Goal: Task Accomplishment & Management: Use online tool/utility

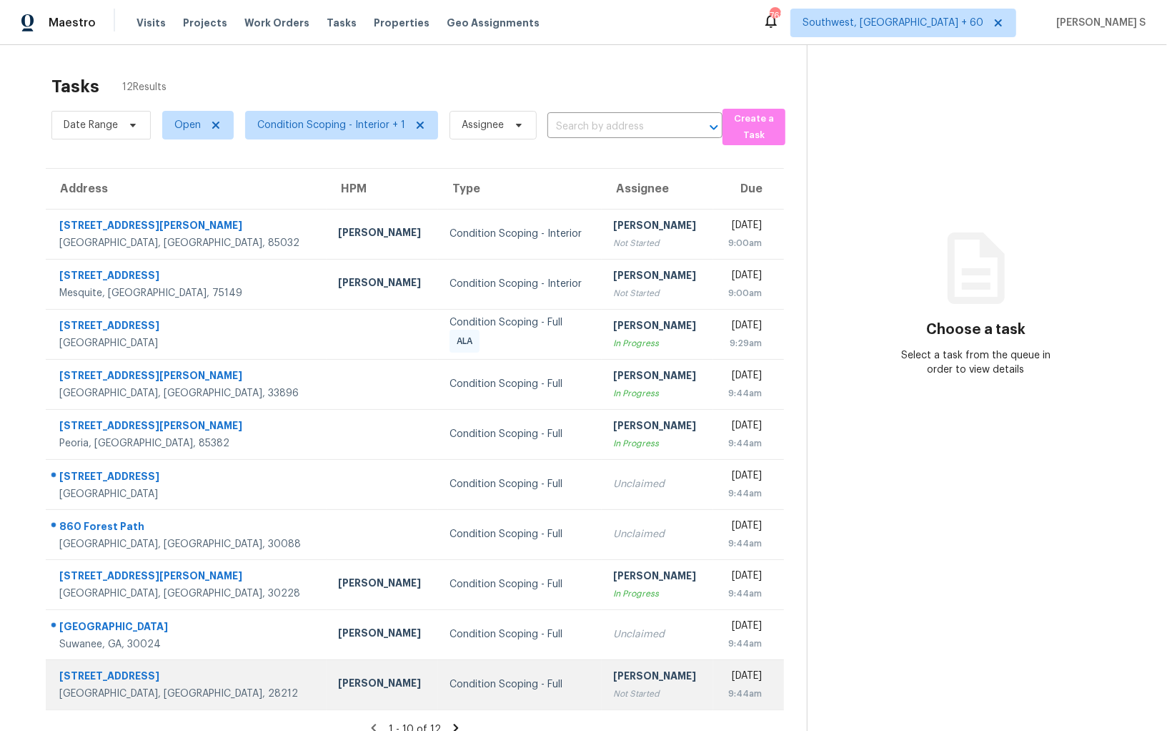
scroll to position [44, 0]
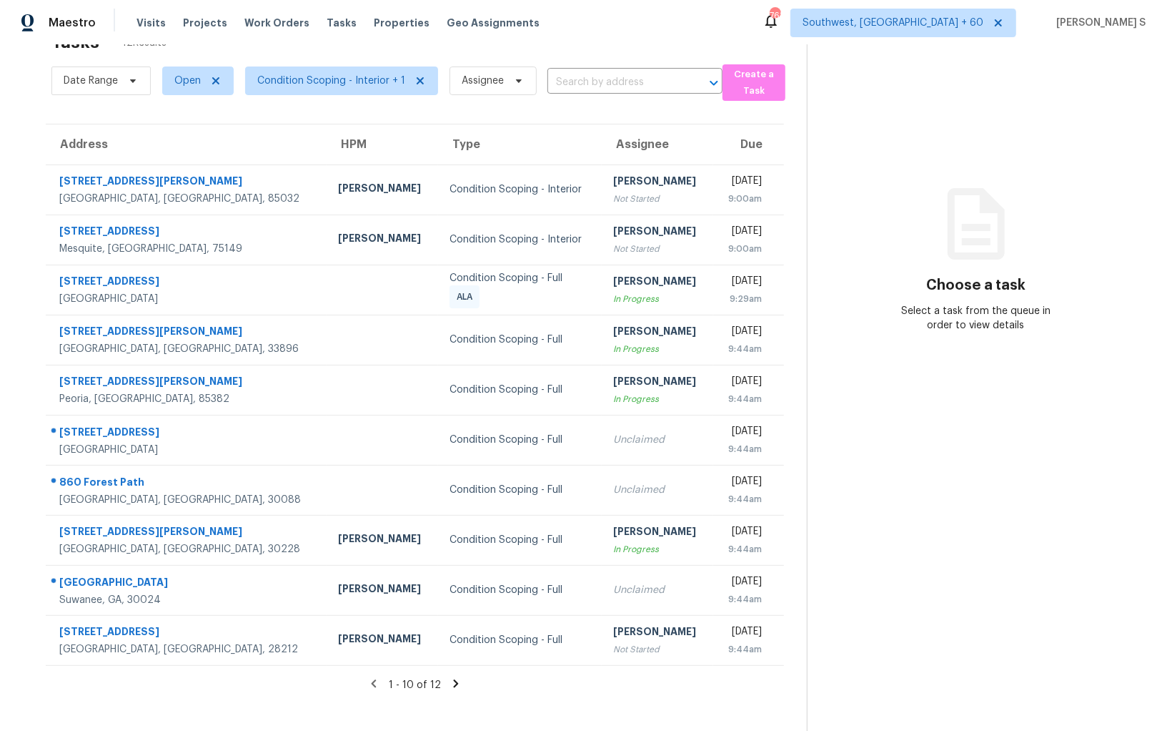
click at [445, 633] on div "1 - 10 of 12" at bounding box center [415, 684] width 784 height 15
click at [450, 633] on icon at bounding box center [456, 683] width 13 height 13
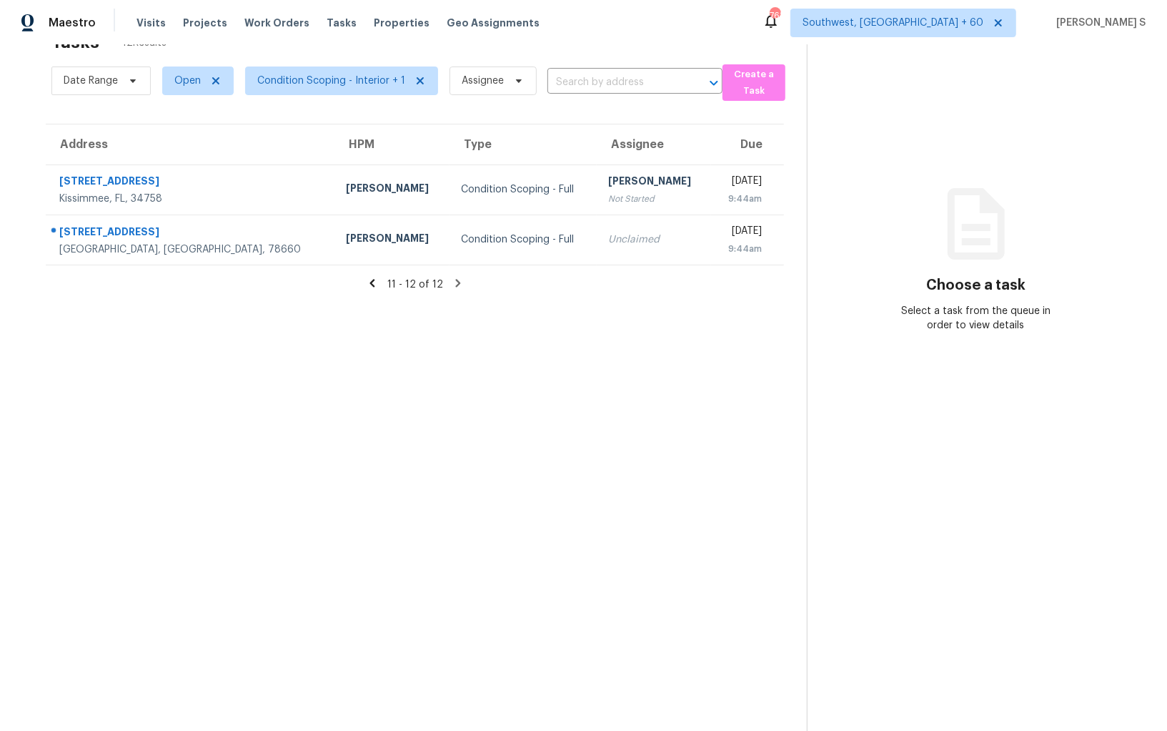
click at [370, 282] on icon at bounding box center [372, 283] width 13 height 13
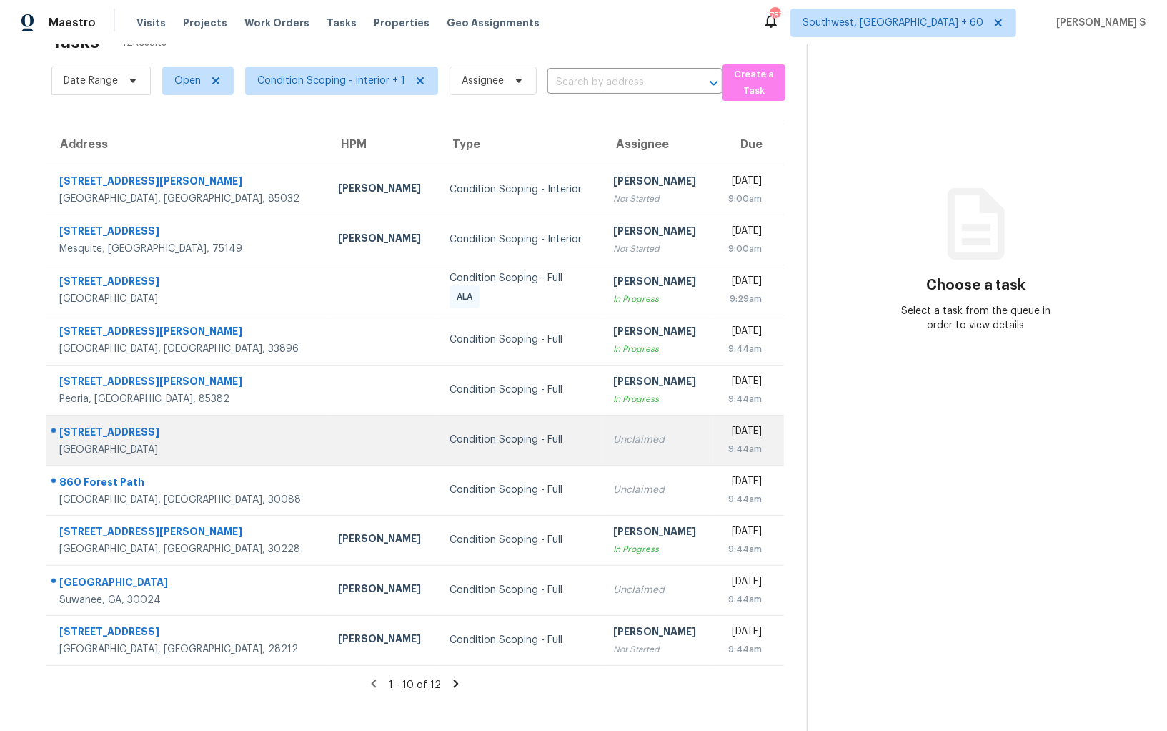
click at [613, 444] on div "Unclaimed" at bounding box center [657, 439] width 89 height 14
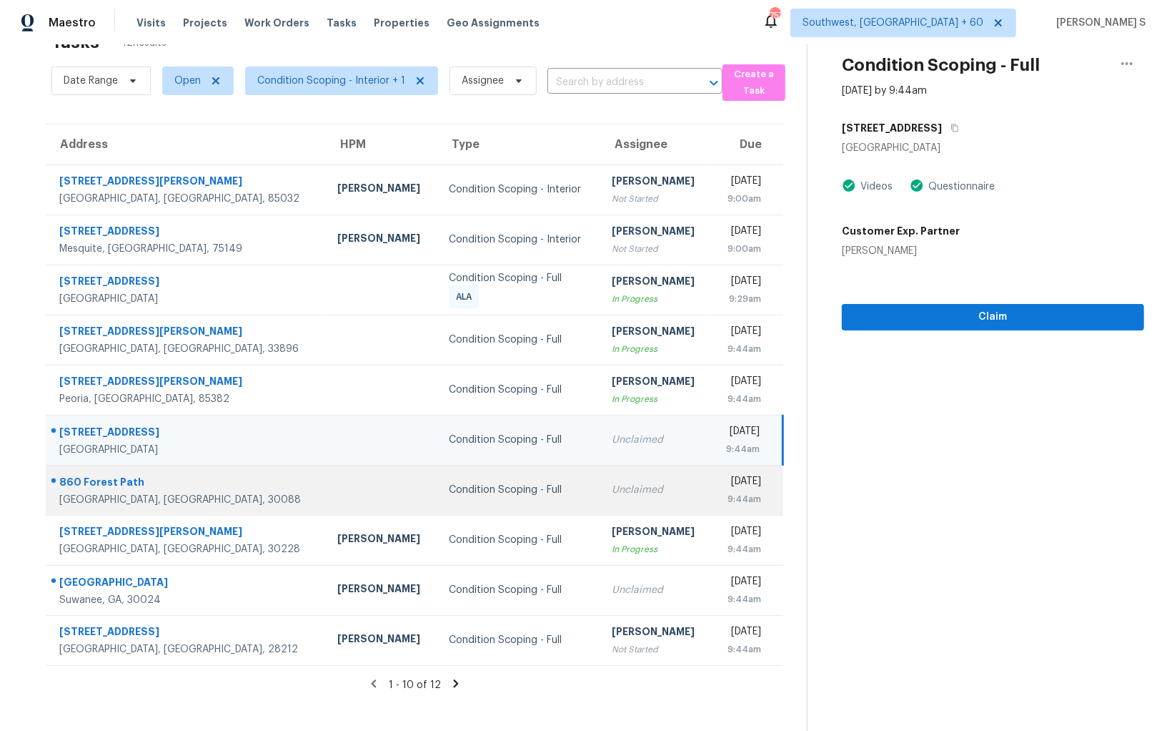
click at [612, 486] on div "Unclaimed" at bounding box center [656, 490] width 89 height 14
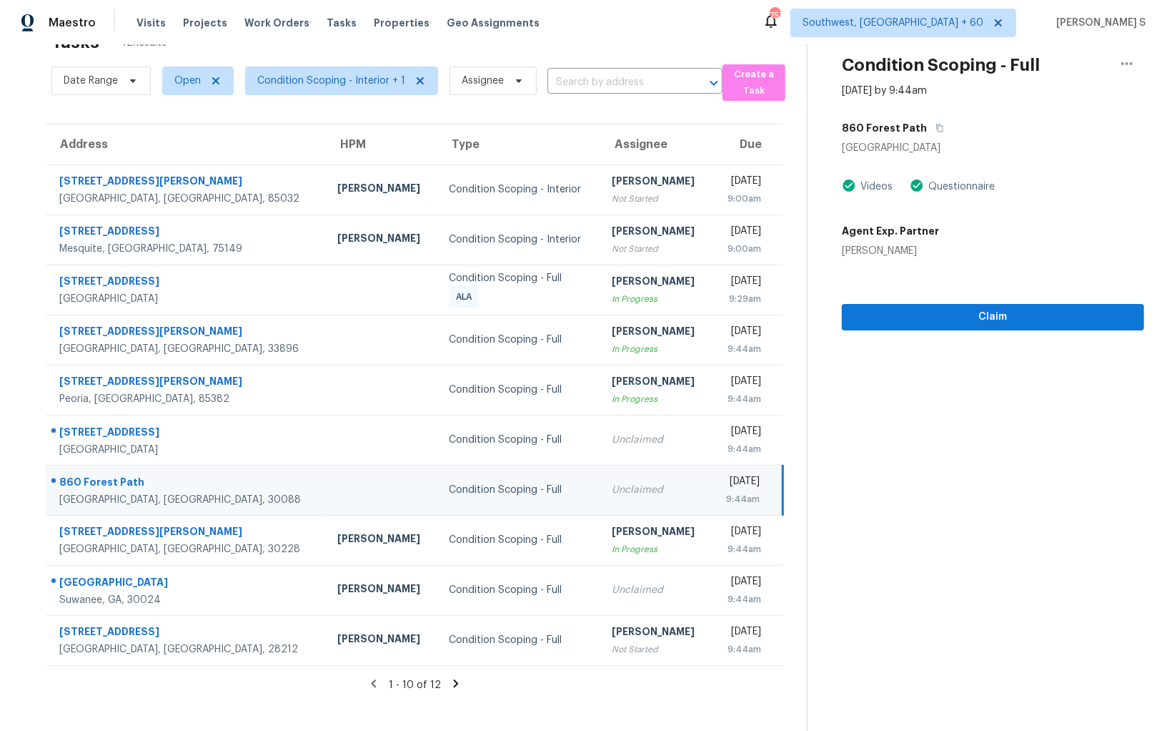
scroll to position [0, 0]
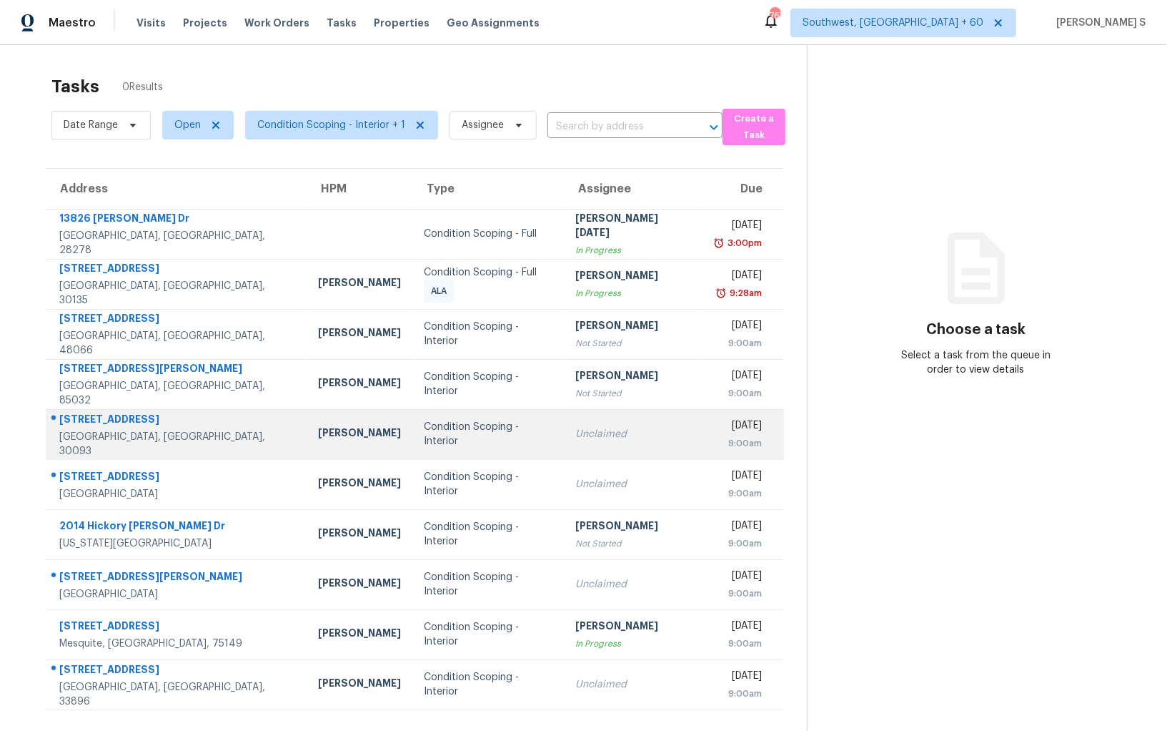
scroll to position [44, 0]
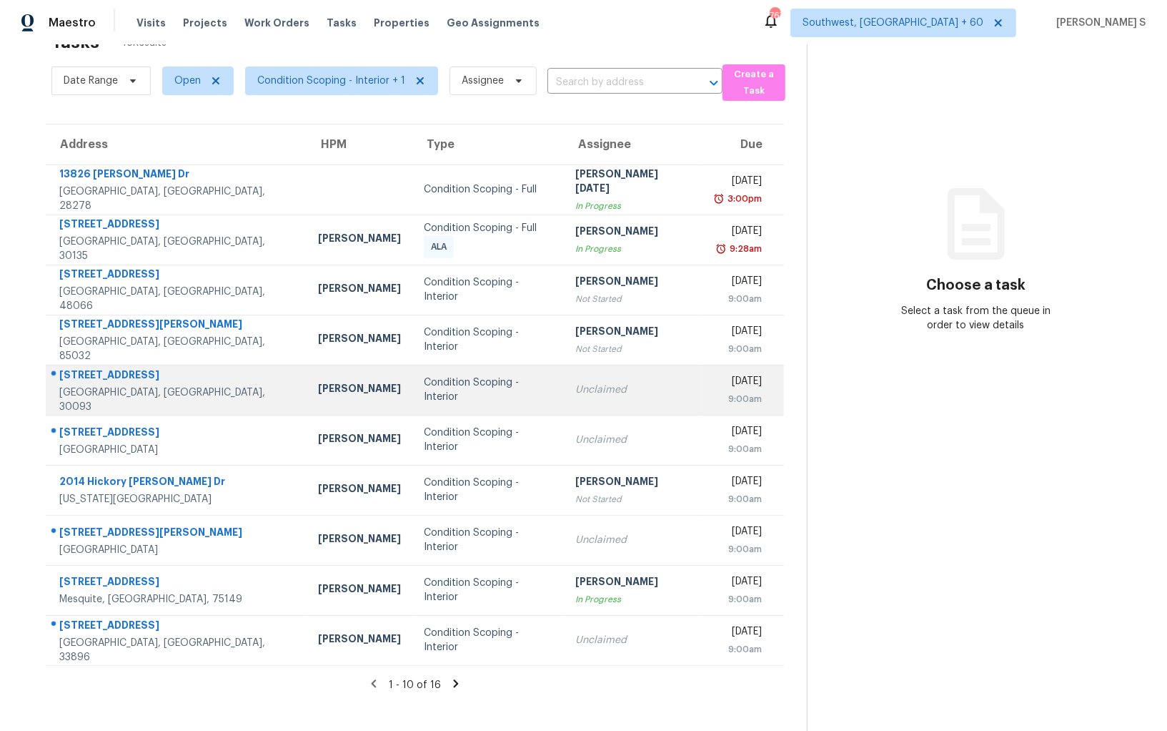
click at [564, 380] on td "Unclaimed" at bounding box center [633, 390] width 139 height 50
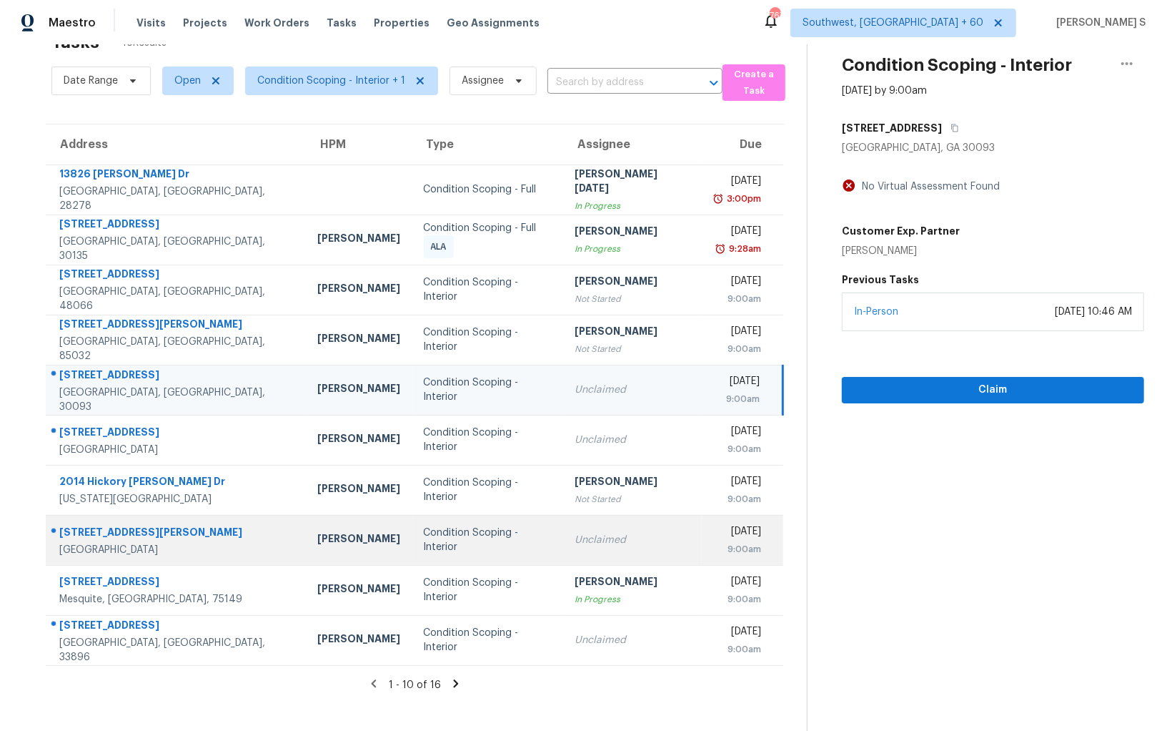
click at [570, 552] on td "Unclaimed" at bounding box center [632, 540] width 139 height 50
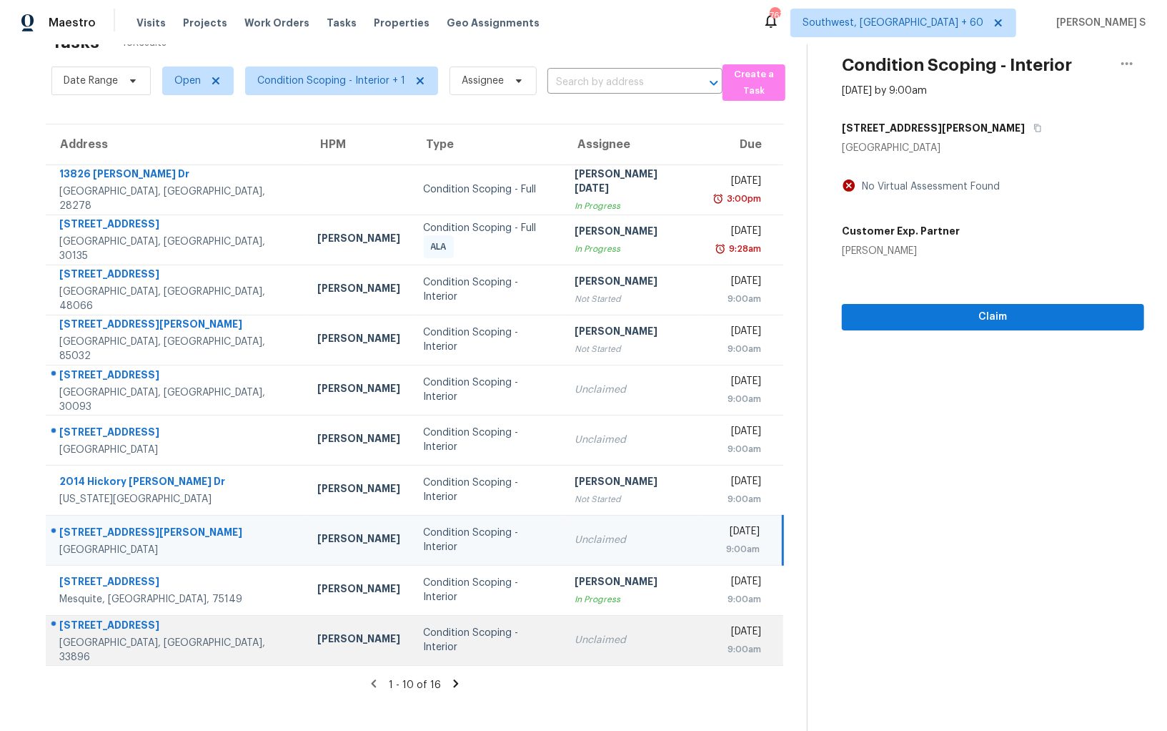
click at [563, 640] on td "Unclaimed" at bounding box center [632, 640] width 139 height 50
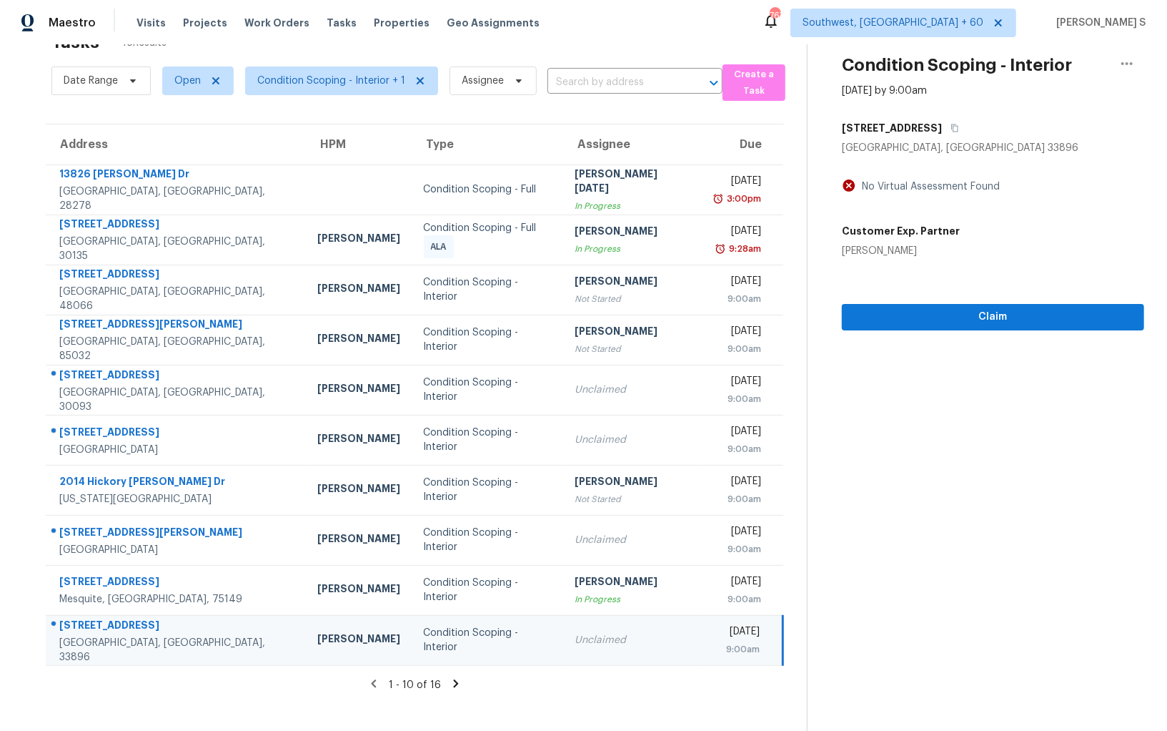
click at [452, 688] on div "1 - 10 of 16" at bounding box center [415, 684] width 784 height 15
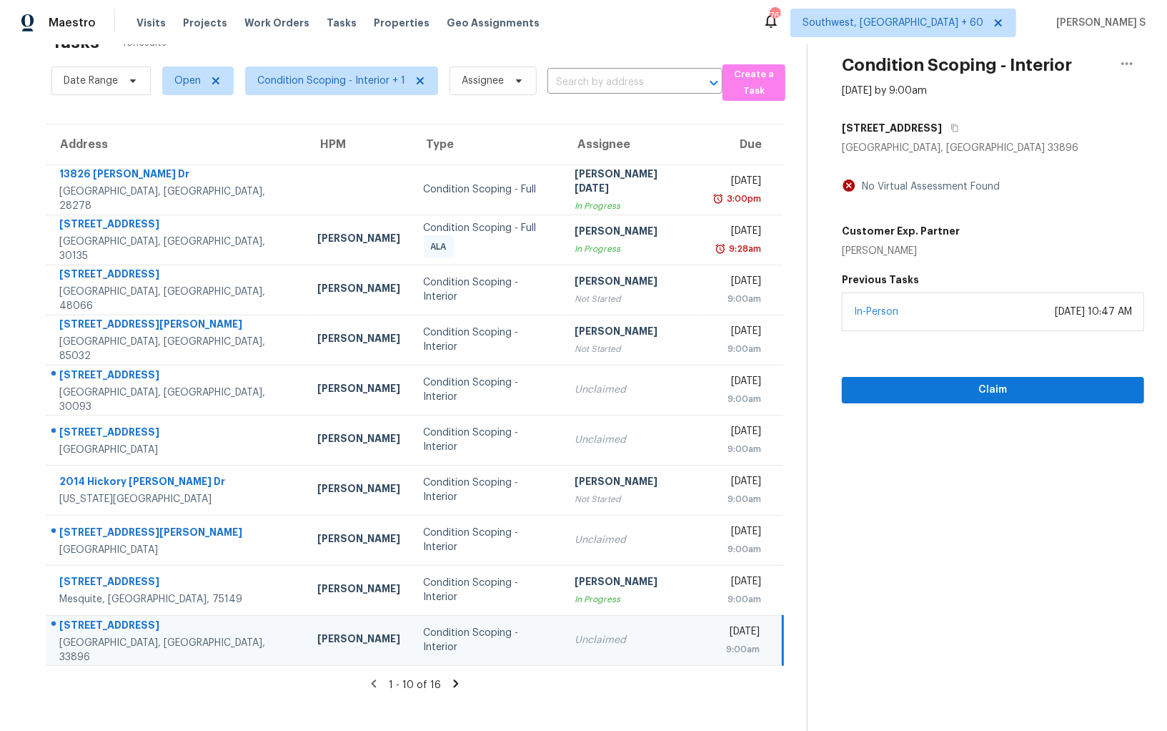
click at [455, 683] on icon at bounding box center [456, 683] width 5 height 8
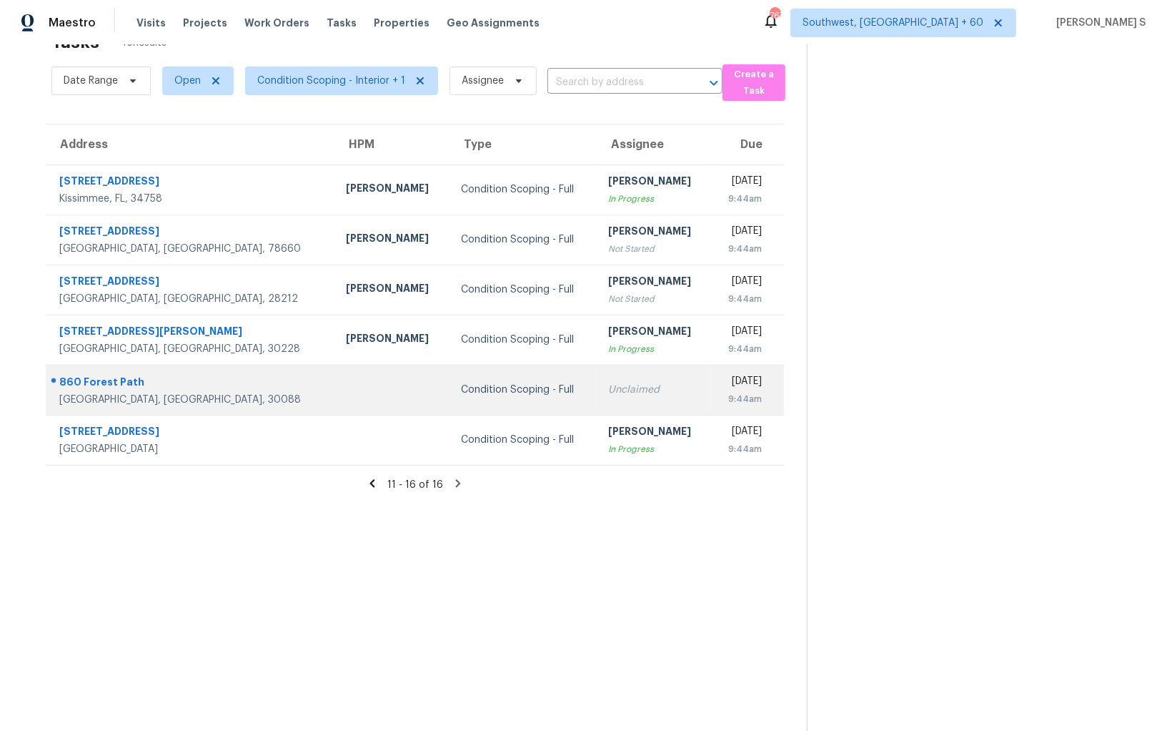
click at [597, 398] on td "Unclaimed" at bounding box center [654, 390] width 114 height 50
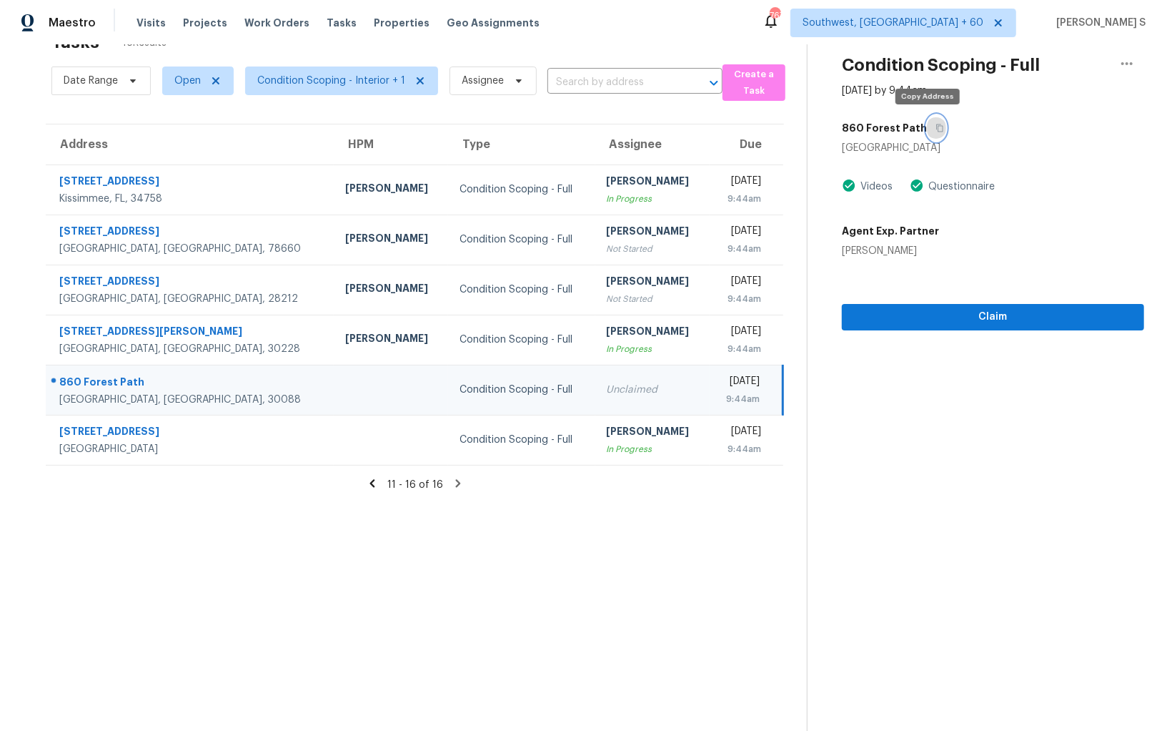
click at [929, 120] on button "button" at bounding box center [936, 128] width 19 height 26
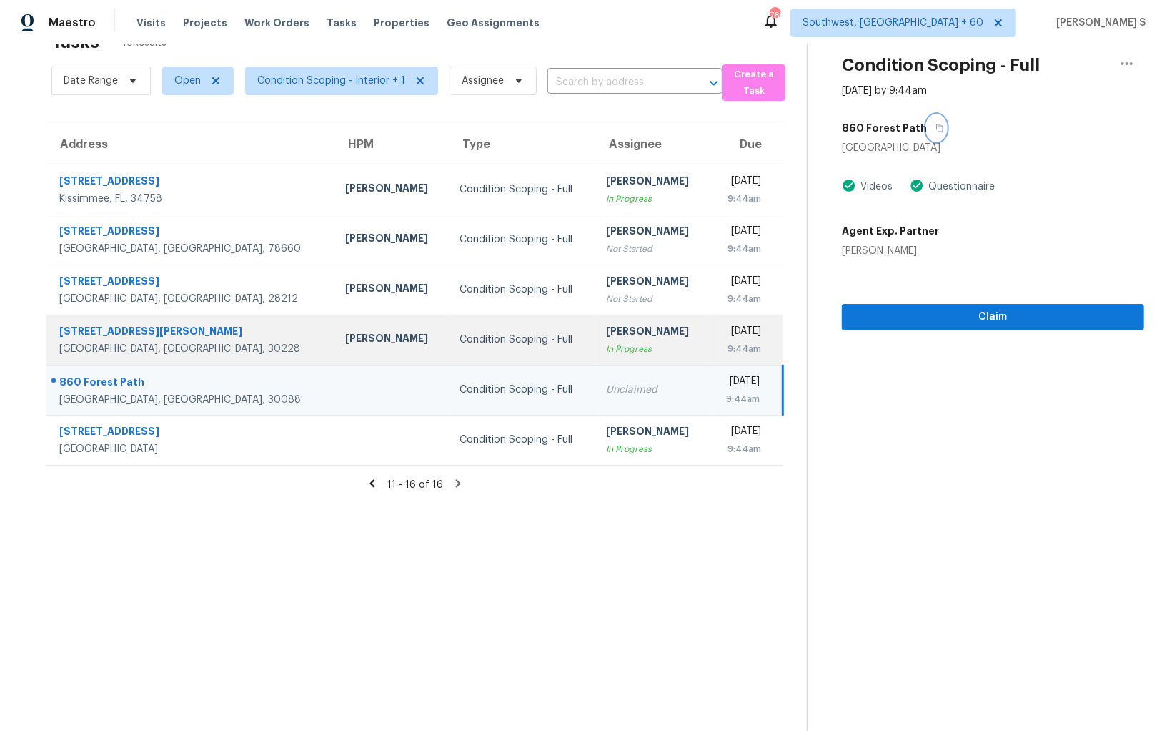
scroll to position [0, 0]
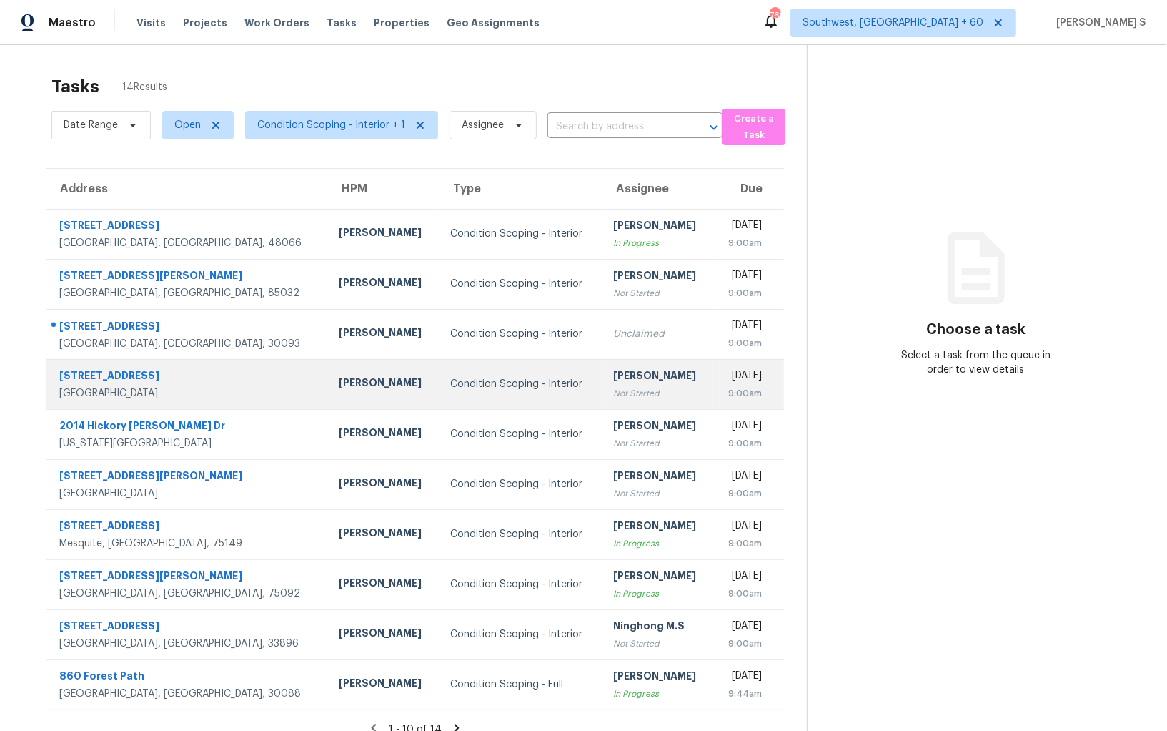
scroll to position [44, 0]
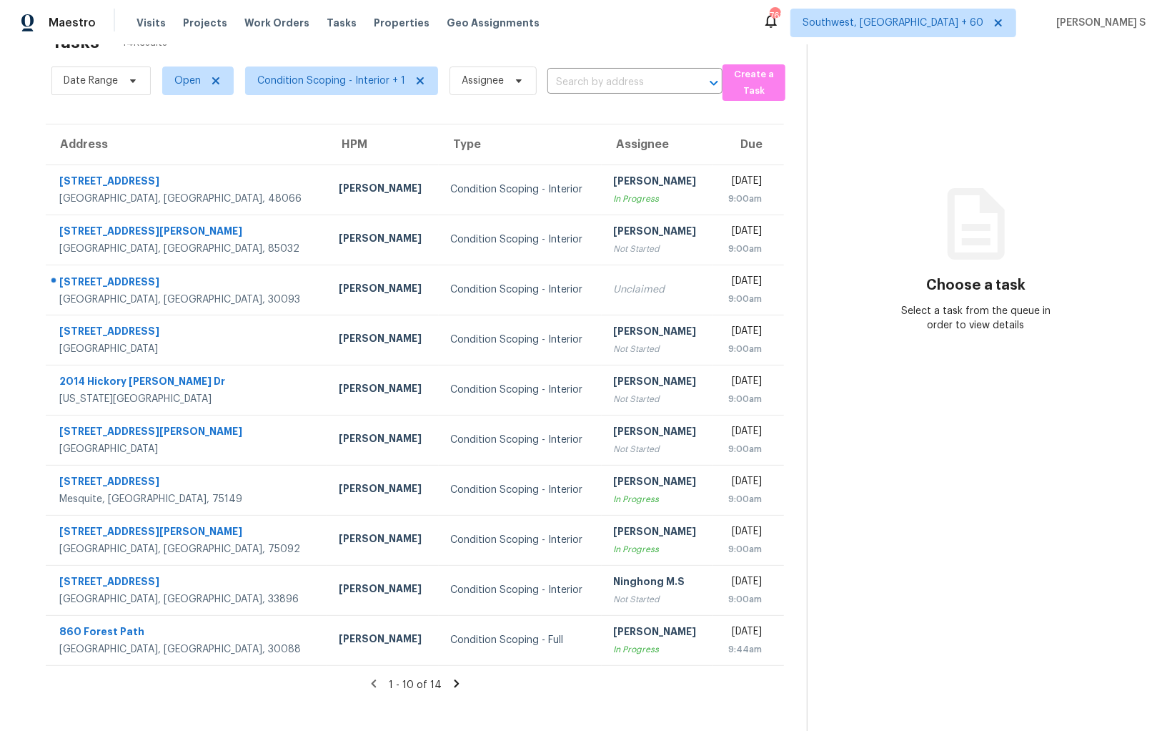
click at [456, 686] on icon at bounding box center [456, 683] width 13 height 13
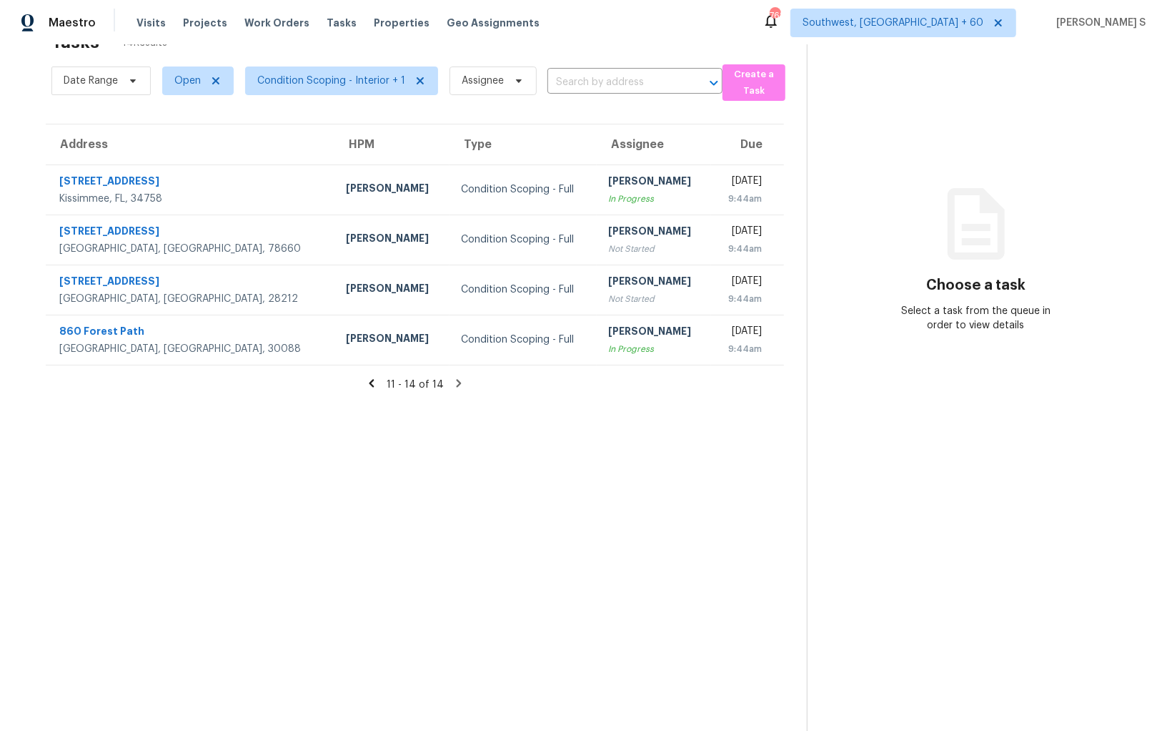
click at [368, 380] on icon at bounding box center [371, 383] width 13 height 13
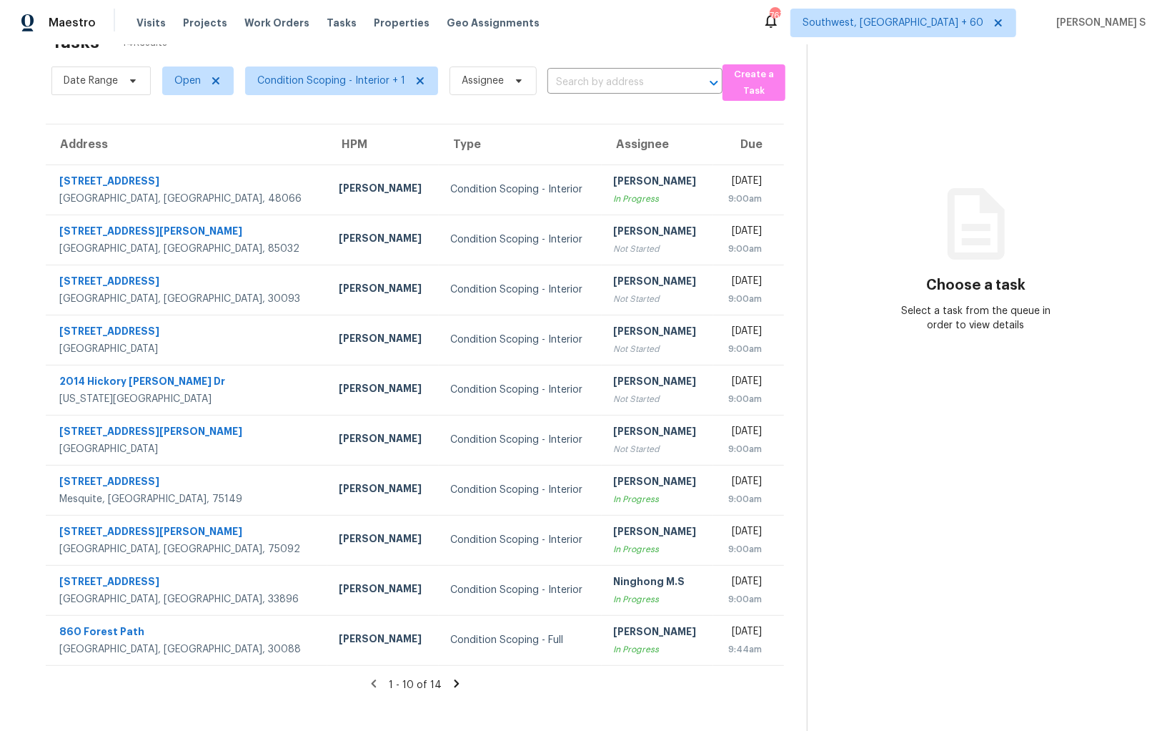
click at [450, 681] on icon at bounding box center [456, 683] width 13 height 13
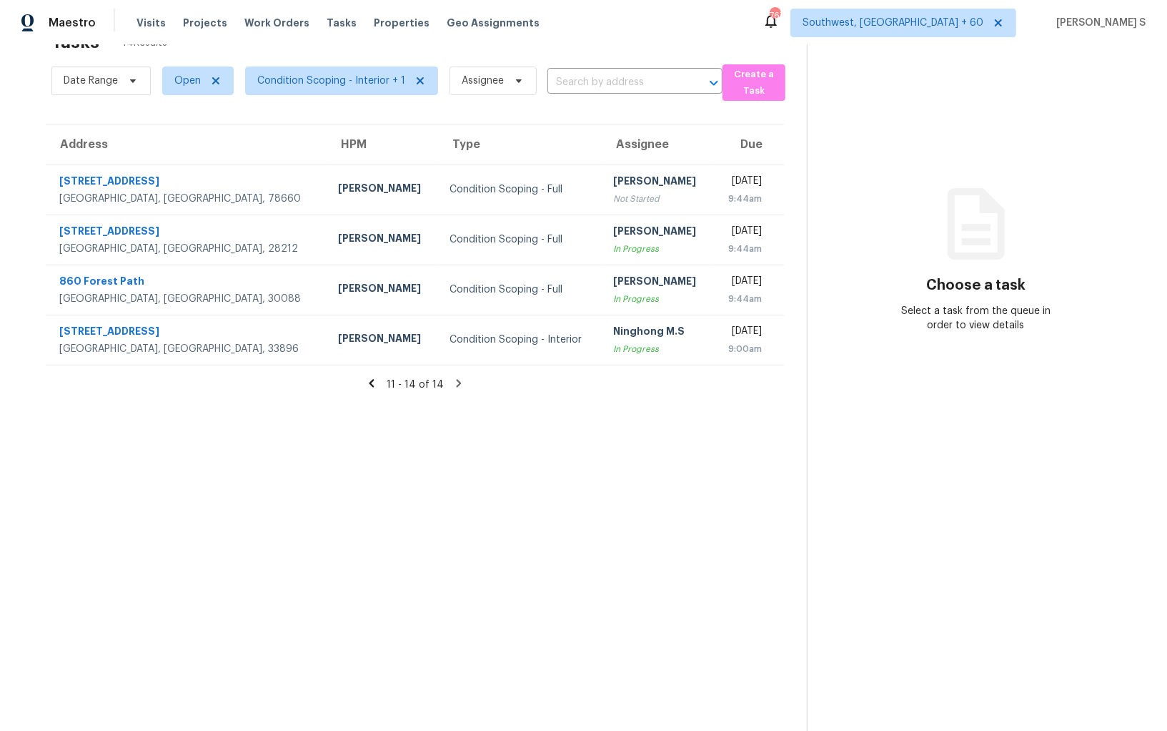
scroll to position [0, 0]
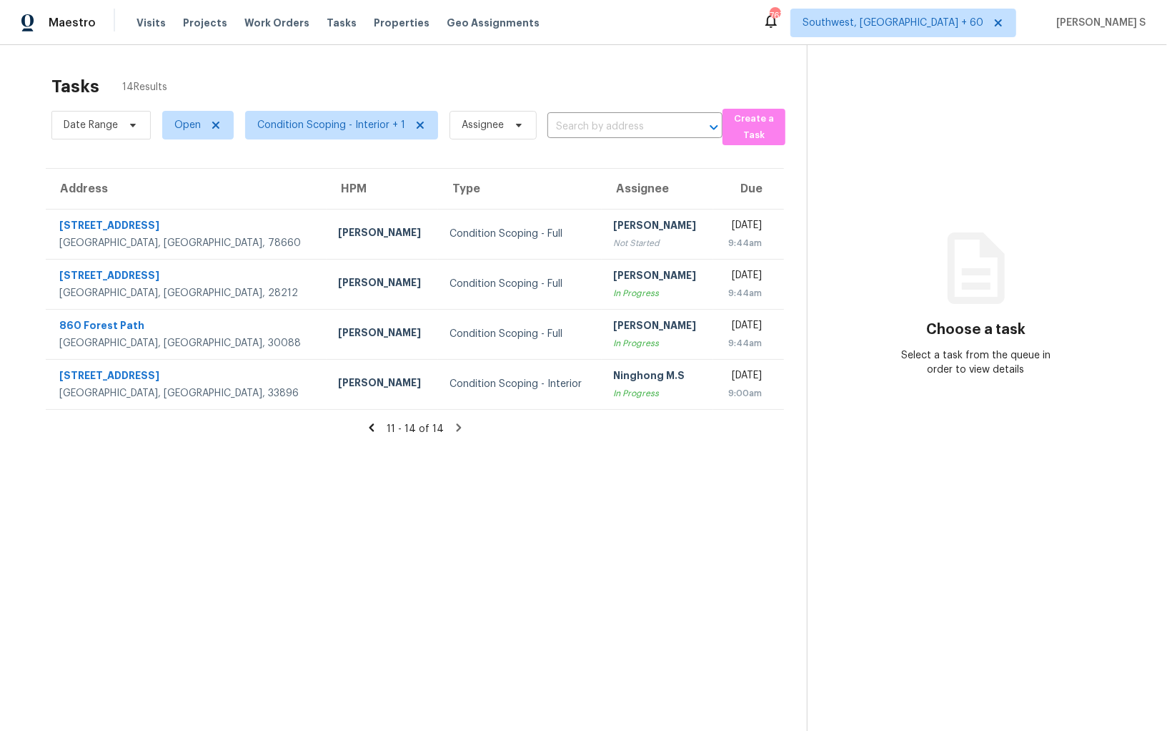
click at [374, 424] on icon at bounding box center [371, 427] width 5 height 8
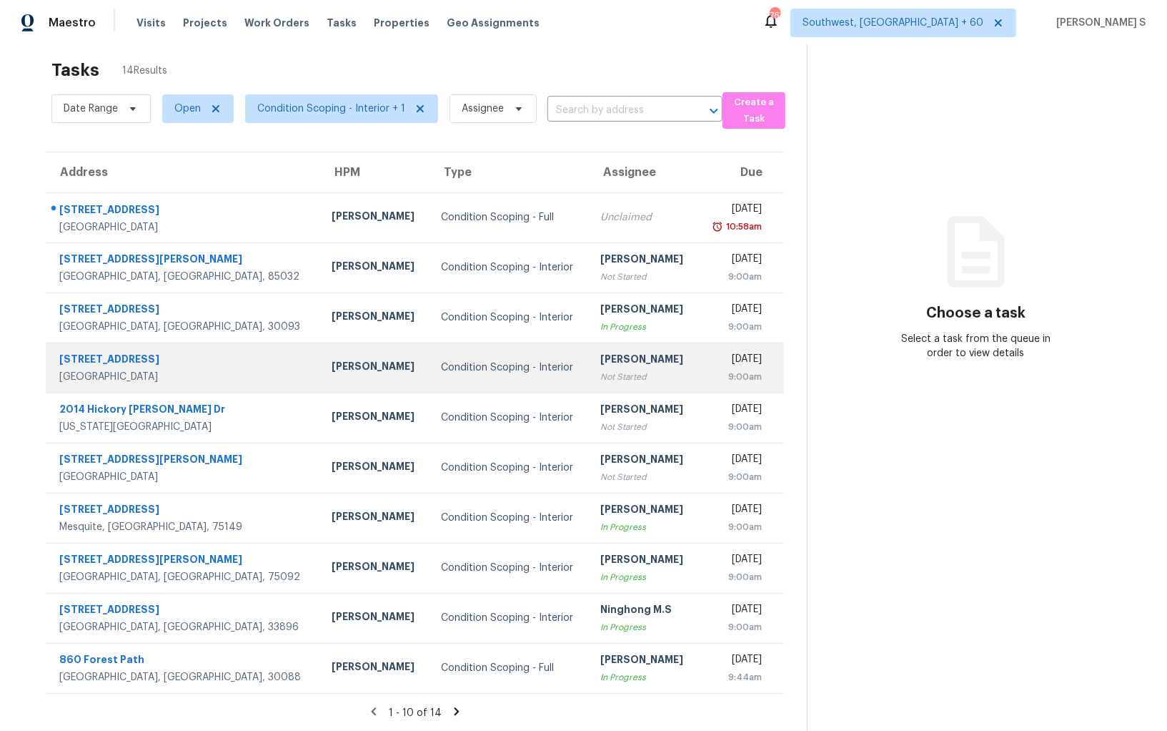
scroll to position [18, 0]
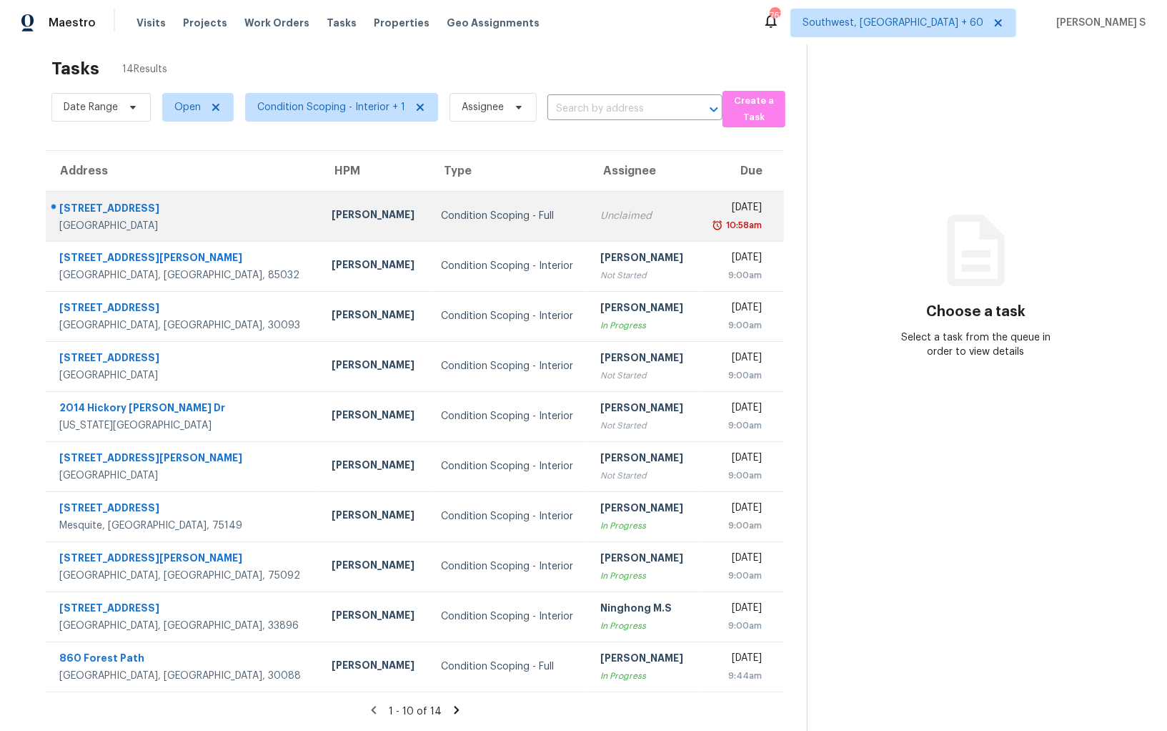
click at [600, 220] on div "Unclaimed" at bounding box center [643, 216] width 86 height 14
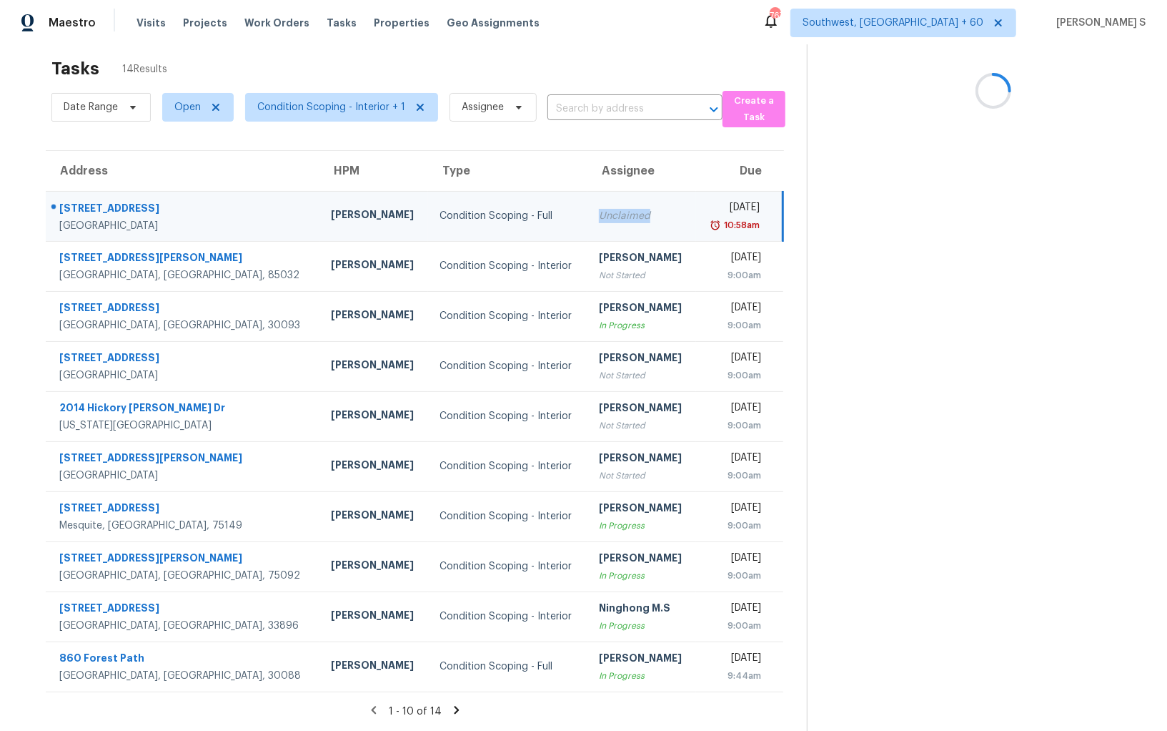
click at [599, 220] on div "Unclaimed" at bounding box center [642, 216] width 86 height 14
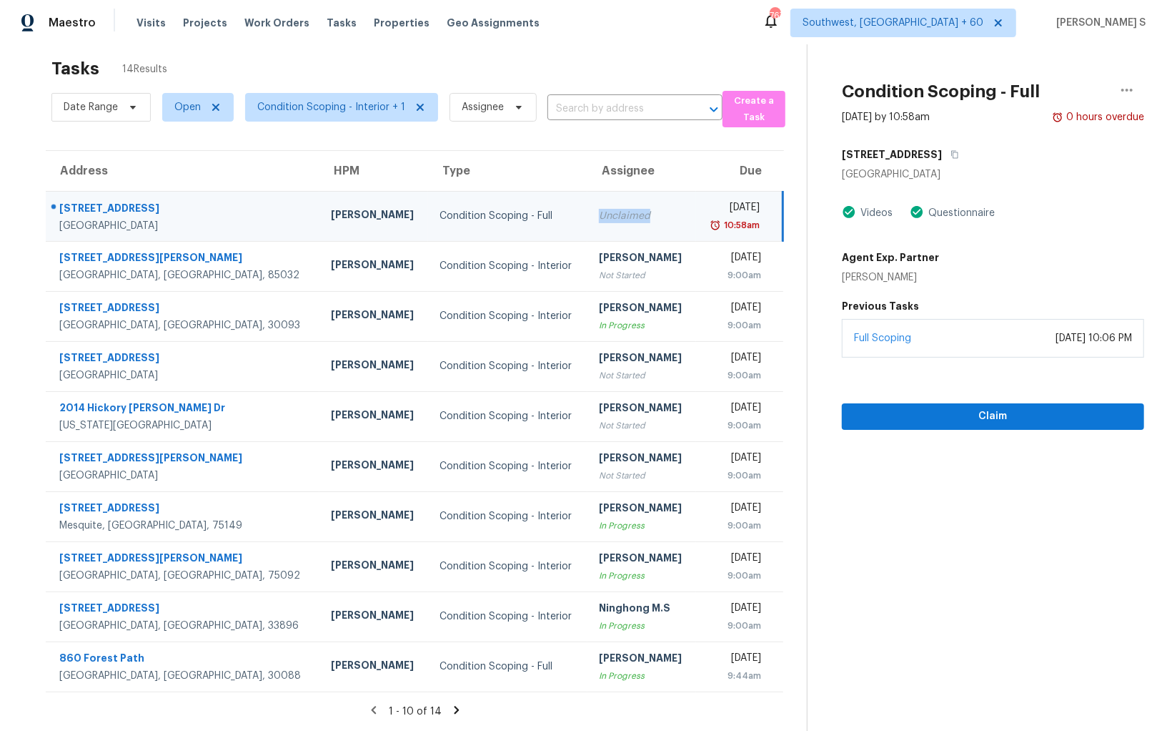
click at [605, 215] on div "Unclaimed" at bounding box center [642, 216] width 86 height 14
click at [942, 151] on button "button" at bounding box center [951, 155] width 19 height 26
click at [718, 195] on td "Mon, Oct 13th 2025 10:58am" at bounding box center [739, 216] width 87 height 50
click at [951, 152] on icon "button" at bounding box center [955, 154] width 9 height 9
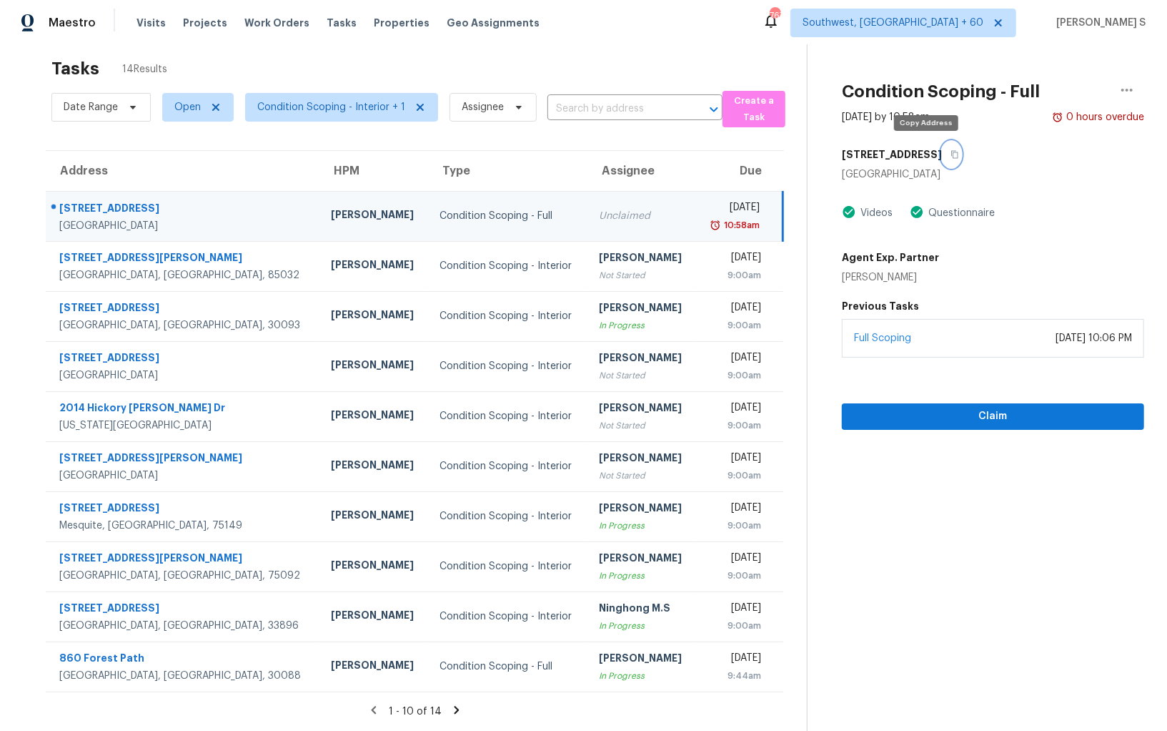
click at [951, 152] on icon "button" at bounding box center [955, 154] width 9 height 9
click at [746, 204] on div "Mon, Oct 13th 2025" at bounding box center [734, 209] width 52 height 18
click at [951, 154] on icon "button" at bounding box center [955, 154] width 9 height 9
click at [942, 158] on button "button" at bounding box center [951, 155] width 19 height 26
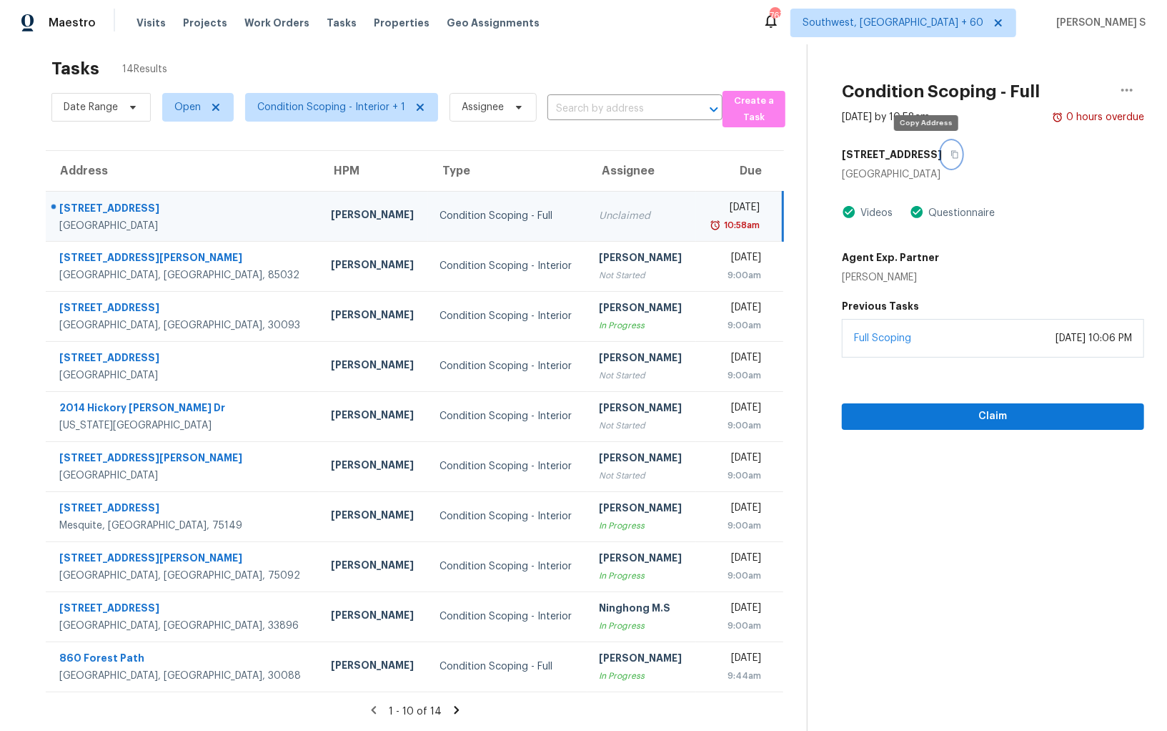
click at [942, 158] on button "button" at bounding box center [951, 155] width 19 height 26
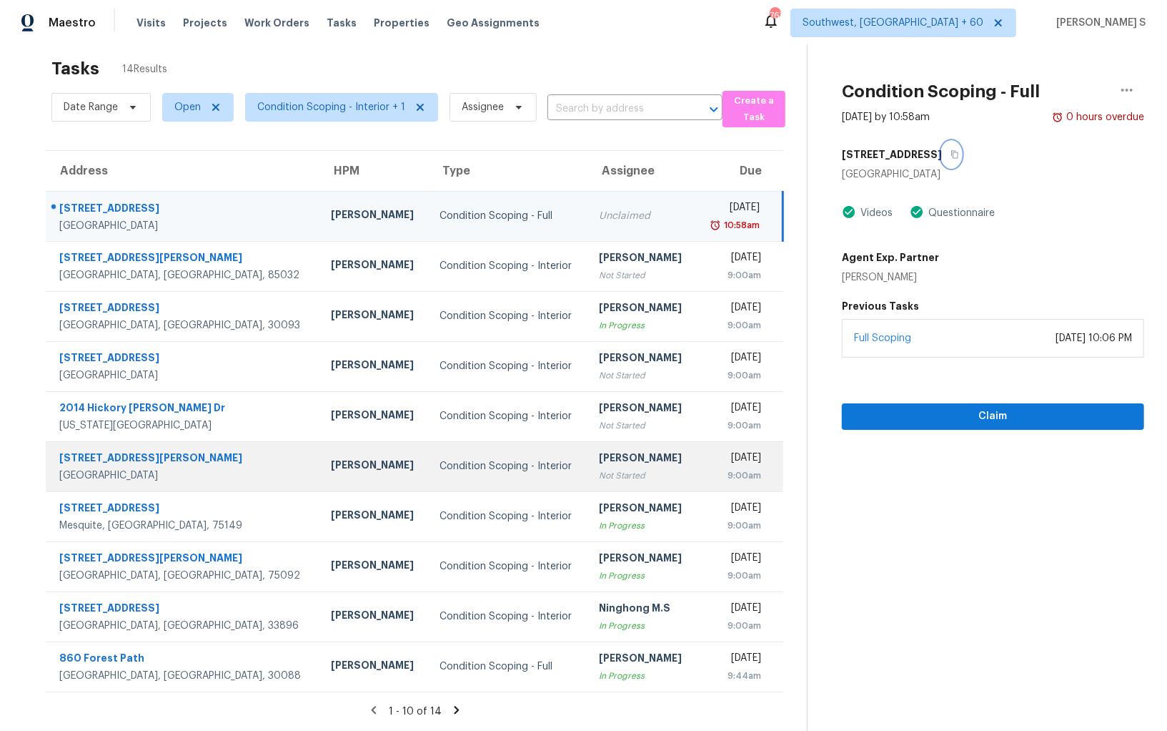
scroll to position [0, 0]
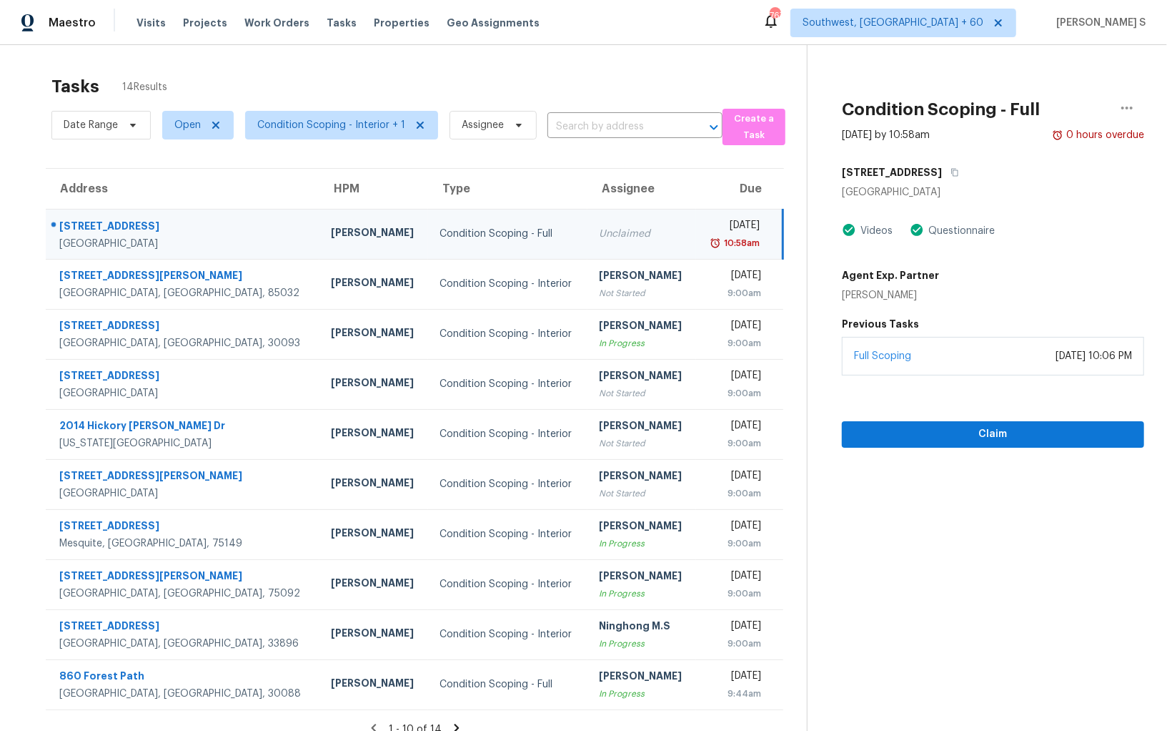
click at [708, 219] on div "Mon, Oct 13th 2025" at bounding box center [734, 227] width 52 height 18
click at [941, 168] on div "3911 Brianna Dr" at bounding box center [993, 172] width 302 height 26
click at [951, 168] on icon "button" at bounding box center [955, 172] width 9 height 9
click at [952, 170] on icon "button" at bounding box center [955, 173] width 7 height 8
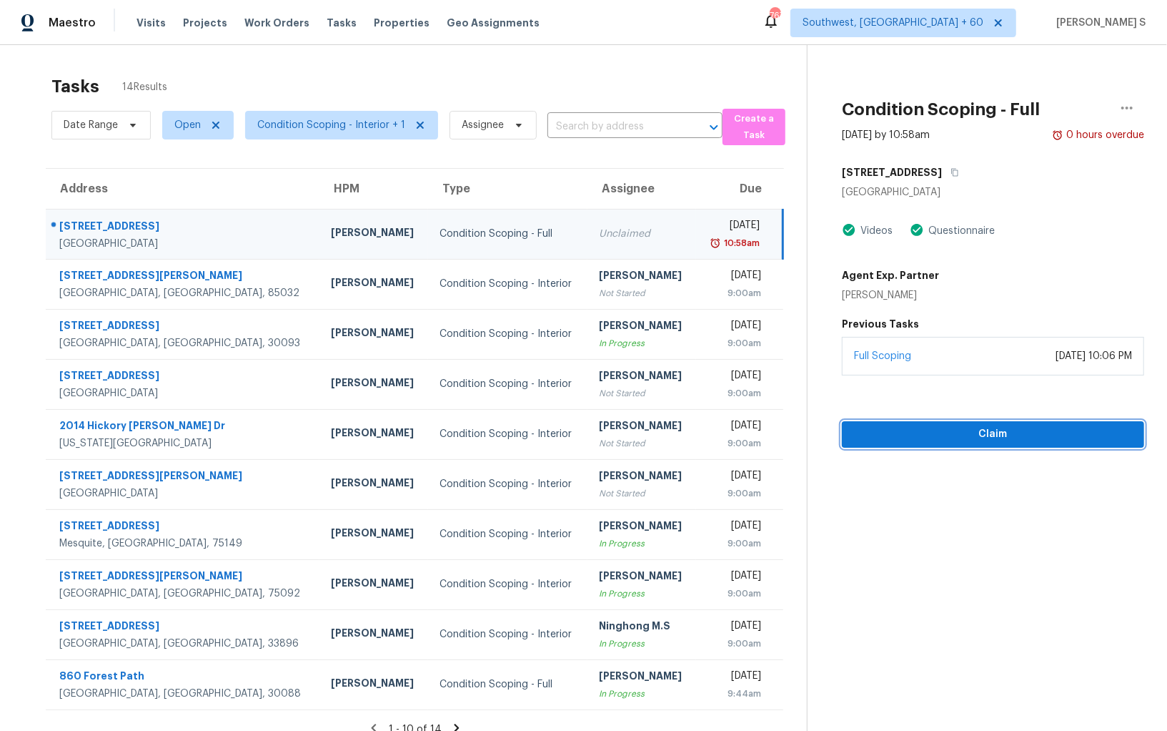
click at [970, 439] on span "Claim" at bounding box center [993, 434] width 279 height 18
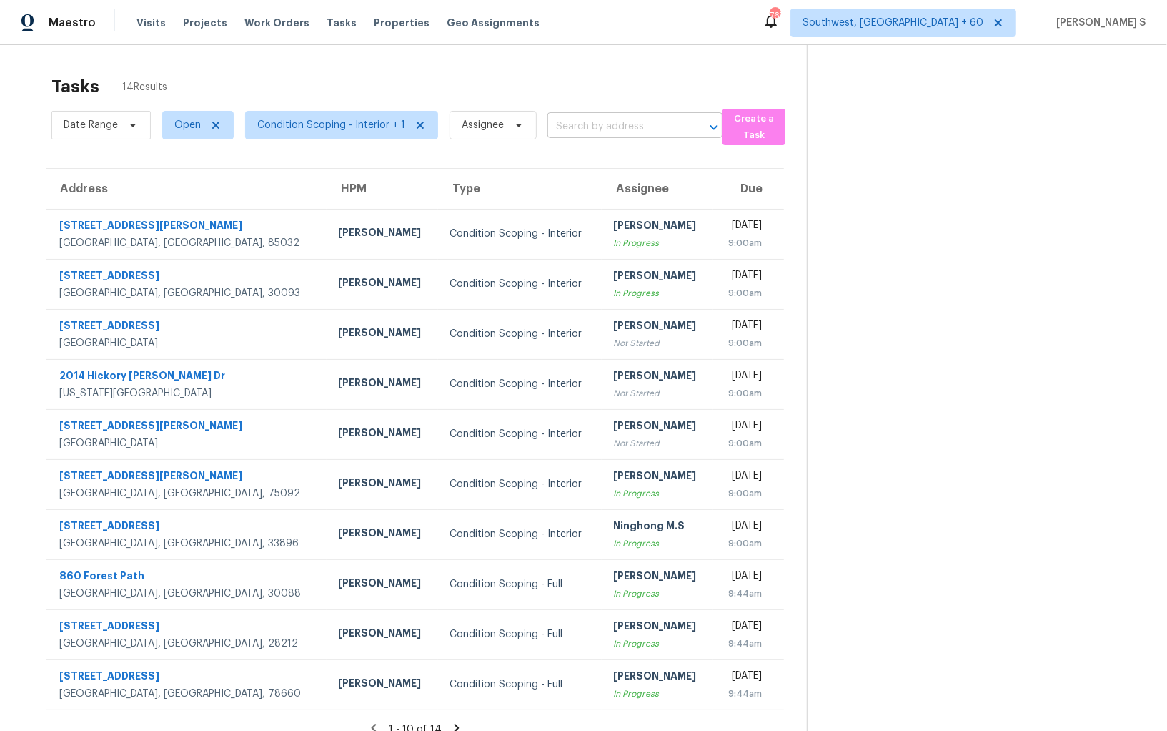
click at [582, 132] on input "text" at bounding box center [615, 127] width 135 height 22
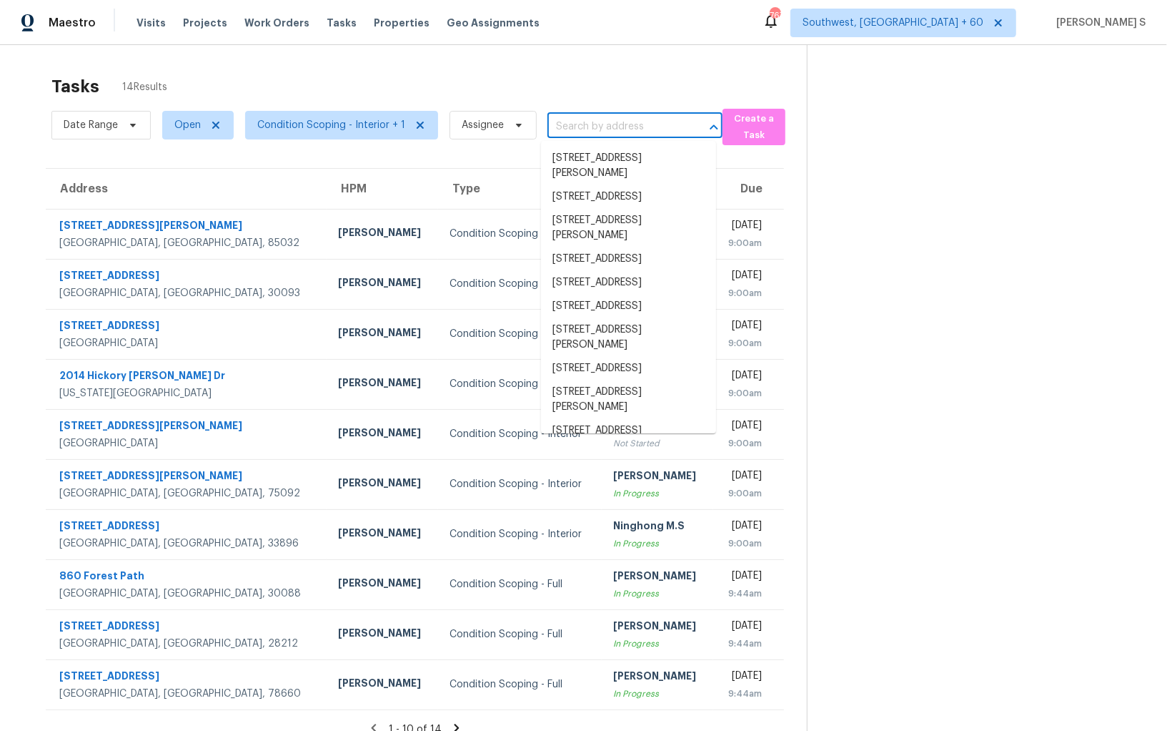
paste input "3911 Brianna Dr, Powder Springs, GA 30127"
type input "3911 Brianna Dr, Powder Springs, GA 30127"
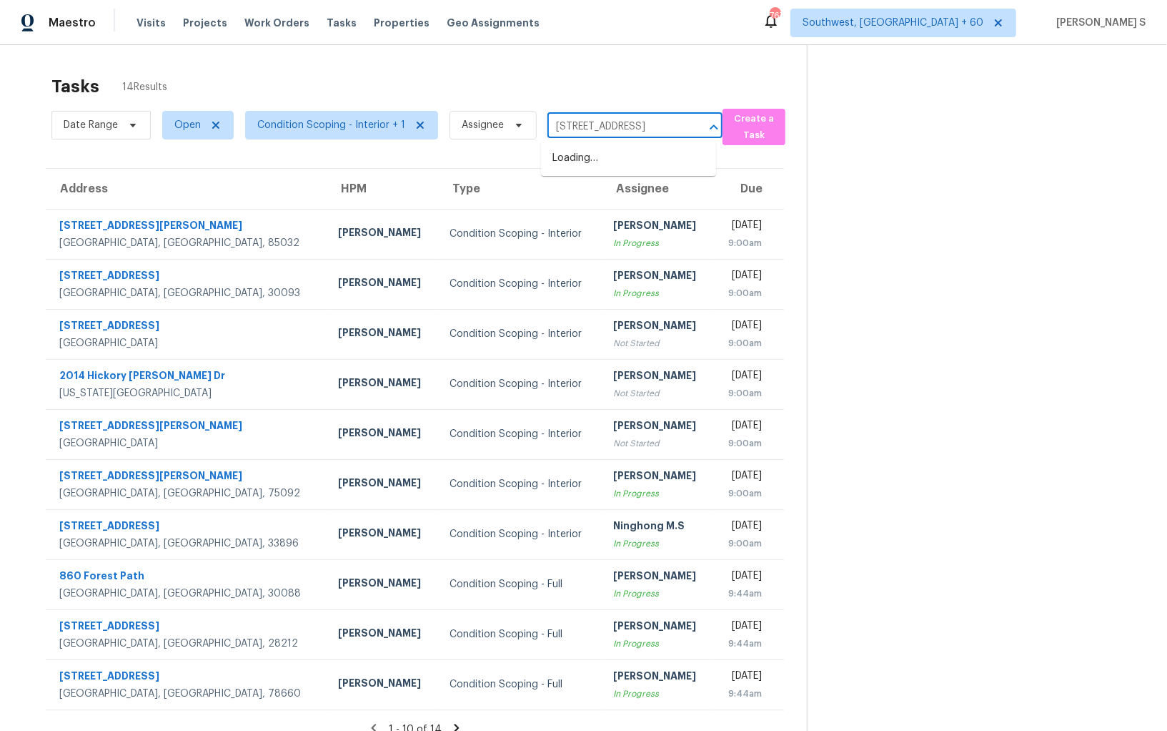
scroll to position [0, 73]
click at [603, 162] on li "3911 Brianna Dr, Powder Springs, GA 30127" at bounding box center [628, 159] width 175 height 24
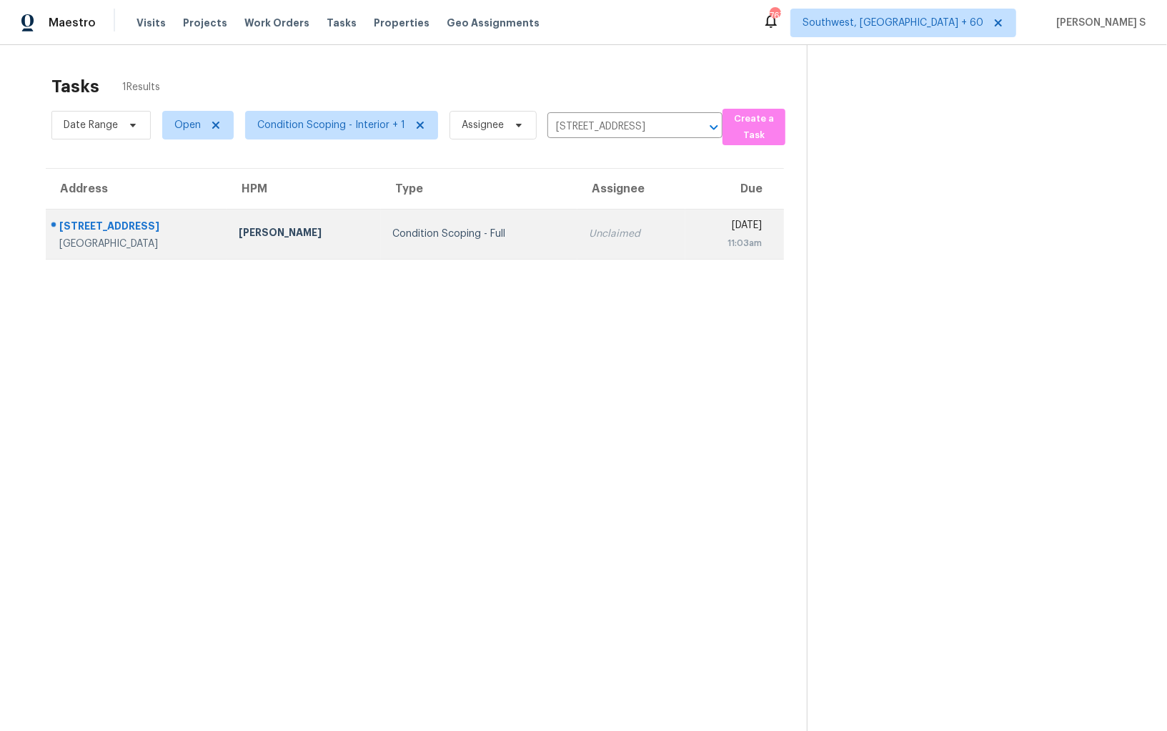
click at [589, 234] on div "Unclaimed" at bounding box center [631, 234] width 85 height 14
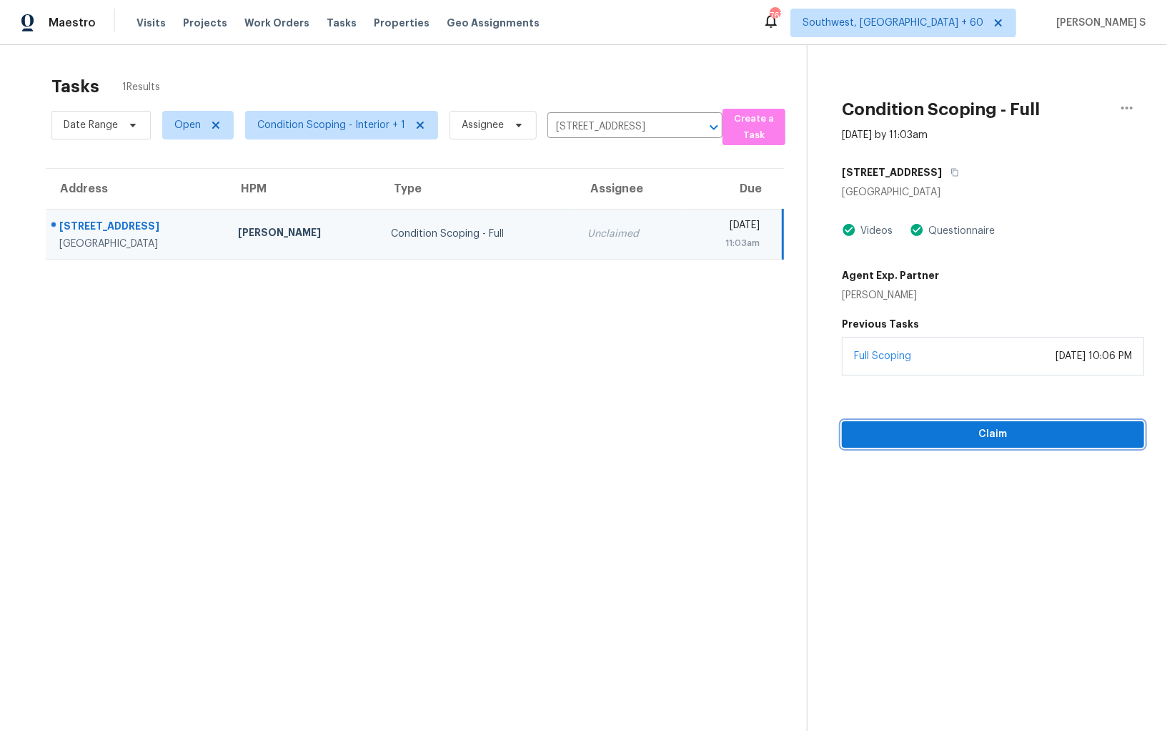
click at [923, 422] on button "Claim" at bounding box center [993, 434] width 302 height 26
click at [924, 430] on span "Start Assessment" at bounding box center [993, 434] width 279 height 18
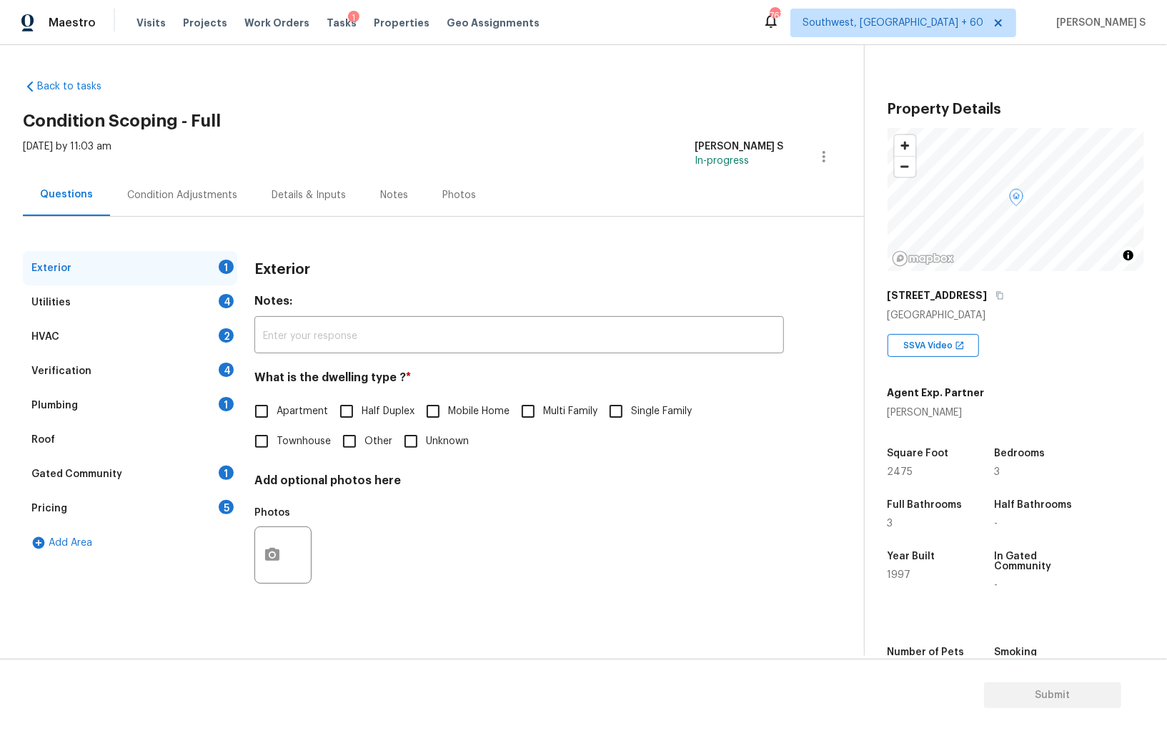
scroll to position [56, 0]
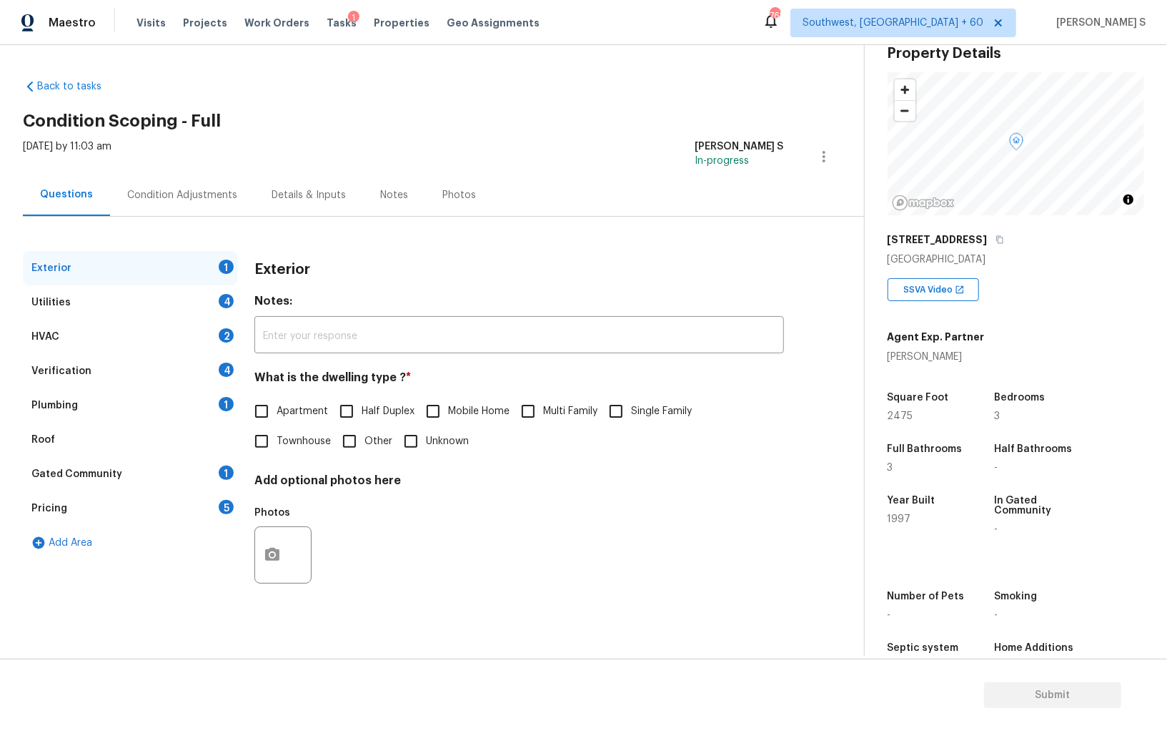
click at [628, 412] on input "Single Family" at bounding box center [616, 411] width 30 height 30
checkbox input "true"
drag, startPoint x: 216, startPoint y: 303, endPoint x: 250, endPoint y: 303, distance: 34.3
click at [216, 303] on div "Utilities 4" at bounding box center [130, 302] width 214 height 34
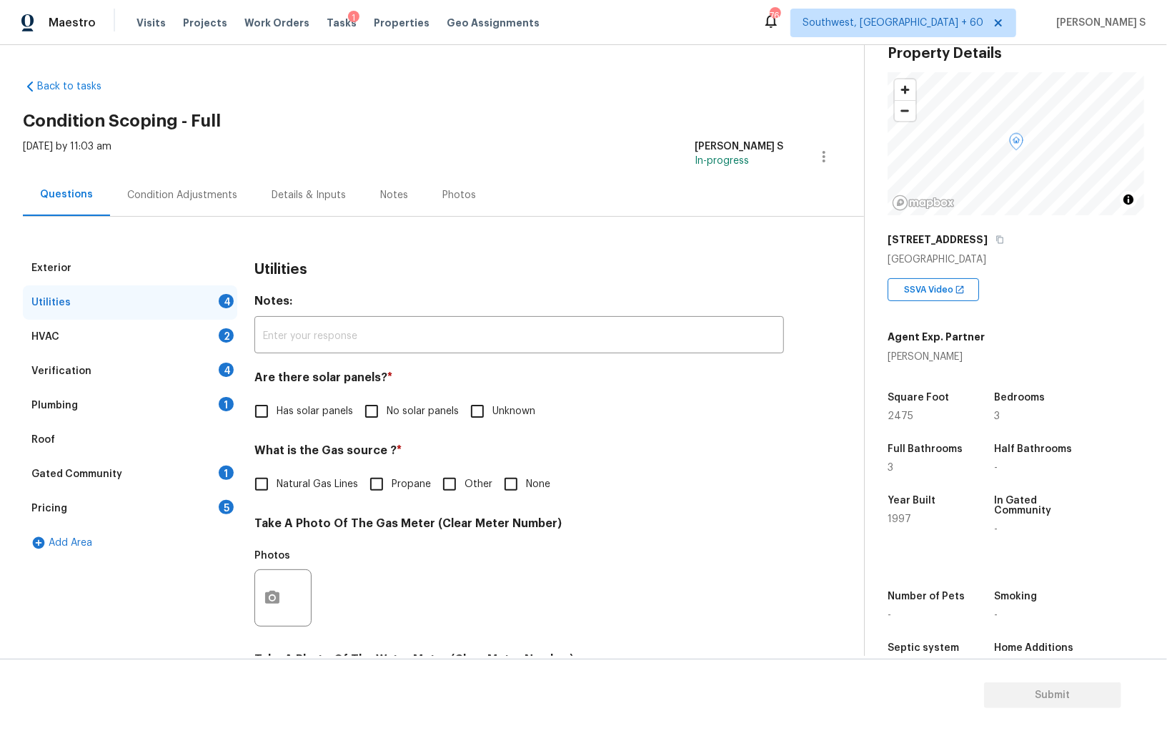
click at [373, 422] on input "No solar panels" at bounding box center [372, 411] width 30 height 30
checkbox input "true"
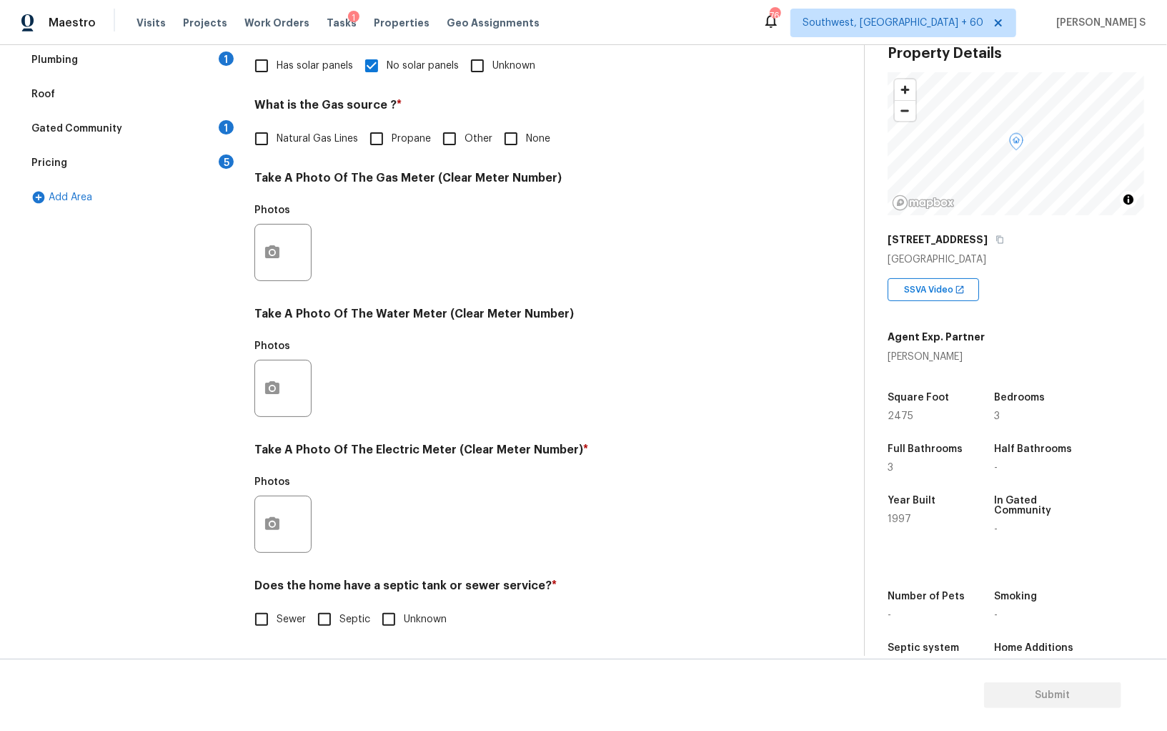
scroll to position [345, 0]
click at [272, 626] on input "Sewer" at bounding box center [262, 619] width 30 height 30
checkbox input "true"
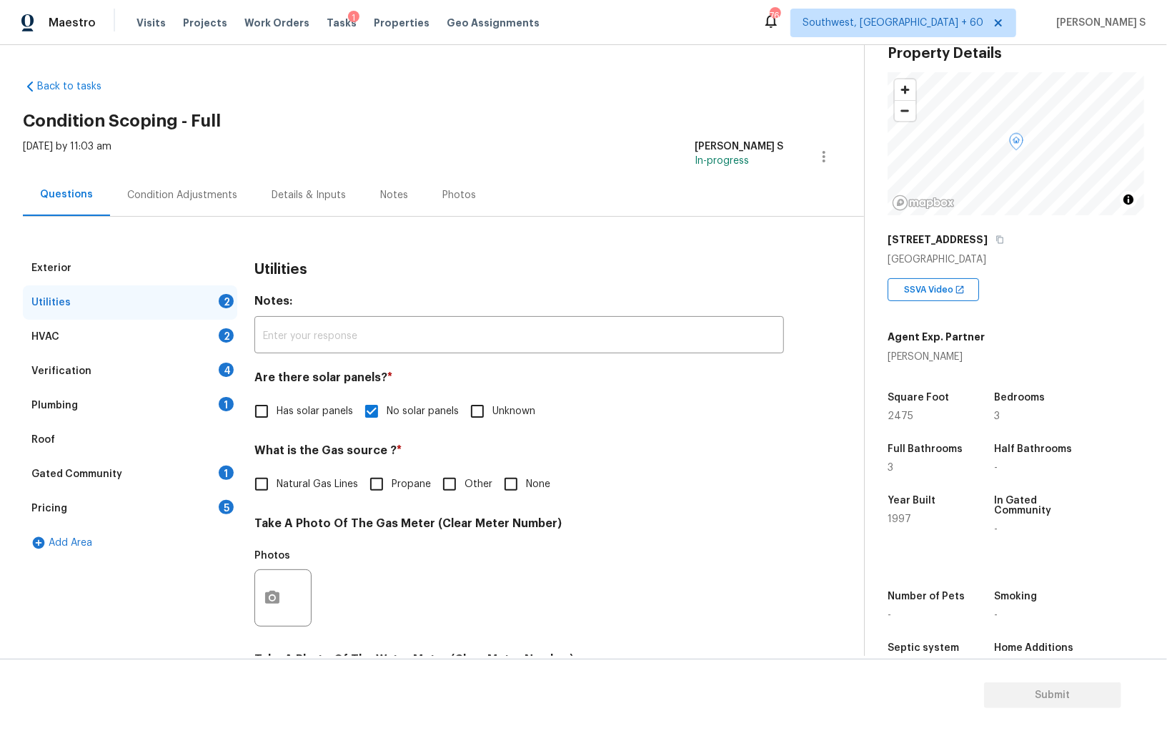
click at [224, 401] on div "1" at bounding box center [226, 404] width 15 height 14
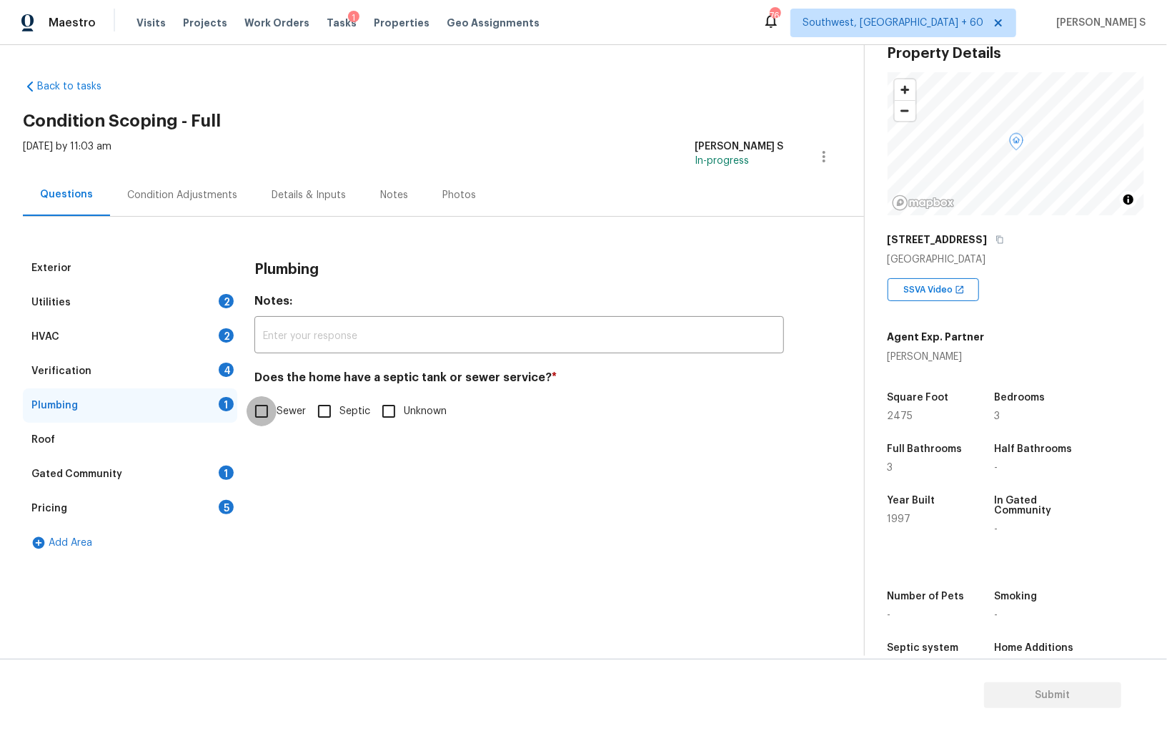
click at [264, 420] on input "Sewer" at bounding box center [262, 411] width 30 height 30
checkbox input "true"
click at [217, 467] on div "Gated Community 1" at bounding box center [130, 474] width 214 height 34
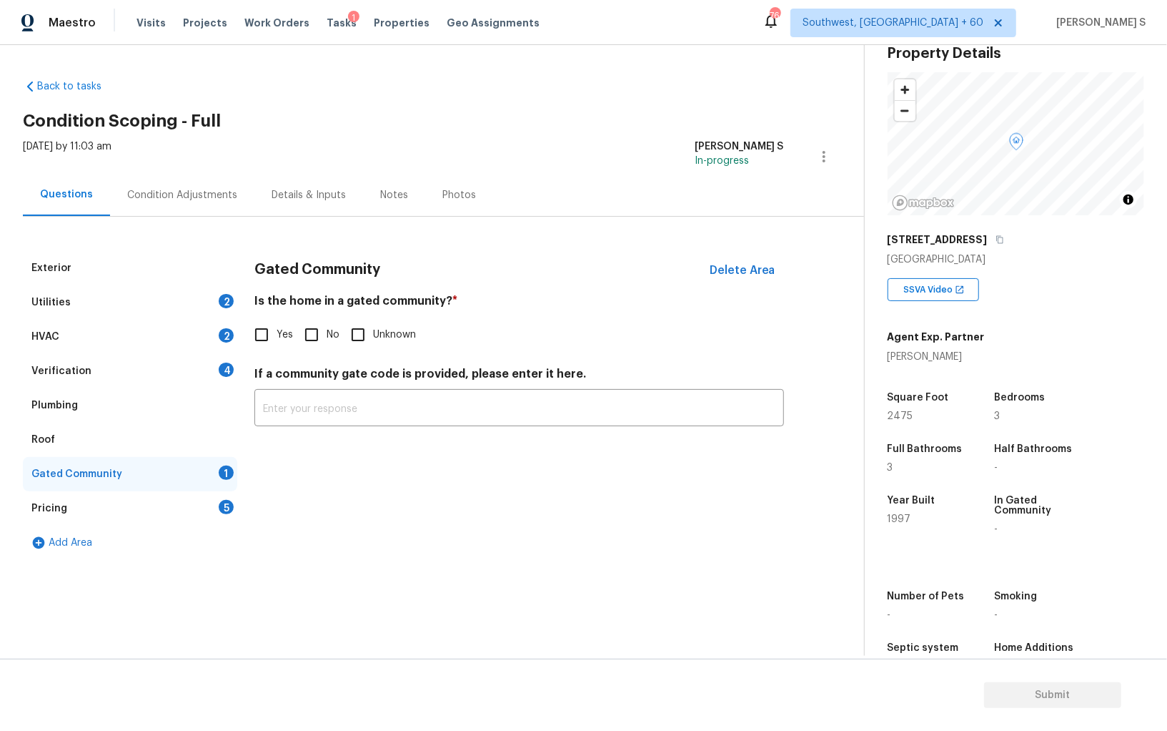
click at [327, 334] on span "No" at bounding box center [333, 334] width 13 height 15
click at [327, 334] on input "No" at bounding box center [312, 335] width 30 height 30
checkbox input "true"
click at [239, 355] on div "Exterior Utilities 2 HVAC 2 Verification 4 Plumbing Roof Gated Community Pricin…" at bounding box center [426, 405] width 807 height 309
click at [219, 377] on div "Verification 4" at bounding box center [130, 371] width 214 height 34
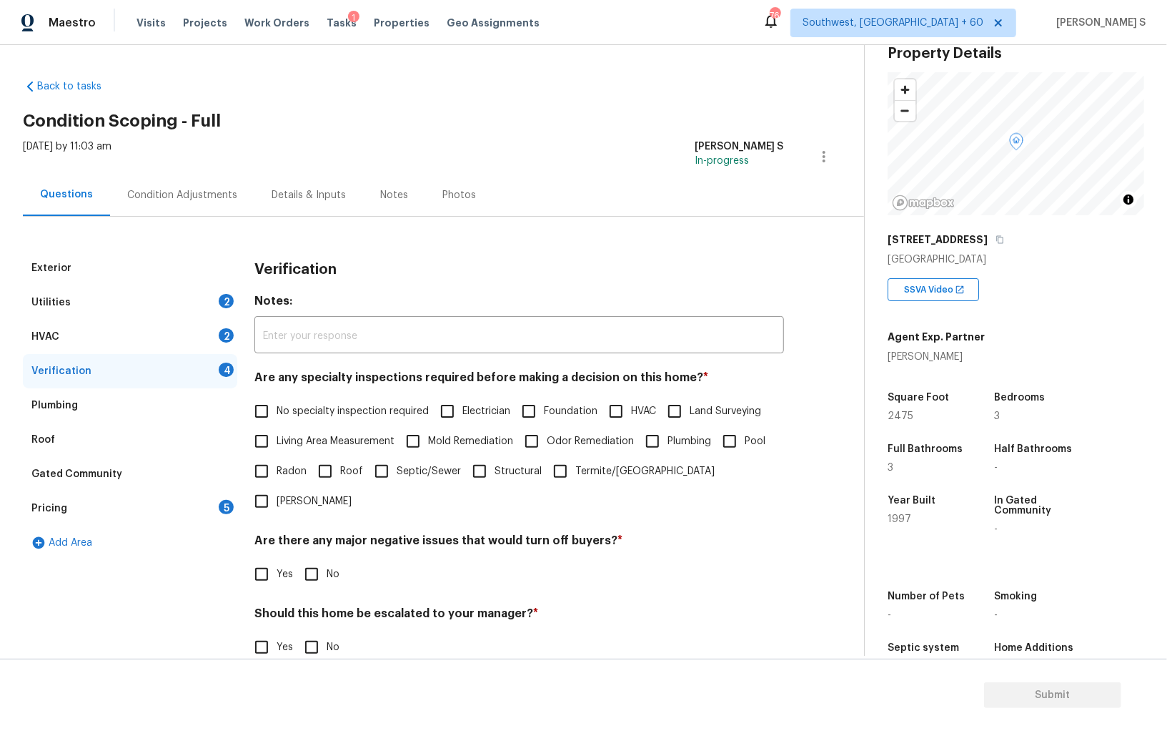
click at [279, 418] on span "No specialty inspection required" at bounding box center [353, 411] width 152 height 15
click at [277, 418] on input "No specialty inspection required" at bounding box center [262, 411] width 30 height 30
checkbox input "true"
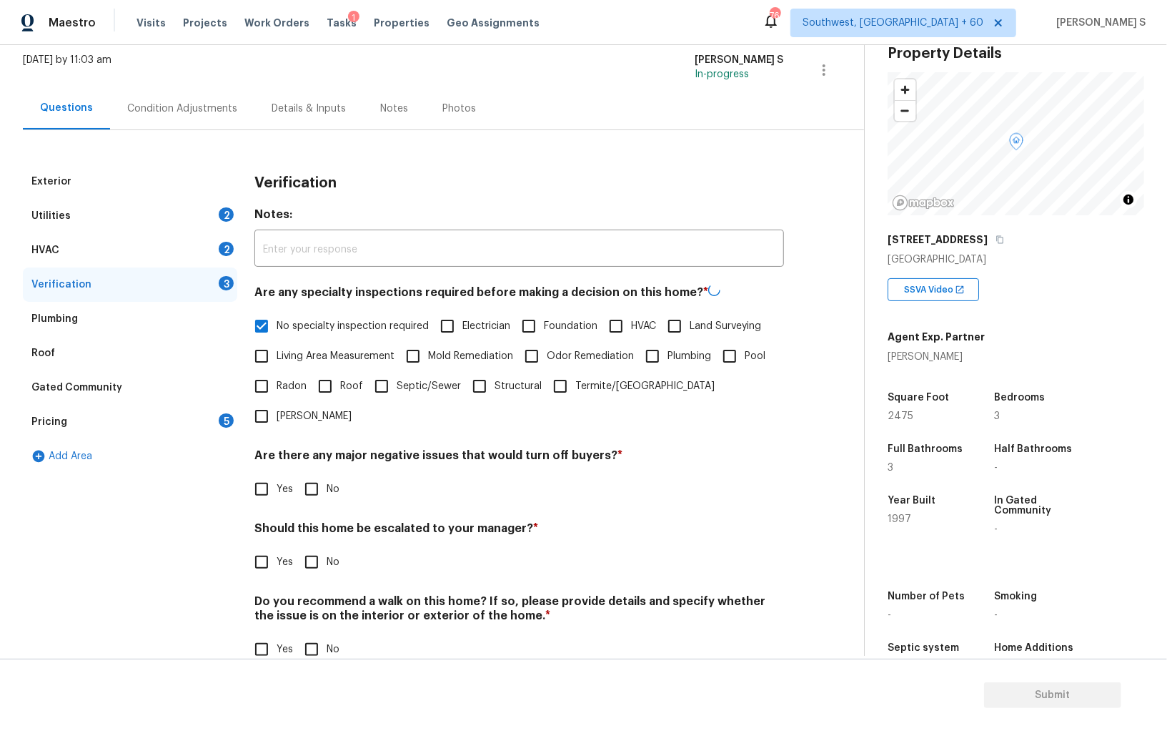
scroll to position [85, 0]
click at [313, 474] on input "No" at bounding box center [312, 489] width 30 height 30
checkbox input "true"
click at [316, 634] on input "No" at bounding box center [312, 649] width 30 height 30
checkbox input "true"
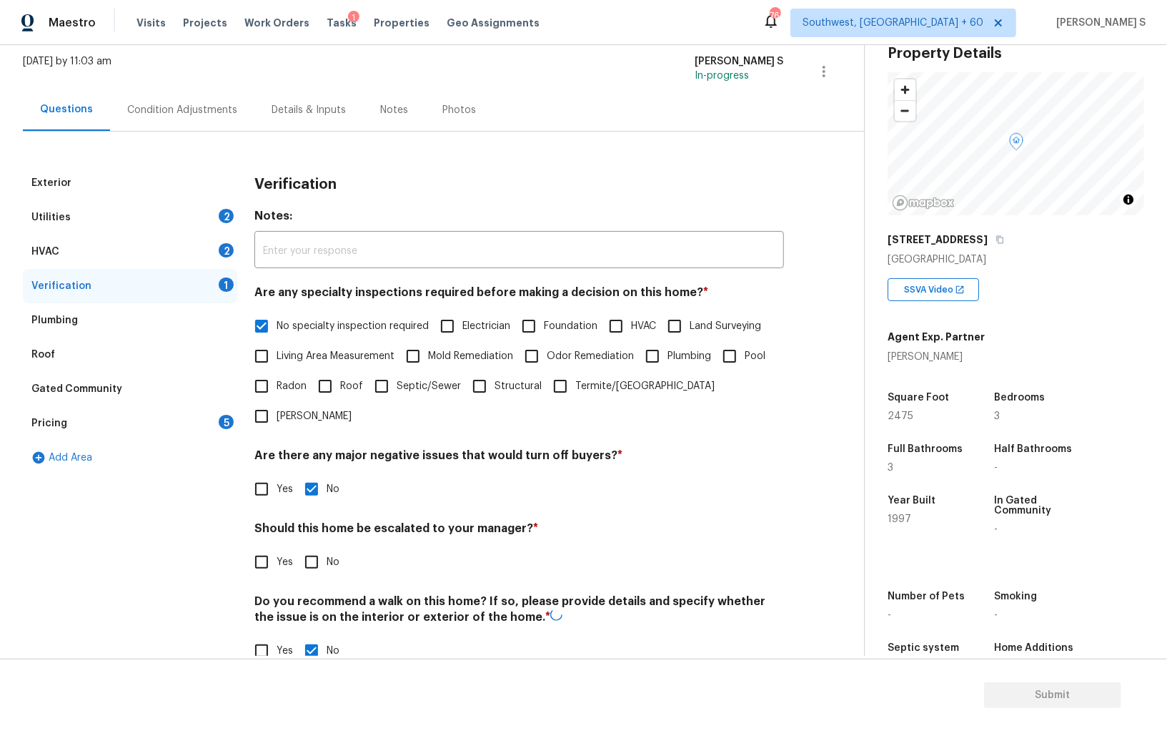
scroll to position [0, 0]
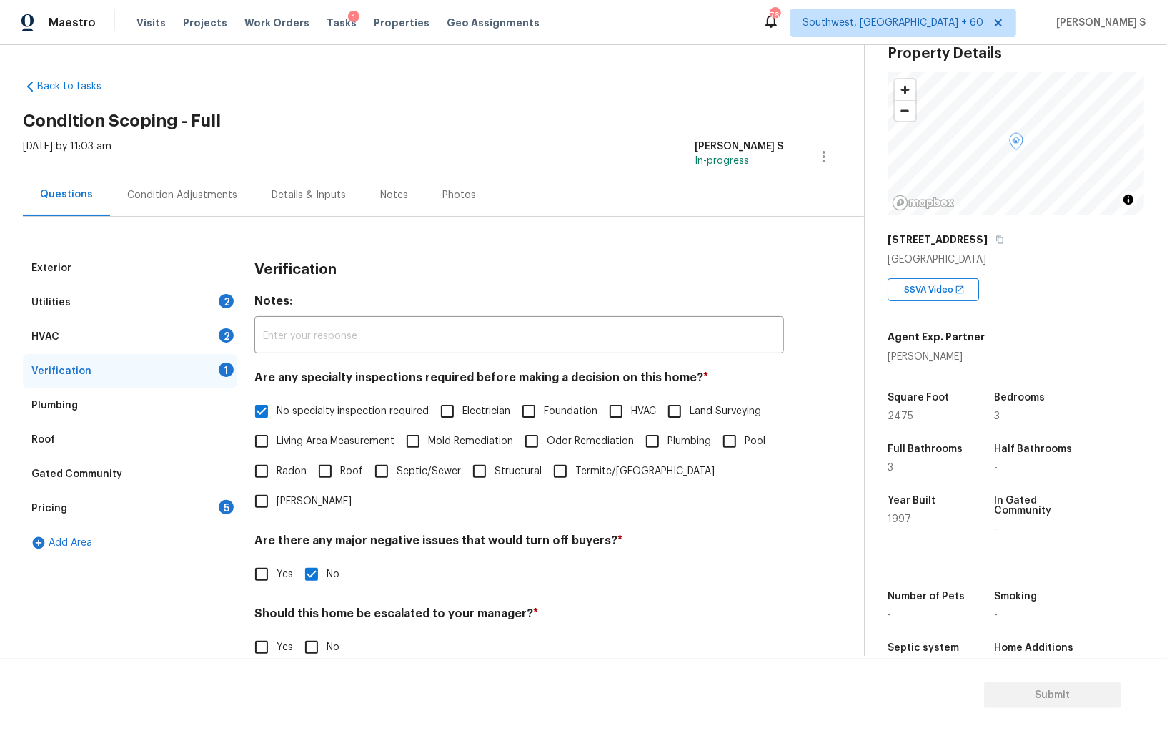
click at [221, 336] on div "2" at bounding box center [226, 335] width 15 height 14
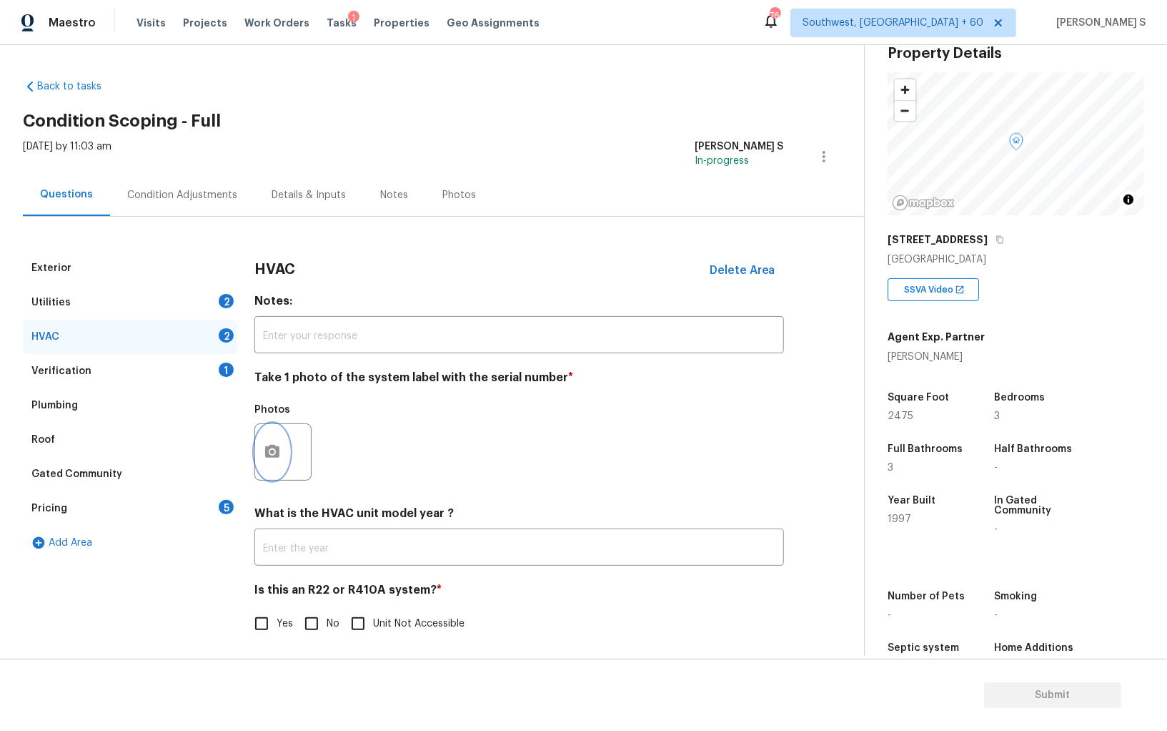
drag, startPoint x: 269, startPoint y: 452, endPoint x: 277, endPoint y: 451, distance: 7.9
click at [277, 451] on icon "button" at bounding box center [272, 451] width 17 height 17
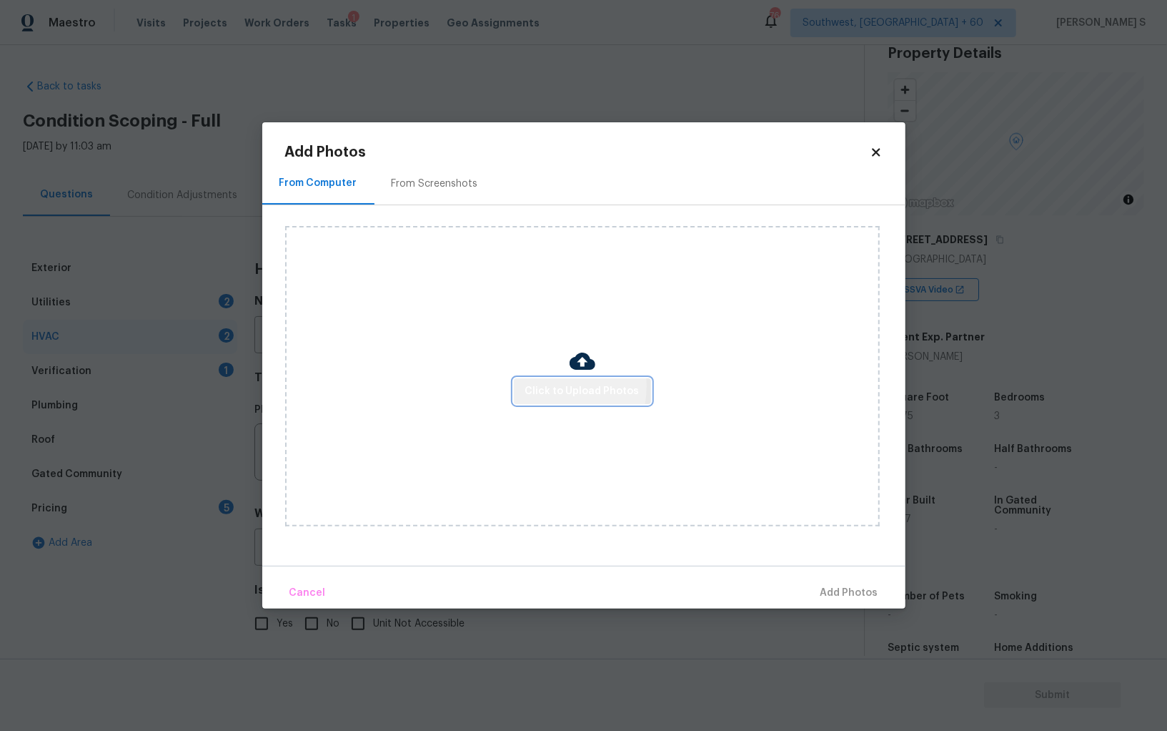
click at [551, 387] on span "Click to Upload Photos" at bounding box center [582, 391] width 114 height 18
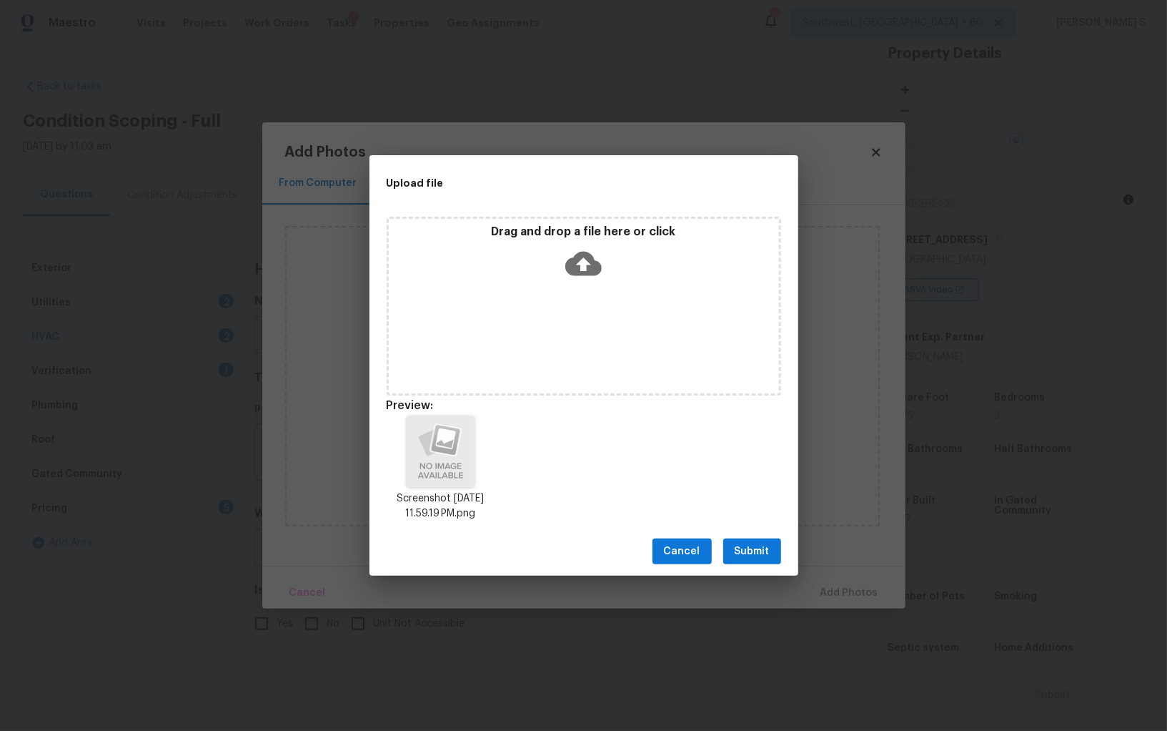
click at [762, 551] on span "Submit" at bounding box center [752, 552] width 35 height 18
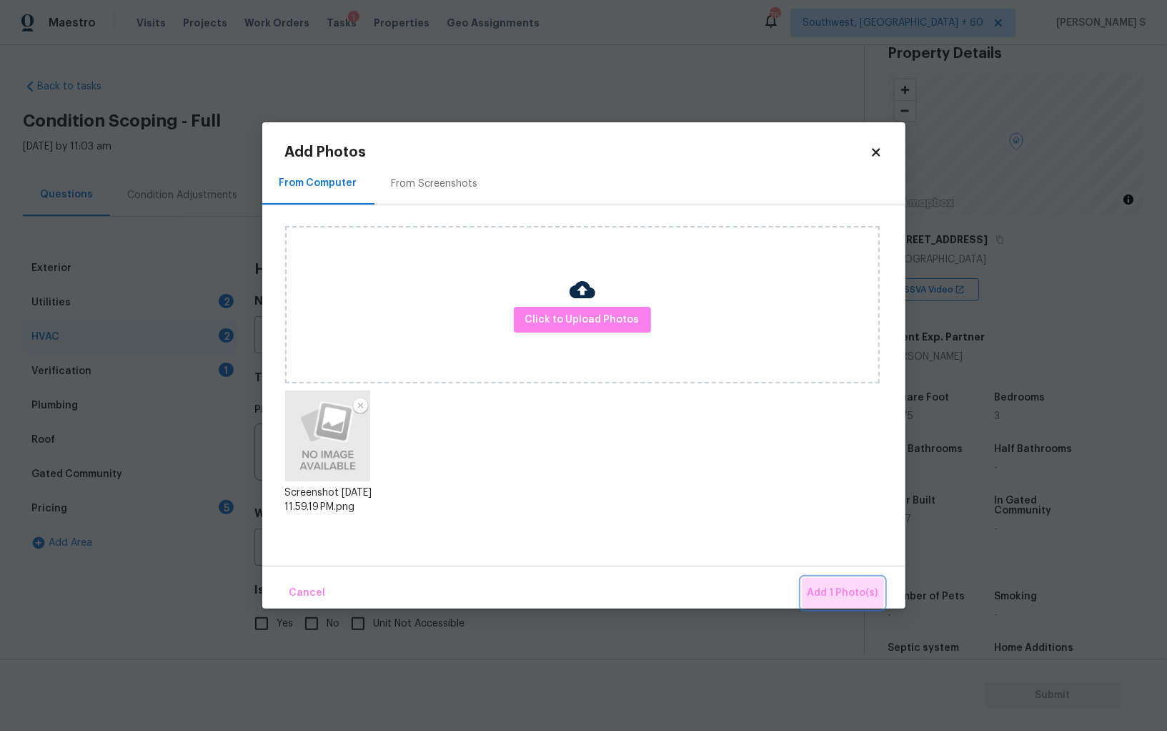
click at [838, 580] on button "Add 1 Photo(s)" at bounding box center [843, 593] width 82 height 31
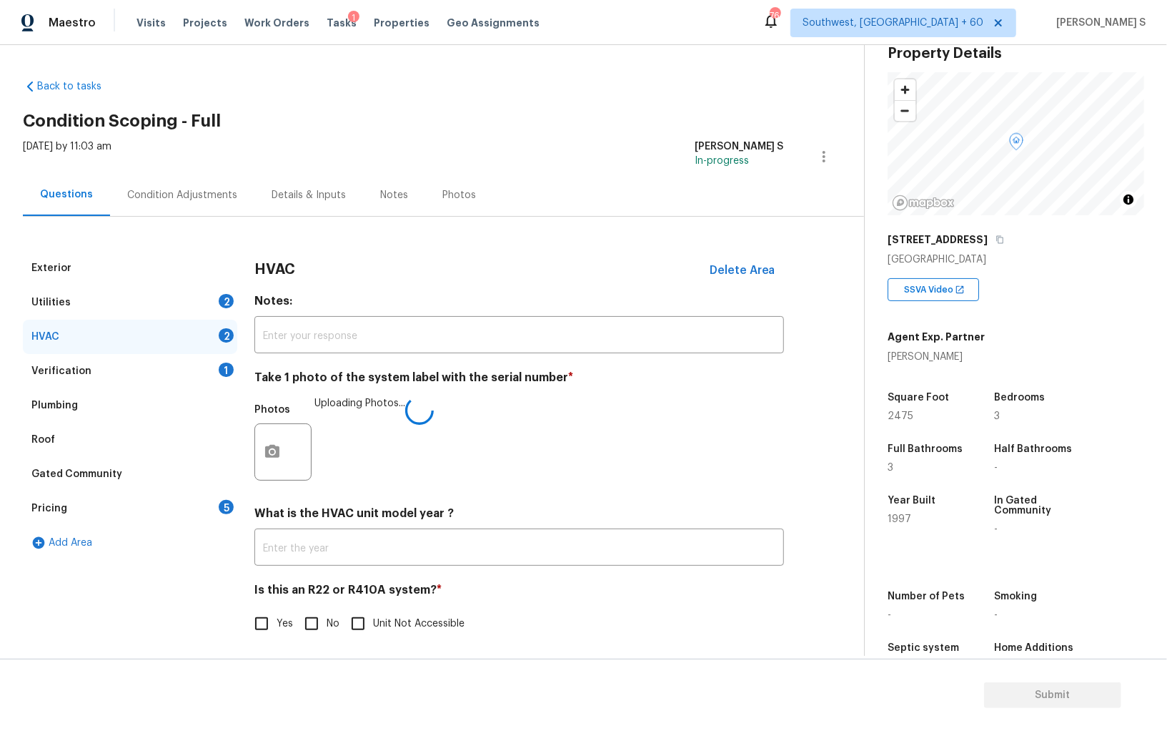
click at [322, 618] on input "No" at bounding box center [312, 623] width 30 height 30
checkbox input "true"
click at [227, 297] on div "2" at bounding box center [226, 301] width 15 height 14
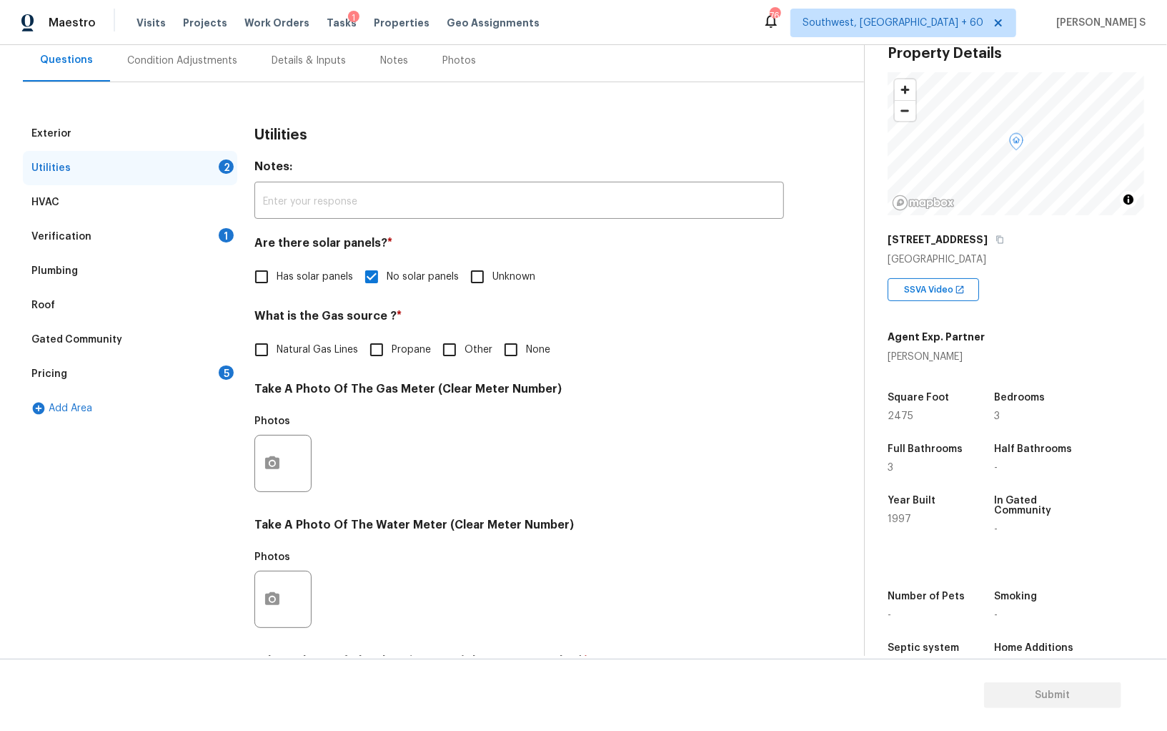
scroll to position [345, 0]
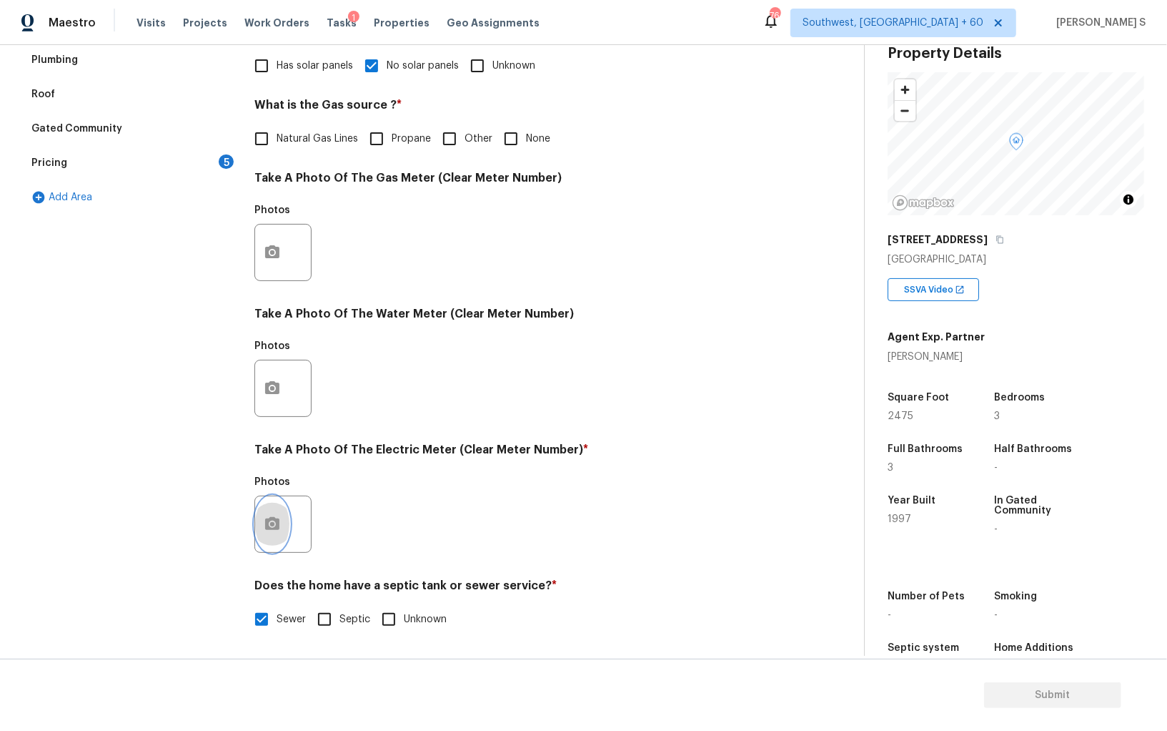
click at [272, 518] on icon "button" at bounding box center [272, 523] width 14 height 13
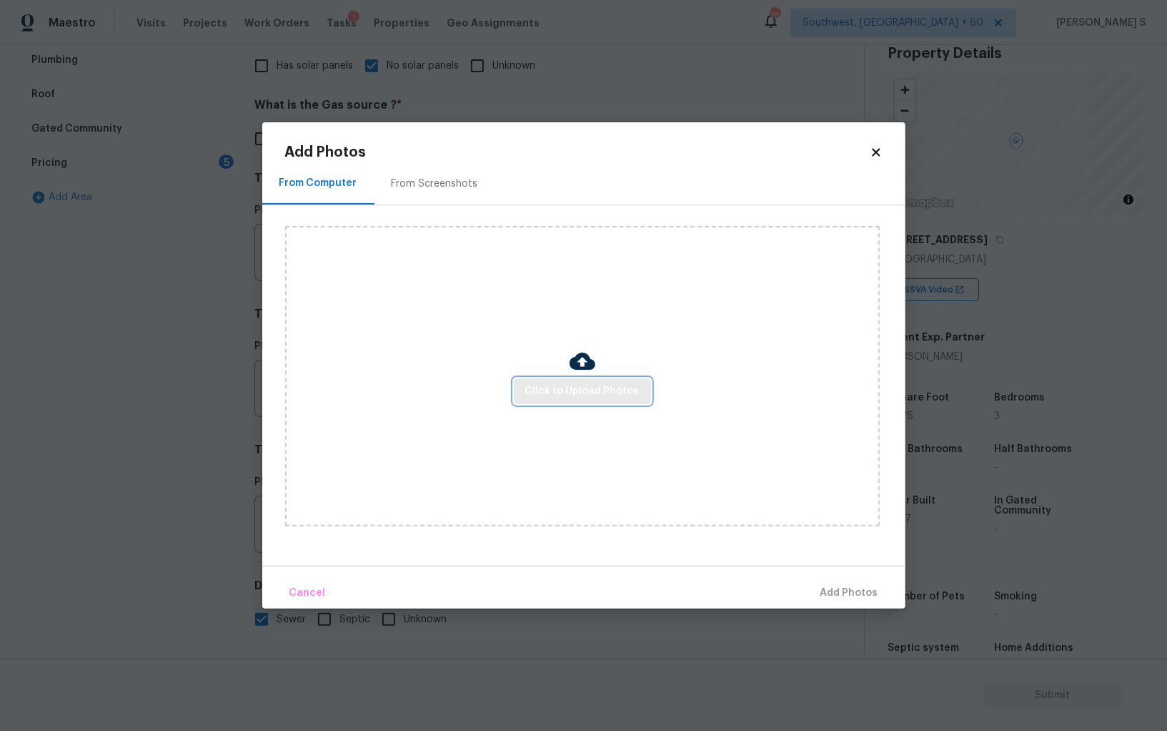
click at [563, 396] on span "Click to Upload Photos" at bounding box center [582, 391] width 114 height 18
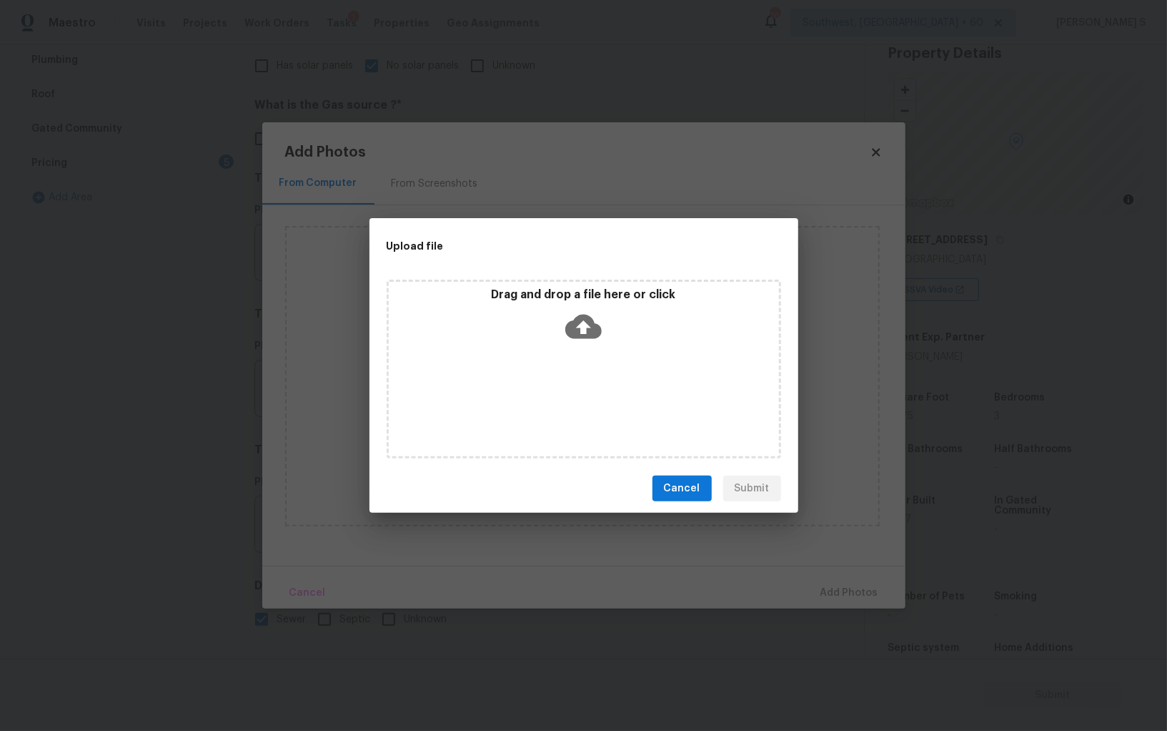
click at [563, 396] on div "Drag and drop a file here or click" at bounding box center [584, 368] width 395 height 179
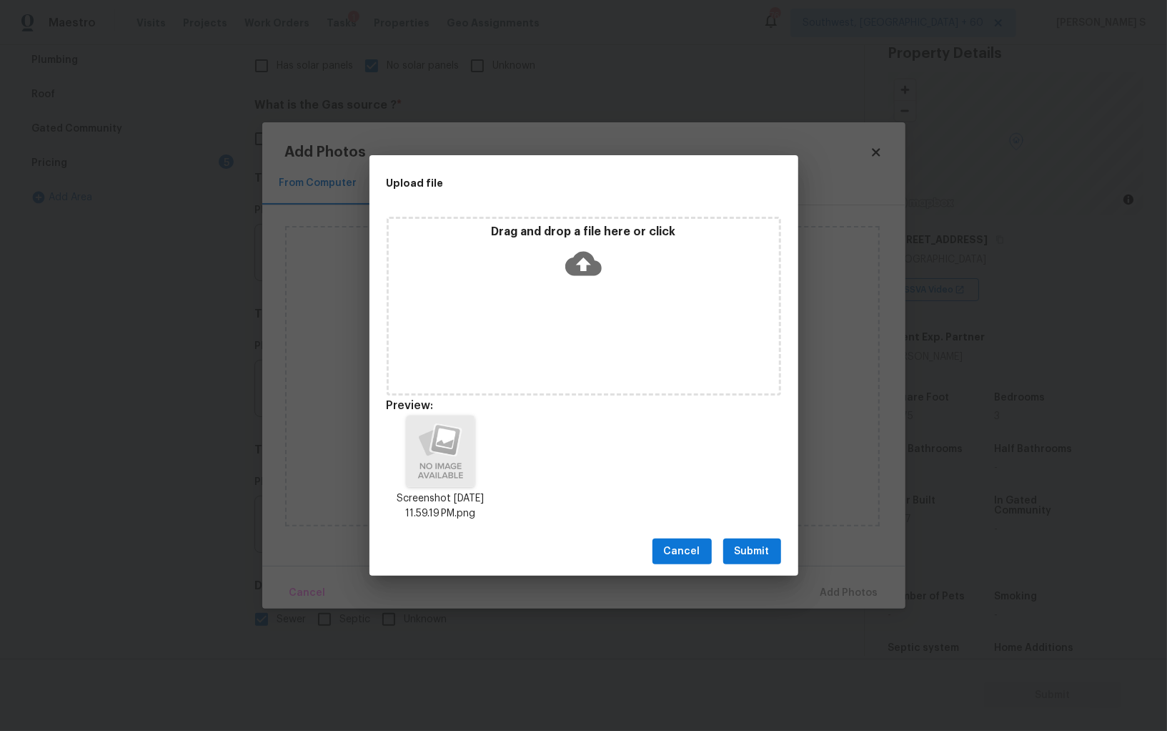
click at [757, 542] on button "Submit" at bounding box center [752, 551] width 58 height 26
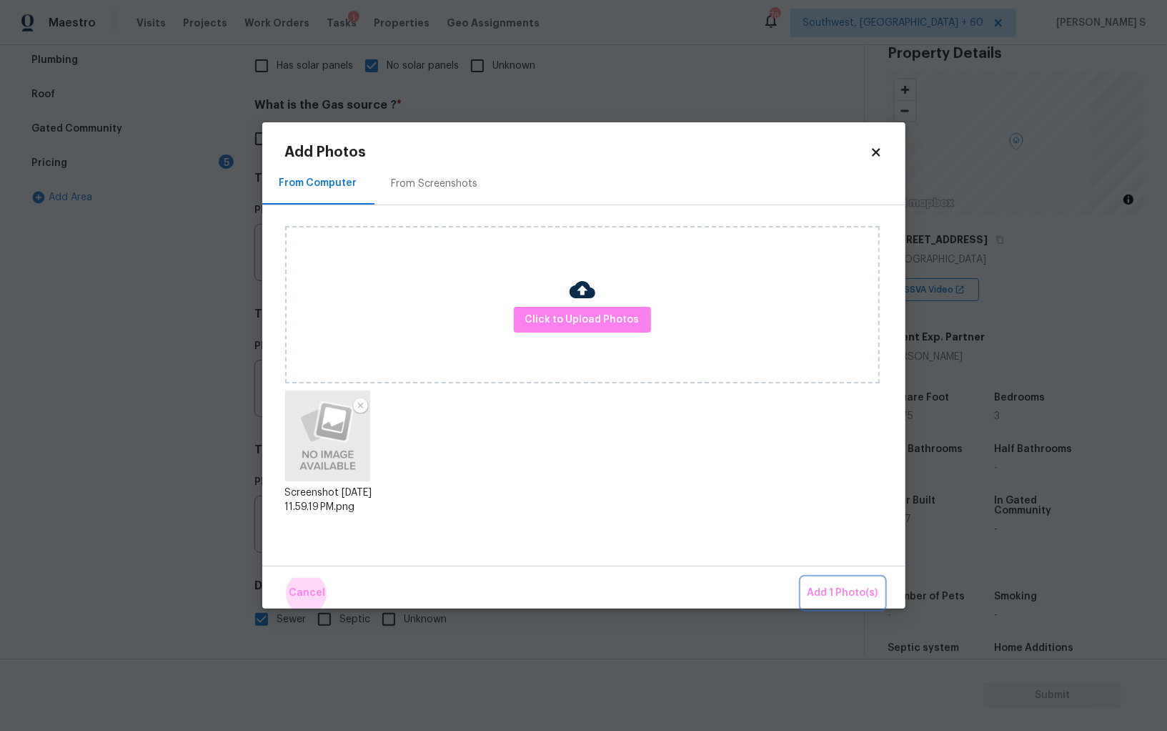
click at [802, 578] on button "Add 1 Photo(s)" at bounding box center [843, 593] width 82 height 31
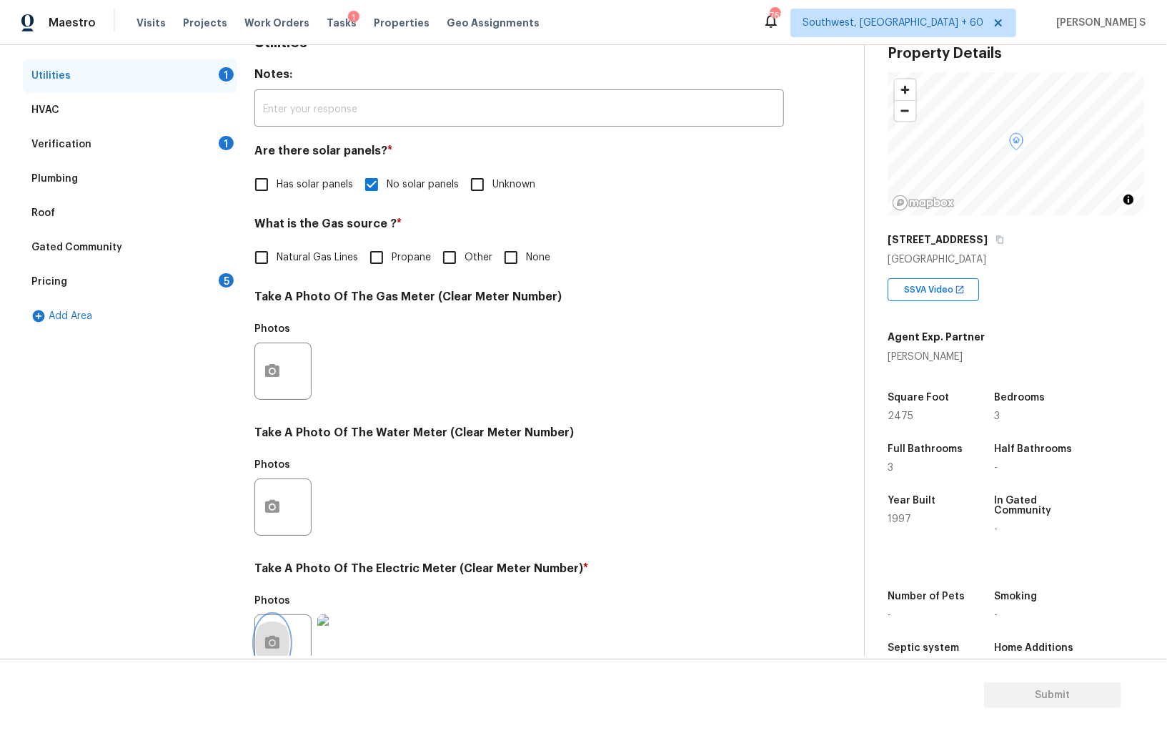
scroll to position [0, 0]
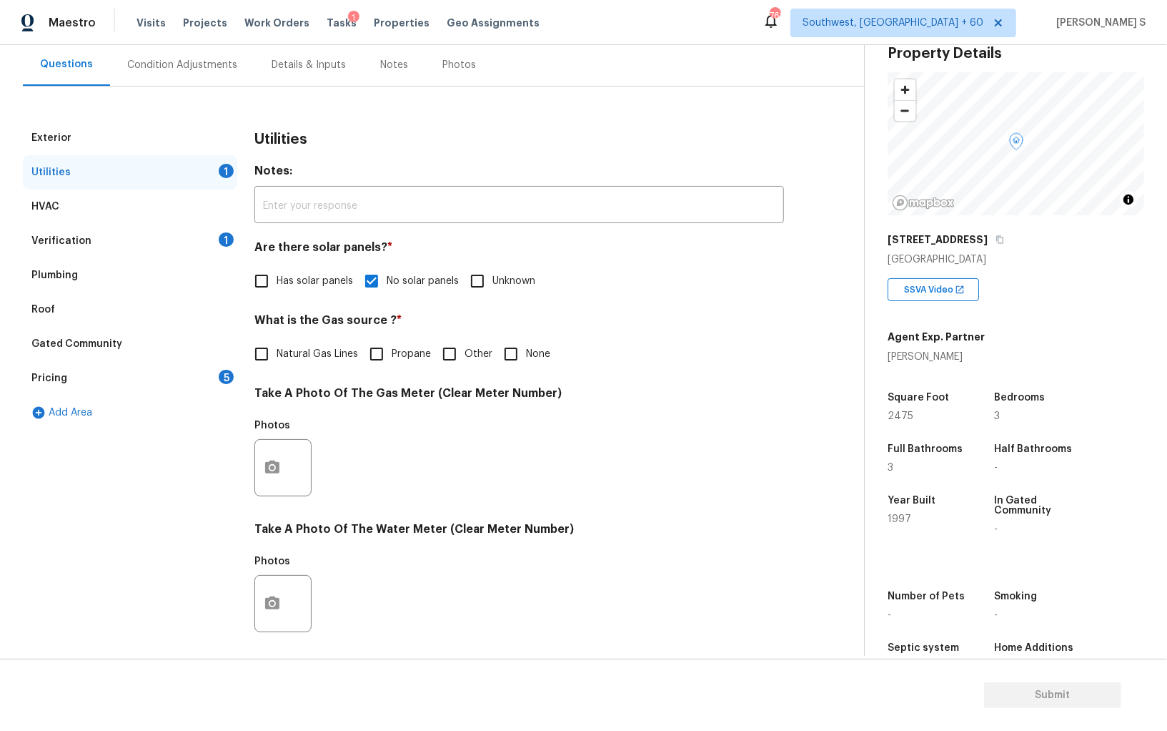
click at [234, 378] on div "Pricing 5" at bounding box center [130, 378] width 214 height 34
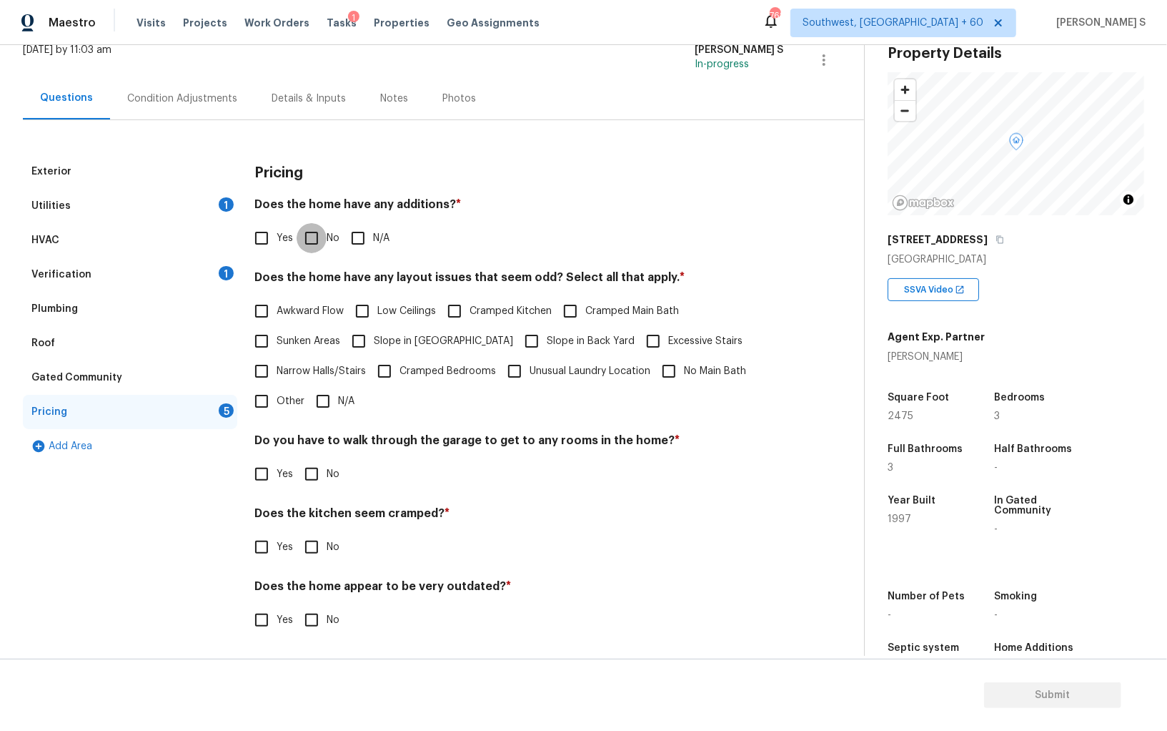
click at [311, 245] on input "No" at bounding box center [312, 238] width 30 height 30
checkbox input "true"
click at [320, 460] on input "No" at bounding box center [312, 474] width 30 height 30
checkbox input "true"
click at [297, 532] on input "No" at bounding box center [312, 547] width 30 height 30
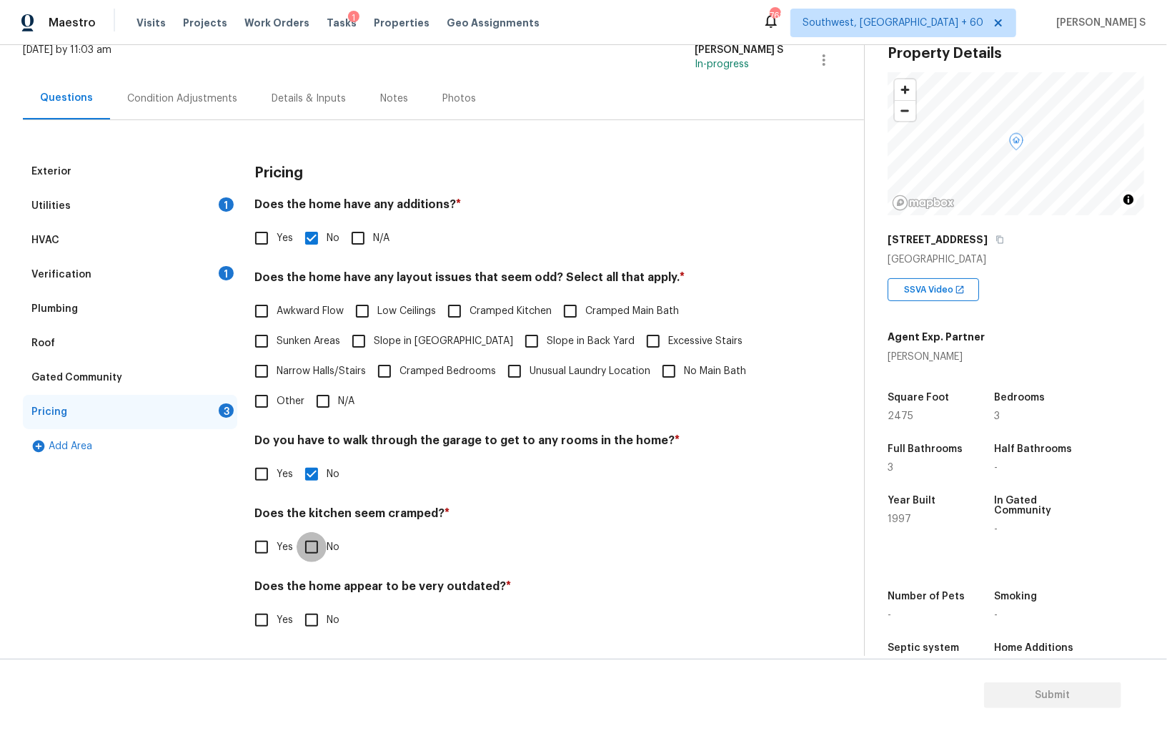
checkbox input "true"
click at [297, 606] on input "No" at bounding box center [312, 621] width 30 height 30
checkbox input "true"
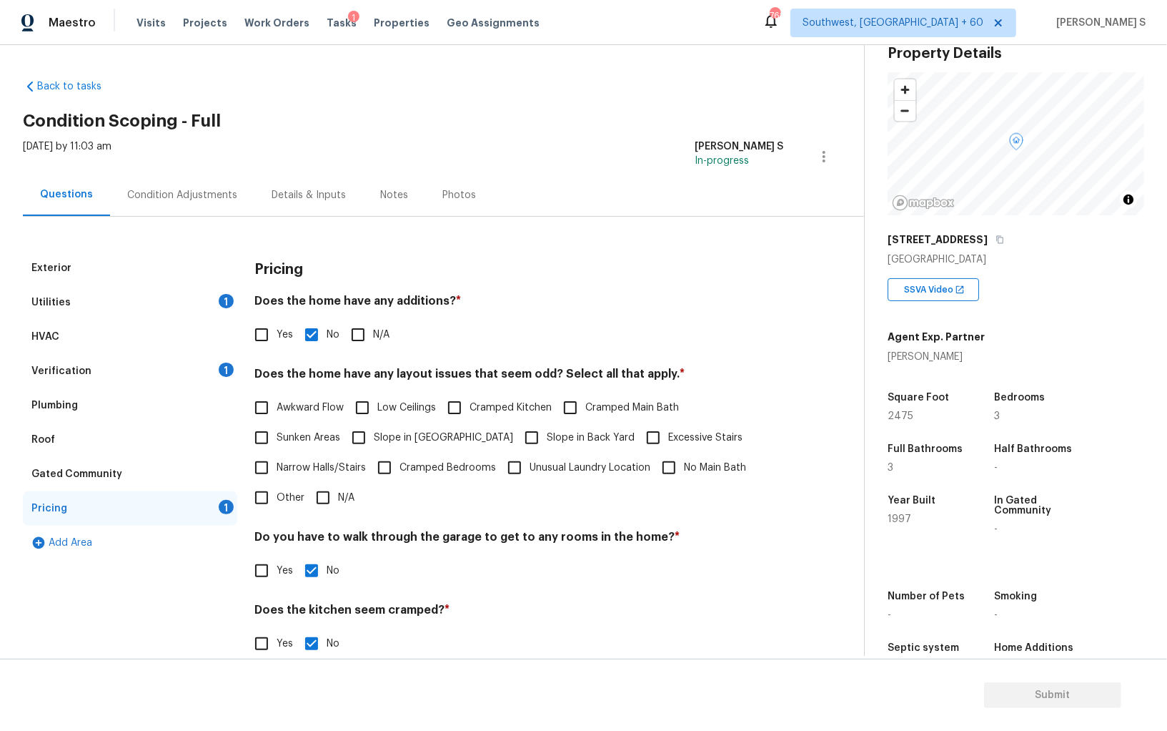
click at [215, 188] on div "Condition Adjustments" at bounding box center [182, 195] width 110 height 14
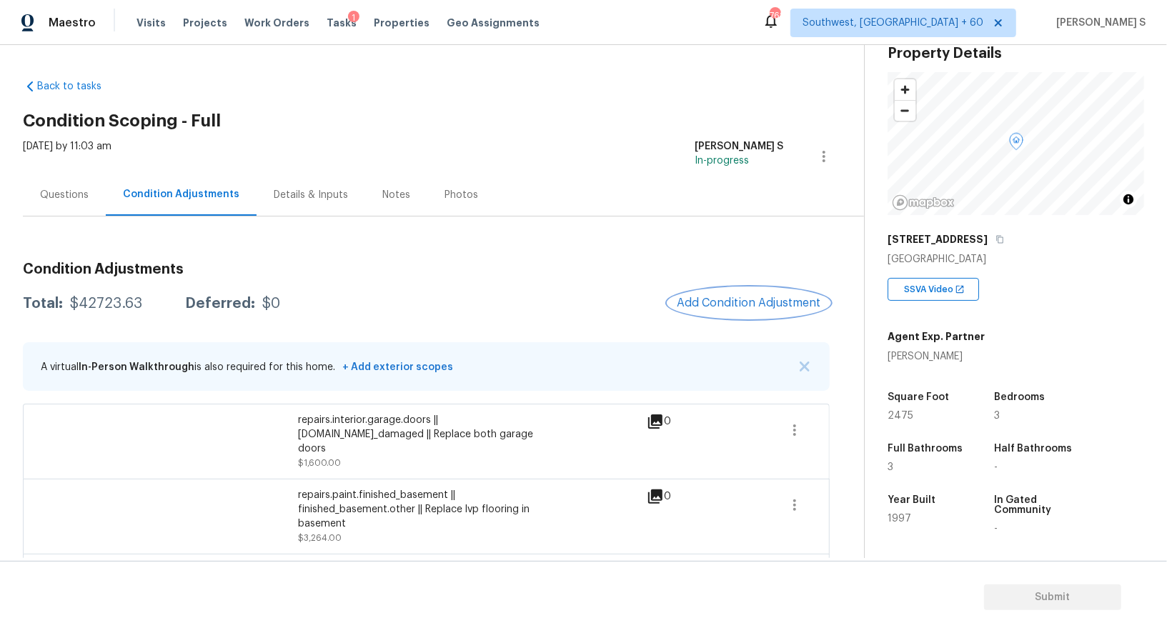
click at [723, 300] on span "Add Condition Adjustment" at bounding box center [749, 303] width 144 height 13
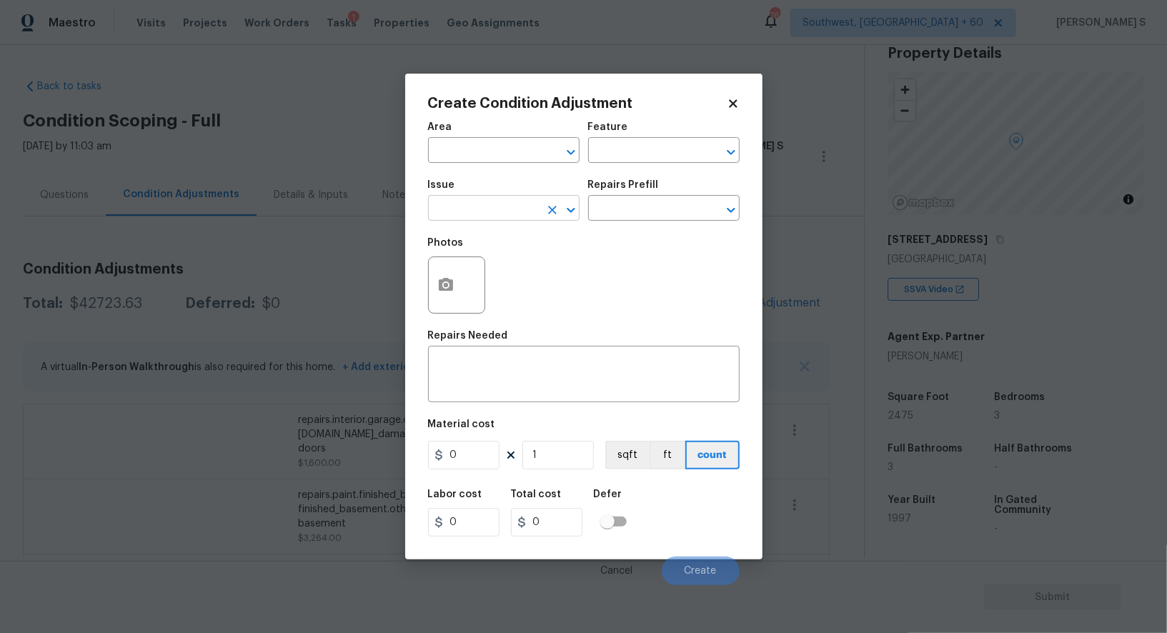
click at [499, 212] on input "text" at bounding box center [484, 210] width 112 height 22
type input "Appliances"
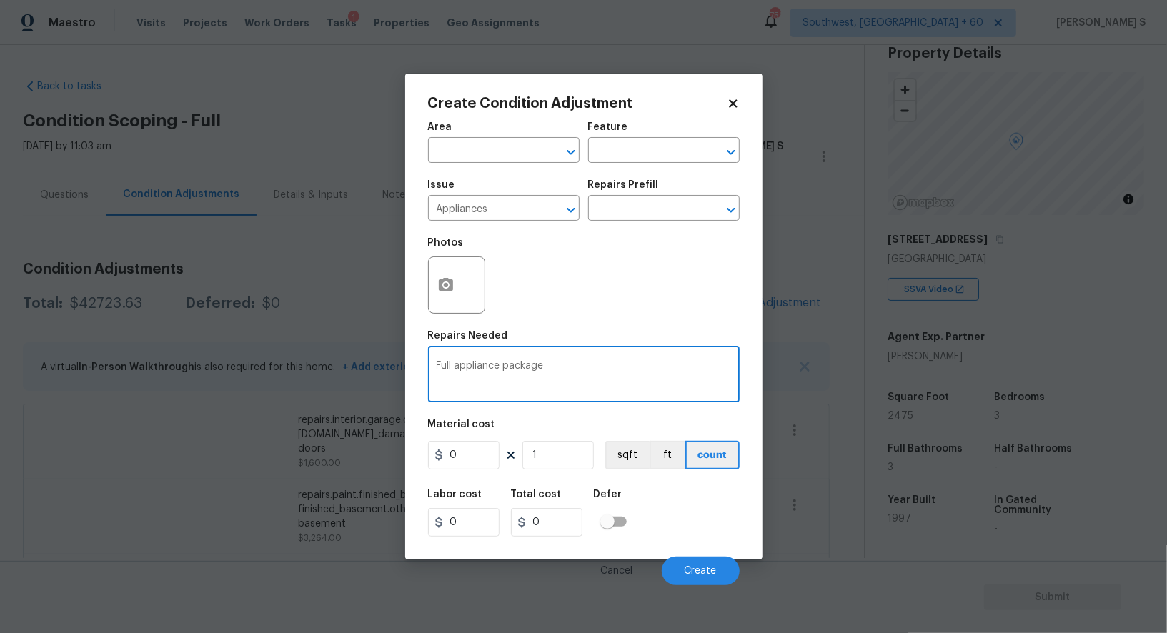
type textarea "Full appliance package"
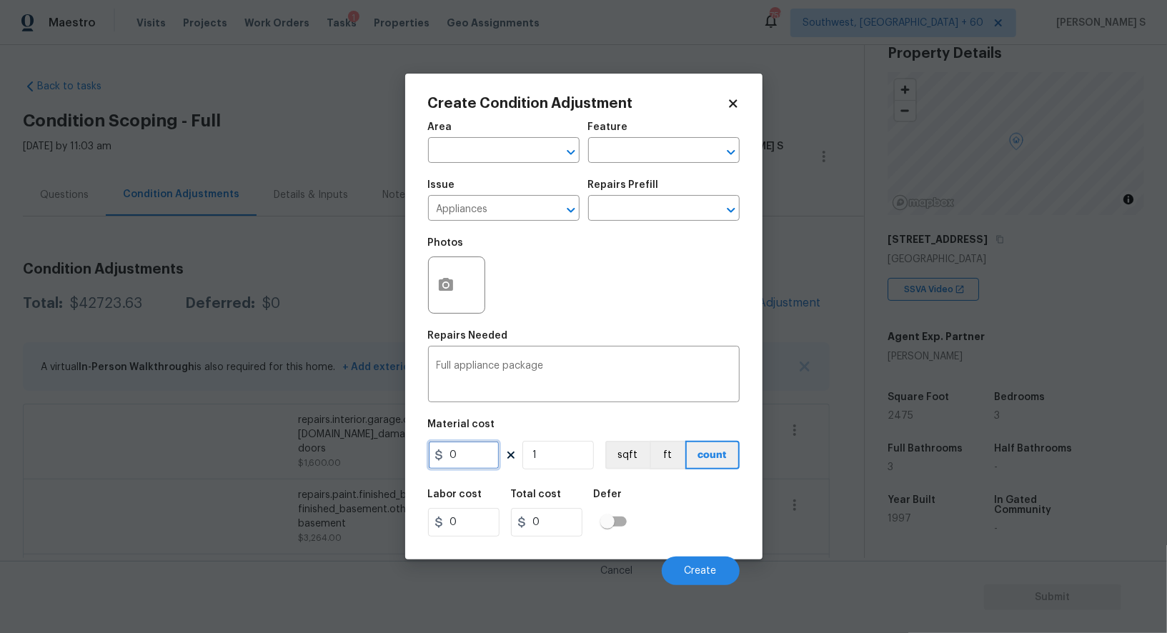
click at [467, 456] on input "0" at bounding box center [463, 455] width 71 height 29
type input "3500"
click at [723, 570] on button "Create" at bounding box center [701, 571] width 78 height 29
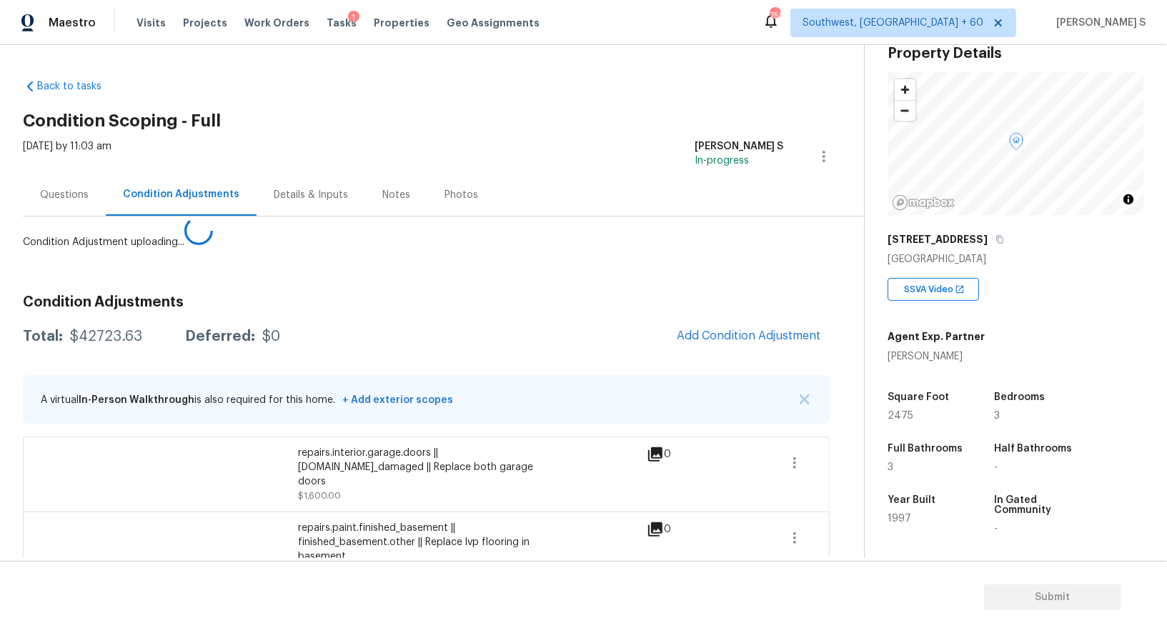
click at [253, 452] on body "Maestro Visits Projects Work Orders Tasks 1 Properties Geo Assignments 759 Sout…" at bounding box center [583, 316] width 1167 height 633
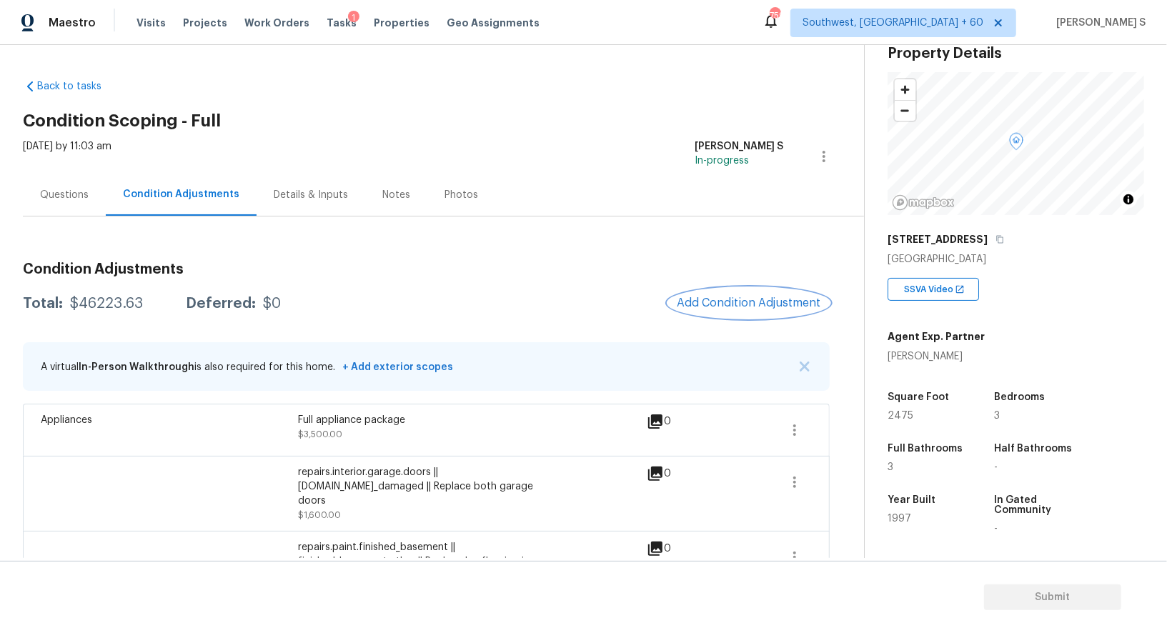
click at [773, 310] on button "Add Condition Adjustment" at bounding box center [749, 303] width 162 height 30
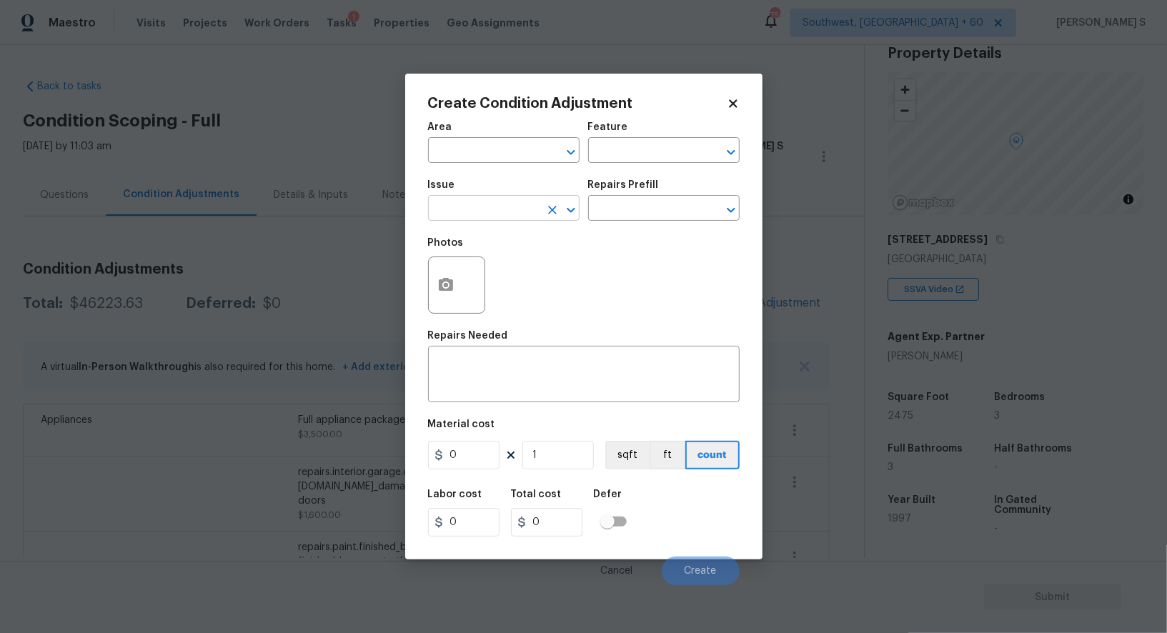
click at [480, 215] on input "text" at bounding box center [484, 210] width 112 height 22
type input "General Plumbing"
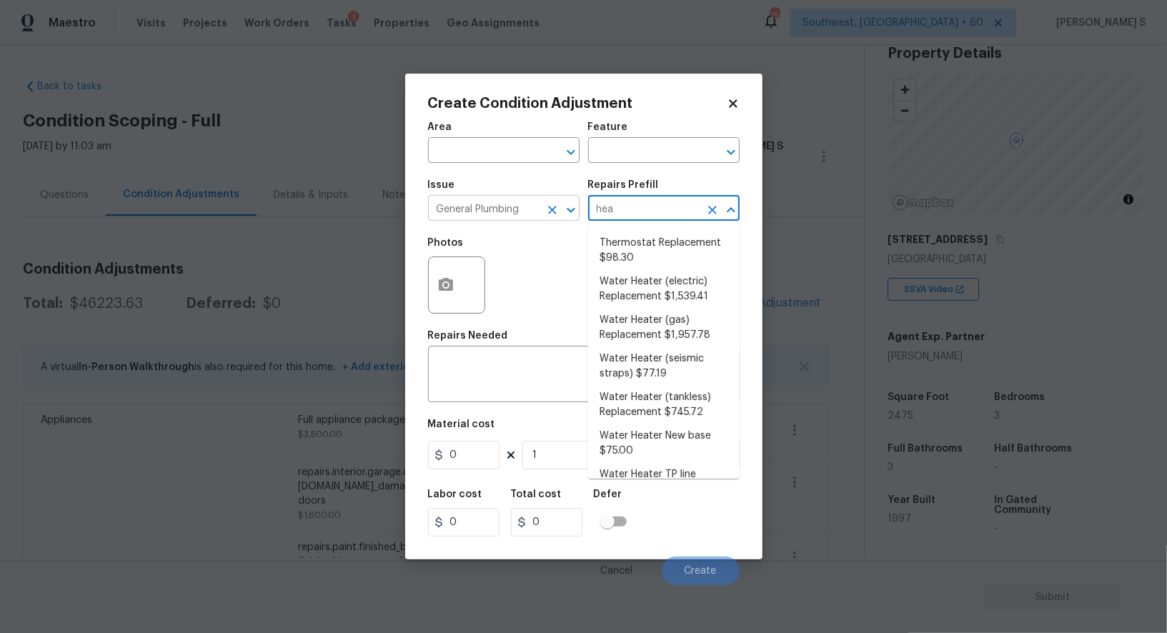
type input "heat"
type input "Plumbing"
type textarea "Remove the existing gas water heater and install a new 40 gallon gas water heat…"
type input "1957.78"
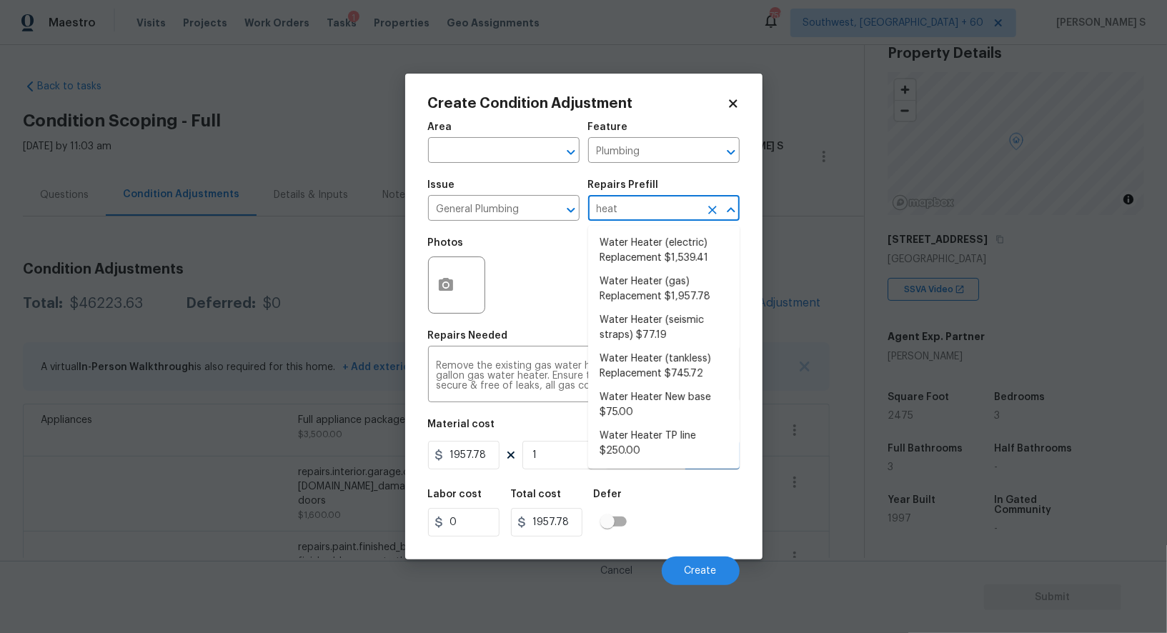
type input "heate"
type textarea "Remove the existing electric water heater and install a new 40 gallon electric …"
type input "1539.41"
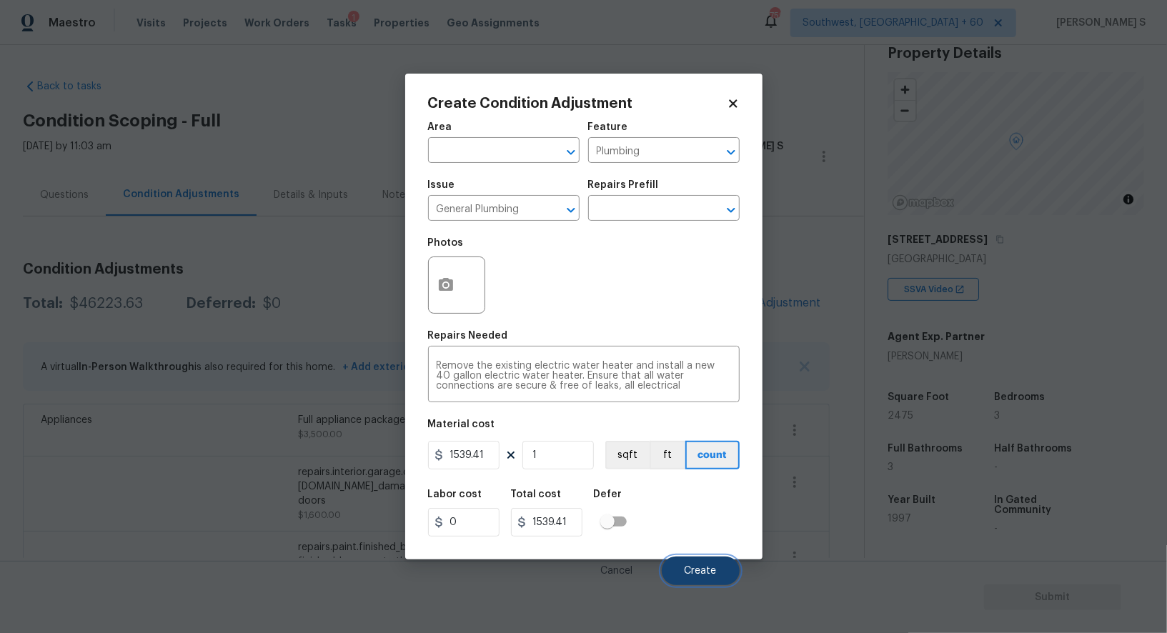
click at [708, 579] on button "Create" at bounding box center [701, 571] width 78 height 29
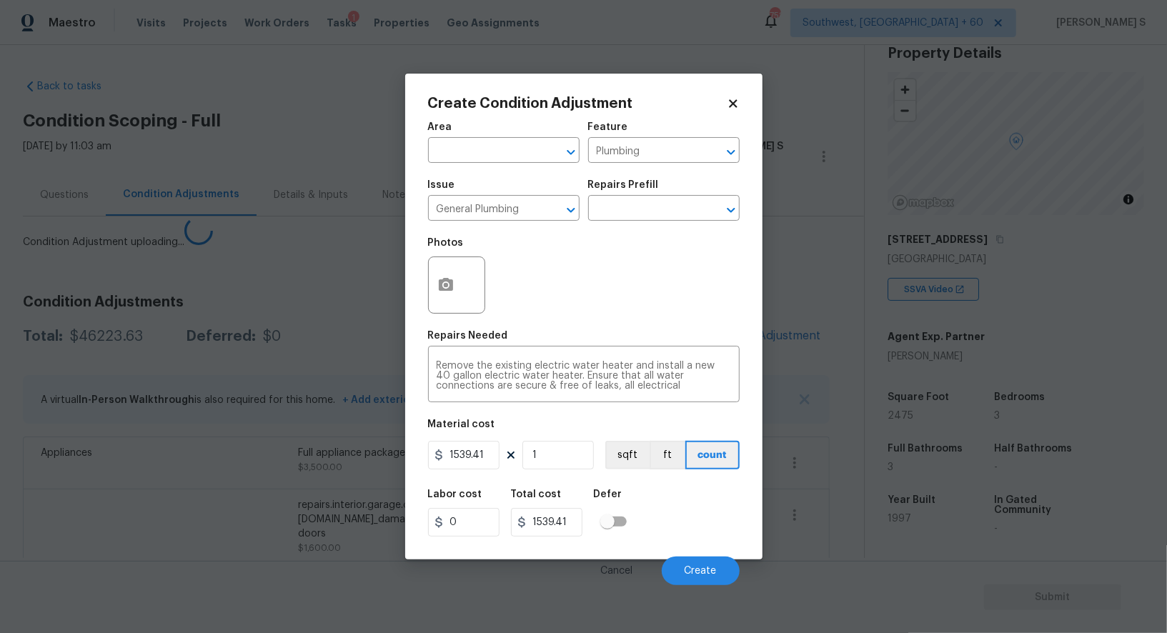
click at [264, 489] on body "Maestro Visits Projects Work Orders Tasks 1 Properties Geo Assignments 758 Sout…" at bounding box center [583, 316] width 1167 height 633
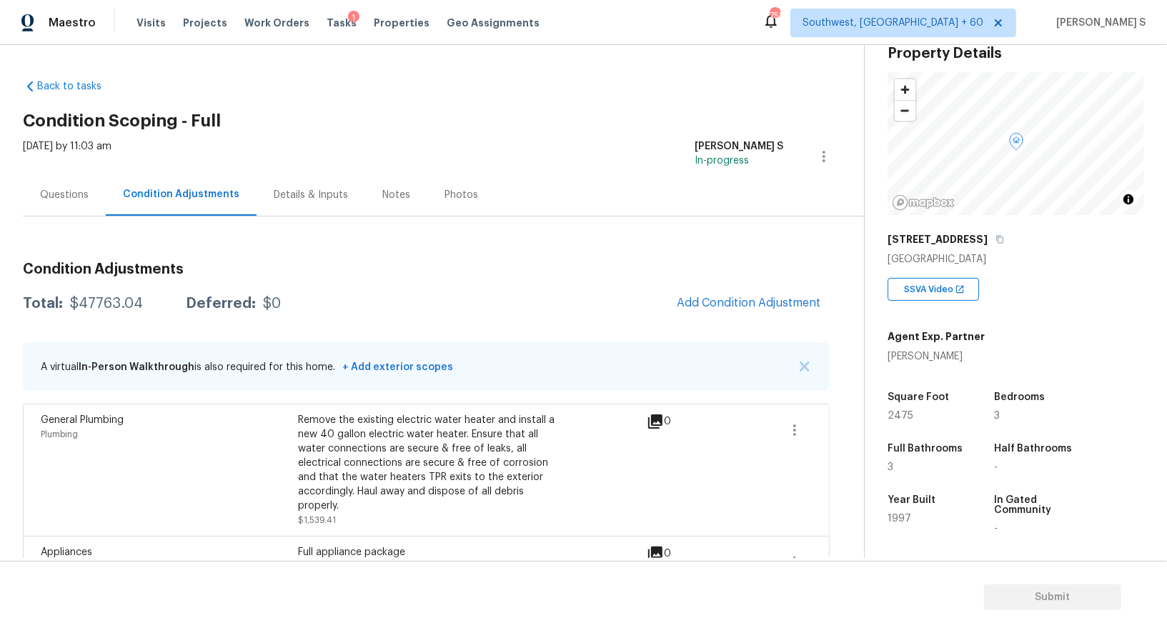
click at [59, 182] on div "Questions" at bounding box center [64, 195] width 83 height 42
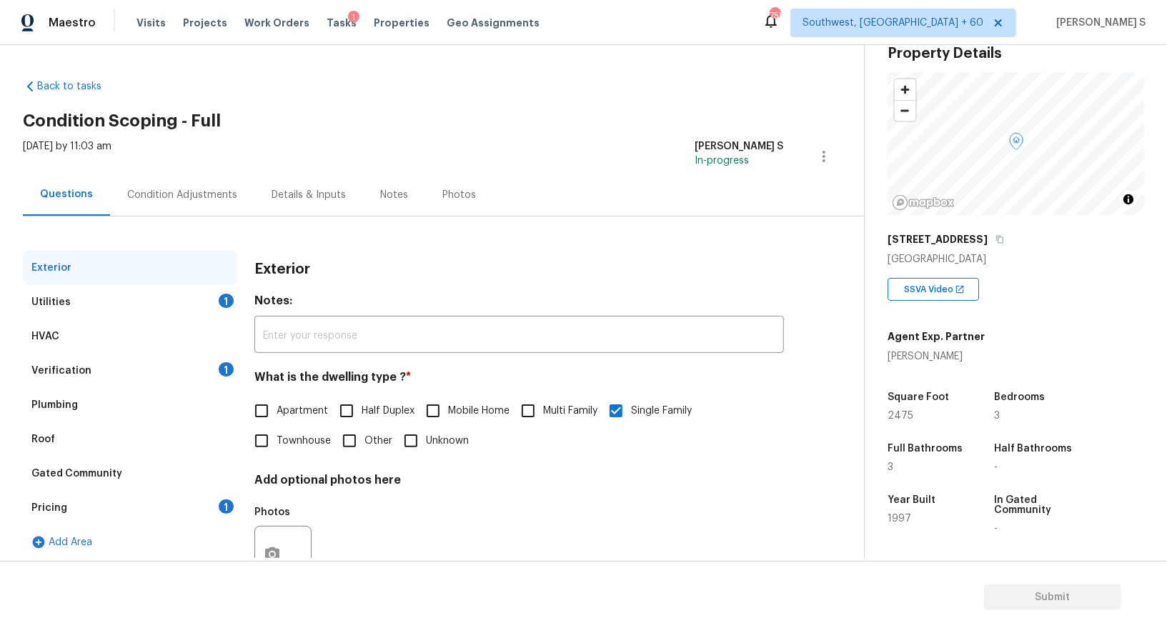
click at [58, 503] on div "Pricing" at bounding box center [49, 508] width 36 height 14
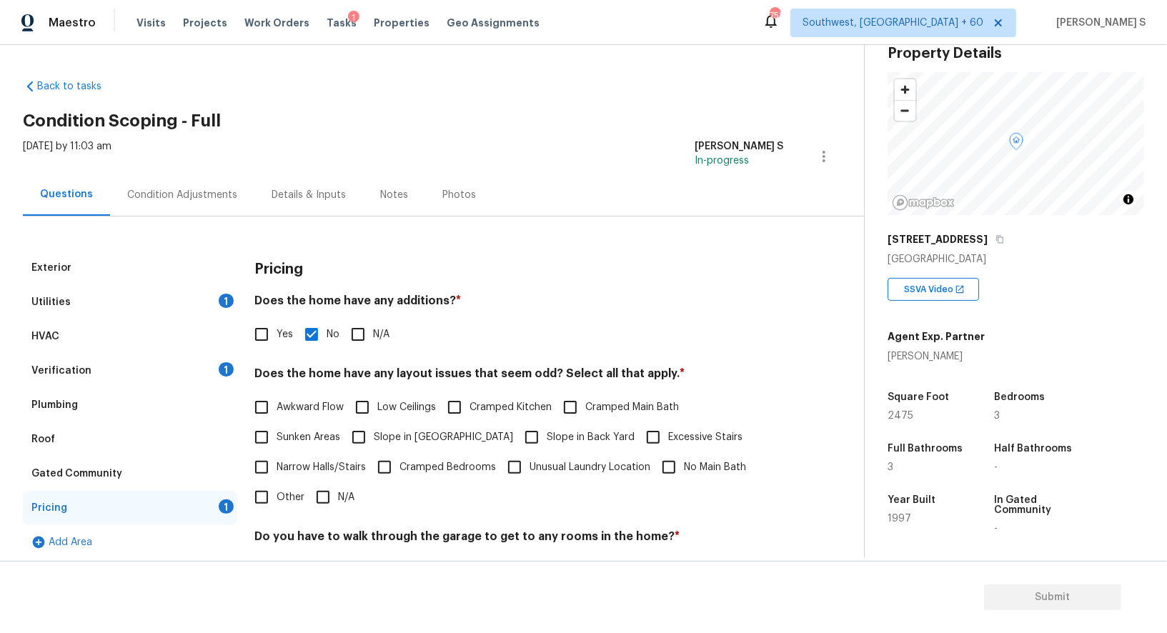
click at [391, 432] on span "Slope in Front Yard" at bounding box center [443, 437] width 139 height 15
click at [374, 432] on input "Slope in Front Yard" at bounding box center [359, 437] width 30 height 30
checkbox input "true"
click at [547, 433] on span "Slope in Back Yard" at bounding box center [591, 439] width 88 height 15
click at [517, 433] on input "Slope in Back Yard" at bounding box center [532, 439] width 30 height 30
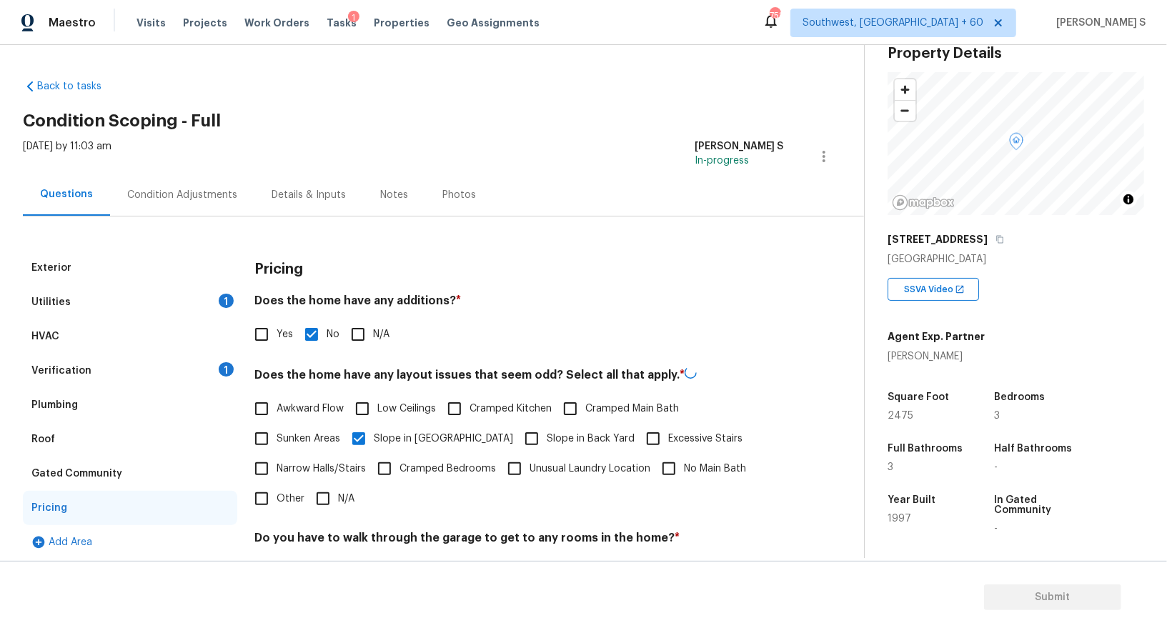
checkbox input "true"
click at [202, 370] on div "Verification 1" at bounding box center [130, 371] width 214 height 34
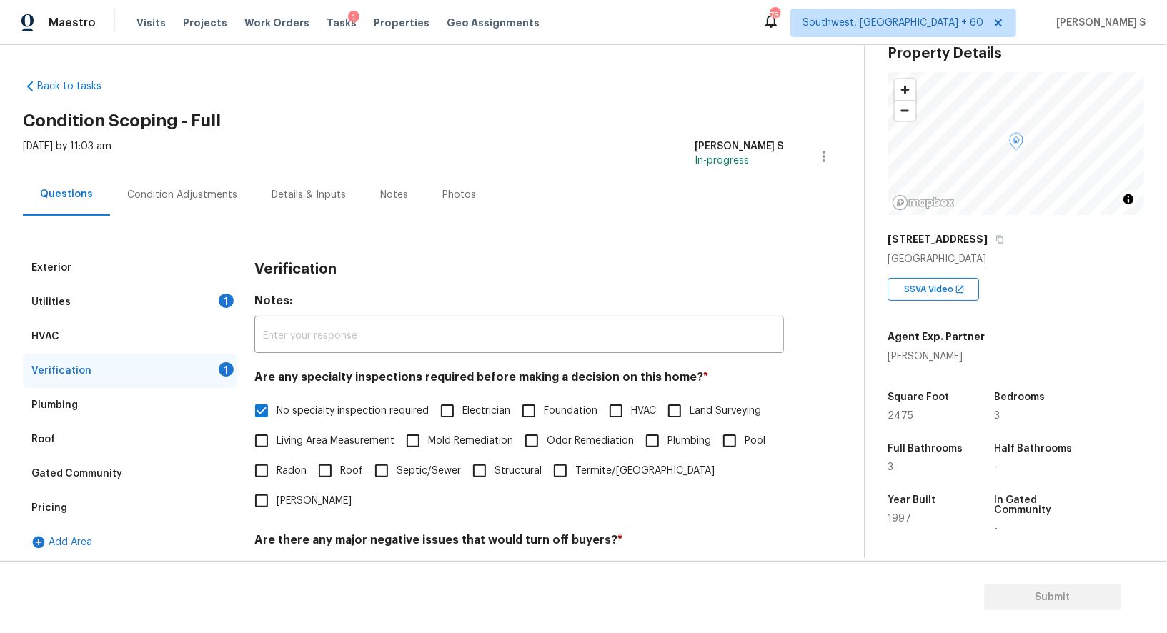
click at [175, 195] on div "Condition Adjustments" at bounding box center [182, 195] width 110 height 14
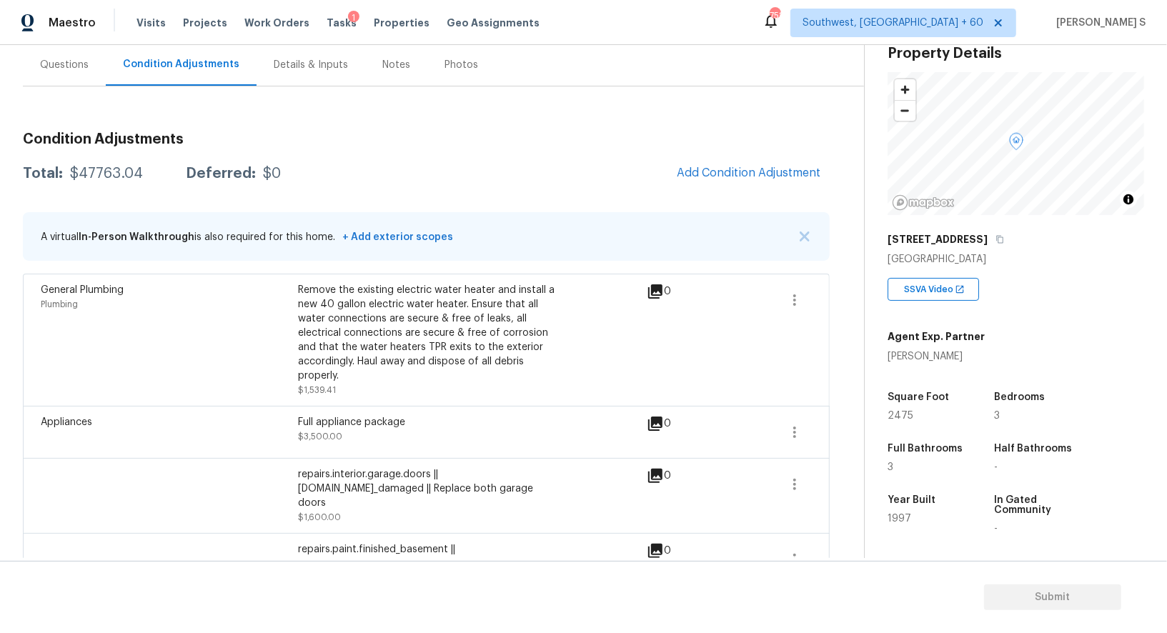
scroll to position [154, 0]
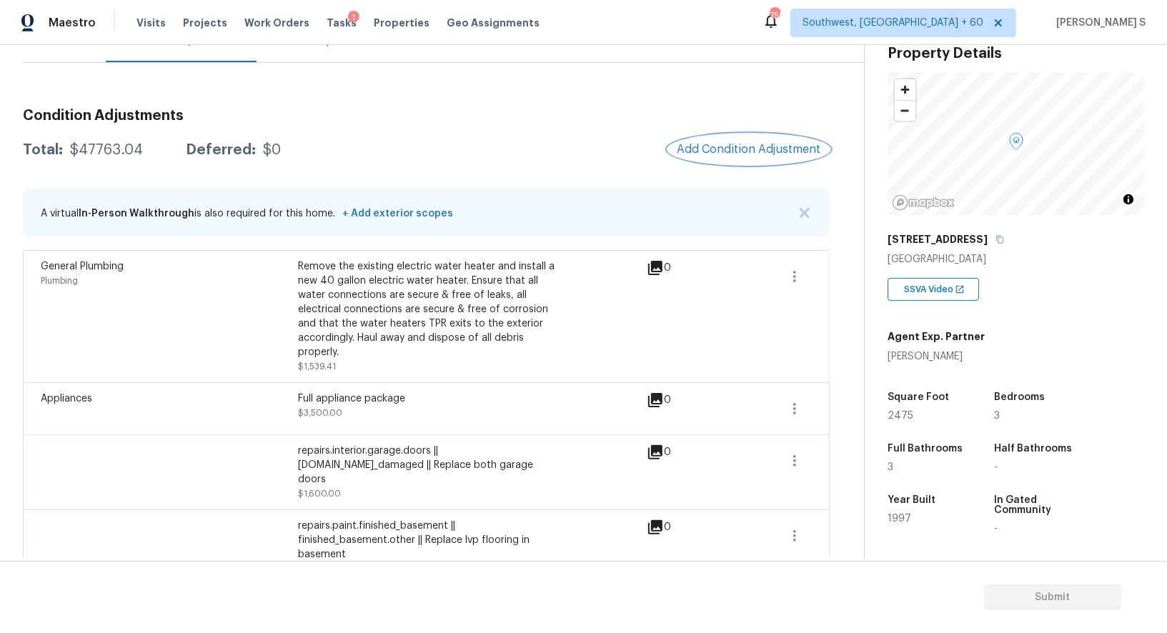
click at [731, 149] on span "Add Condition Adjustment" at bounding box center [749, 149] width 144 height 13
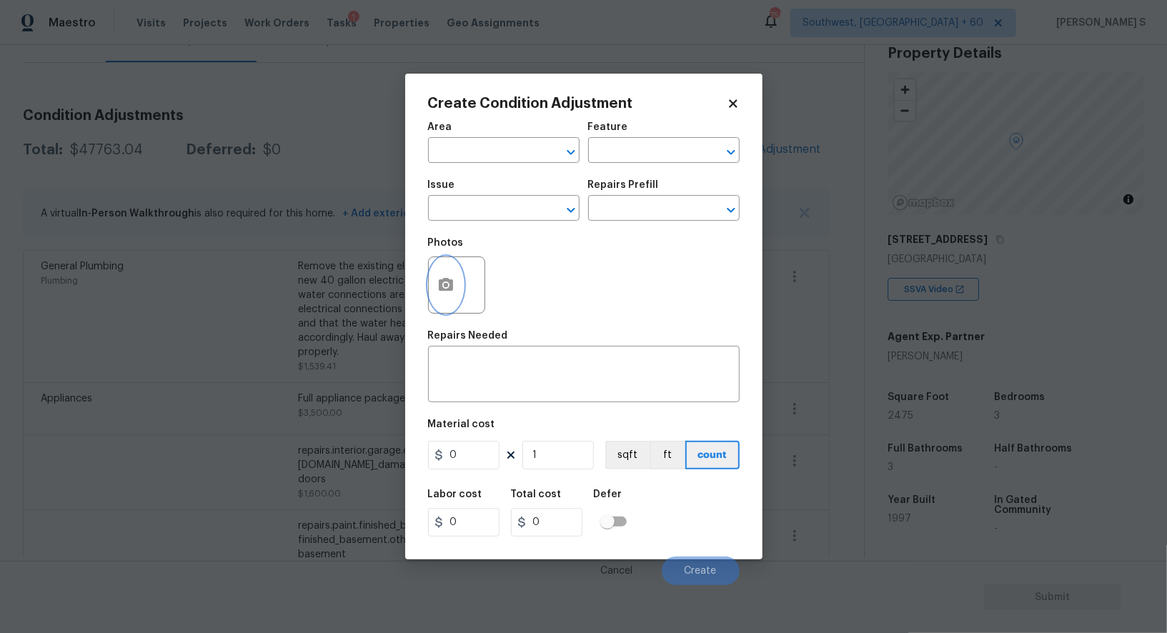
click at [437, 294] on icon "button" at bounding box center [445, 285] width 17 height 17
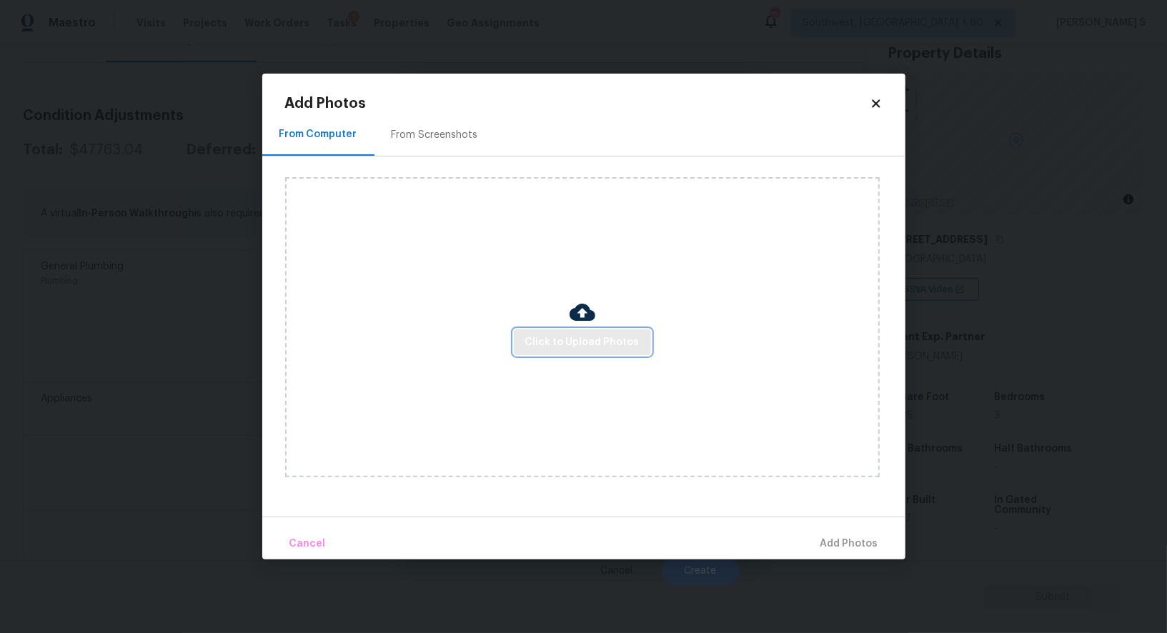
click at [602, 338] on span "Click to Upload Photos" at bounding box center [582, 343] width 114 height 18
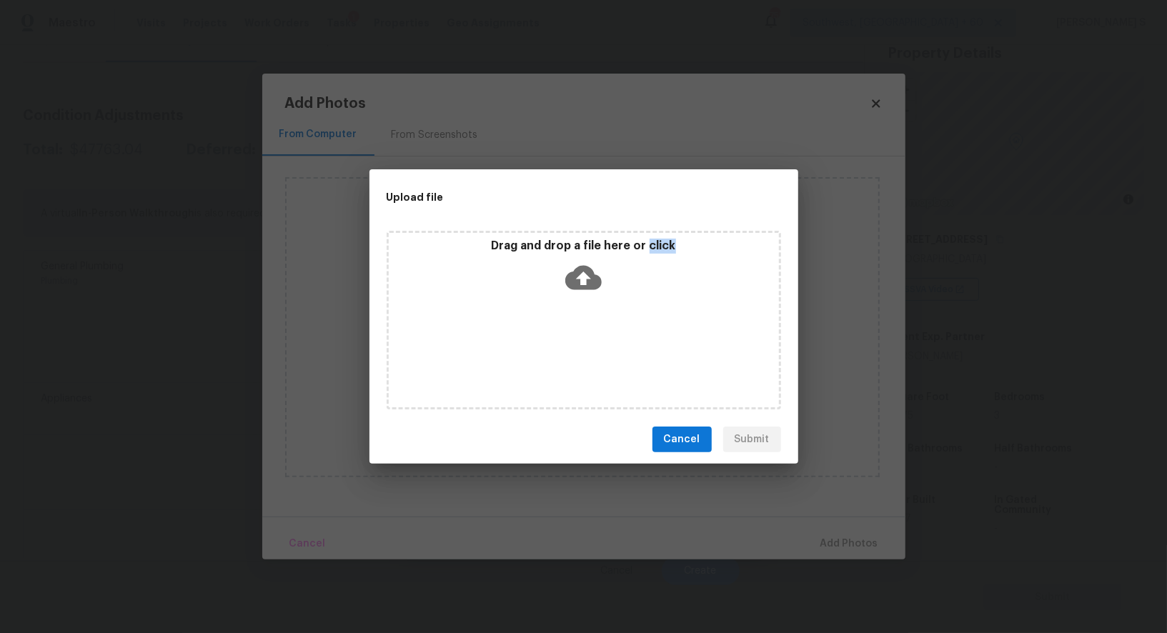
click at [602, 338] on div "Drag and drop a file here or click" at bounding box center [584, 320] width 395 height 179
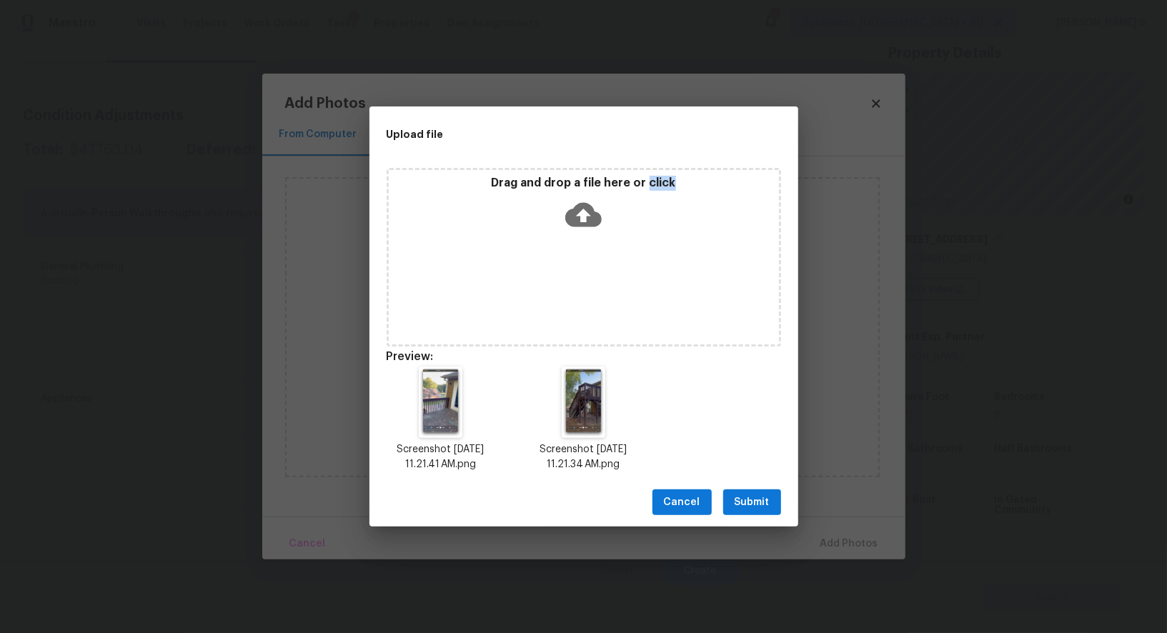
click at [777, 501] on button "Submit" at bounding box center [752, 503] width 58 height 26
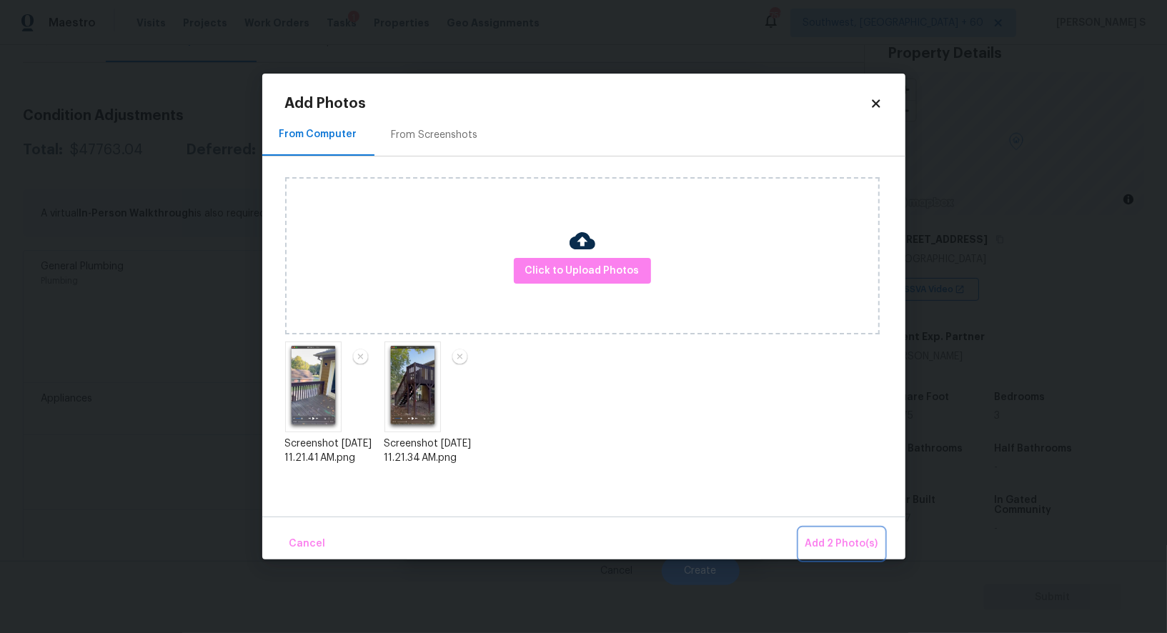
click at [839, 533] on button "Add 2 Photo(s)" at bounding box center [842, 544] width 84 height 31
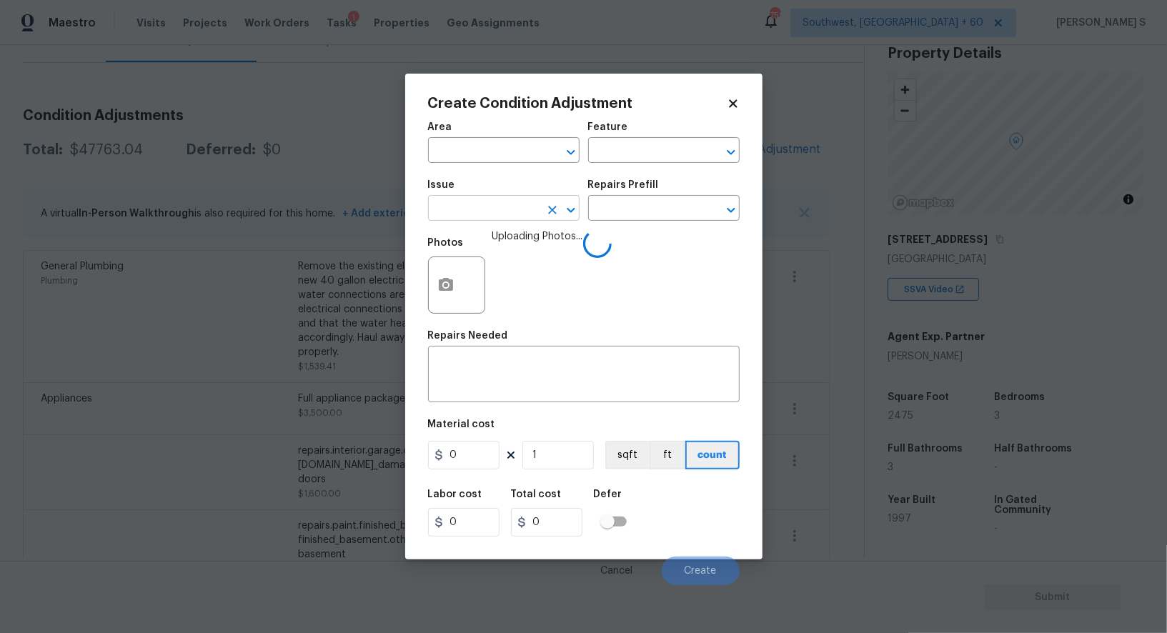
click at [525, 209] on input "text" at bounding box center [484, 210] width 112 height 22
type input "Decks and Patios"
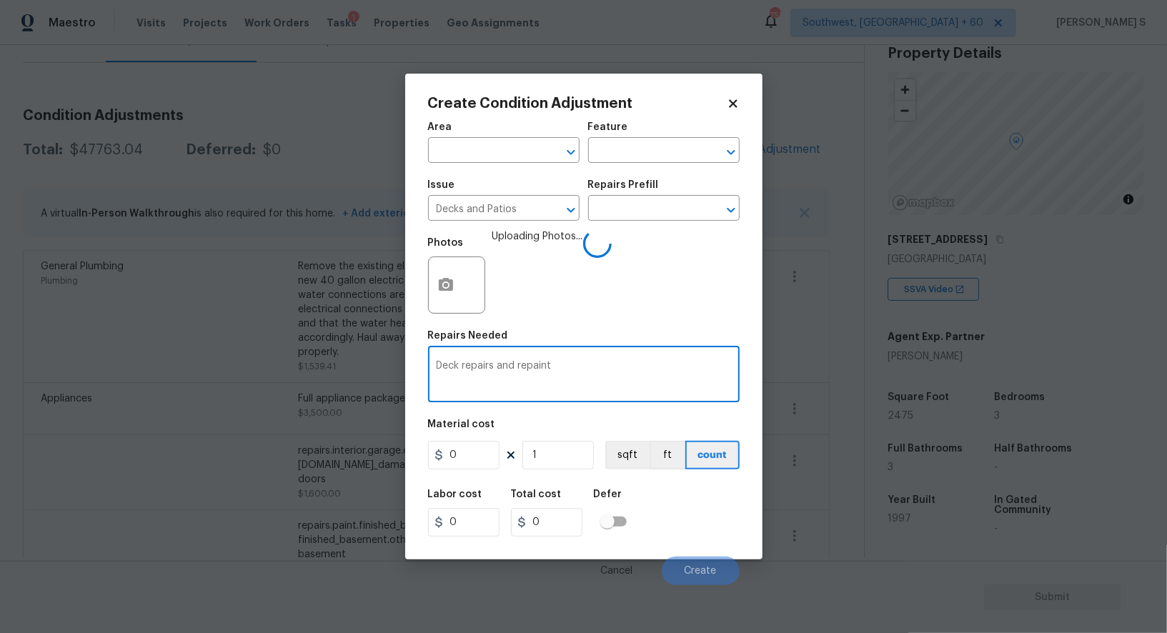
type textarea "Deck repairs and repaint"
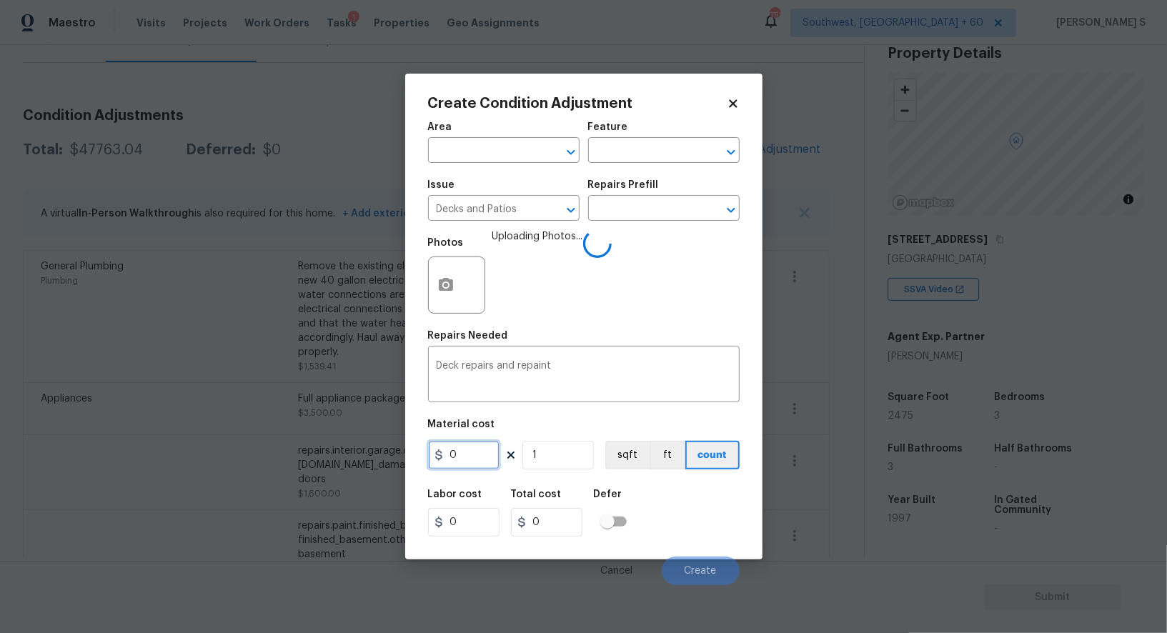
click at [482, 461] on input "0" at bounding box center [463, 455] width 71 height 29
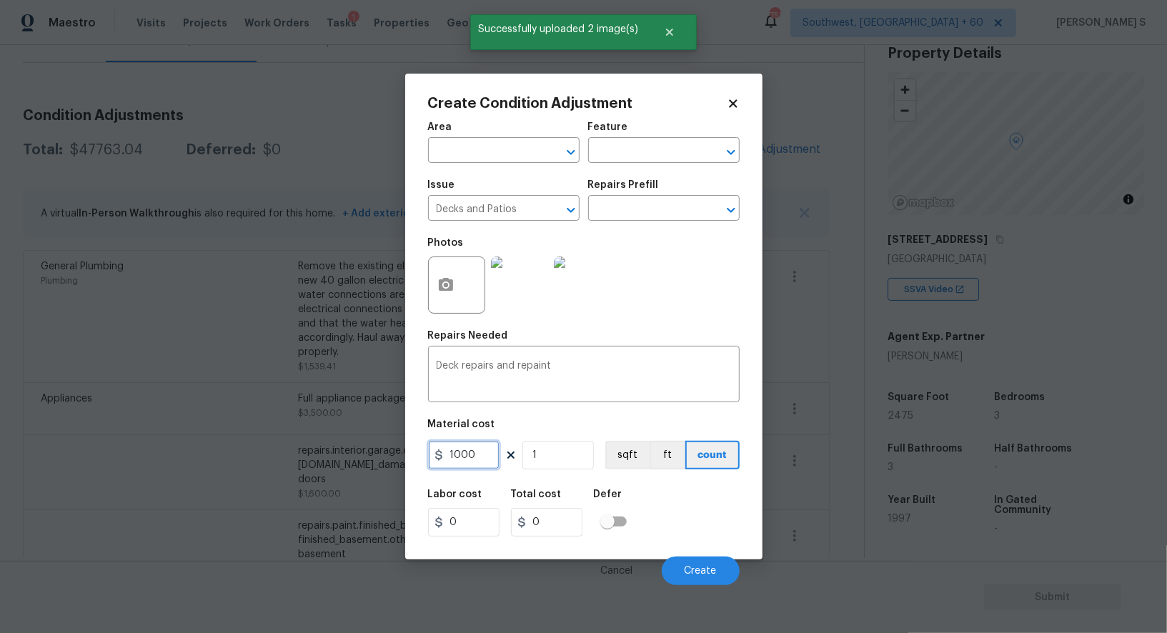
type input "1000"
click at [715, 525] on div "Labor cost 0 Total cost 1000 Defer" at bounding box center [584, 513] width 312 height 64
click at [706, 571] on span "Create" at bounding box center [701, 571] width 32 height 11
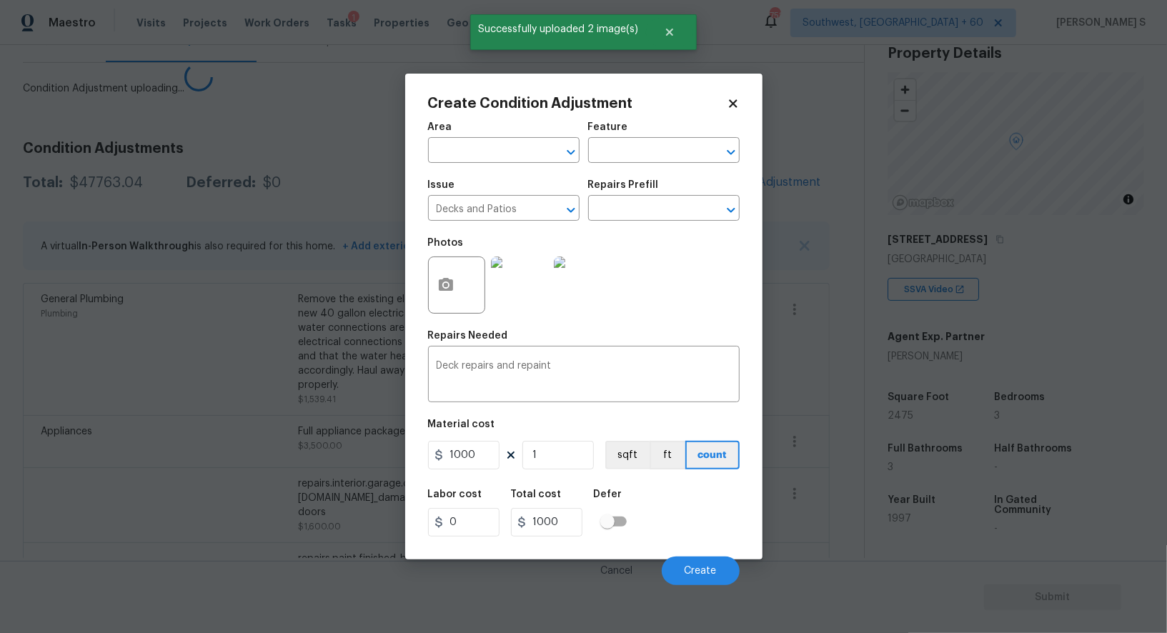
click at [151, 400] on body "Maestro Visits Projects Work Orders Tasks 1 Properties Geo Assignments 758 Sout…" at bounding box center [583, 316] width 1167 height 633
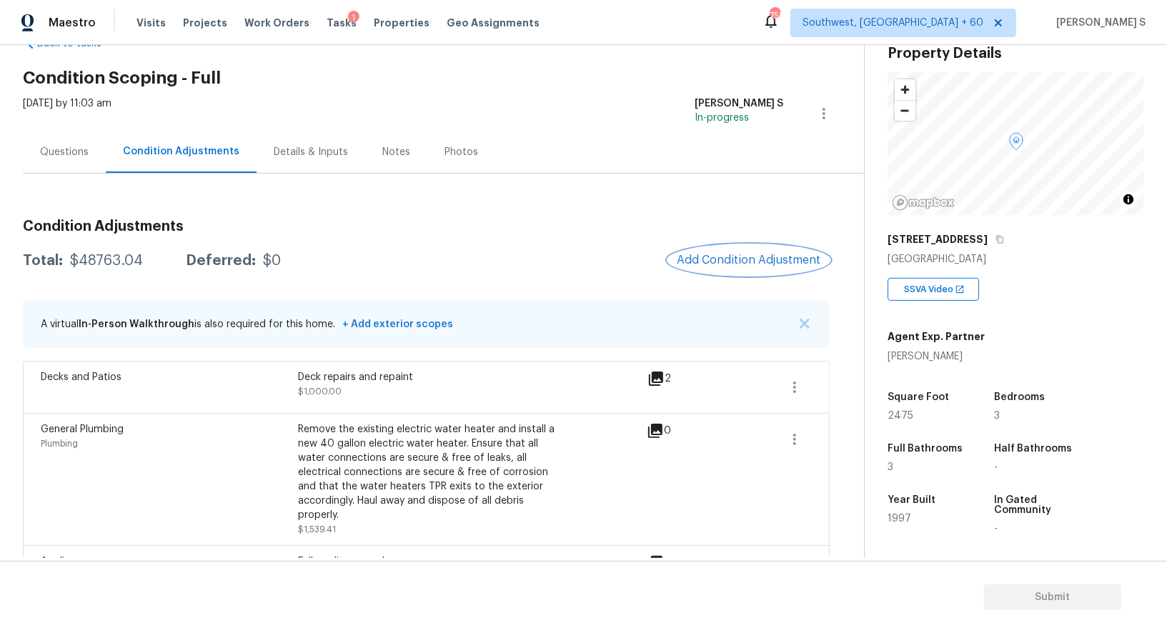
scroll to position [0, 0]
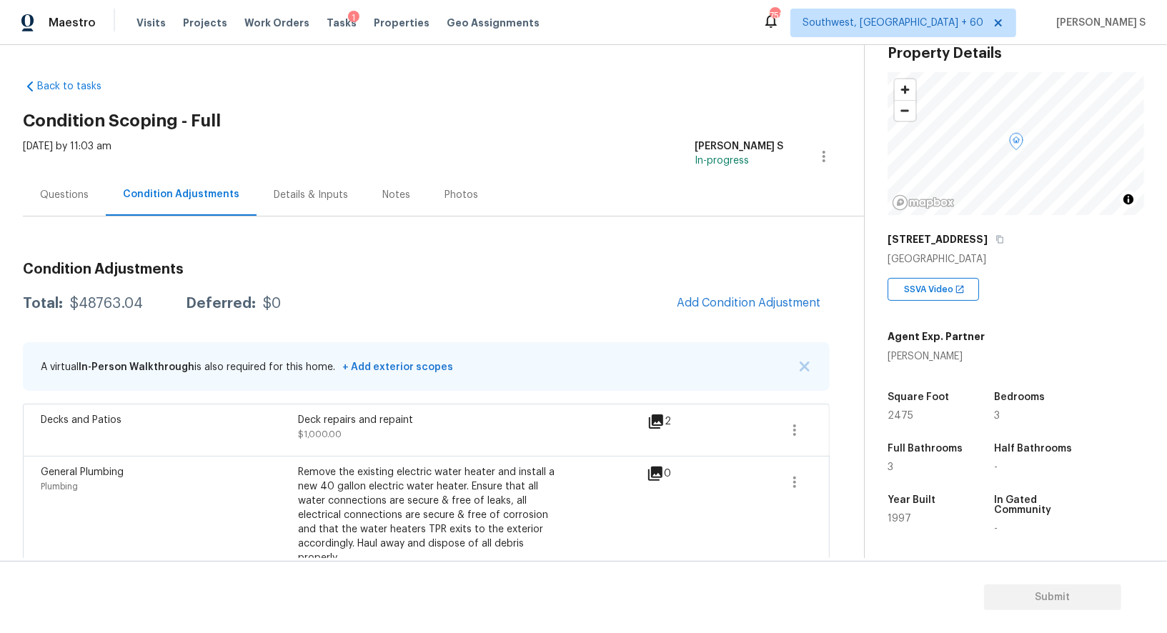
click at [49, 181] on div "Questions" at bounding box center [64, 195] width 83 height 42
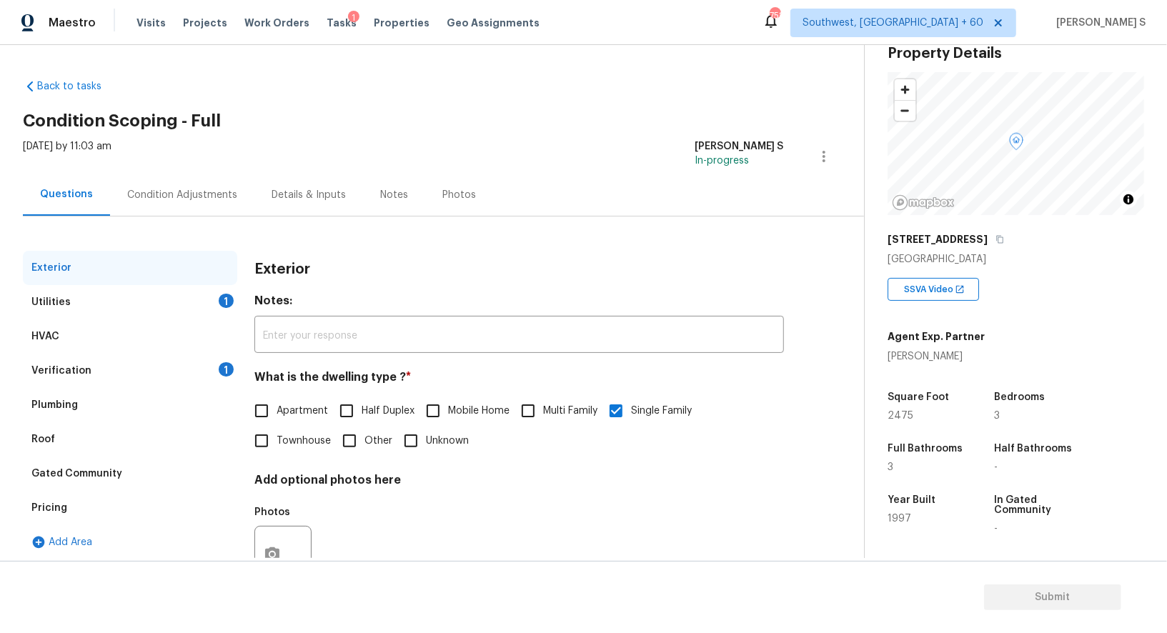
click at [78, 309] on div "Utilities 1" at bounding box center [130, 302] width 214 height 34
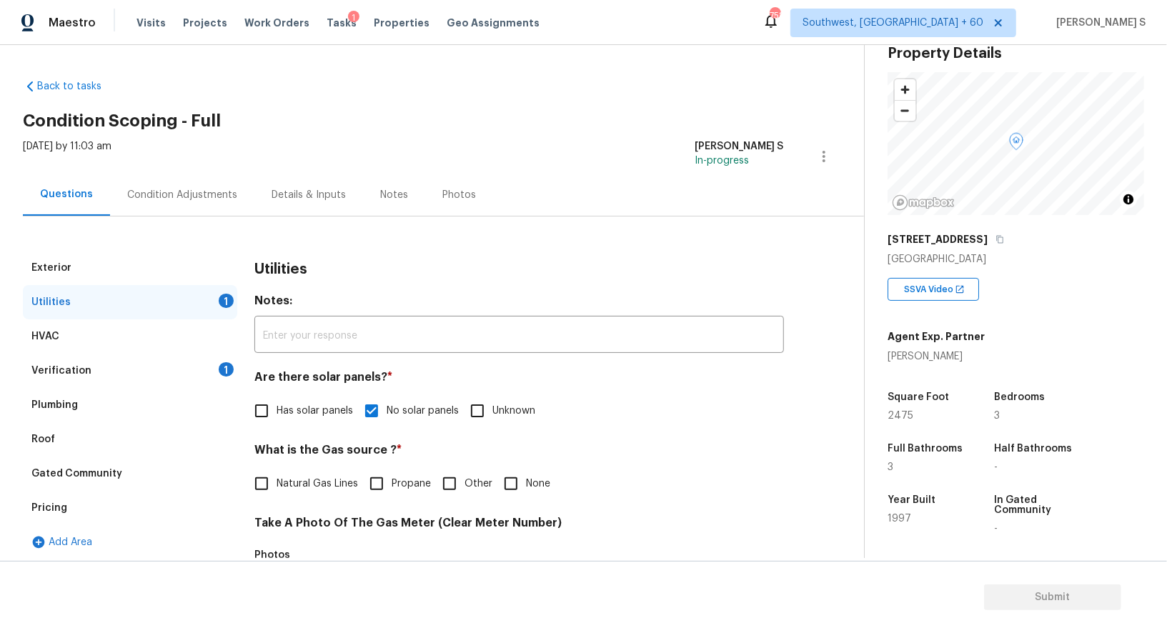
click at [311, 478] on span "Natural Gas Lines" at bounding box center [317, 484] width 81 height 15
click at [277, 478] on input "Natural Gas Lines" at bounding box center [262, 484] width 30 height 30
checkbox input "true"
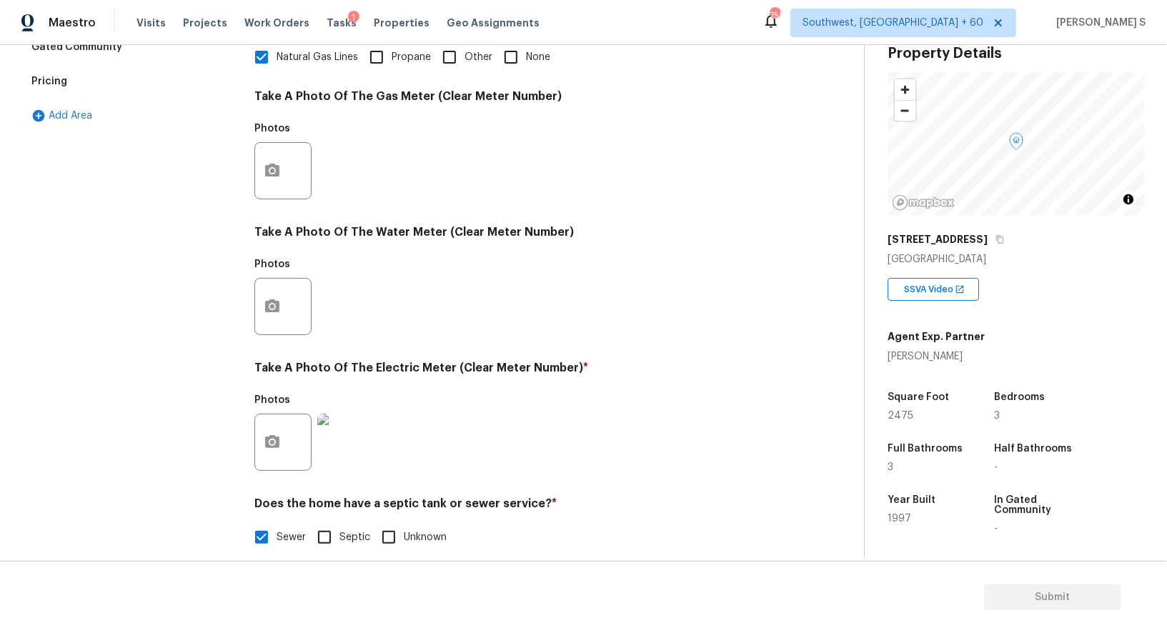
scroll to position [154, 0]
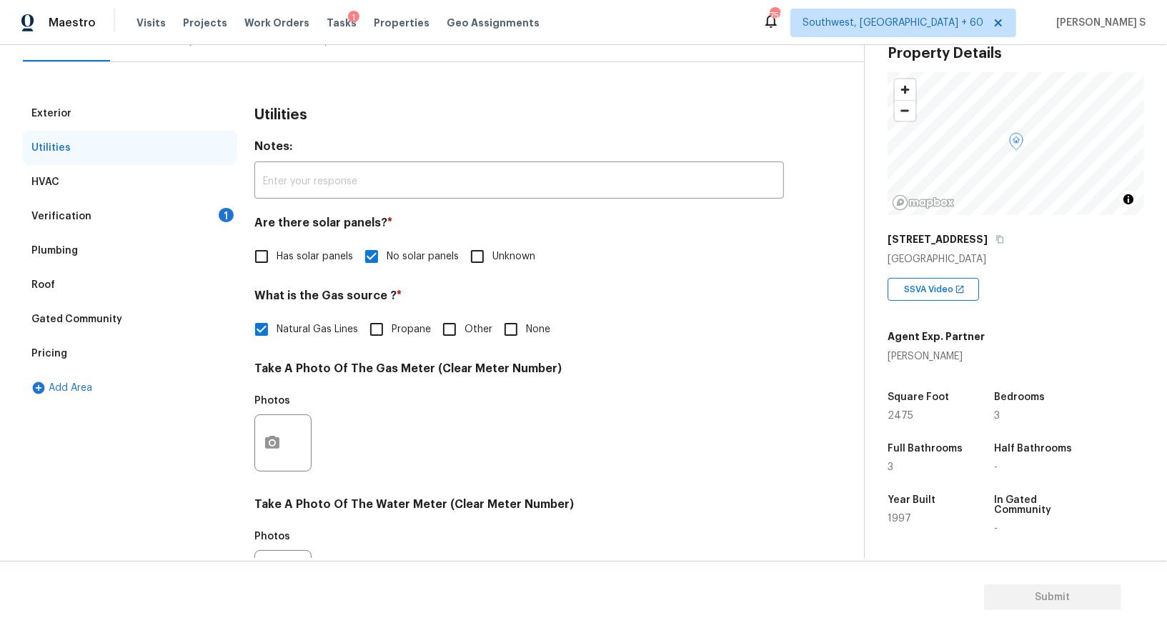
drag, startPoint x: 225, startPoint y: 214, endPoint x: 232, endPoint y: 210, distance: 7.4
click at [225, 214] on div "1" at bounding box center [226, 215] width 15 height 14
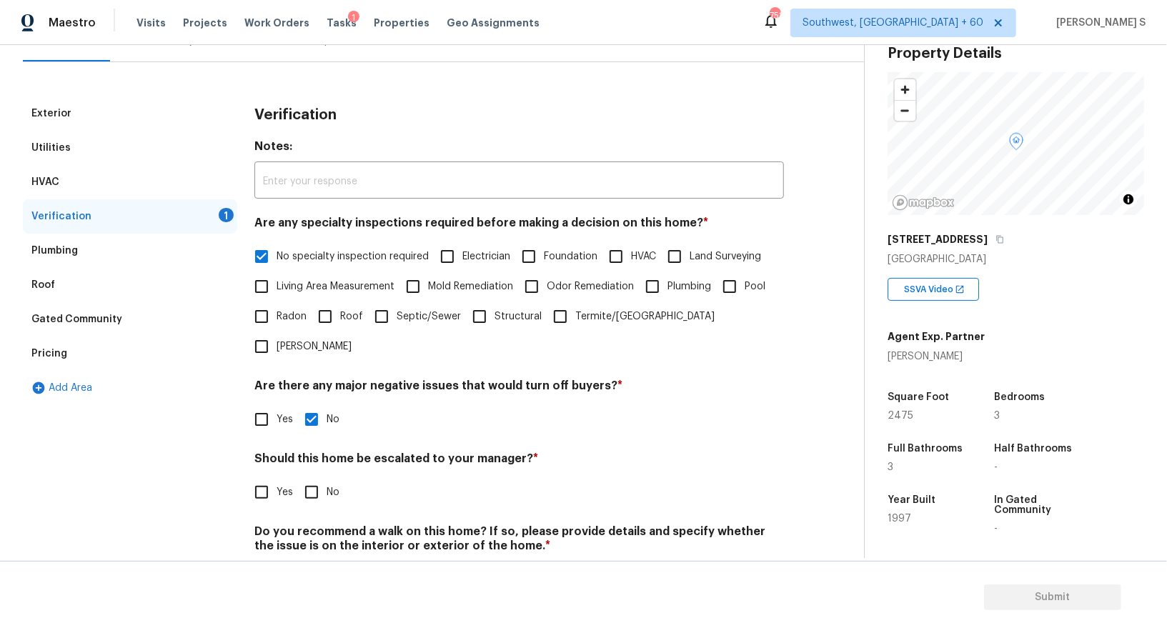
scroll to position [182, 0]
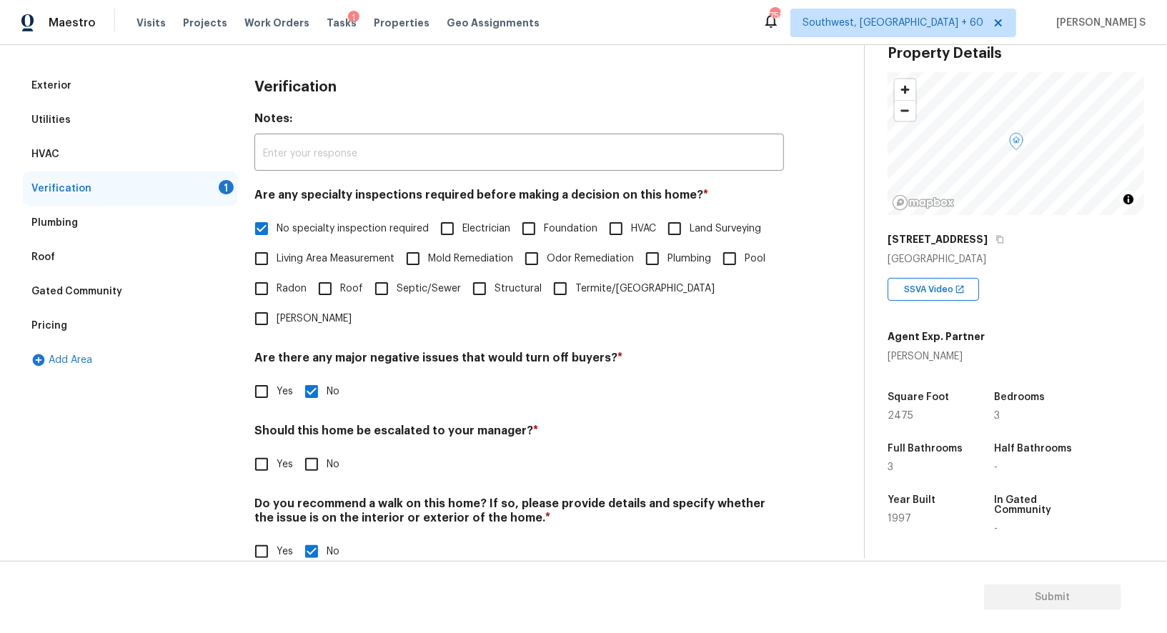
click at [308, 424] on h4 "Should this home be escalated to your manager? *" at bounding box center [519, 434] width 530 height 20
click at [308, 450] on input "No" at bounding box center [312, 465] width 30 height 30
checkbox input "true"
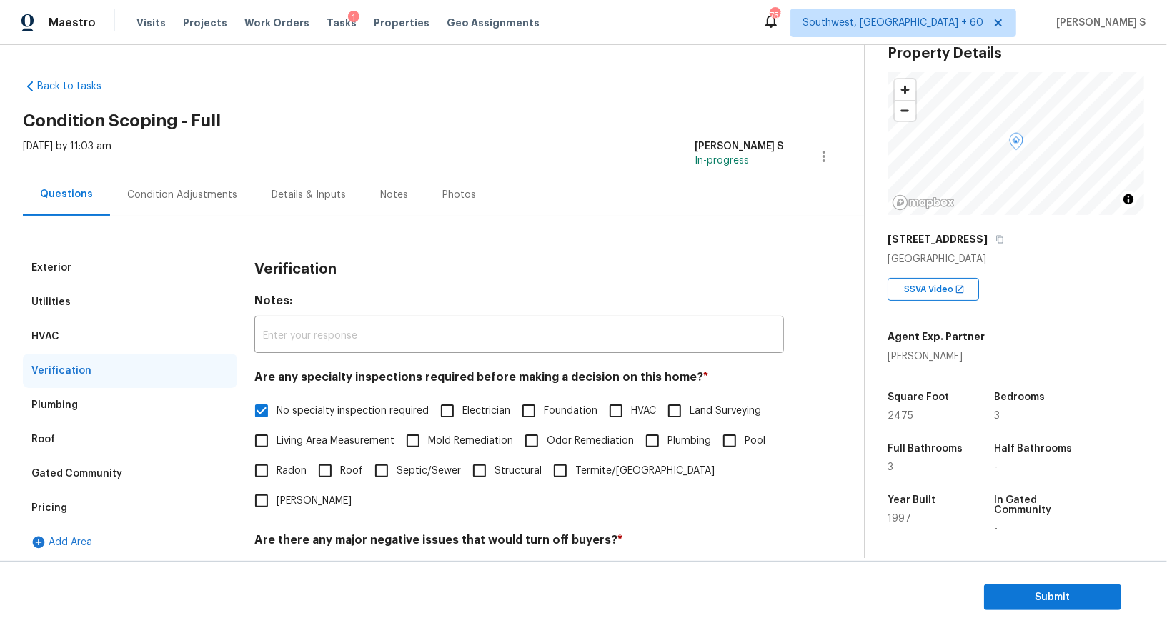
click at [197, 189] on div "Condition Adjustments" at bounding box center [182, 195] width 110 height 14
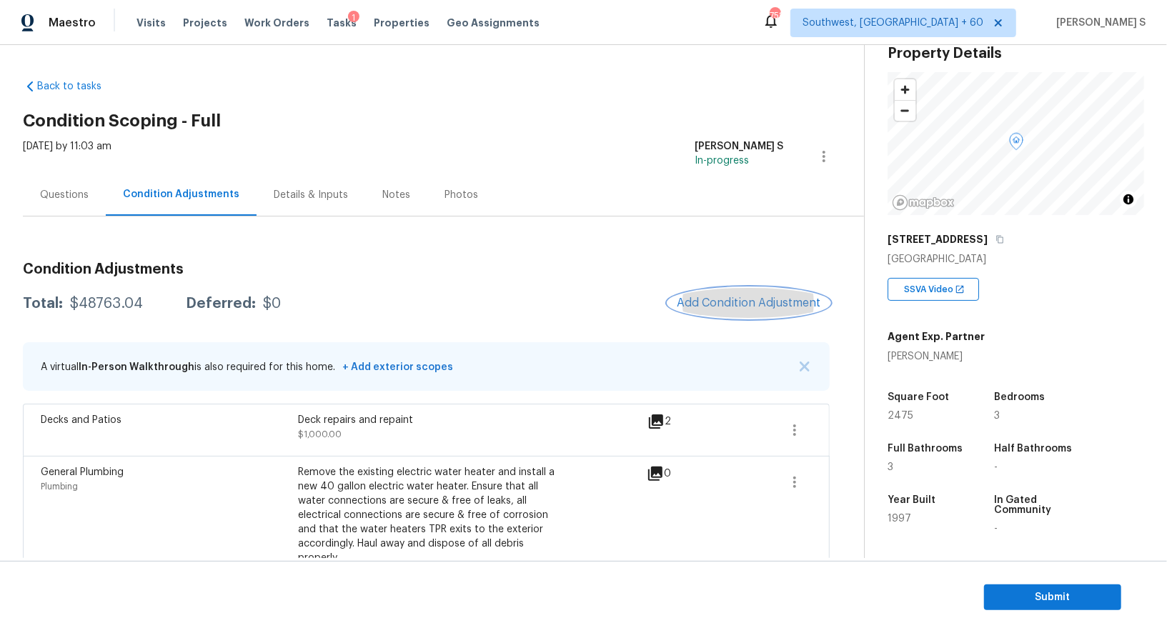
click at [698, 302] on span "Add Condition Adjustment" at bounding box center [749, 303] width 144 height 13
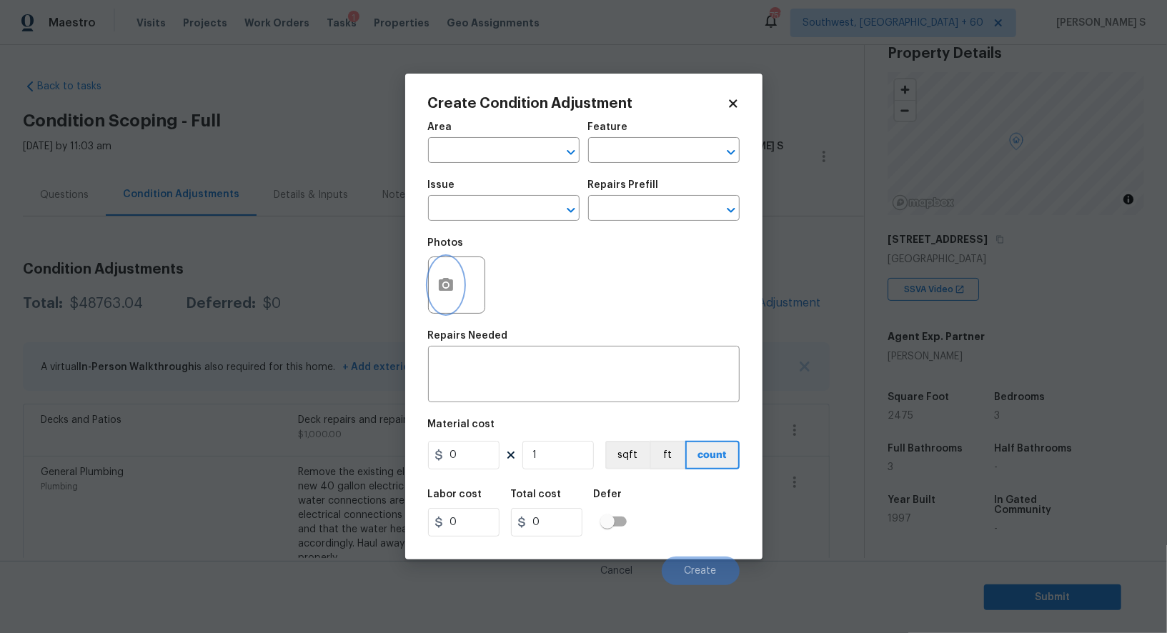
click at [439, 279] on icon "button" at bounding box center [445, 285] width 17 height 17
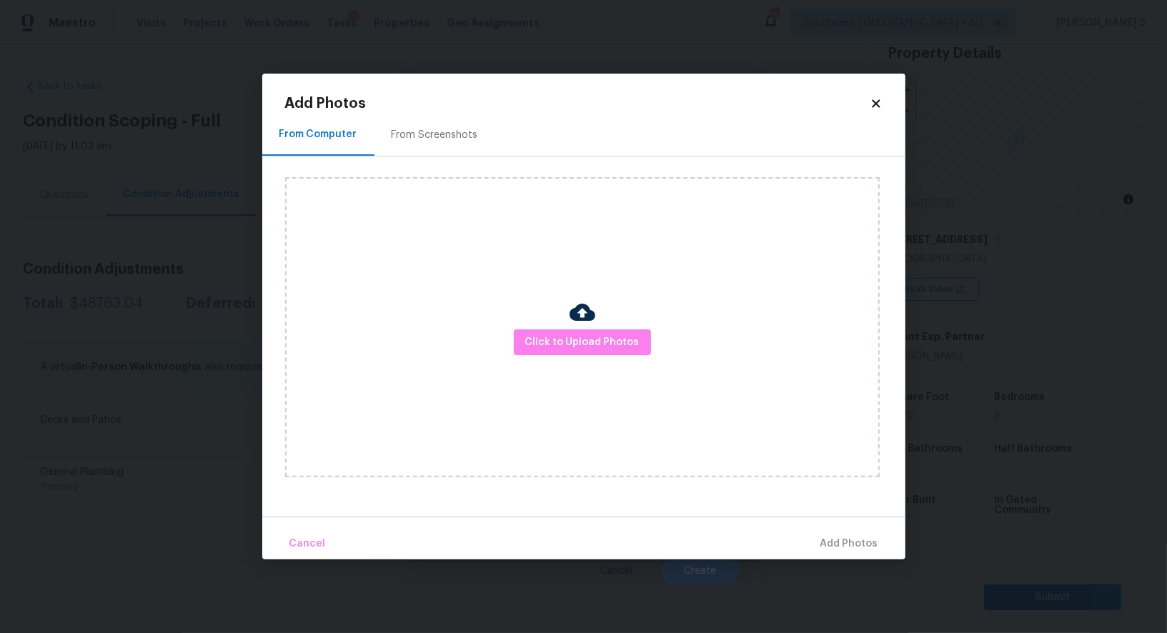
click at [570, 360] on div "Click to Upload Photos" at bounding box center [582, 327] width 595 height 300
click at [570, 339] on span "Click to Upload Photos" at bounding box center [582, 343] width 114 height 18
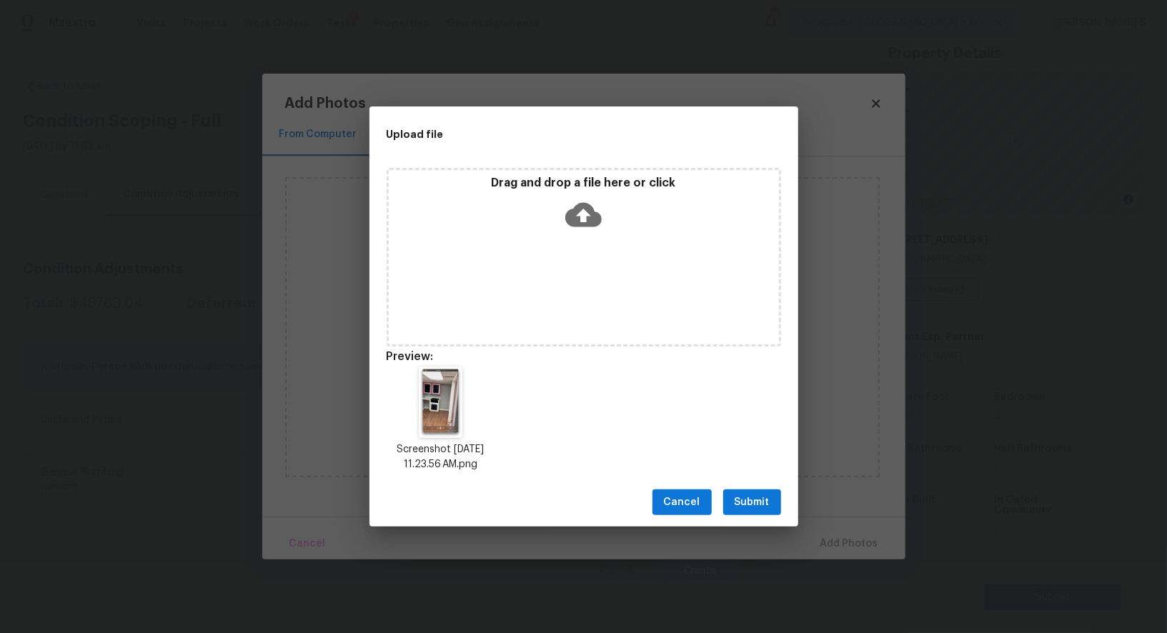
click at [764, 500] on span "Submit" at bounding box center [752, 503] width 35 height 18
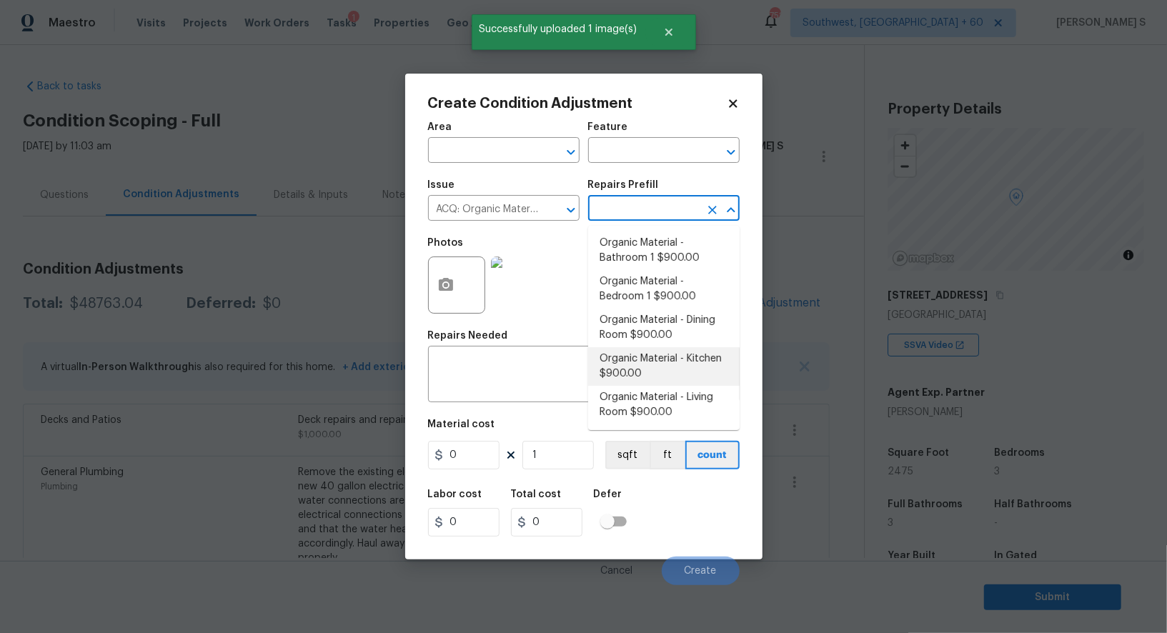
scroll to position [56, 0]
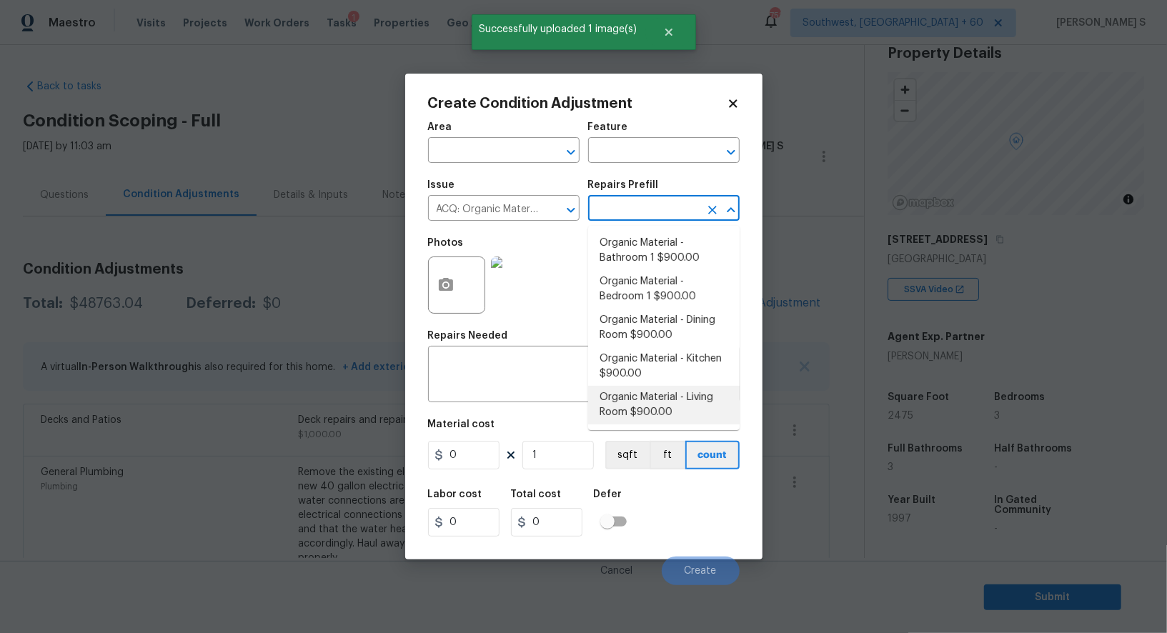
type input "Acquisition"
type input "900"
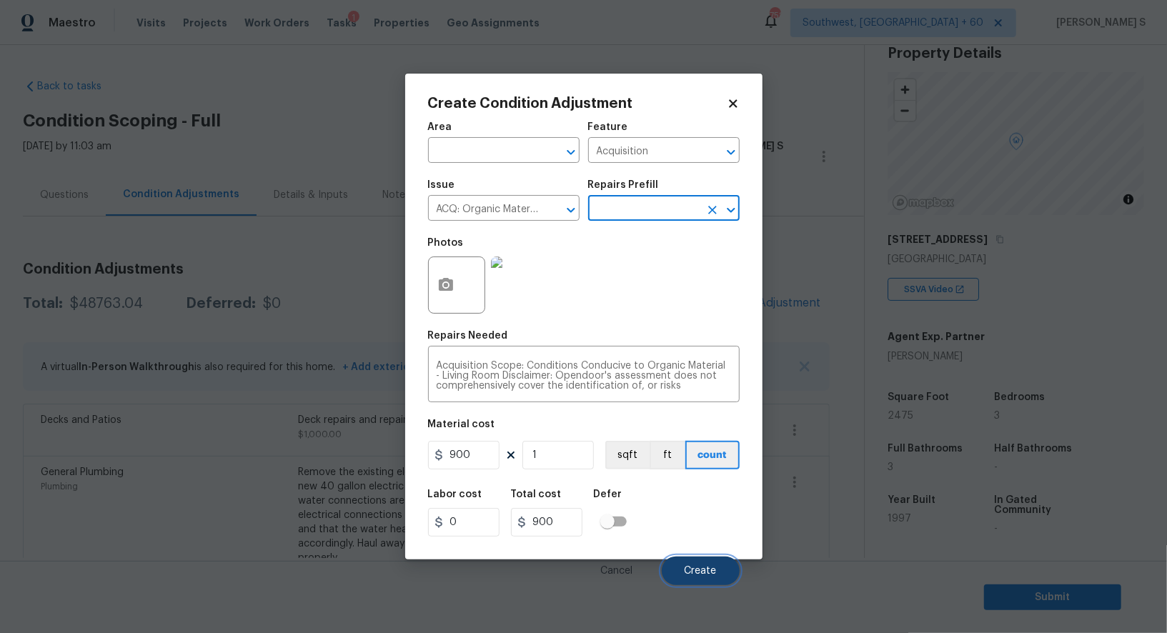
click at [696, 574] on span "Create" at bounding box center [701, 571] width 32 height 11
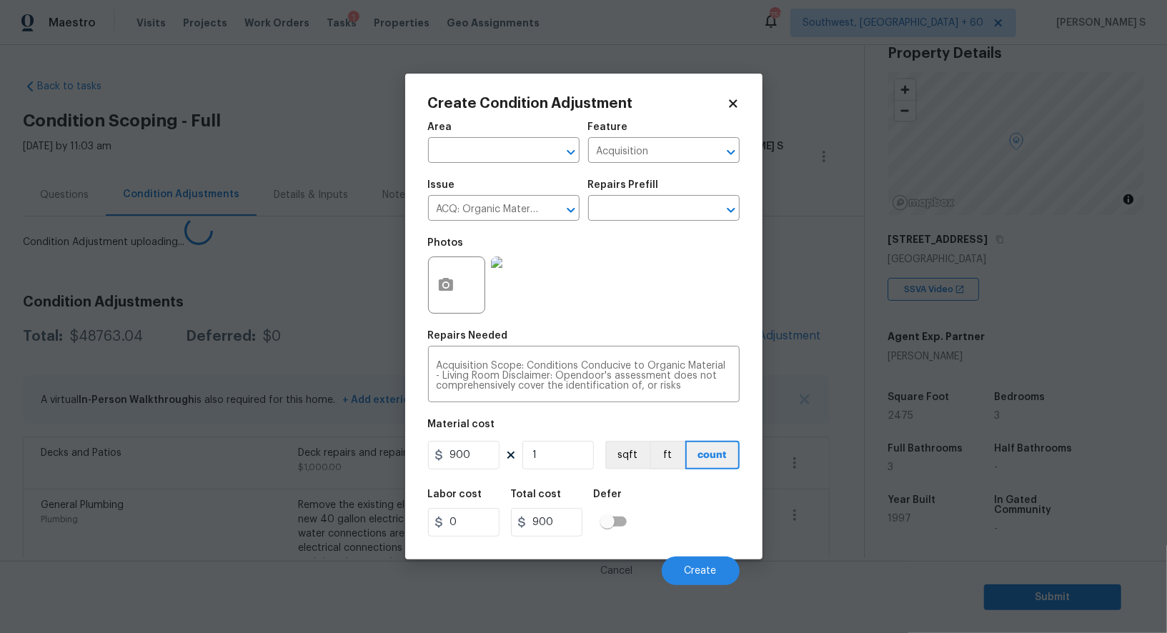
click at [269, 490] on body "Maestro Visits Projects Work Orders Tasks 1 Properties Geo Assignments 758 Sout…" at bounding box center [583, 316] width 1167 height 633
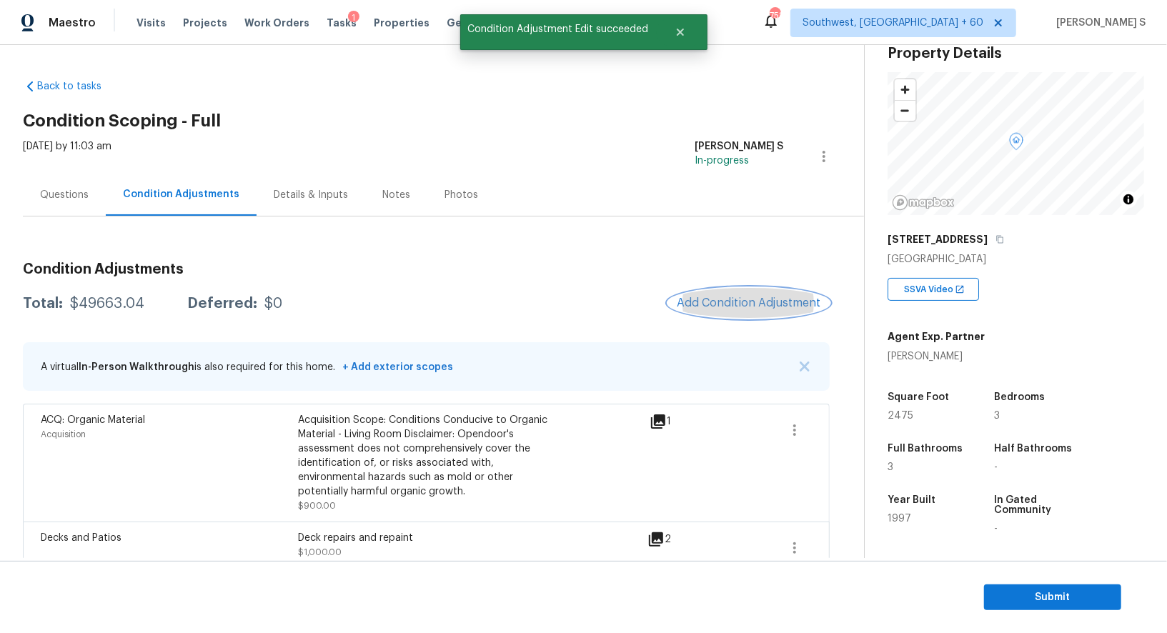
click at [751, 291] on button "Add Condition Adjustment" at bounding box center [749, 303] width 162 height 30
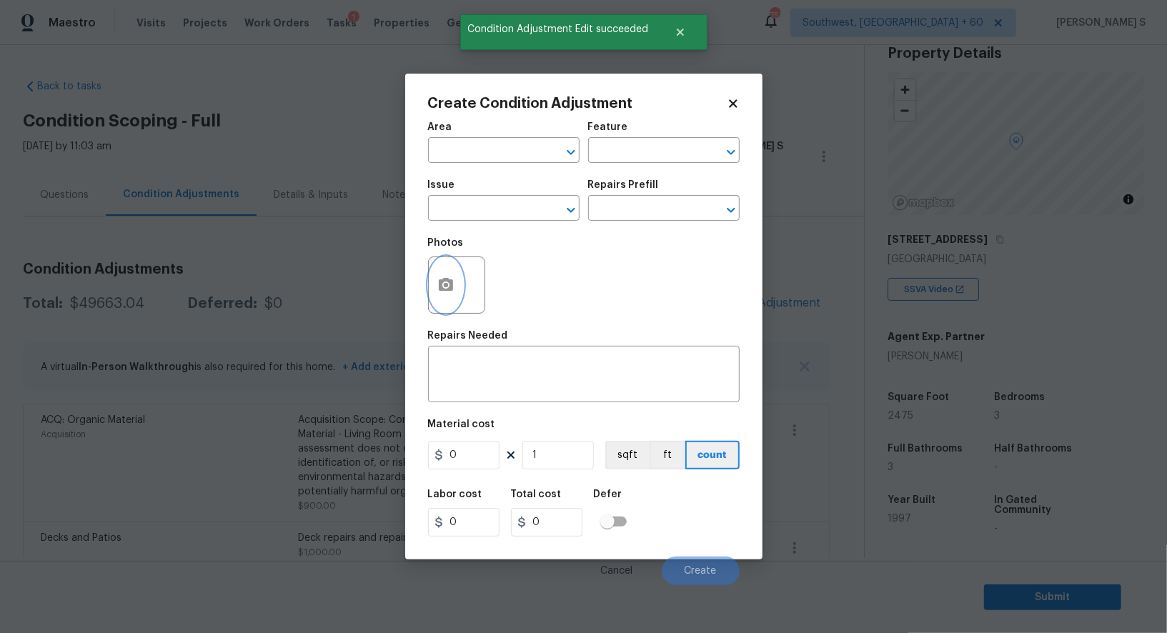
click at [461, 278] on button "button" at bounding box center [446, 285] width 34 height 56
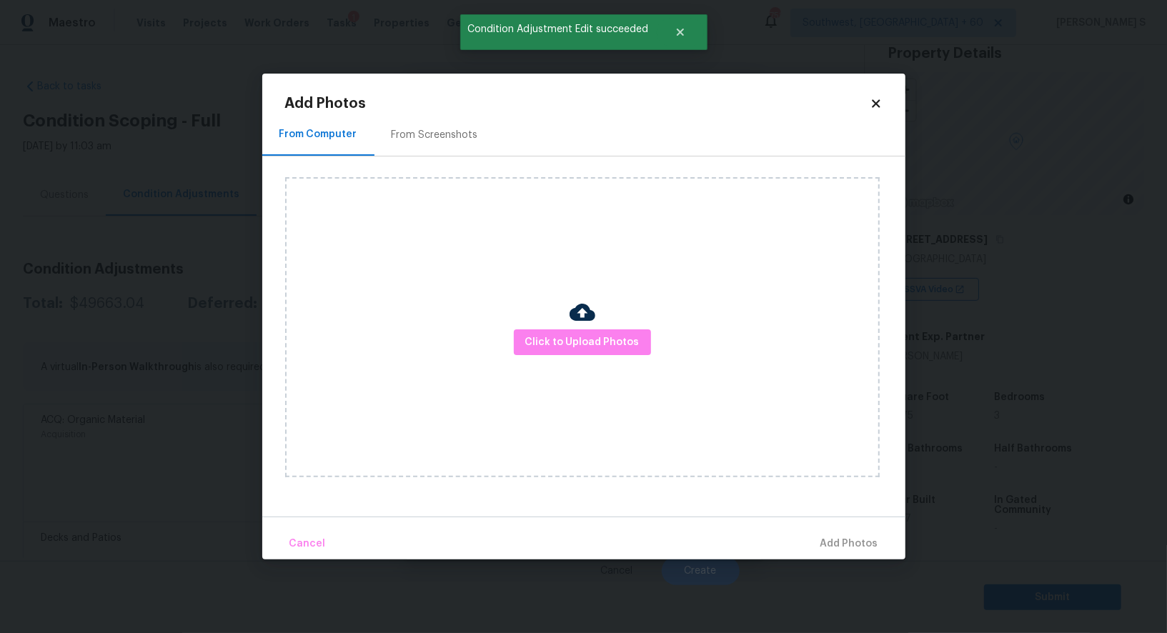
drag, startPoint x: 461, startPoint y: 278, endPoint x: 665, endPoint y: 305, distance: 205.4
click at [470, 274] on div "Click to Upload Photos" at bounding box center [582, 327] width 595 height 300
click at [610, 336] on span "Click to Upload Photos" at bounding box center [582, 343] width 114 height 18
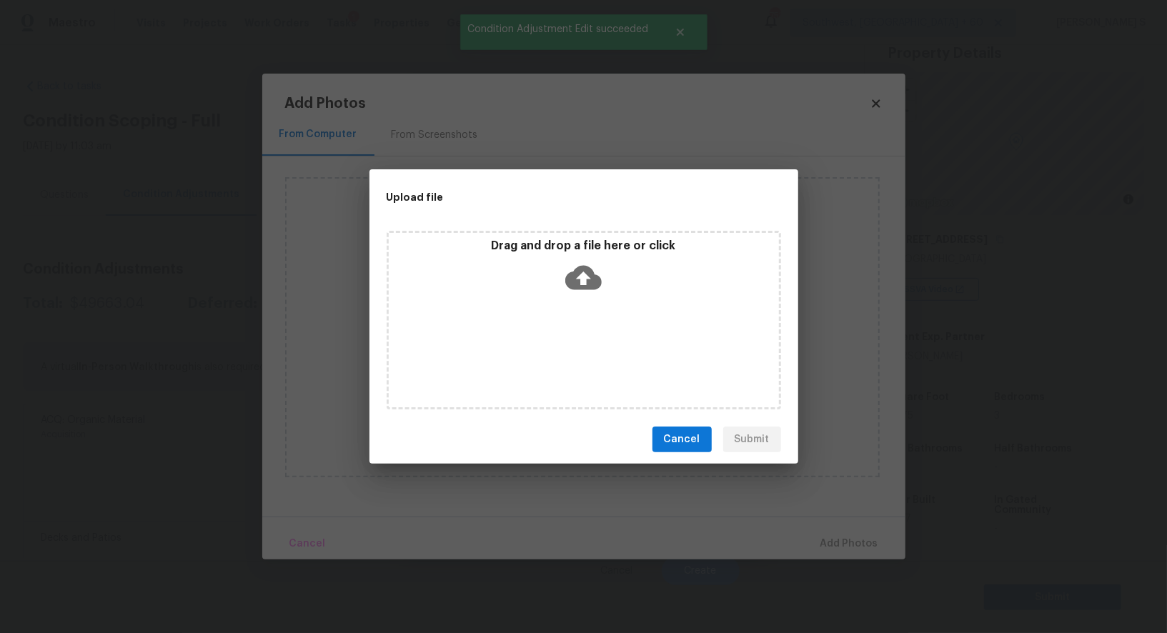
click at [610, 336] on div "Drag and drop a file here or click" at bounding box center [584, 320] width 395 height 179
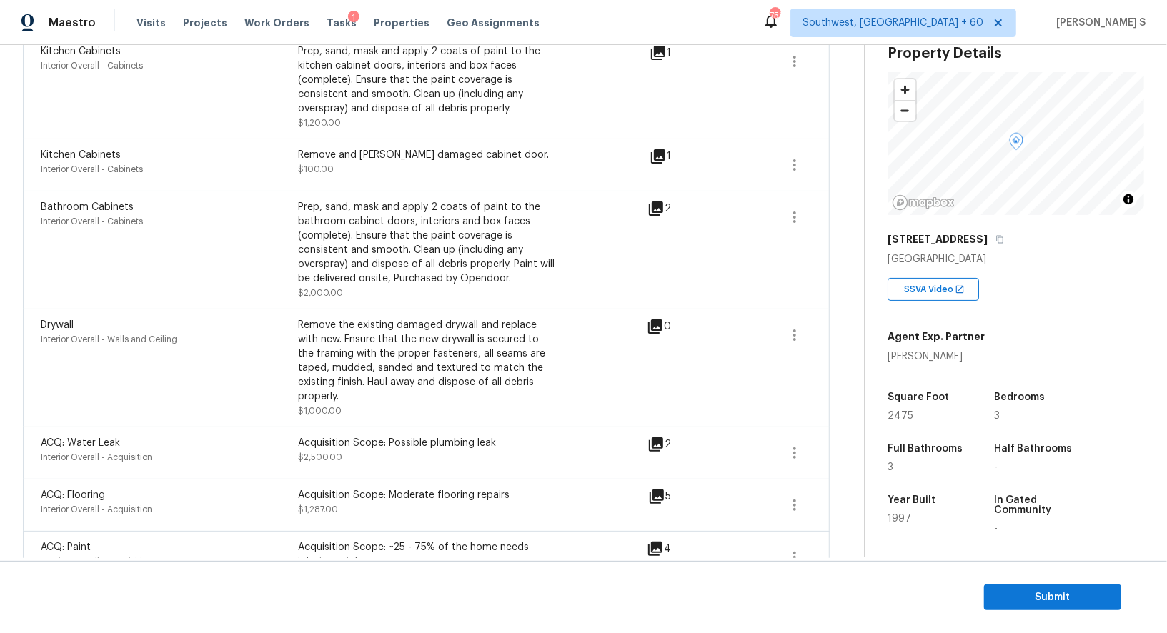
scroll to position [1327, 0]
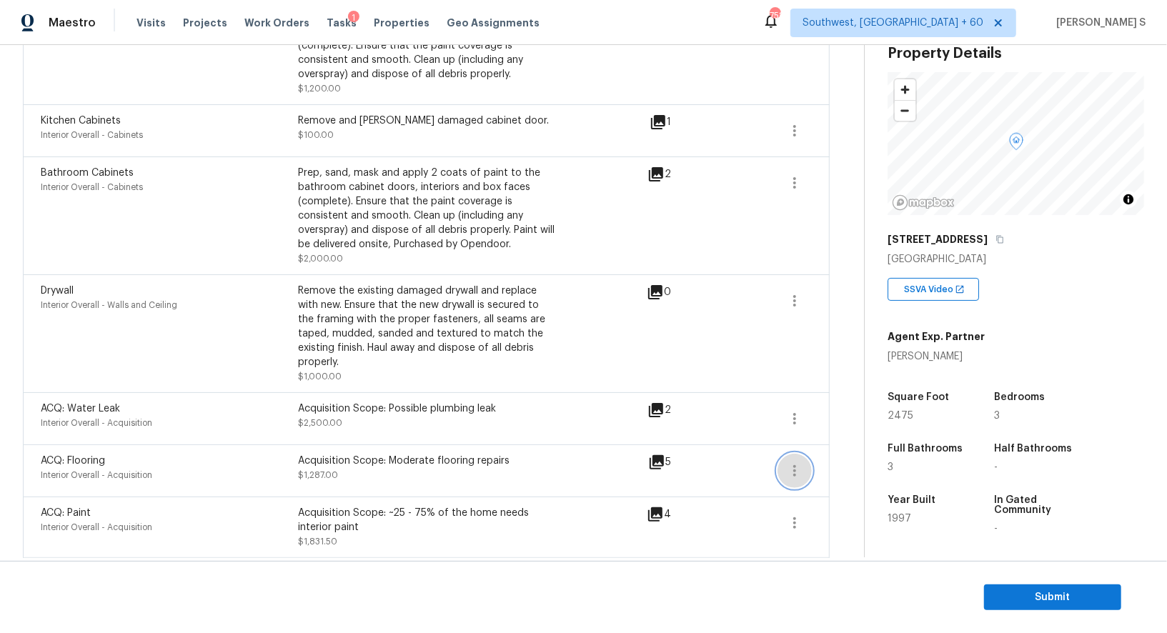
click at [791, 462] on icon "button" at bounding box center [794, 470] width 17 height 17
click at [845, 455] on div "Edit" at bounding box center [877, 452] width 112 height 14
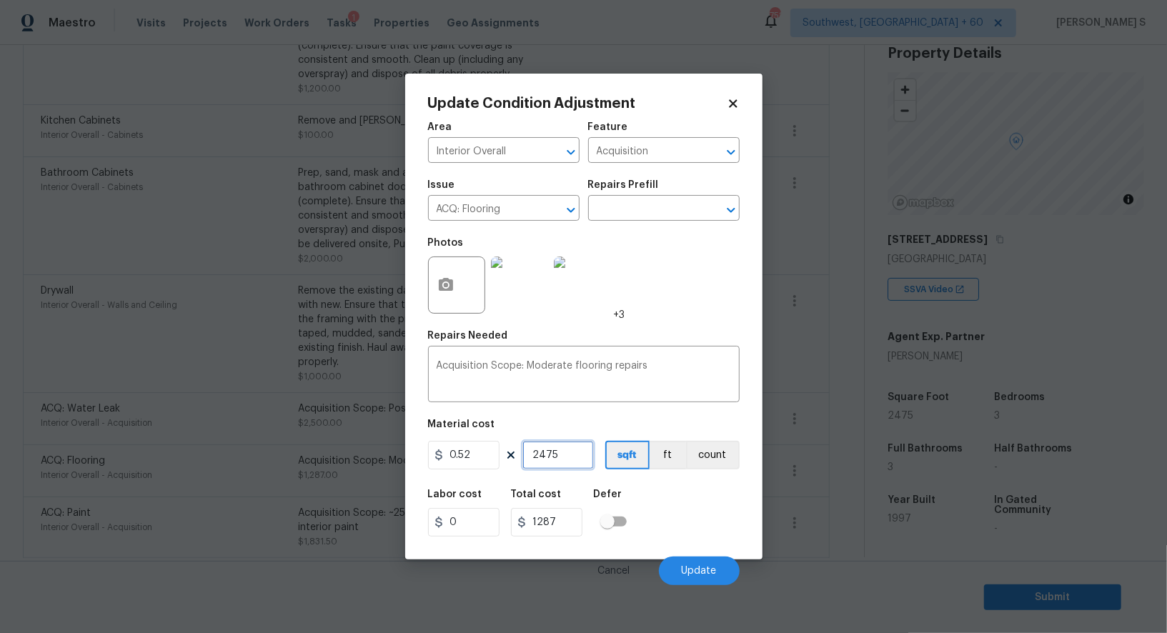
click at [534, 460] on input "2475" at bounding box center [558, 455] width 71 height 29
type input "475"
type input "247"
type input "1475"
type input "767"
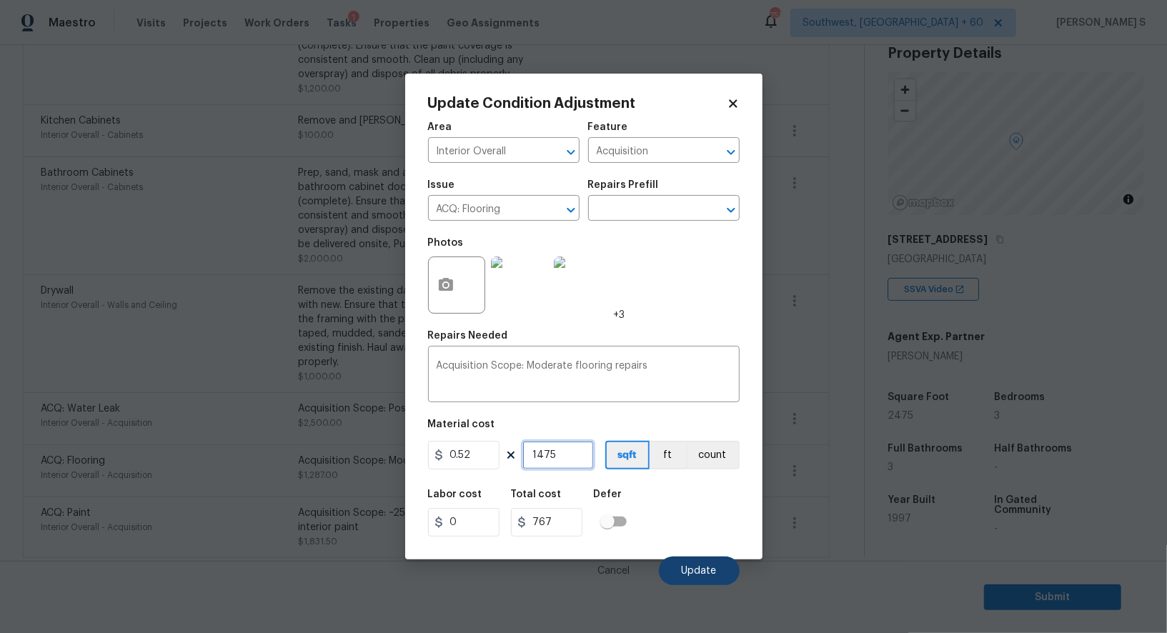
type input "1475"
click at [708, 577] on span "Update" at bounding box center [699, 571] width 35 height 11
click at [203, 451] on body "Maestro Visits Projects Work Orders Tasks 1 Properties Geo Assignments 758 Sout…" at bounding box center [583, 316] width 1167 height 633
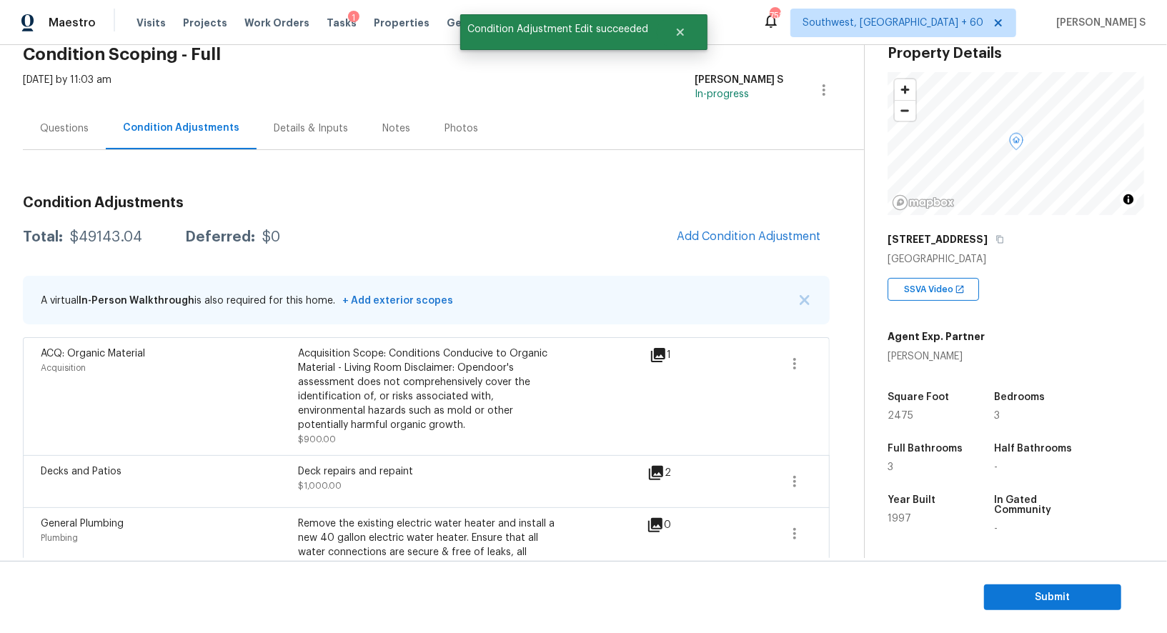
scroll to position [0, 0]
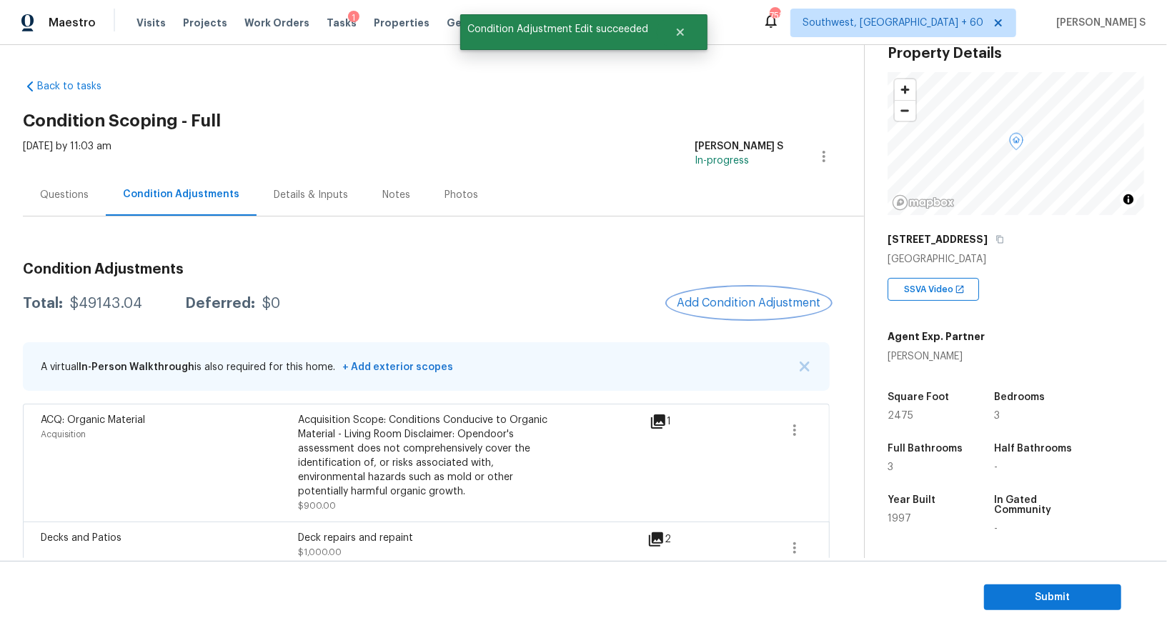
click at [730, 304] on span "Add Condition Adjustment" at bounding box center [749, 303] width 144 height 13
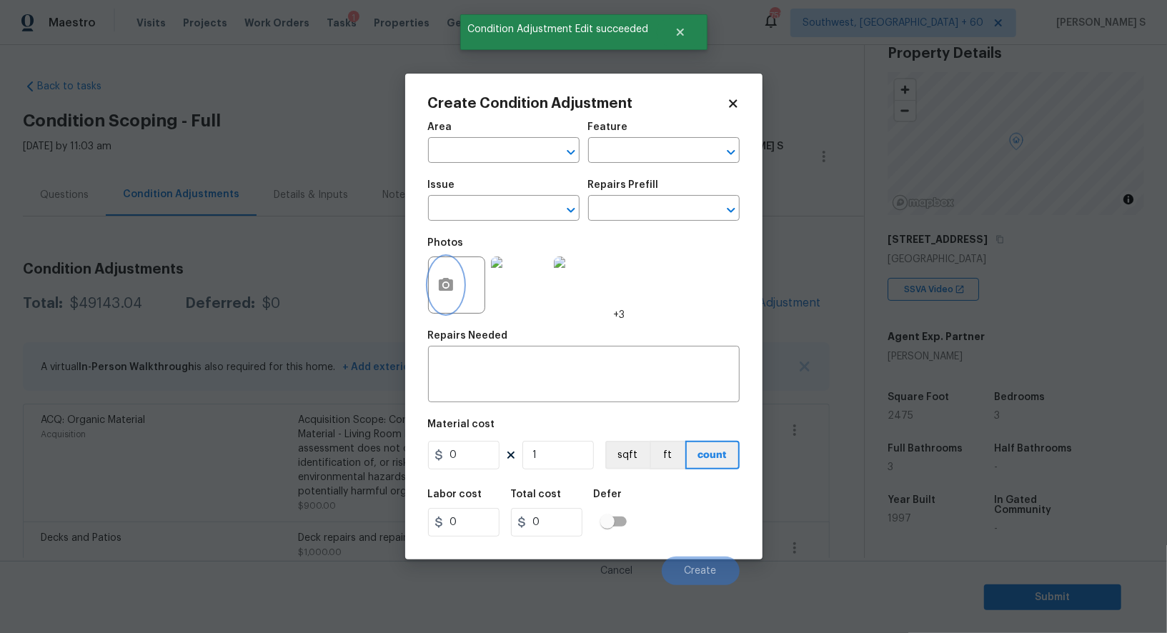
click at [458, 285] on button "button" at bounding box center [446, 285] width 34 height 56
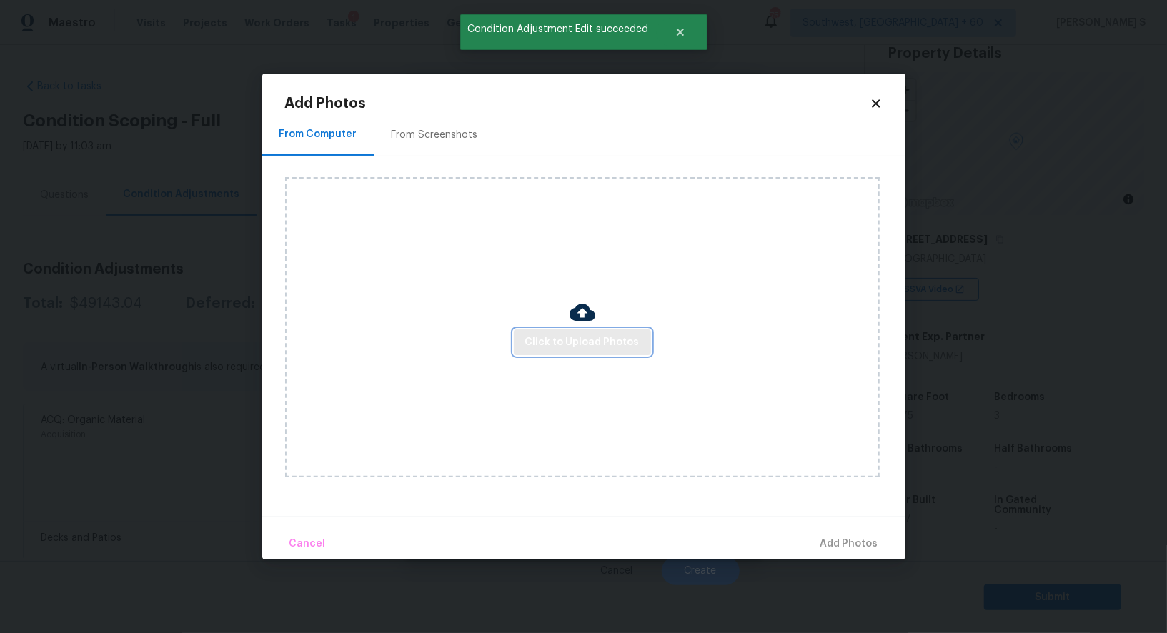
click at [553, 337] on span "Click to Upload Photos" at bounding box center [582, 343] width 114 height 18
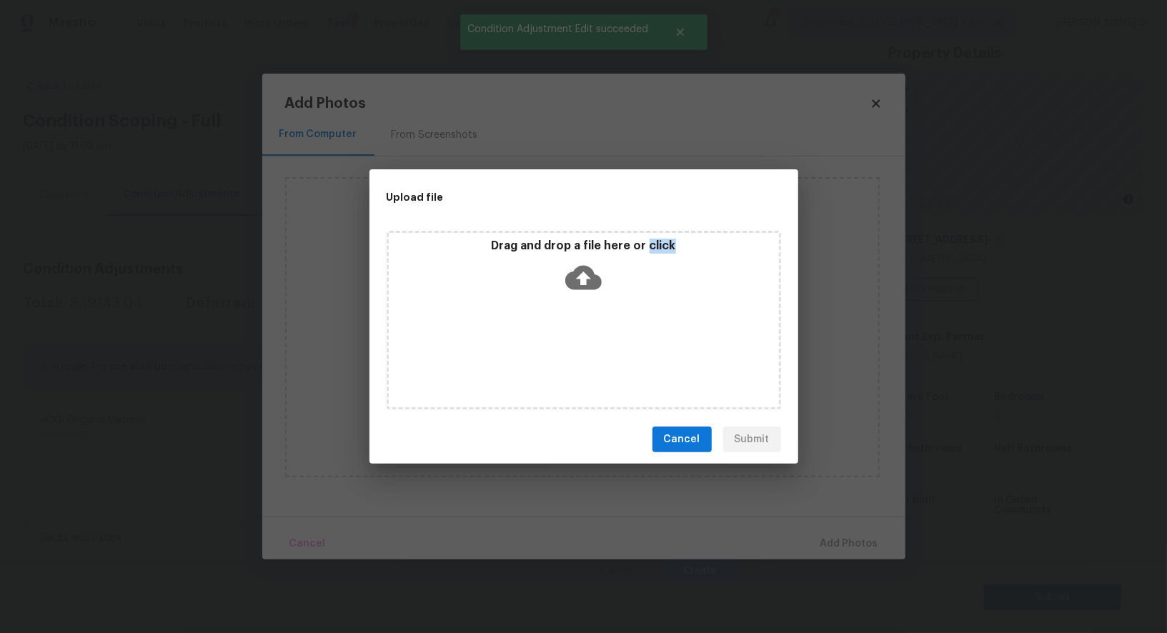
click at [553, 337] on div "Drag and drop a file here or click" at bounding box center [584, 320] width 395 height 179
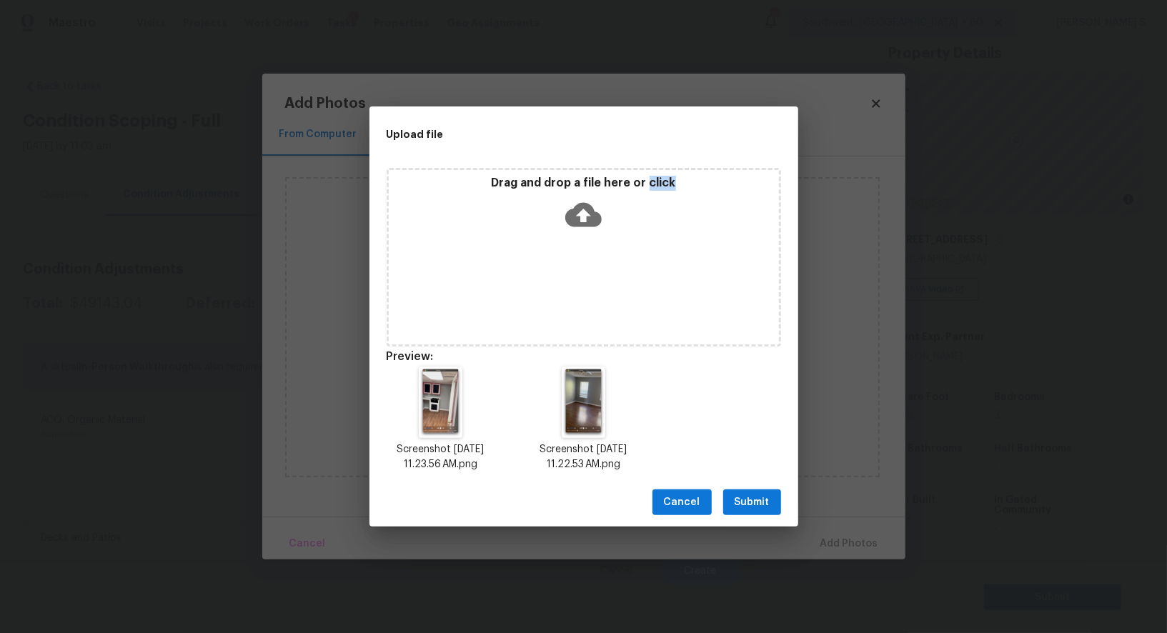
click at [766, 496] on span "Submit" at bounding box center [752, 503] width 35 height 18
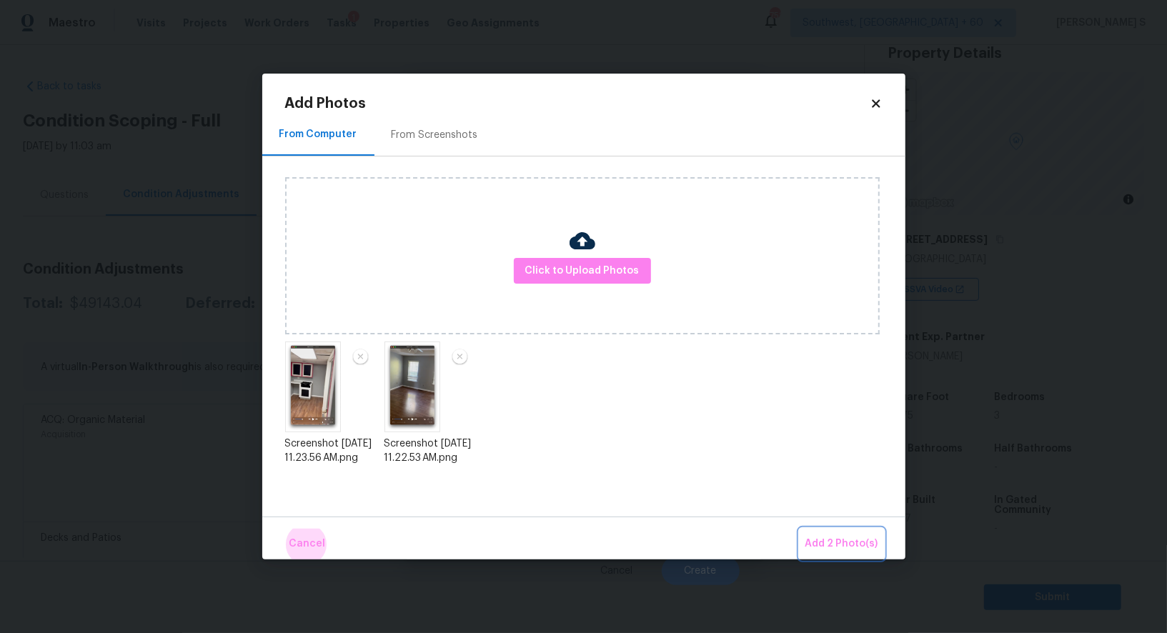
click at [800, 529] on button "Add 2 Photo(s)" at bounding box center [842, 544] width 84 height 31
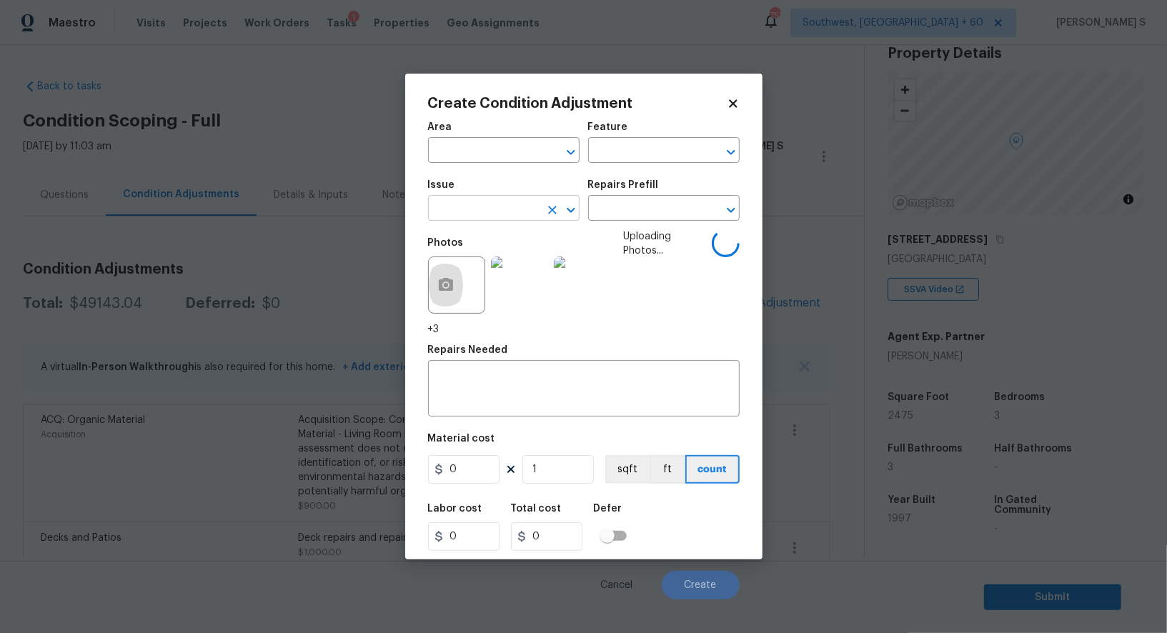
click at [496, 204] on input "text" at bounding box center [484, 210] width 112 height 22
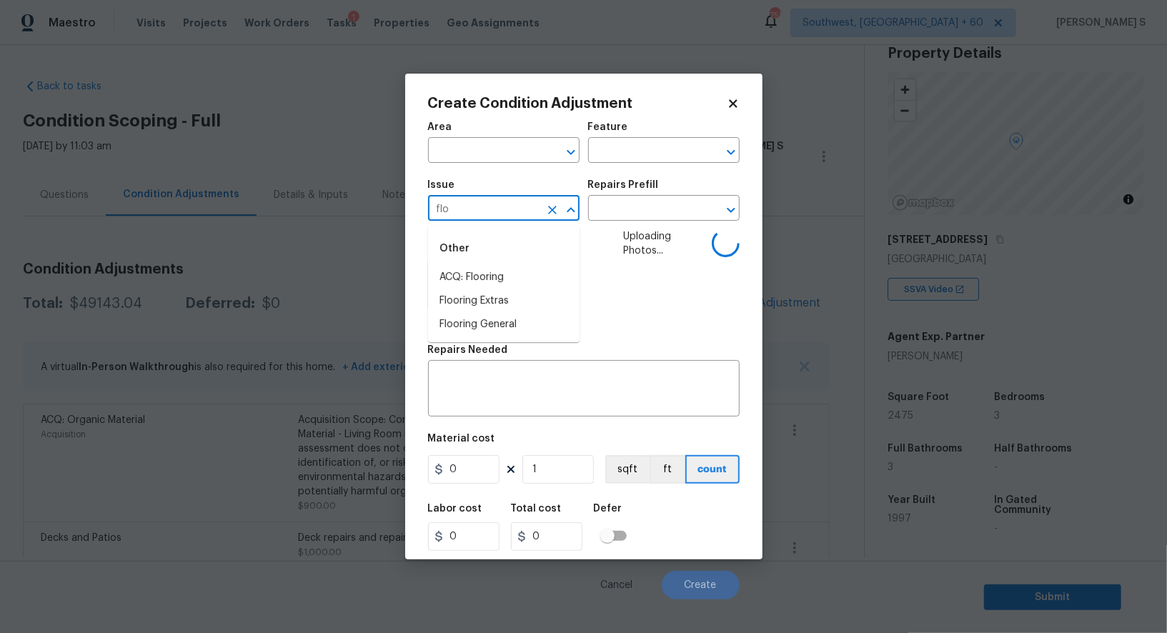
type input "floo"
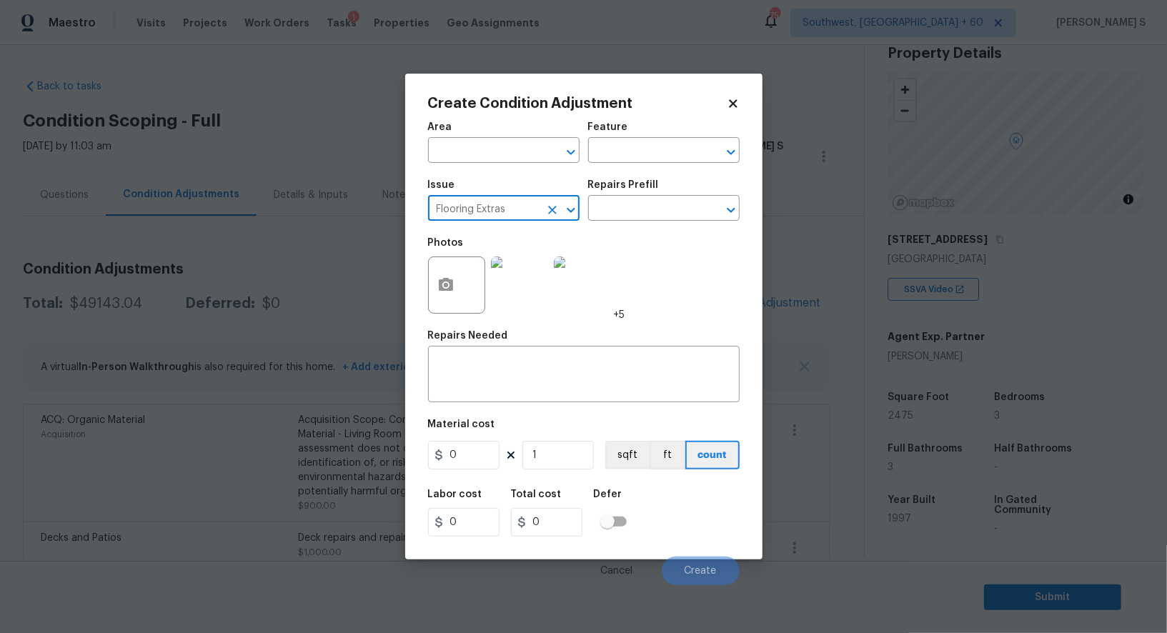
type input "Flooring Extras"
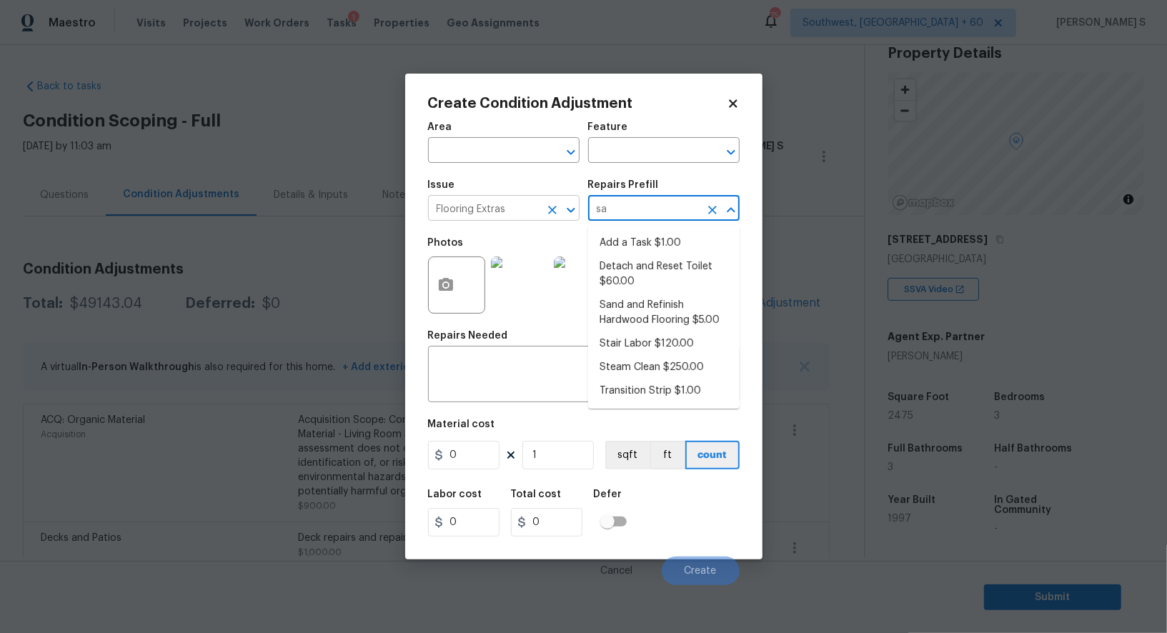
type input "san"
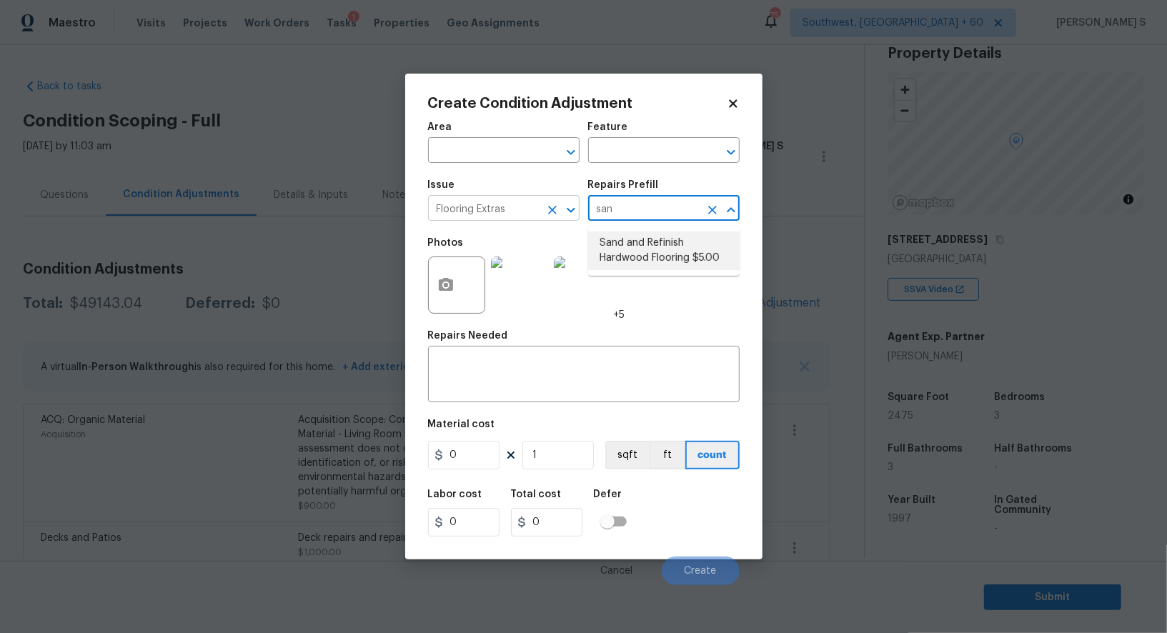
type input "Overall Flooring"
type textarea "Sand and refinish the existing hardwood floors. PM to confirm color/sheen."
type input "5"
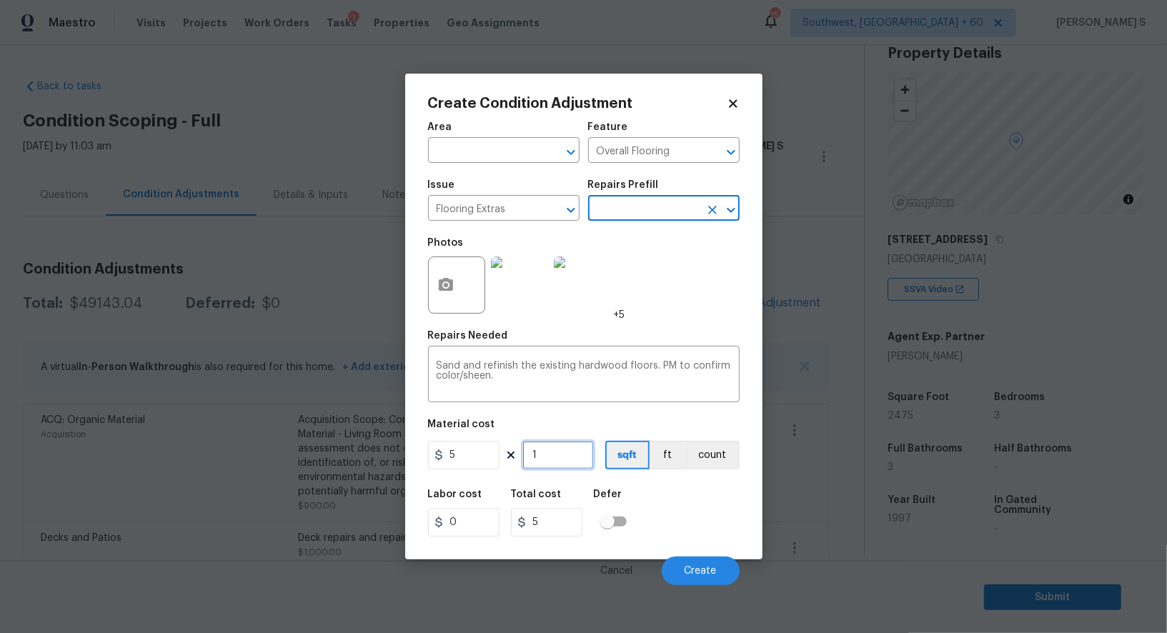
click at [558, 460] on input "1" at bounding box center [558, 455] width 71 height 29
type input "10"
type input "50"
type input "100"
type input "500"
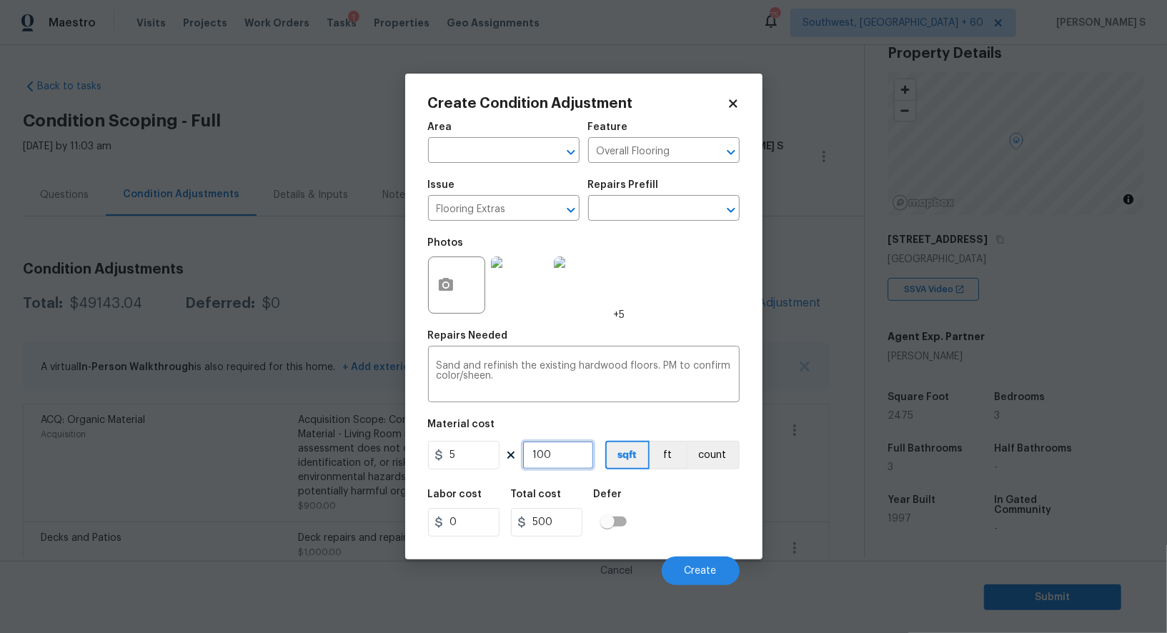
type input "1000"
type input "5000"
type input "1000"
click at [708, 571] on span "Create" at bounding box center [701, 571] width 32 height 11
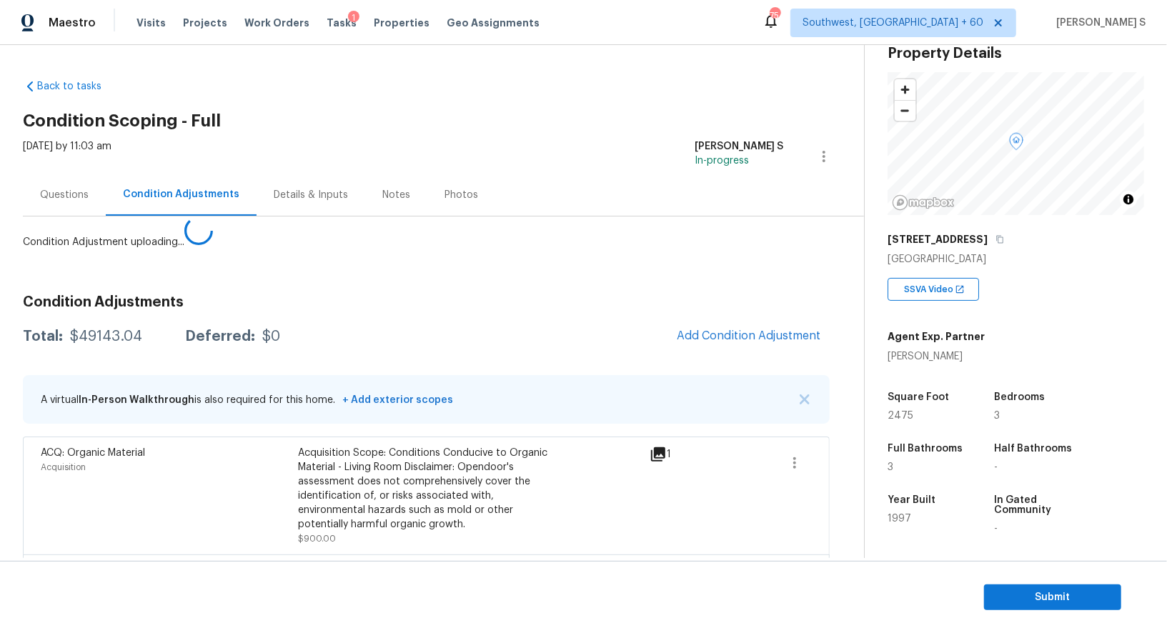
click at [131, 556] on body "Maestro Visits Projects Work Orders Tasks 1 Properties Geo Assignments 754 Sout…" at bounding box center [583, 316] width 1167 height 633
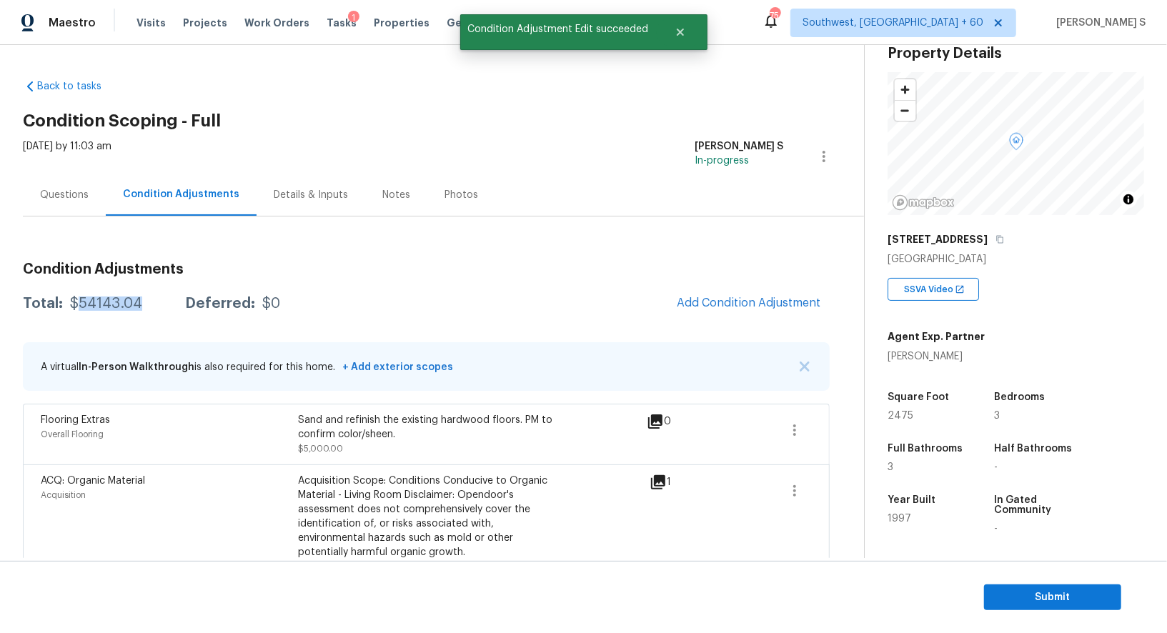
click at [108, 305] on div "$54143.04" at bounding box center [106, 304] width 72 height 14
copy div "54143.04"
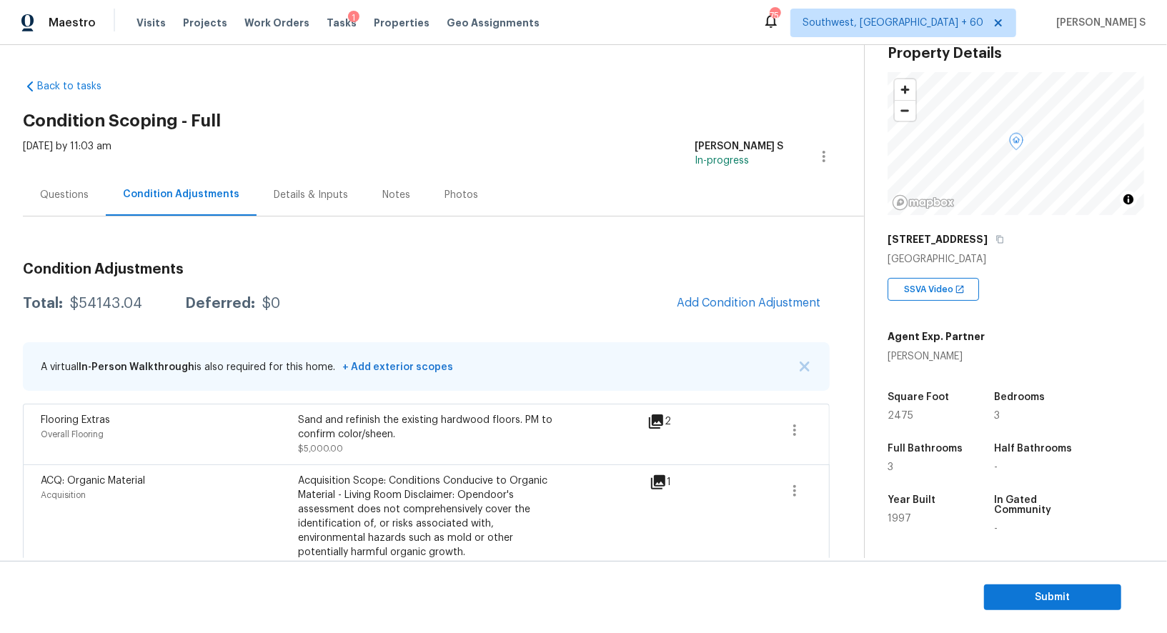
click at [100, 306] on div "$54143.04" at bounding box center [106, 304] width 72 height 14
copy div "54143.04"
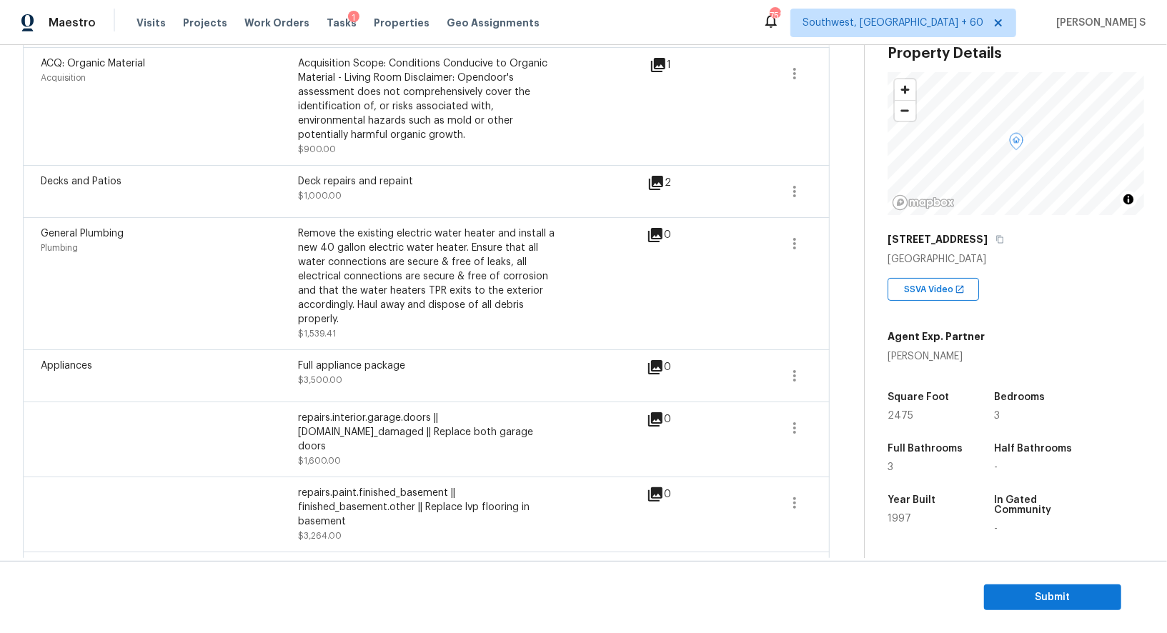
scroll to position [287, 0]
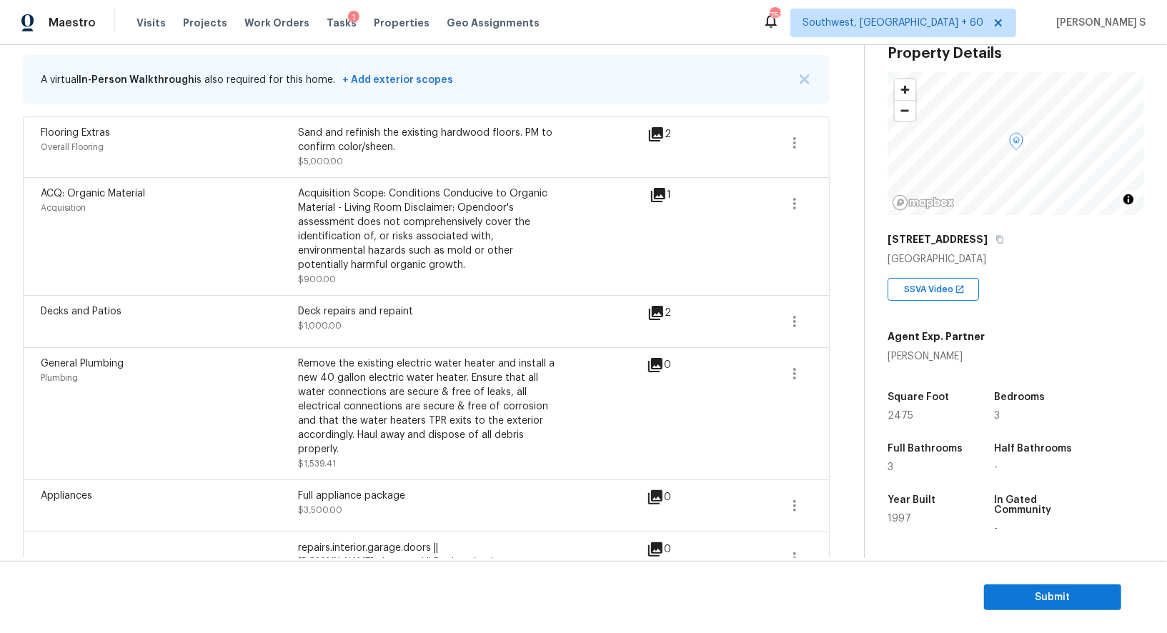
click at [315, 491] on div "Full appliance package" at bounding box center [426, 496] width 257 height 14
click at [307, 492] on div "Full appliance package" at bounding box center [426, 496] width 257 height 14
click at [390, 498] on div "Full appliance package" at bounding box center [426, 496] width 257 height 14
copy div "Full appliance package"
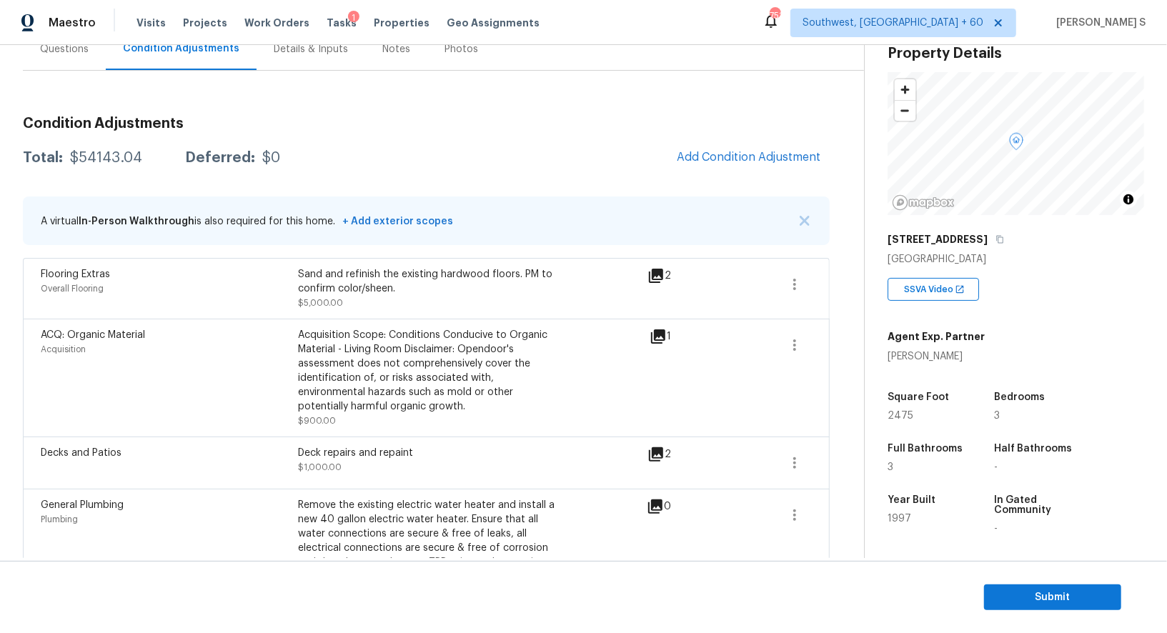
scroll to position [83, 0]
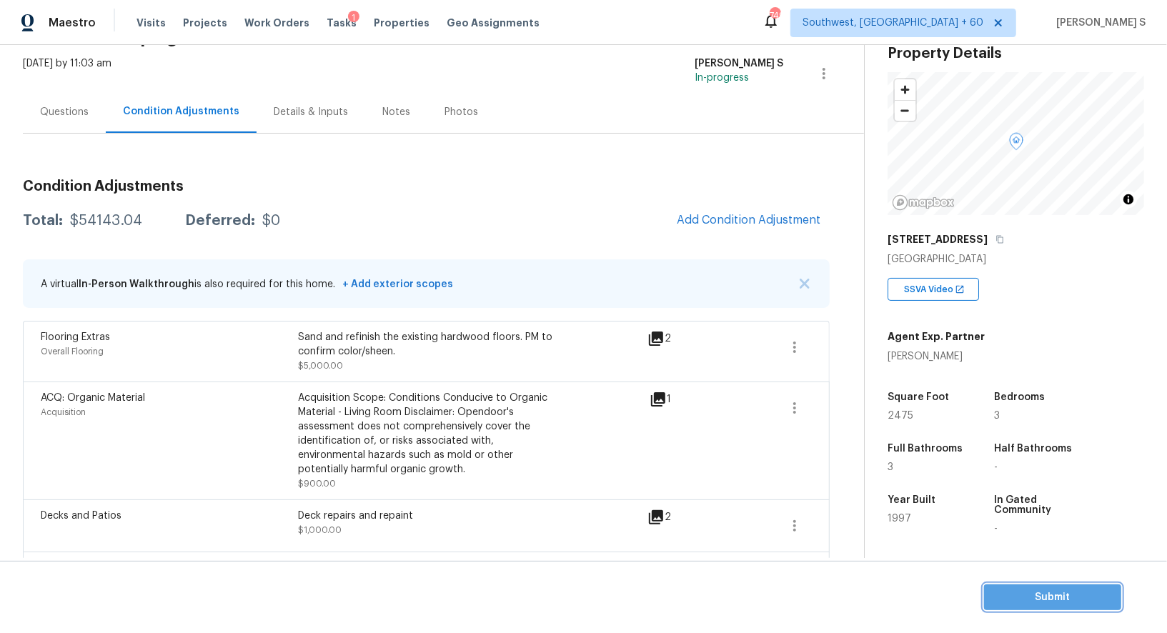
click at [1027, 593] on span "Submit" at bounding box center [1053, 598] width 114 height 18
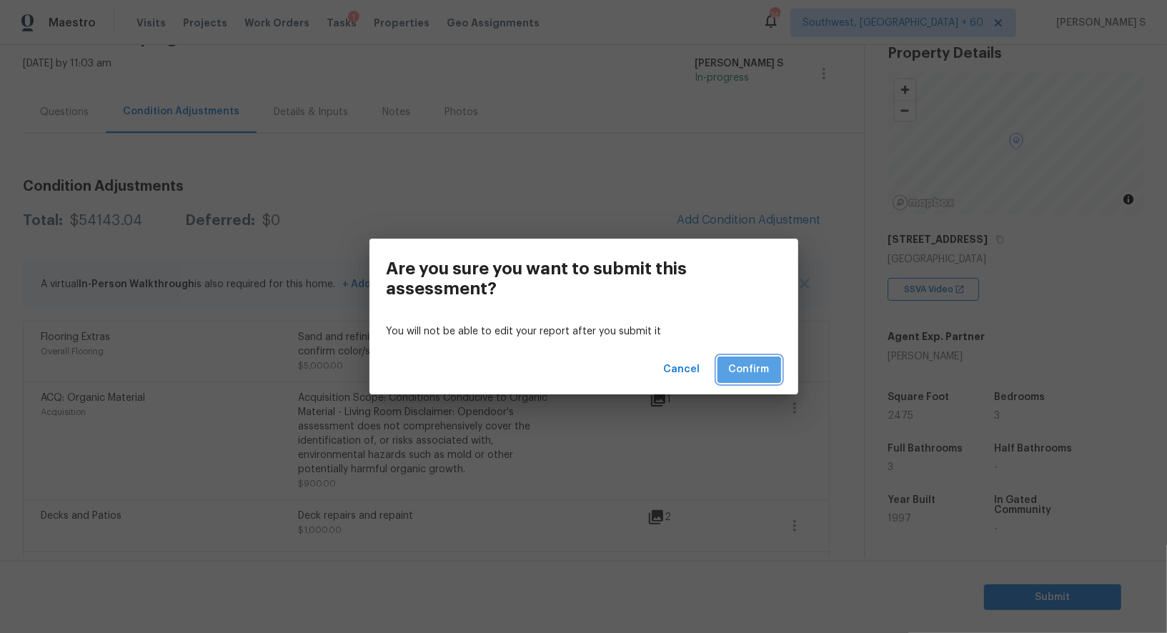
click at [770, 369] on button "Confirm" at bounding box center [750, 370] width 64 height 26
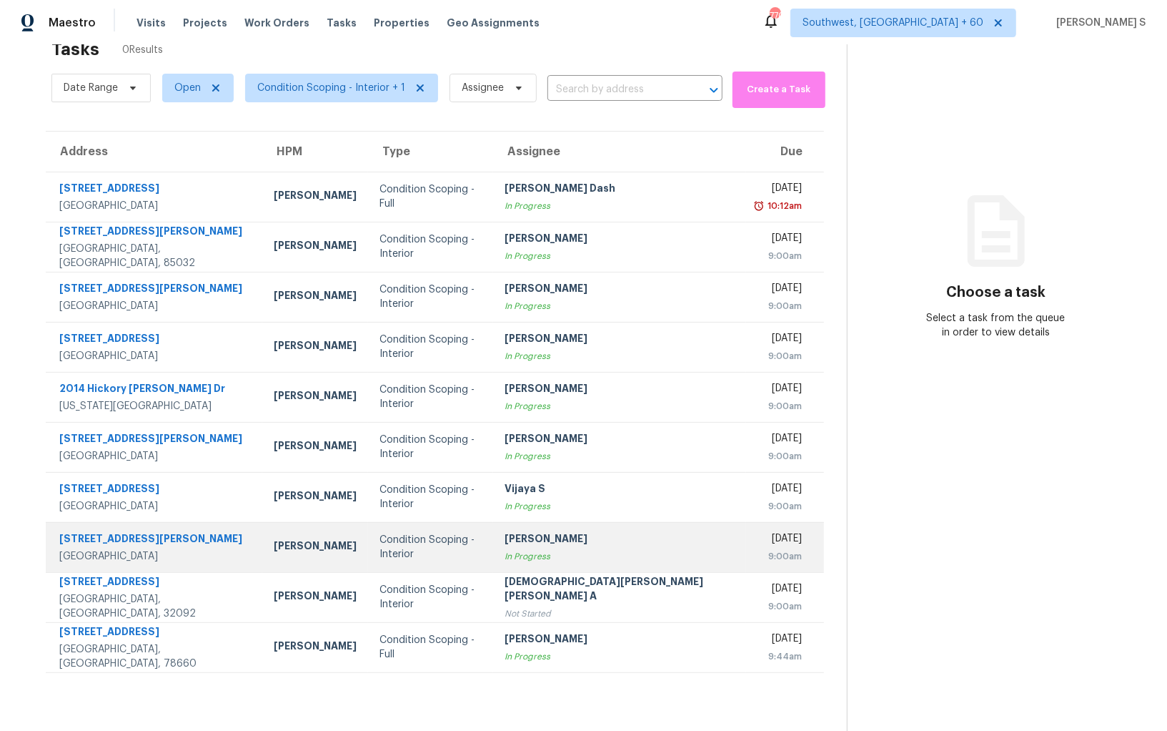
scroll to position [44, 0]
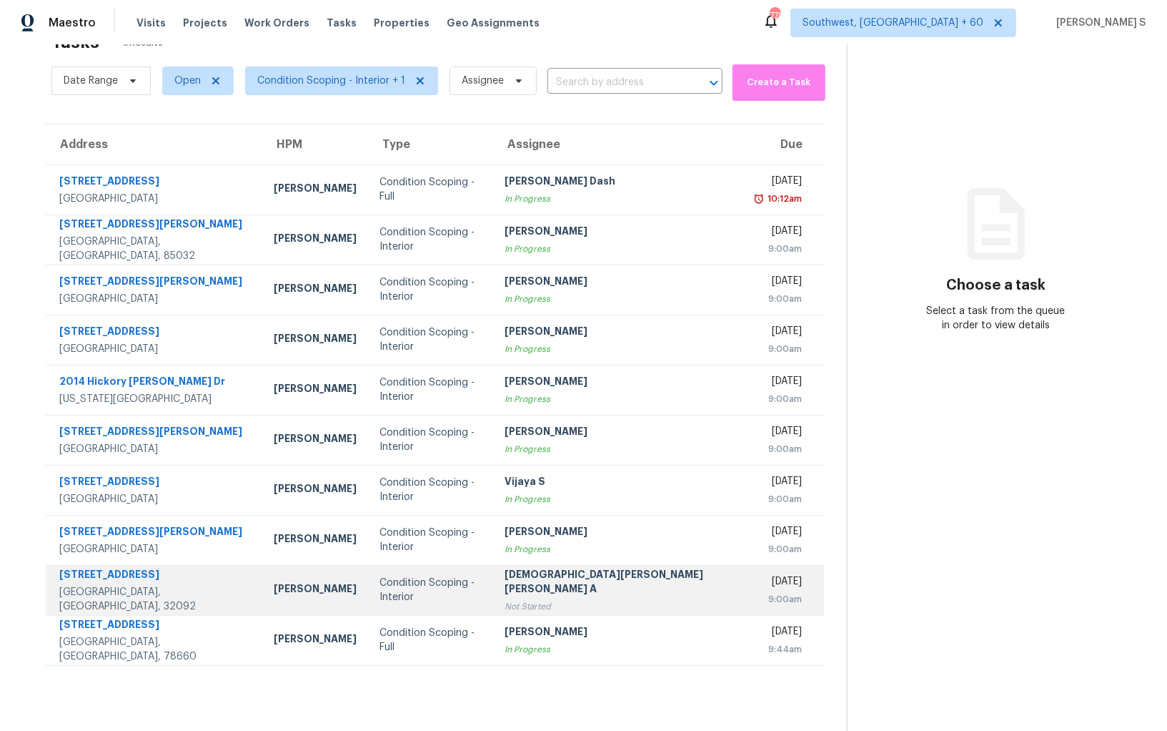
click at [434, 596] on td "Condition Scoping - Interior" at bounding box center [430, 590] width 124 height 50
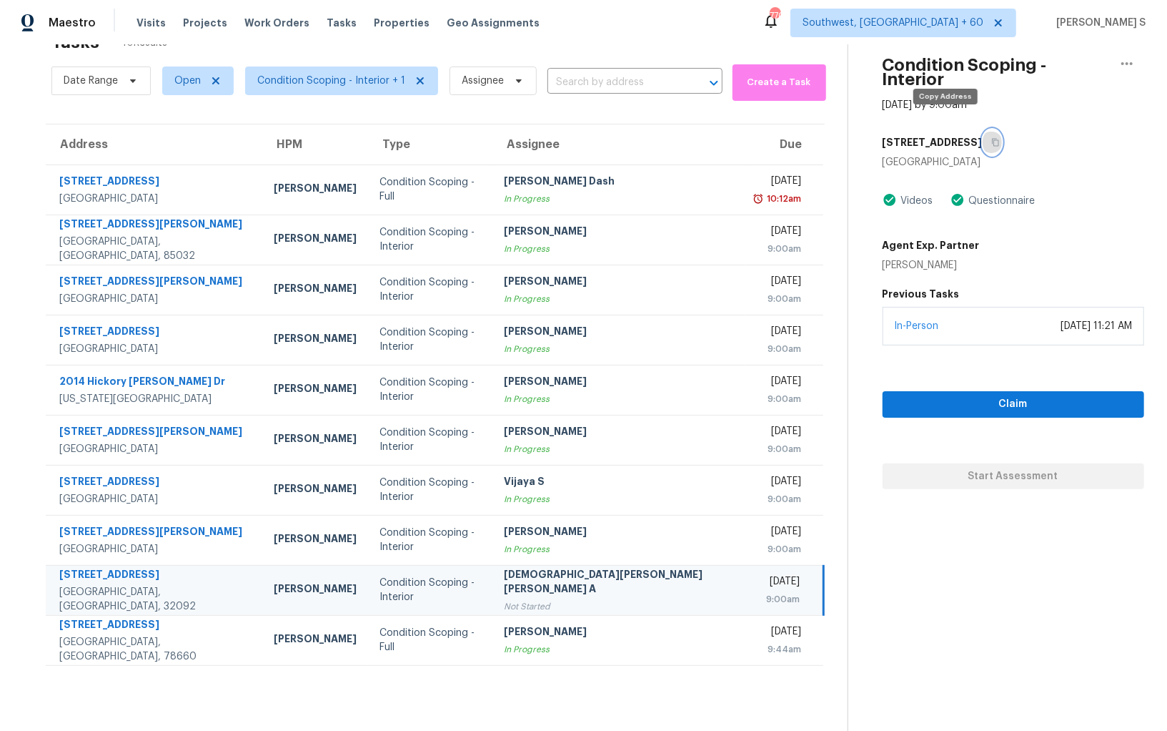
click at [983, 129] on button "button" at bounding box center [992, 142] width 19 height 26
click at [1045, 395] on span "Claim" at bounding box center [1013, 404] width 239 height 18
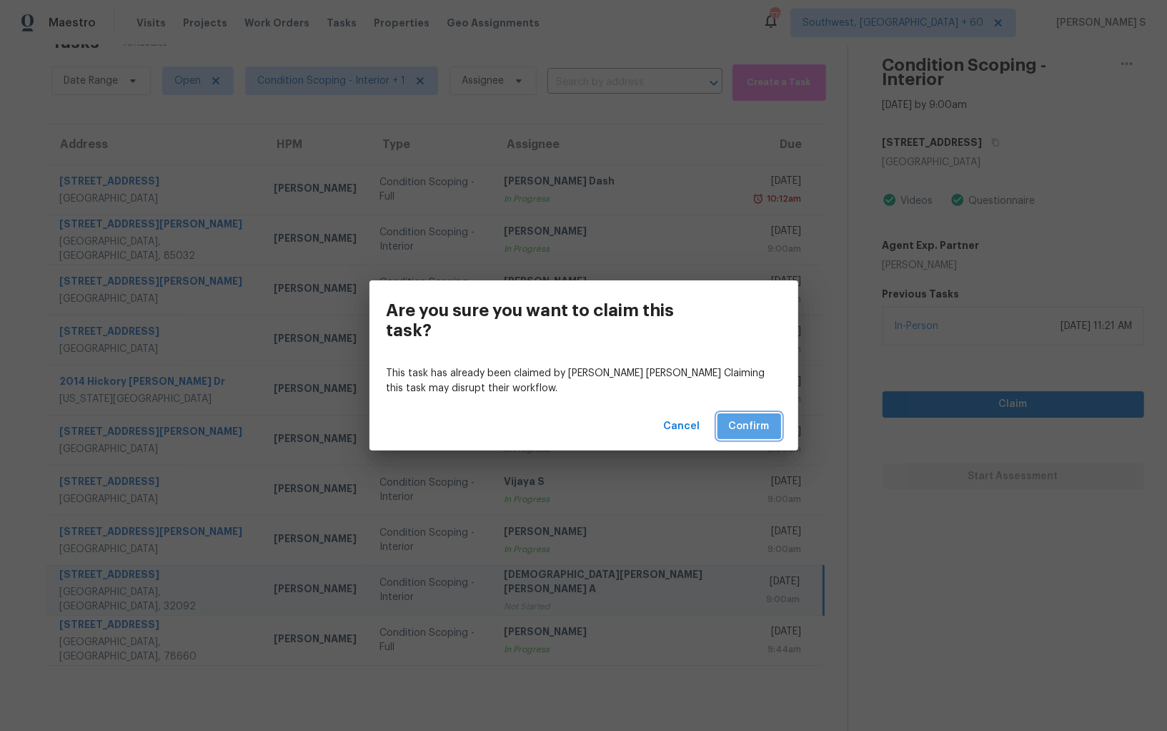
click at [768, 432] on span "Confirm" at bounding box center [749, 426] width 41 height 18
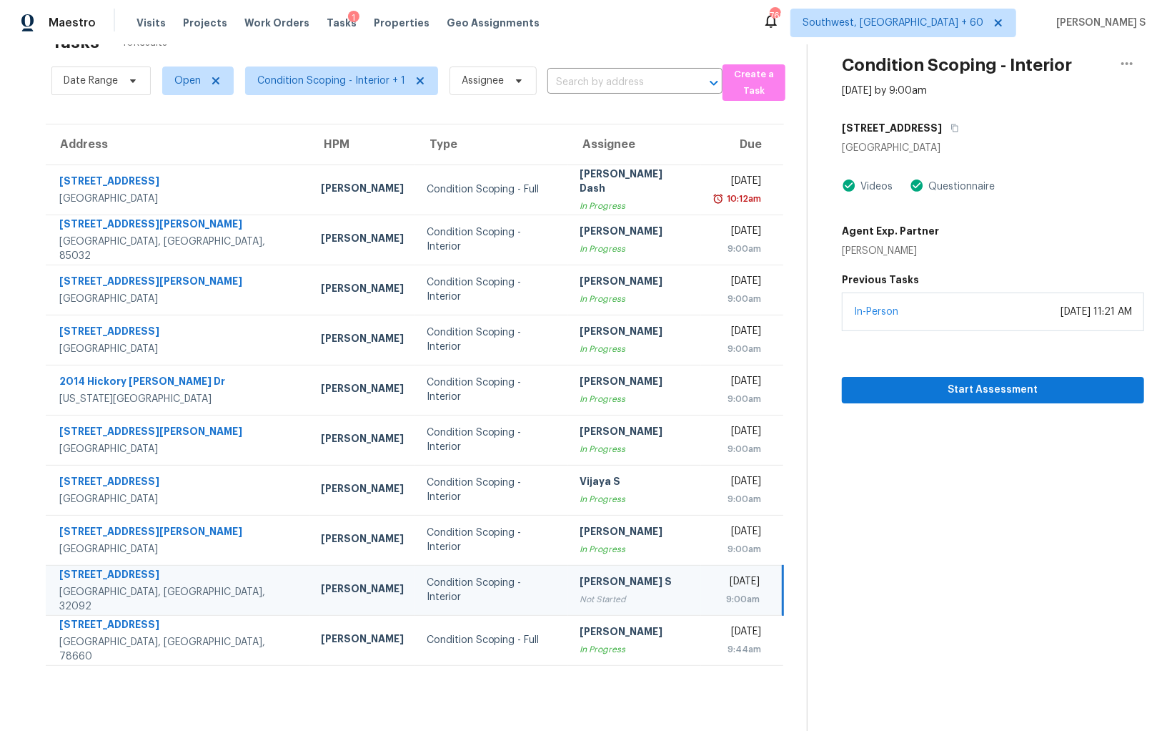
click at [580, 588] on div "[PERSON_NAME] S" at bounding box center [635, 583] width 110 height 18
click at [951, 126] on icon "button" at bounding box center [955, 128] width 9 height 9
click at [701, 571] on td "Tue, Oct 14th 2025 9:00am" at bounding box center [742, 590] width 82 height 50
click at [977, 395] on span "Start Assessment" at bounding box center [993, 390] width 279 height 18
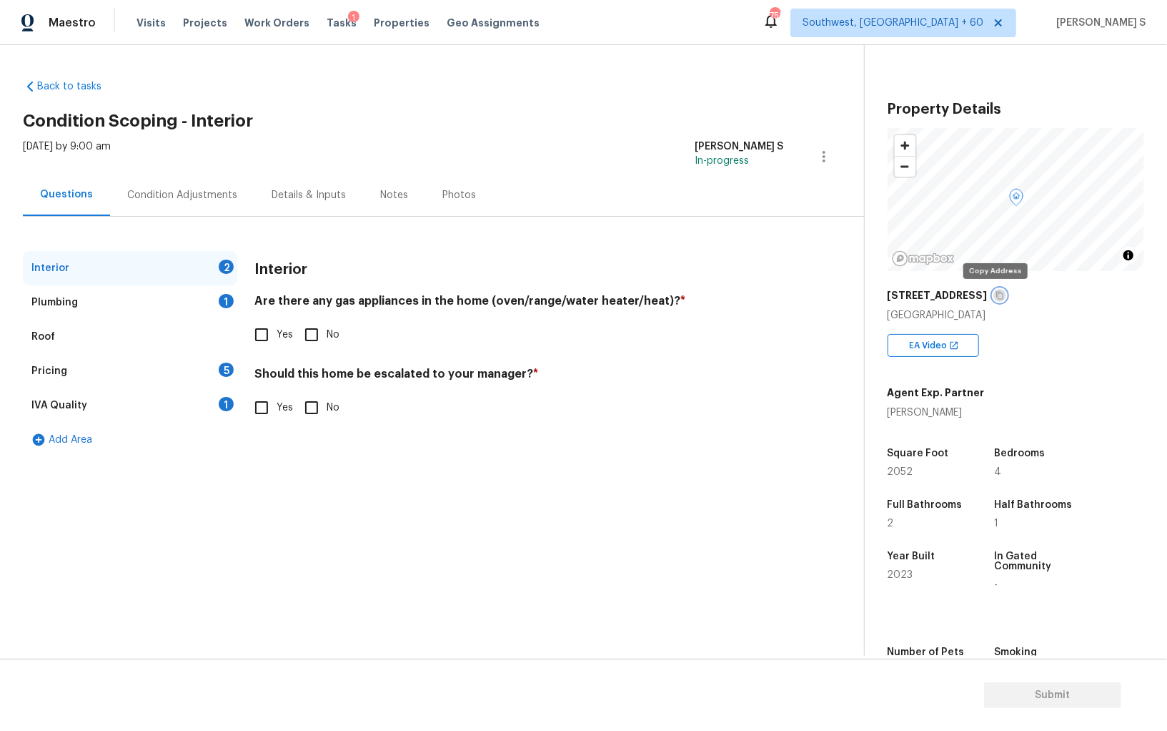
click at [996, 292] on icon "button" at bounding box center [999, 296] width 7 height 8
click at [272, 333] on input "Yes" at bounding box center [262, 335] width 30 height 30
checkbox input "true"
click at [222, 300] on div "1" at bounding box center [226, 301] width 15 height 14
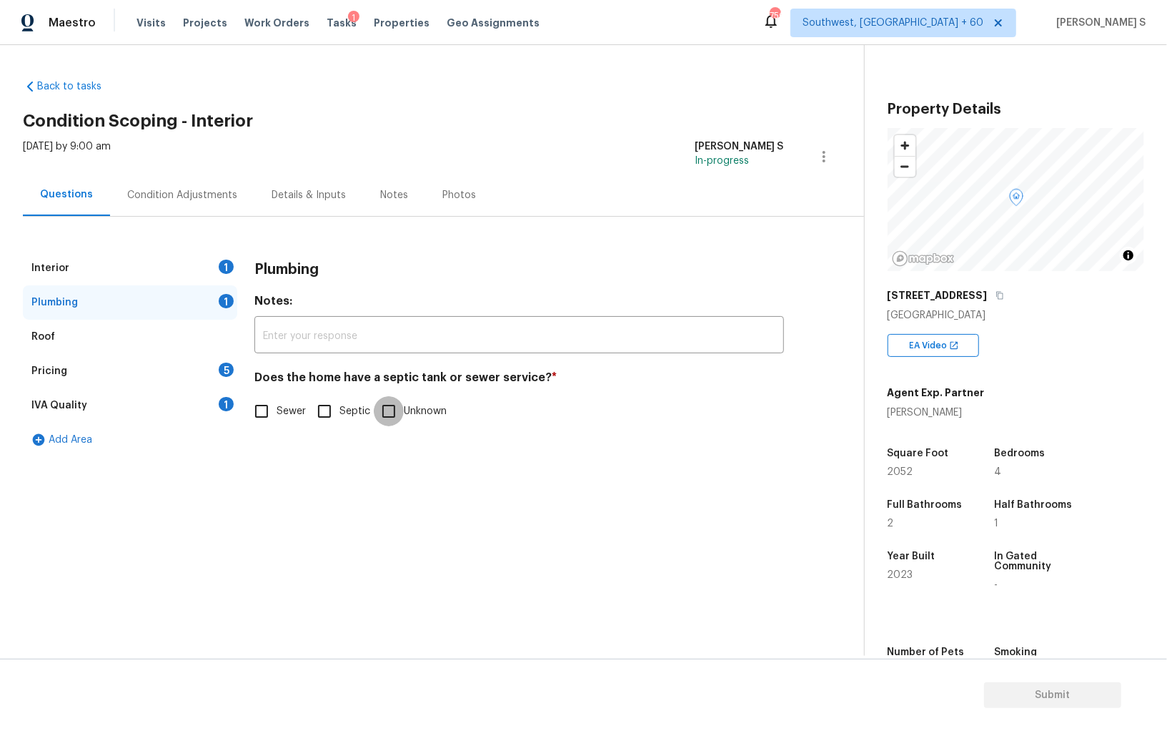
click at [395, 408] on input "Unknown" at bounding box center [389, 411] width 30 height 30
checkbox input "true"
click at [230, 408] on div "1" at bounding box center [226, 404] width 15 height 14
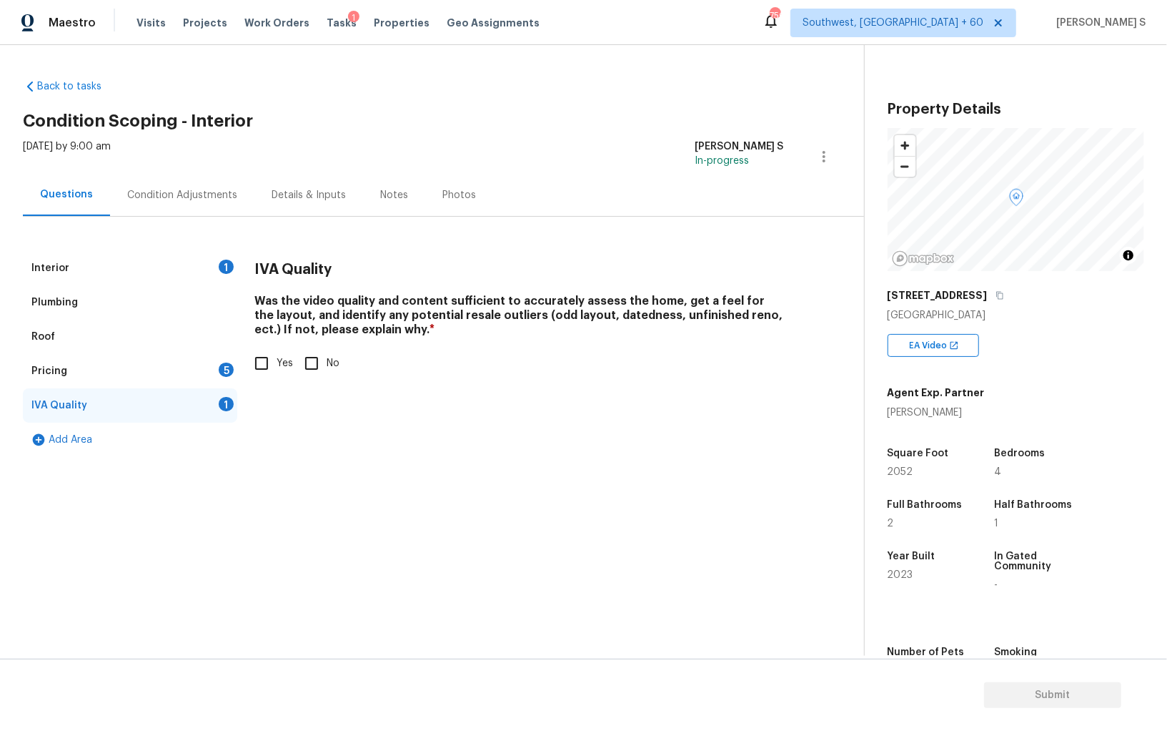
click at [260, 360] on input "Yes" at bounding box center [262, 363] width 30 height 30
checkbox input "true"
click at [227, 376] on div "5" at bounding box center [226, 369] width 15 height 14
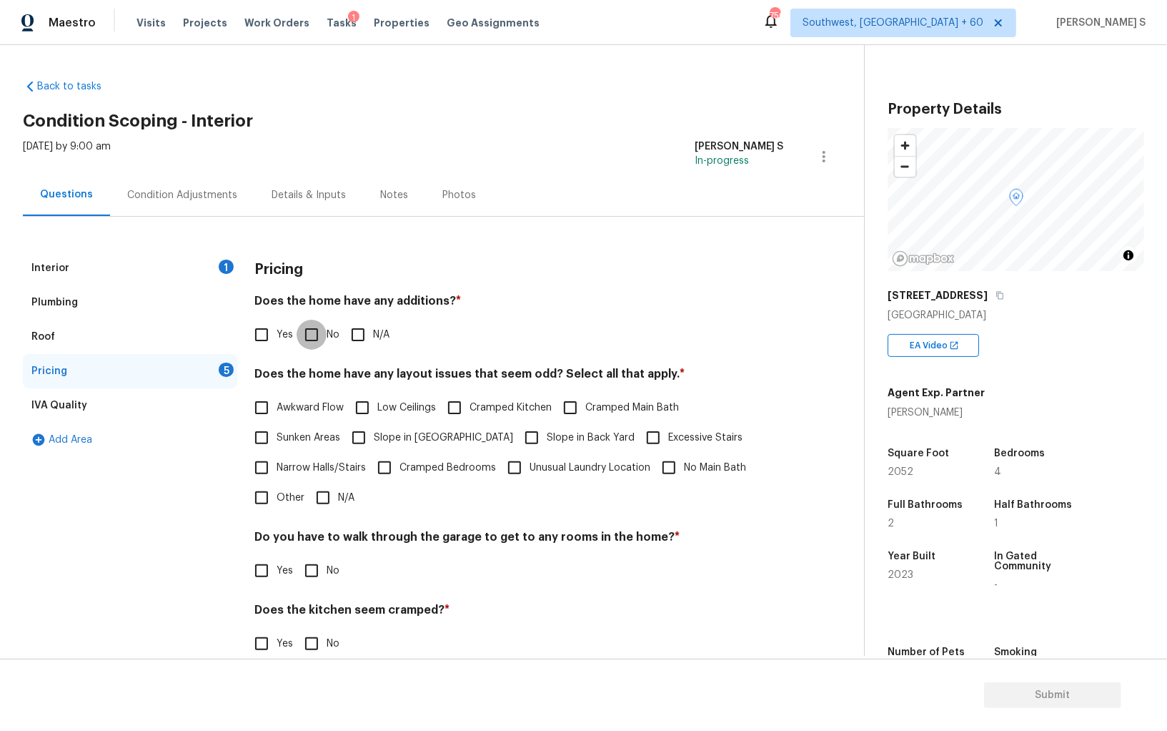
click at [317, 339] on input "No" at bounding box center [312, 335] width 30 height 30
checkbox input "true"
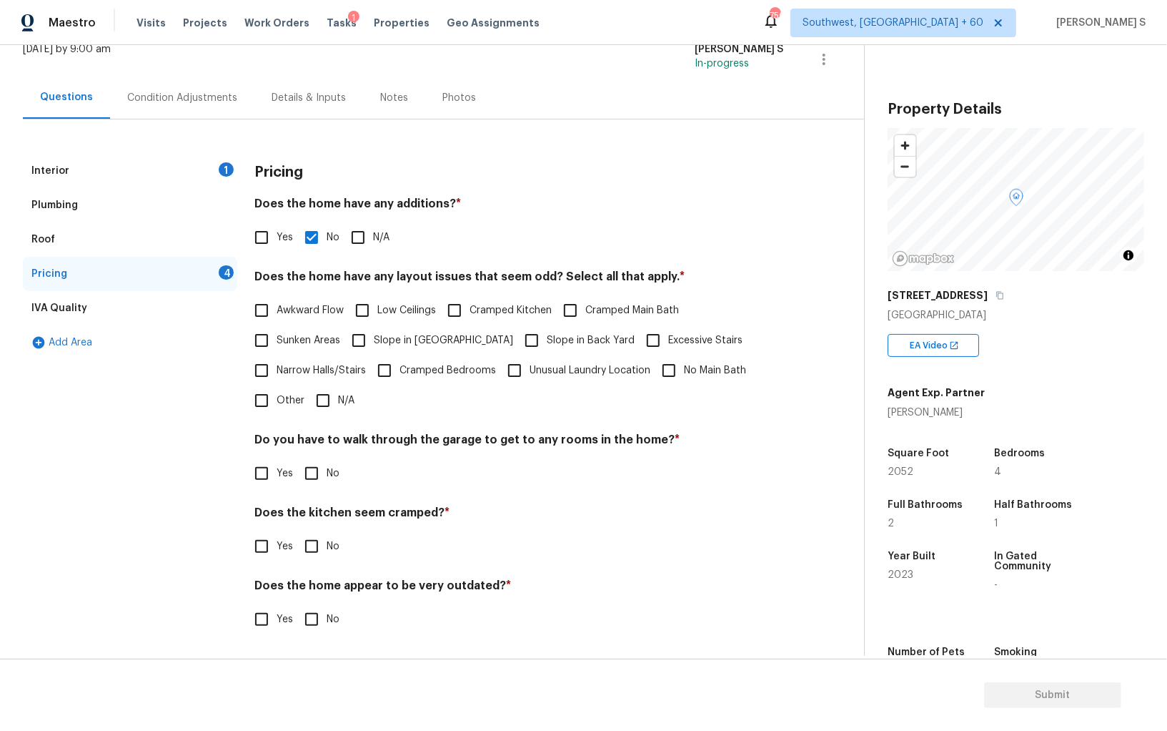
scroll to position [97, 0]
click at [311, 470] on input "No" at bounding box center [312, 474] width 30 height 30
checkbox input "true"
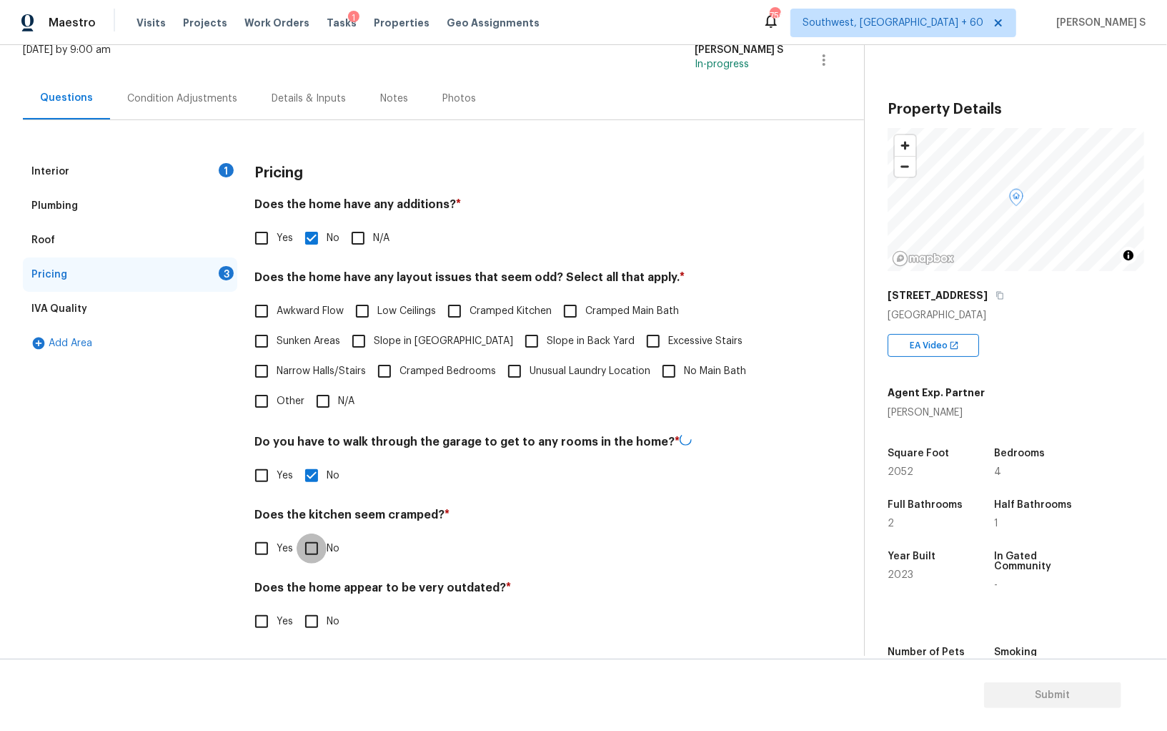
click at [297, 533] on input "No" at bounding box center [312, 548] width 30 height 30
checkbox input "true"
click at [297, 606] on input "No" at bounding box center [312, 621] width 30 height 30
checkbox input "true"
click at [361, 343] on input "Slope in [GEOGRAPHIC_DATA]" at bounding box center [359, 341] width 30 height 30
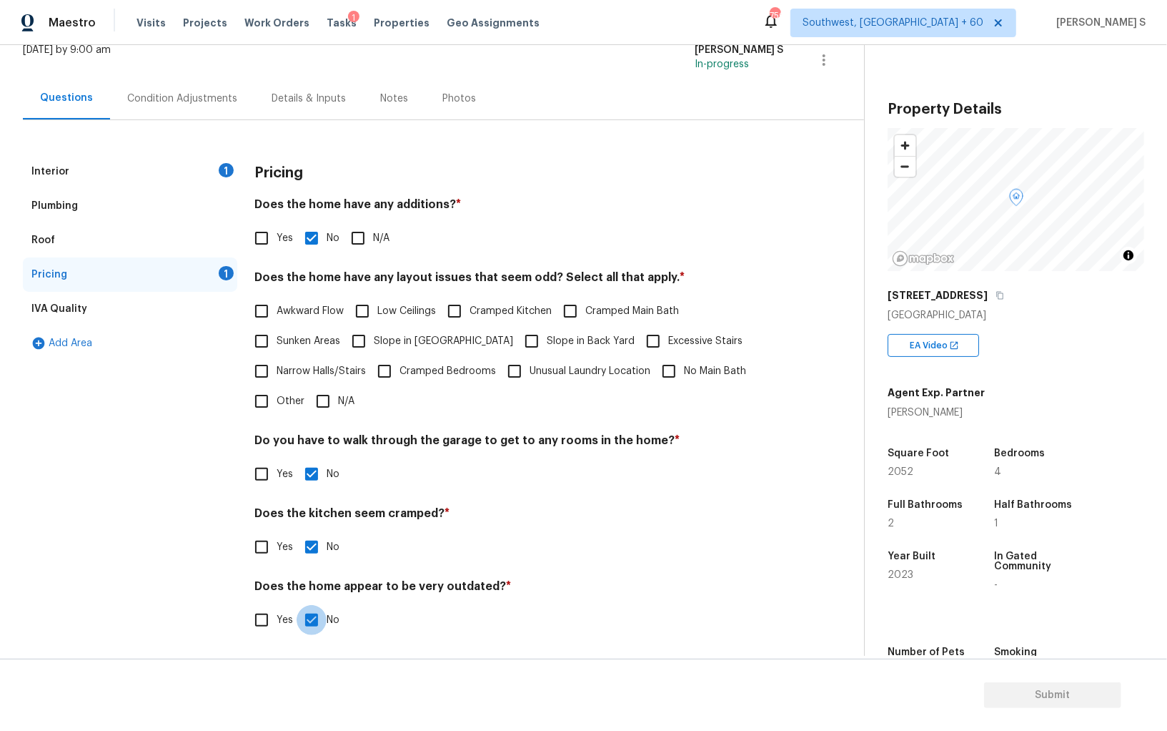
checkbox input "true"
click at [517, 341] on input "Slope in Back Yard" at bounding box center [532, 342] width 30 height 30
checkbox input "true"
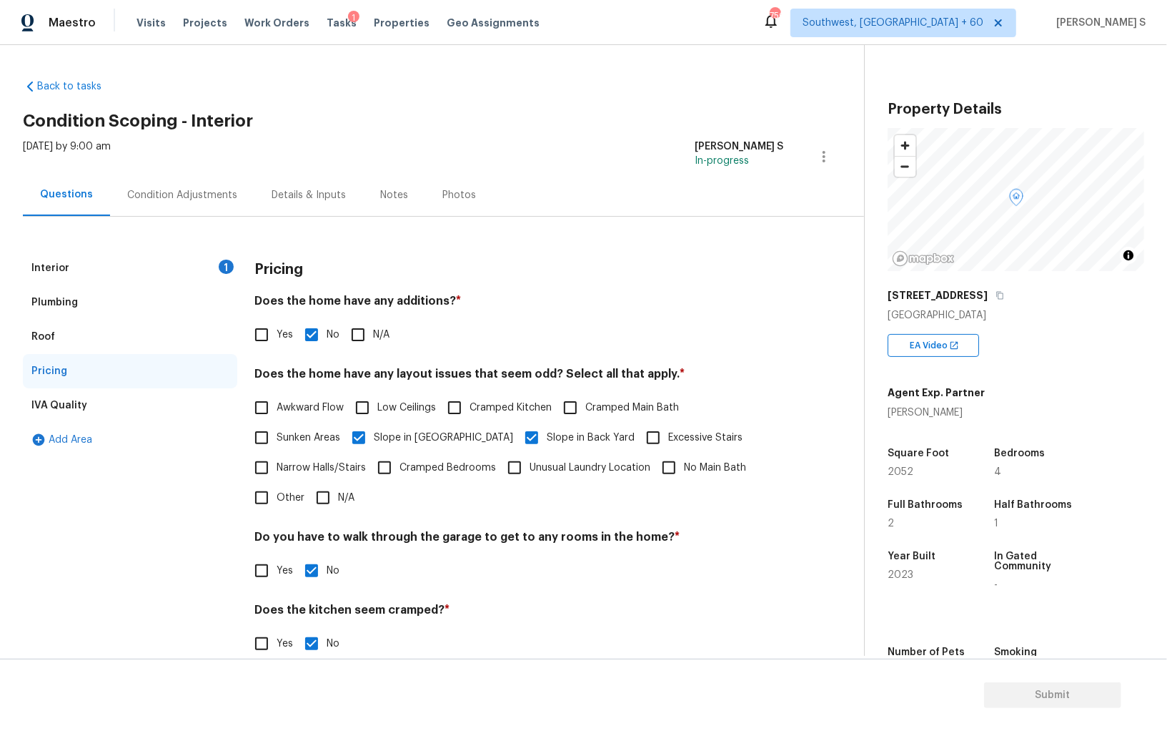
click at [186, 179] on div "Condition Adjustments" at bounding box center [182, 195] width 144 height 42
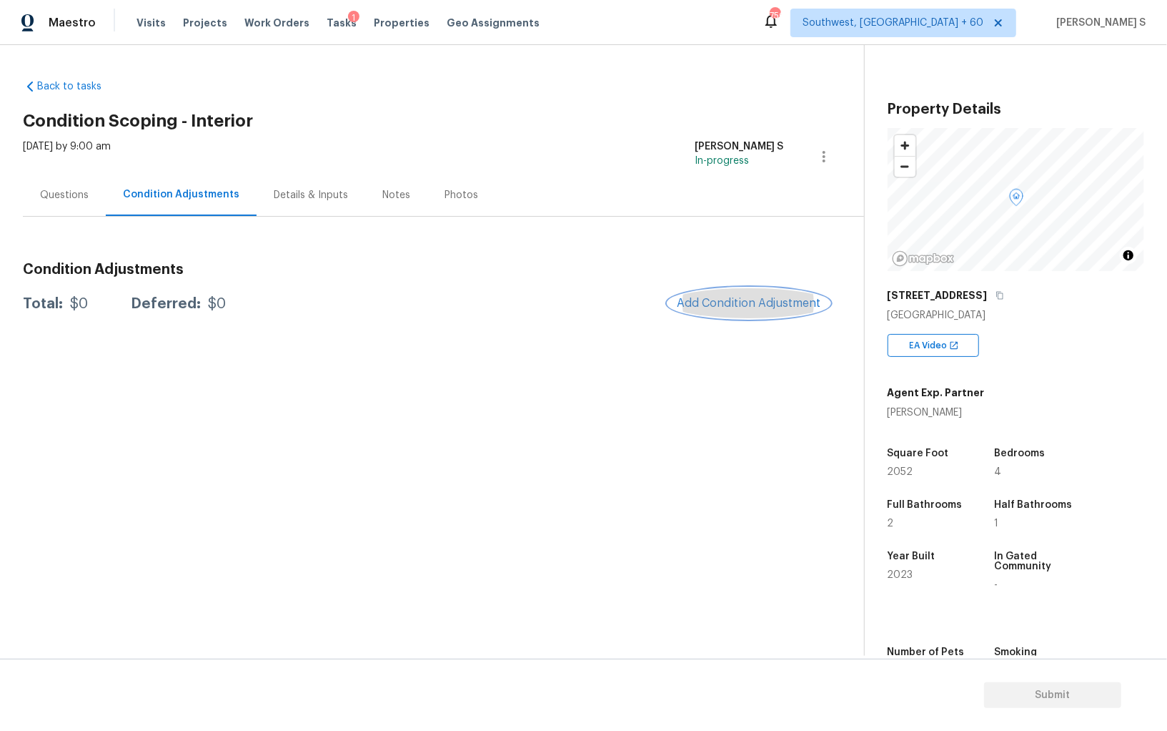
click at [733, 293] on button "Add Condition Adjustment" at bounding box center [749, 303] width 162 height 30
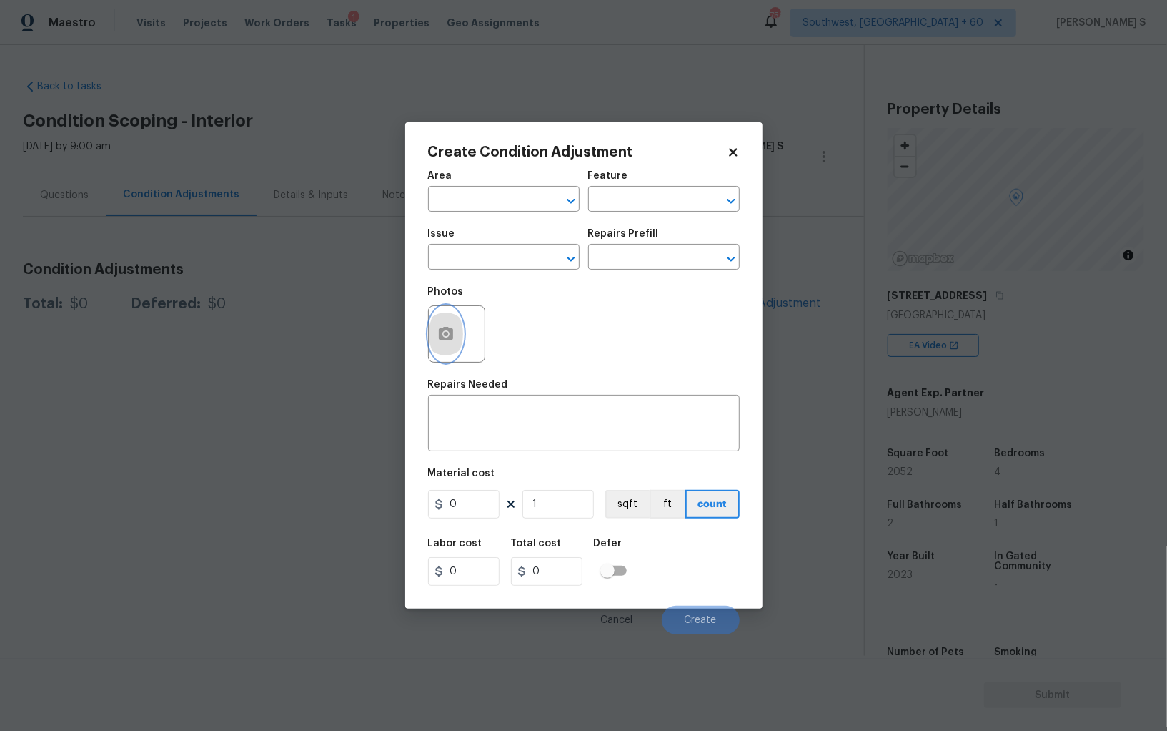
click at [452, 348] on button "button" at bounding box center [446, 334] width 34 height 56
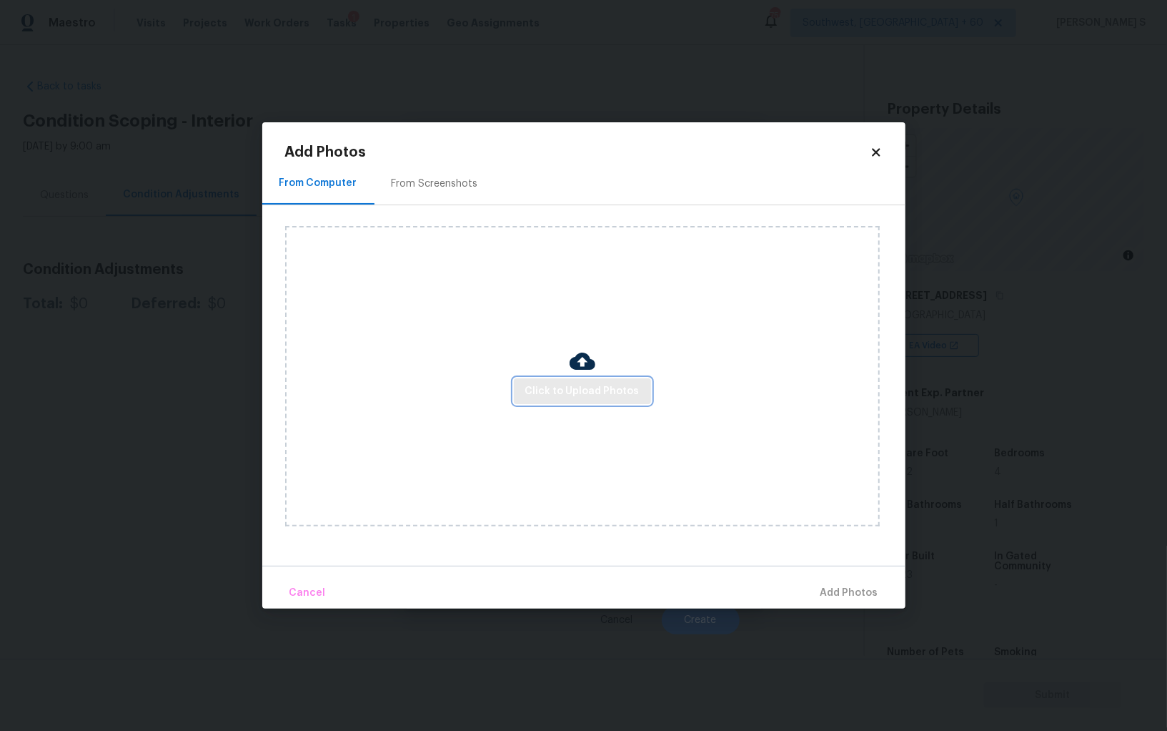
click at [625, 380] on button "Click to Upload Photos" at bounding box center [582, 391] width 137 height 26
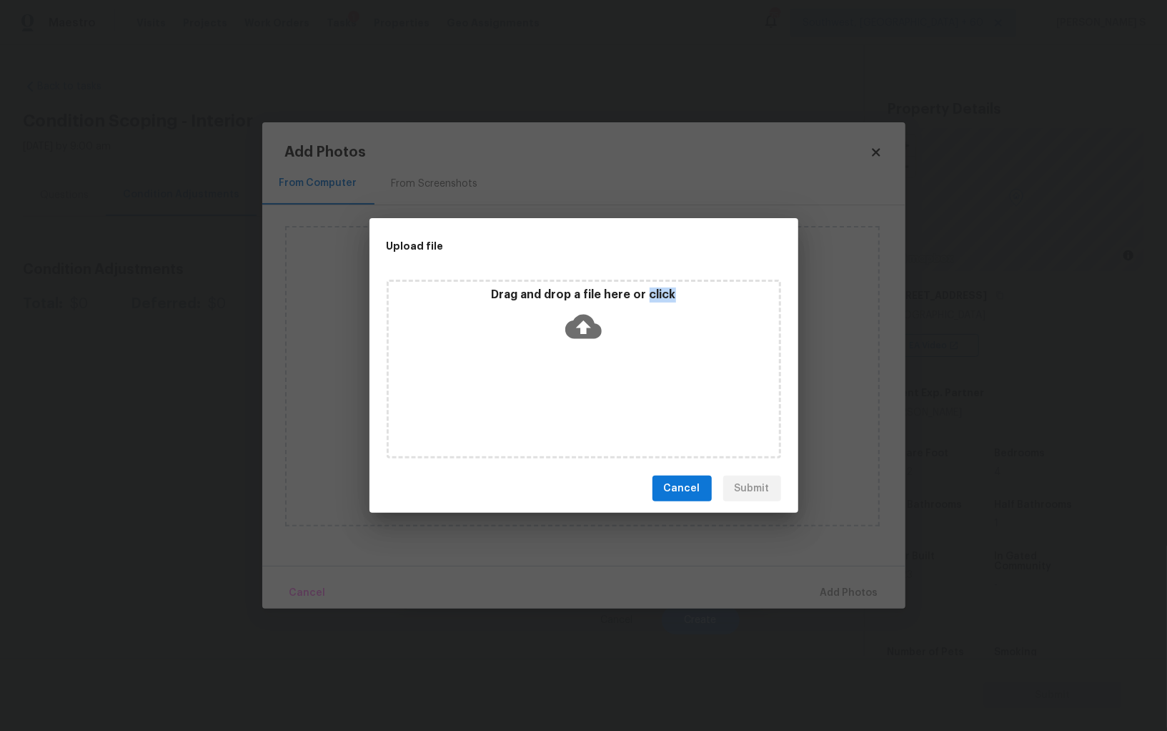
click at [625, 380] on div "Drag and drop a file here or click" at bounding box center [584, 368] width 395 height 179
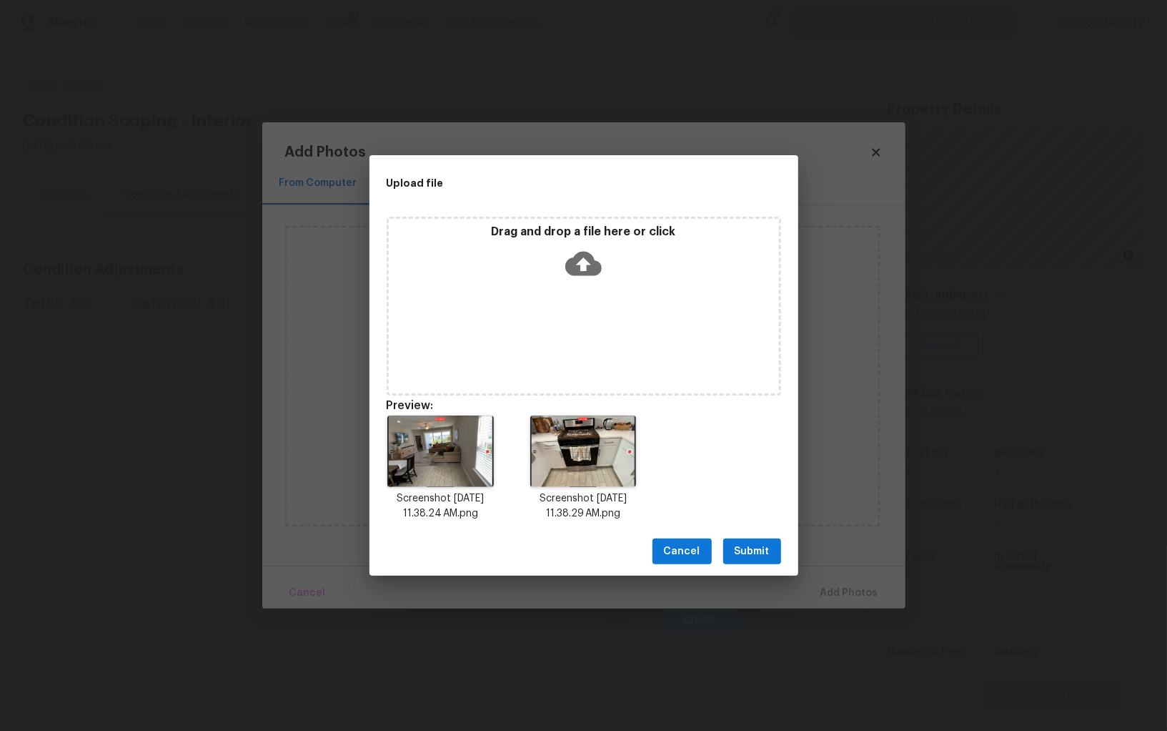
click at [604, 355] on div "Drag and drop a file here or click" at bounding box center [584, 306] width 395 height 179
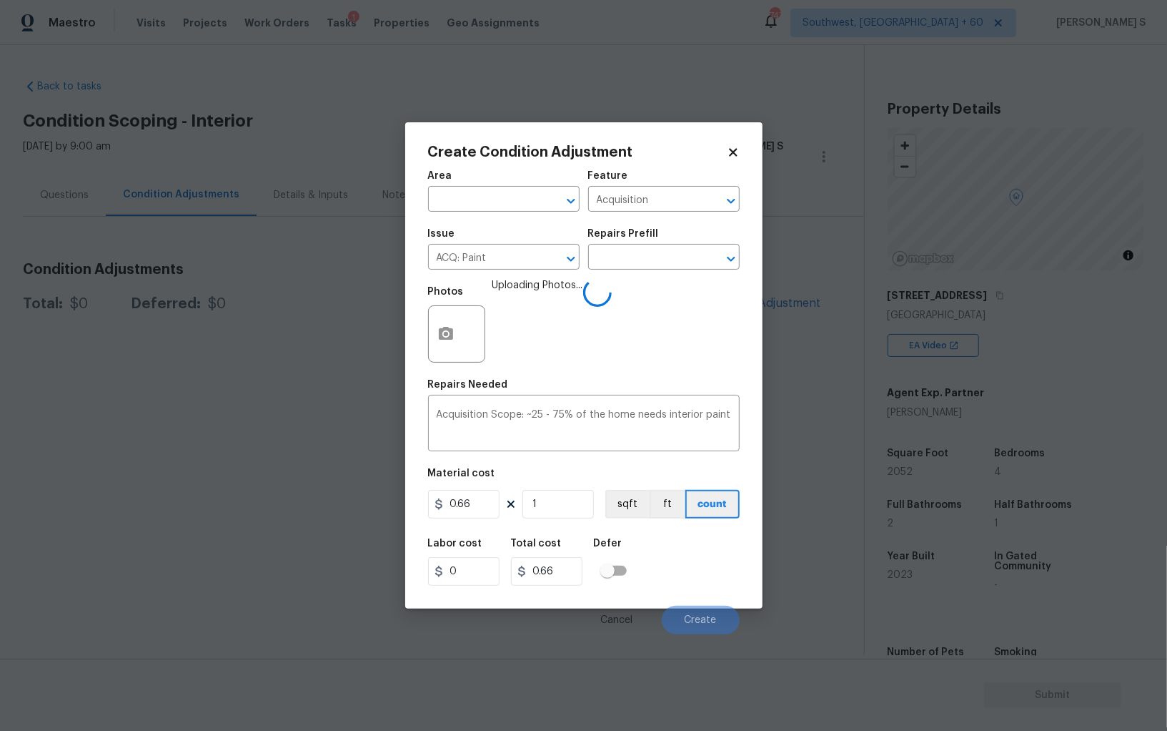
click at [559, 513] on input "1" at bounding box center [558, 504] width 71 height 29
type input "2"
type input "1.32"
type input "20"
type input "13.2"
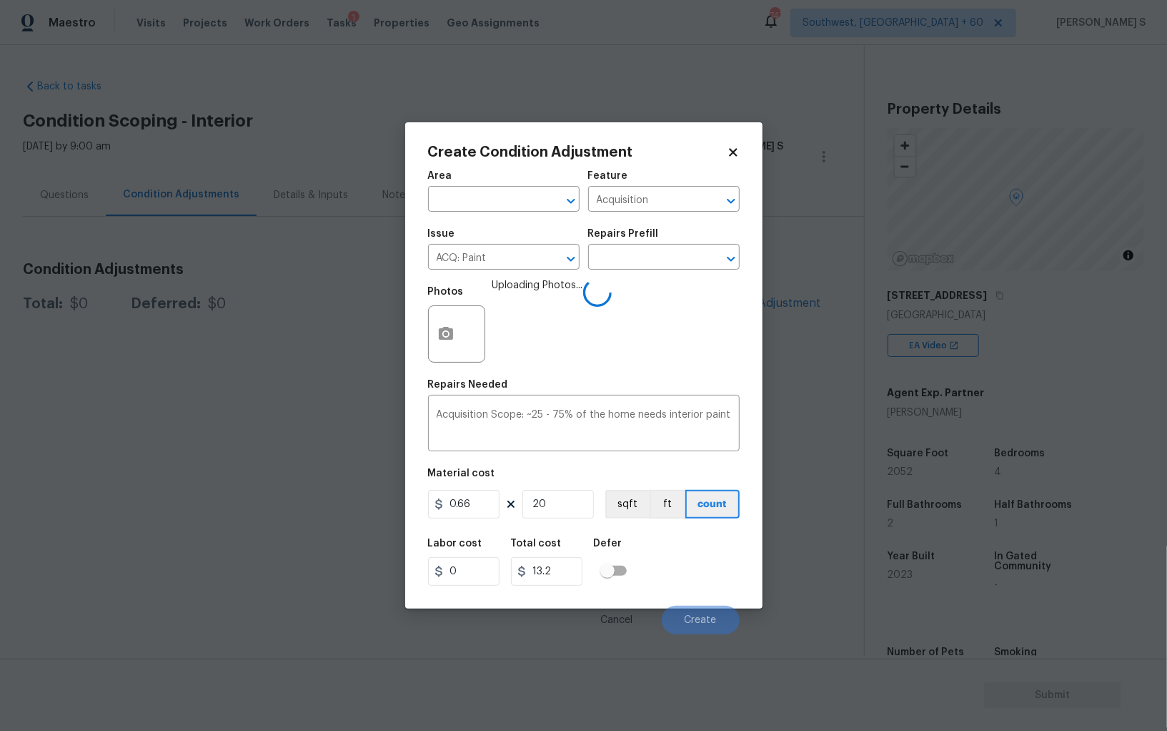
type input "205"
type input "135.3"
type input "2052"
type input "1354.32"
type input "2052"
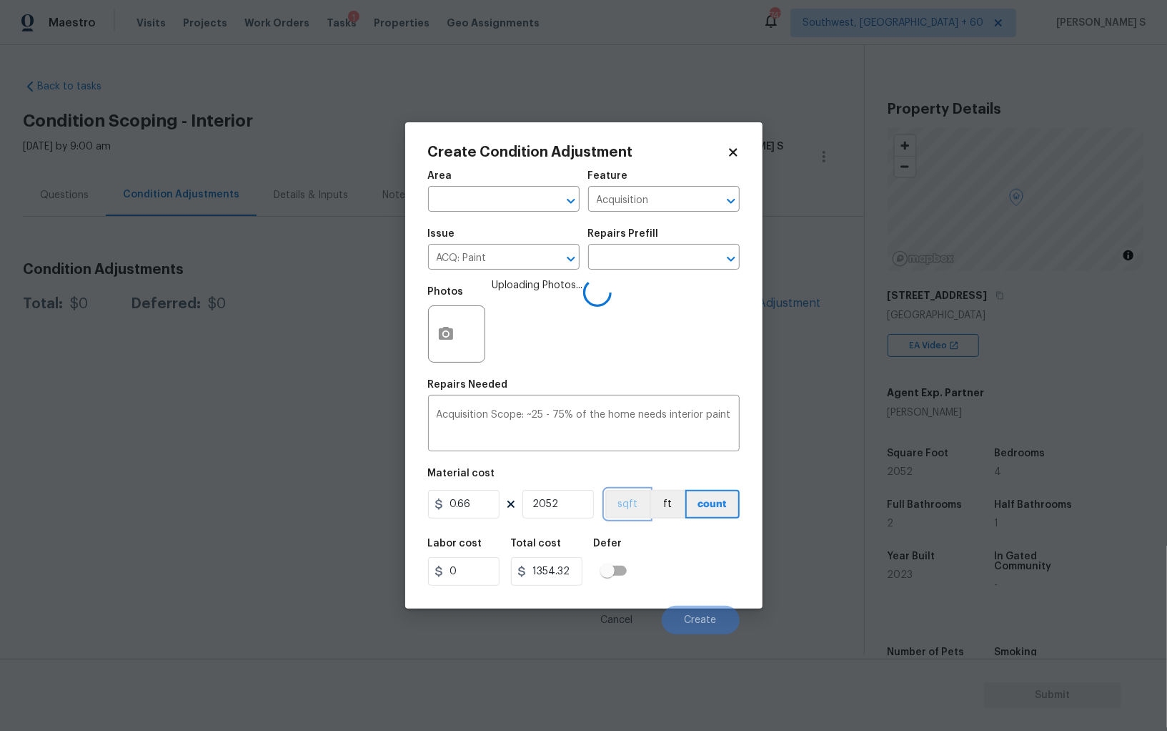
click at [635, 500] on button "sqft" at bounding box center [627, 504] width 44 height 29
click at [678, 578] on div "Labor cost 0 Total cost 1354.32 Defer" at bounding box center [584, 562] width 312 height 64
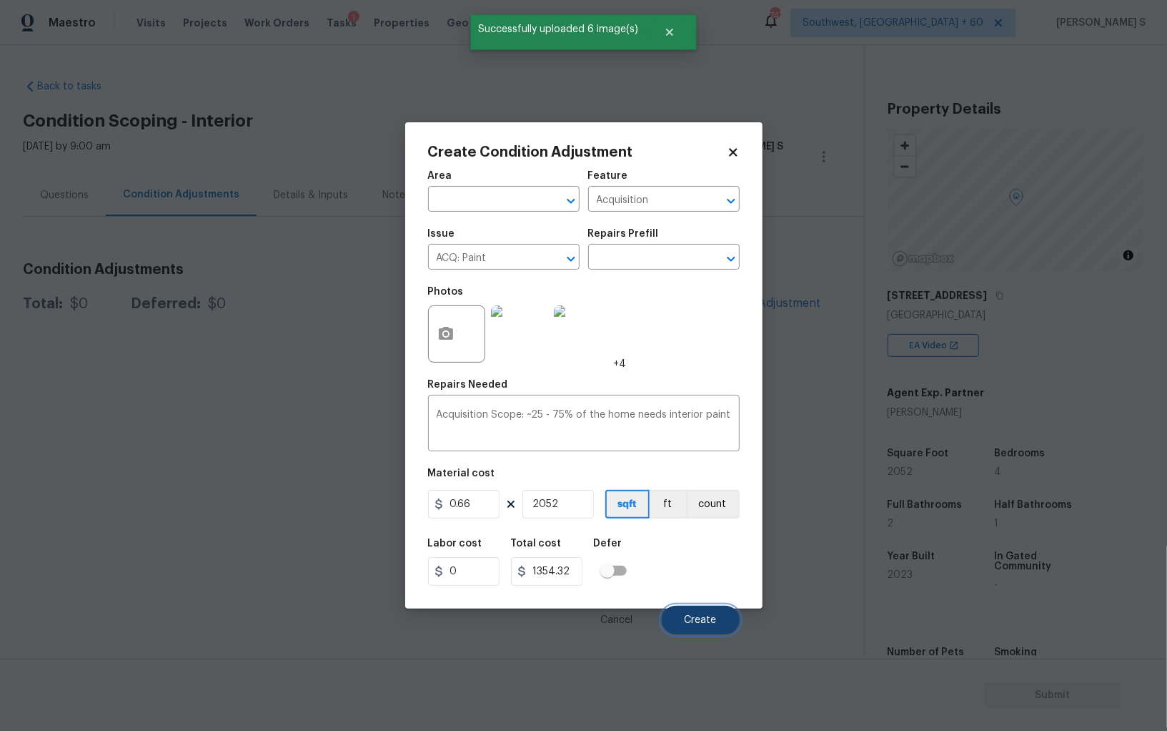
click at [706, 622] on span "Create" at bounding box center [701, 620] width 32 height 11
click at [272, 408] on body "Maestro Visits Projects Work Orders Tasks 1 Properties Geo Assignments 747 Sout…" at bounding box center [583, 365] width 1167 height 731
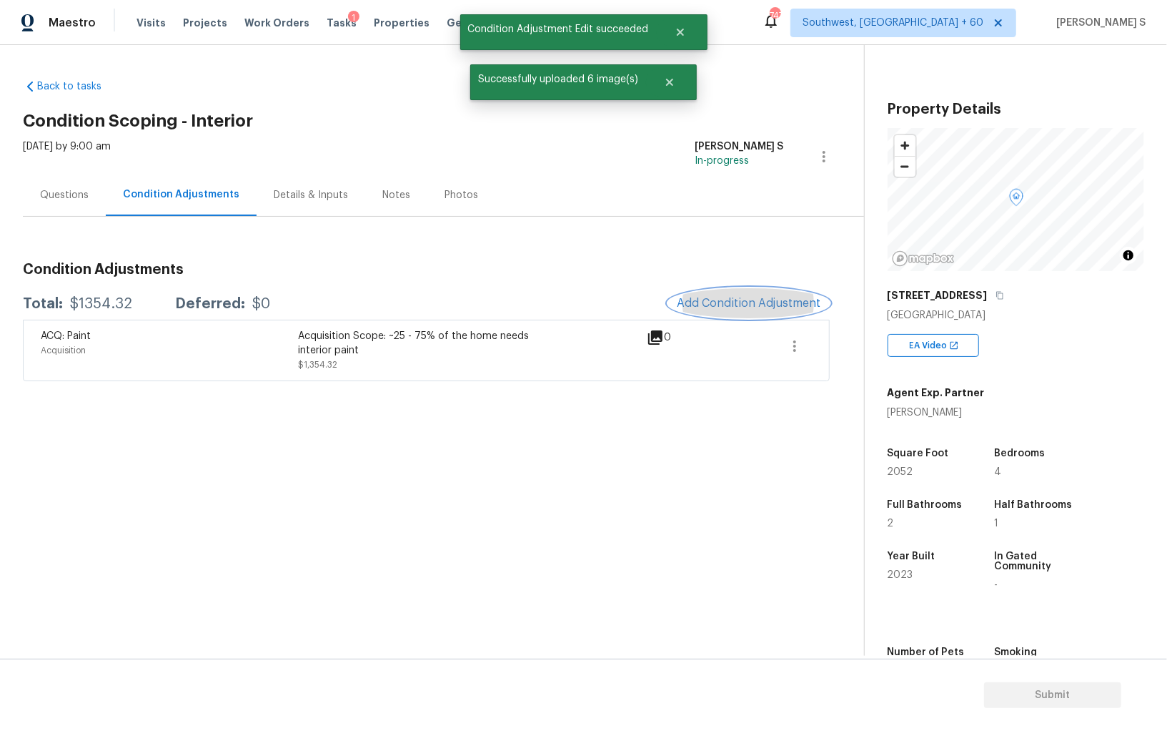
click at [742, 290] on button "Add Condition Adjustment" at bounding box center [749, 303] width 162 height 30
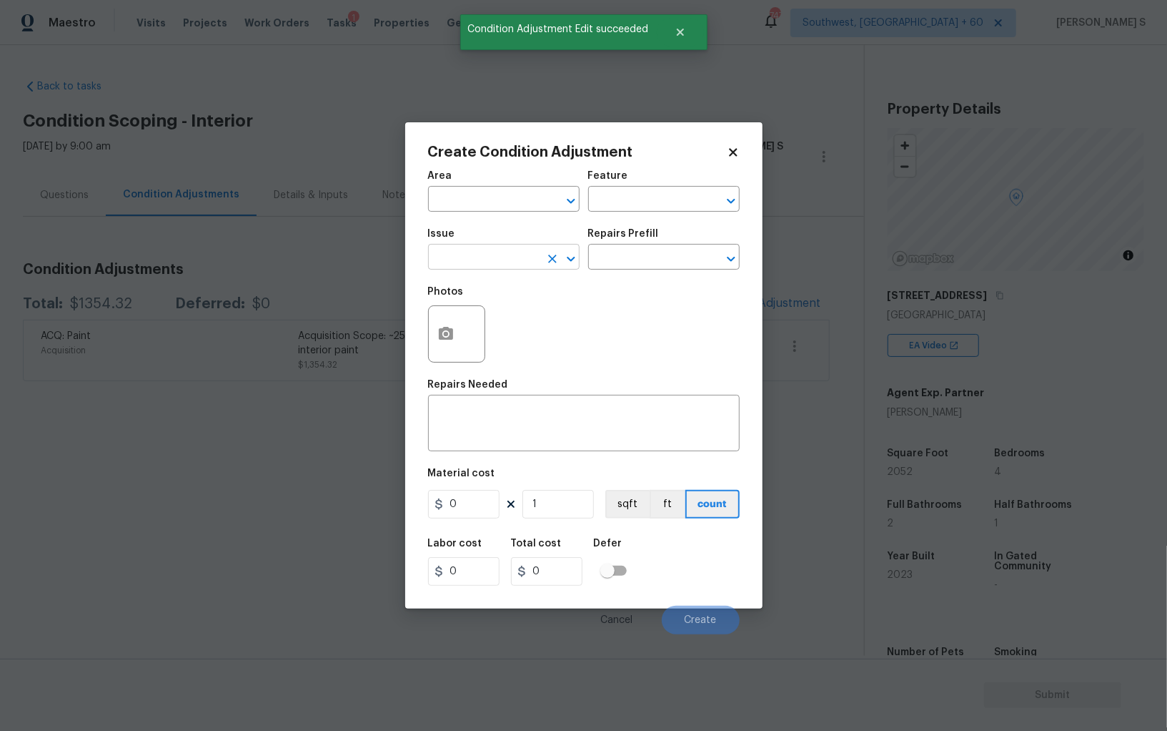
click at [486, 261] on input "text" at bounding box center [484, 258] width 112 height 22
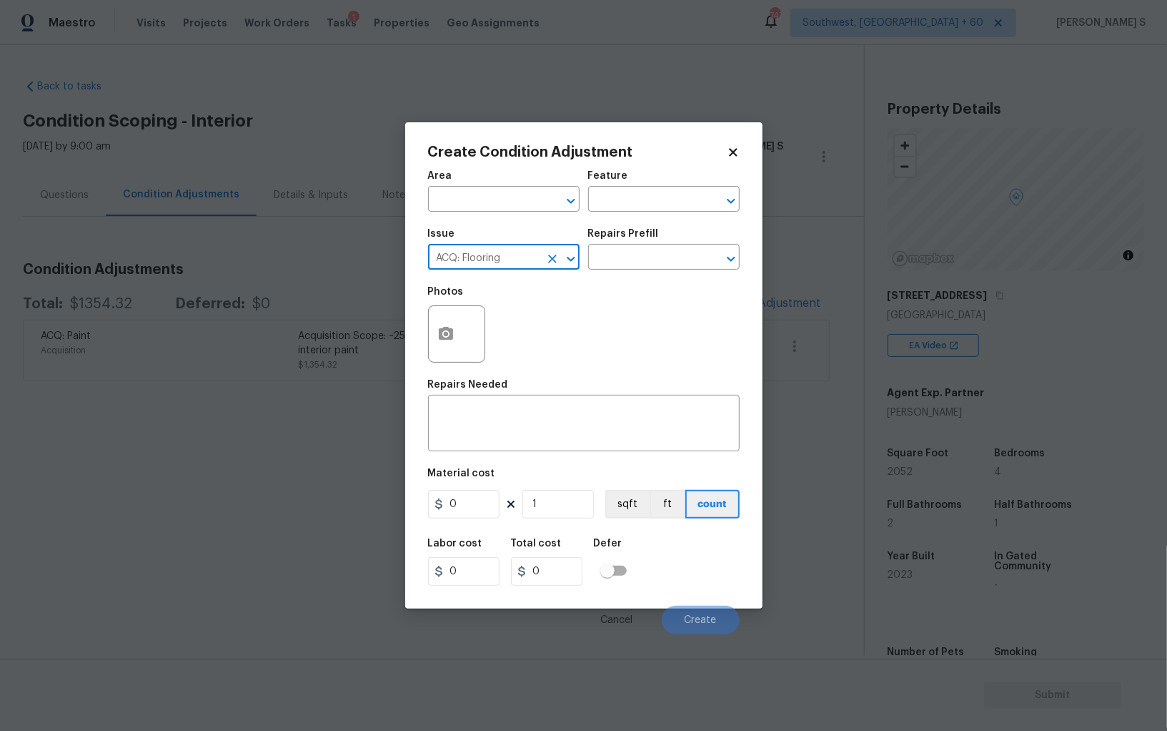
type input "ACQ: Flooring"
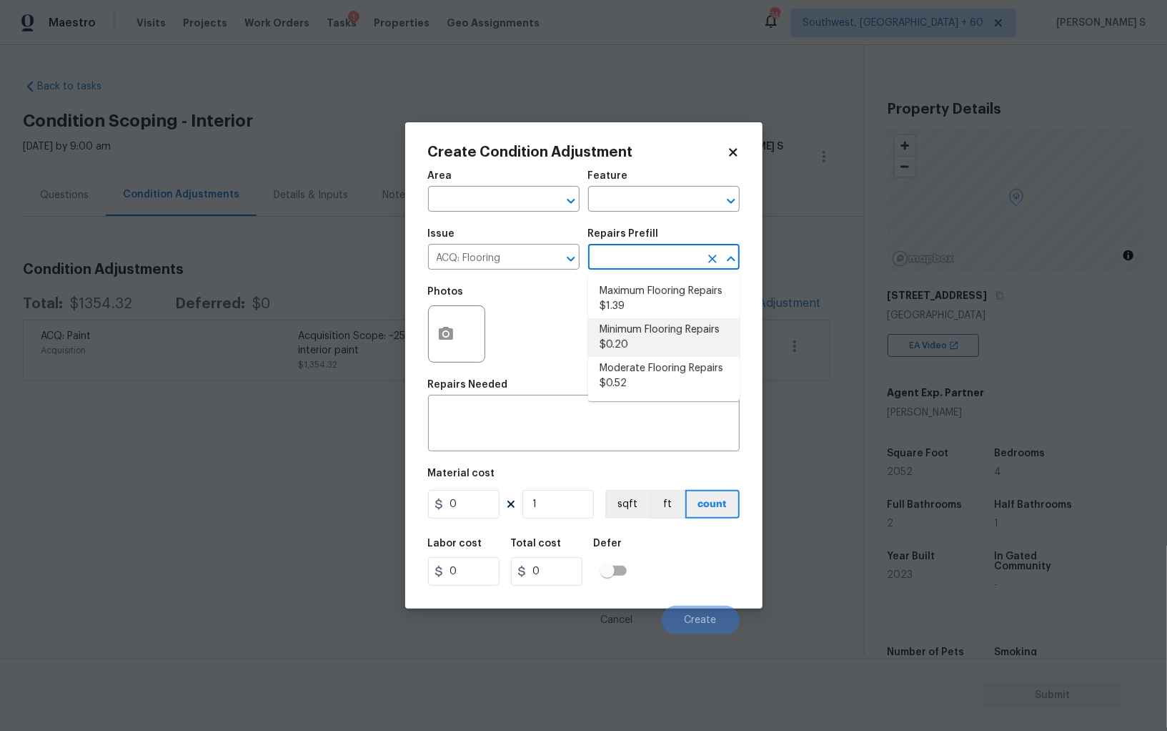
click at [630, 335] on li "Minimum Flooring Repairs $0.20" at bounding box center [664, 337] width 152 height 39
type input "Acquisition"
type textarea "Acquisition Scope: Minimum flooring repairs"
type input "0.2"
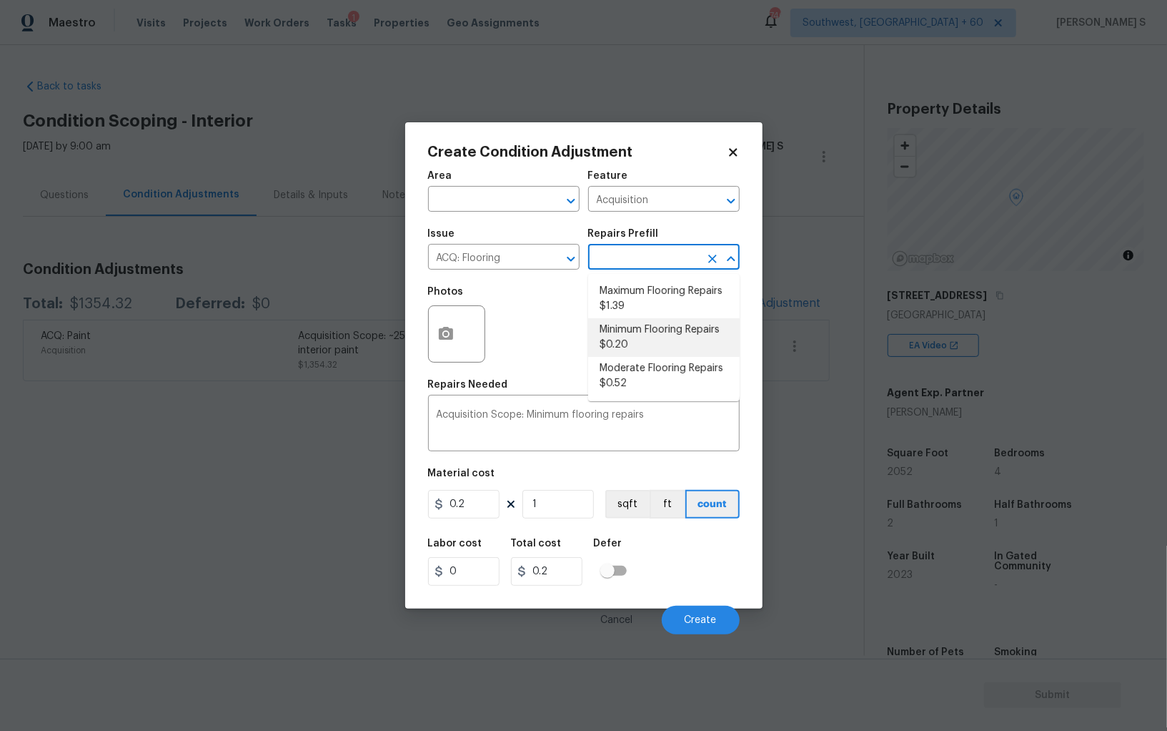
click at [627, 335] on li "Minimum Flooring Repairs $0.20" at bounding box center [664, 337] width 152 height 39
click at [672, 302] on li "Maximum Flooring Repairs $1.39" at bounding box center [664, 298] width 152 height 39
type textarea "Acquisition Scope: Maximum flooring repairs"
type input "1.39"
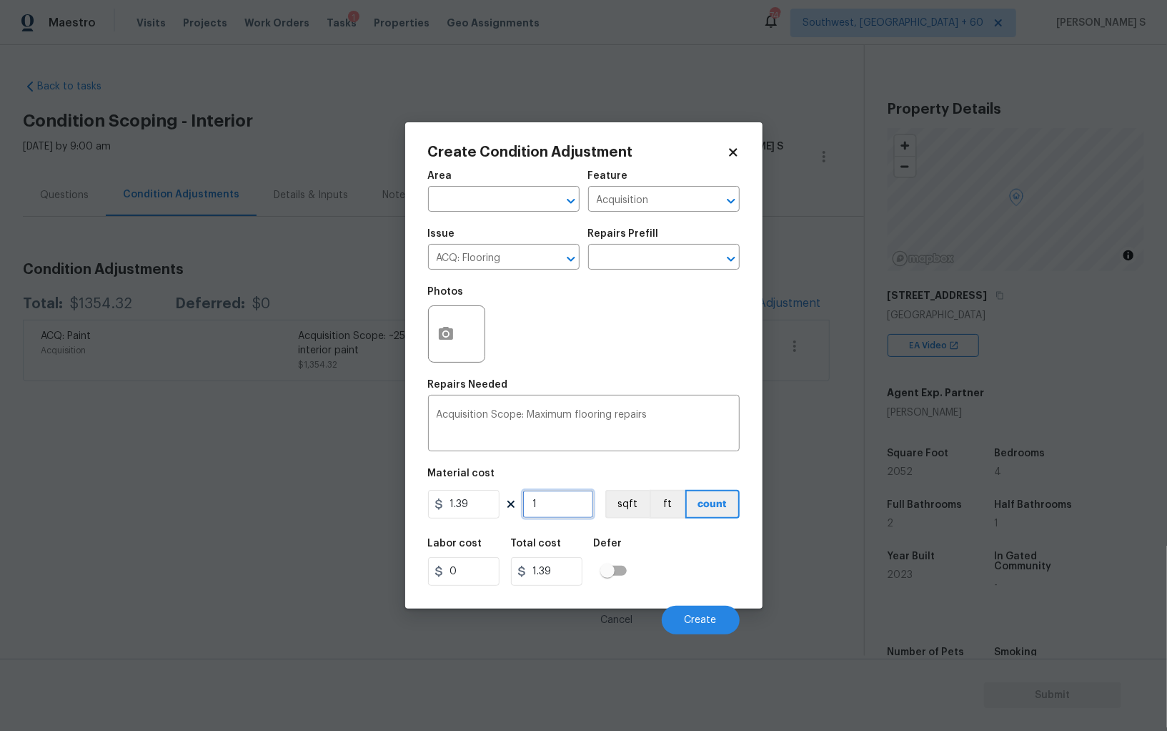
click at [568, 503] on input "1" at bounding box center [558, 504] width 71 height 29
paste input "2052"
type input "2052"
type input "2852.28"
type input "2052"
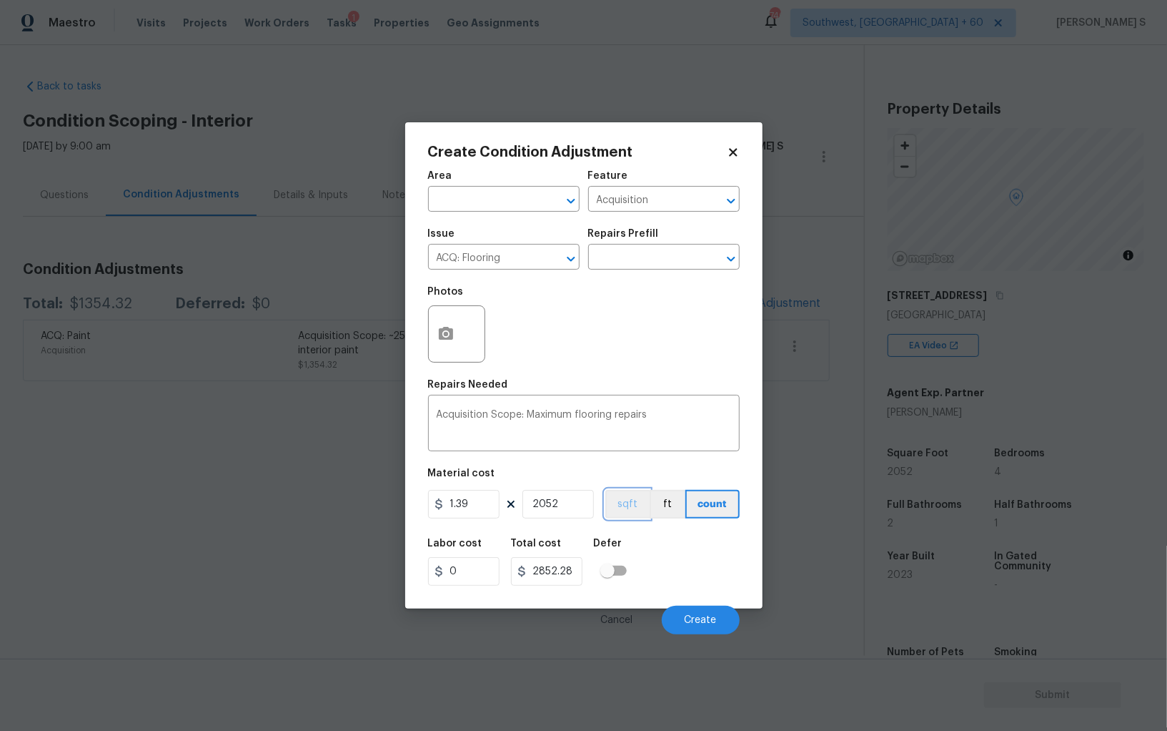
click at [625, 505] on button "sqft" at bounding box center [627, 504] width 44 height 29
click at [653, 550] on div "Labor cost 0 Total cost 2852.28 Defer" at bounding box center [584, 562] width 312 height 64
click at [690, 610] on button "Create" at bounding box center [701, 619] width 78 height 29
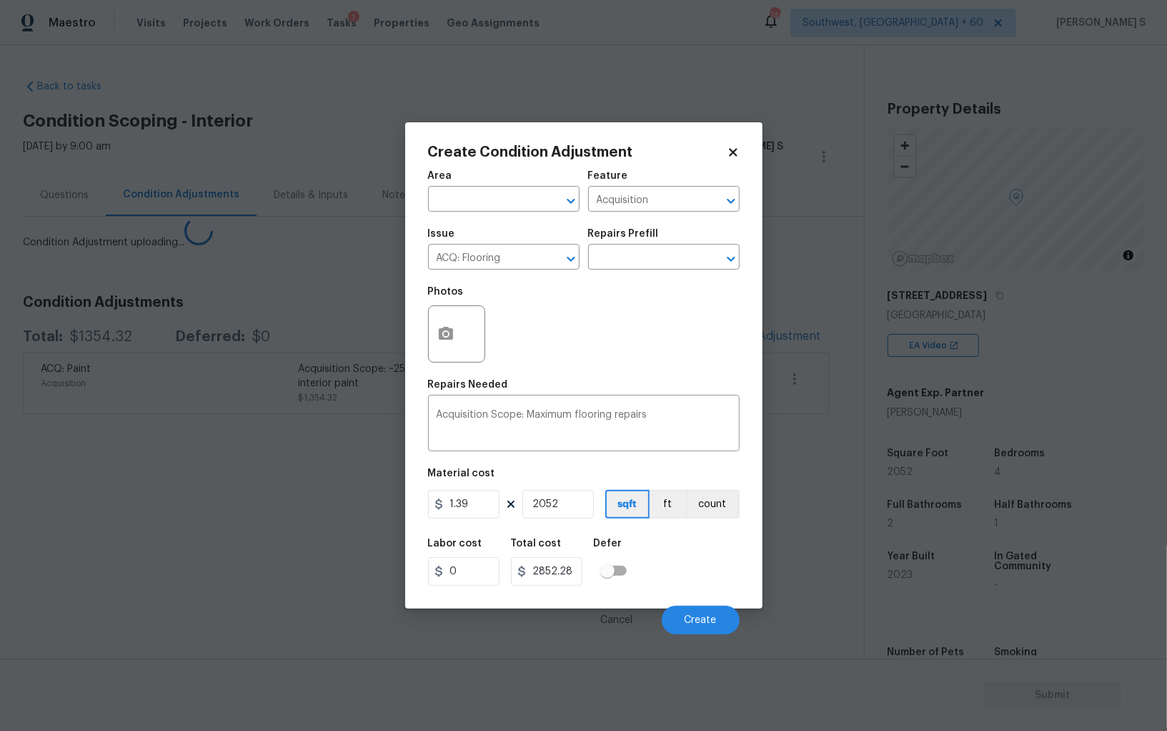
click at [71, 528] on body "Maestro Visits Projects Work Orders Tasks 1 Properties Geo Assignments 746 Sout…" at bounding box center [583, 365] width 1167 height 731
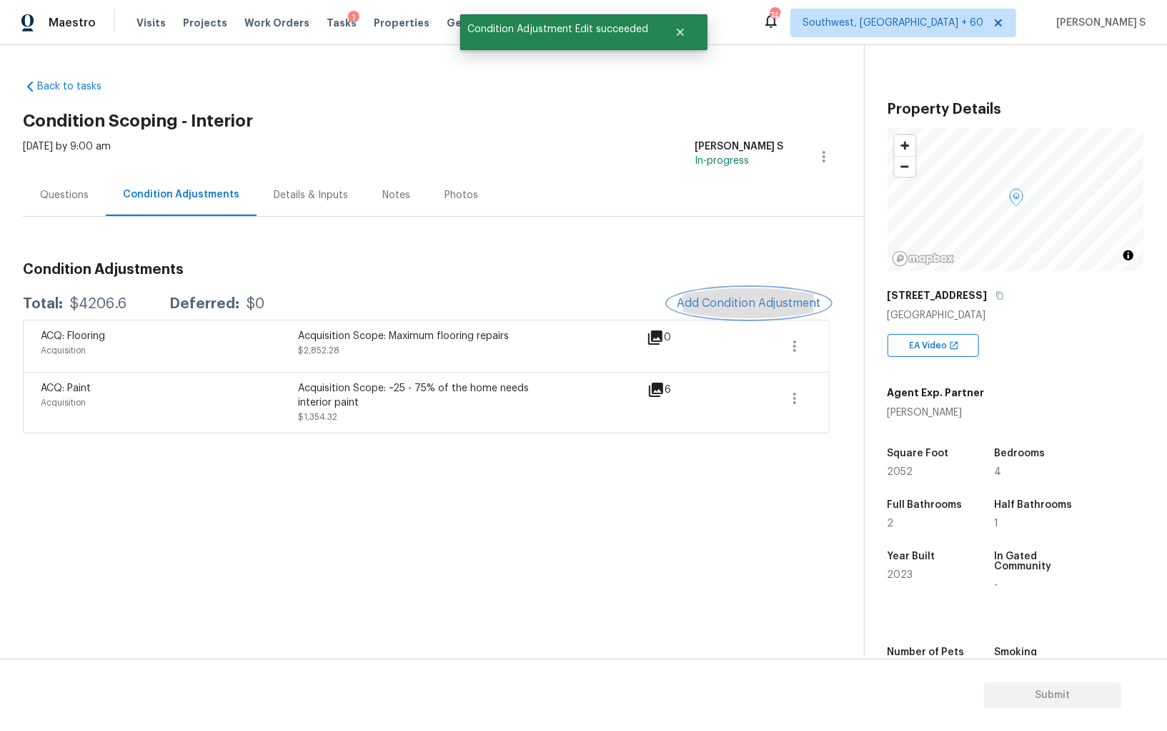
click at [735, 313] on button "Add Condition Adjustment" at bounding box center [749, 303] width 162 height 30
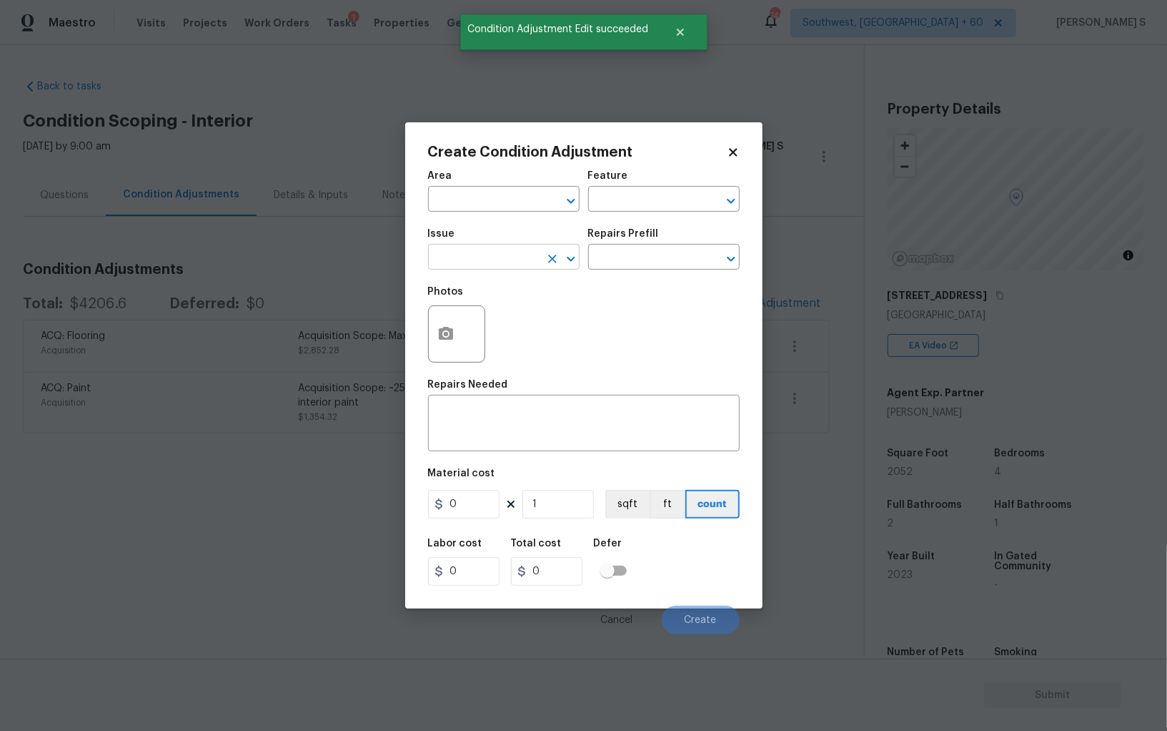
click at [518, 254] on input "text" at bounding box center [484, 258] width 112 height 22
type input "Pressure Washing"
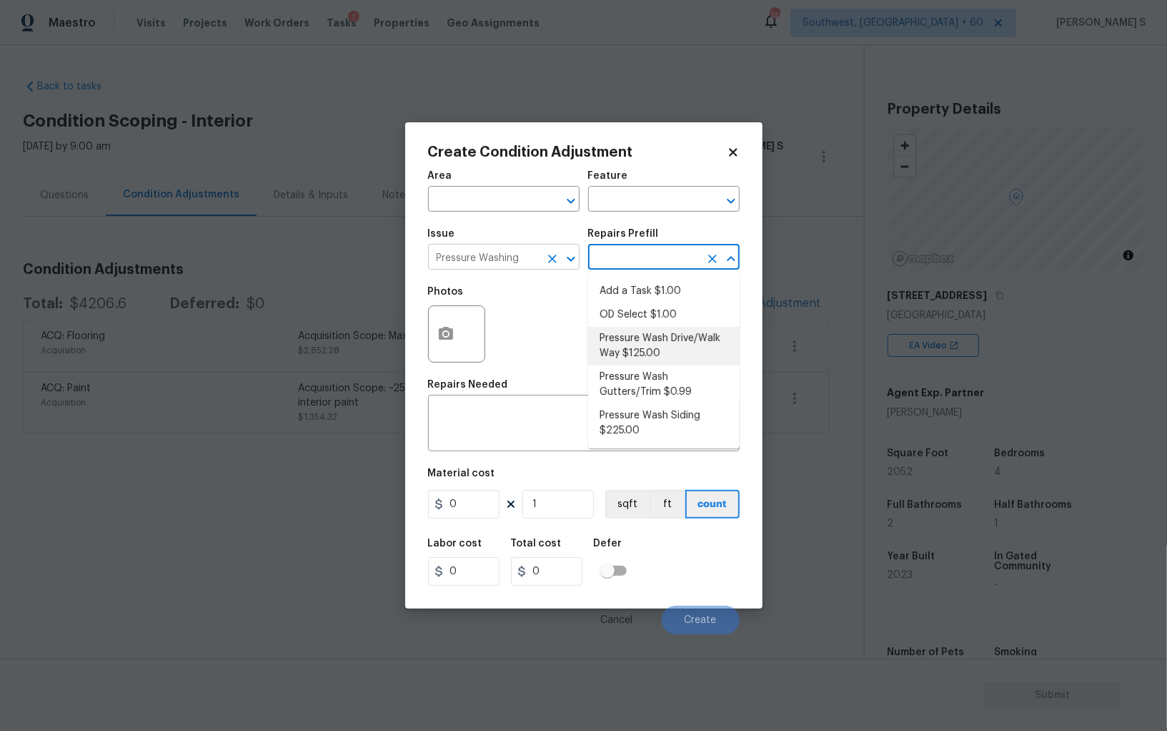
type input "Siding"
type textarea "Pressure wash the driveways/walkways as directed by the PM. Ensure that all deb…"
type input "125"
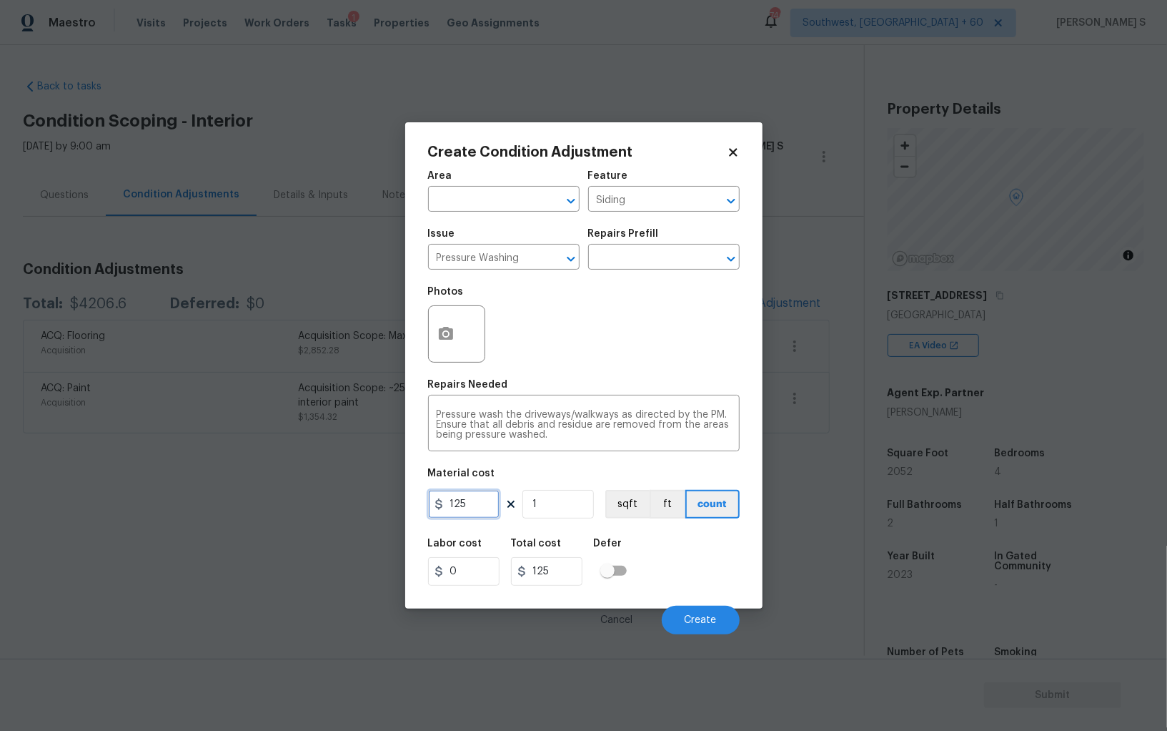
click at [475, 511] on input "125" at bounding box center [463, 504] width 71 height 29
type input "200"
click at [717, 618] on button "Create" at bounding box center [701, 619] width 78 height 29
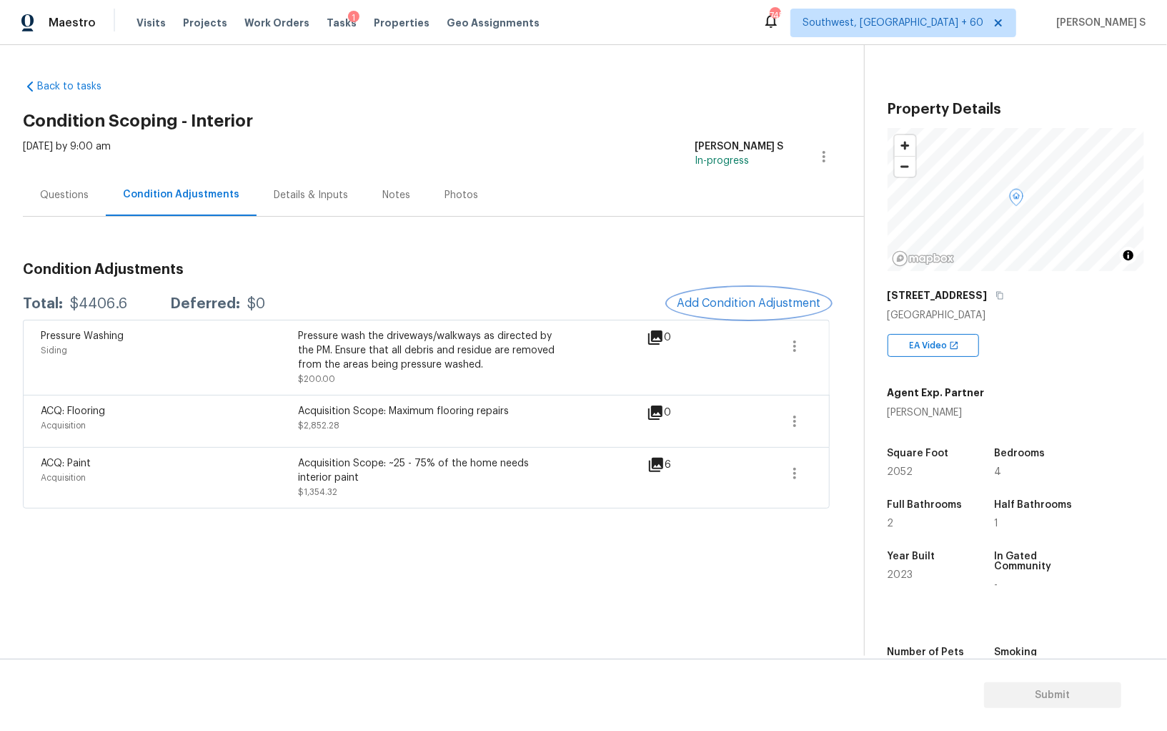
click at [708, 297] on span "Add Condition Adjustment" at bounding box center [749, 303] width 144 height 13
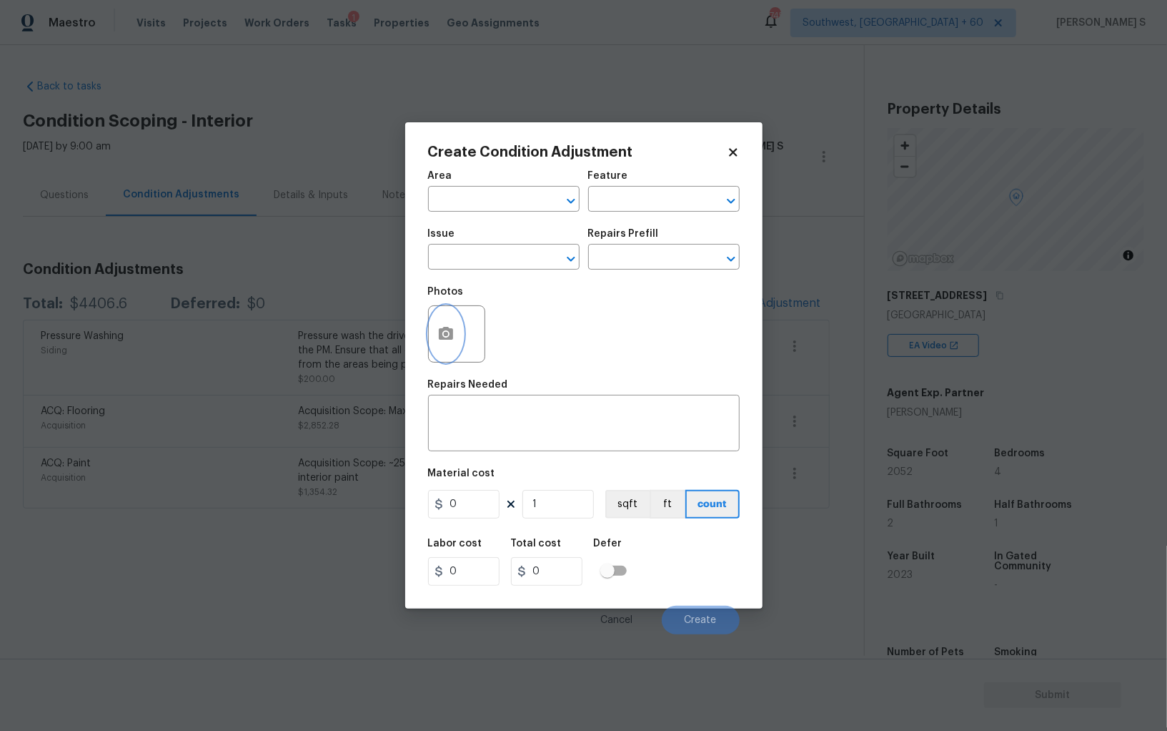
click at [452, 331] on icon "button" at bounding box center [446, 333] width 14 height 13
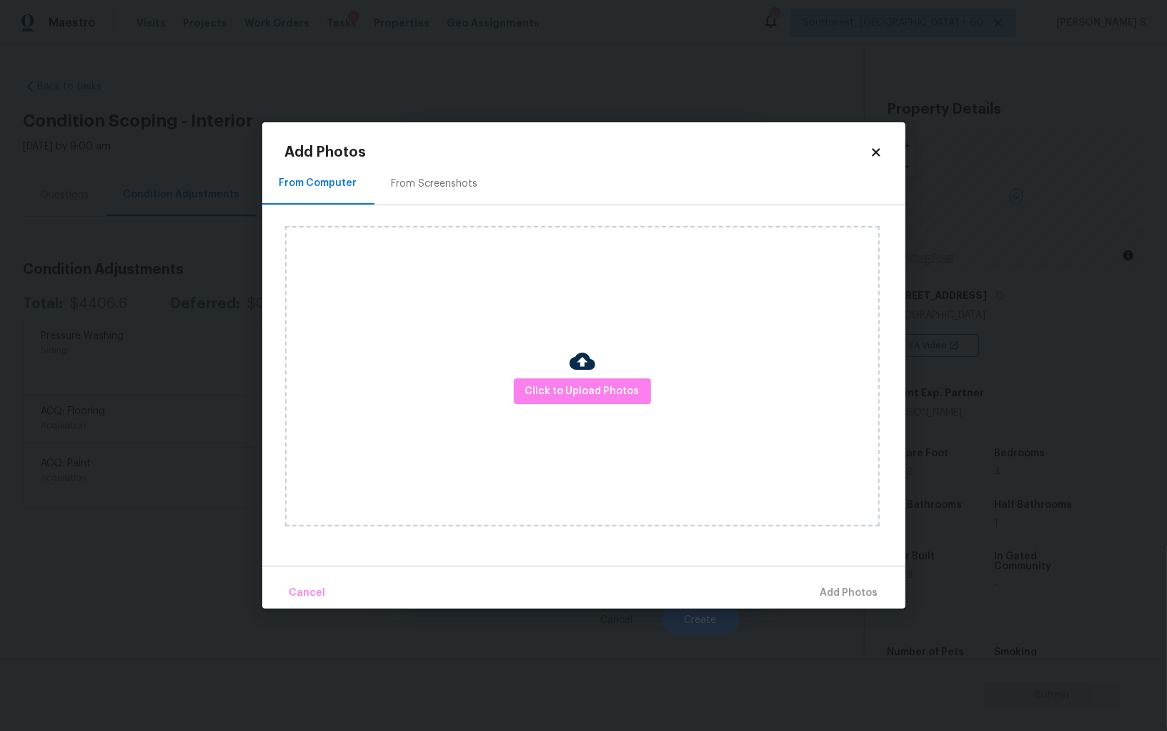
click at [419, 177] on div "From Screenshots" at bounding box center [435, 184] width 86 height 14
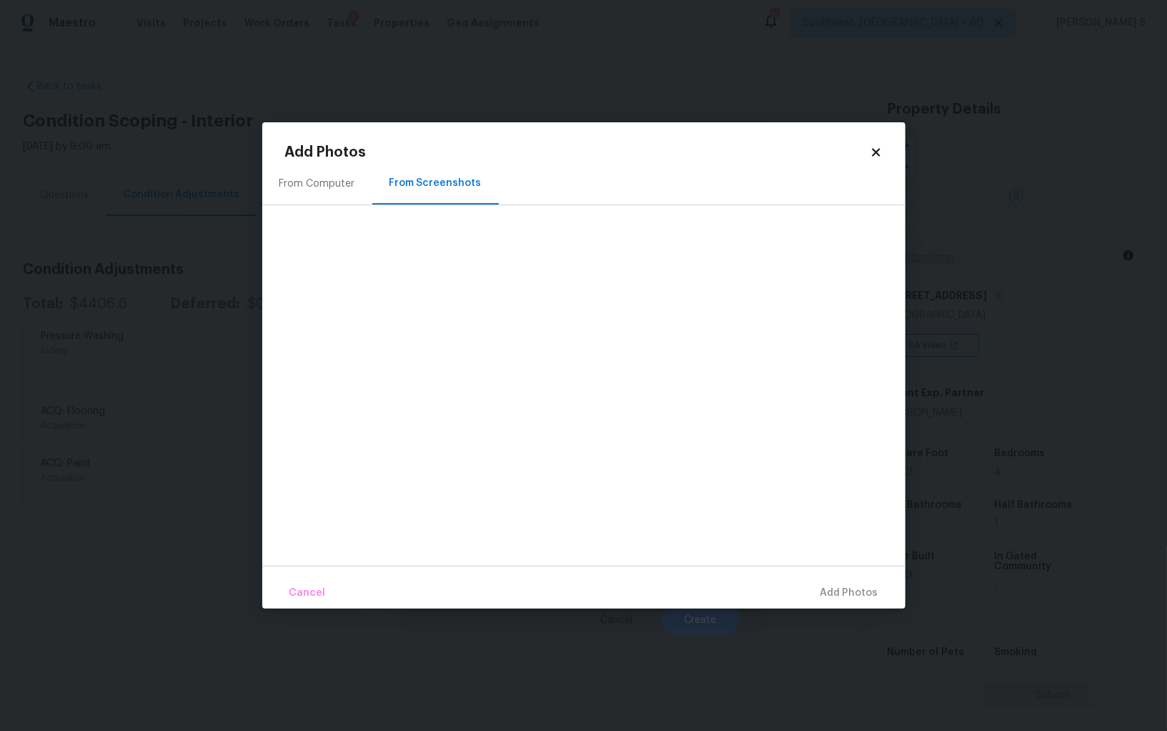
drag, startPoint x: 347, startPoint y: 190, endPoint x: 543, endPoint y: 190, distance: 195.1
click at [347, 190] on div "From Computer" at bounding box center [317, 183] width 110 height 42
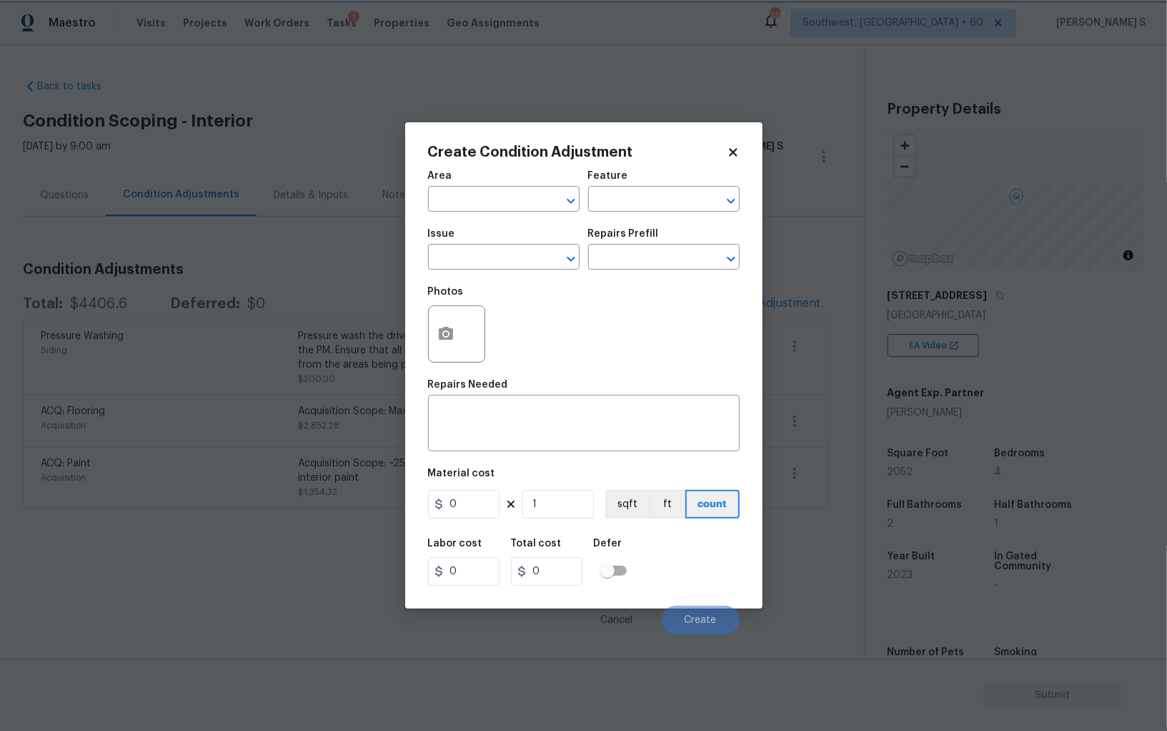
click at [119, 507] on body "Maestro Visits Projects Work Orders Tasks 1 Properties Geo Assignments 745 Sout…" at bounding box center [583, 365] width 1167 height 731
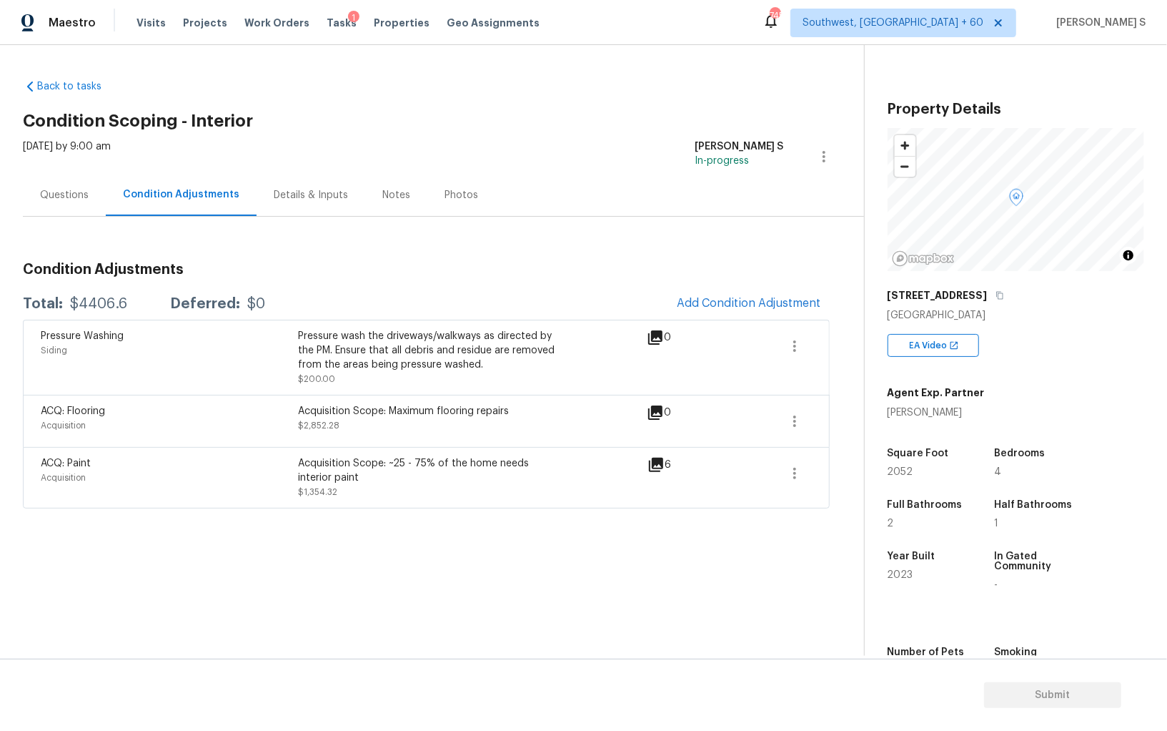
click at [119, 507] on body "Maestro Visits Projects Work Orders Tasks 1 Properties Geo Assignments 745 Sout…" at bounding box center [583, 365] width 1167 height 731
click at [781, 297] on span "Add Condition Adjustment" at bounding box center [749, 303] width 144 height 13
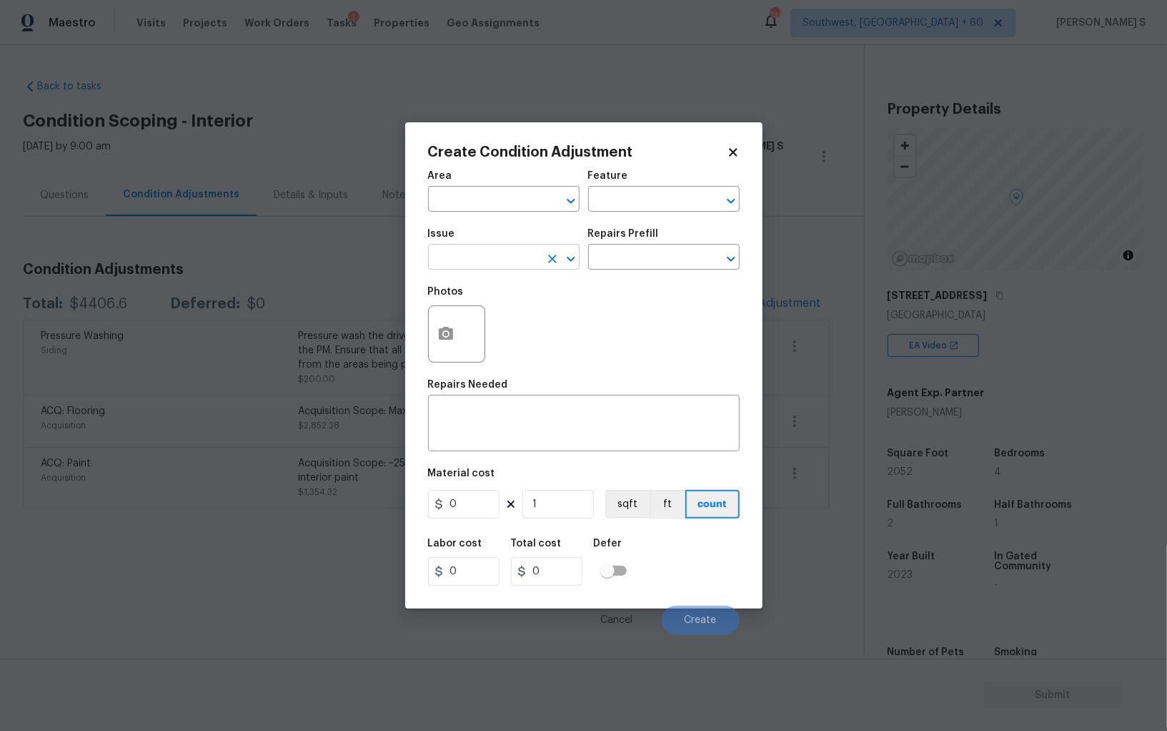
click at [495, 254] on input "text" at bounding box center [484, 258] width 112 height 22
type input "Landscape Package"
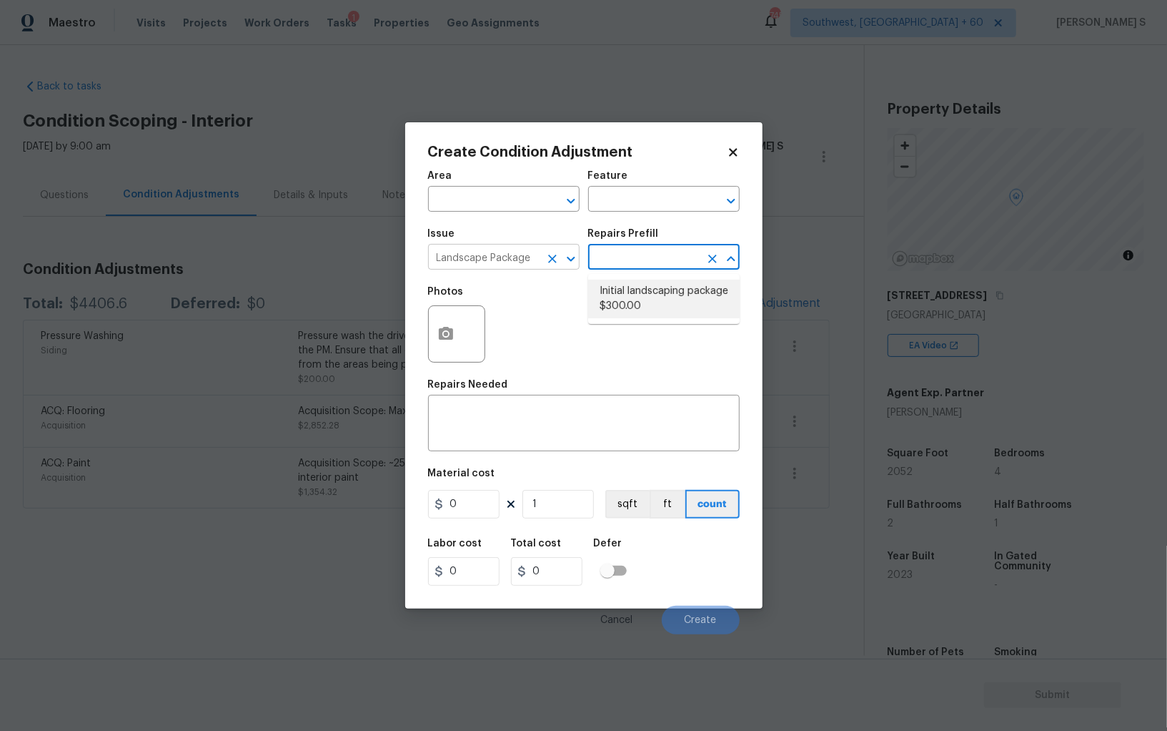
type input "Home Readiness Packages"
type textarea "Mowing of grass up to 6" in height. Mow, edge along driveways & sidewalks, trim…"
type input "300"
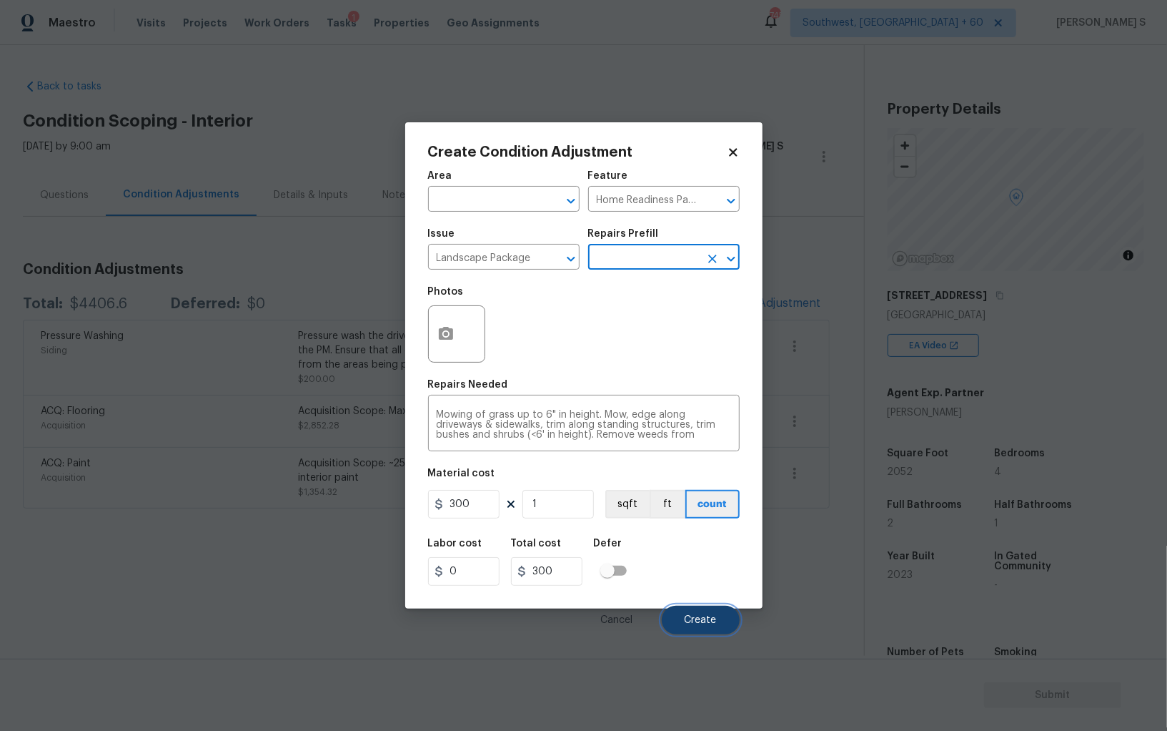
click at [706, 615] on button "Create" at bounding box center [701, 619] width 78 height 29
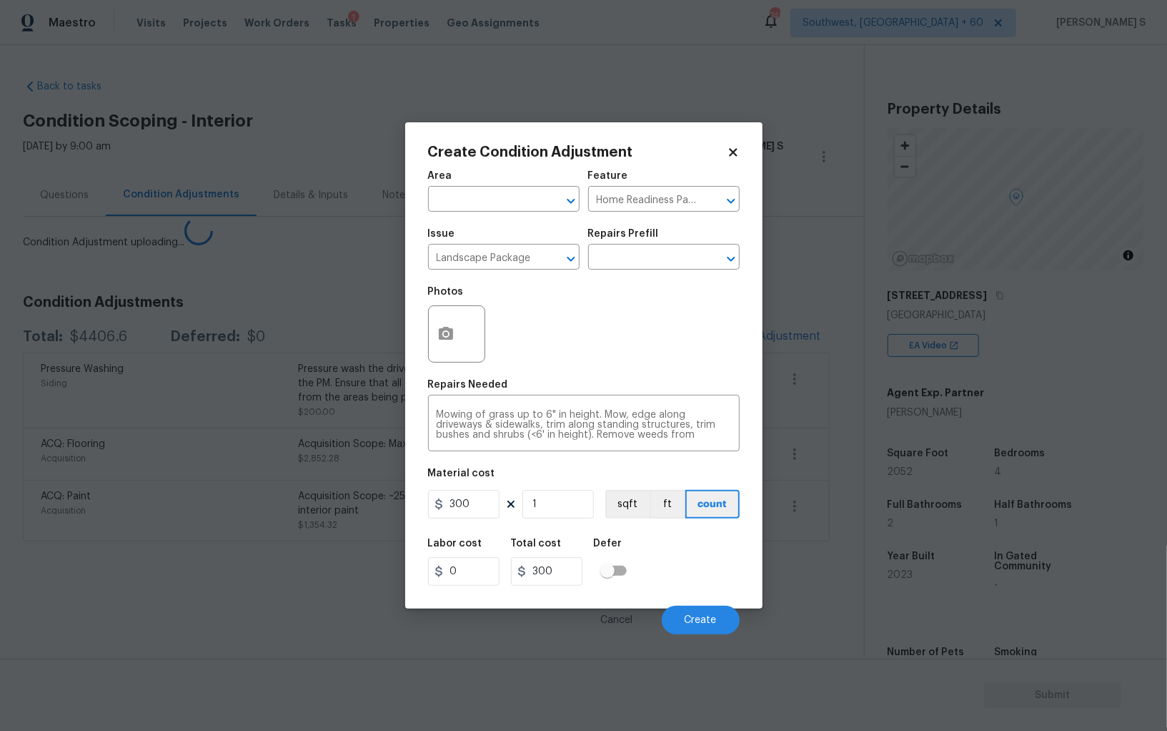
click at [133, 503] on div "Acquisition" at bounding box center [169, 510] width 257 height 14
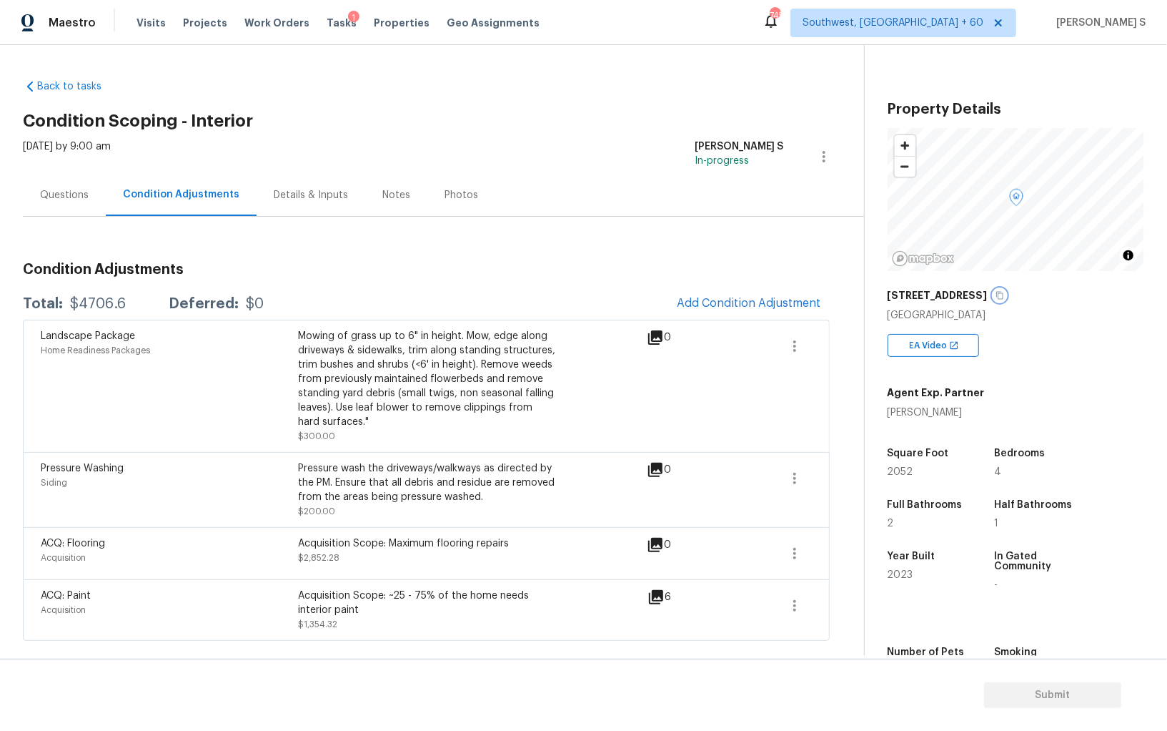
click at [998, 292] on icon "button" at bounding box center [1000, 295] width 9 height 9
click at [748, 302] on span "Add Condition Adjustment" at bounding box center [749, 303] width 144 height 13
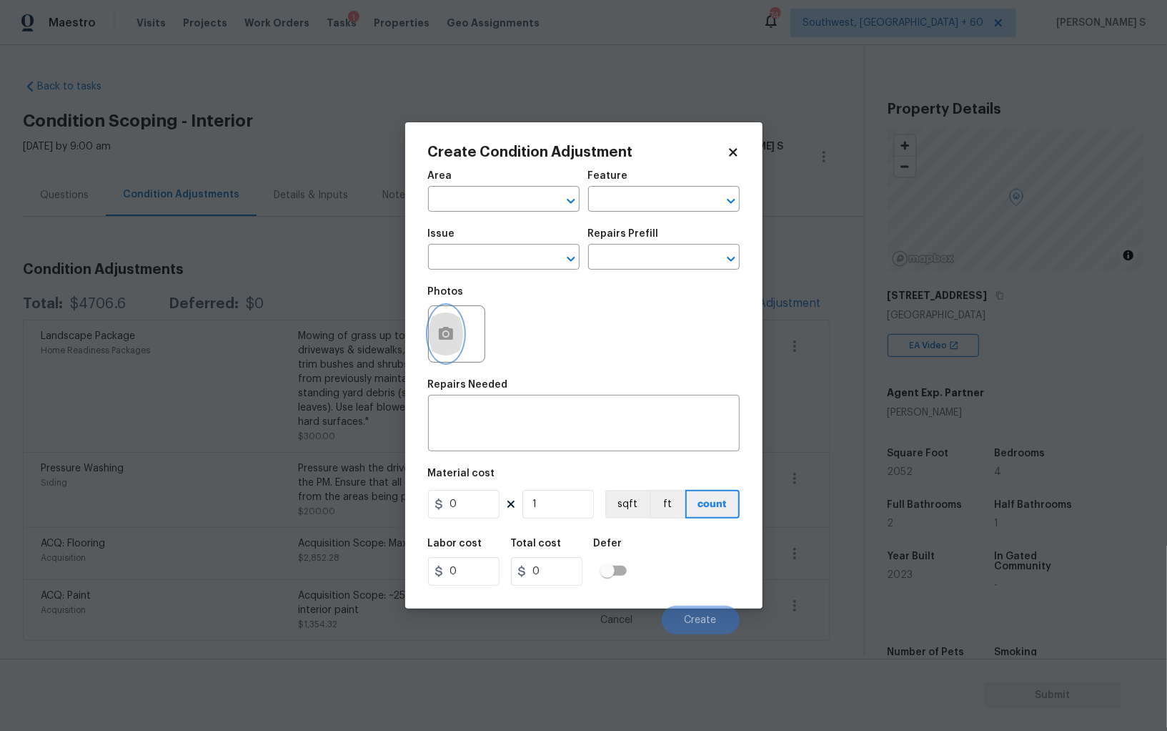
click at [442, 336] on icon "button" at bounding box center [445, 333] width 17 height 17
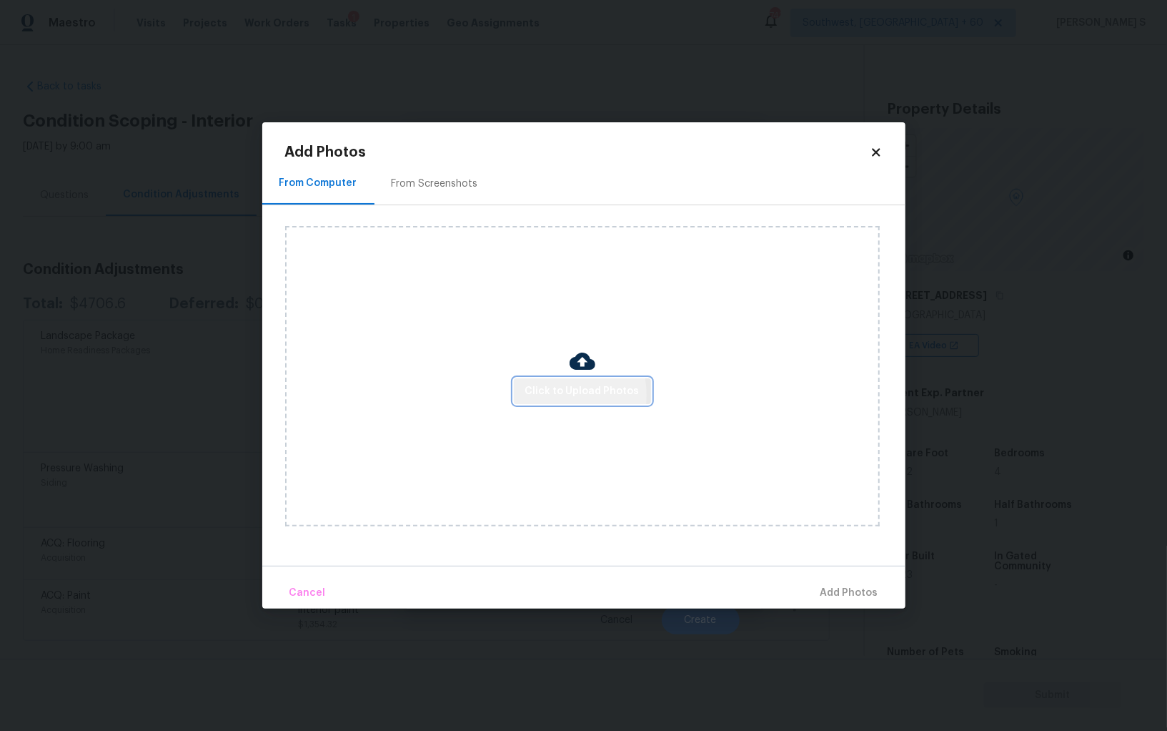
click at [556, 395] on span "Click to Upload Photos" at bounding box center [582, 391] width 114 height 18
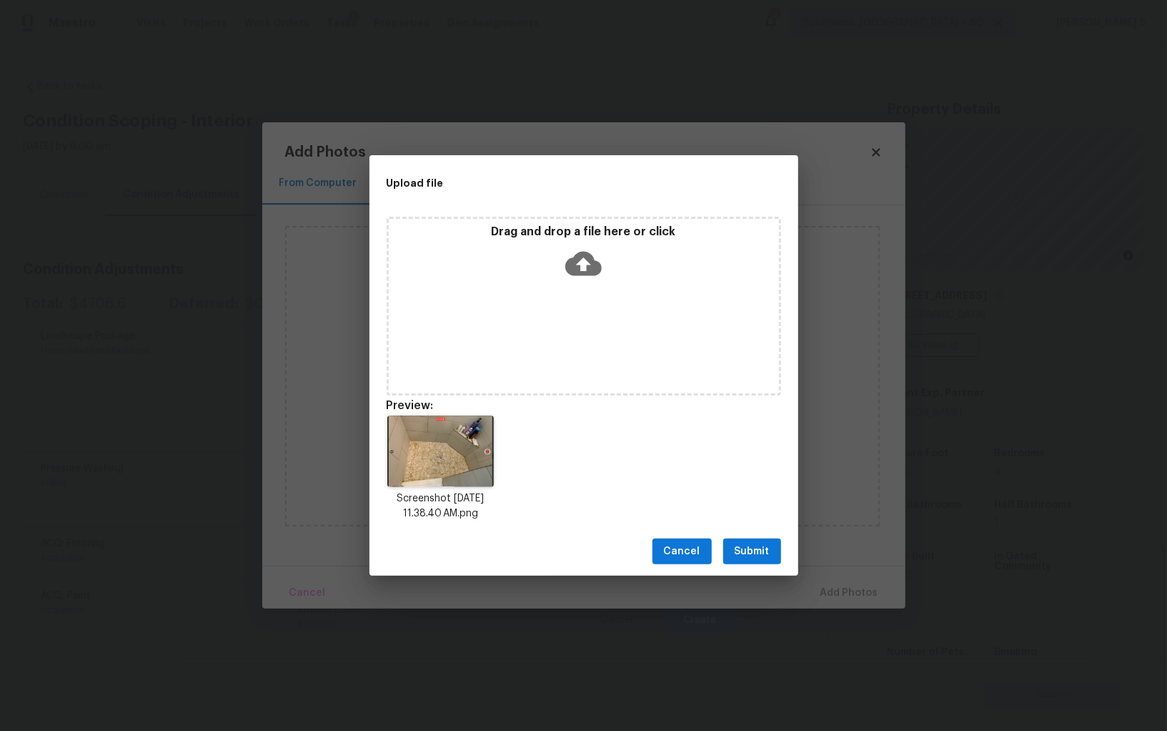
click at [769, 548] on span "Submit" at bounding box center [752, 552] width 35 height 18
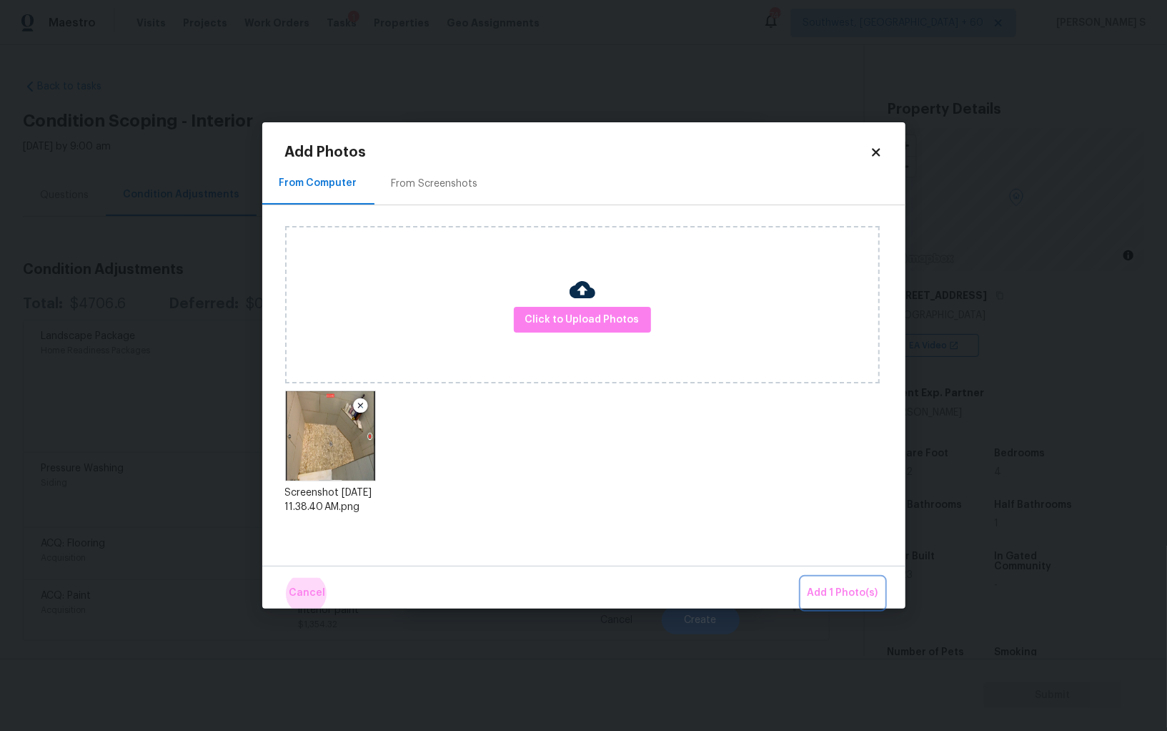
click at [802, 578] on button "Add 1 Photo(s)" at bounding box center [843, 593] width 82 height 31
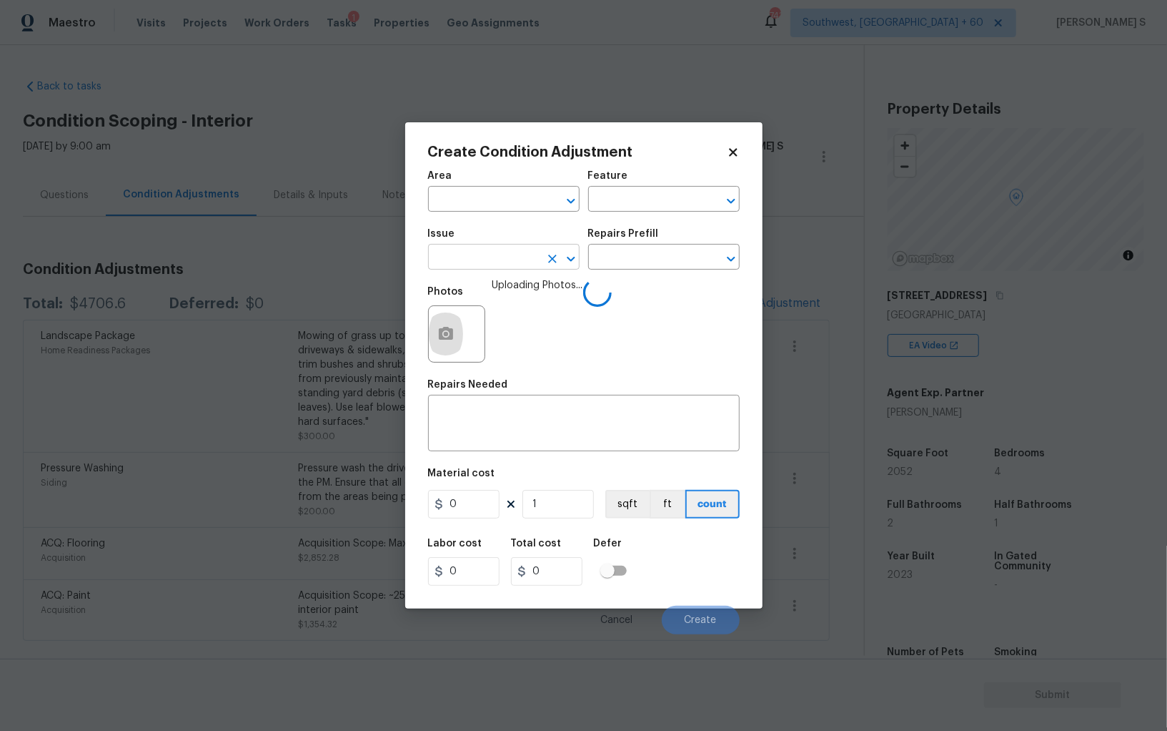
click at [508, 265] on input "text" at bounding box center [484, 258] width 112 height 22
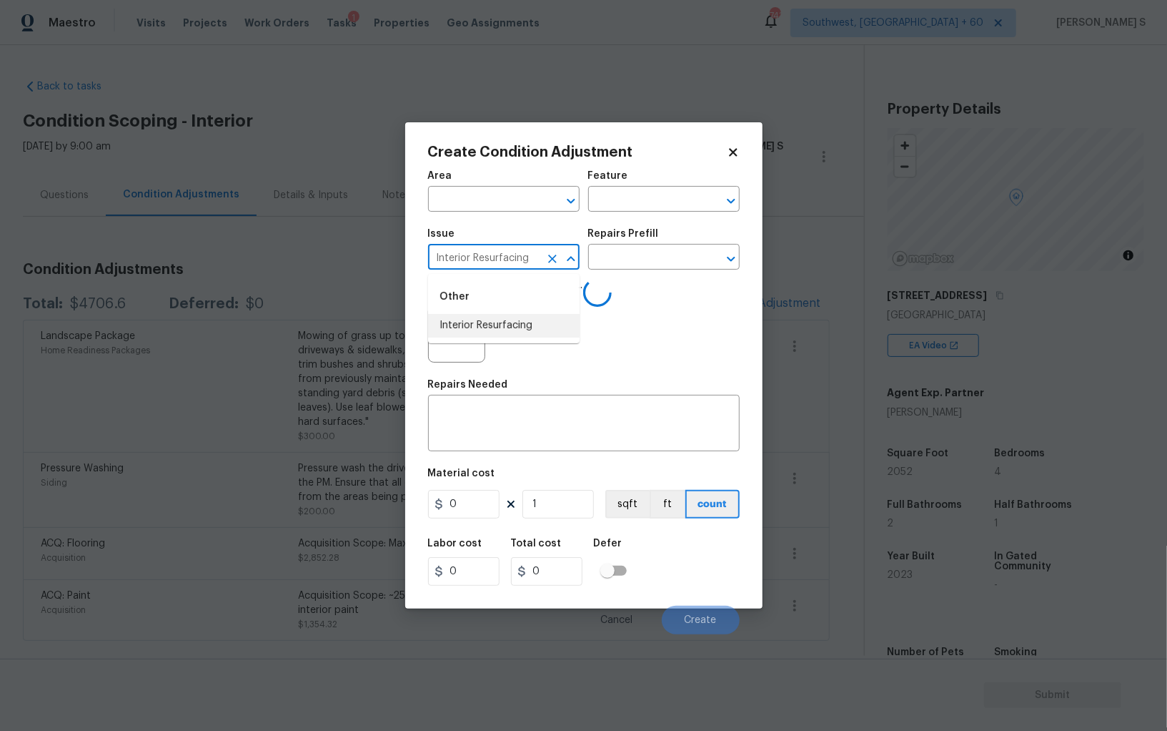
type input "Interior Resurfacing"
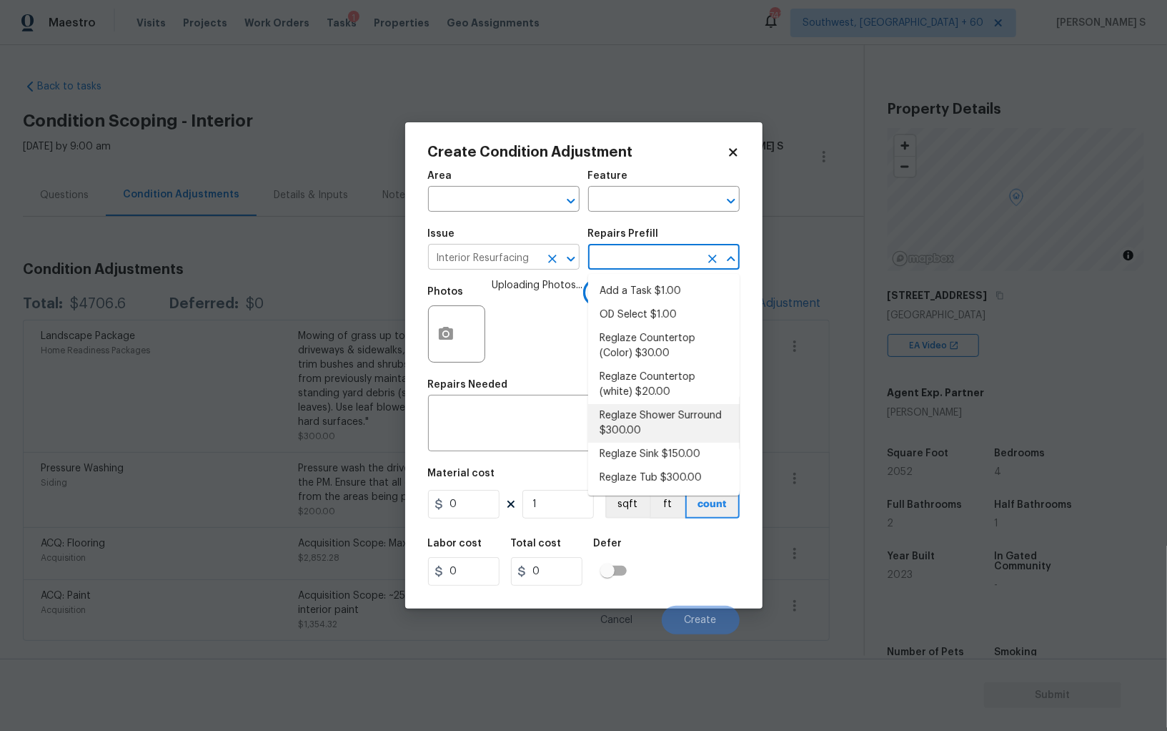
type textarea "Prep, mask, clean and reglaze the fiberglass shower surround (white) both on th…"
type input "300"
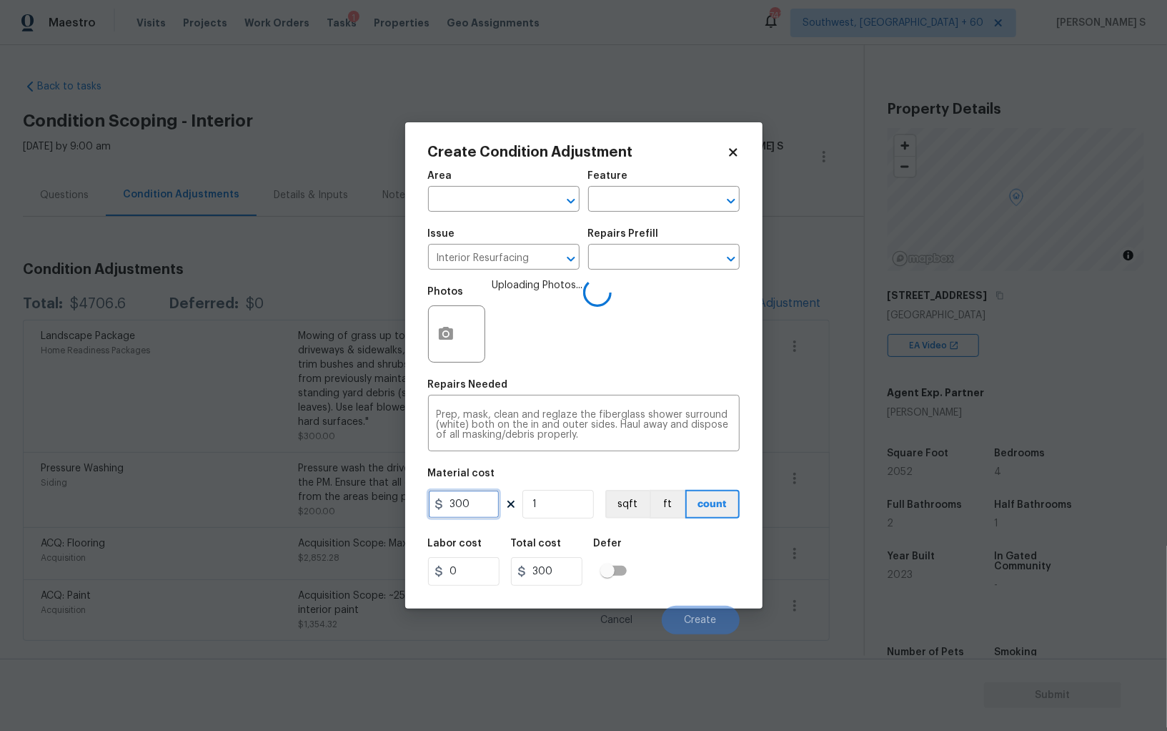
click at [478, 495] on input "300" at bounding box center [463, 504] width 71 height 29
type input "350"
click at [681, 568] on div "Labor cost 0 Total cost 350 Defer" at bounding box center [584, 562] width 312 height 64
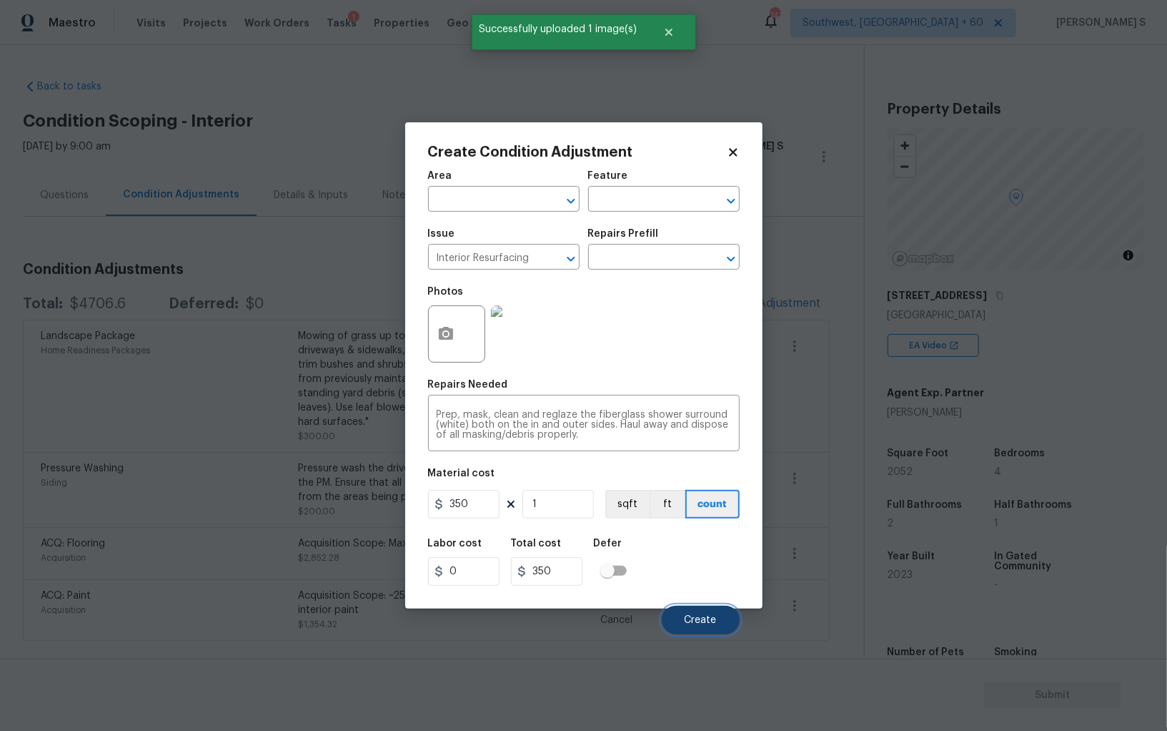
click at [709, 616] on span "Create" at bounding box center [701, 620] width 32 height 11
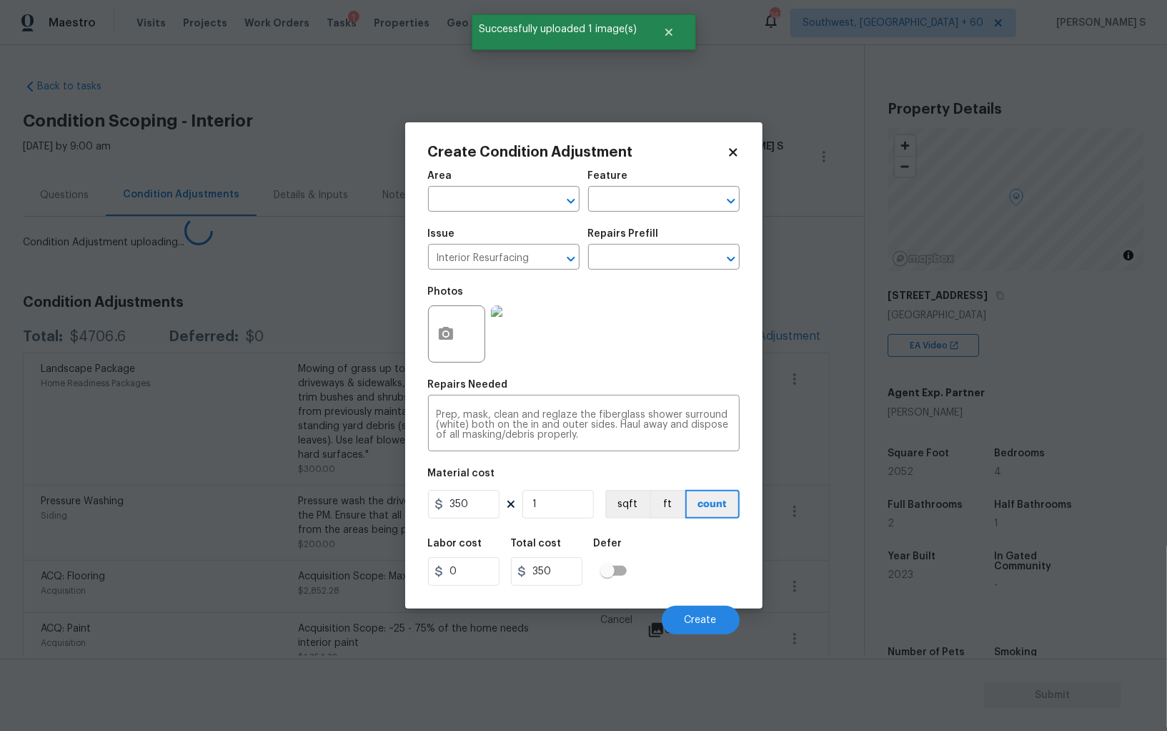
click at [204, 495] on body "Maestro Visits Projects Work Orders Tasks 1 Properties Geo Assignments 743 Sout…" at bounding box center [583, 365] width 1167 height 731
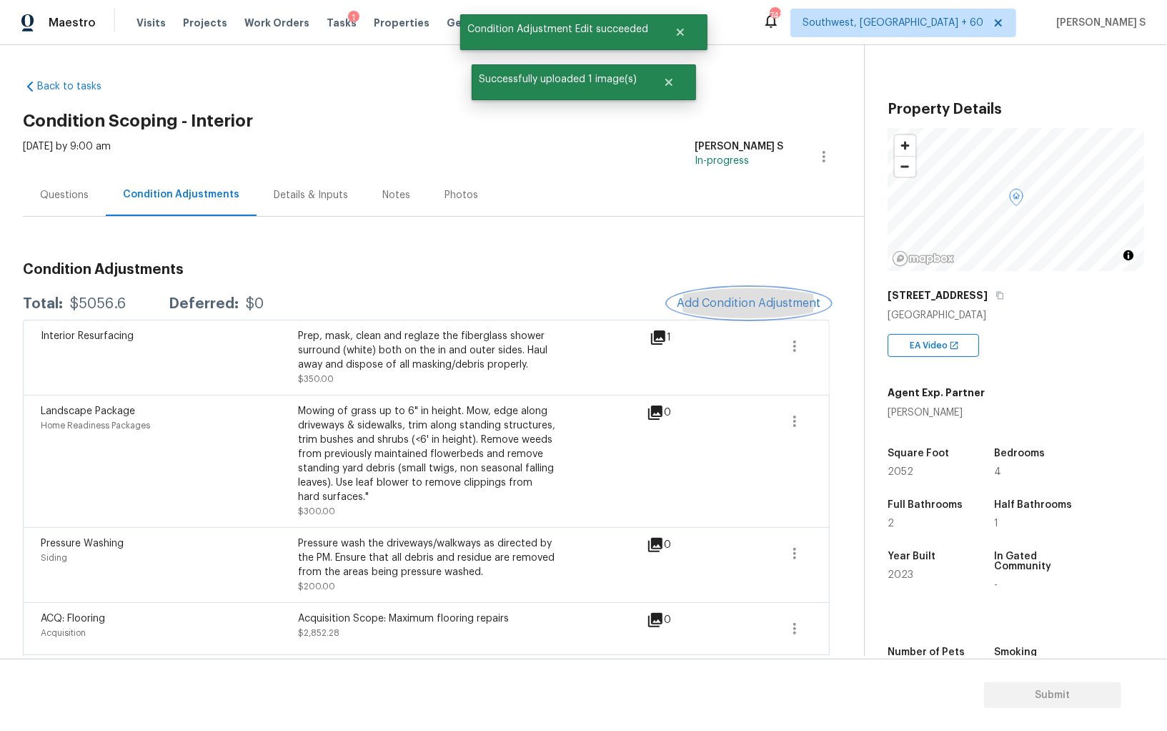
click at [738, 297] on span "Add Condition Adjustment" at bounding box center [749, 303] width 144 height 13
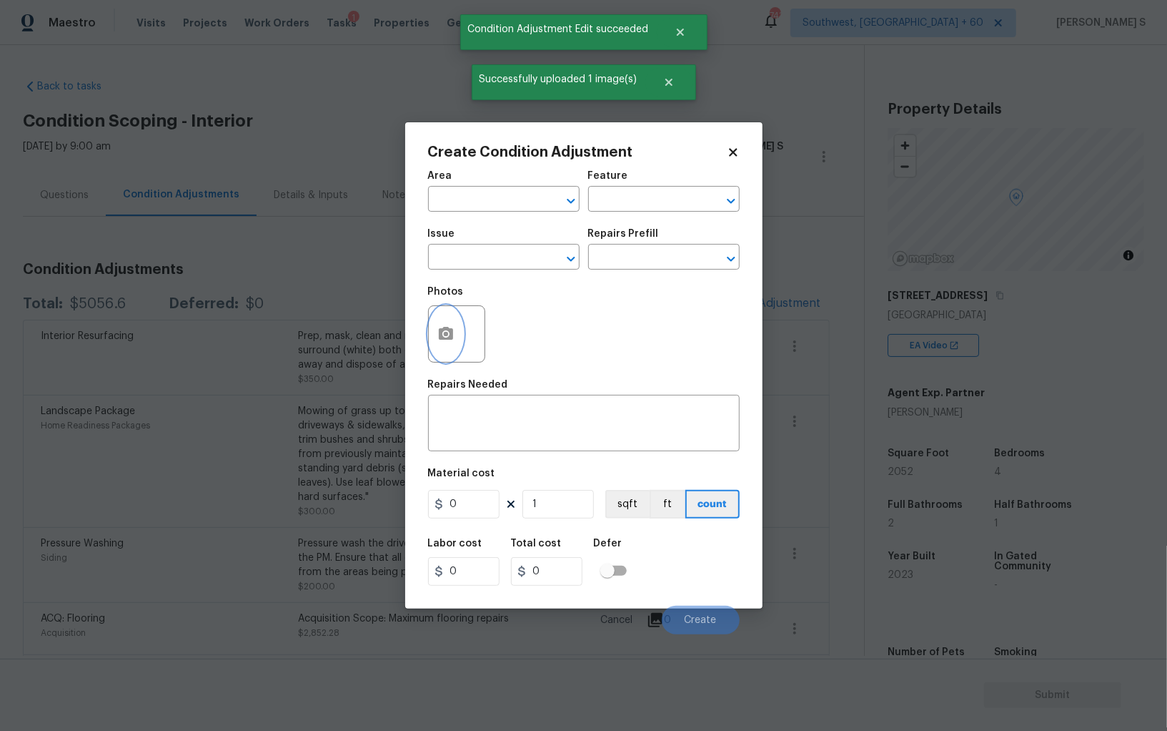
click at [445, 325] on button "button" at bounding box center [446, 334] width 34 height 56
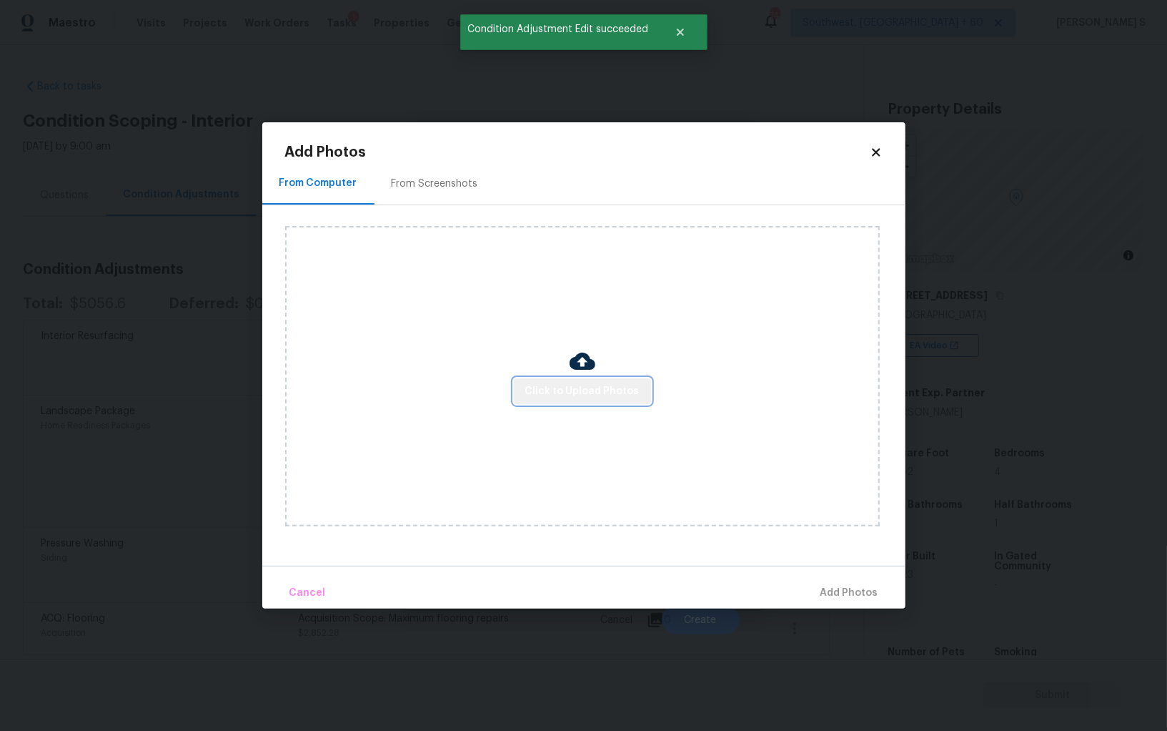
click at [598, 390] on span "Click to Upload Photos" at bounding box center [582, 391] width 114 height 18
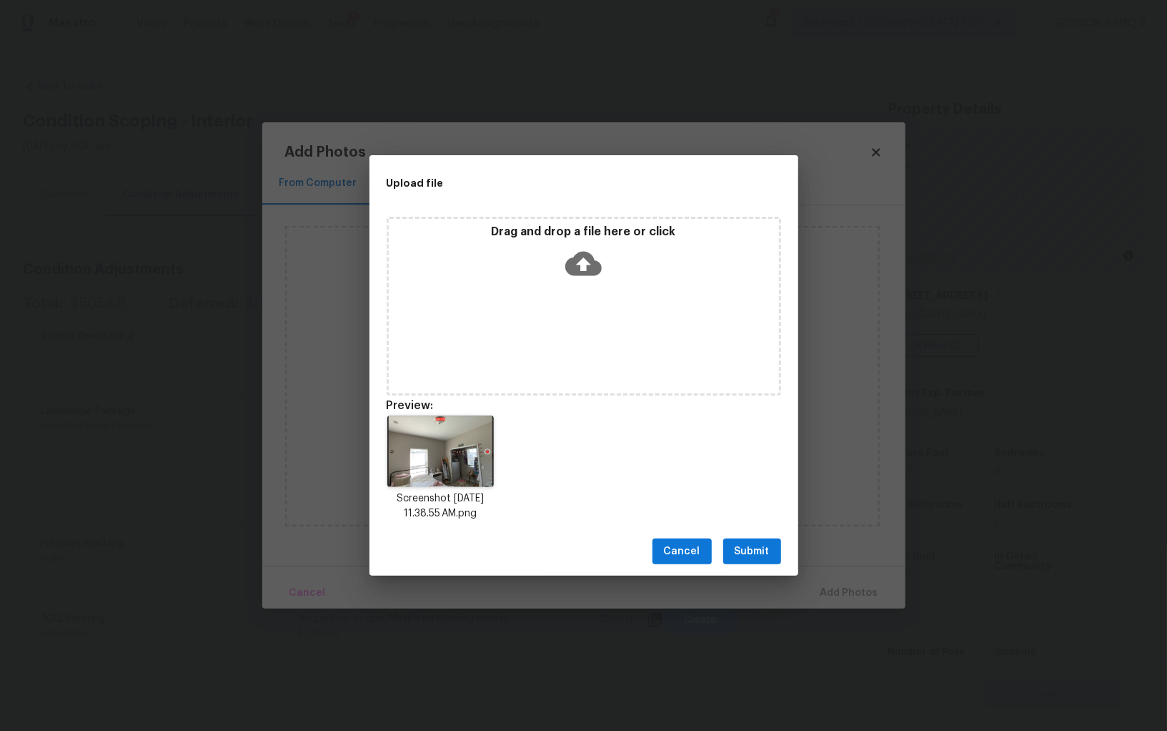
click at [772, 550] on button "Submit" at bounding box center [752, 551] width 58 height 26
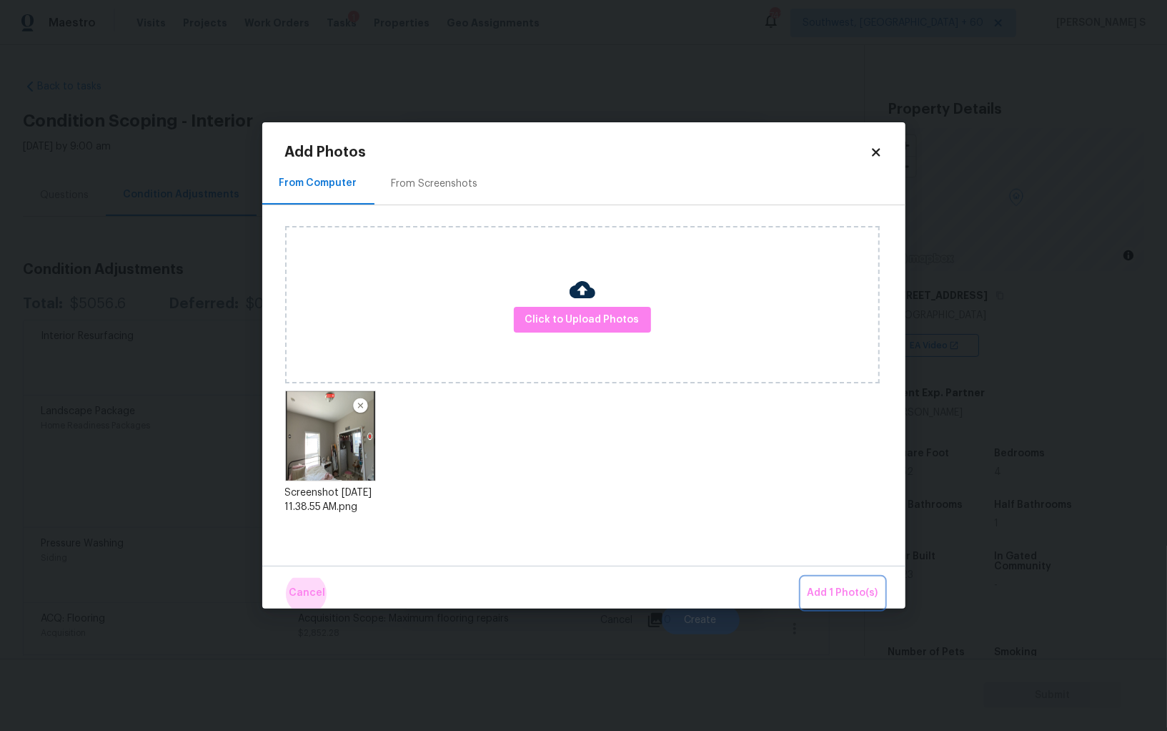
click at [802, 578] on button "Add 1 Photo(s)" at bounding box center [843, 593] width 82 height 31
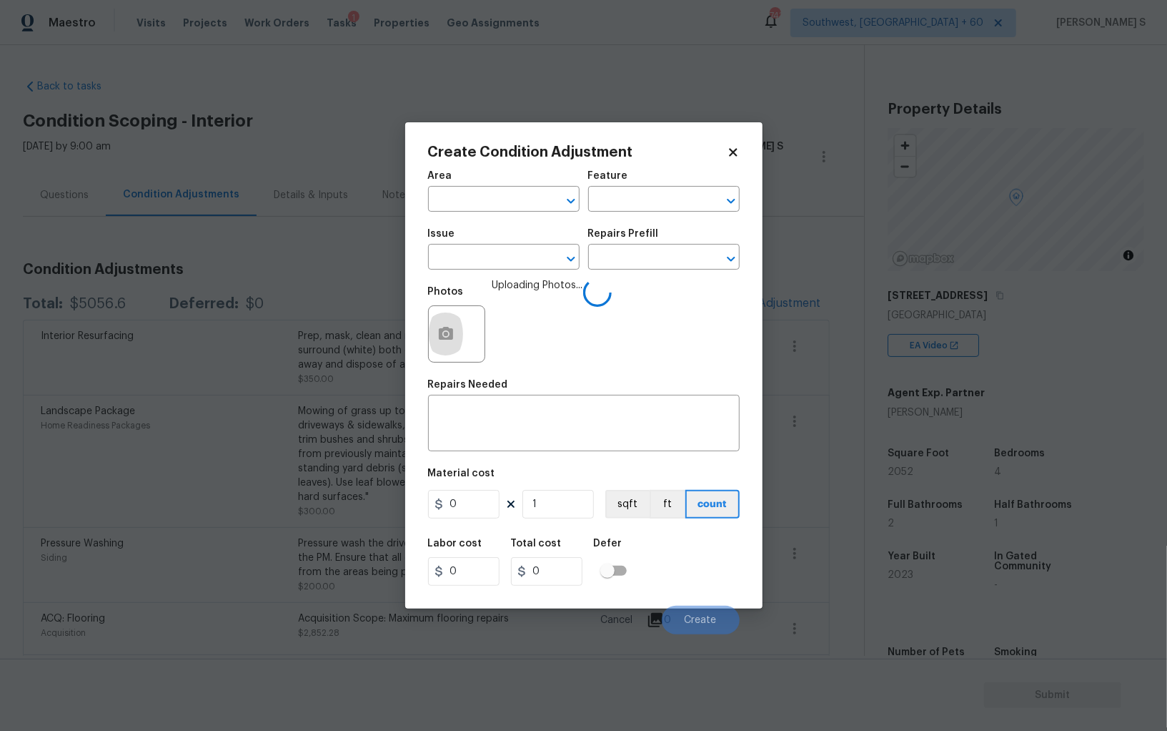
click at [511, 244] on div "Issue" at bounding box center [504, 238] width 152 height 19
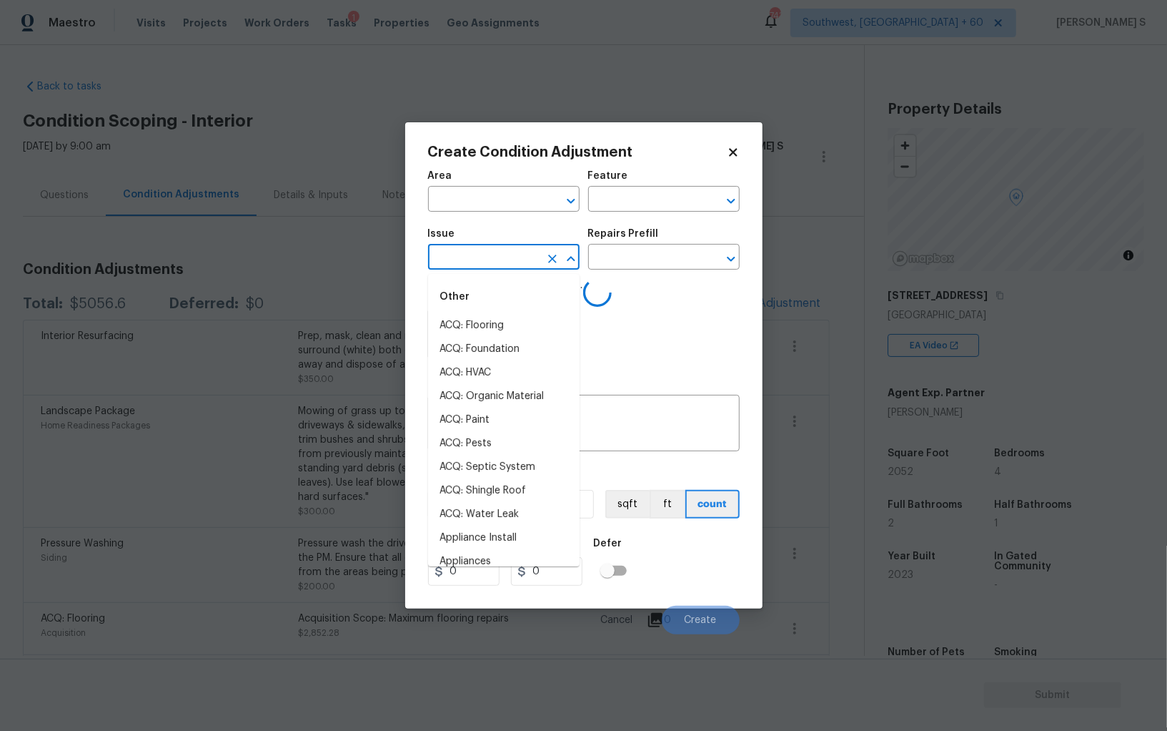
click at [512, 250] on input "text" at bounding box center [484, 258] width 112 height 22
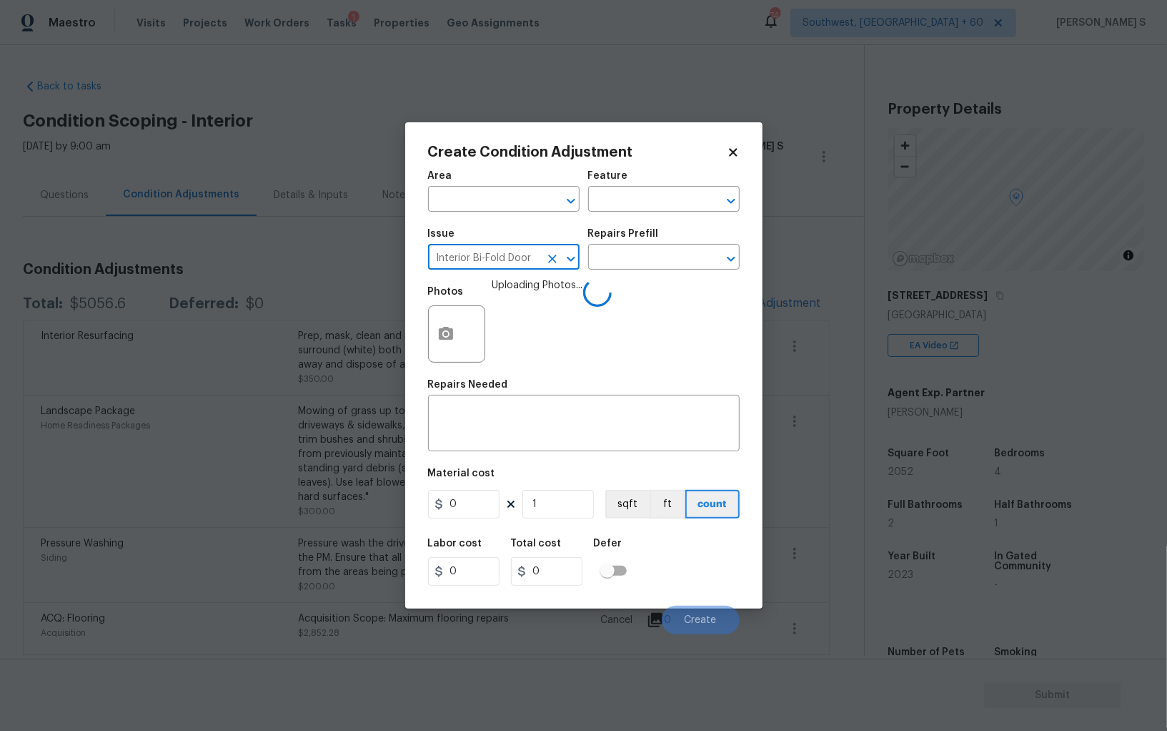
type input "Interior Bi-Fold Door"
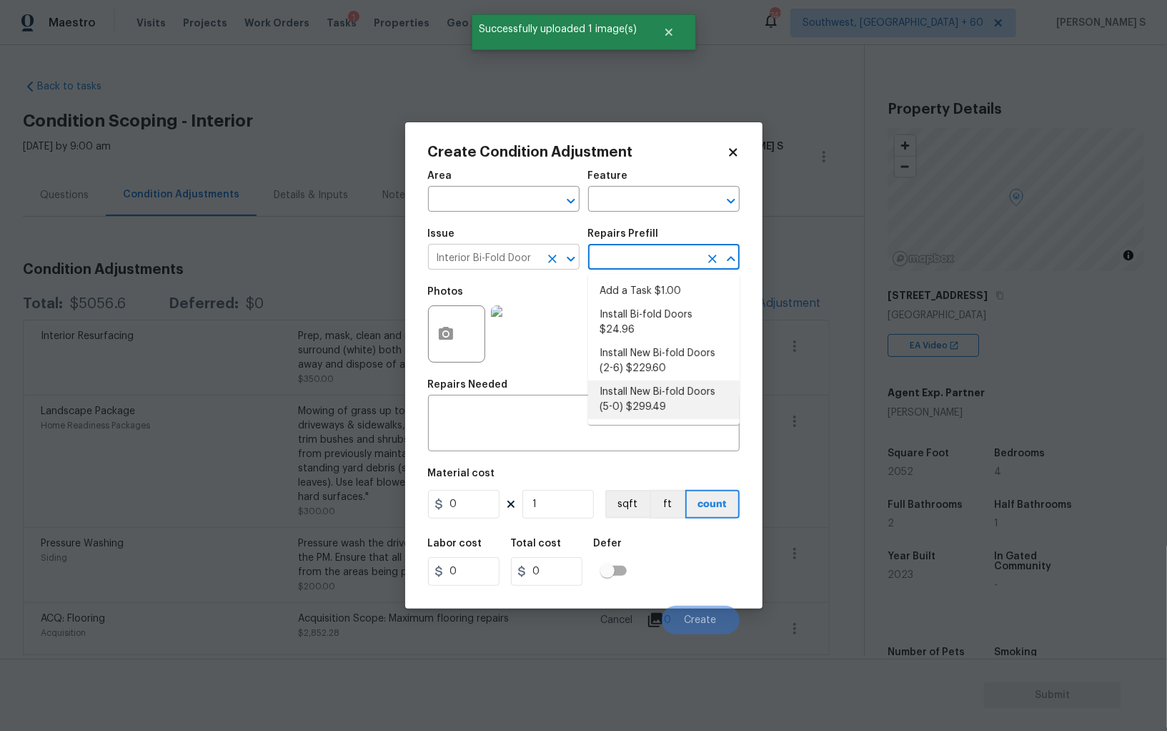
type input "Interior Door"
type textarea "Remove the existing door (if present). Install a new 5-0 bi-fold flush panel in…"
type input "299.49"
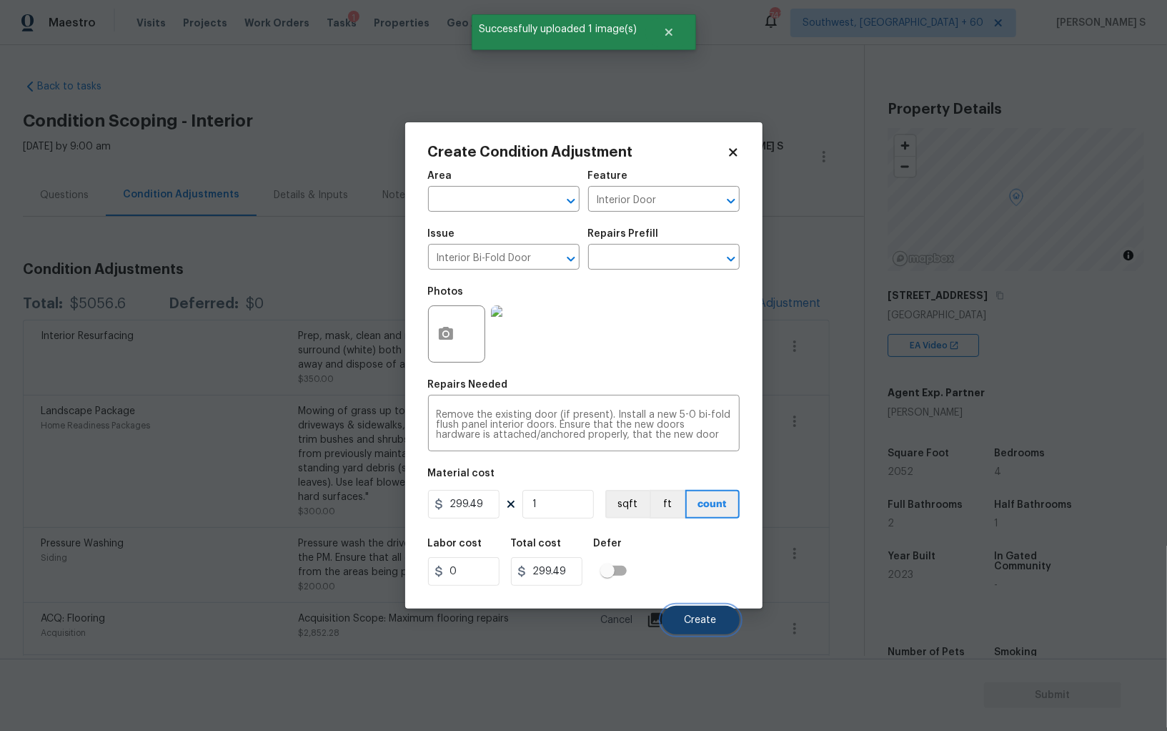
click at [691, 616] on span "Create" at bounding box center [701, 620] width 32 height 11
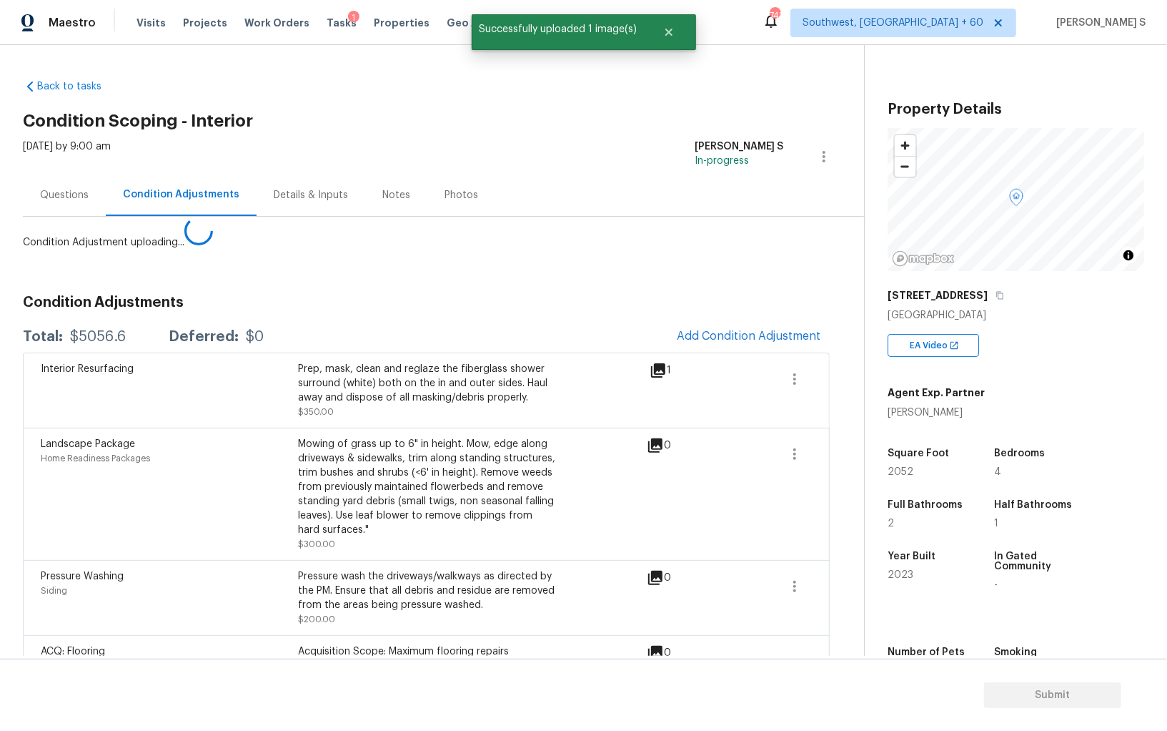
click at [31, 452] on body "Maestro Visits Projects Work Orders Tasks 1 Properties Geo Assignments 743 Sout…" at bounding box center [583, 365] width 1167 height 731
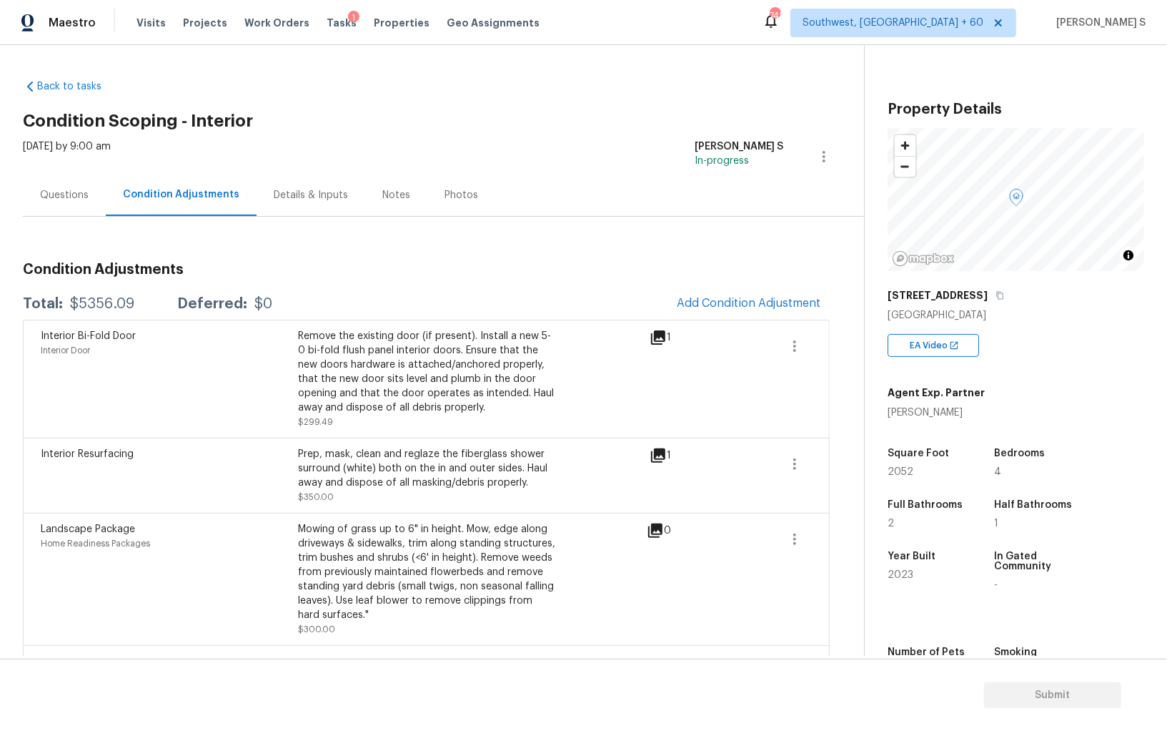
click at [567, 404] on div "Interior Bi-Fold Door Interior Door Remove the existing door (if present). Inst…" at bounding box center [345, 379] width 609 height 100
click at [88, 302] on div "$5356.09" at bounding box center [102, 304] width 64 height 14
copy div "5356.09"
click at [291, 455] on div "Interior Resurfacing" at bounding box center [169, 454] width 257 height 14
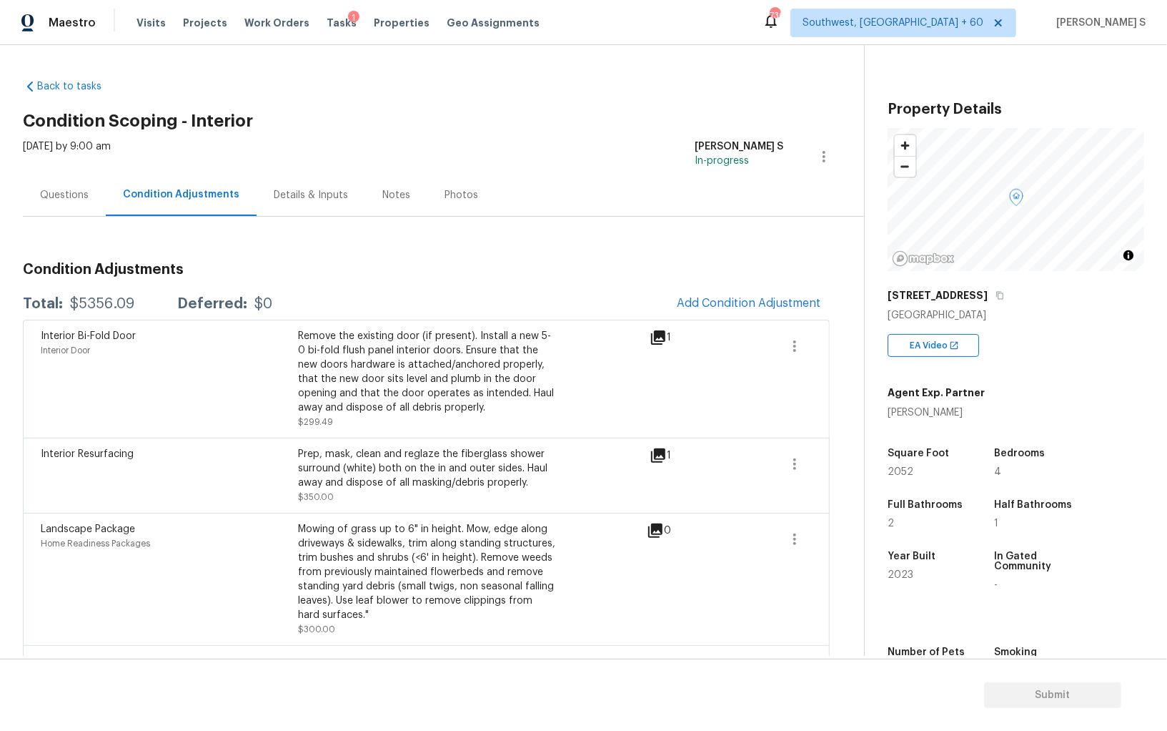
click at [54, 194] on div "Questions" at bounding box center [64, 195] width 49 height 14
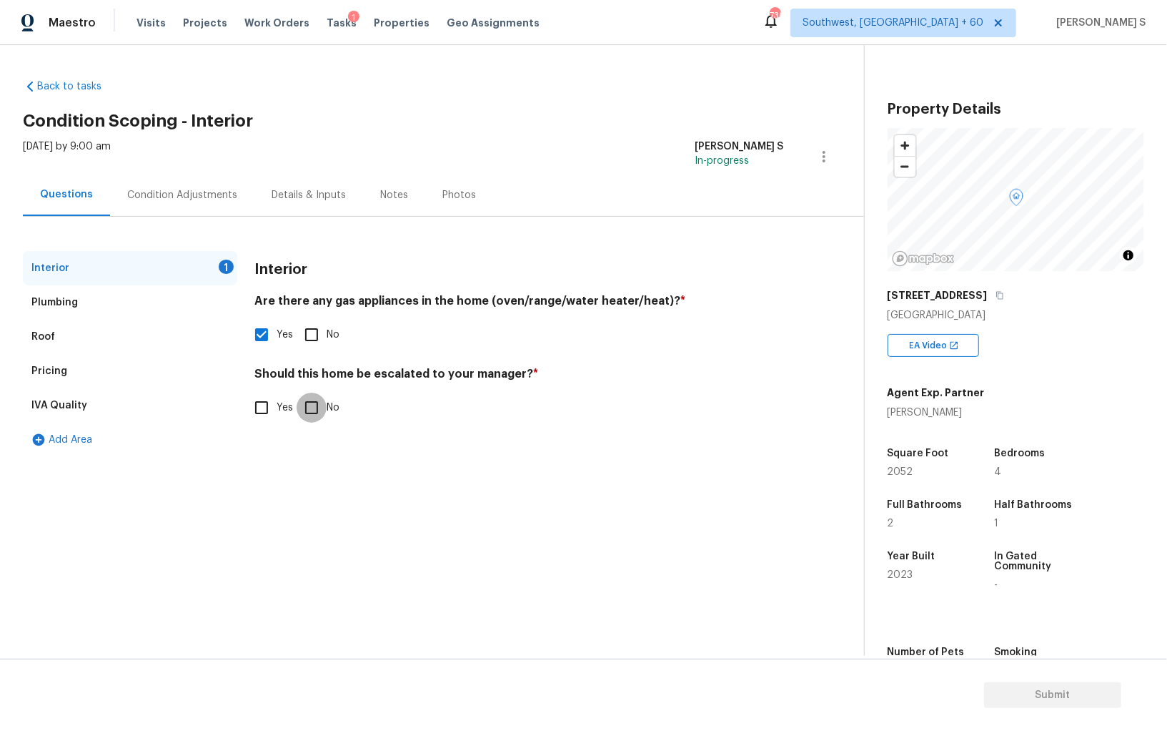
click at [308, 405] on input "No" at bounding box center [312, 407] width 30 height 30
checkbox input "true"
click at [1060, 707] on button "Submit" at bounding box center [1052, 695] width 137 height 26
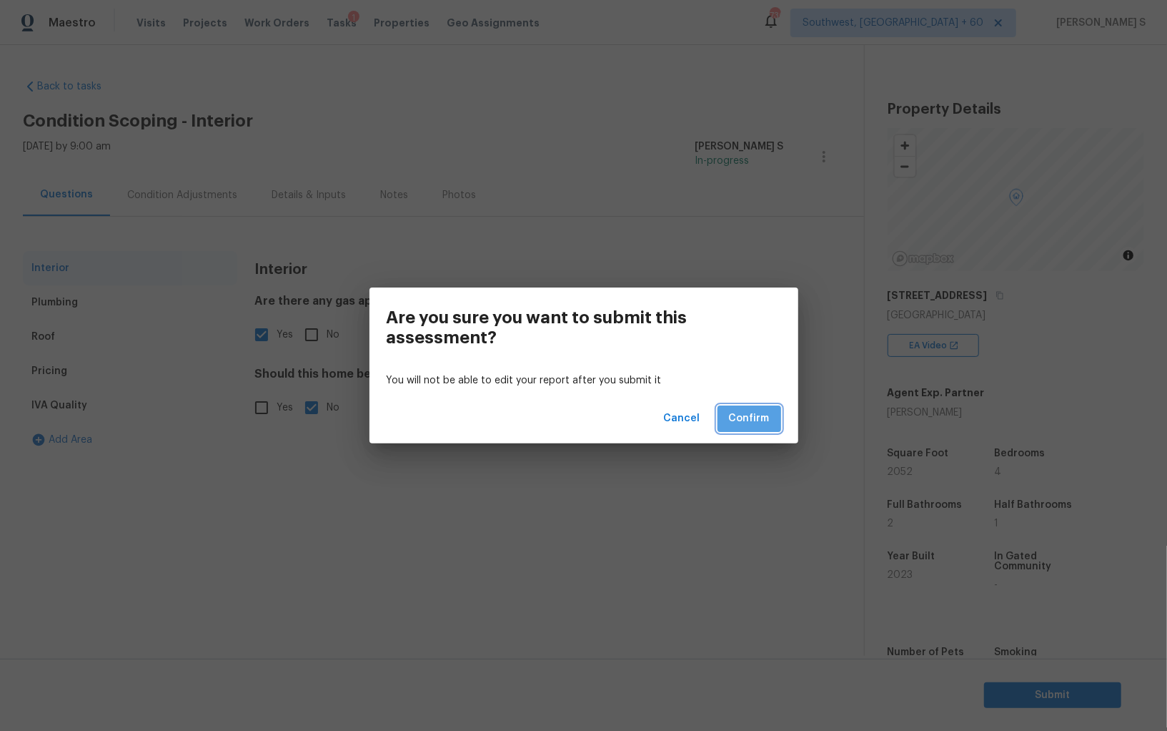
click at [772, 423] on button "Confirm" at bounding box center [750, 418] width 64 height 26
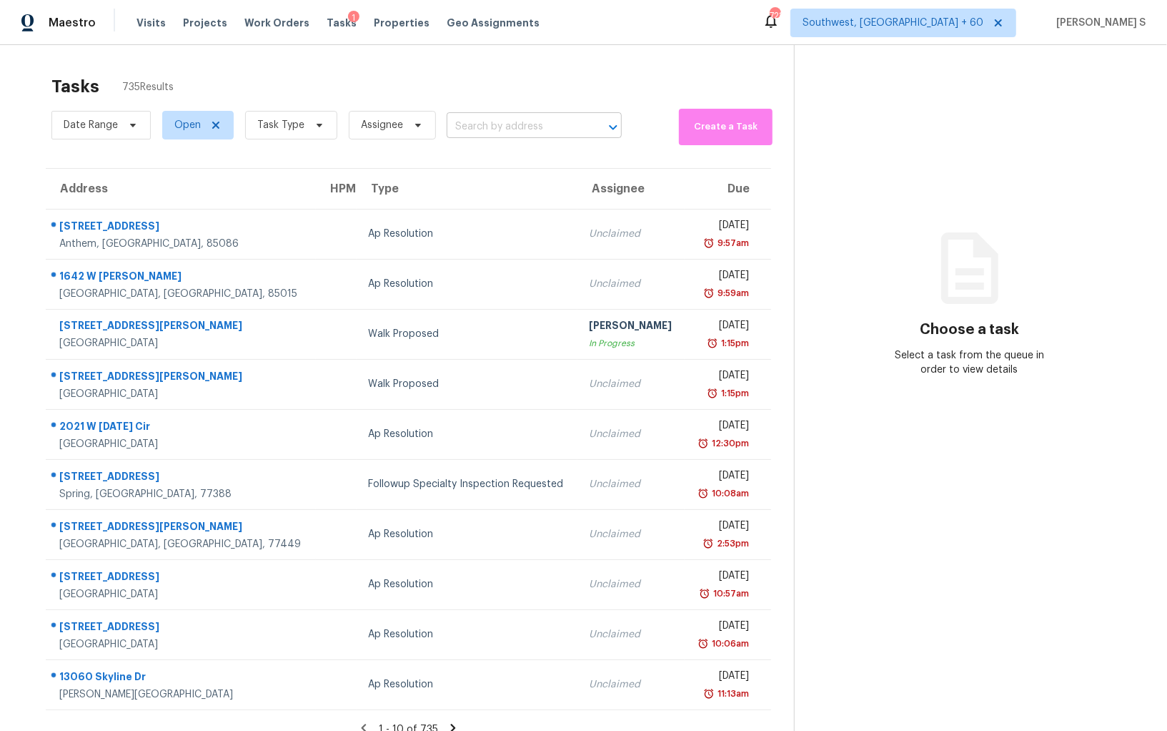
click at [527, 128] on input "text" at bounding box center [514, 127] width 135 height 22
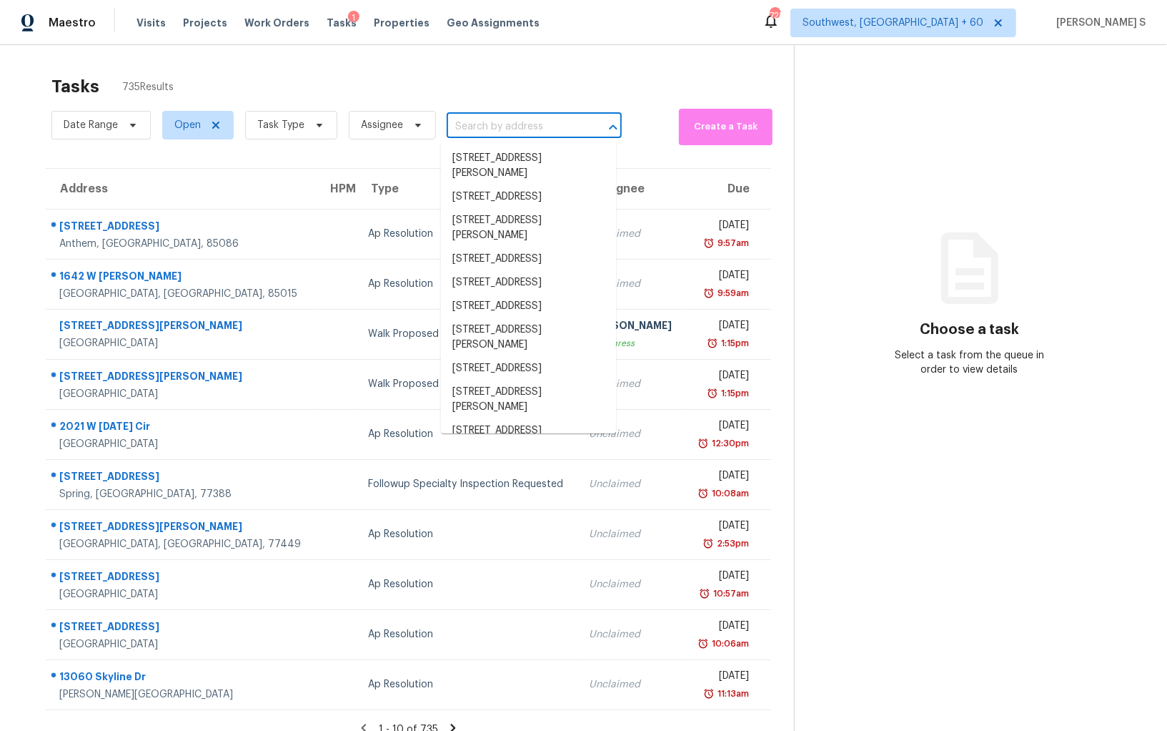
paste input "3440 Randleman Rd, Greensboro, NC 27406"
type input "3440 Randleman Rd, Greensboro, NC 27406"
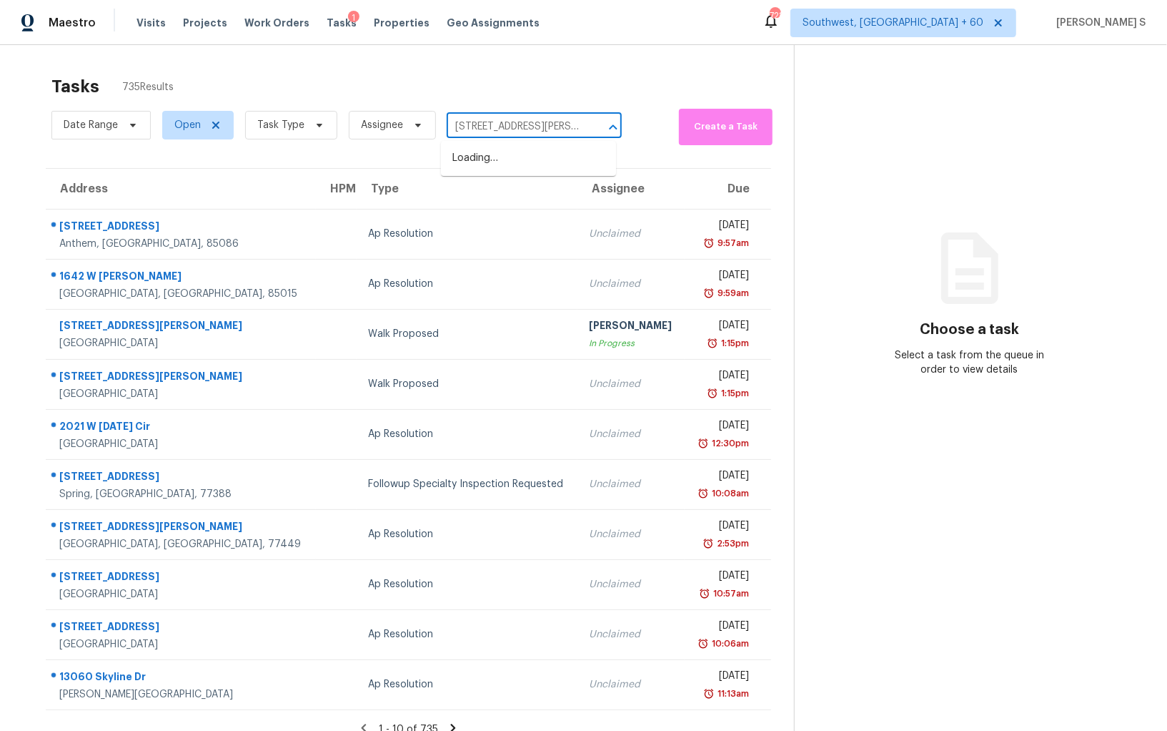
scroll to position [0, 81]
click at [526, 157] on li "3440 Randleman Rd, Greensboro, NC 27406" at bounding box center [528, 166] width 175 height 39
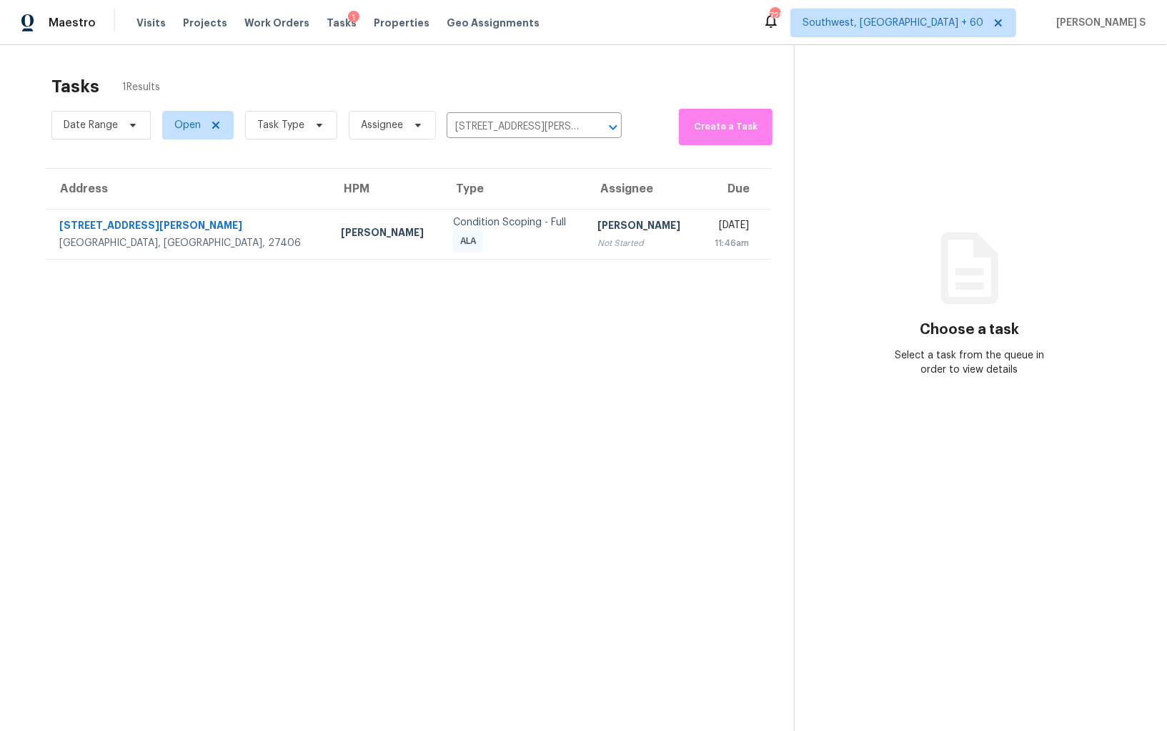
click at [598, 218] on div "Salma Ansari" at bounding box center [642, 227] width 89 height 18
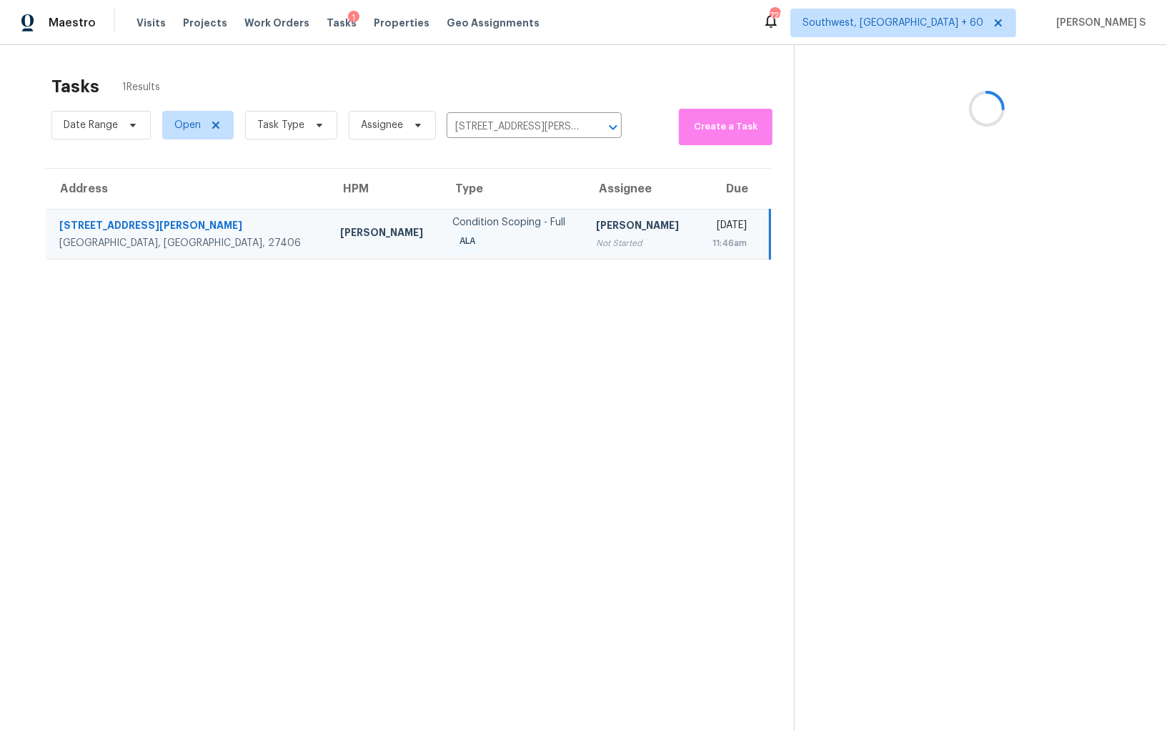
click at [596, 218] on div "Salma Ansari" at bounding box center [640, 227] width 89 height 18
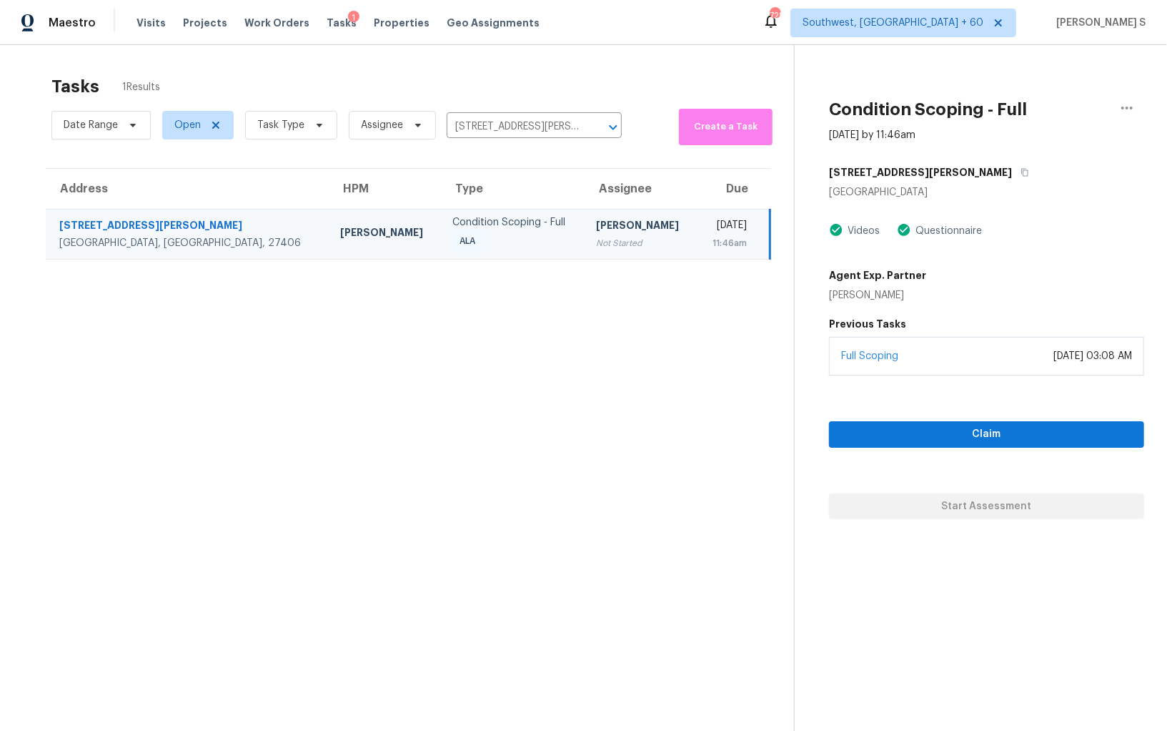
click at [708, 225] on div "Tue, Oct 14th 2025" at bounding box center [727, 227] width 39 height 18
click at [973, 437] on span "Claim" at bounding box center [987, 434] width 292 height 18
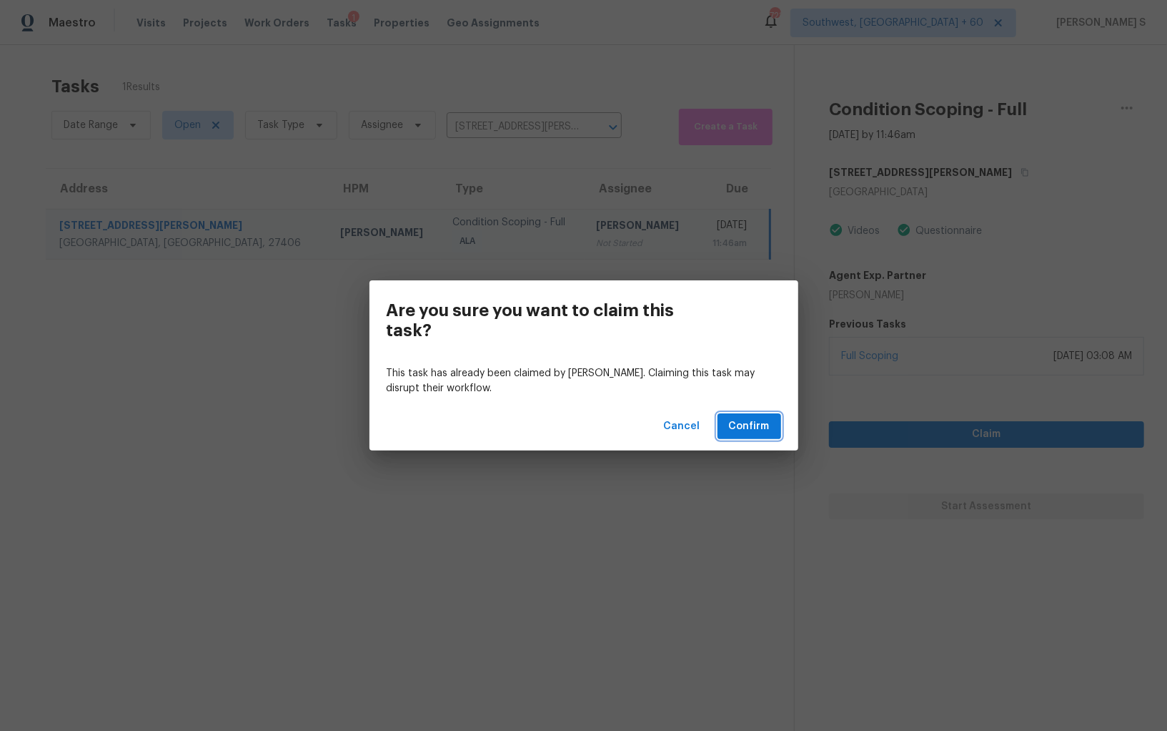
click at [765, 430] on span "Confirm" at bounding box center [749, 426] width 41 height 18
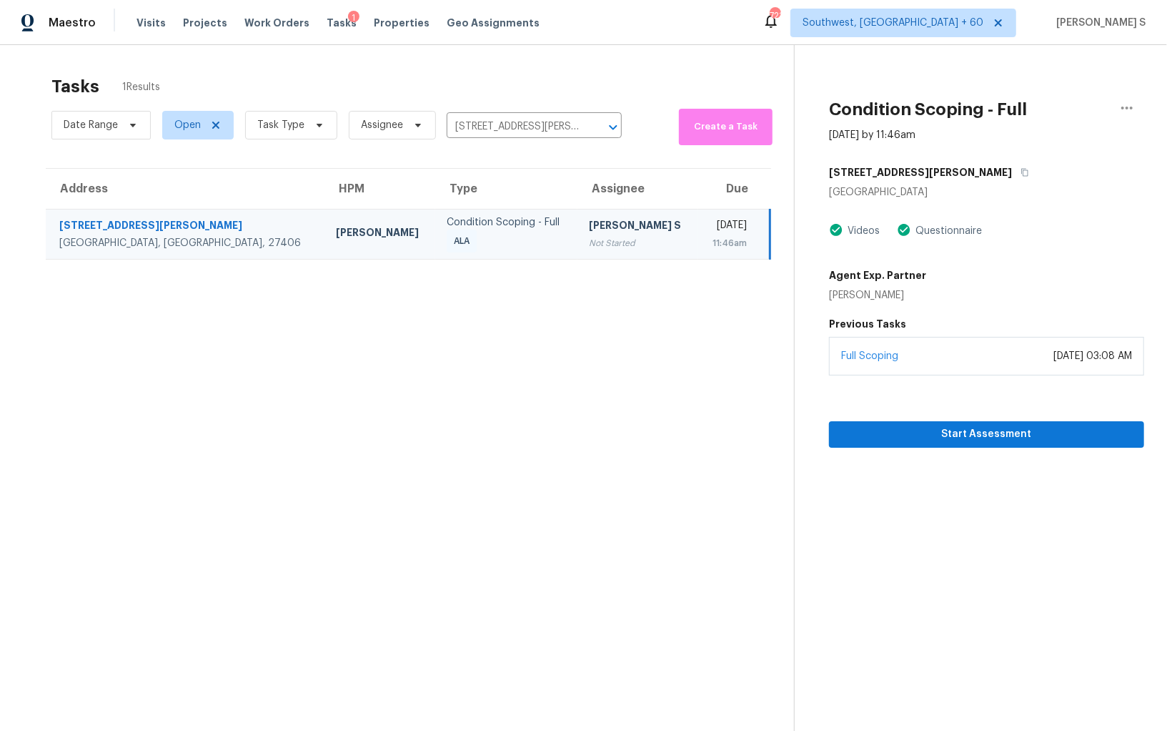
click at [589, 244] on div "Not Started" at bounding box center [637, 243] width 97 height 14
click at [1012, 169] on button "button" at bounding box center [1021, 172] width 19 height 26
click at [889, 437] on span "Start Assessment" at bounding box center [987, 434] width 292 height 18
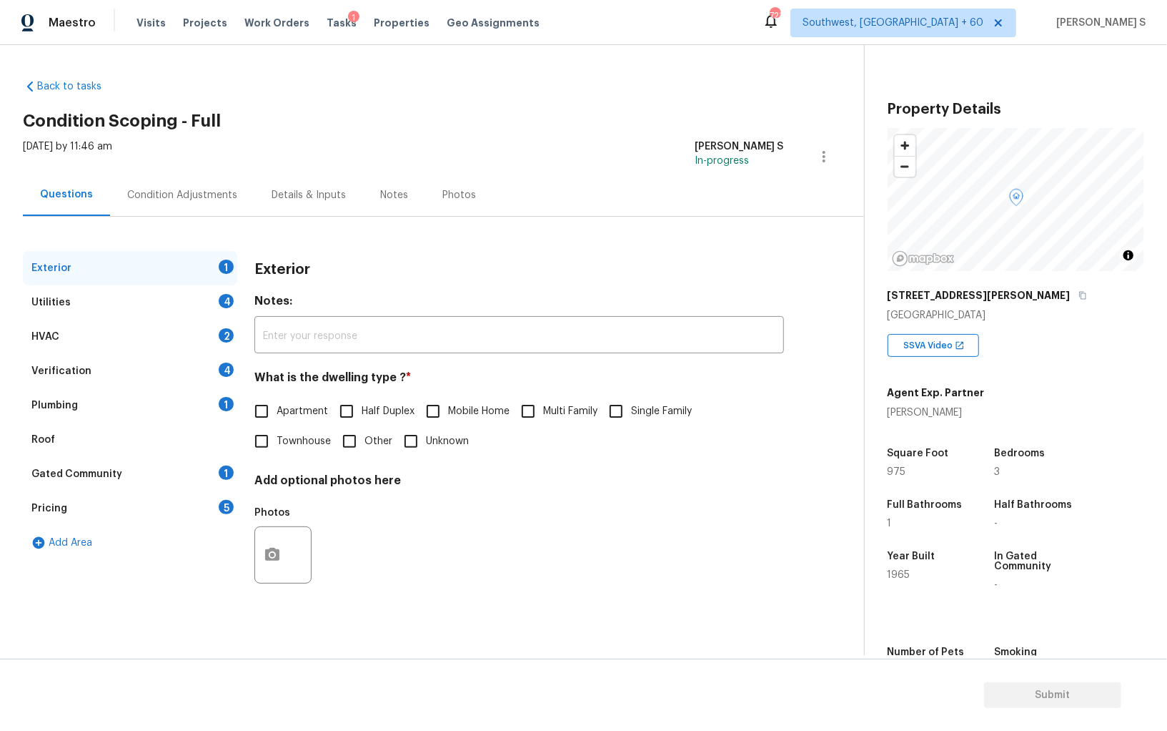
scroll to position [68, 0]
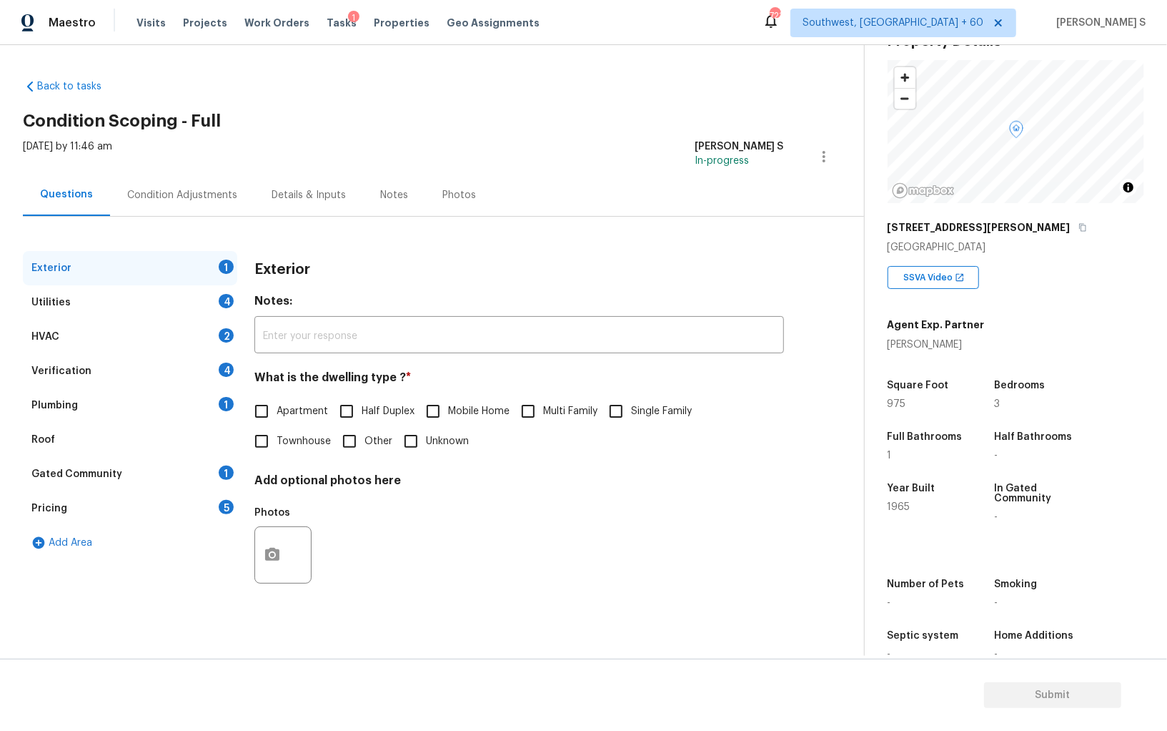
click at [598, 400] on label "Multi Family" at bounding box center [555, 411] width 84 height 30
click at [543, 400] on input "Multi Family" at bounding box center [528, 411] width 30 height 30
checkbox input "true"
click at [616, 405] on input "Single Family" at bounding box center [616, 412] width 30 height 30
checkbox input "true"
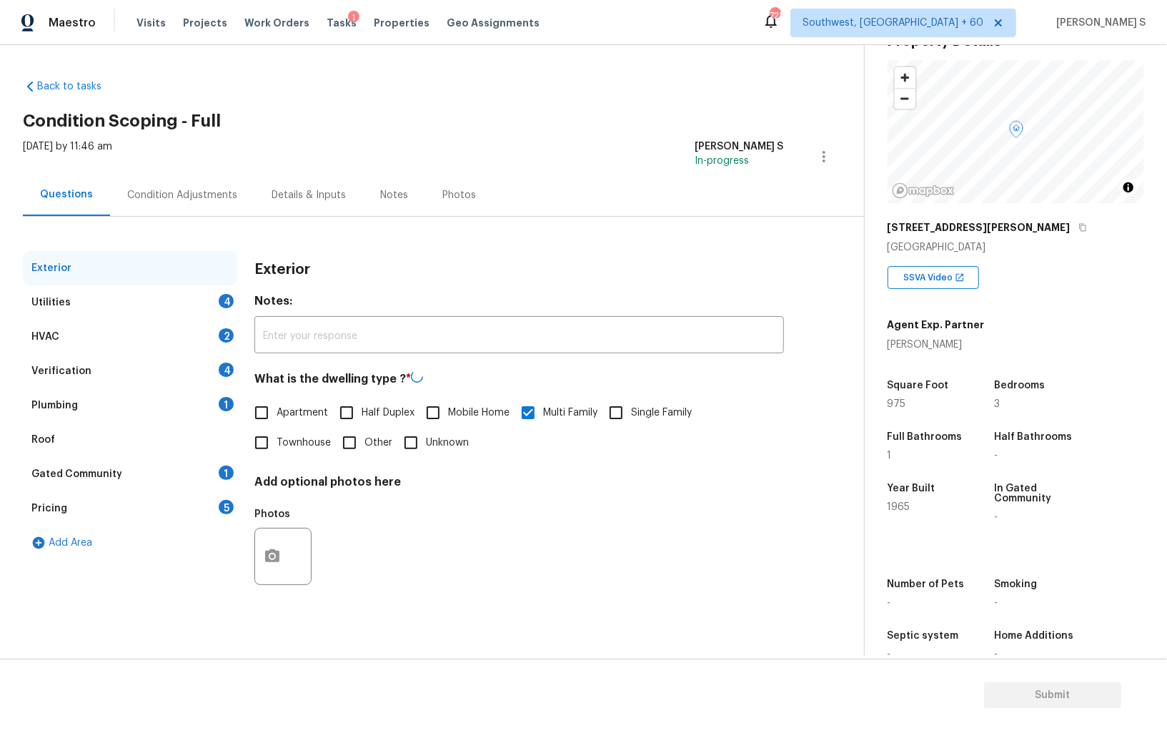
checkbox input "false"
click at [236, 311] on div "Utilities 4" at bounding box center [130, 302] width 214 height 34
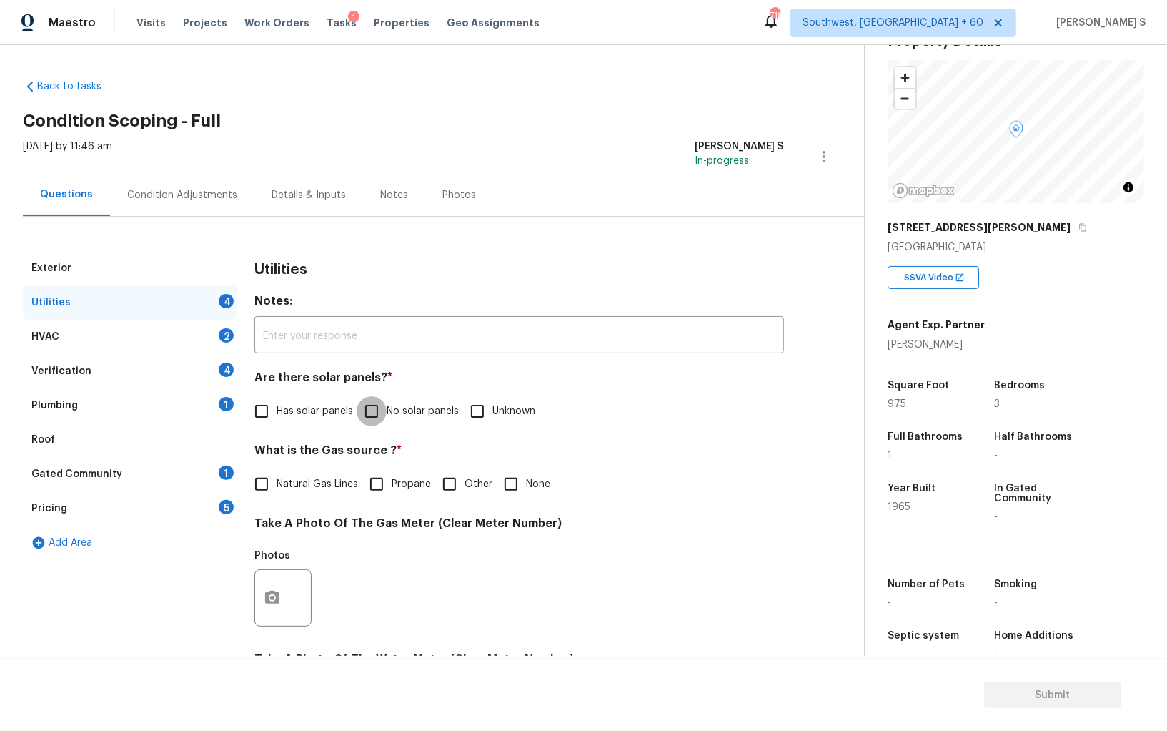
click at [362, 407] on input "No solar panels" at bounding box center [372, 411] width 30 height 30
checkbox input "true"
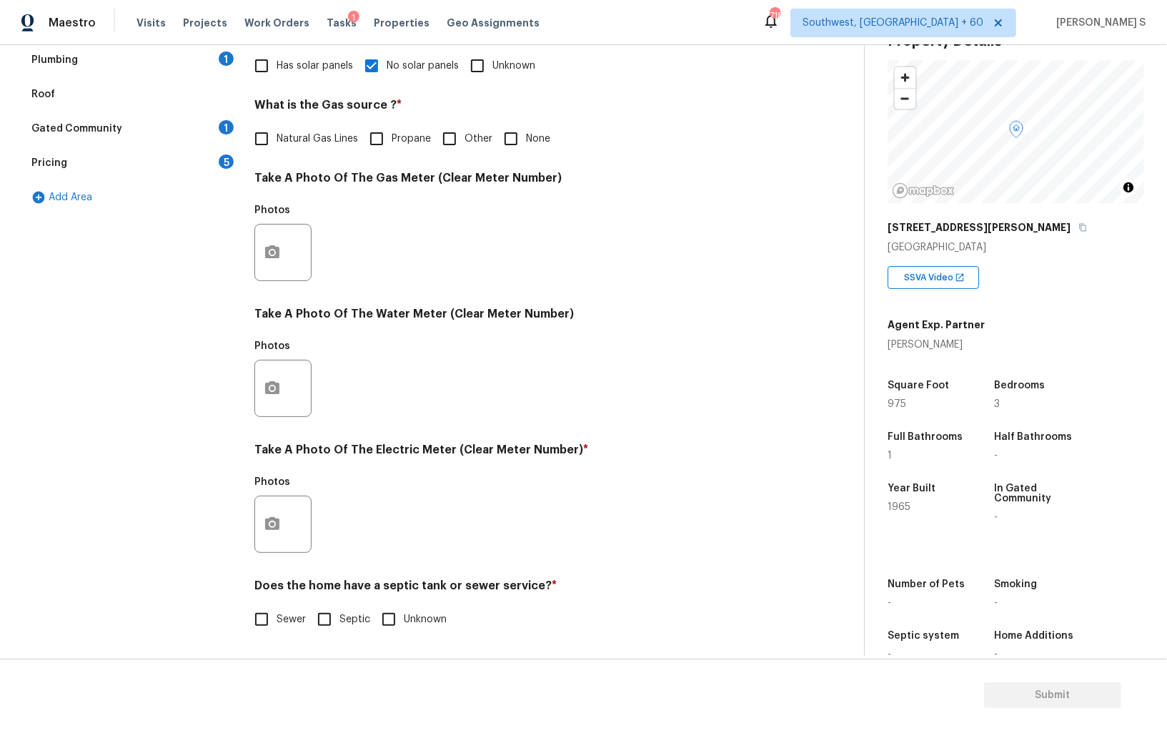
click at [320, 617] on input "Septic" at bounding box center [325, 619] width 30 height 30
checkbox input "true"
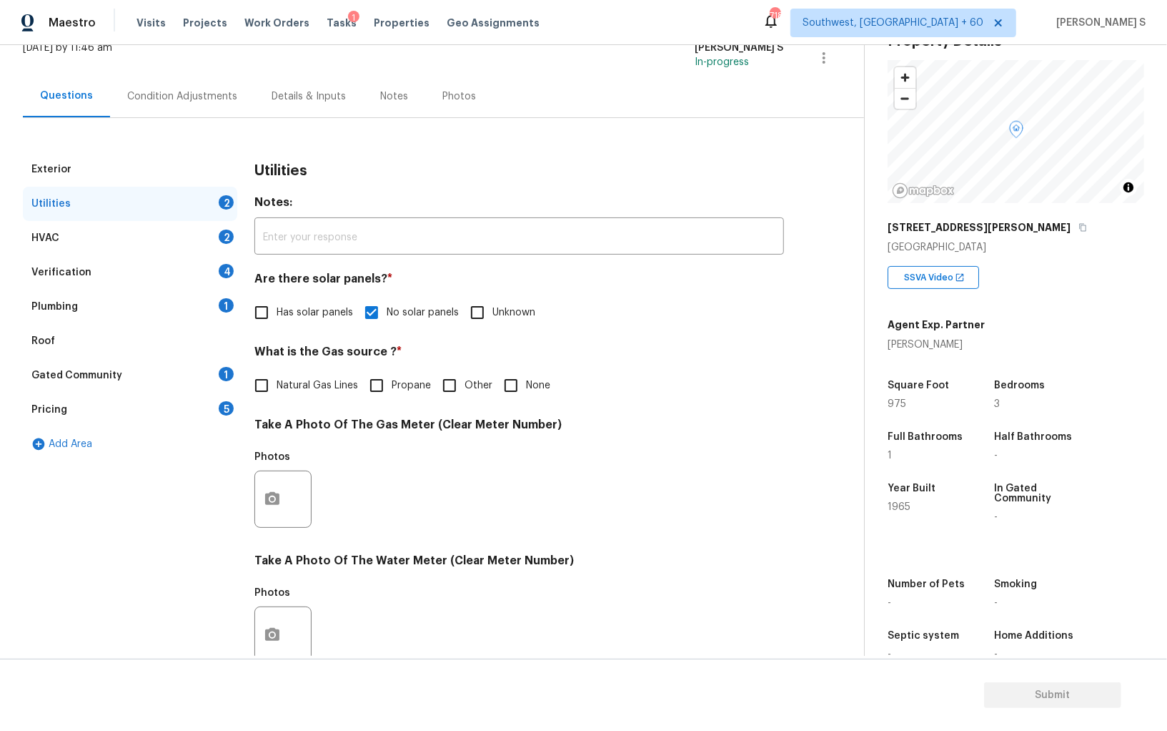
scroll to position [0, 0]
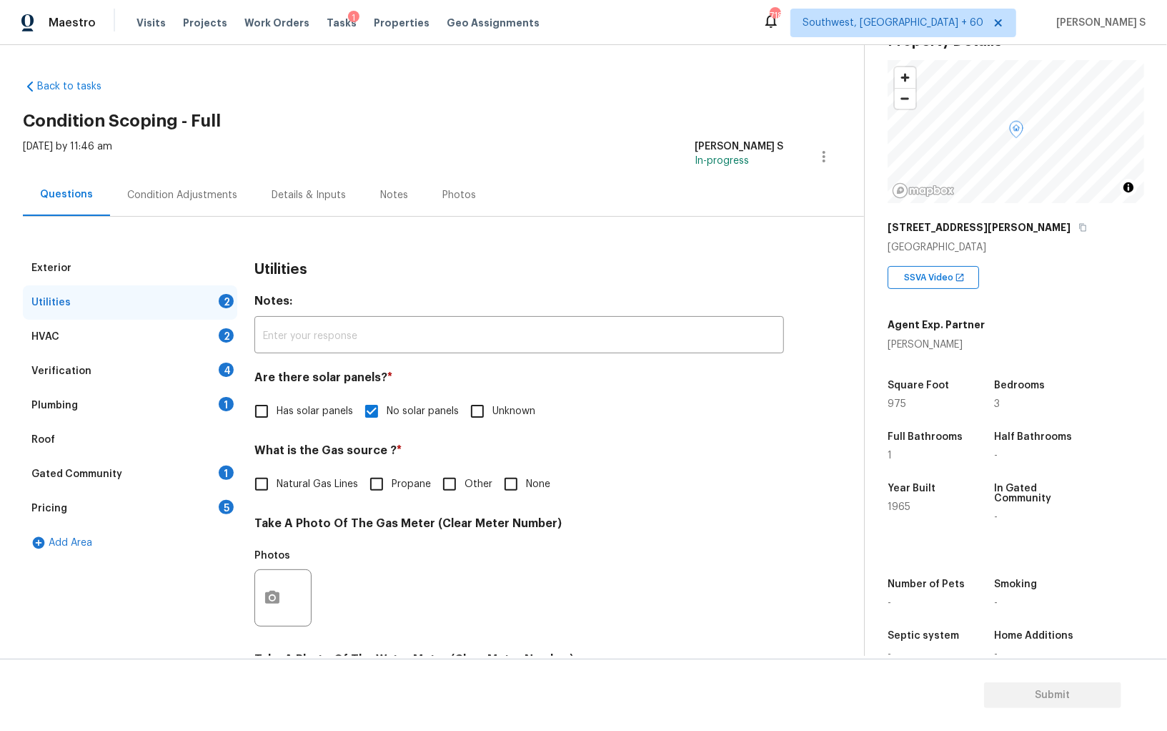
click at [217, 400] on div "Plumbing 1" at bounding box center [130, 405] width 214 height 34
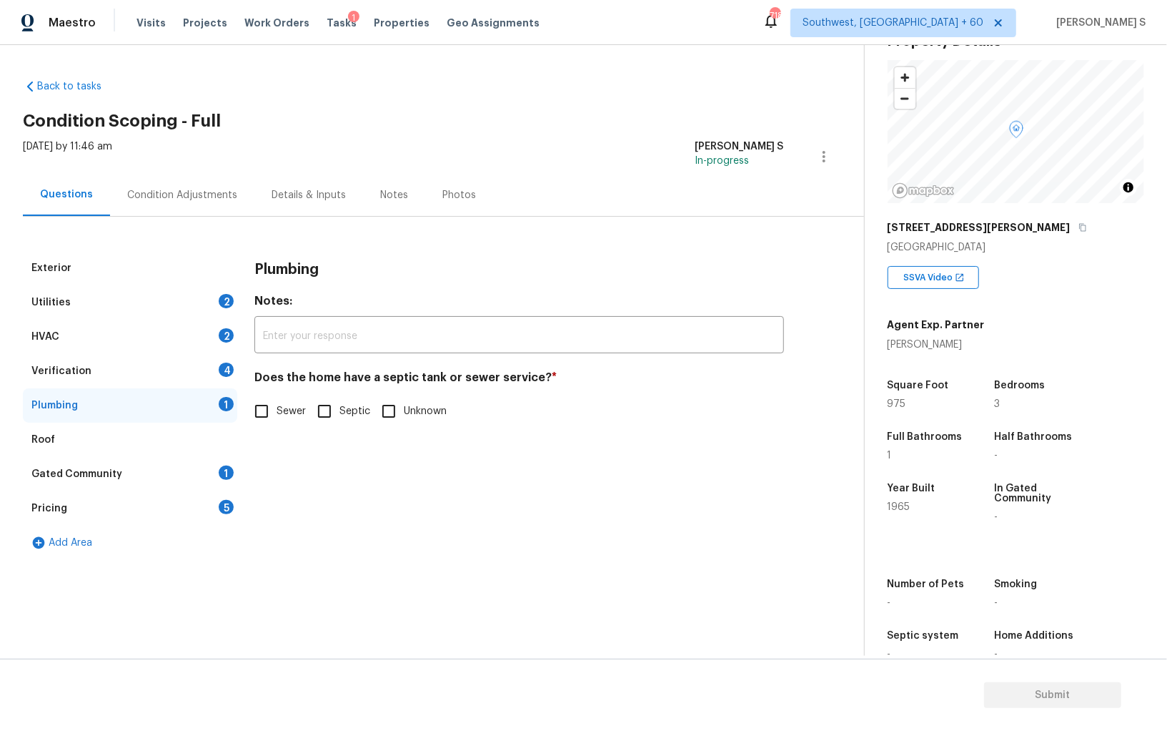
click at [319, 410] on input "Septic" at bounding box center [325, 411] width 30 height 30
checkbox input "true"
click at [202, 476] on div "Gated Community 1" at bounding box center [130, 474] width 214 height 34
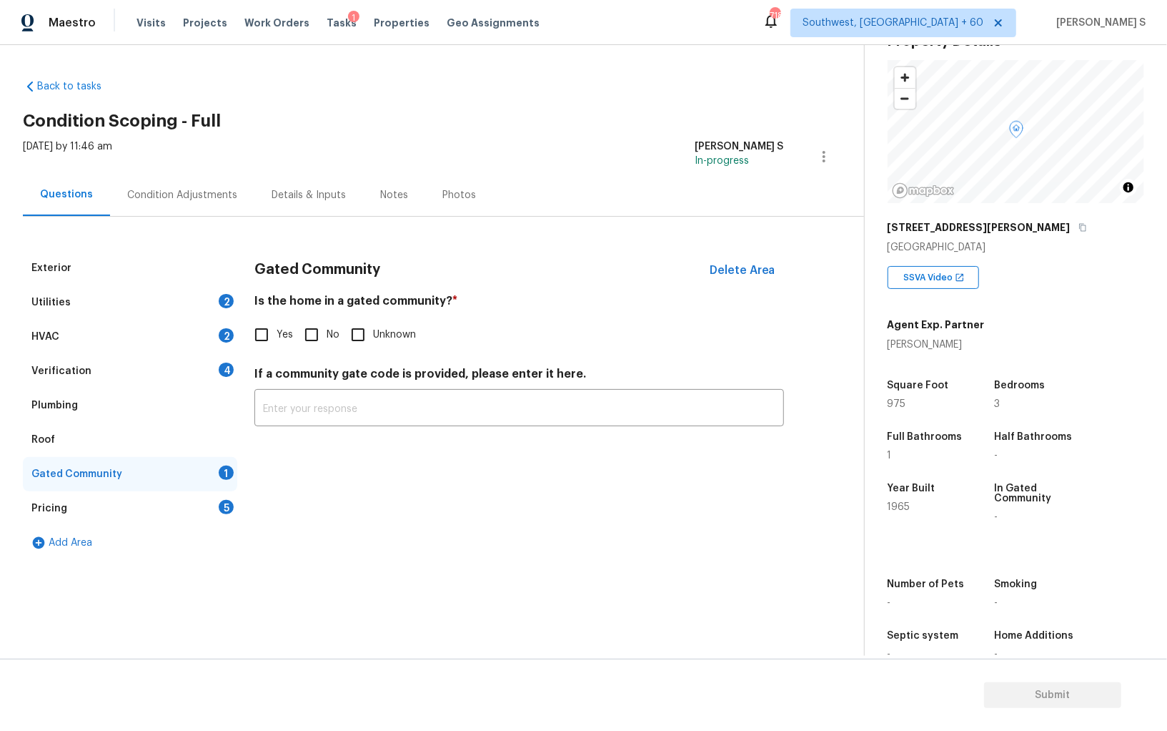
click at [310, 342] on input "No" at bounding box center [312, 335] width 30 height 30
checkbox input "true"
drag, startPoint x: 230, startPoint y: 362, endPoint x: 265, endPoint y: 354, distance: 36.1
click at [230, 362] on div "4" at bounding box center [226, 369] width 15 height 14
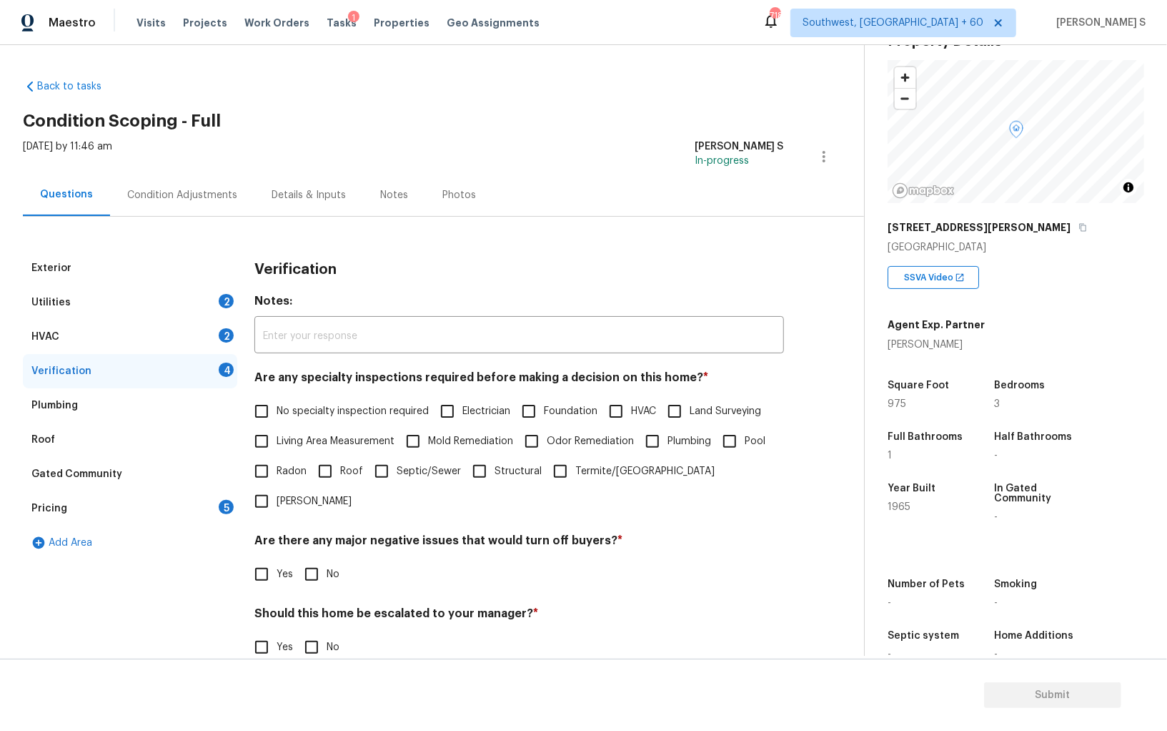
click at [277, 407] on span "No specialty inspection required" at bounding box center [353, 411] width 152 height 15
click at [277, 407] on input "No specialty inspection required" at bounding box center [262, 411] width 30 height 30
checkbox input "true"
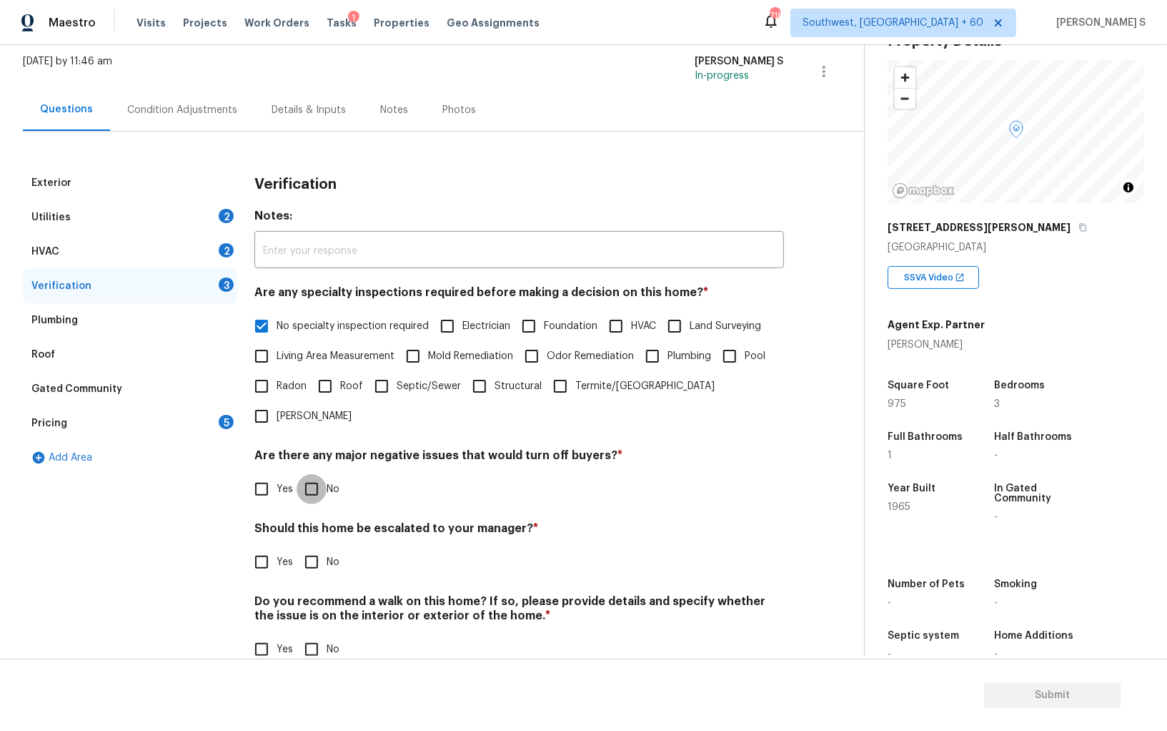
click at [315, 474] on input "No" at bounding box center [312, 489] width 30 height 30
checkbox input "true"
click at [314, 634] on input "No" at bounding box center [312, 649] width 30 height 30
checkbox input "true"
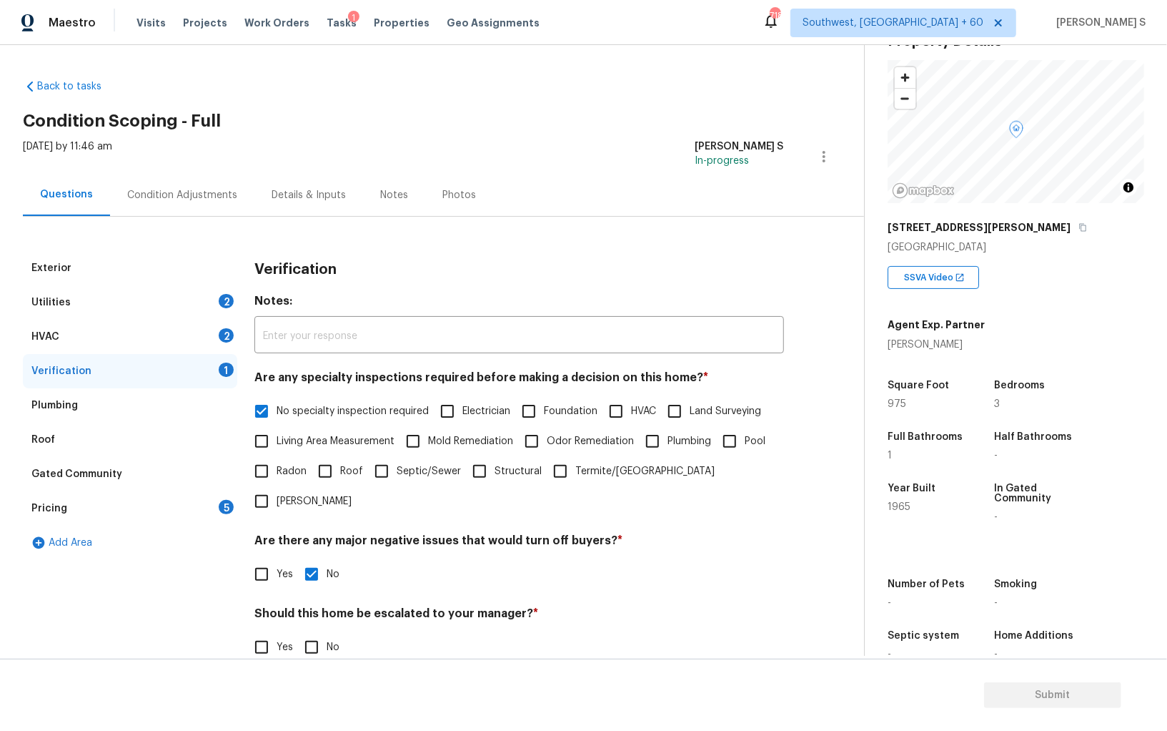
click at [224, 337] on div "2" at bounding box center [226, 335] width 15 height 14
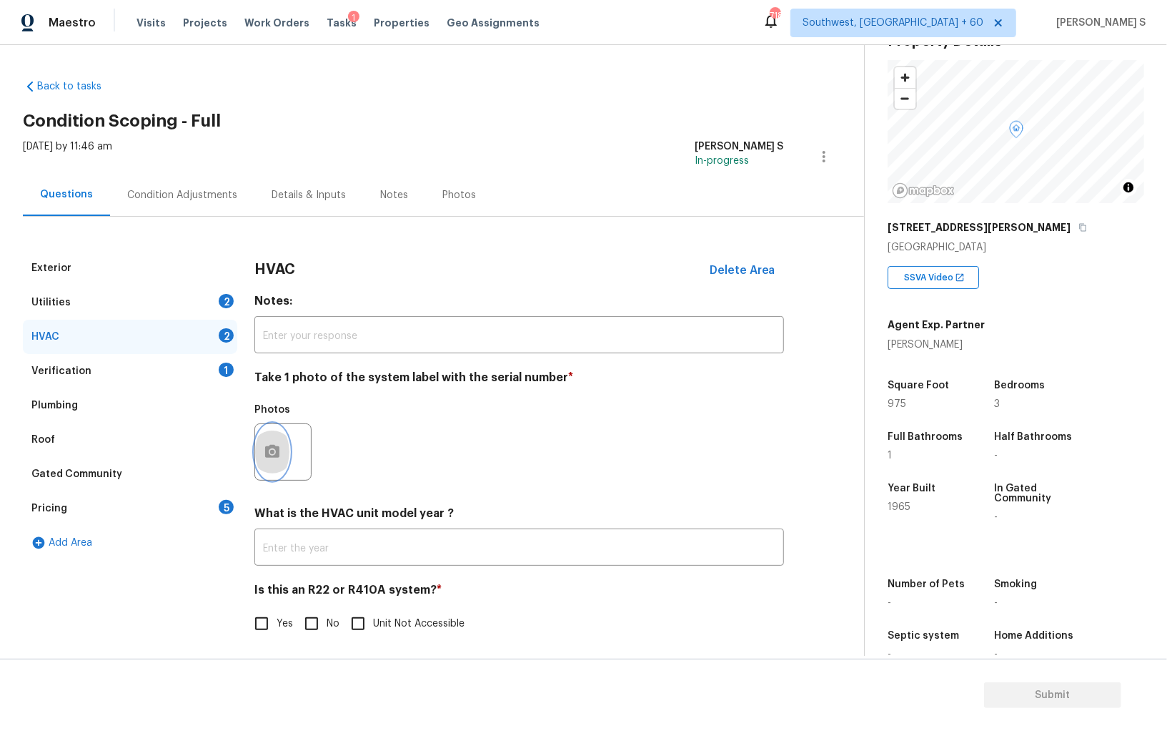
click at [270, 442] on button "button" at bounding box center [272, 452] width 34 height 56
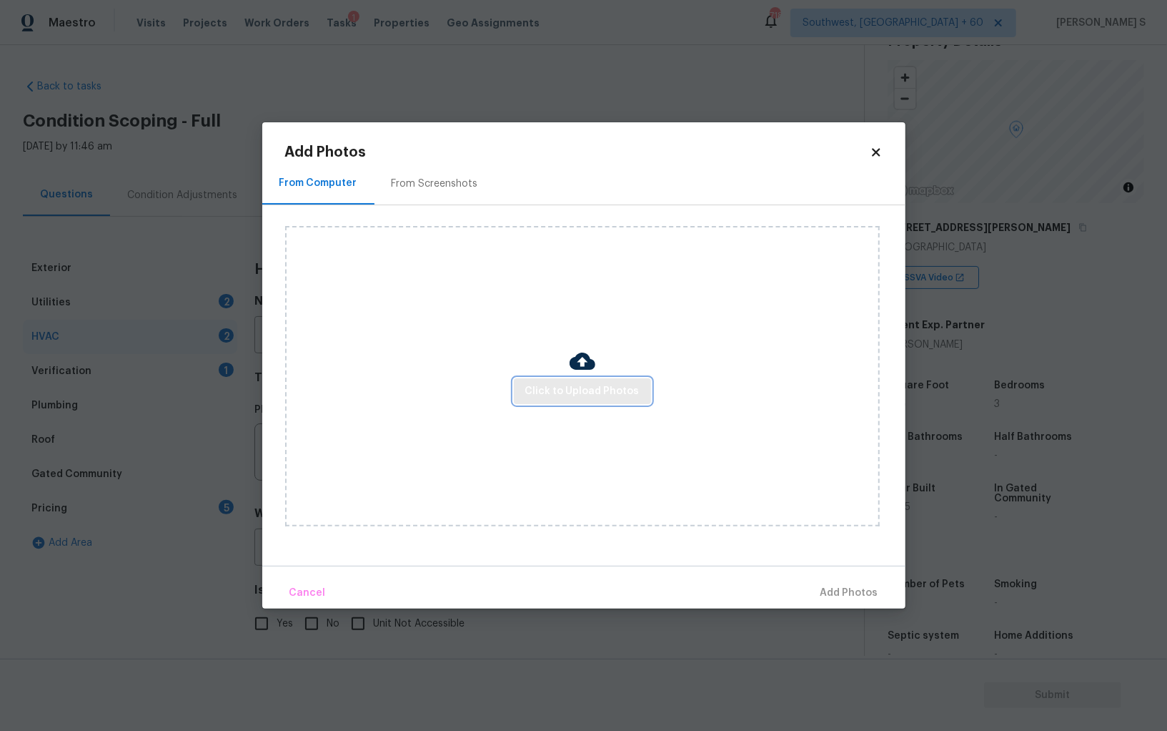
click at [589, 392] on span "Click to Upload Photos" at bounding box center [582, 391] width 114 height 18
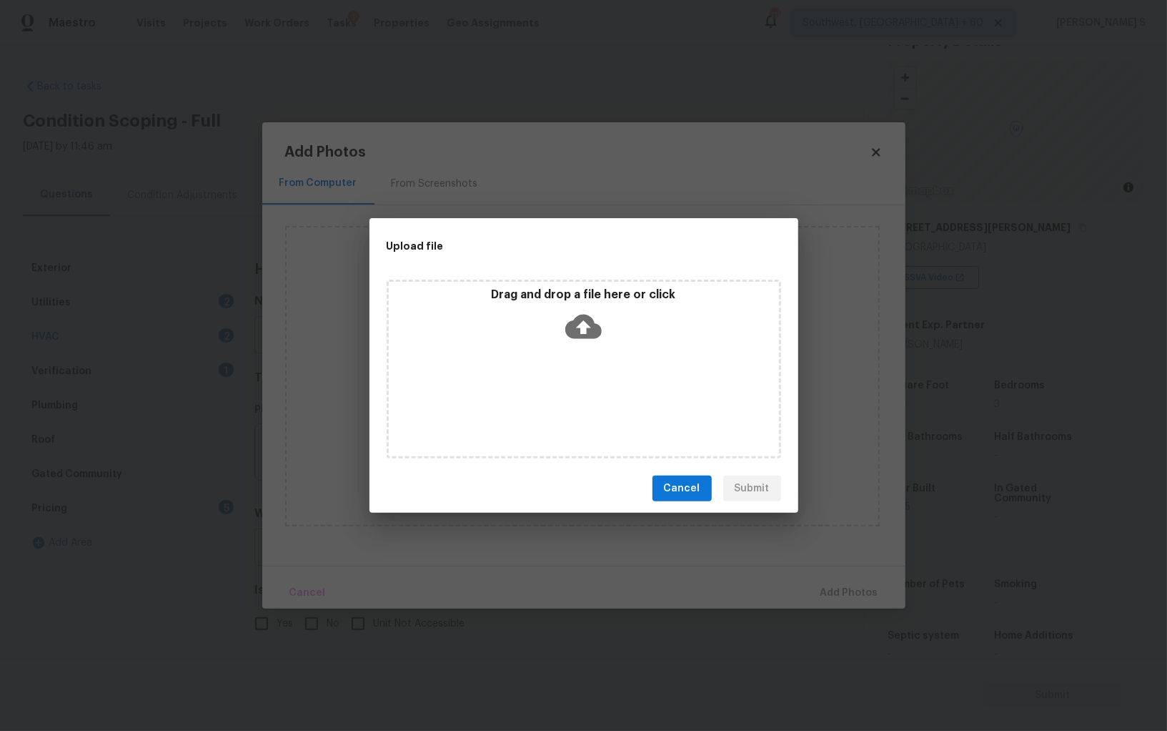
click at [589, 390] on div "Drag and drop a file here or click" at bounding box center [584, 368] width 395 height 179
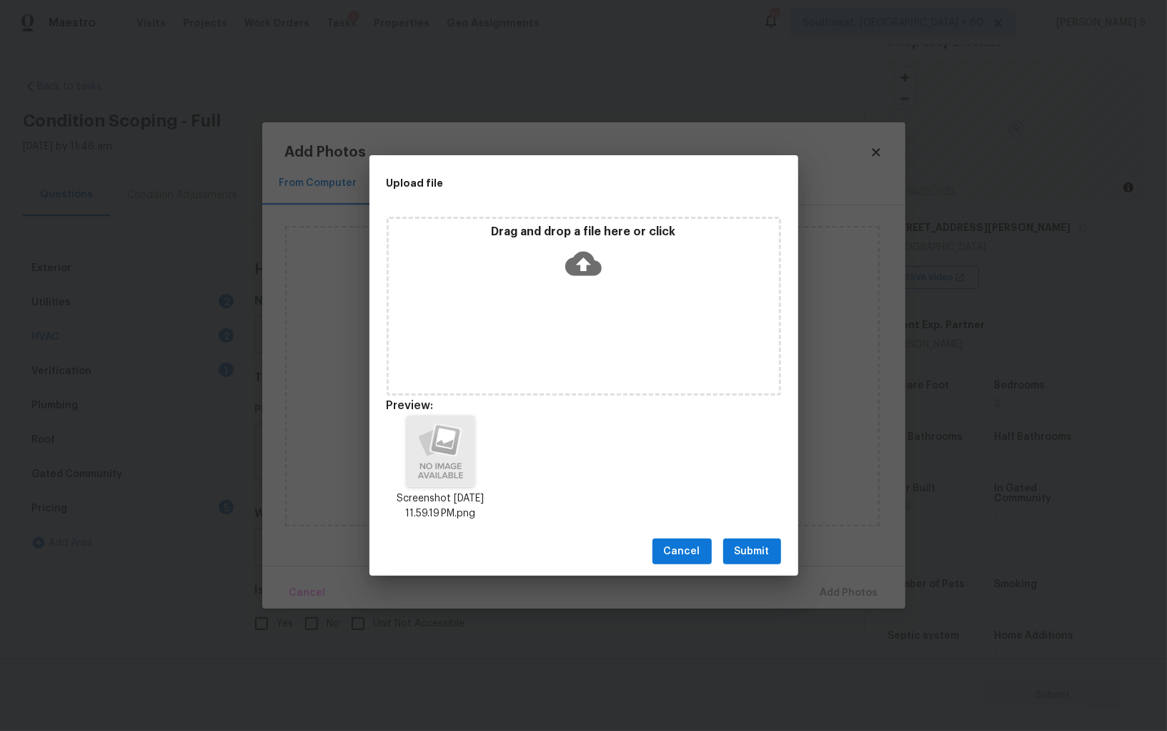
click at [761, 548] on span "Submit" at bounding box center [752, 552] width 35 height 18
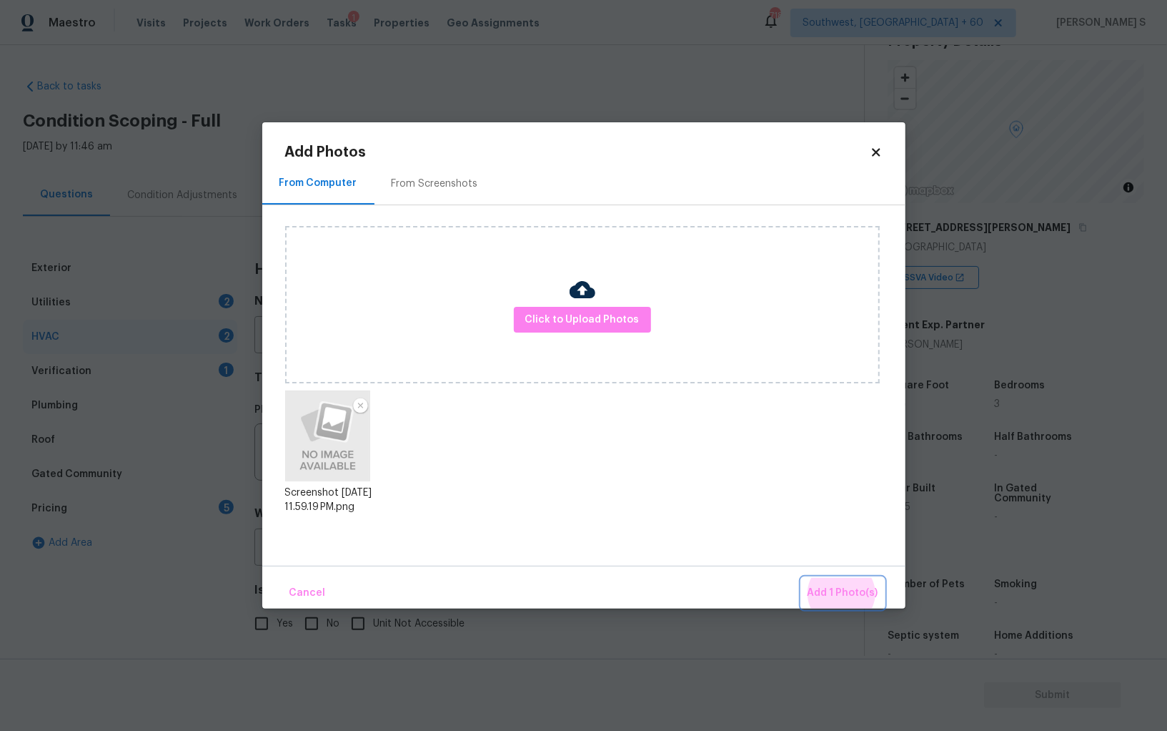
click at [802, 578] on button "Add 1 Photo(s)" at bounding box center [843, 593] width 82 height 31
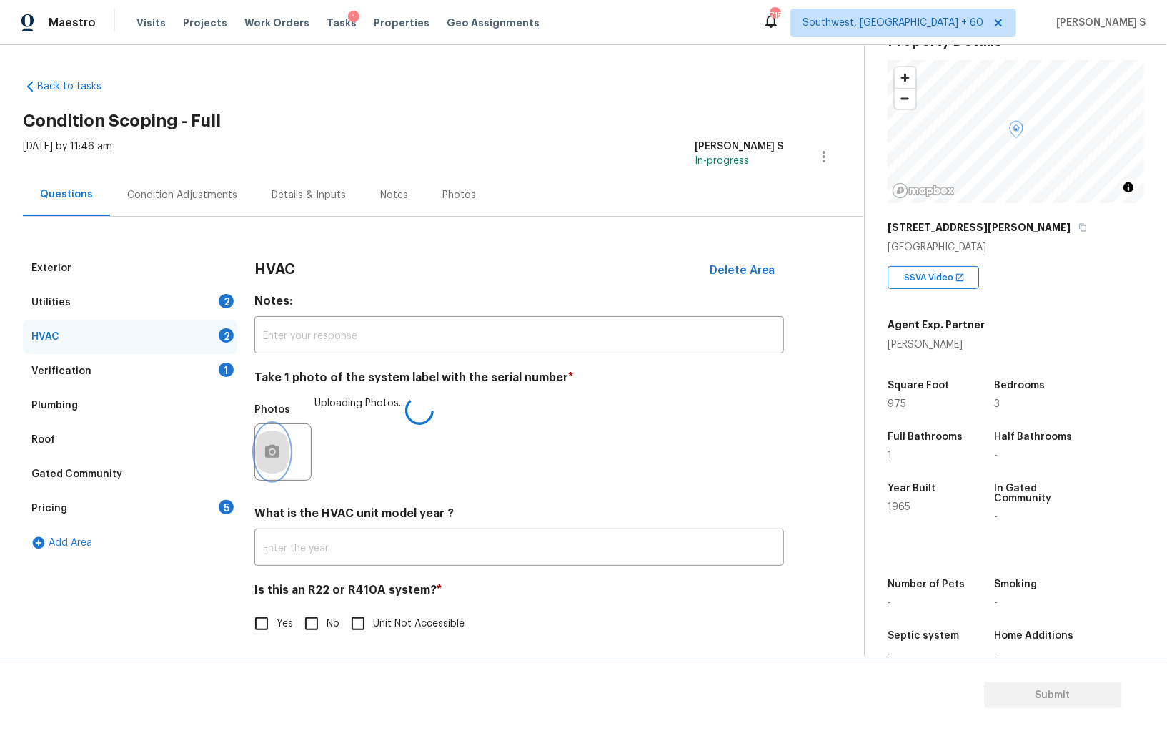
scroll to position [5, 0]
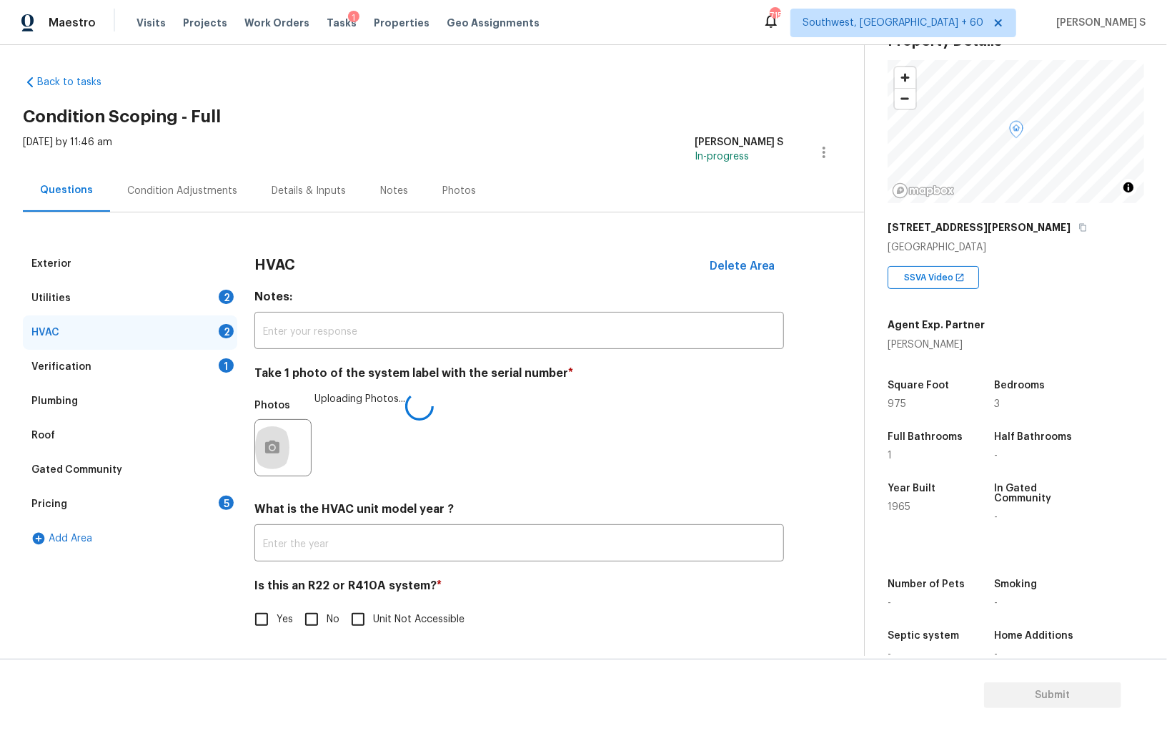
click at [320, 611] on input "No" at bounding box center [312, 619] width 30 height 30
checkbox input "true"
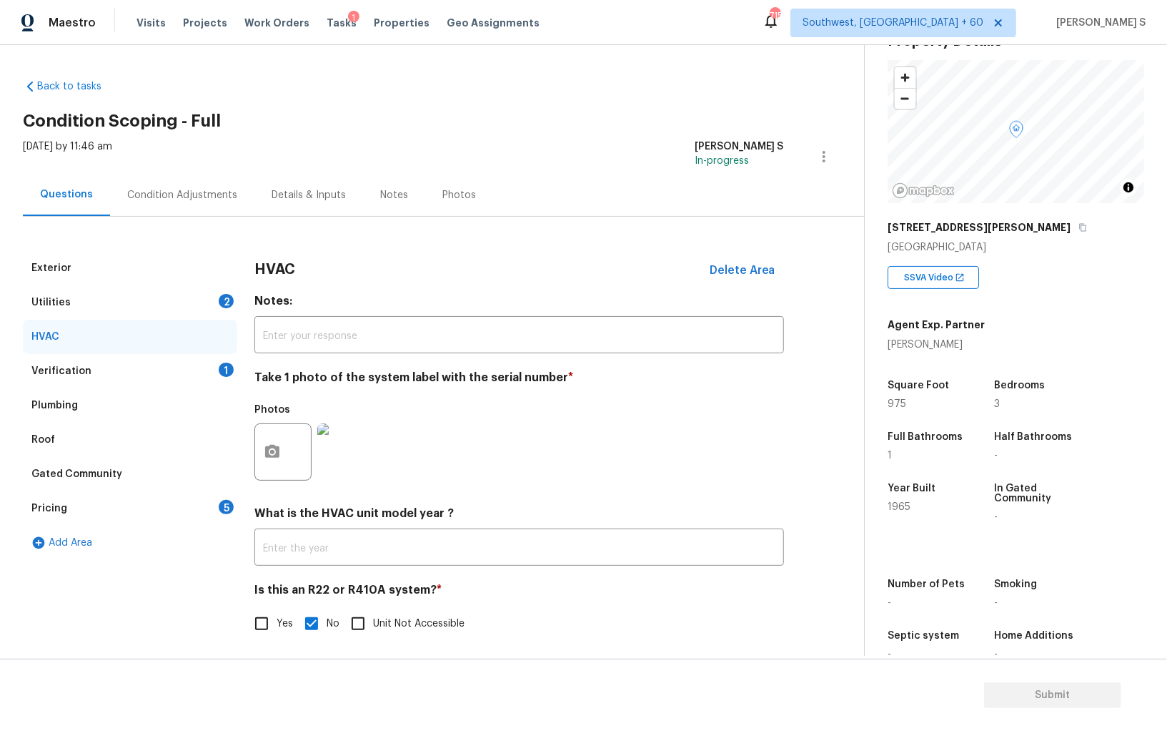
click at [211, 305] on div "Utilities 2" at bounding box center [130, 302] width 214 height 34
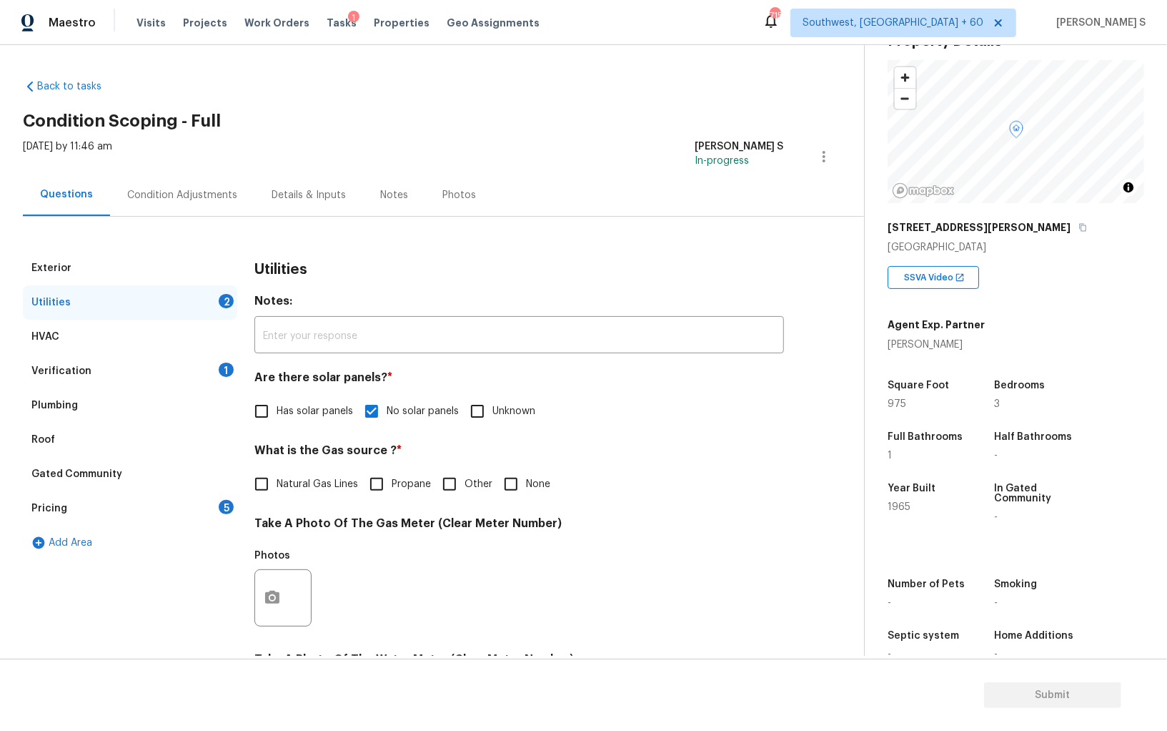
scroll to position [345, 0]
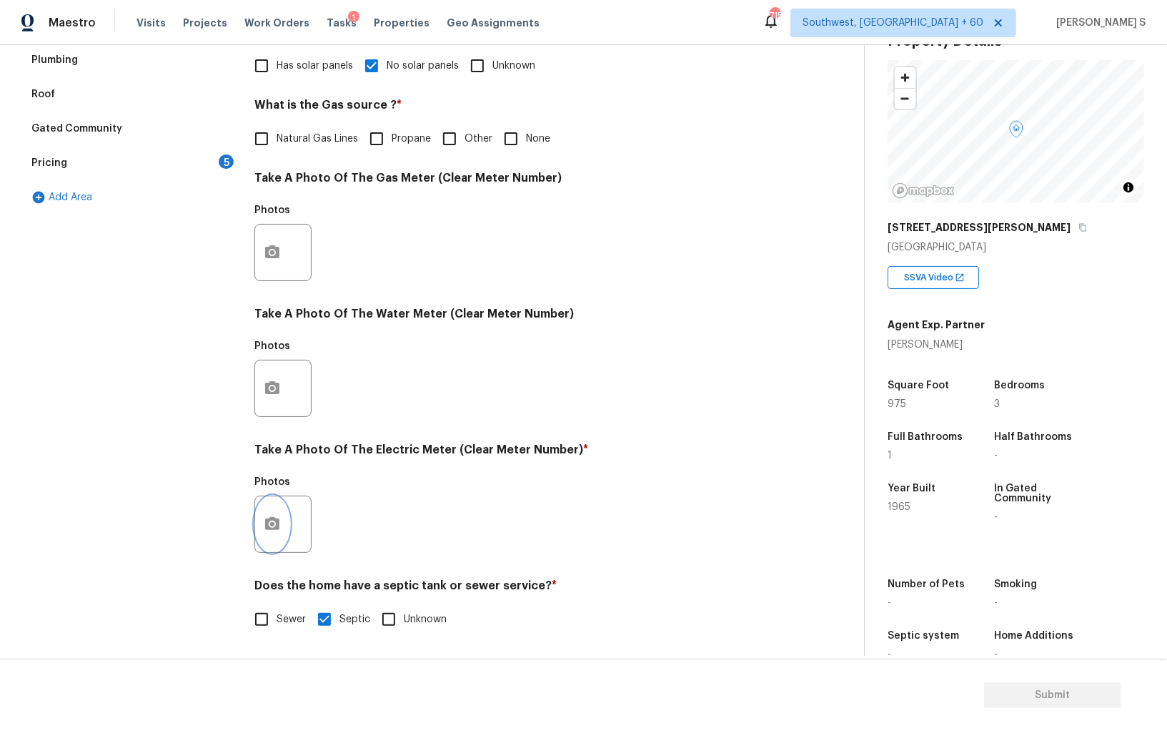
click at [267, 516] on icon "button" at bounding box center [272, 523] width 17 height 17
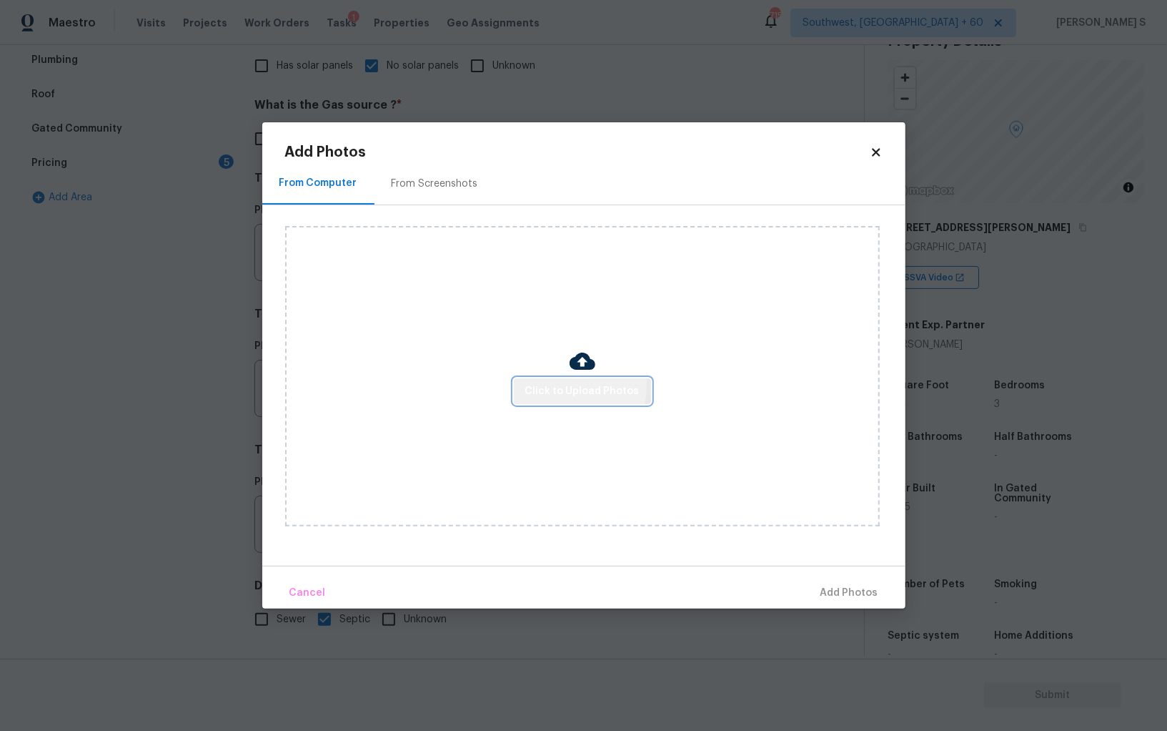
click at [549, 385] on span "Click to Upload Photos" at bounding box center [582, 391] width 114 height 18
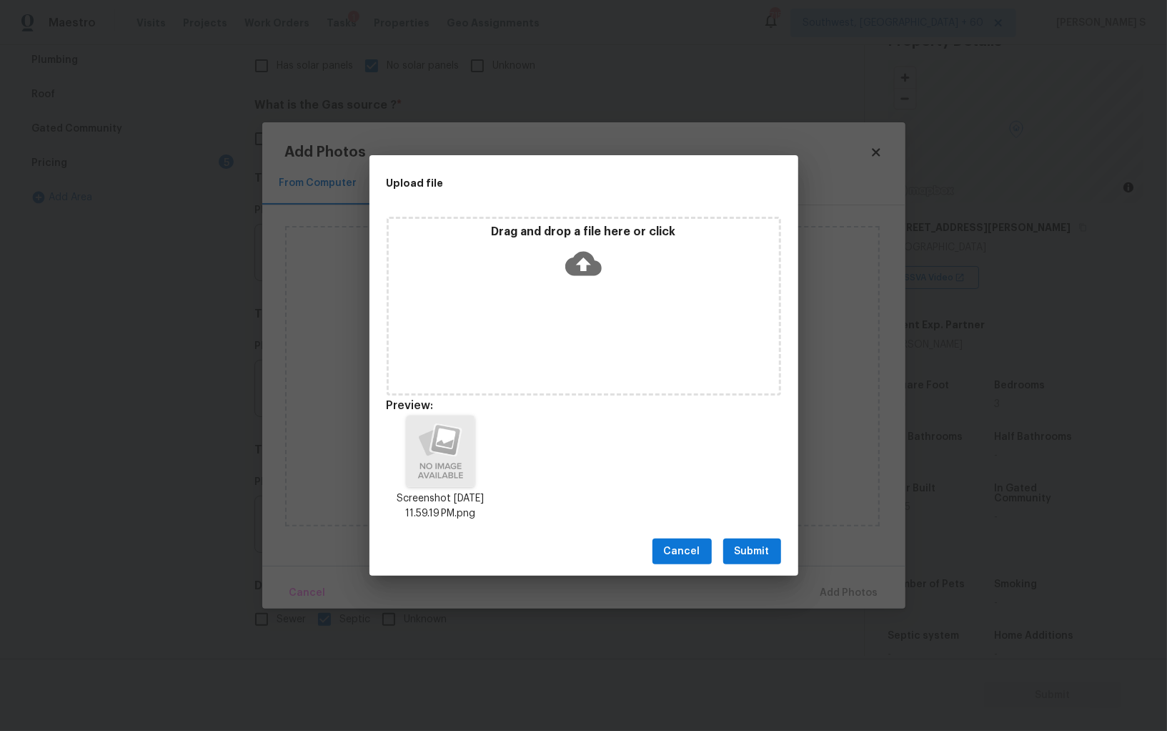
click at [746, 555] on span "Submit" at bounding box center [752, 552] width 35 height 18
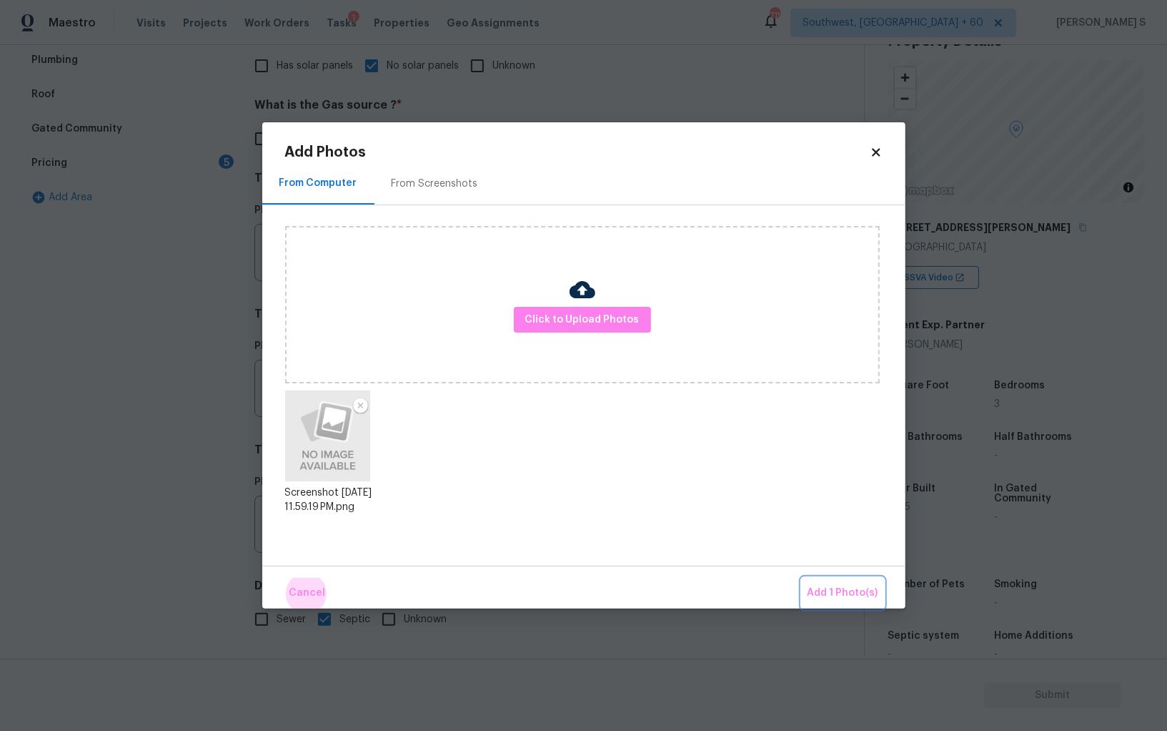
click at [802, 578] on button "Add 1 Photo(s)" at bounding box center [843, 593] width 82 height 31
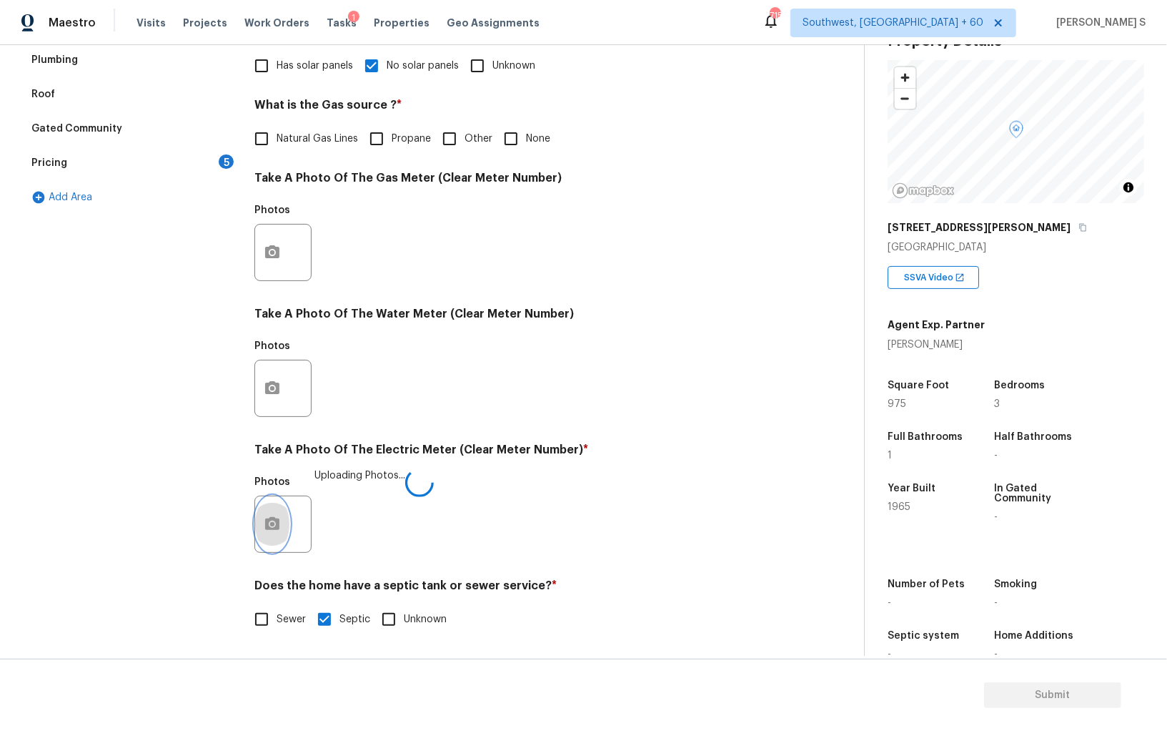
scroll to position [0, 0]
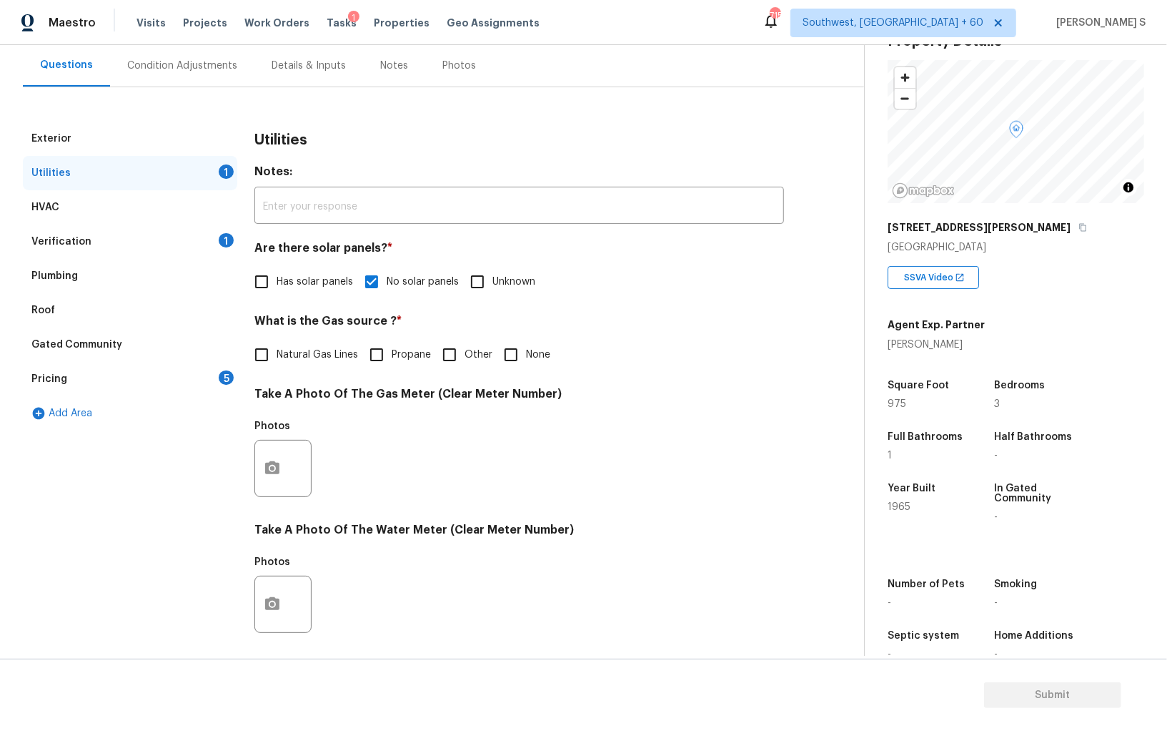
click at [228, 375] on div "5" at bounding box center [226, 377] width 15 height 14
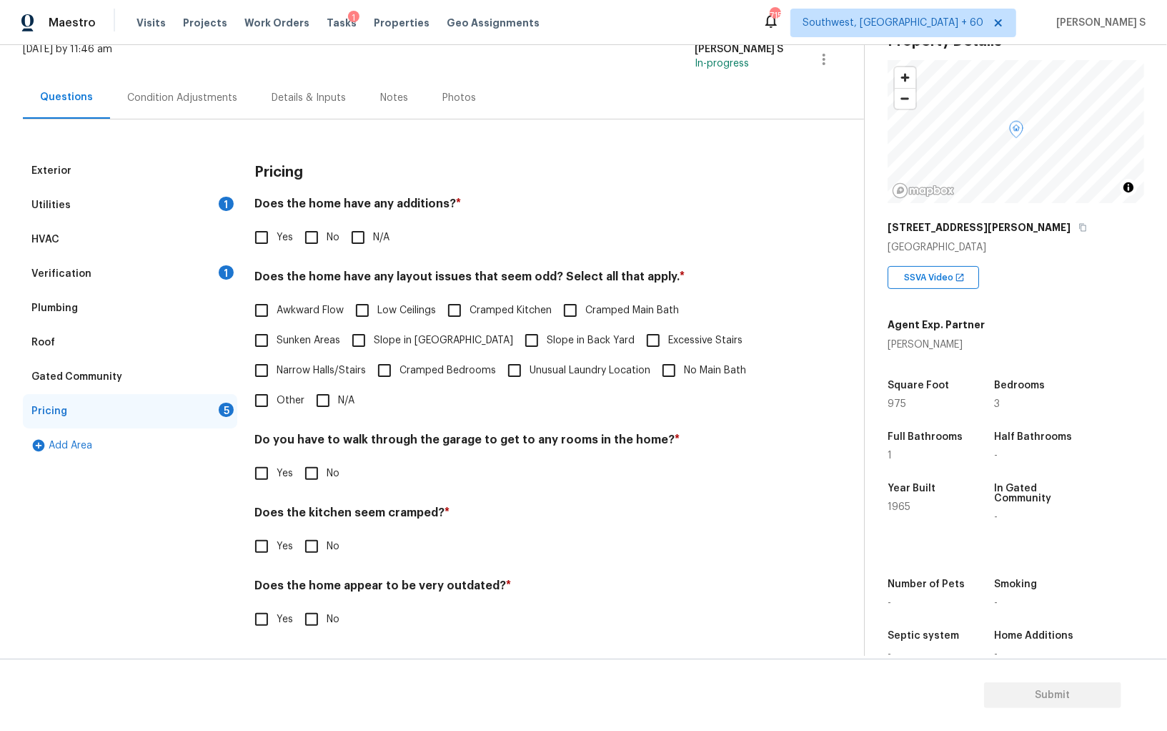
scroll to position [97, 0]
click at [324, 232] on input "No" at bounding box center [312, 238] width 30 height 30
checkbox input "true"
click at [297, 478] on input "No" at bounding box center [312, 474] width 30 height 30
checkbox input "true"
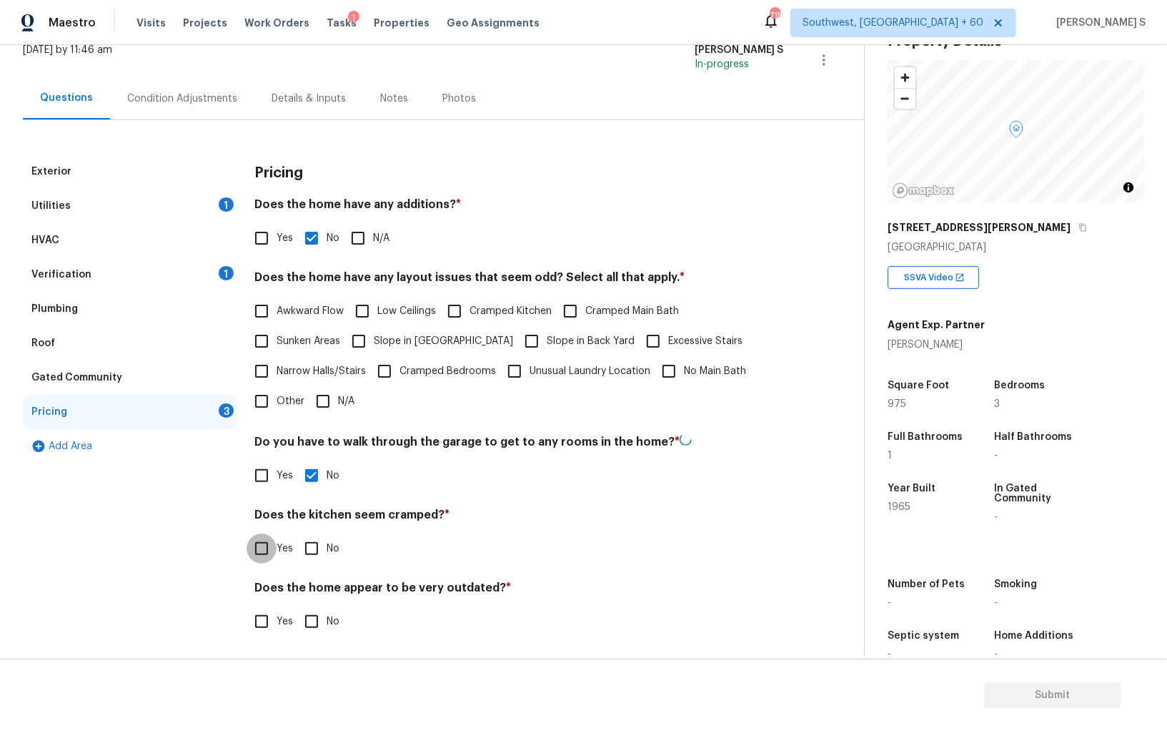
click at [297, 533] on input "No" at bounding box center [312, 548] width 30 height 30
checkbox input "true"
click at [297, 606] on input "No" at bounding box center [312, 621] width 30 height 30
checkbox input "true"
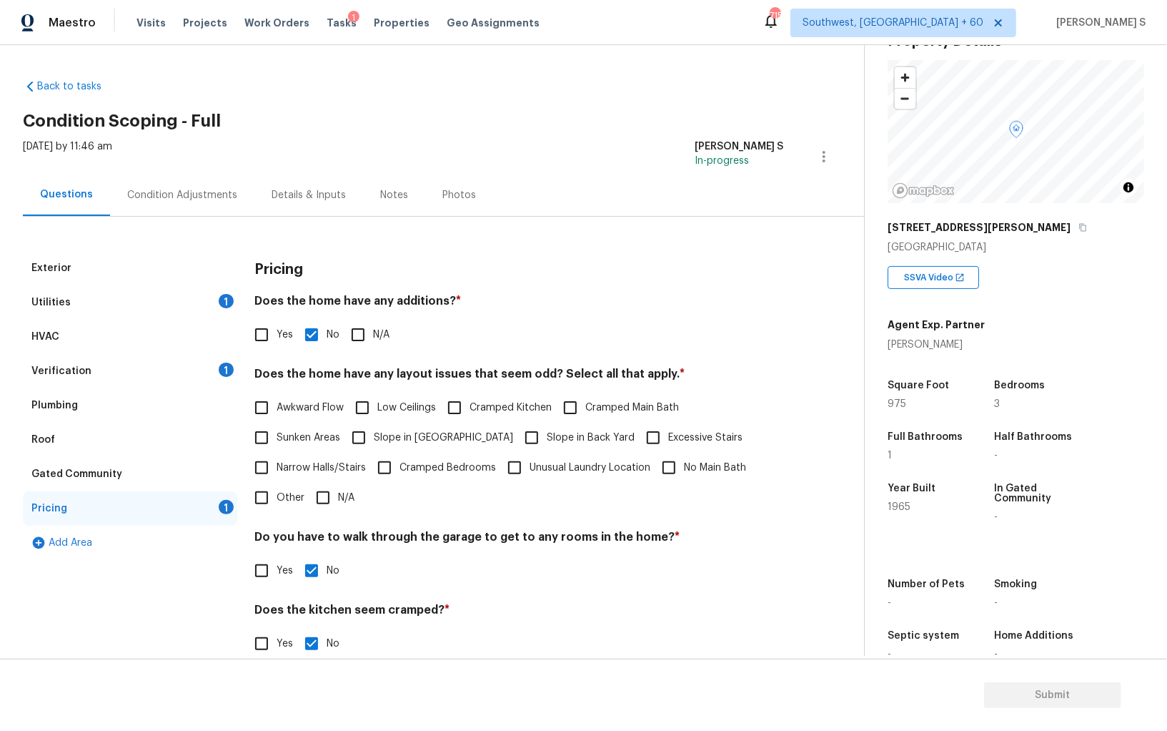
click at [186, 197] on div "Condition Adjustments" at bounding box center [182, 195] width 110 height 14
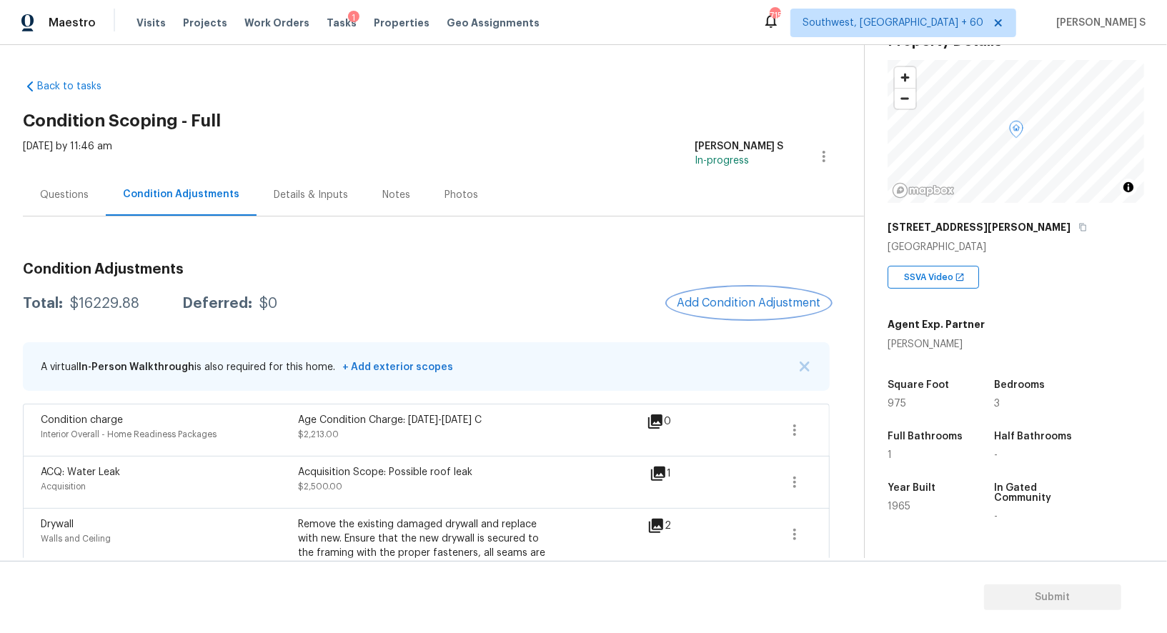
click at [741, 303] on span "Add Condition Adjustment" at bounding box center [749, 303] width 144 height 13
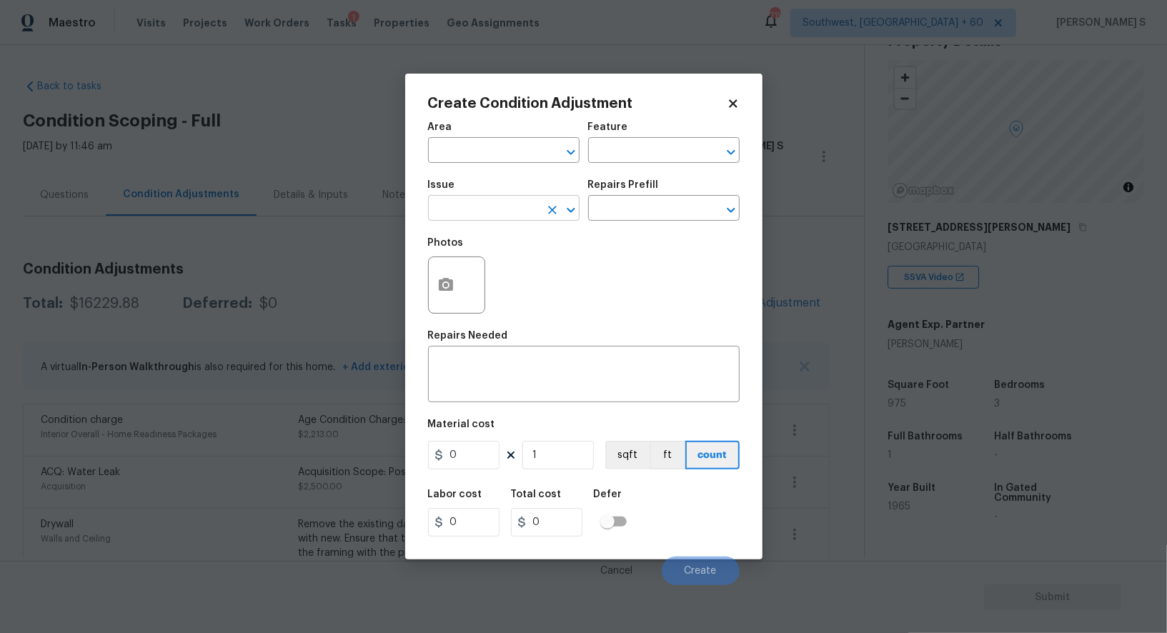
click at [510, 214] on input "text" at bounding box center [484, 210] width 112 height 22
type input "ACQ: HVAC"
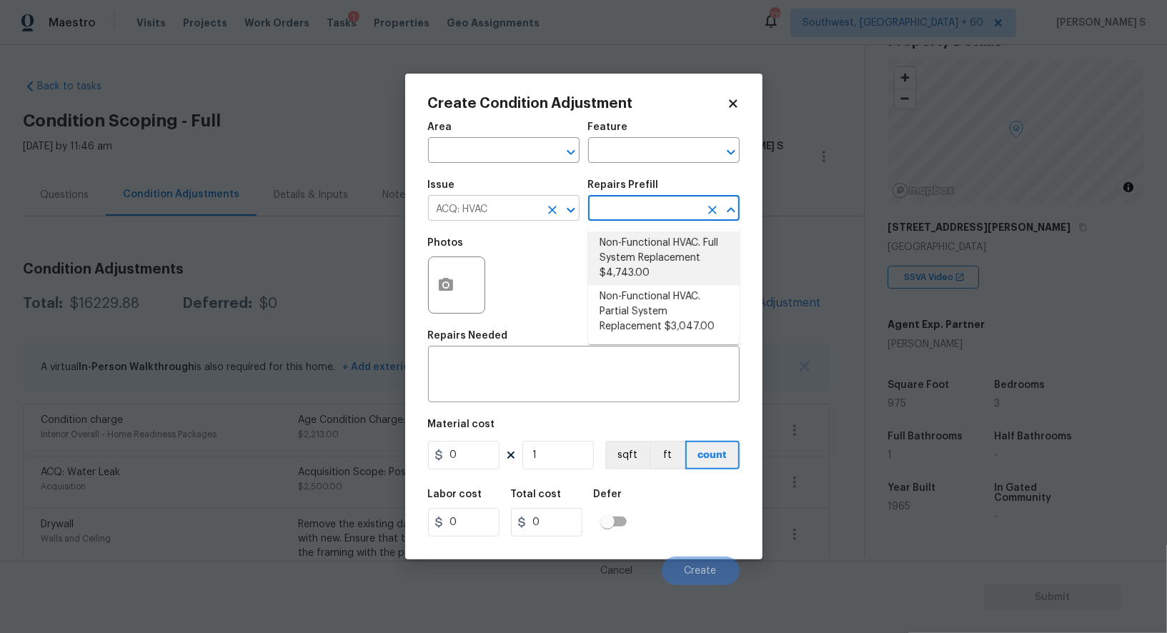
type input "Acquisition"
type textarea "Acquisition Scope: Full System Replacement"
type input "4743"
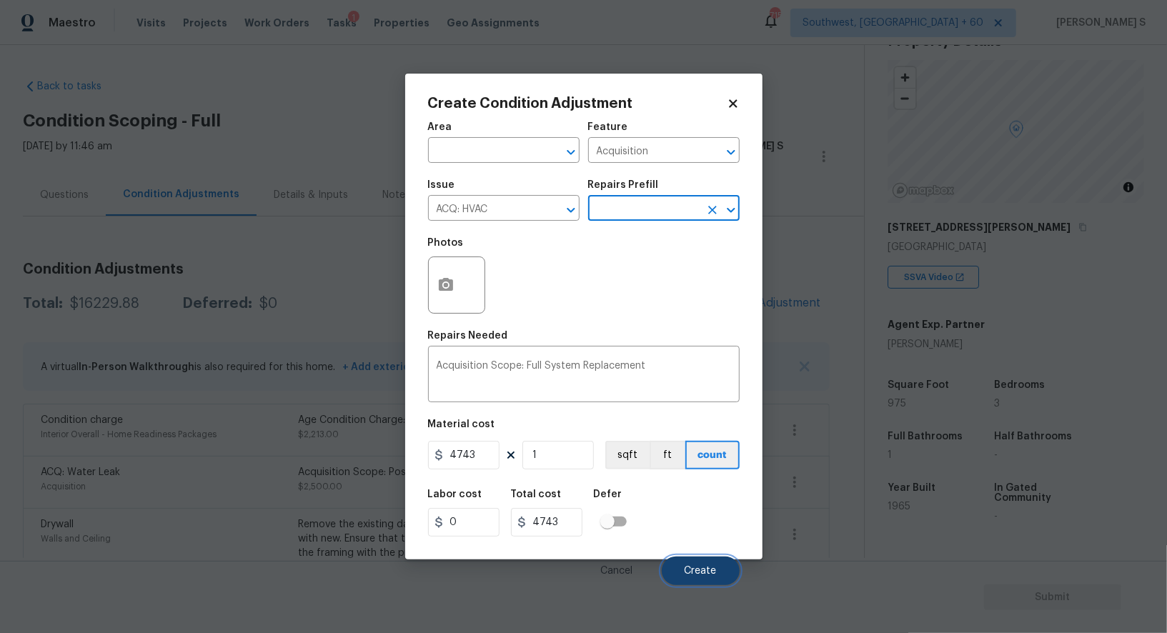
click at [713, 560] on button "Create" at bounding box center [701, 571] width 78 height 29
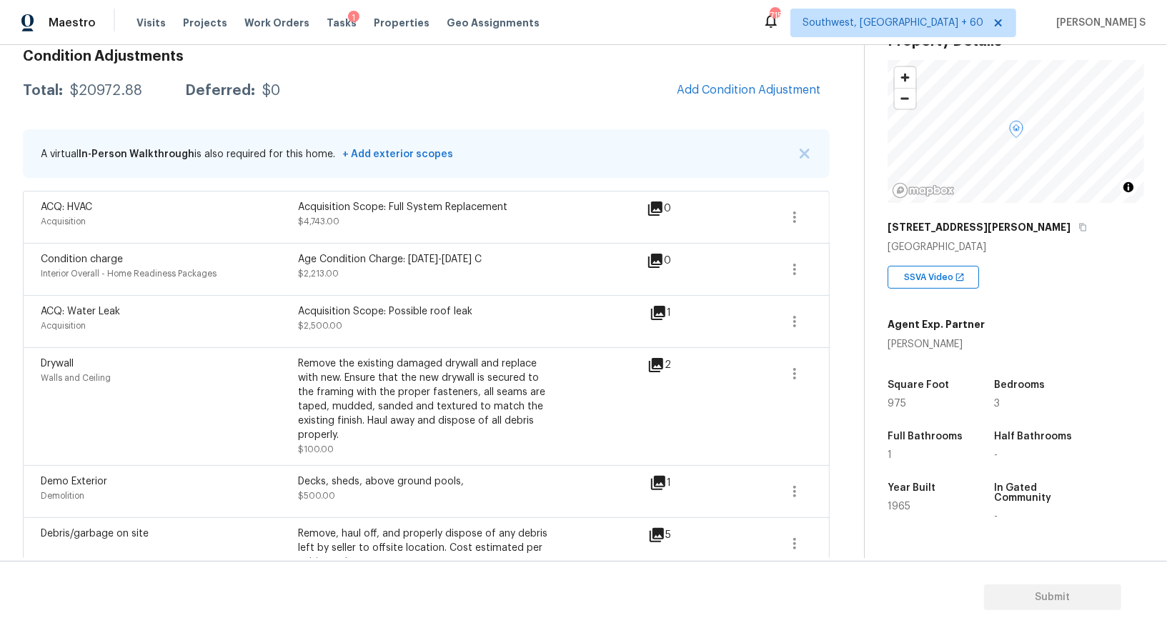
scroll to position [466, 0]
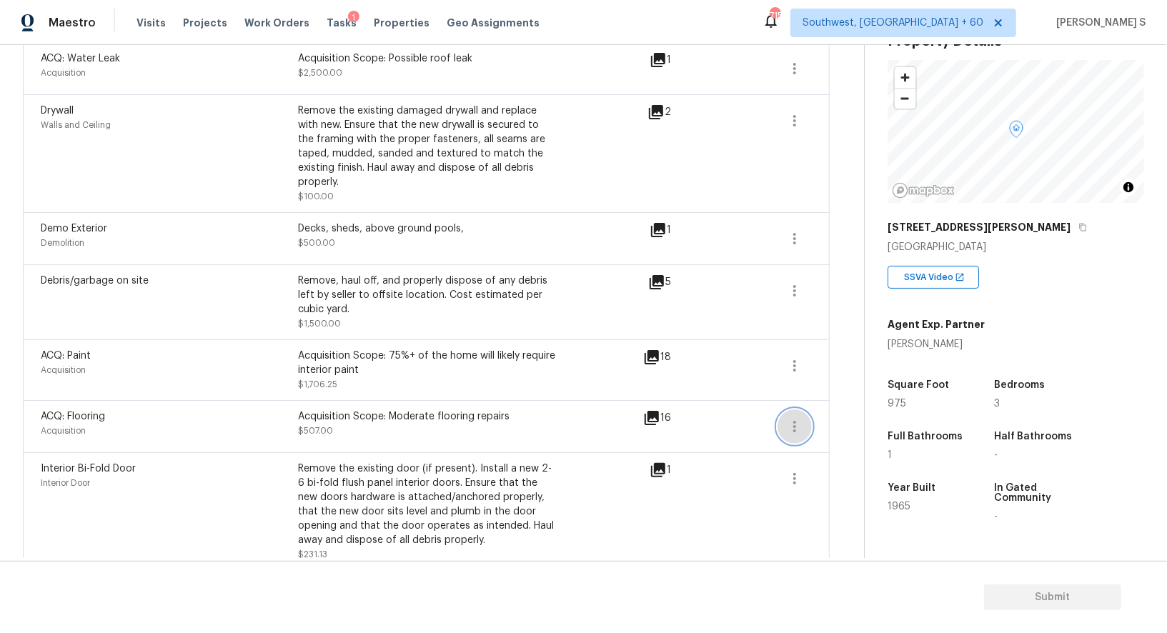
click at [792, 410] on button "button" at bounding box center [795, 427] width 34 height 34
click at [818, 397] on link "Edit" at bounding box center [877, 407] width 122 height 21
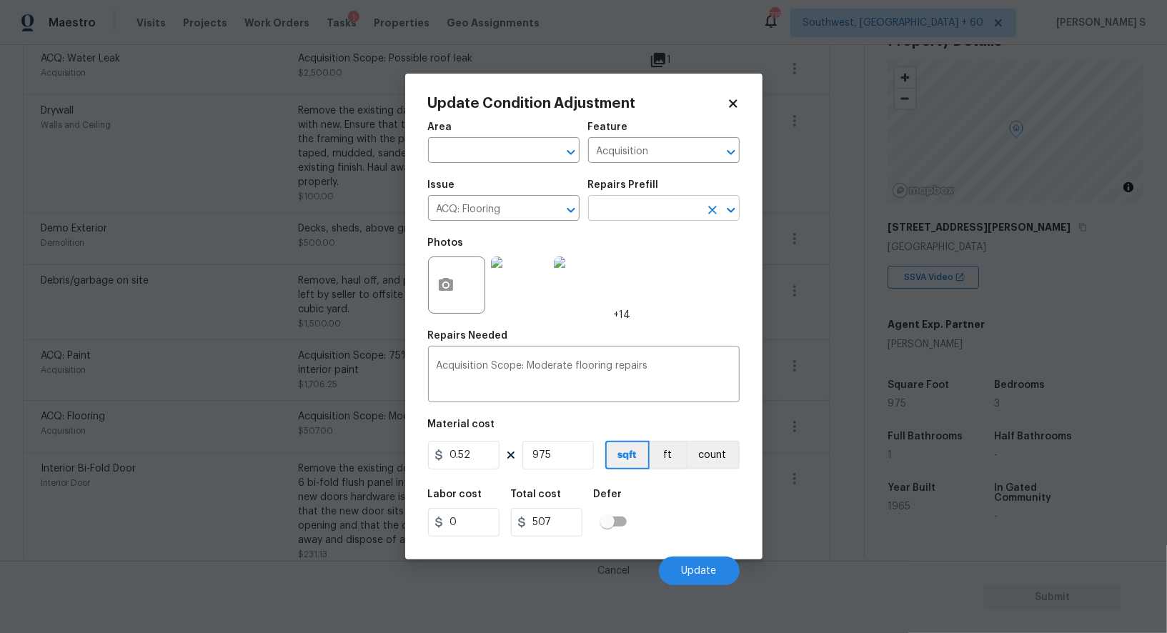
click at [625, 211] on input "text" at bounding box center [644, 210] width 112 height 22
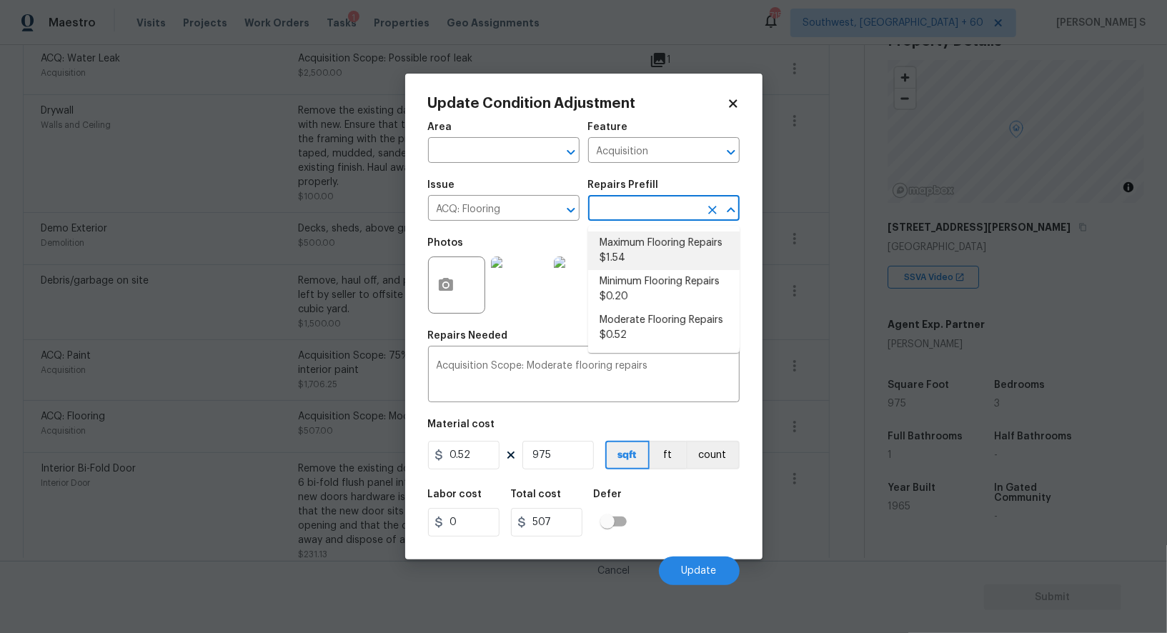
click at [635, 254] on li "Maximum Flooring Repairs $1.54" at bounding box center [664, 251] width 152 height 39
type textarea "Acquisition Scope: Maximum flooring repairs"
type input "1.54"
type input "1501.5"
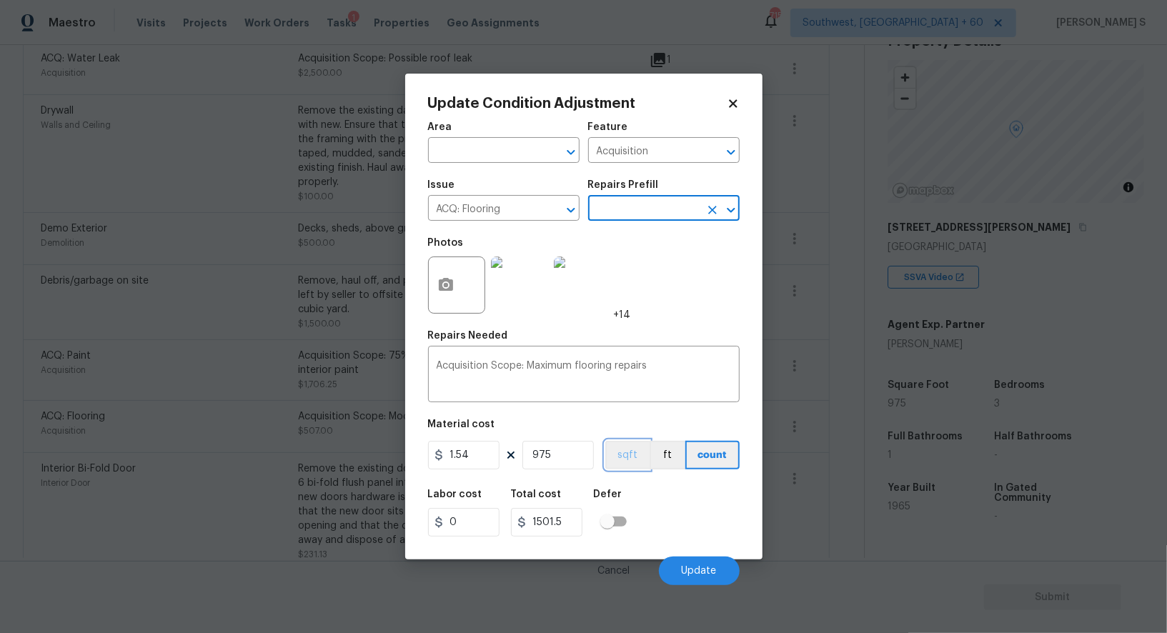
click at [619, 459] on button "sqft" at bounding box center [627, 455] width 44 height 29
click at [658, 505] on div "Labor cost 0 Total cost 1501.5 Defer" at bounding box center [584, 513] width 312 height 64
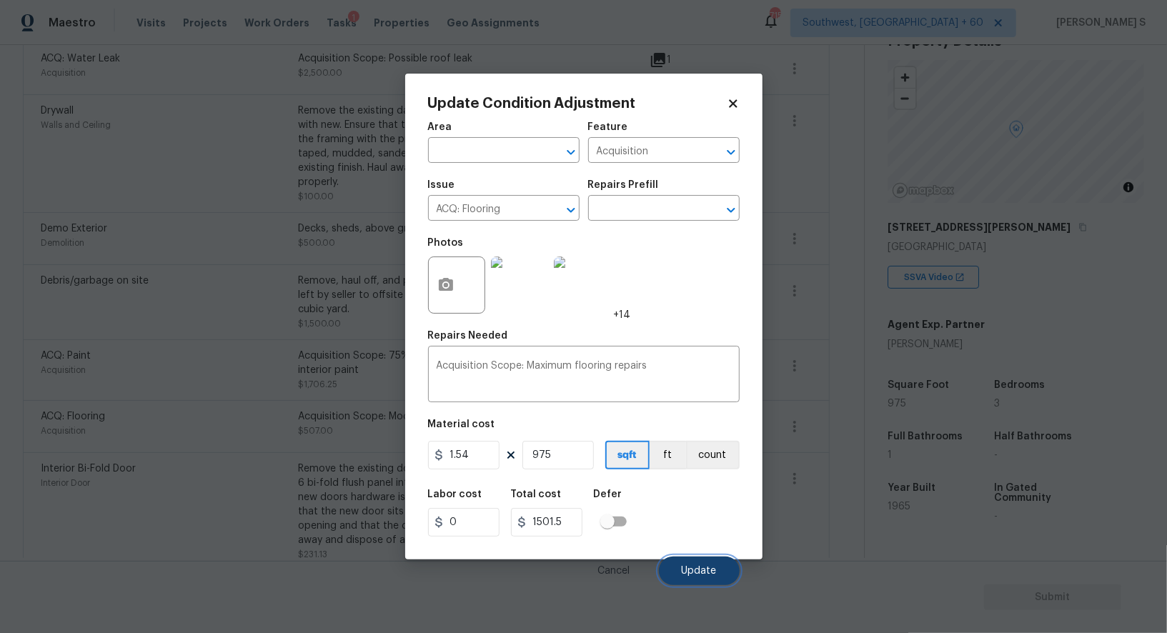
click at [708, 570] on span "Update" at bounding box center [699, 571] width 35 height 11
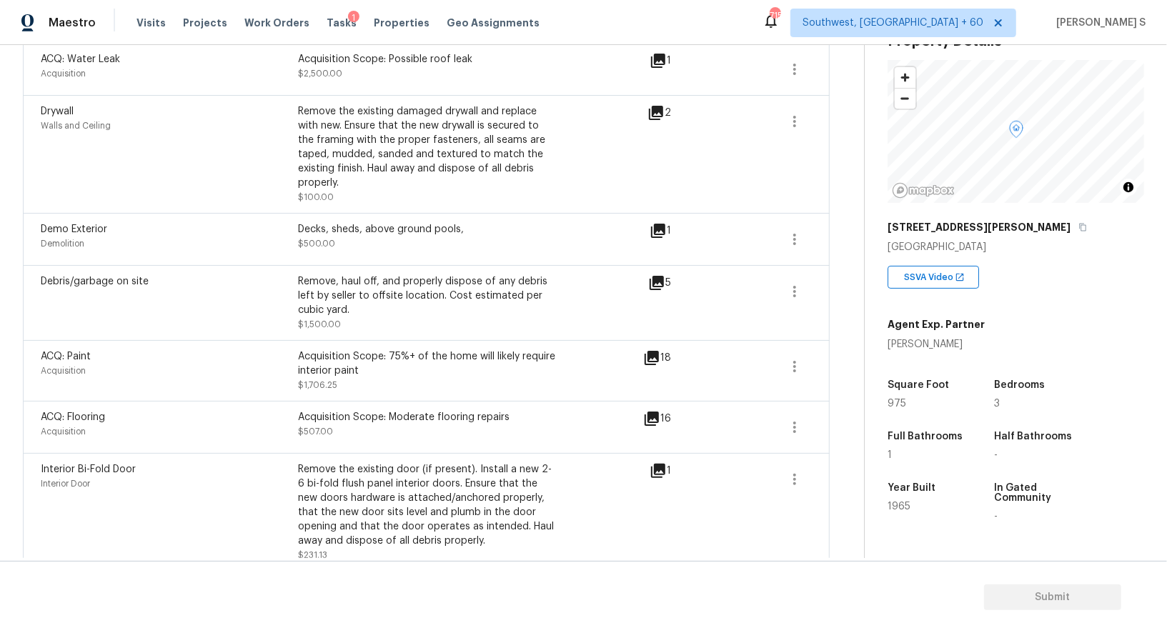
click at [34, 455] on body "Maestro Visits Projects Work Orders Tasks 1 Properties Geo Assignments 715 Sout…" at bounding box center [583, 316] width 1167 height 633
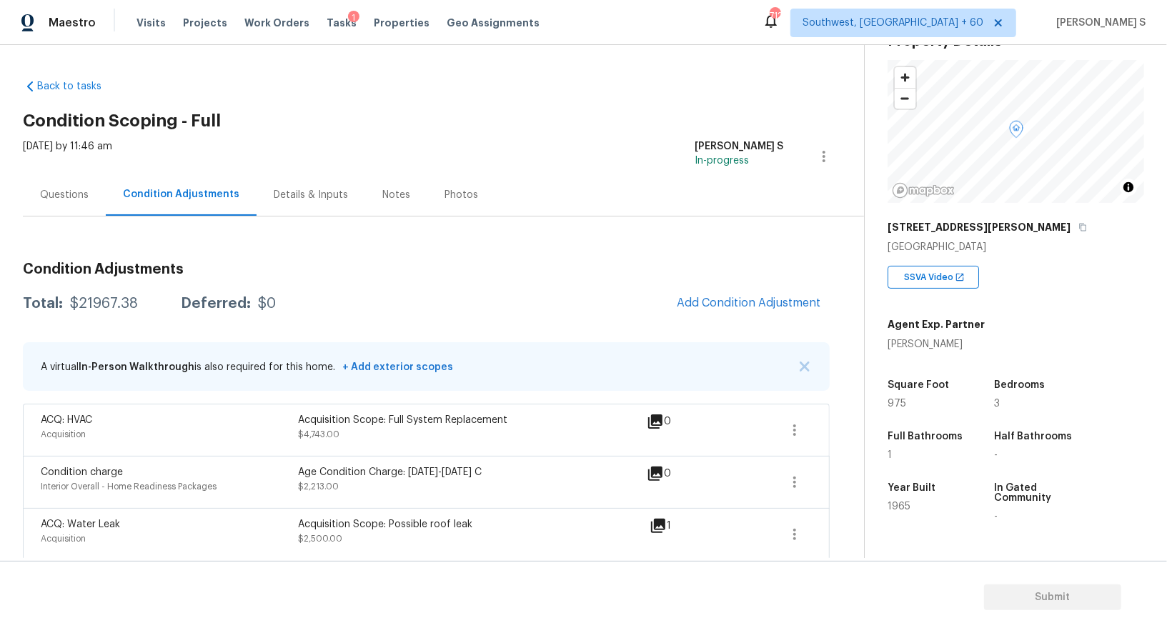
scroll to position [735, 0]
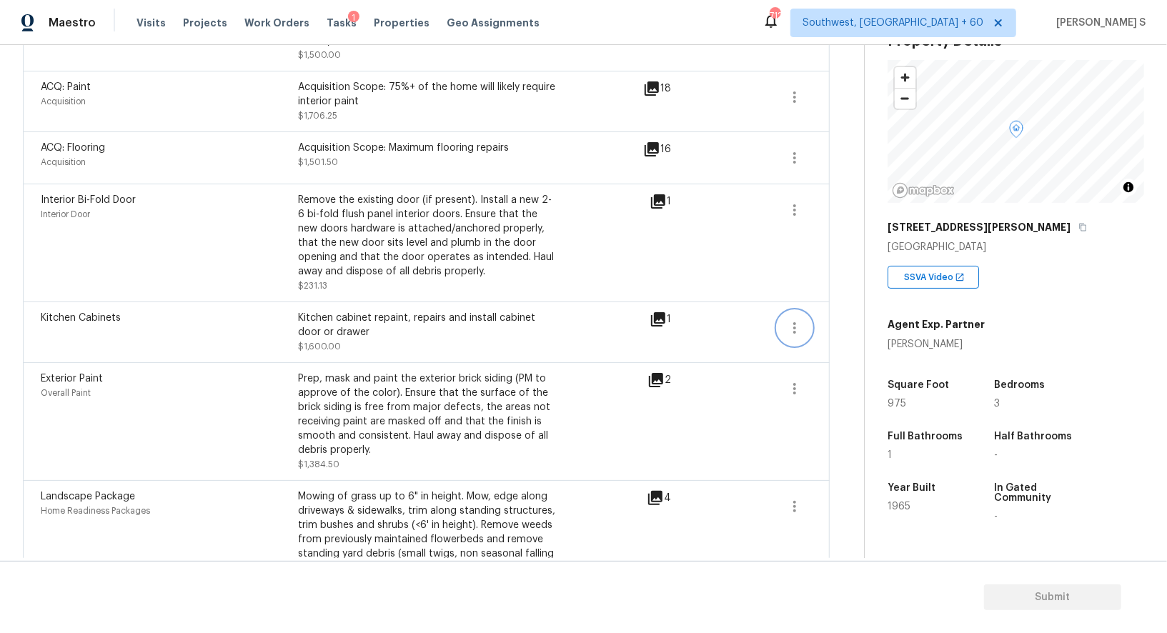
click at [781, 316] on button "button" at bounding box center [795, 328] width 34 height 34
click at [897, 312] on div "Edit" at bounding box center [877, 309] width 112 height 14
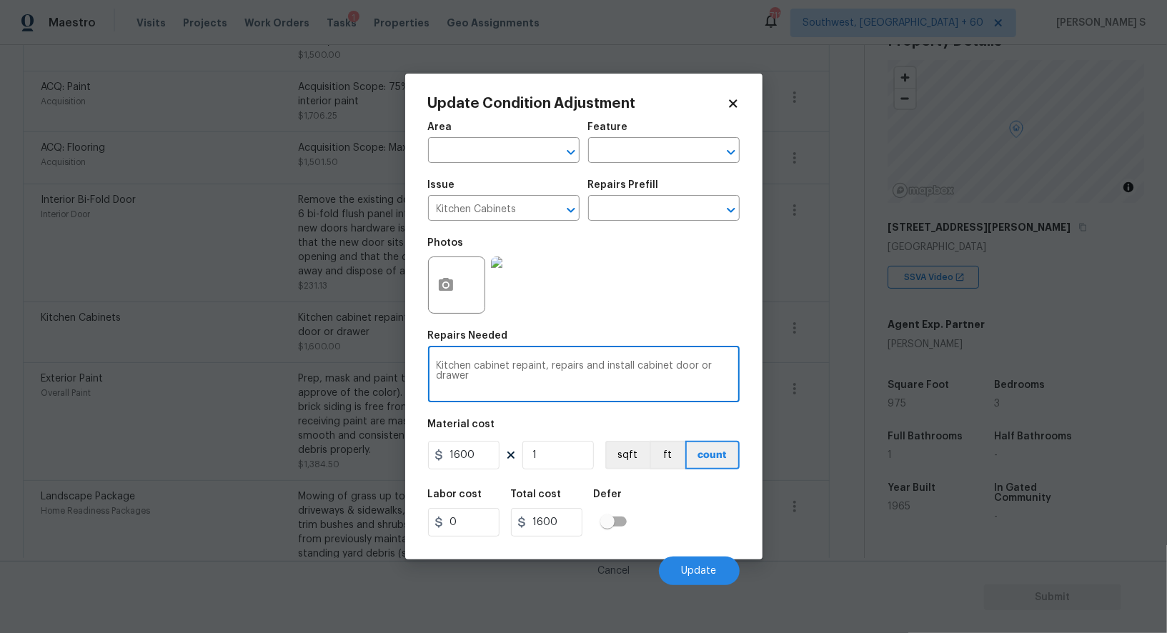
click at [596, 387] on textarea "Kitchen cabinet repaint, repairs and install cabinet door or drawer" at bounding box center [584, 376] width 295 height 30
type textarea "Kitchen cabinet repaint, repairs and install cabinet door or drawer. and counte…"
click at [481, 455] on input "1600" at bounding box center [463, 455] width 71 height 29
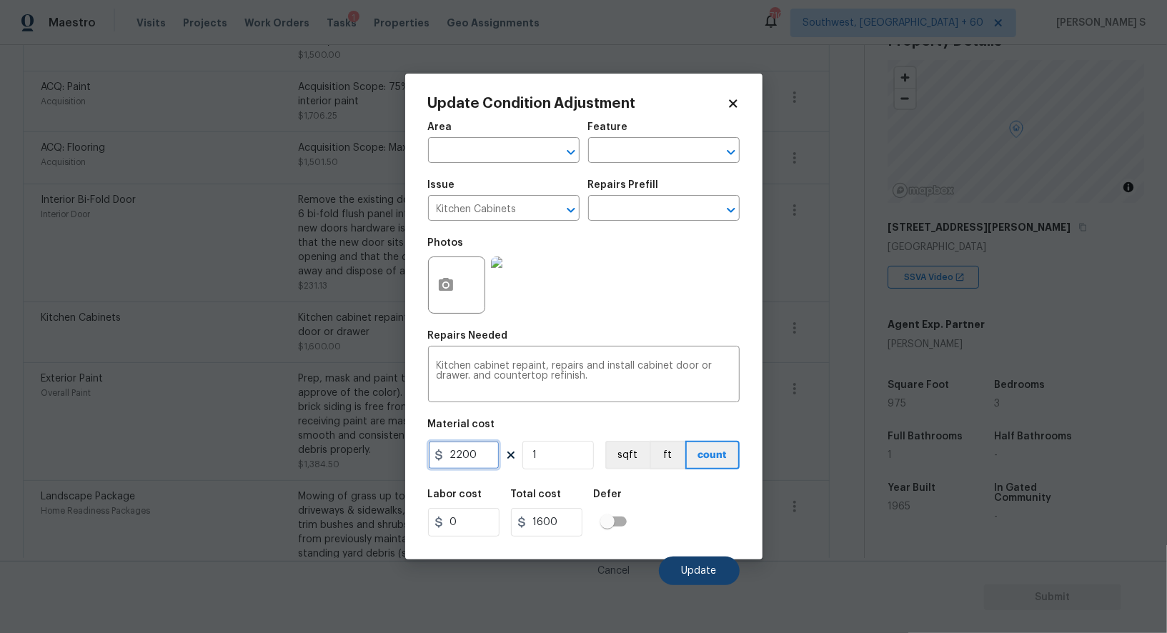
type input "2200"
click at [714, 579] on button "Update" at bounding box center [699, 571] width 81 height 29
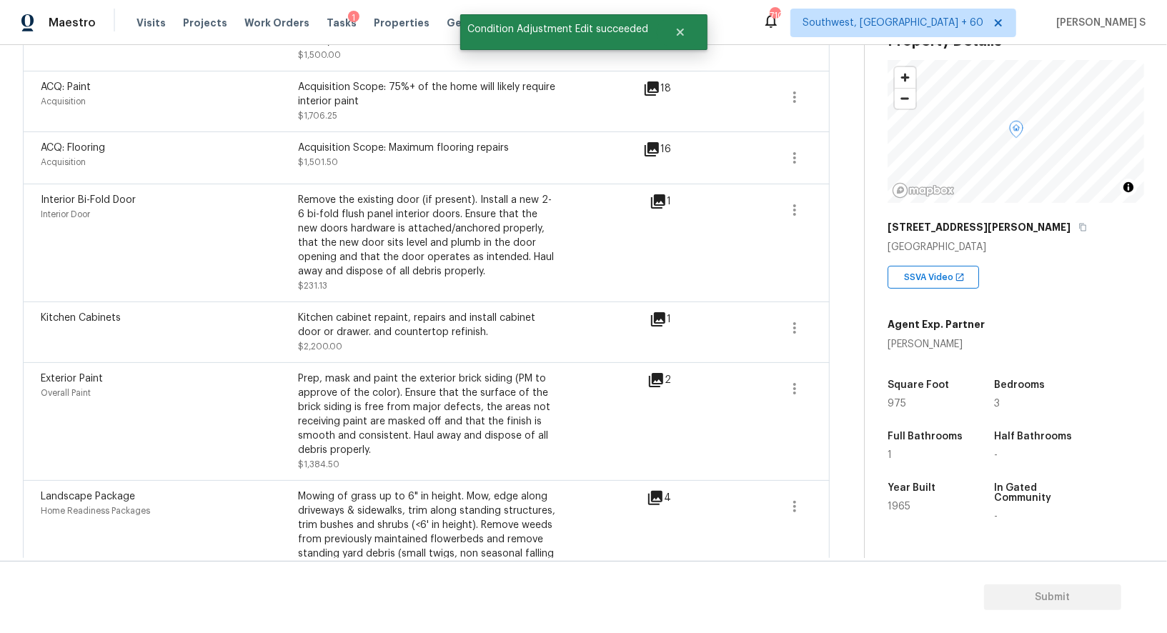
click at [219, 337] on div "Kitchen Cabinets Kitchen cabinet repaint, repairs and install cabinet door or d…" at bounding box center [426, 332] width 807 height 61
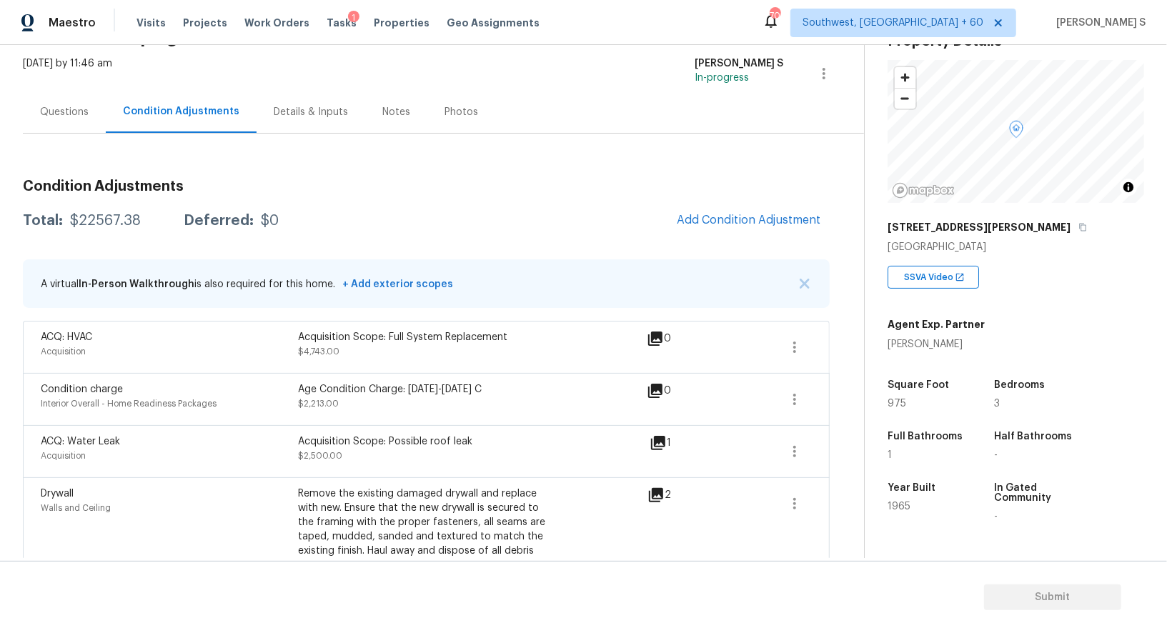
scroll to position [130, 0]
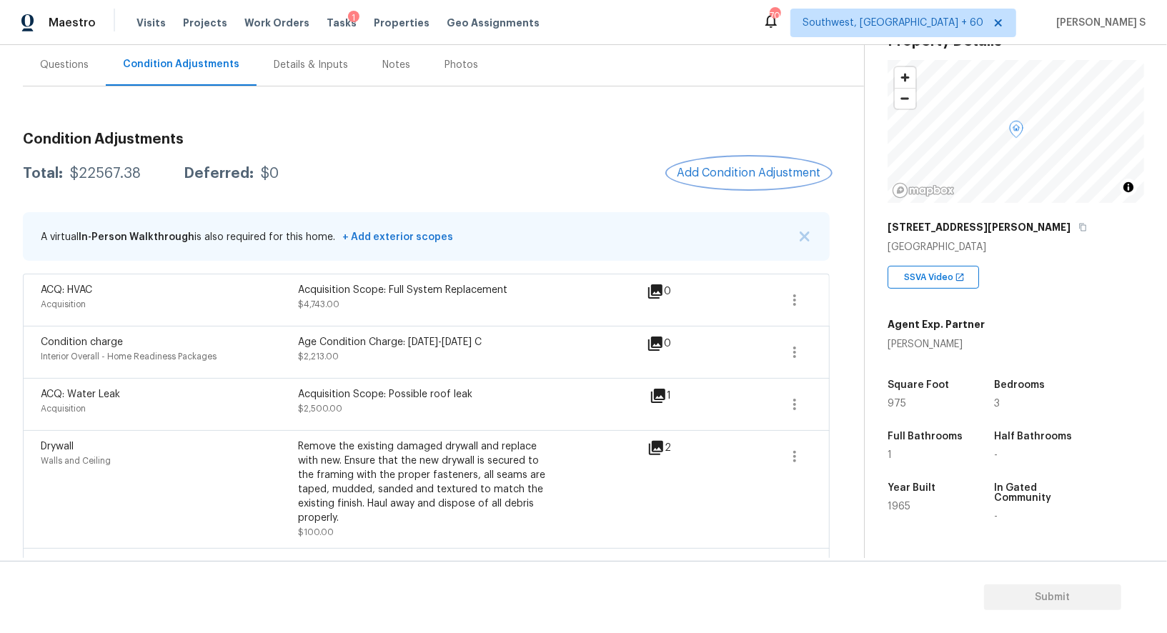
click at [712, 176] on span "Add Condition Adjustment" at bounding box center [749, 173] width 144 height 13
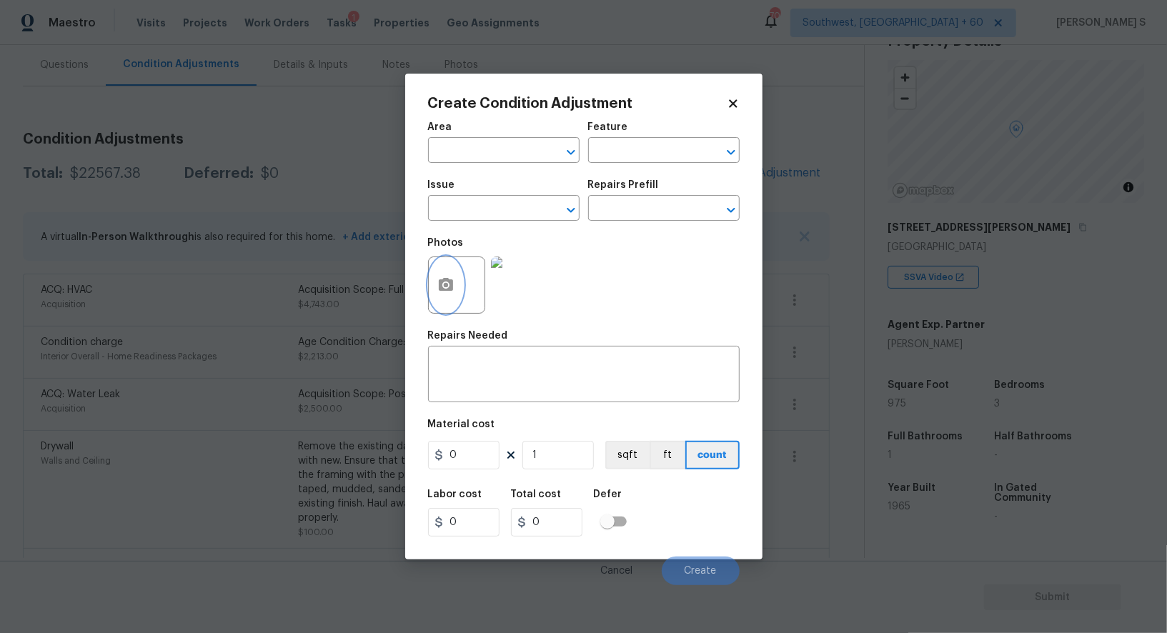
click at [447, 289] on icon "button" at bounding box center [445, 285] width 17 height 17
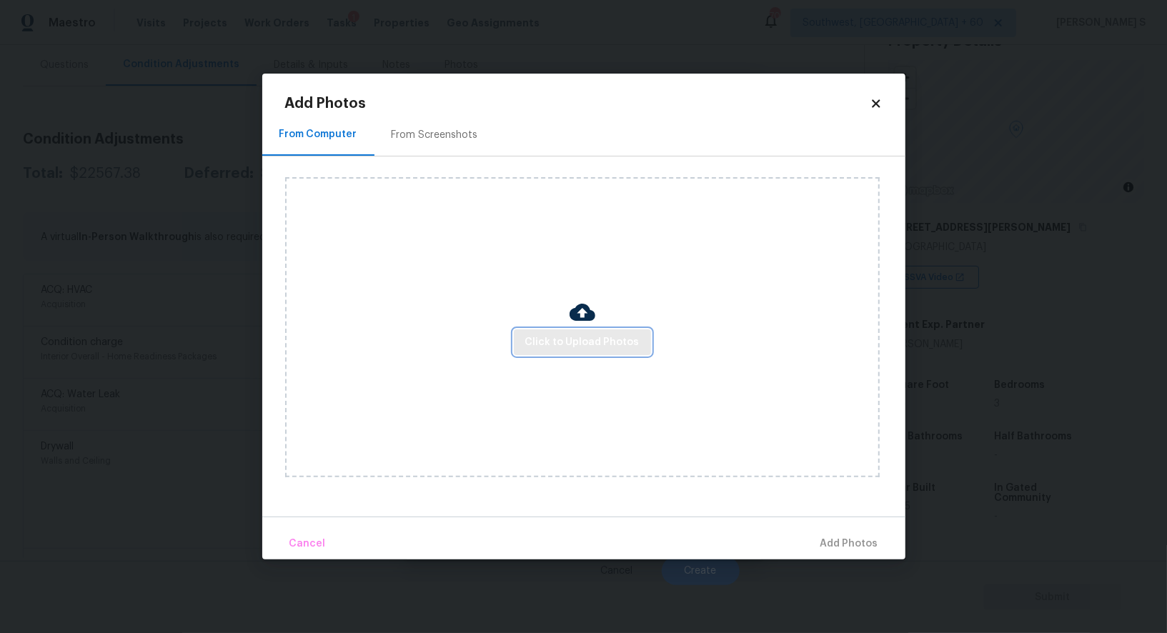
click at [618, 350] on span "Click to Upload Photos" at bounding box center [582, 343] width 114 height 18
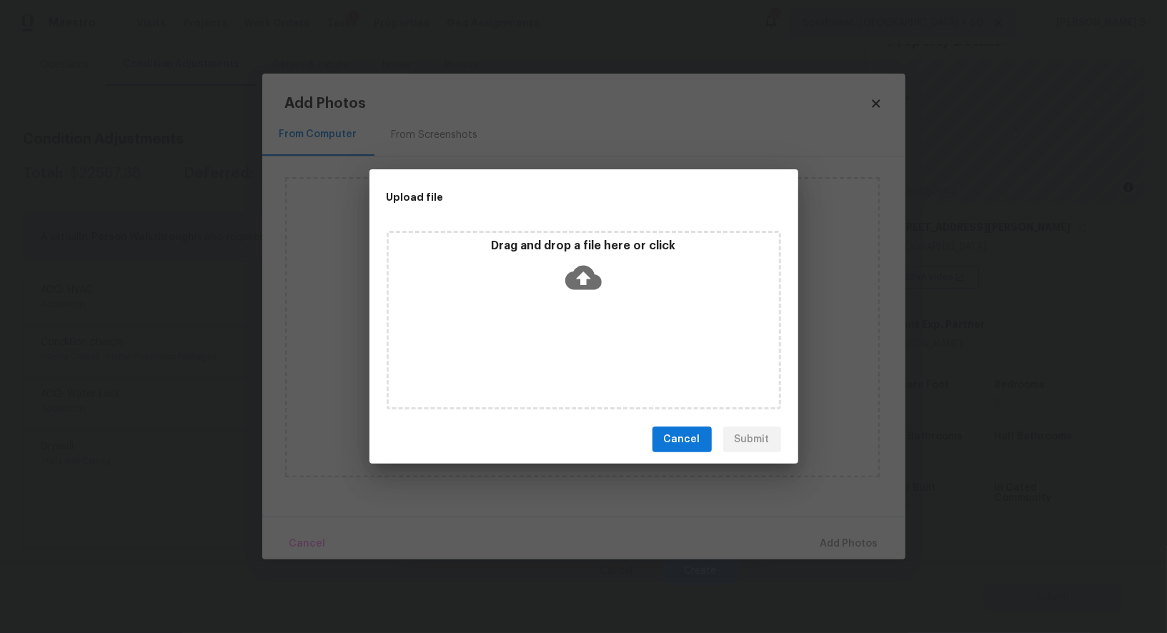
click at [656, 300] on div "Drag and drop a file here or click" at bounding box center [584, 320] width 395 height 179
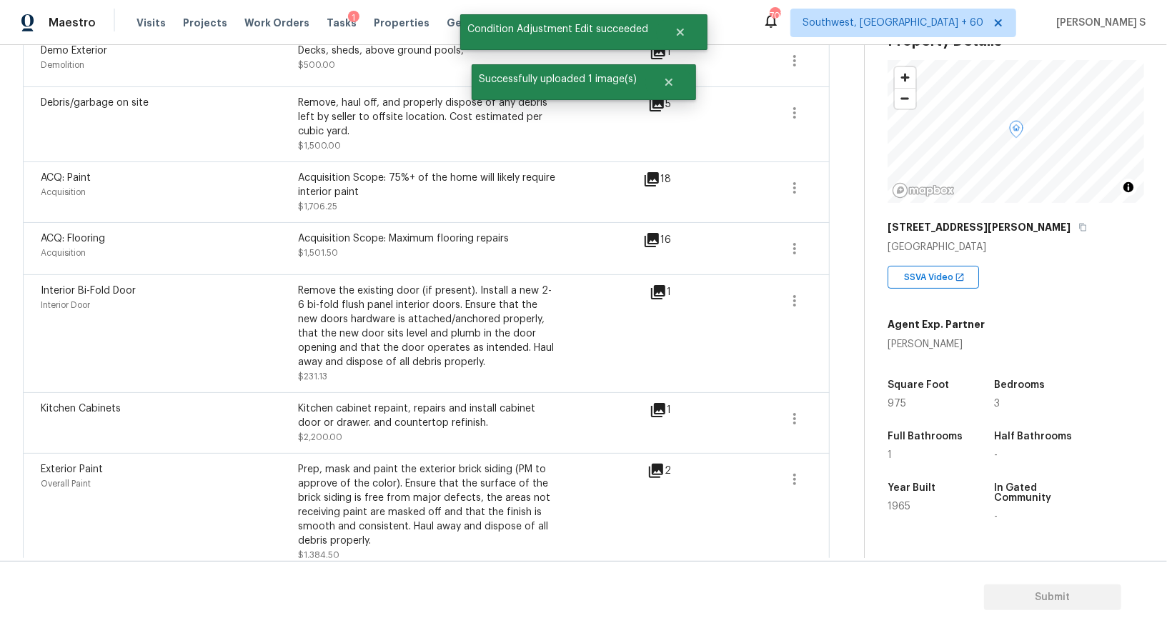
scroll to position [788, 0]
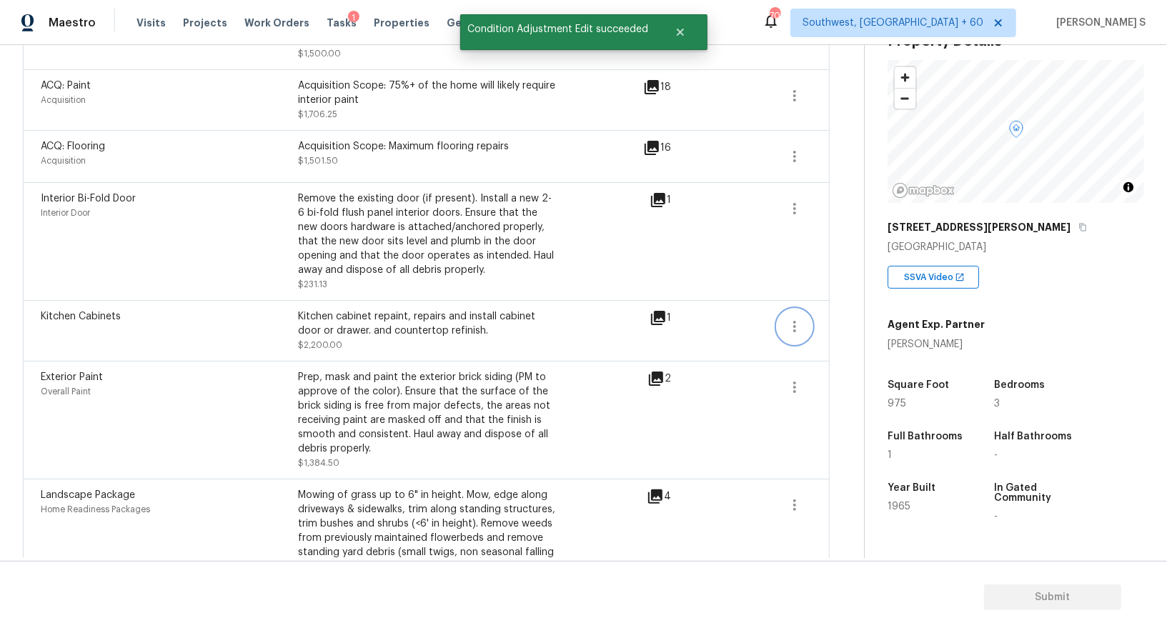
click at [799, 310] on button "button" at bounding box center [795, 327] width 34 height 34
click at [856, 303] on div "Edit" at bounding box center [877, 307] width 112 height 14
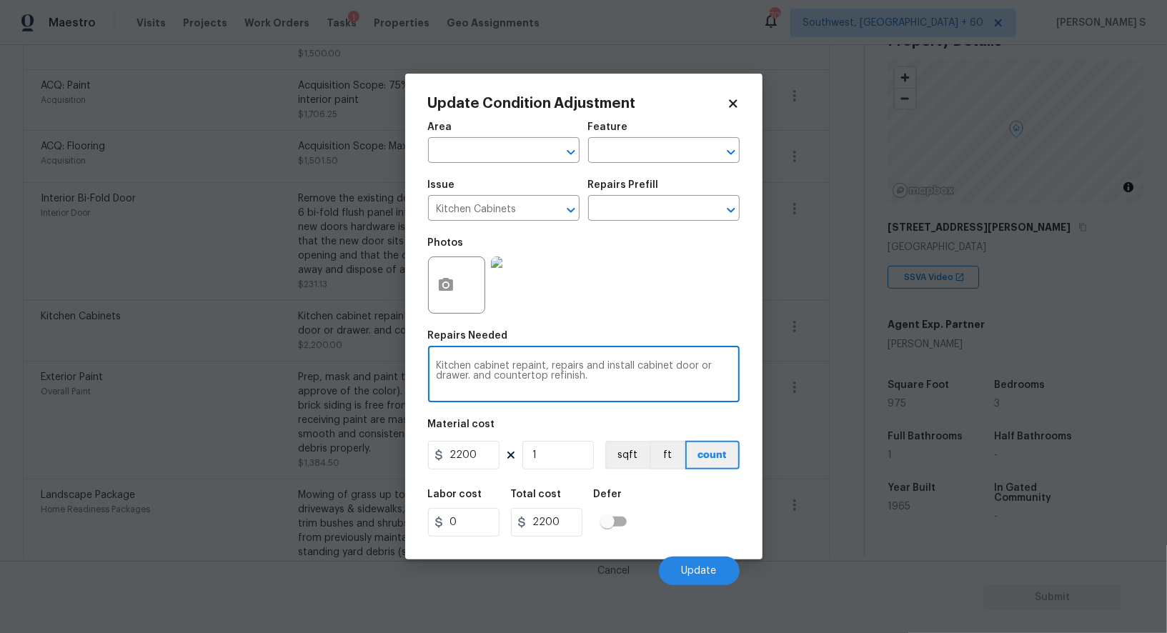
click at [628, 387] on textarea "Kitchen cabinet repaint, repairs and install cabinet door or drawer. and counte…" at bounding box center [584, 376] width 295 height 30
type textarea "Kitchen cabinet repaint, repairs and install cabinet door or drawer. and counte…"
click at [487, 459] on input "2200" at bounding box center [463, 455] width 71 height 29
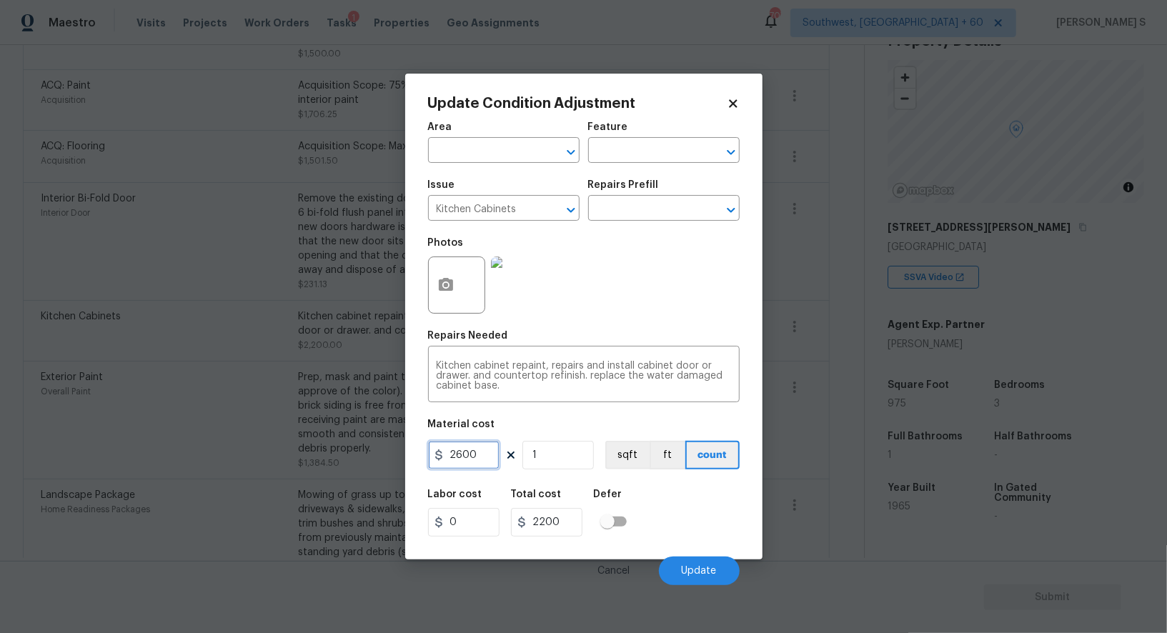
type input "2600"
drag, startPoint x: 723, startPoint y: 524, endPoint x: 747, endPoint y: 529, distance: 24.8
click at [723, 524] on div "Labor cost 0 Total cost 2600 Defer" at bounding box center [584, 513] width 312 height 64
click at [707, 567] on span "Update" at bounding box center [699, 571] width 35 height 11
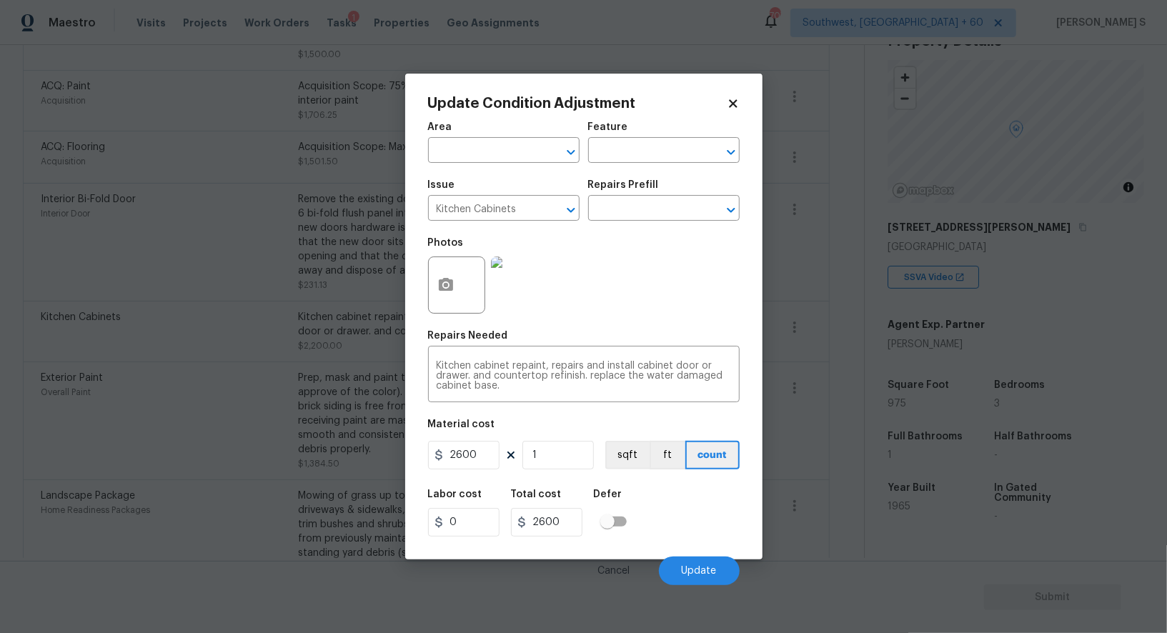
drag, startPoint x: 252, startPoint y: 402, endPoint x: 280, endPoint y: 394, distance: 29.2
click at [252, 402] on body "Maestro Visits Projects Work Orders Tasks 1 Properties Geo Assignments 707 Sout…" at bounding box center [583, 316] width 1167 height 633
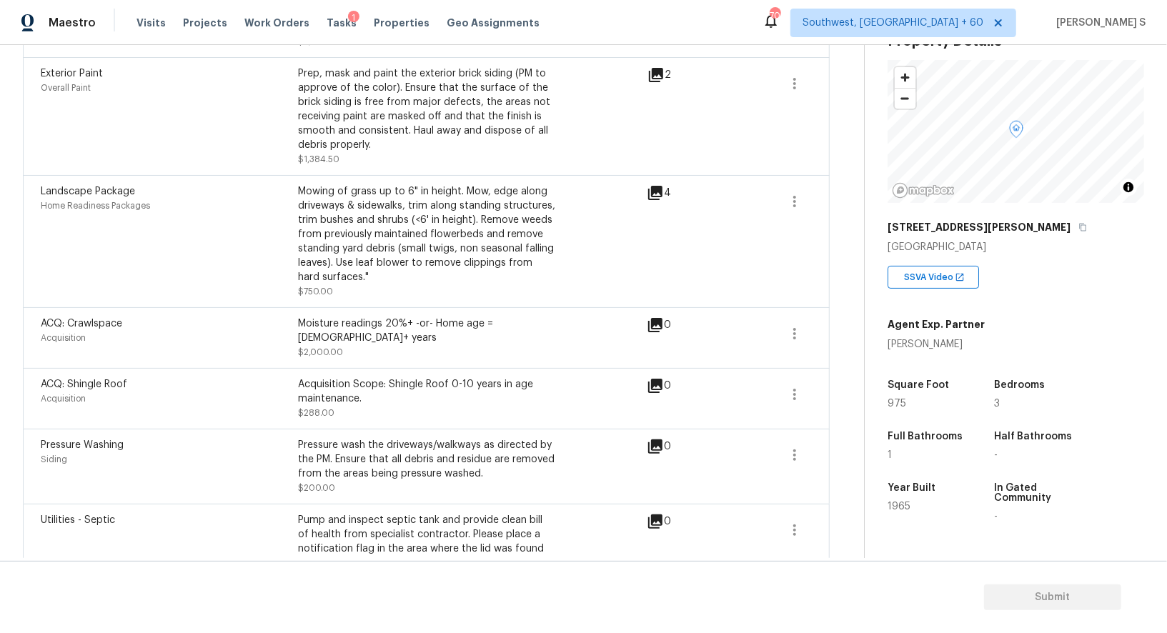
scroll to position [617, 0]
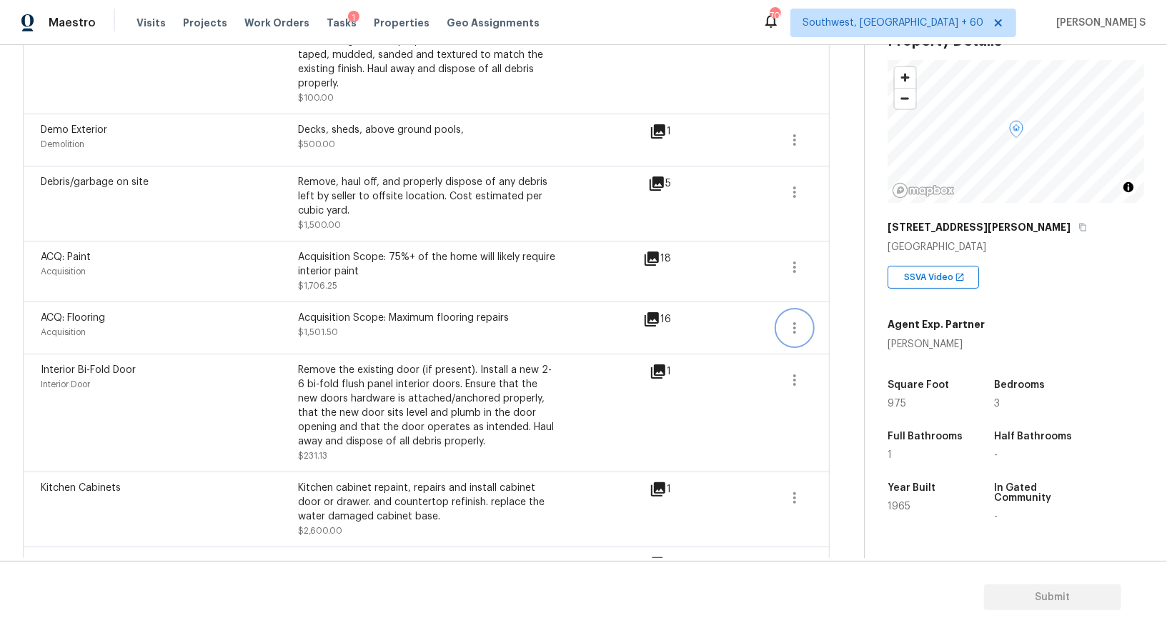
click at [796, 320] on icon "button" at bounding box center [794, 328] width 17 height 17
click at [869, 311] on div "Edit" at bounding box center [877, 309] width 112 height 14
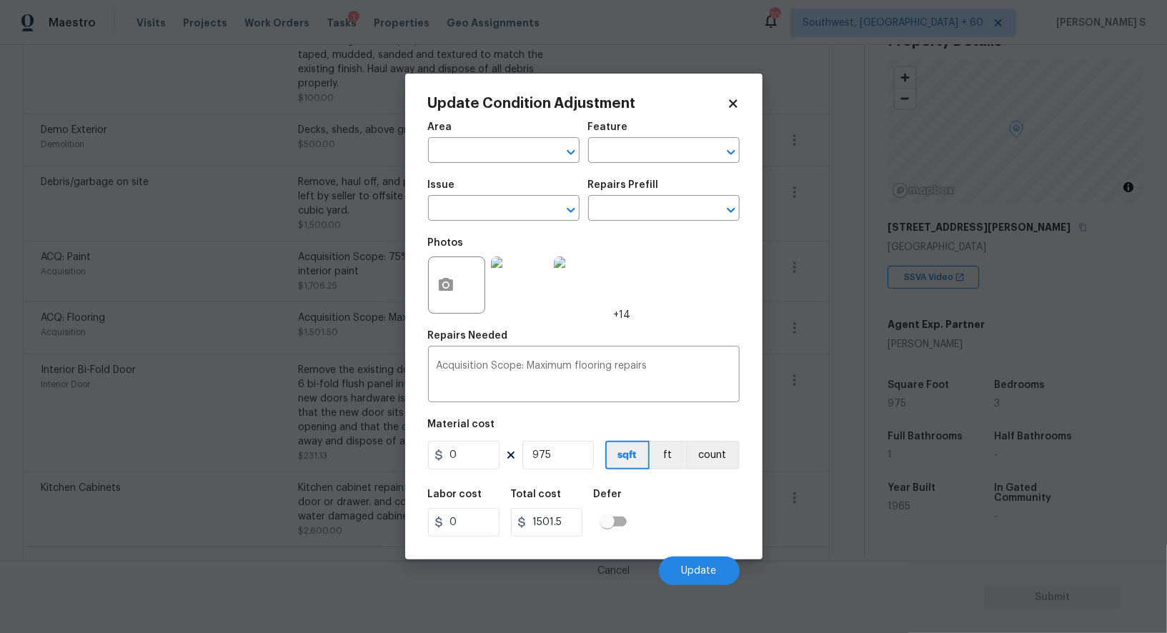
type input "Acquisition"
type input "ACQ: Flooring"
type input "1.54"
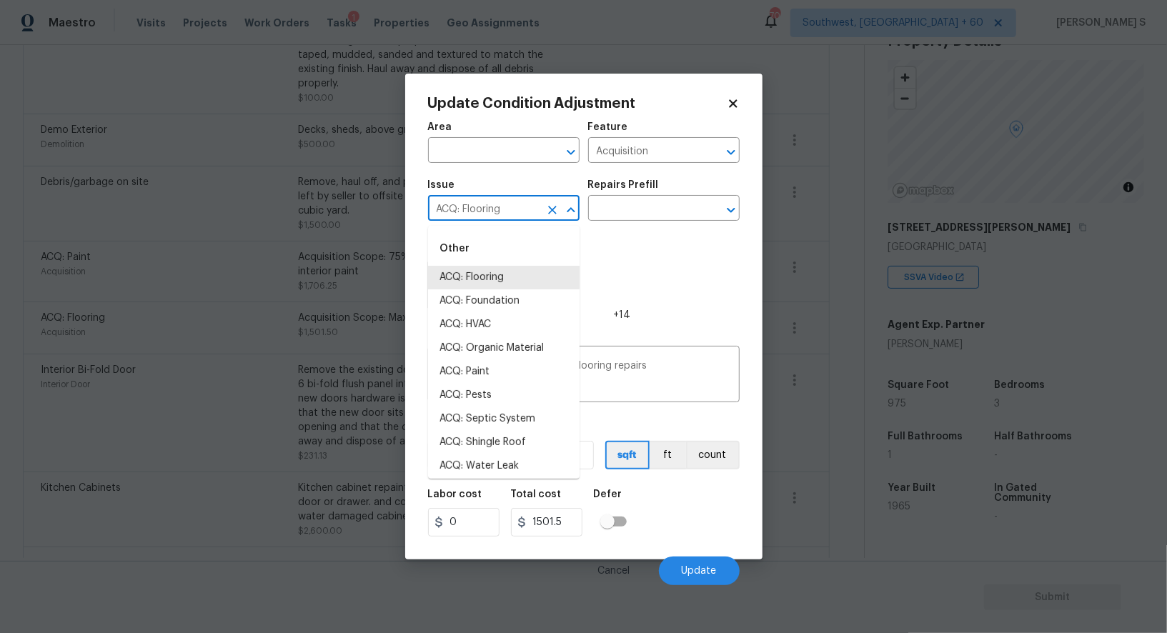
click at [498, 216] on input "ACQ: Flooring" at bounding box center [484, 210] width 112 height 22
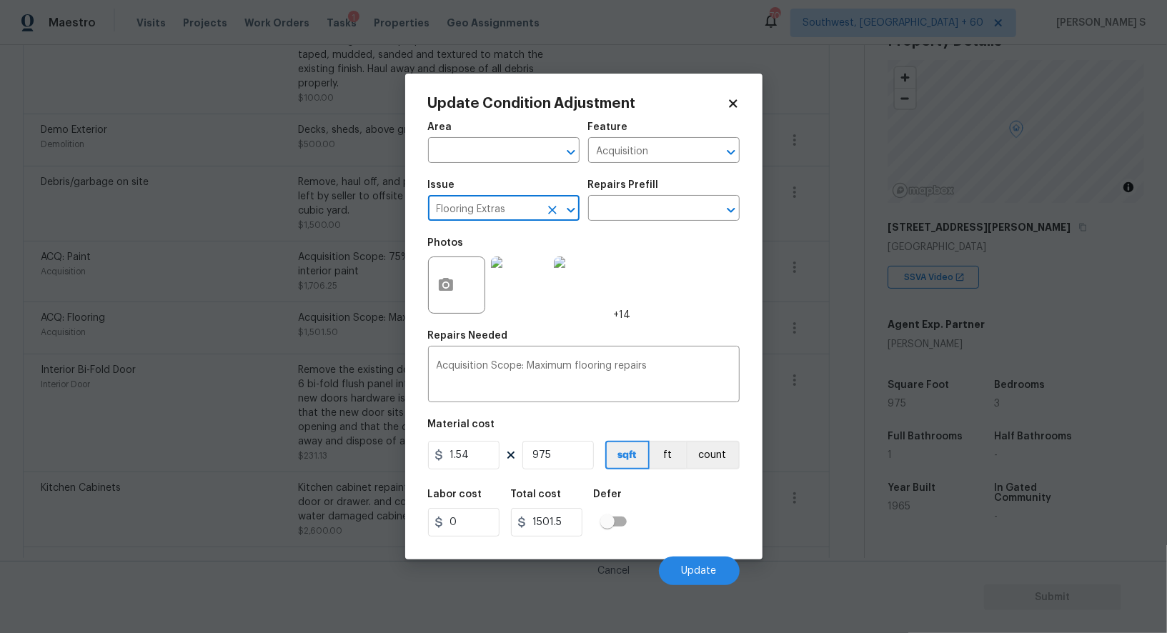
type input "Flooring Extras"
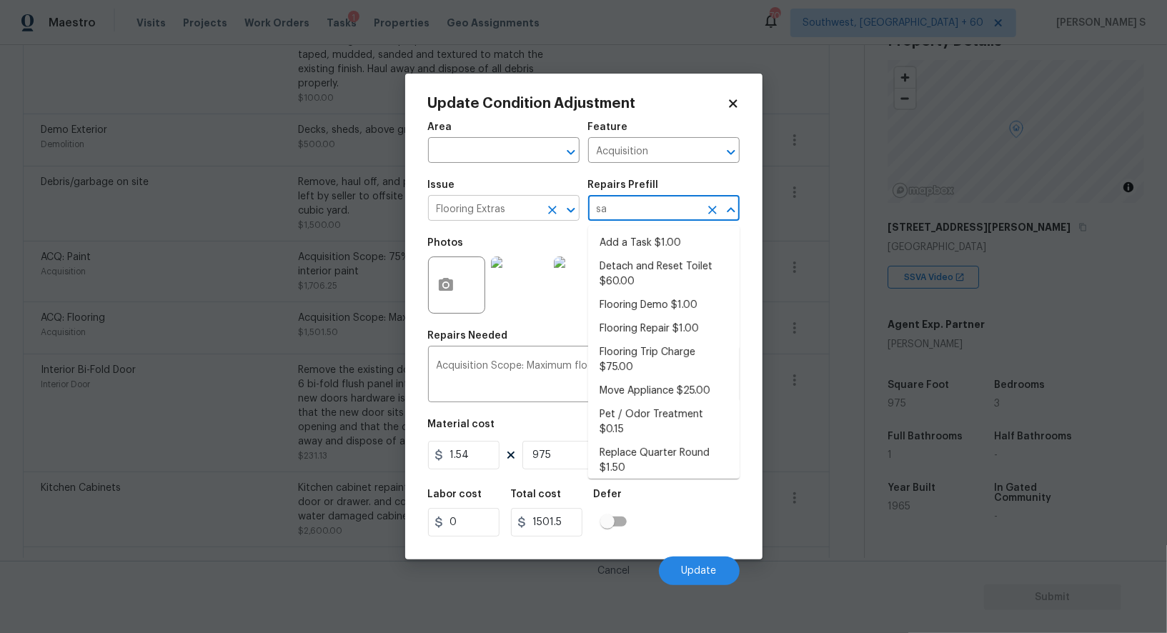
type input "san"
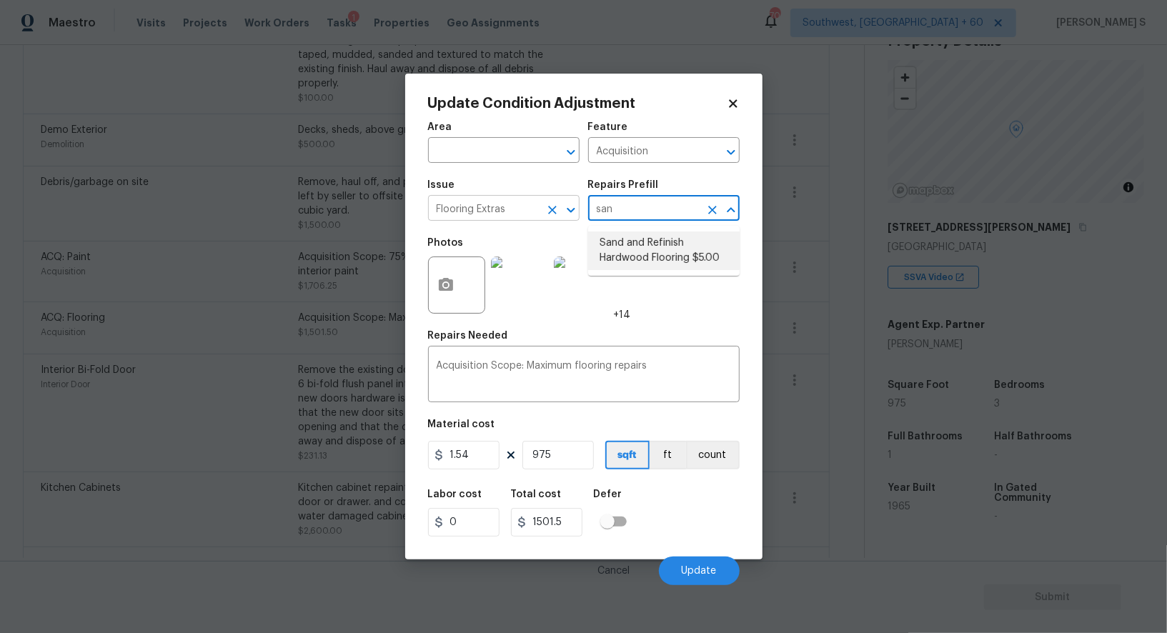
type input "Overall Flooring"
type textarea "Sand and refinish the existing hardwood floors. PM to confirm color/sheen."
type input "5"
type input "4875"
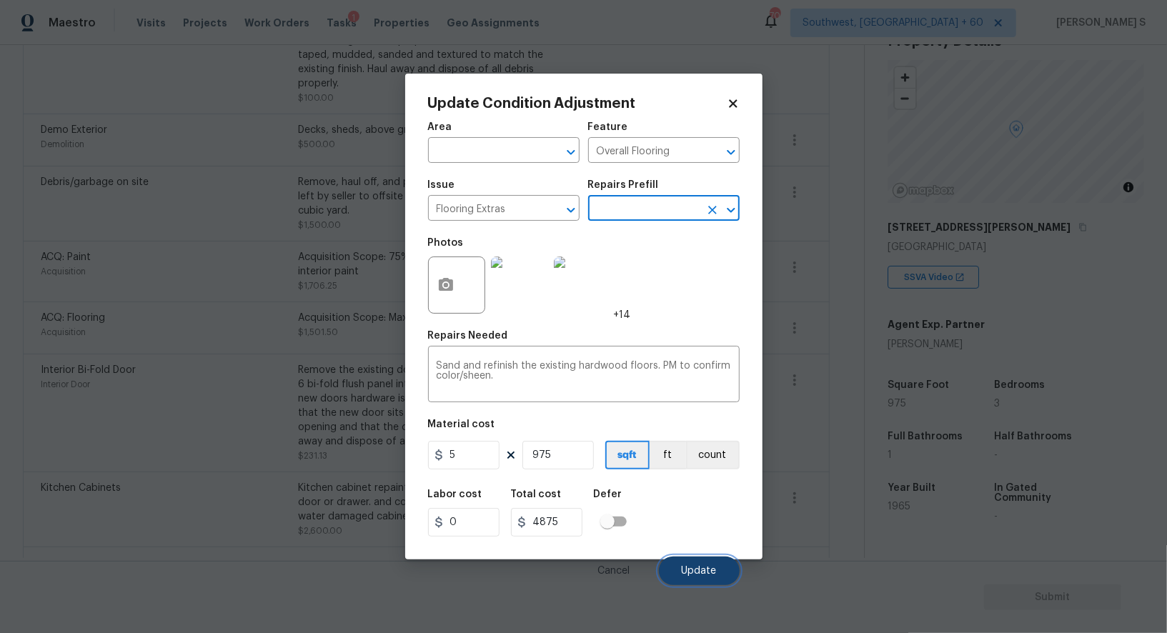
click at [708, 570] on span "Update" at bounding box center [699, 571] width 35 height 11
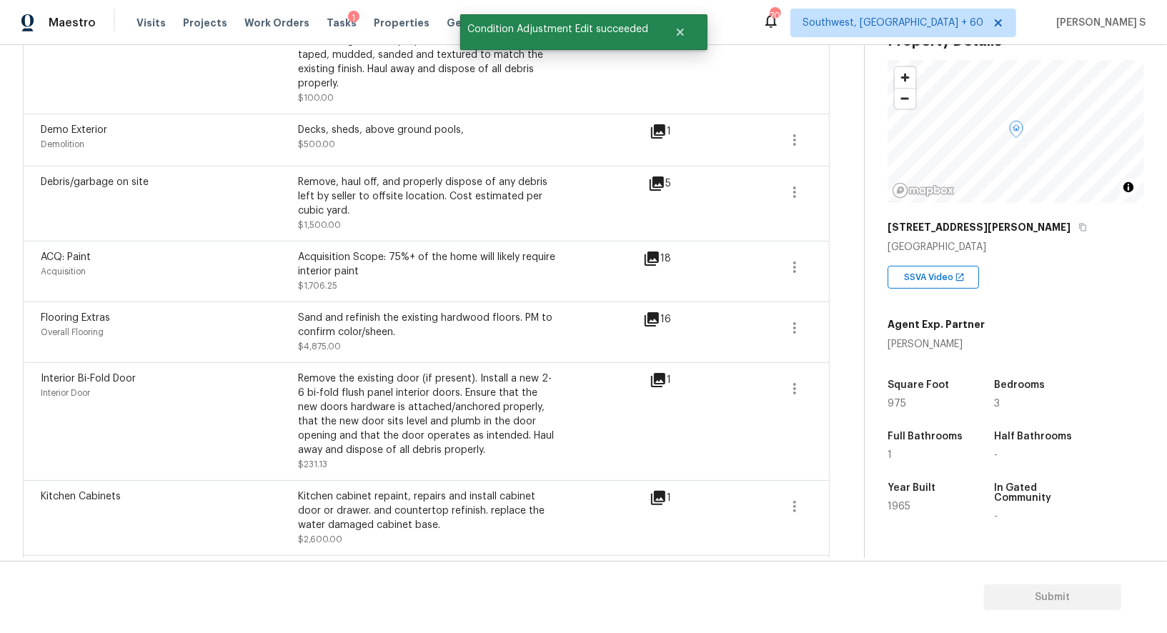
click at [101, 442] on div "Interior Bi-Fold Door Interior Door" at bounding box center [169, 422] width 257 height 100
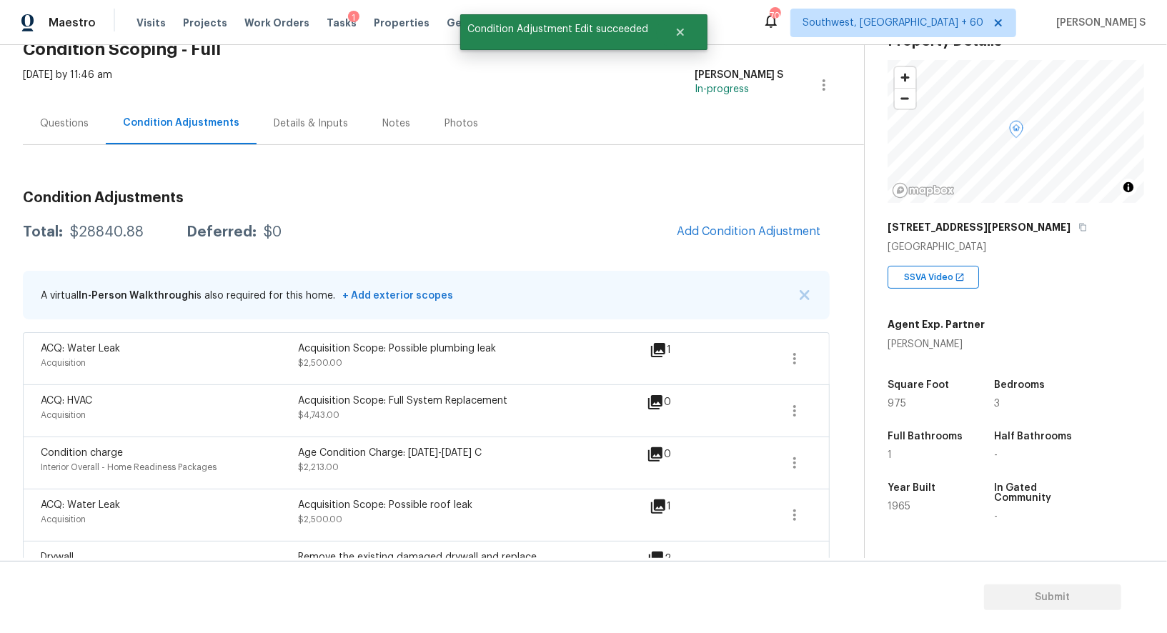
scroll to position [0, 0]
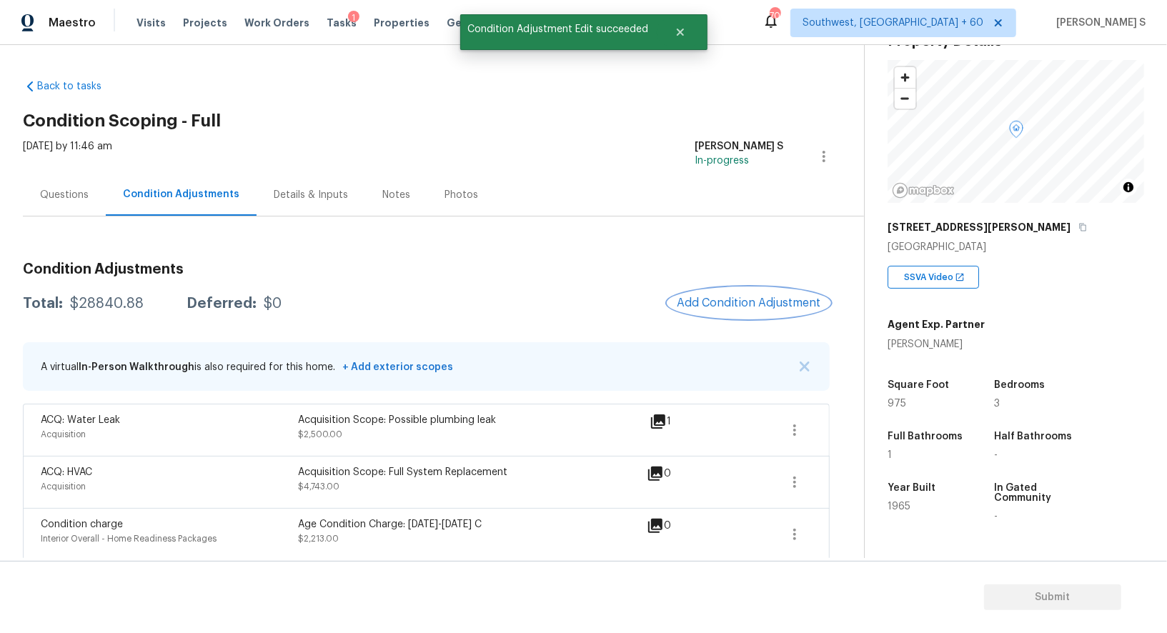
click at [752, 297] on span "Add Condition Adjustment" at bounding box center [749, 303] width 144 height 13
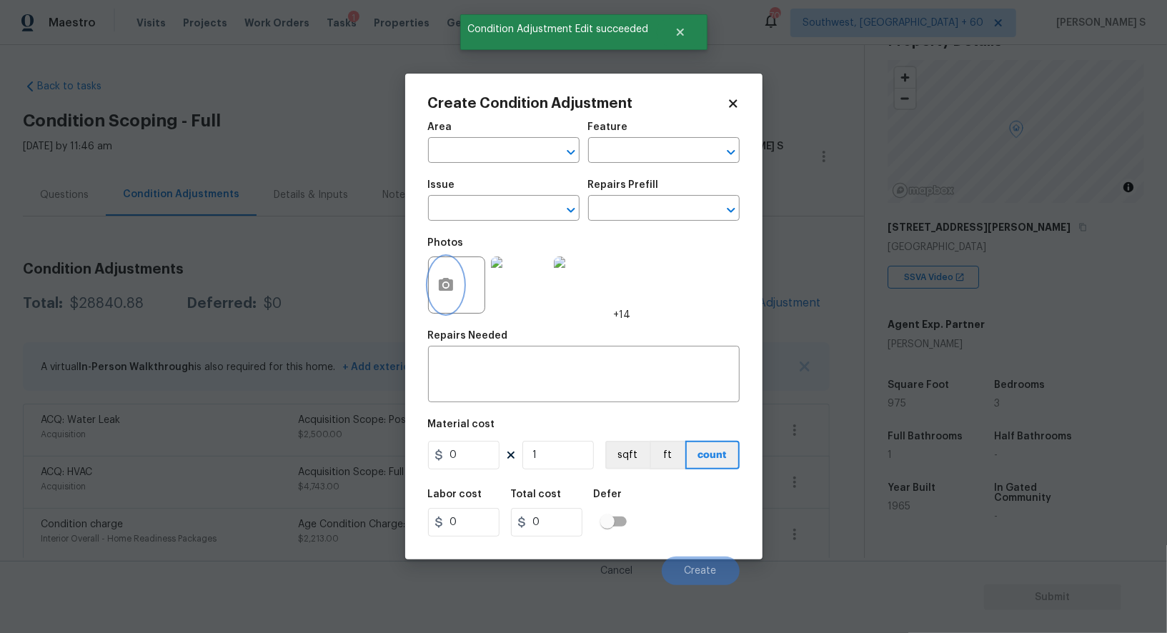
click at [444, 282] on icon "button" at bounding box center [446, 284] width 14 height 13
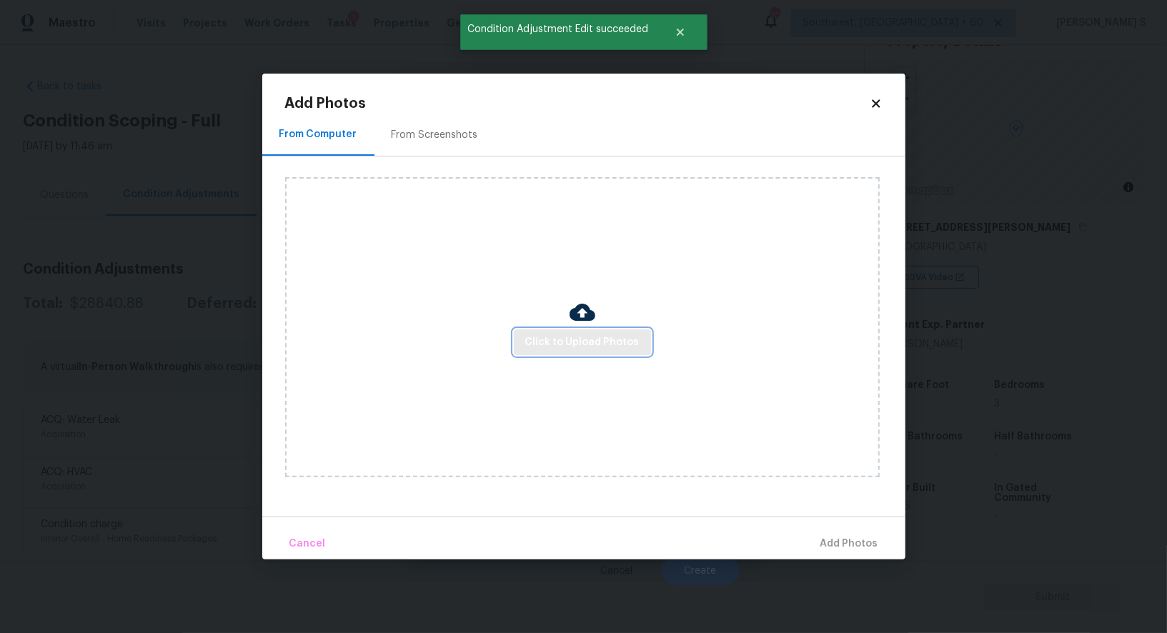
click at [582, 340] on span "Click to Upload Photos" at bounding box center [582, 343] width 114 height 18
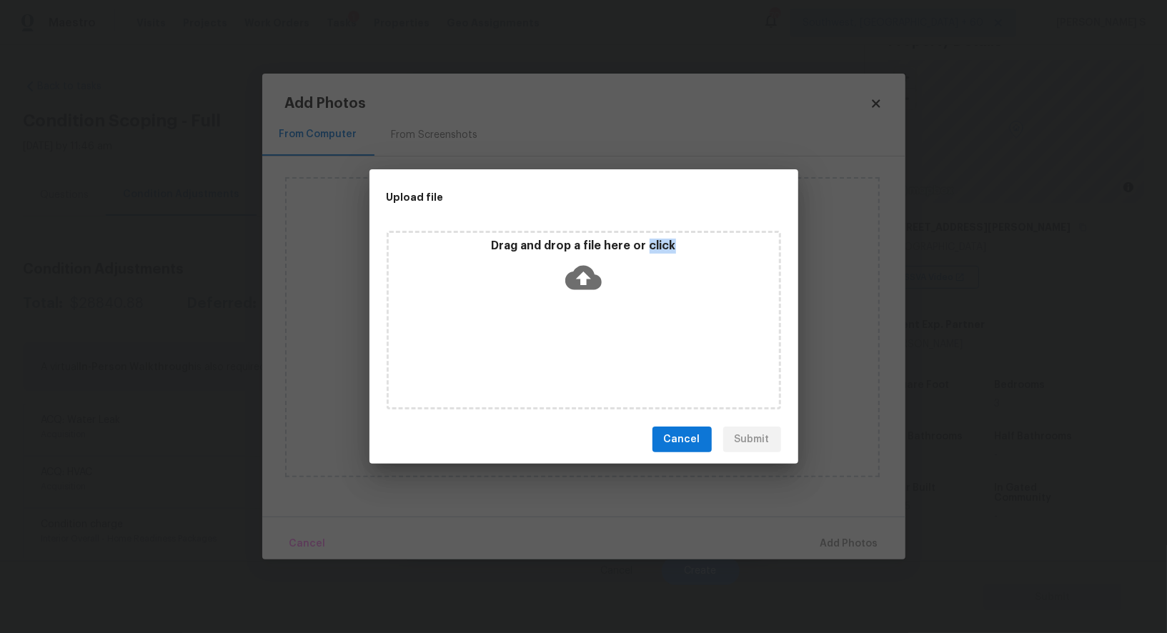
click at [582, 340] on div "Drag and drop a file here or click" at bounding box center [584, 320] width 395 height 179
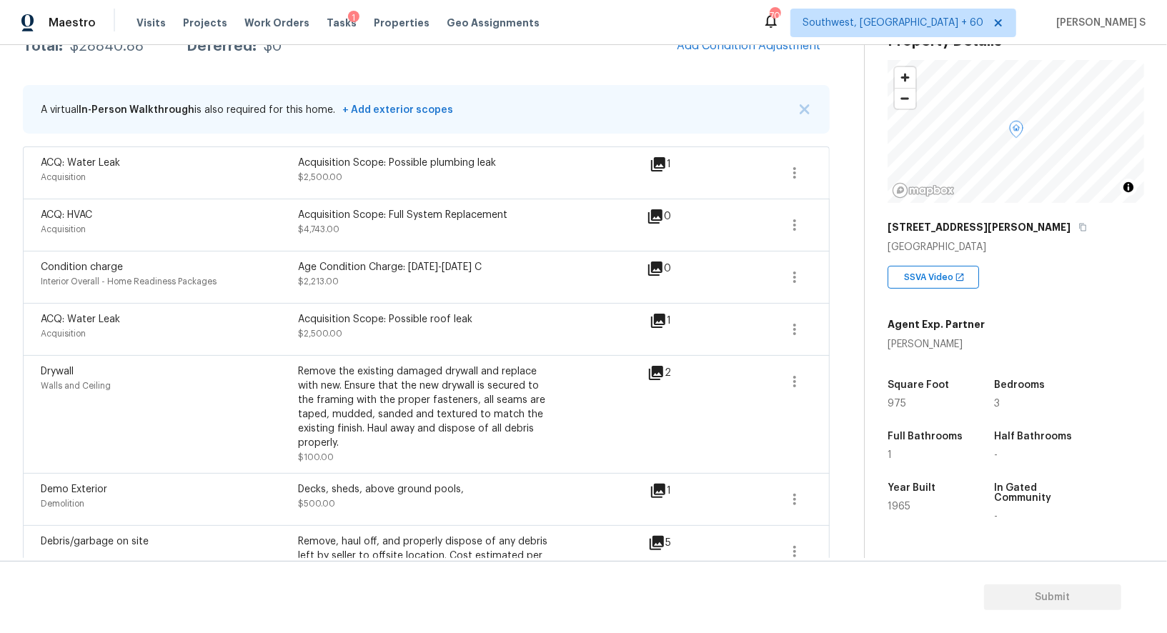
scroll to position [51, 0]
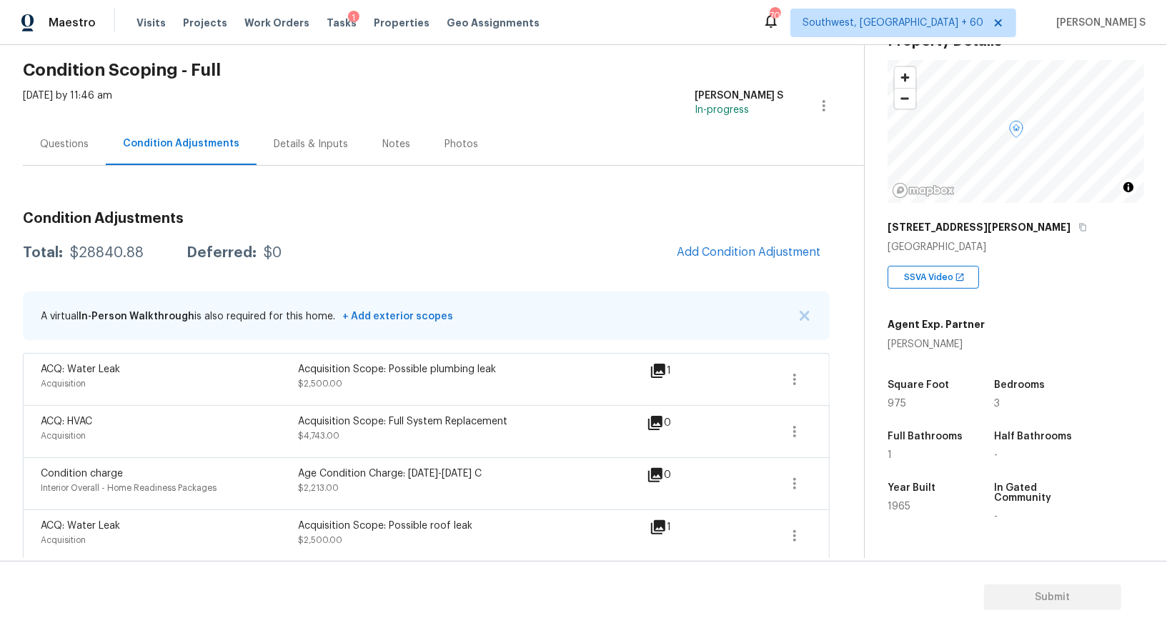
click at [757, 246] on span "Add Condition Adjustment" at bounding box center [749, 252] width 144 height 13
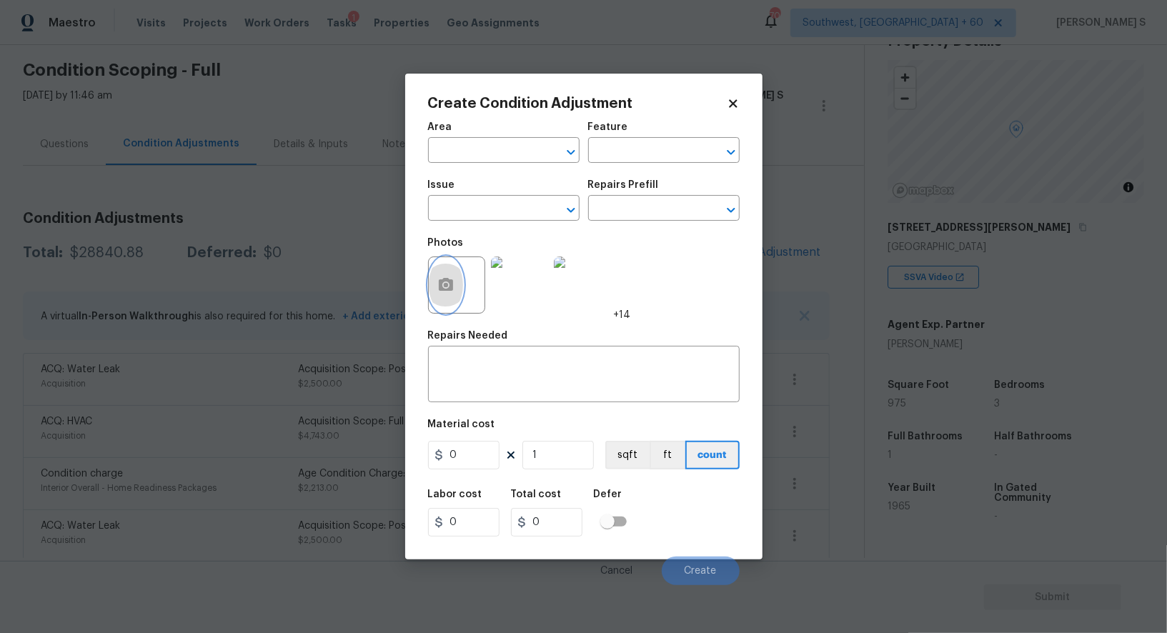
click at [441, 283] on icon "button" at bounding box center [446, 284] width 14 height 13
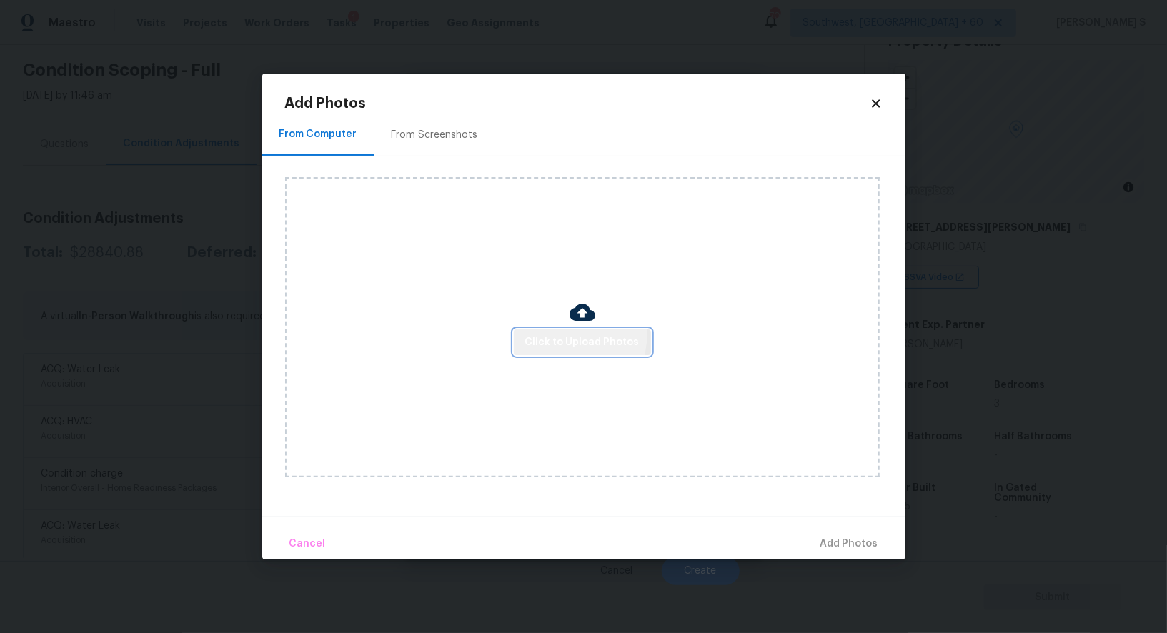
click at [545, 333] on button "Click to Upload Photos" at bounding box center [582, 343] width 137 height 26
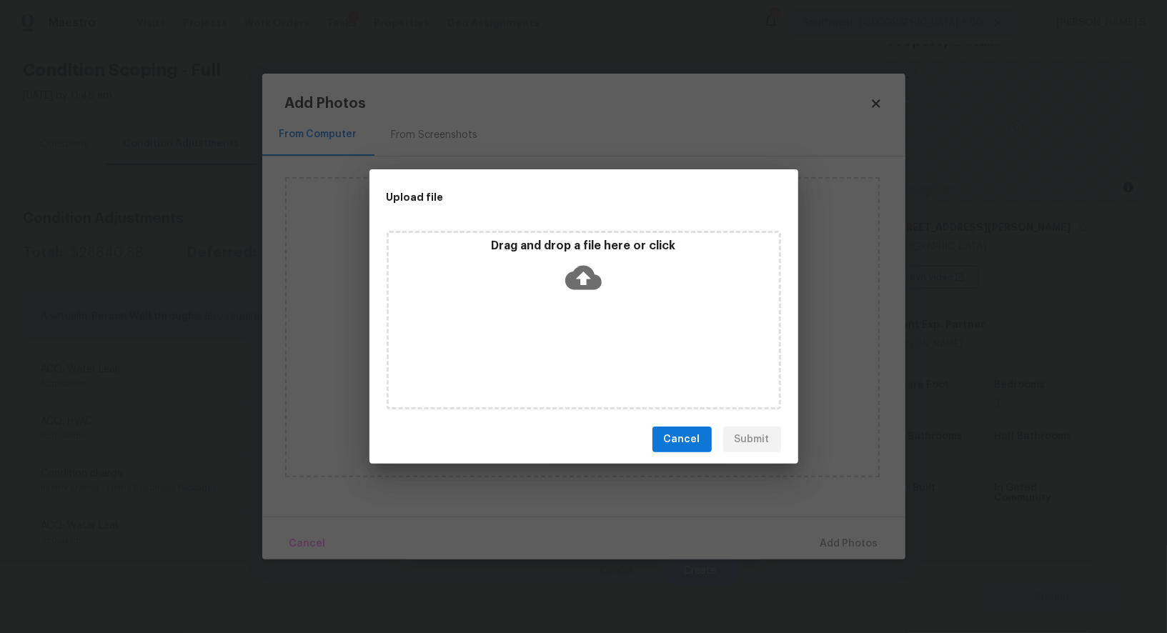
click at [545, 333] on div "Drag and drop a file here or click" at bounding box center [584, 320] width 395 height 179
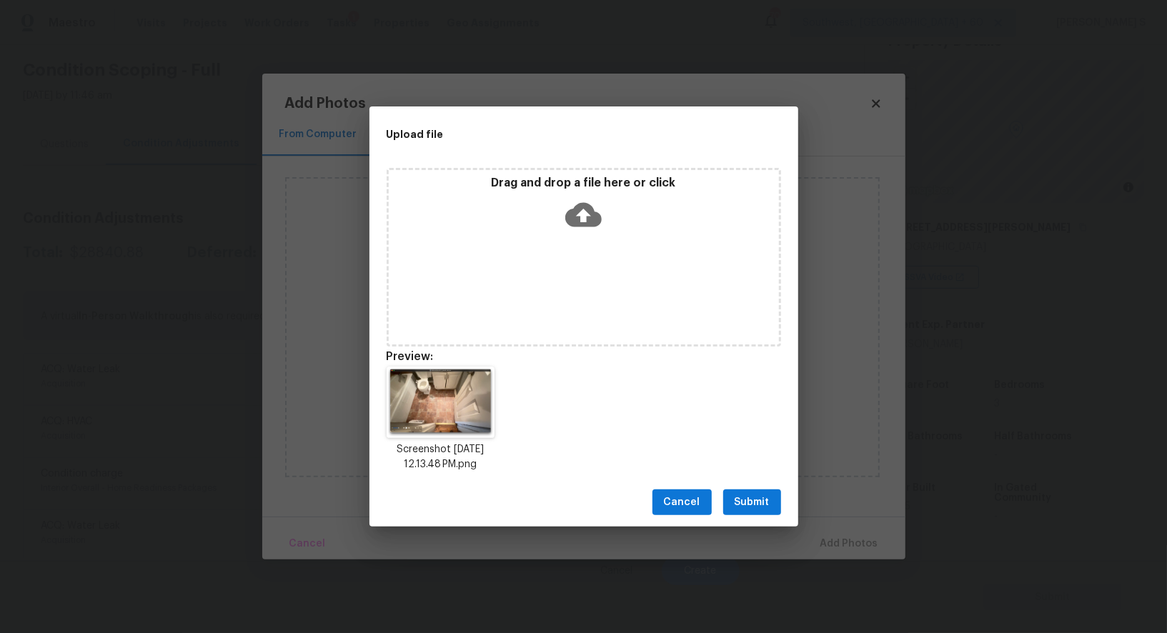
click at [756, 505] on span "Submit" at bounding box center [752, 503] width 35 height 18
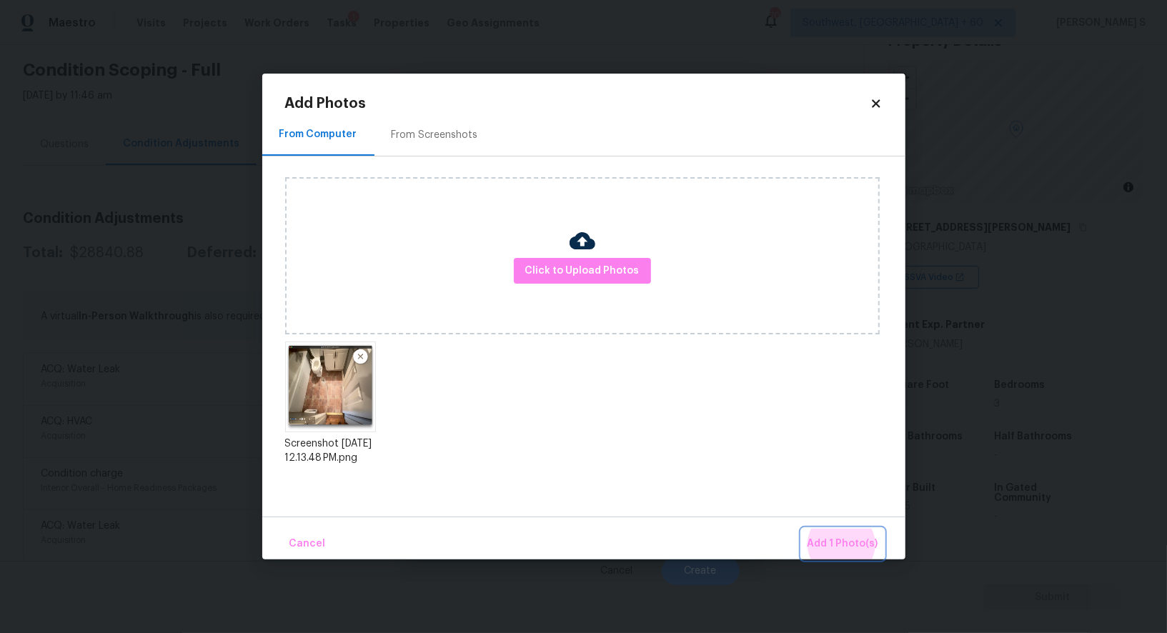
click at [802, 529] on button "Add 1 Photo(s)" at bounding box center [843, 544] width 82 height 31
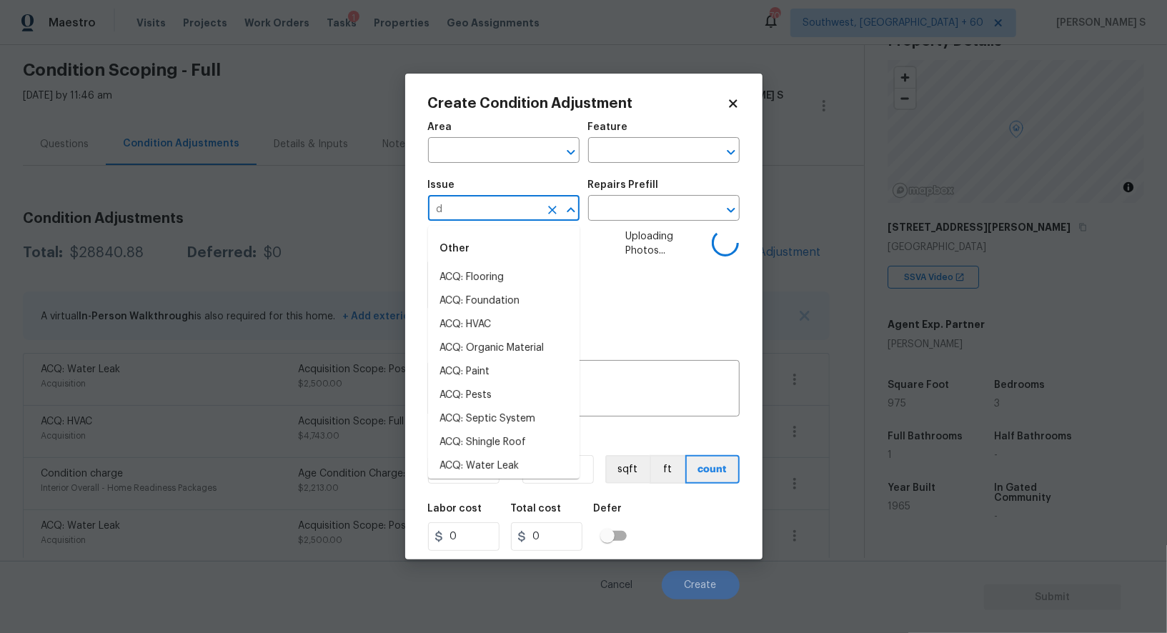
click at [457, 204] on input "d" at bounding box center [484, 210] width 112 height 22
type input "em"
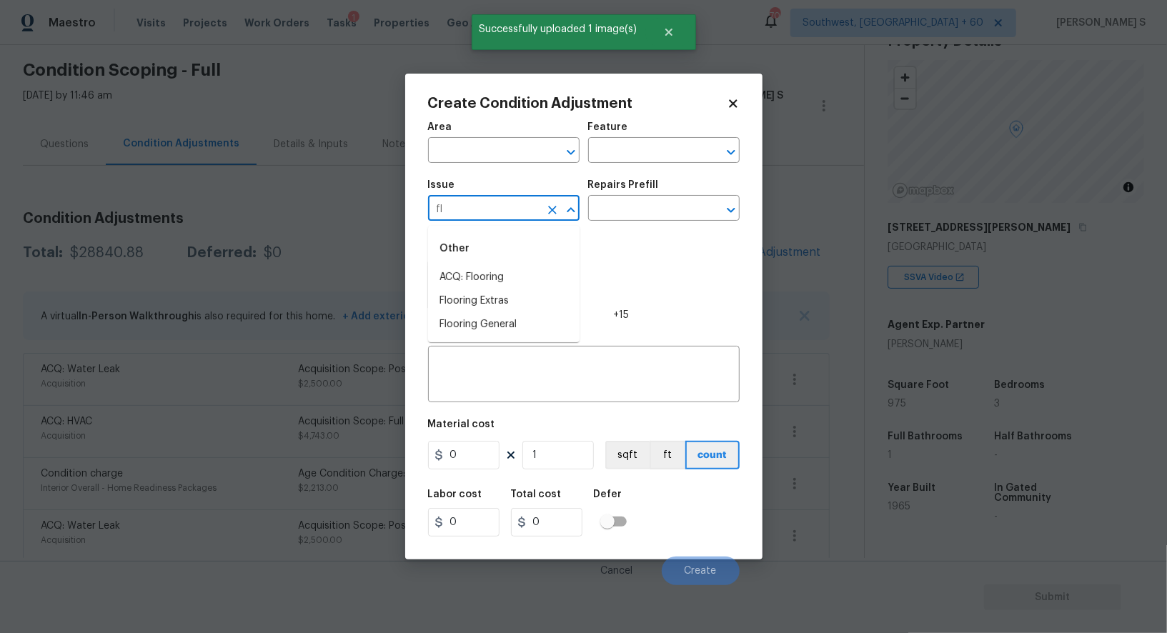
type input "f"
type input "Tile and Grout"
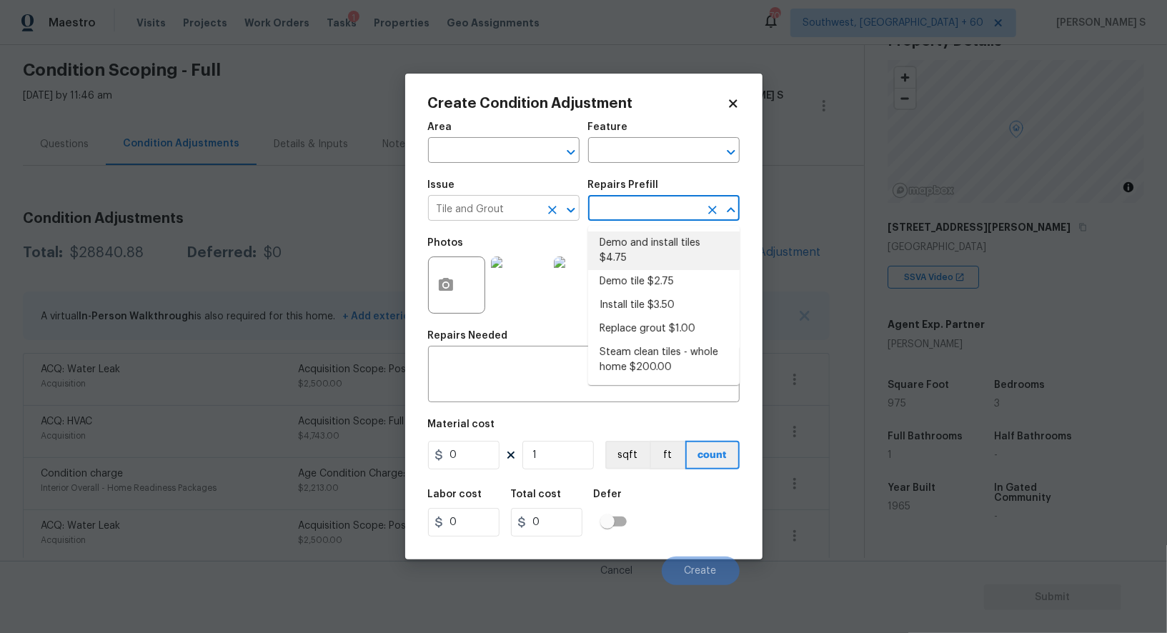
type input "Overall Flooring"
type textarea "Demo damaged tile and trowel thinset. Install tile flooring, float (level), and…"
type input "4.75"
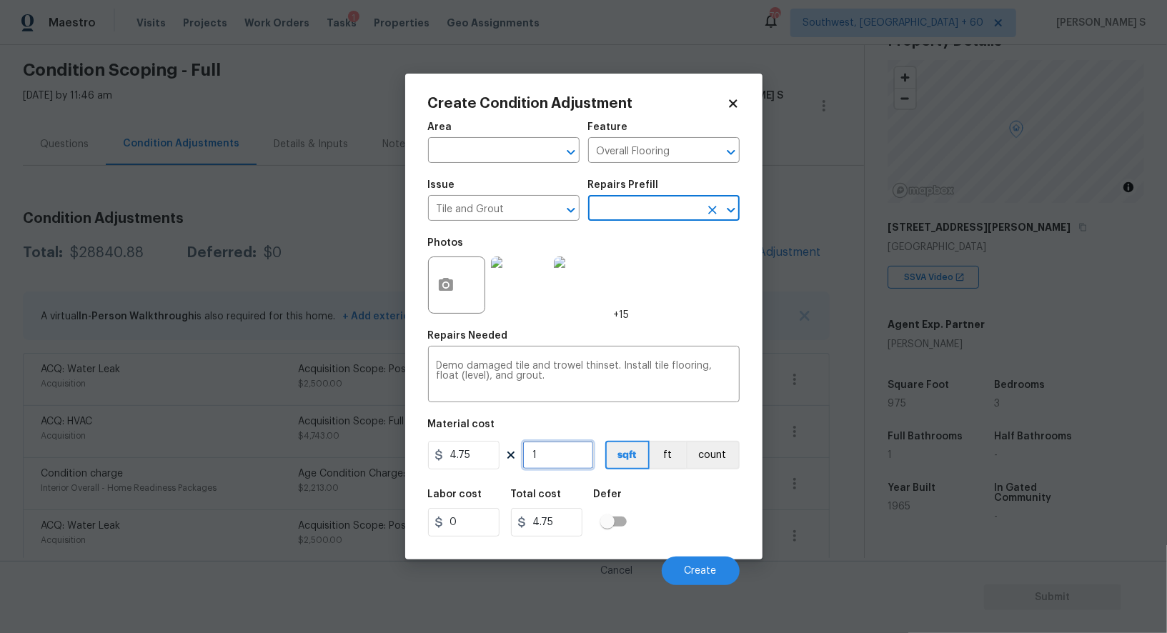
click at [555, 458] on input "1" at bounding box center [558, 455] width 71 height 29
type input "5"
type input "23.75"
type input "50"
type input "237.5"
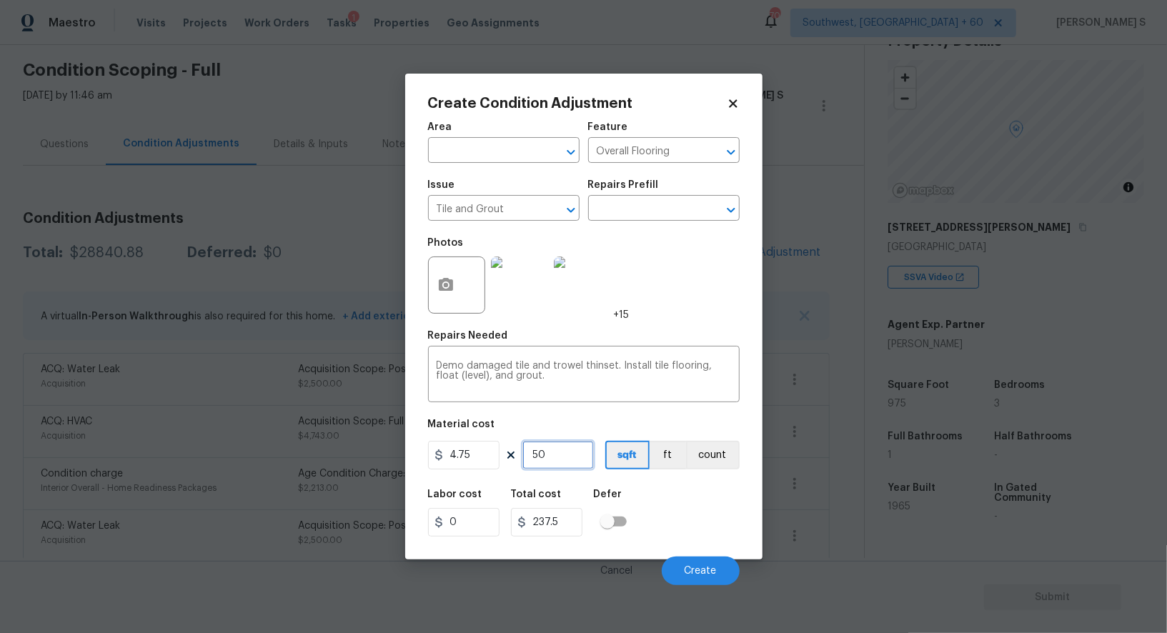
type input "50"
click at [697, 493] on div "Labor cost 0 Total cost 237.5 Defer" at bounding box center [584, 513] width 312 height 64
click at [694, 566] on button "Create" at bounding box center [701, 571] width 78 height 29
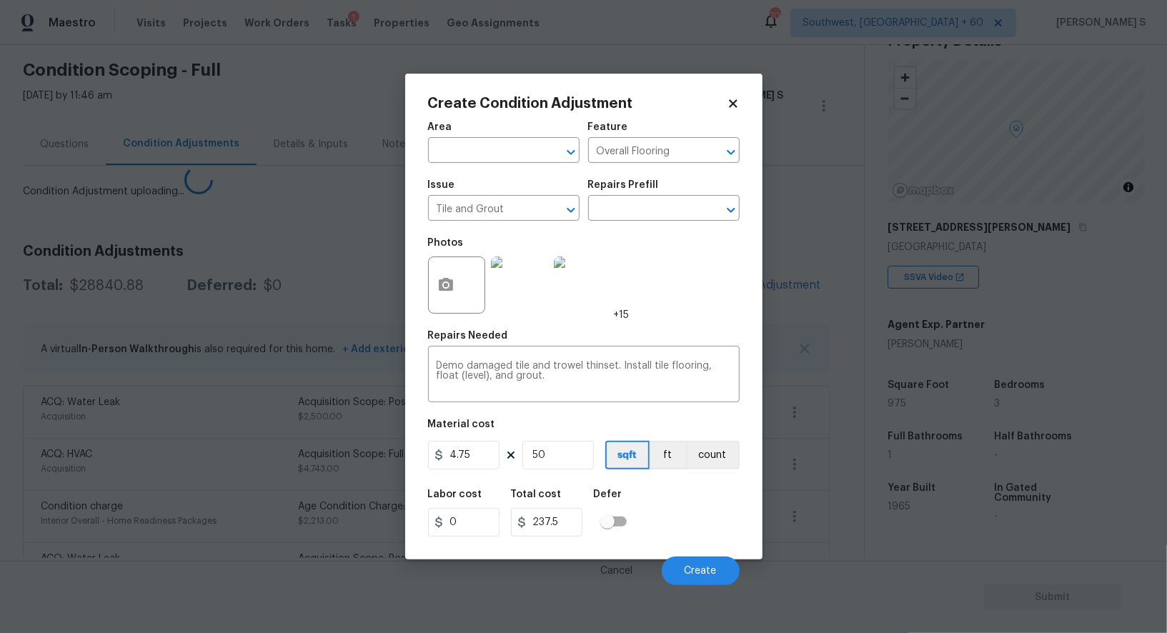
click at [144, 506] on body "Maestro Visits Projects Work Orders Tasks 1 Properties Geo Assignments 704 Sout…" at bounding box center [583, 316] width 1167 height 633
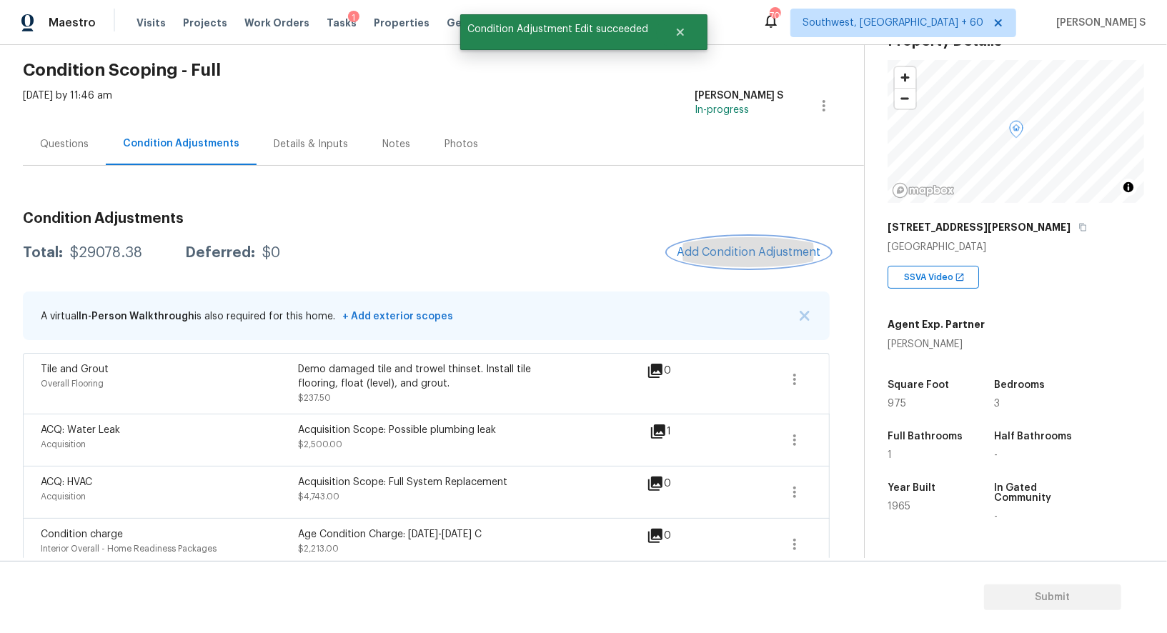
click at [734, 259] on button "Add Condition Adjustment" at bounding box center [749, 252] width 162 height 30
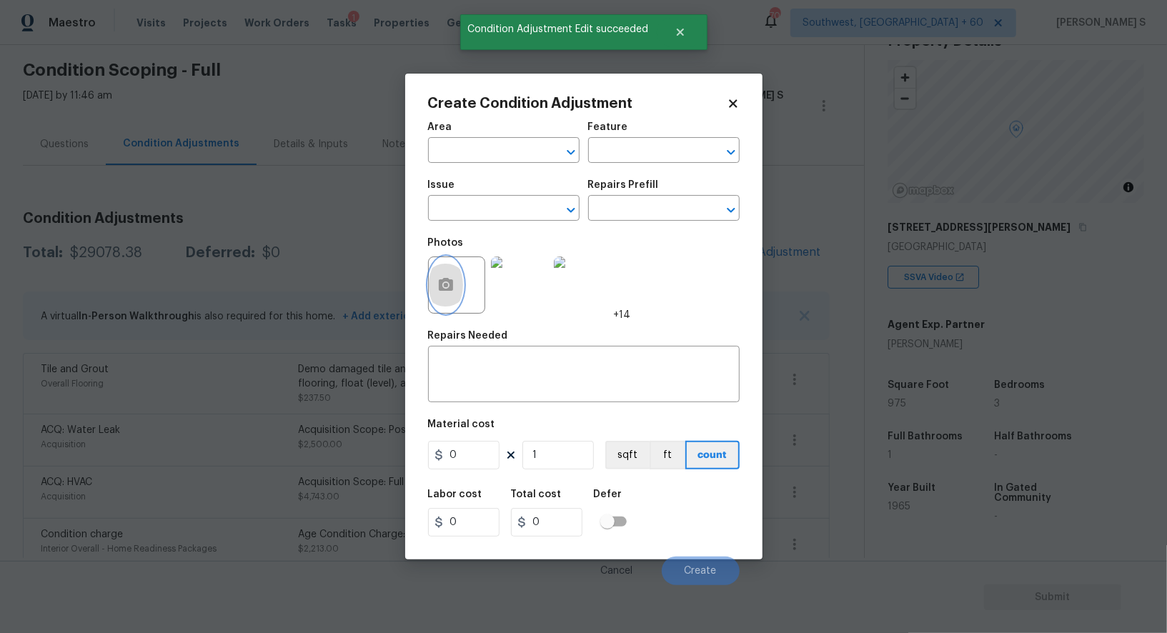
click at [439, 294] on icon "button" at bounding box center [445, 285] width 17 height 17
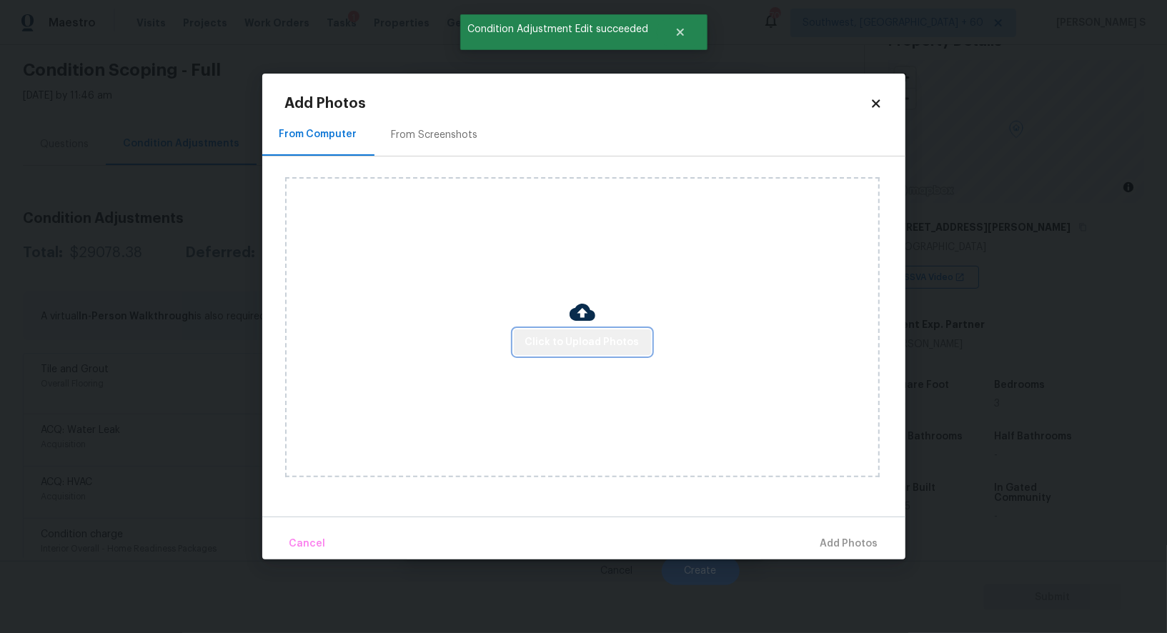
click at [595, 345] on span "Click to Upload Photos" at bounding box center [582, 343] width 114 height 18
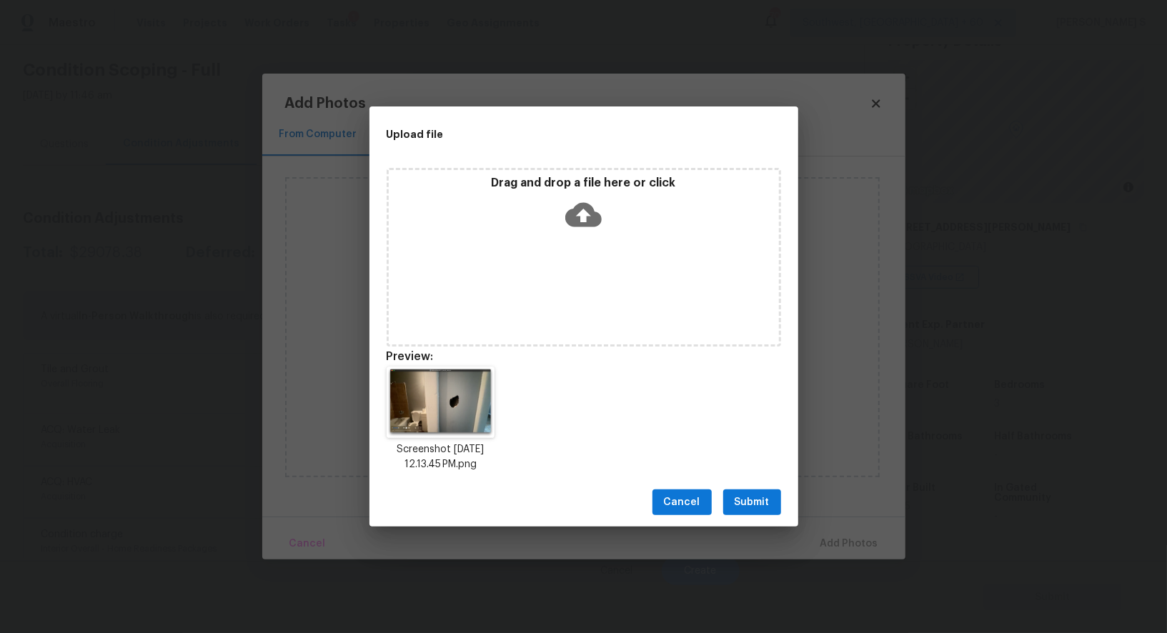
click at [747, 495] on span "Submit" at bounding box center [752, 503] width 35 height 18
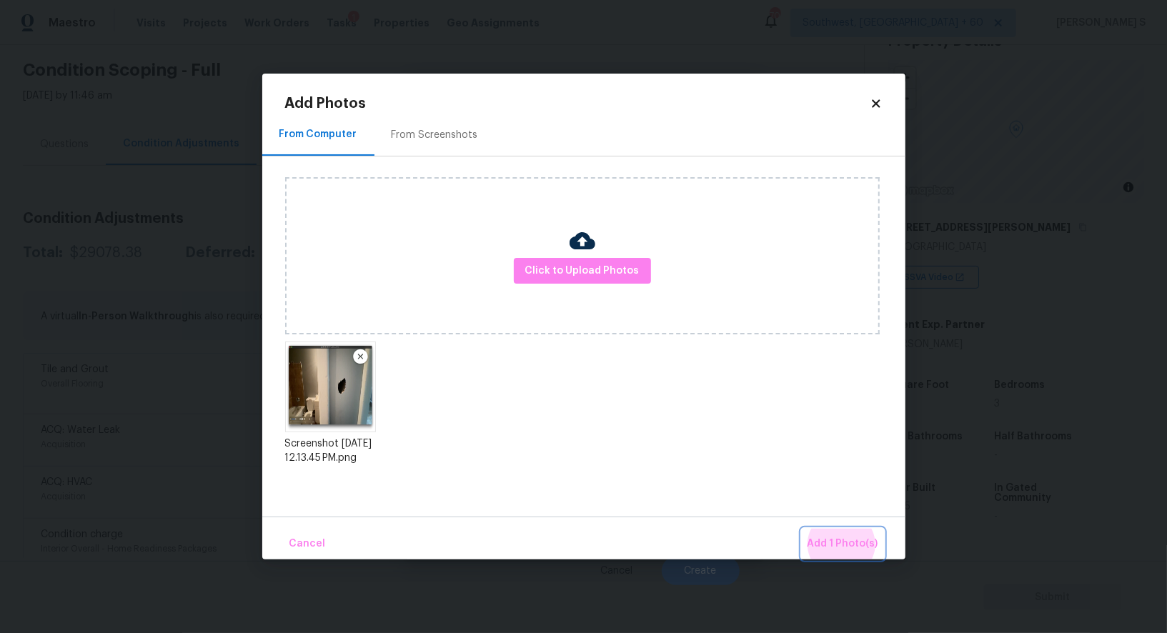
click at [802, 529] on button "Add 1 Photo(s)" at bounding box center [843, 544] width 82 height 31
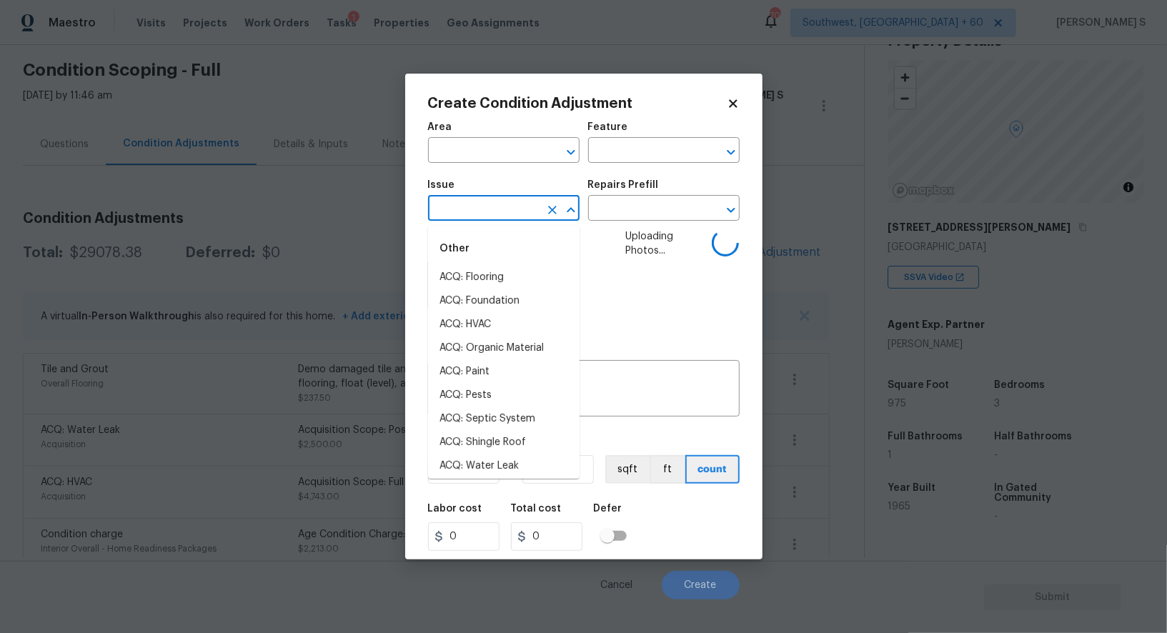
click at [516, 209] on input "text" at bounding box center [484, 210] width 112 height 22
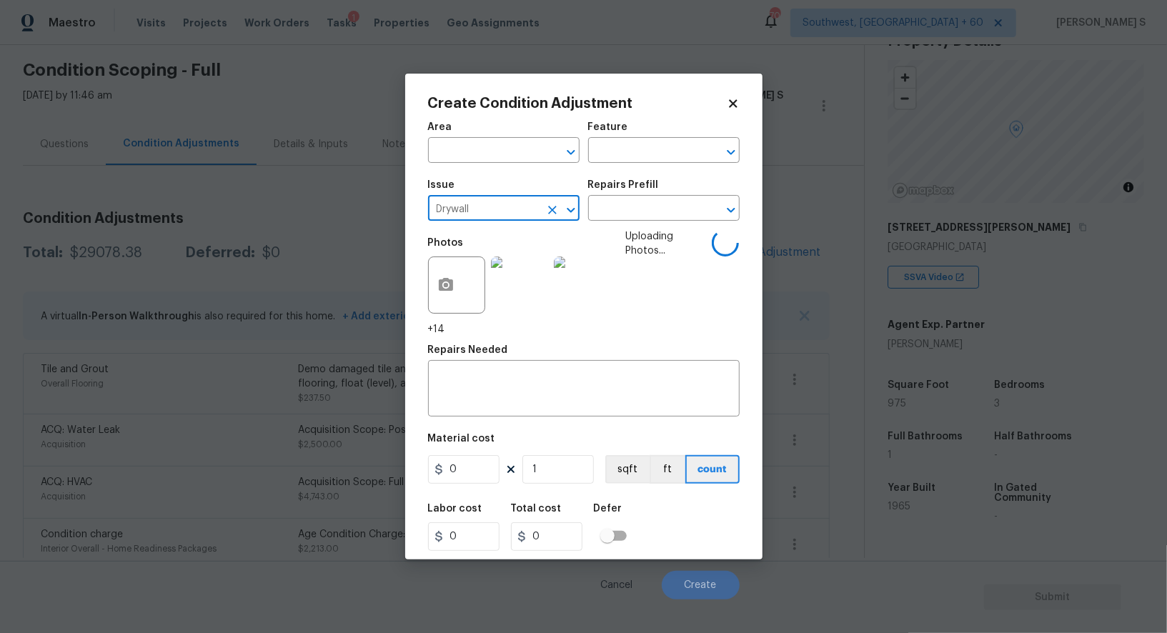
type input "Drywall"
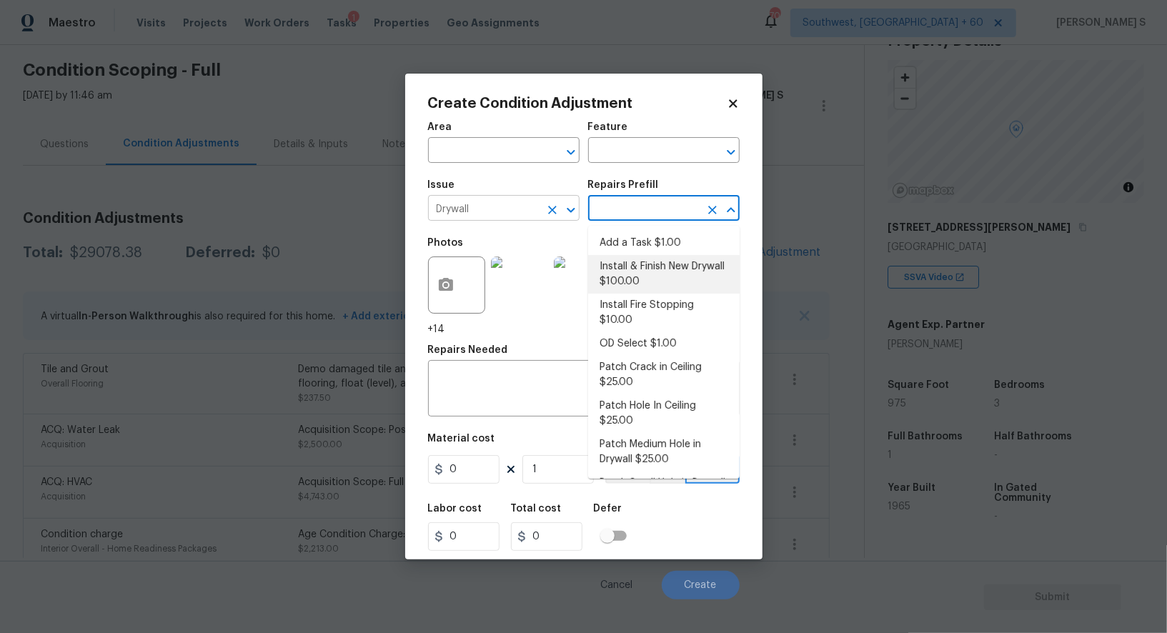
type input "Walls and Ceiling"
type textarea "Remove the existing damaged drywall and replace with new. Ensure that the new d…"
type input "100"
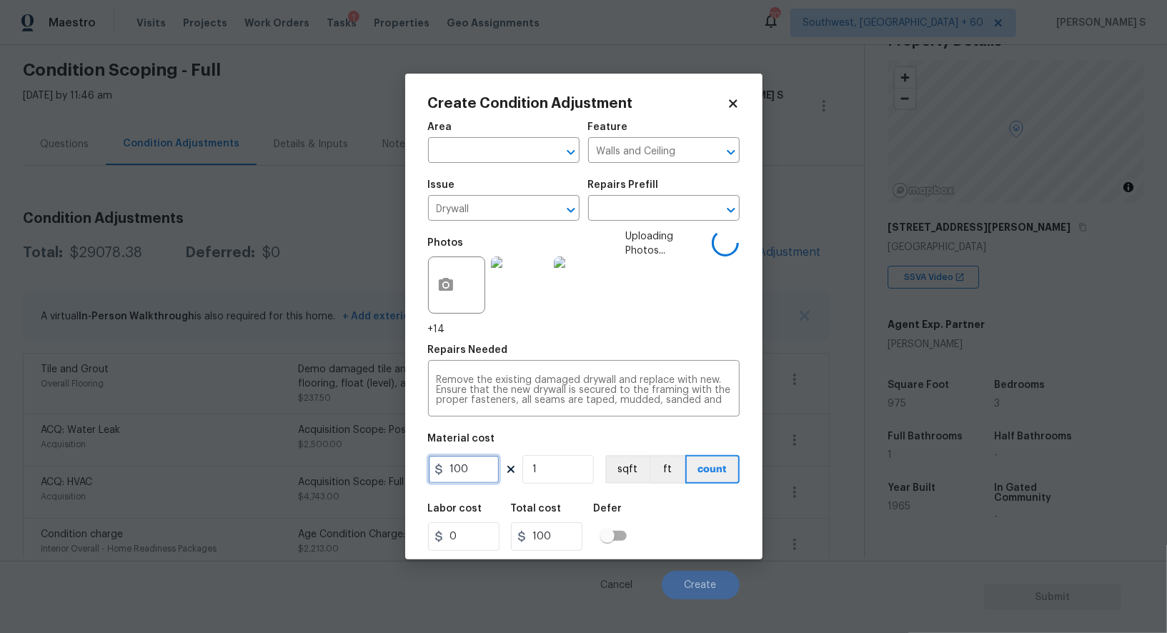
click at [479, 467] on input "100" at bounding box center [463, 469] width 71 height 29
type input "5"
type input "500"
type input "50"
type input "5000"
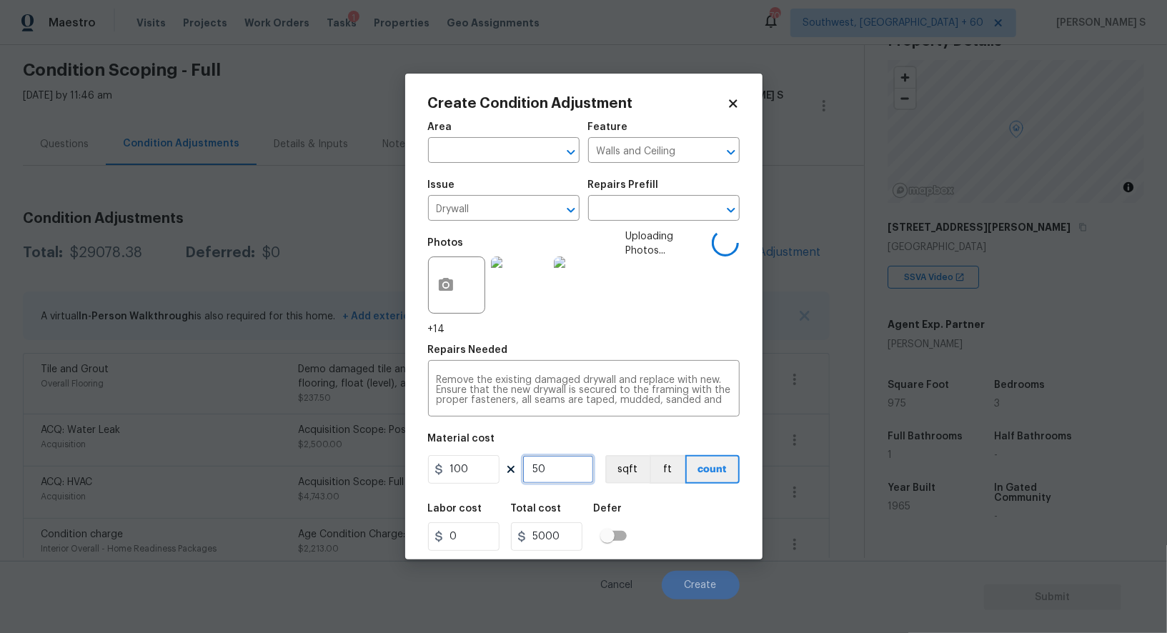
type input "50"
click at [461, 475] on input "100" at bounding box center [463, 469] width 71 height 29
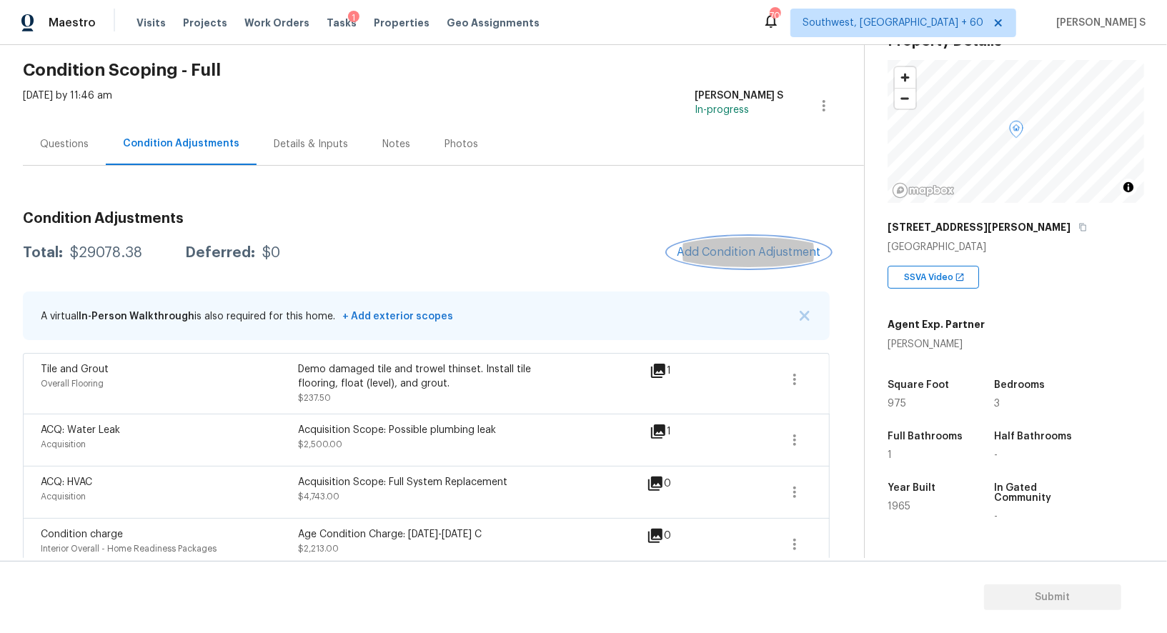
click at [752, 254] on span "Add Condition Adjustment" at bounding box center [749, 252] width 144 height 13
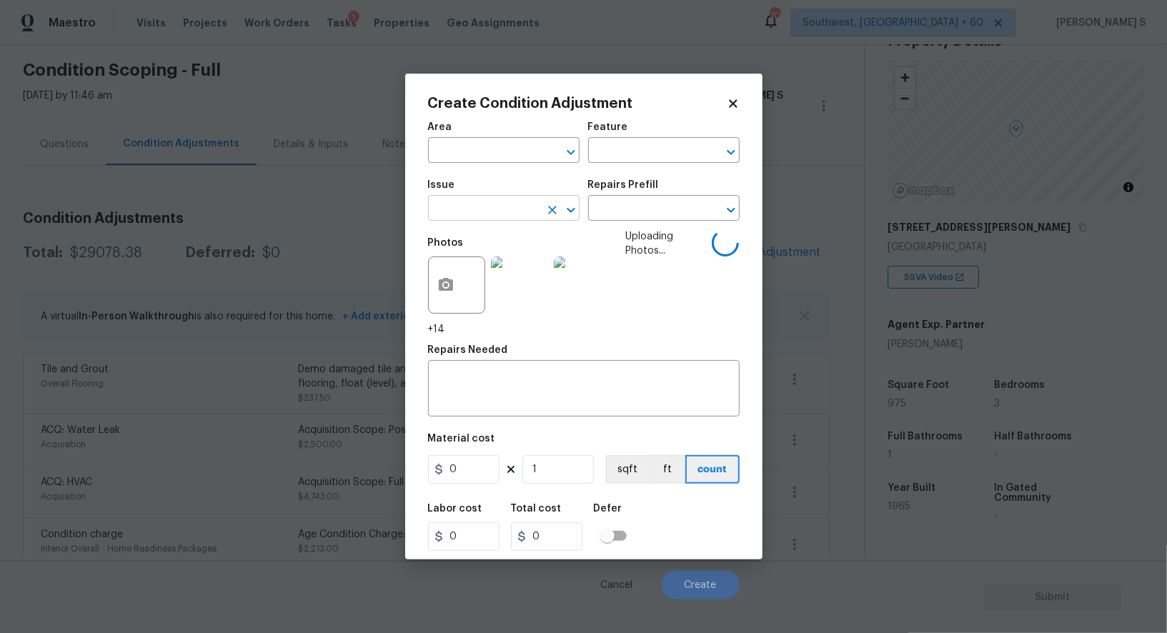
click at [494, 203] on input "text" at bounding box center [484, 210] width 112 height 22
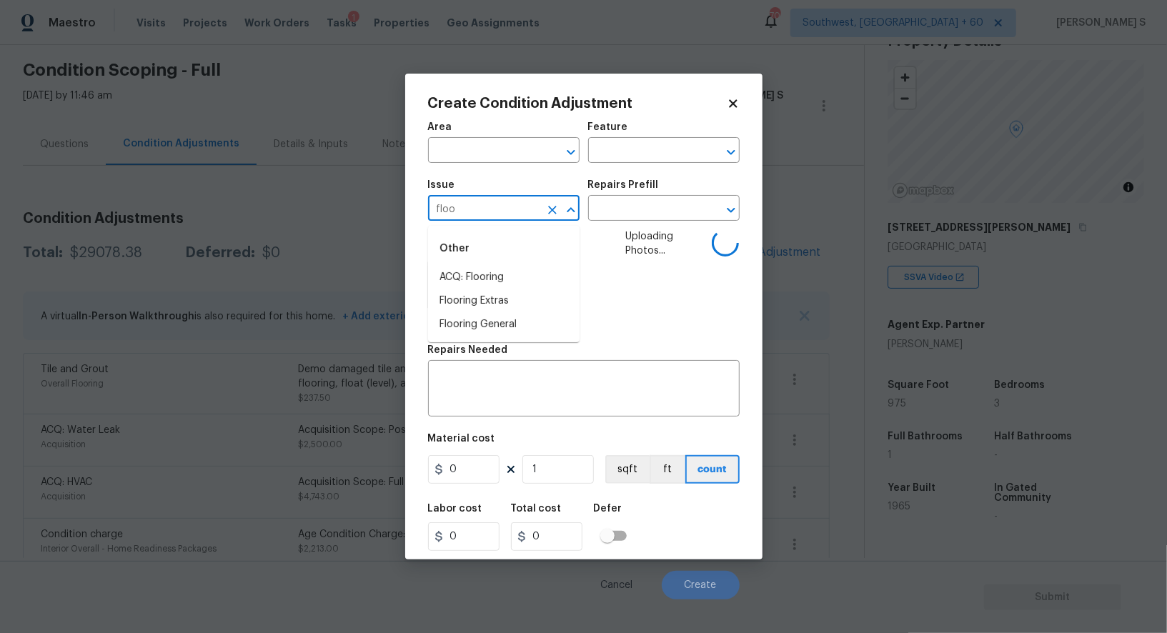
type input "floo"
type input "Drywall"
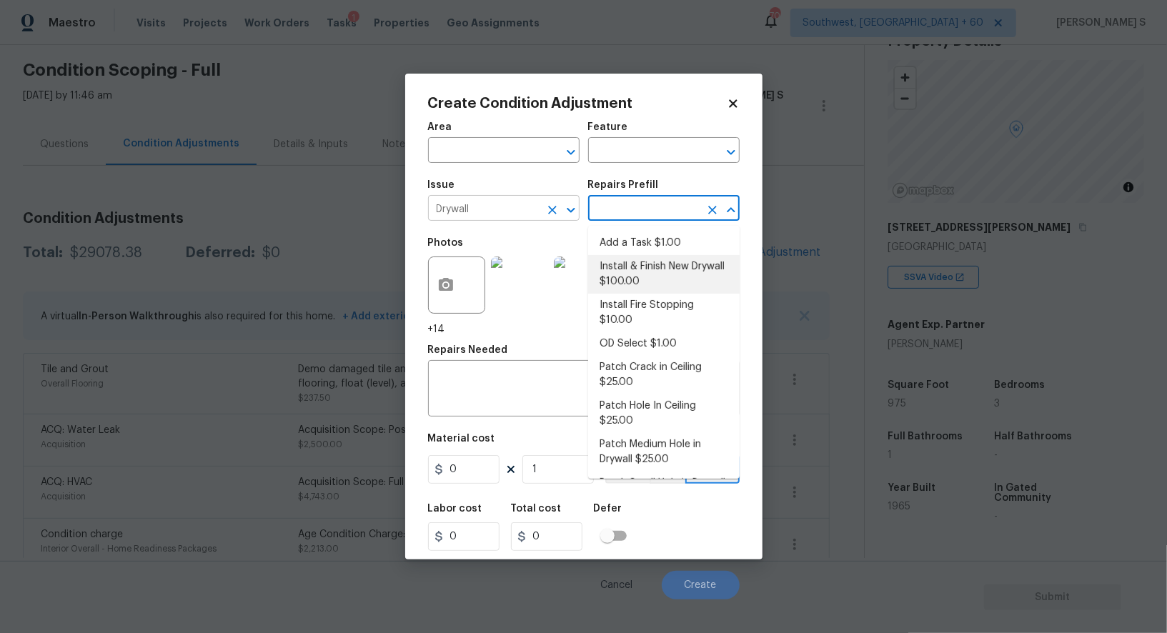
type input "Walls and Ceiling"
type textarea "Remove the existing damaged drywall and replace with new. Ensure that the new d…"
type input "100"
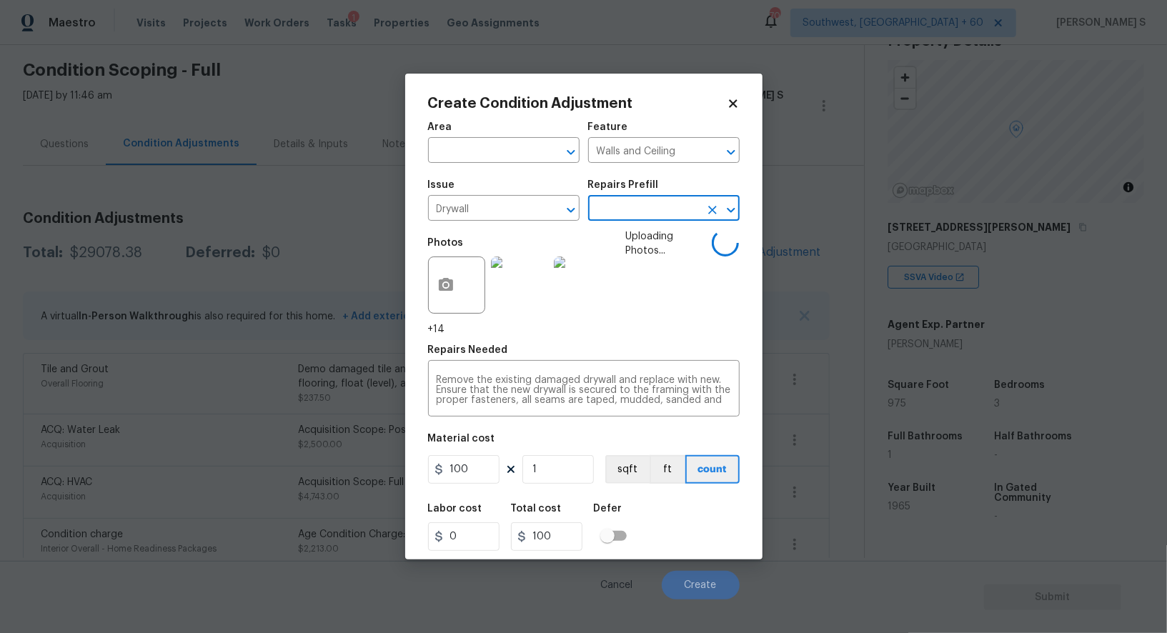
click at [721, 513] on div "Labor cost 0 Total cost 100 Defer" at bounding box center [584, 527] width 312 height 64
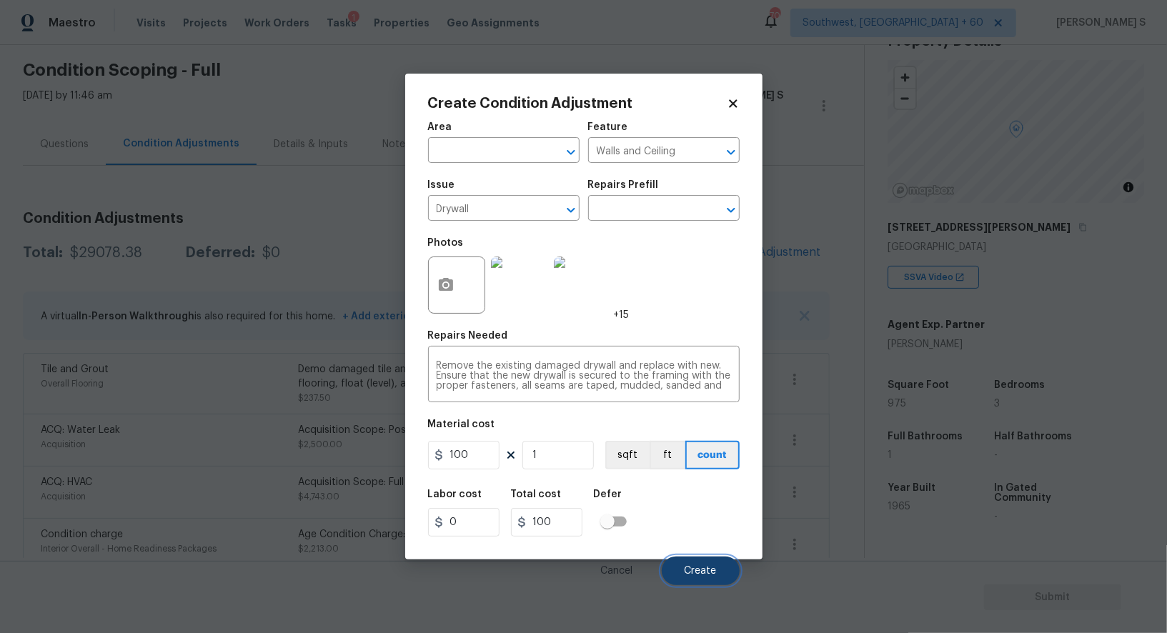
click at [711, 568] on span "Create" at bounding box center [701, 571] width 32 height 11
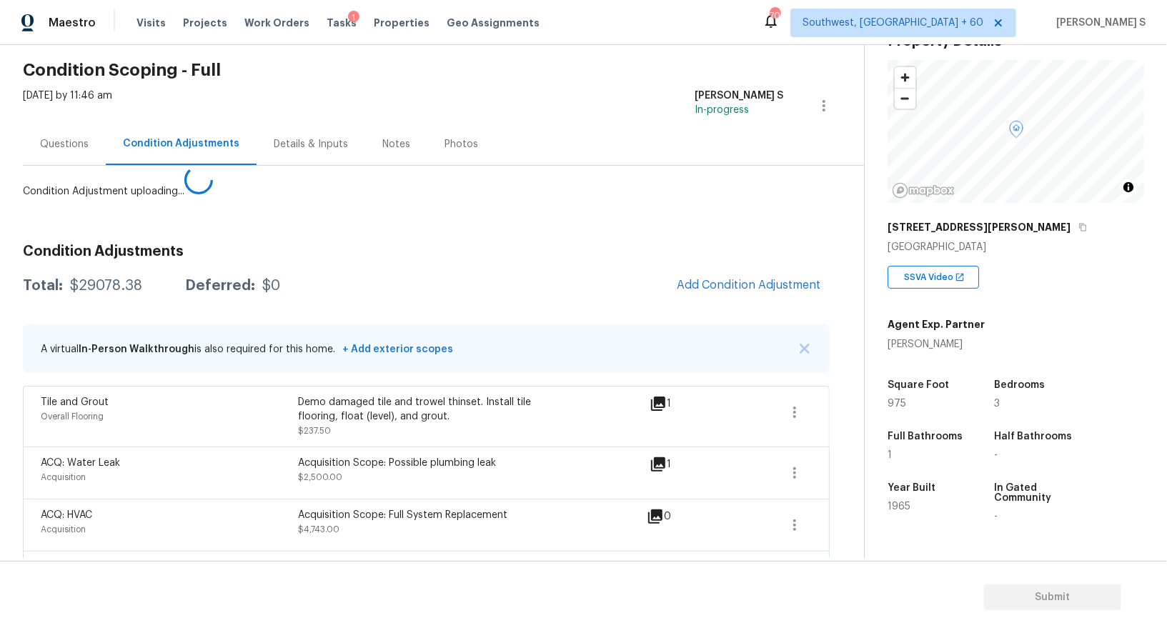
click at [212, 492] on body "Maestro Visits Projects Work Orders Tasks 1 Properties Geo Assignments 704 Sout…" at bounding box center [583, 316] width 1167 height 633
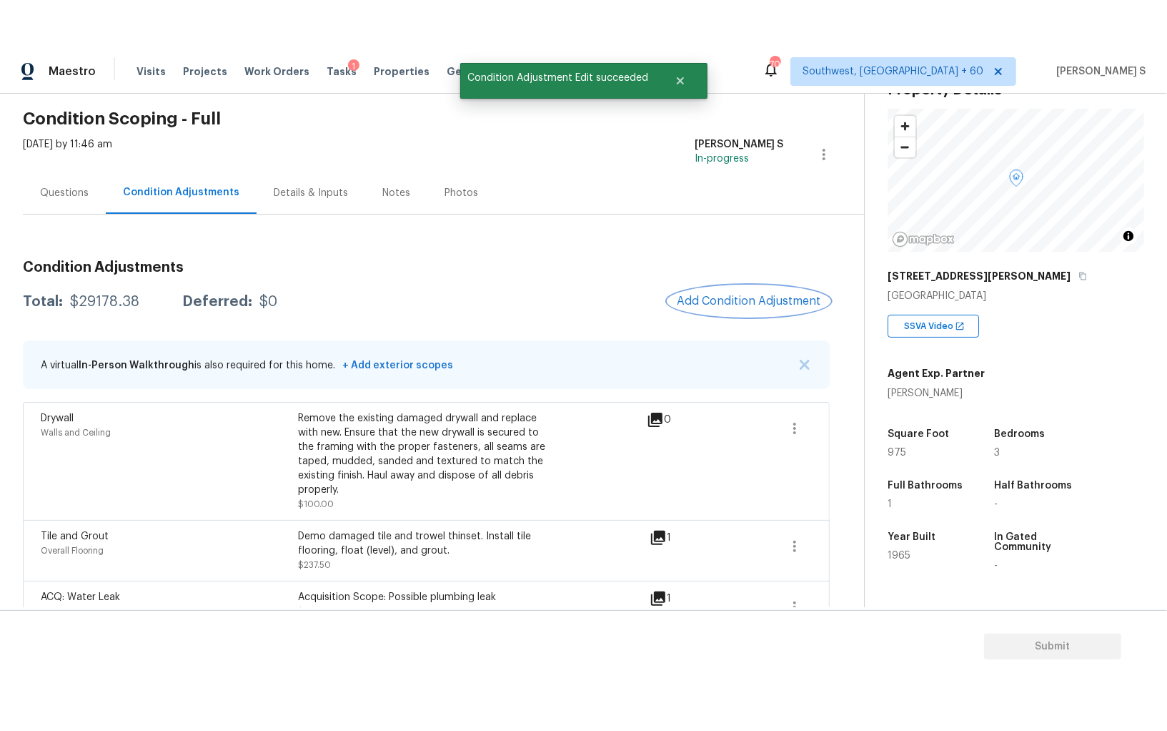
scroll to position [0, 0]
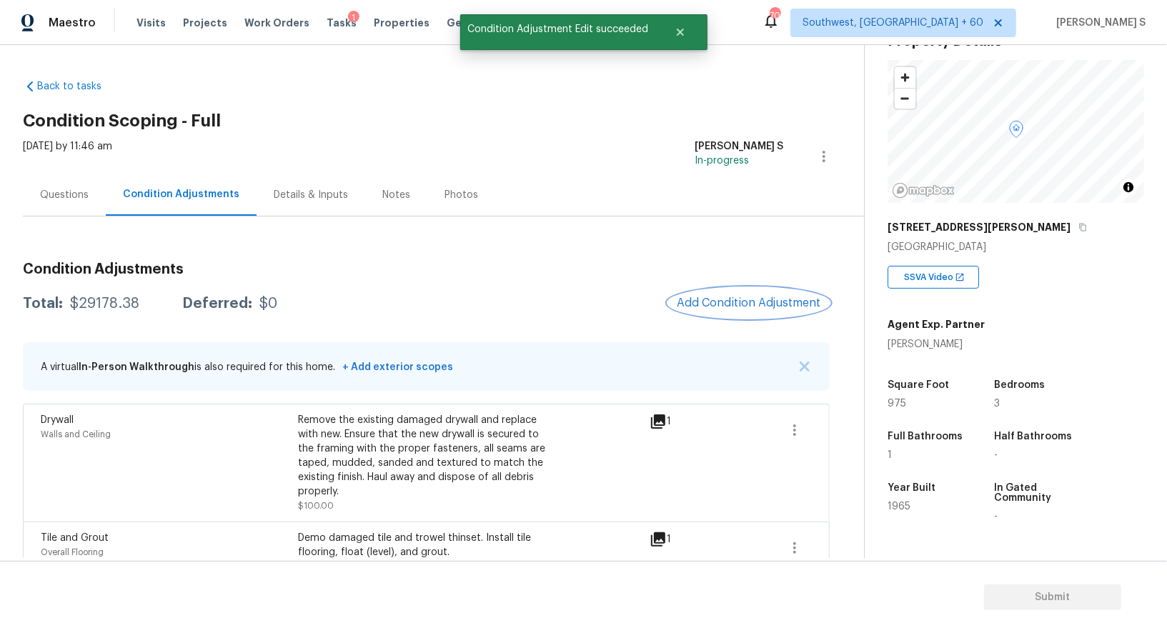
click at [740, 292] on button "Add Condition Adjustment" at bounding box center [749, 303] width 162 height 30
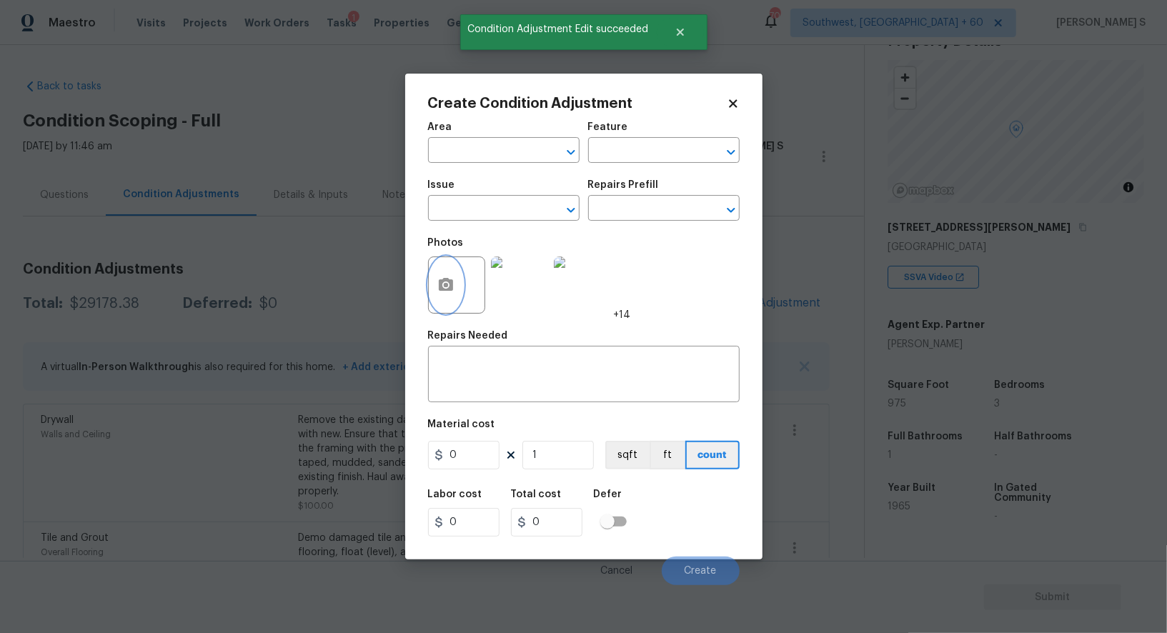
click at [438, 294] on icon "button" at bounding box center [445, 285] width 17 height 17
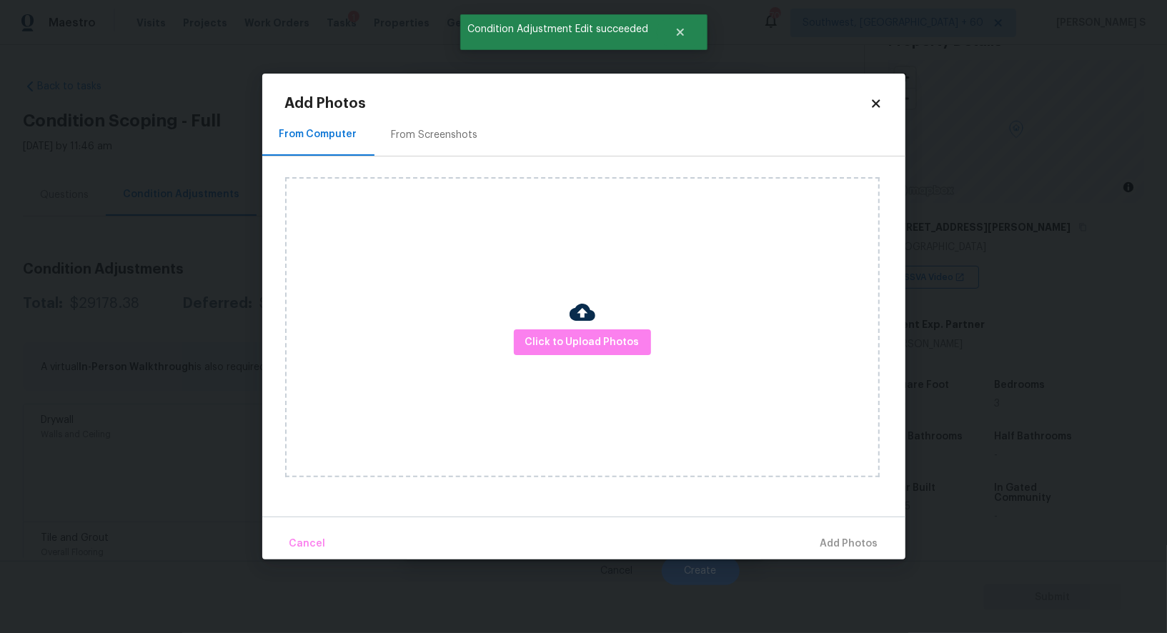
click at [573, 325] on img at bounding box center [583, 313] width 26 height 26
click at [575, 336] on span "Click to Upload Photos" at bounding box center [582, 343] width 114 height 18
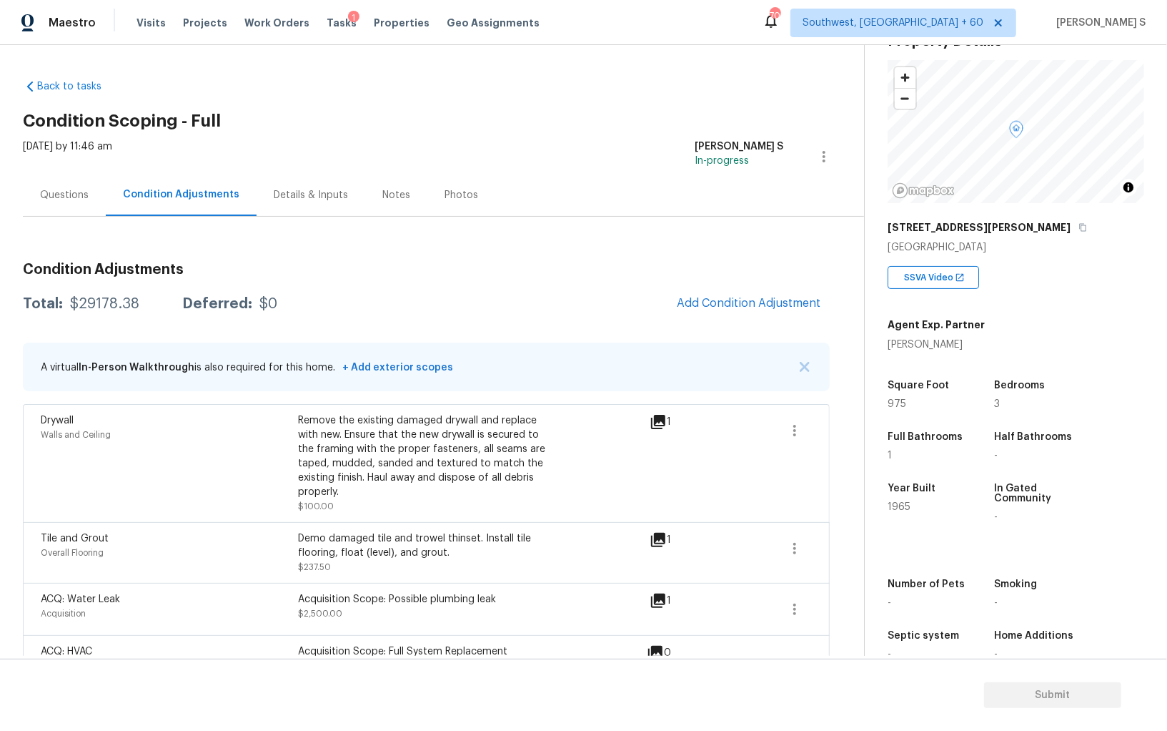
click at [403, 457] on div "Remove the existing damaged drywall and replace with new. Ensure that the new d…" at bounding box center [426, 456] width 257 height 86
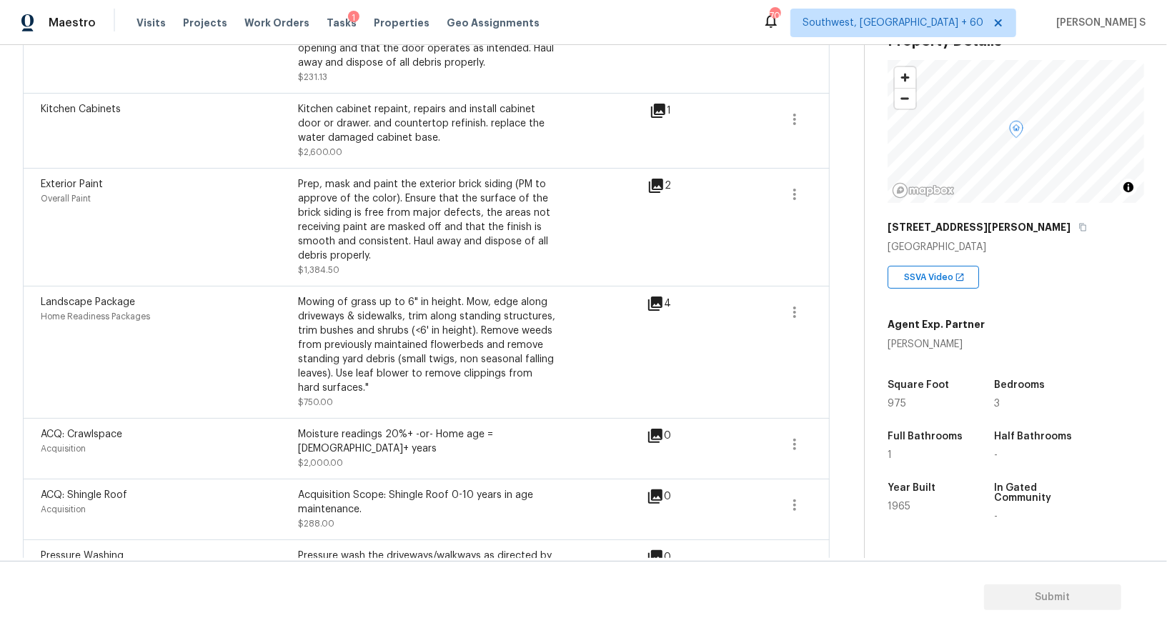
scroll to position [842, 0]
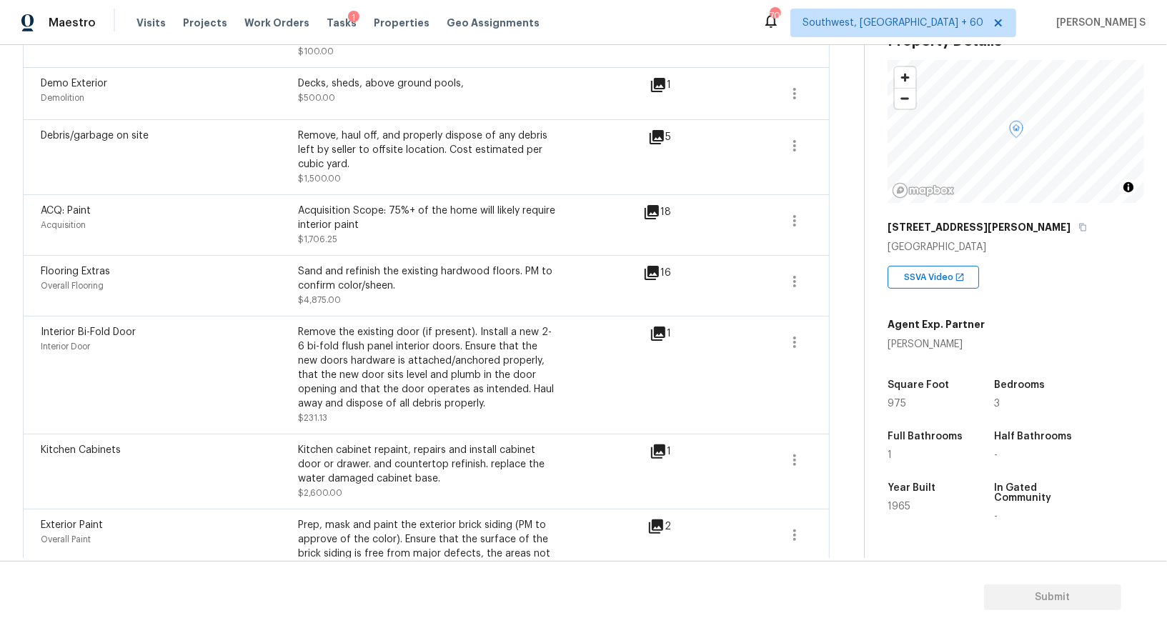
click at [661, 325] on icon at bounding box center [658, 333] width 17 height 17
click at [796, 334] on icon "button" at bounding box center [794, 342] width 17 height 17
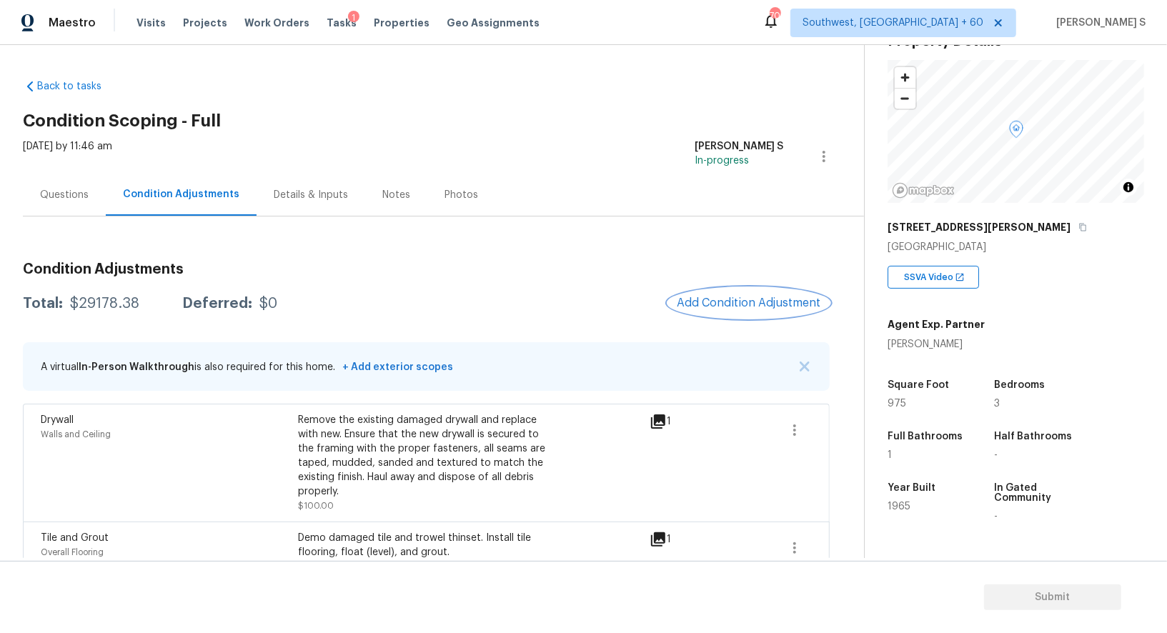
click at [789, 292] on button "Add Condition Adjustment" at bounding box center [749, 303] width 162 height 30
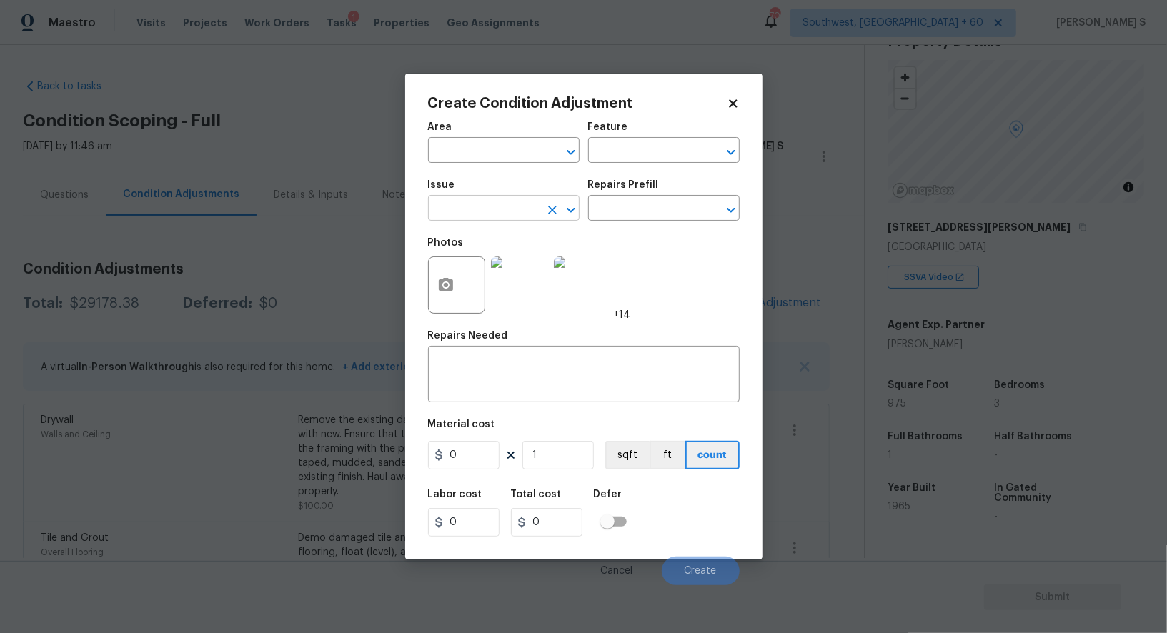
click at [482, 212] on input "text" at bounding box center [484, 210] width 112 height 22
type input "Interior Bi-Fold Door"
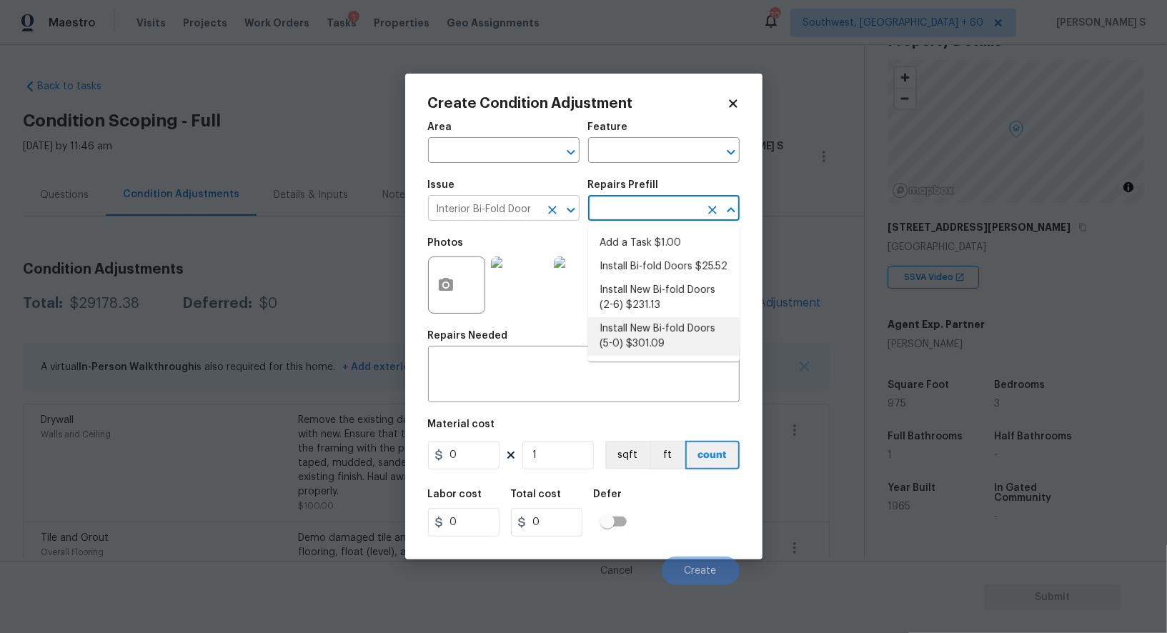
type input "Interior Door"
type textarea "Remove the existing door (if present). Install a new 5-0 bi-fold flush panel in…"
type input "301.09"
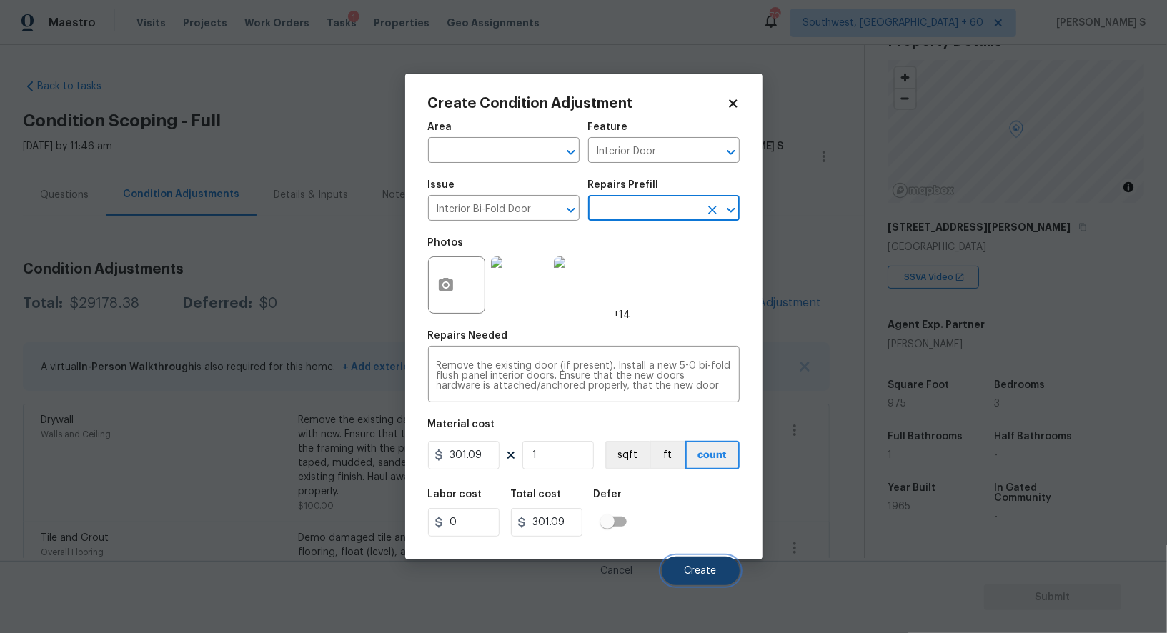
click at [684, 577] on button "Create" at bounding box center [701, 571] width 78 height 29
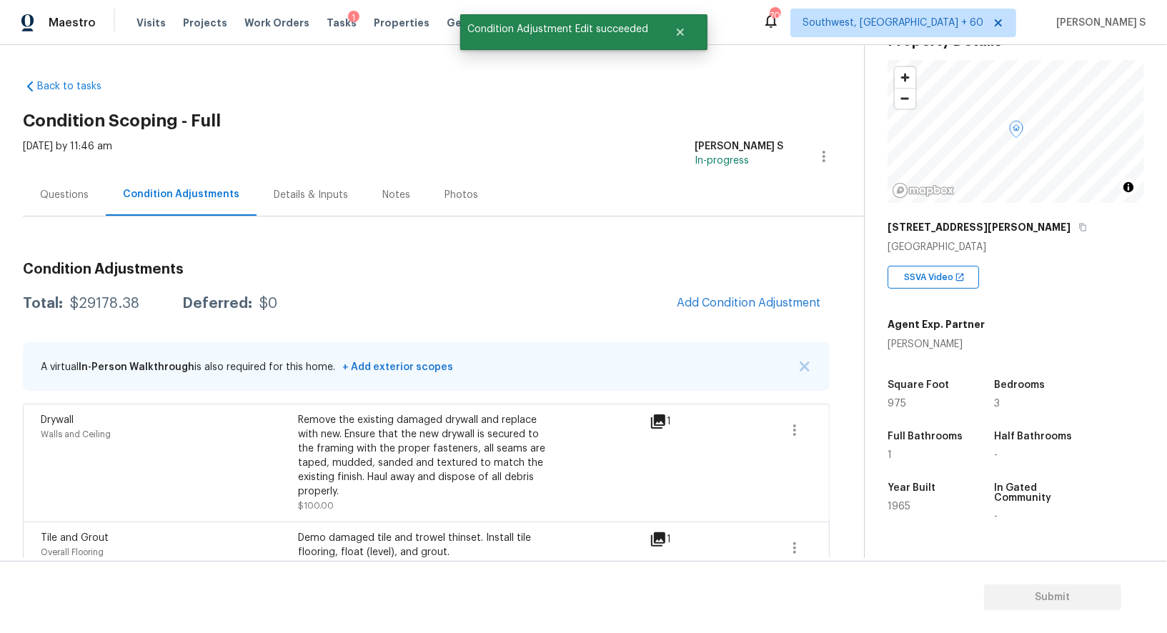
click at [199, 522] on div "Tile and Grout Overall Flooring Demo damaged tile and trowel thinset. Install t…" at bounding box center [426, 552] width 807 height 61
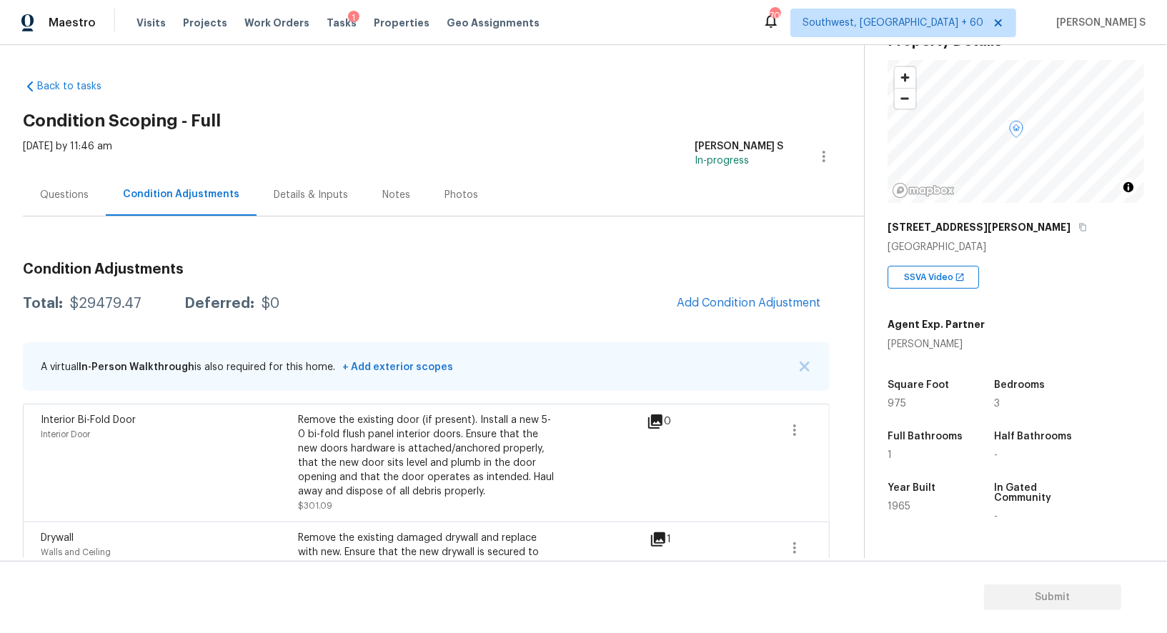
click at [100, 306] on div "$29479.47" at bounding box center [105, 304] width 71 height 14
copy div "29479.47"
click at [1003, 220] on div "3440 Randleman Rd" at bounding box center [1016, 227] width 257 height 26
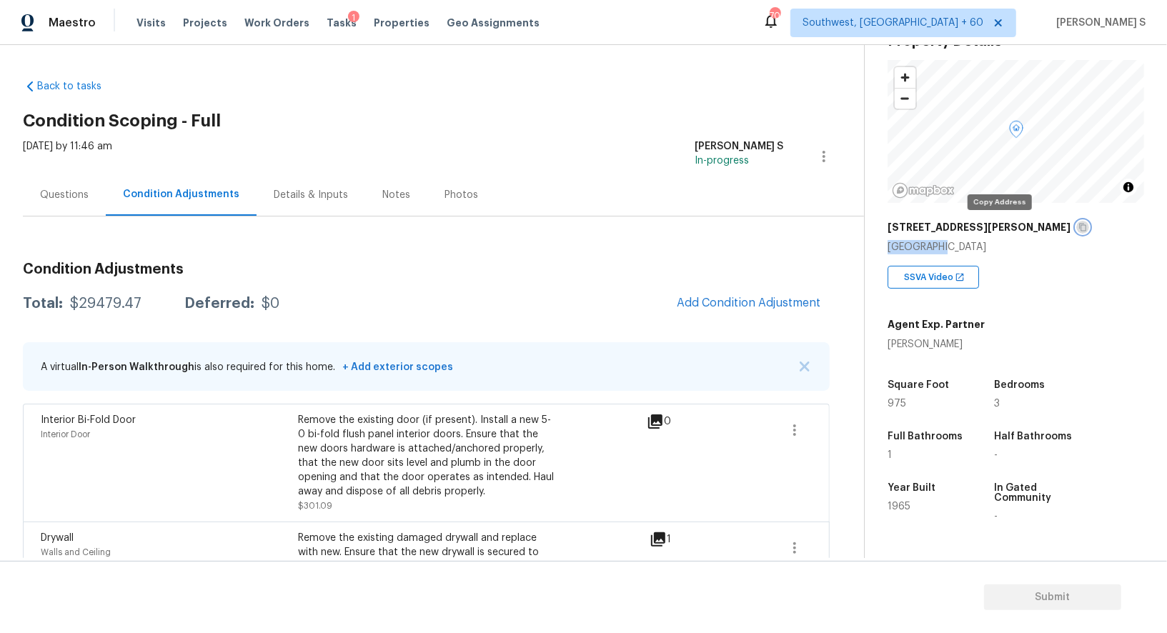
click at [1077, 221] on button "button" at bounding box center [1083, 227] width 13 height 13
click at [66, 187] on div "Questions" at bounding box center [64, 195] width 83 height 42
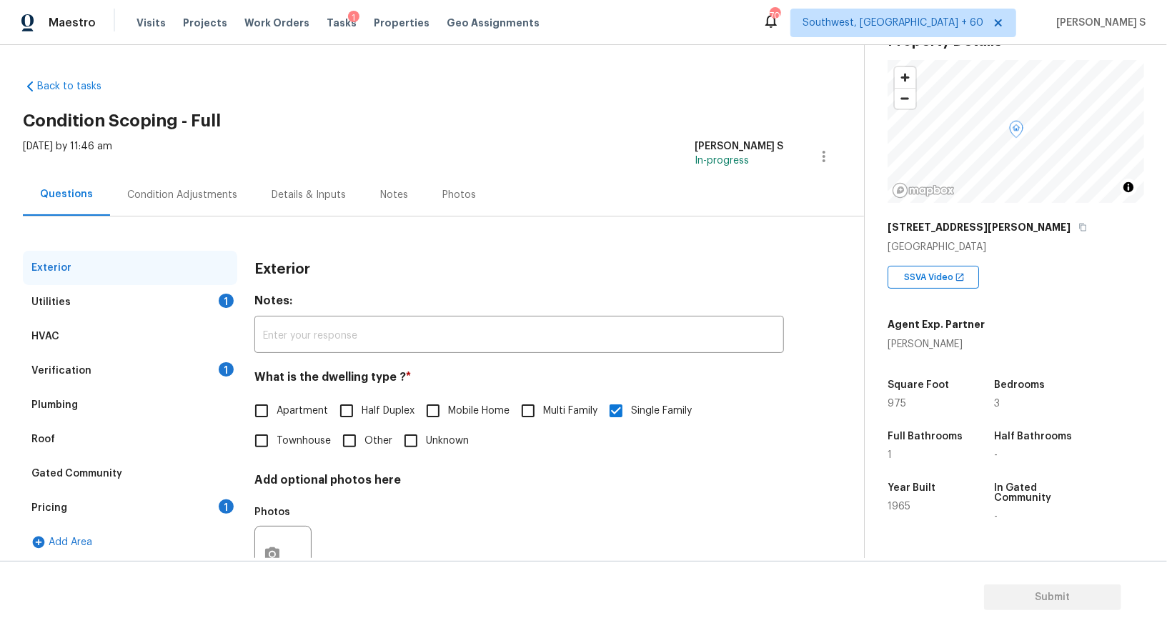
scroll to position [54, 0]
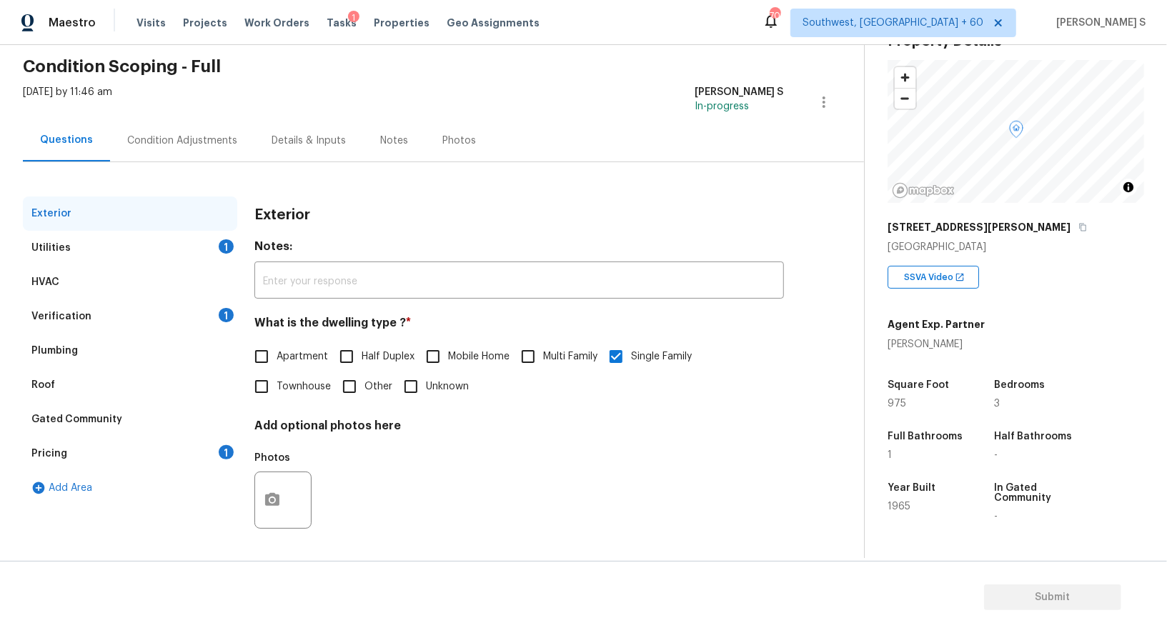
click at [219, 314] on div "1" at bounding box center [226, 315] width 15 height 14
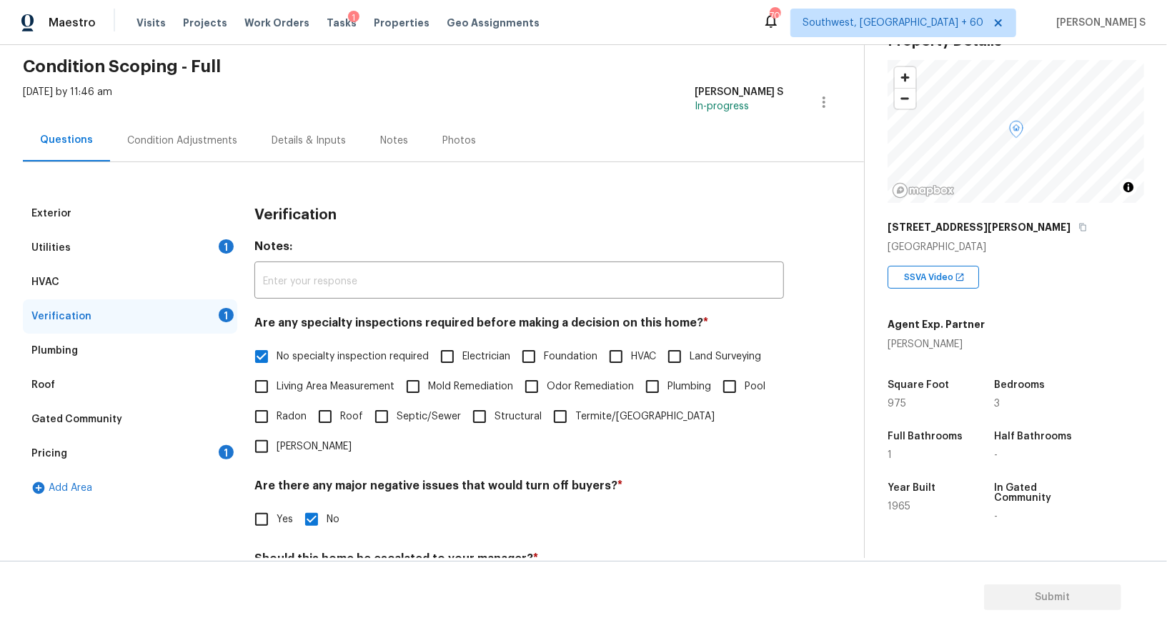
scroll to position [182, 0]
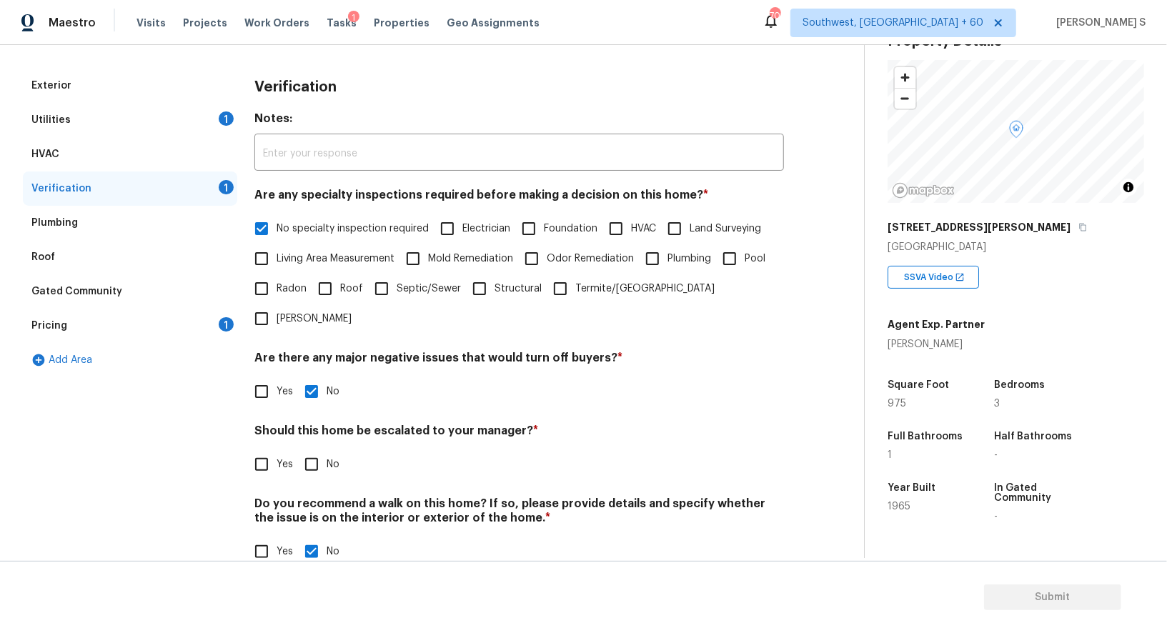
click at [302, 450] on input "No" at bounding box center [312, 465] width 30 height 30
checkbox input "true"
click at [232, 312] on div "Pricing 1" at bounding box center [130, 326] width 214 height 34
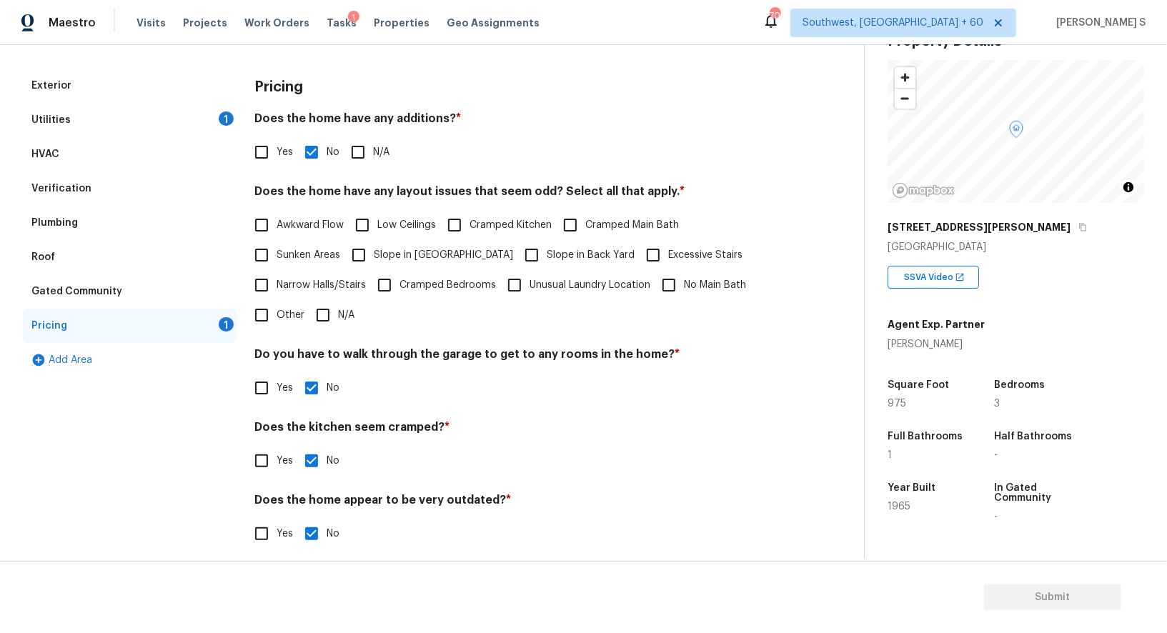
click at [389, 249] on span "Slope in Front Yard" at bounding box center [443, 255] width 139 height 15
click at [374, 249] on input "Slope in Front Yard" at bounding box center [359, 255] width 30 height 30
checkbox input "true"
click at [160, 114] on div "Utilities 1" at bounding box center [130, 120] width 214 height 34
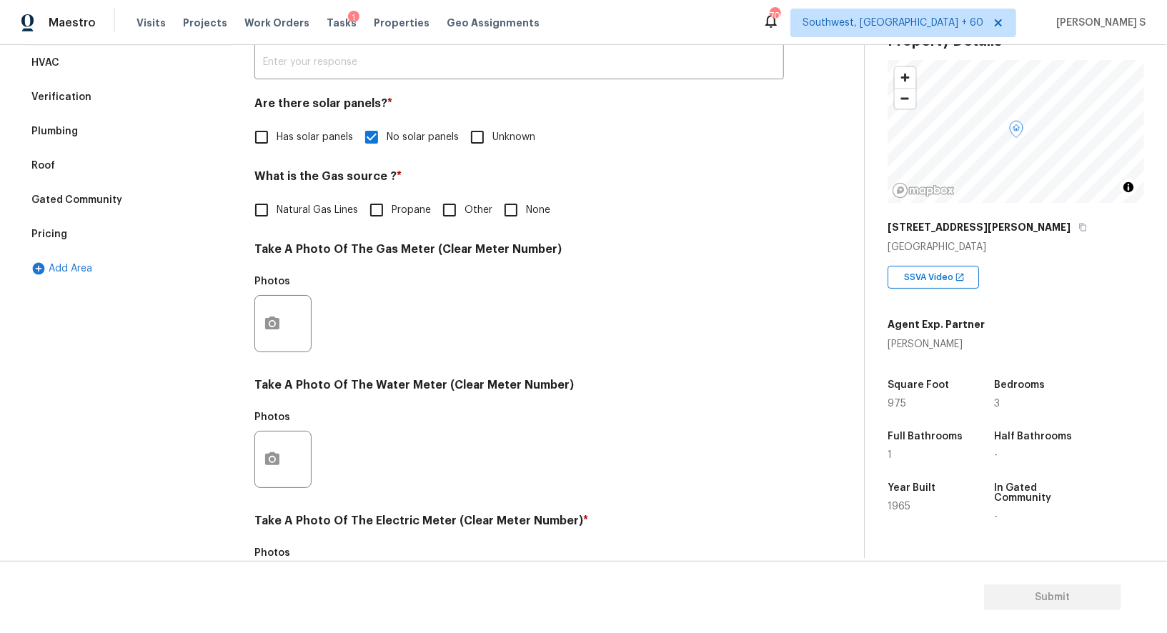
scroll to position [321, 0]
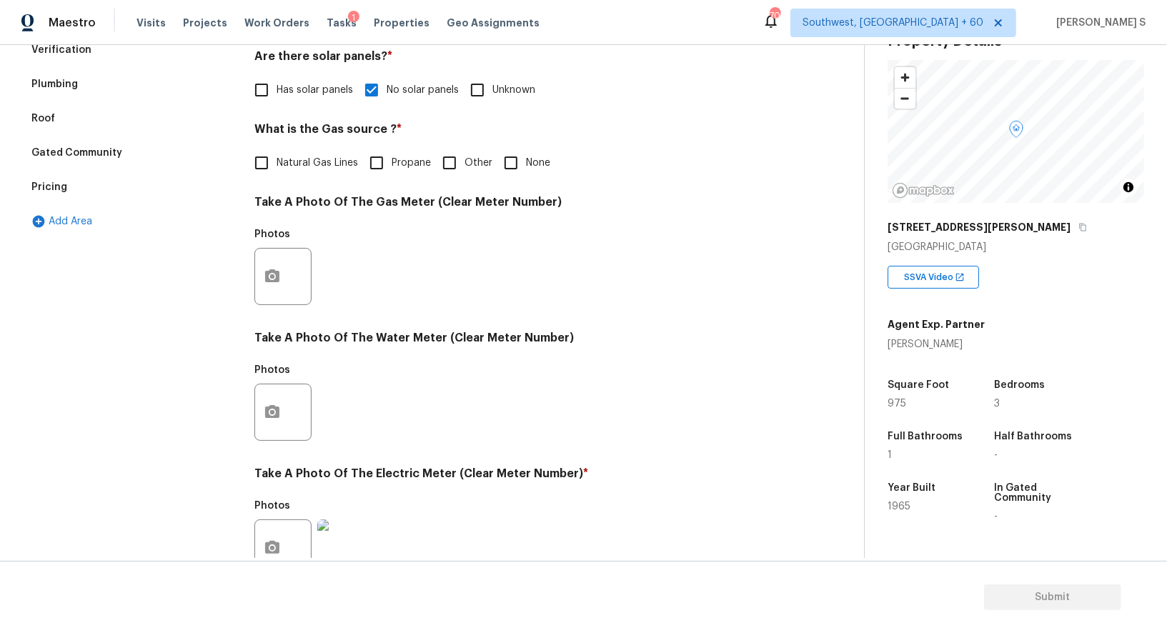
click at [523, 154] on input "None" at bounding box center [511, 163] width 30 height 30
checkbox input "true"
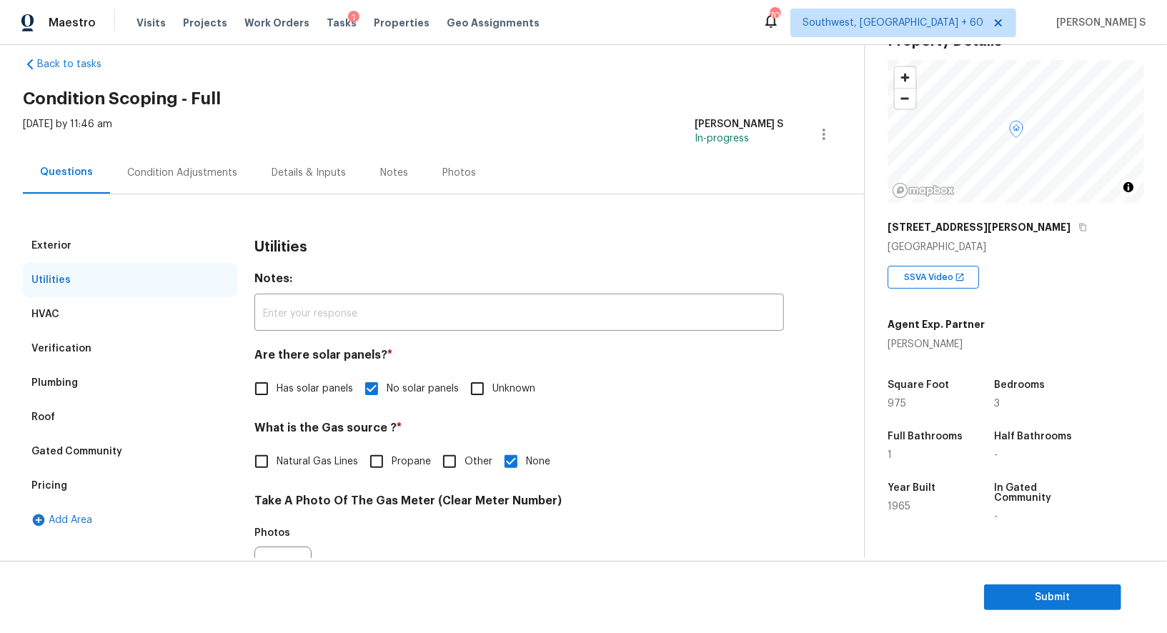
scroll to position [0, 0]
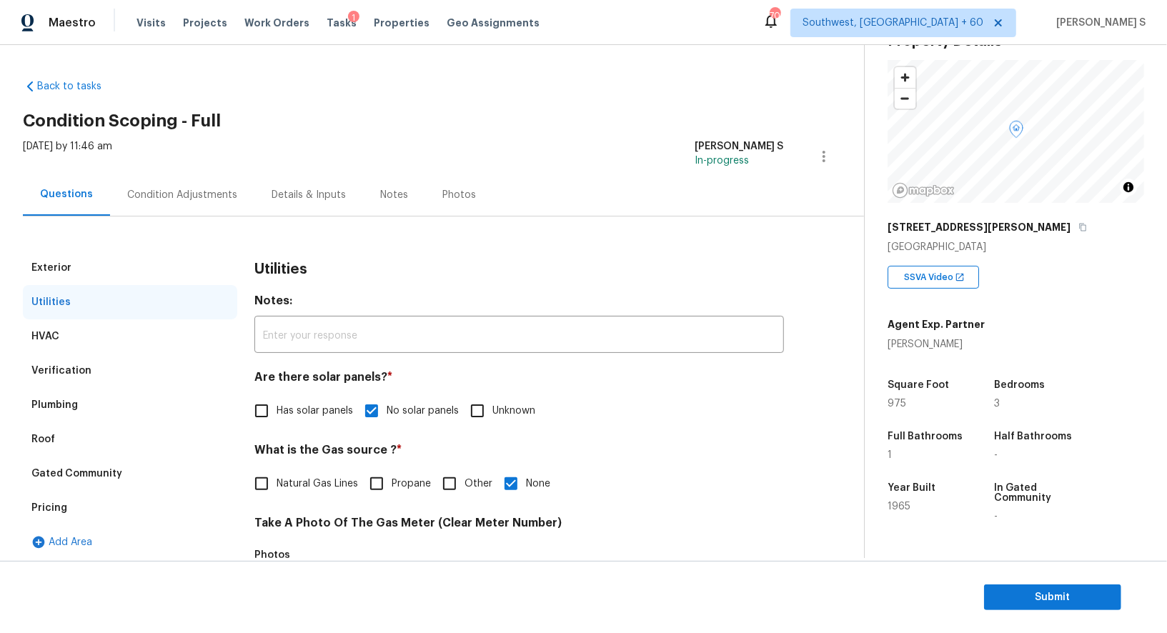
click at [63, 513] on div "Pricing" at bounding box center [49, 508] width 36 height 14
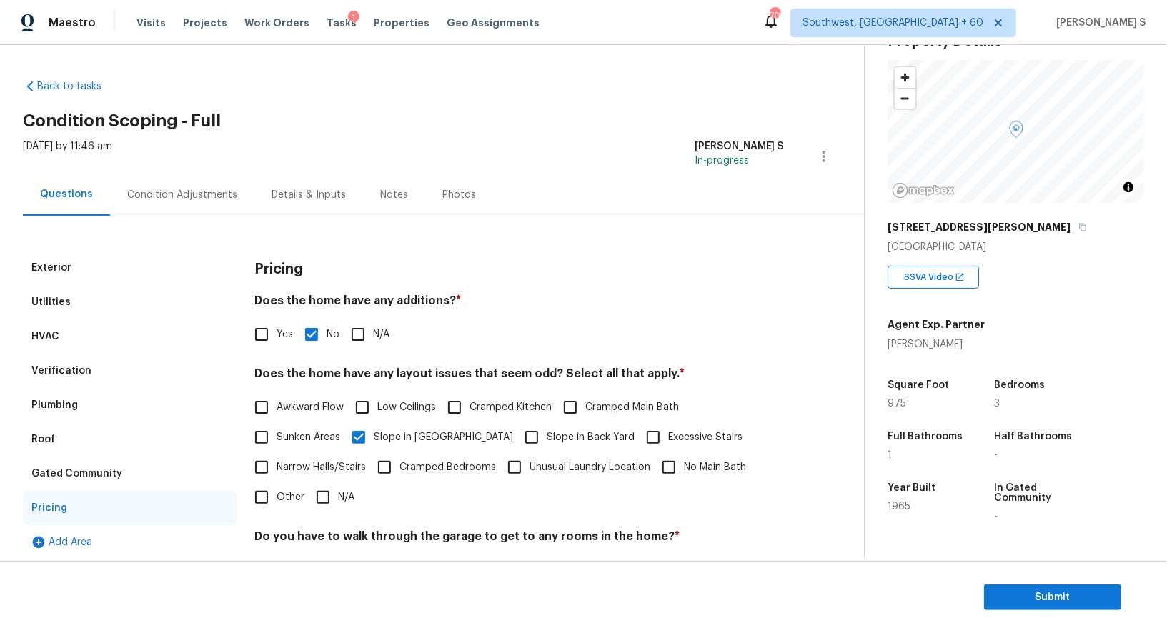
click at [196, 197] on div "Condition Adjustments" at bounding box center [182, 195] width 110 height 14
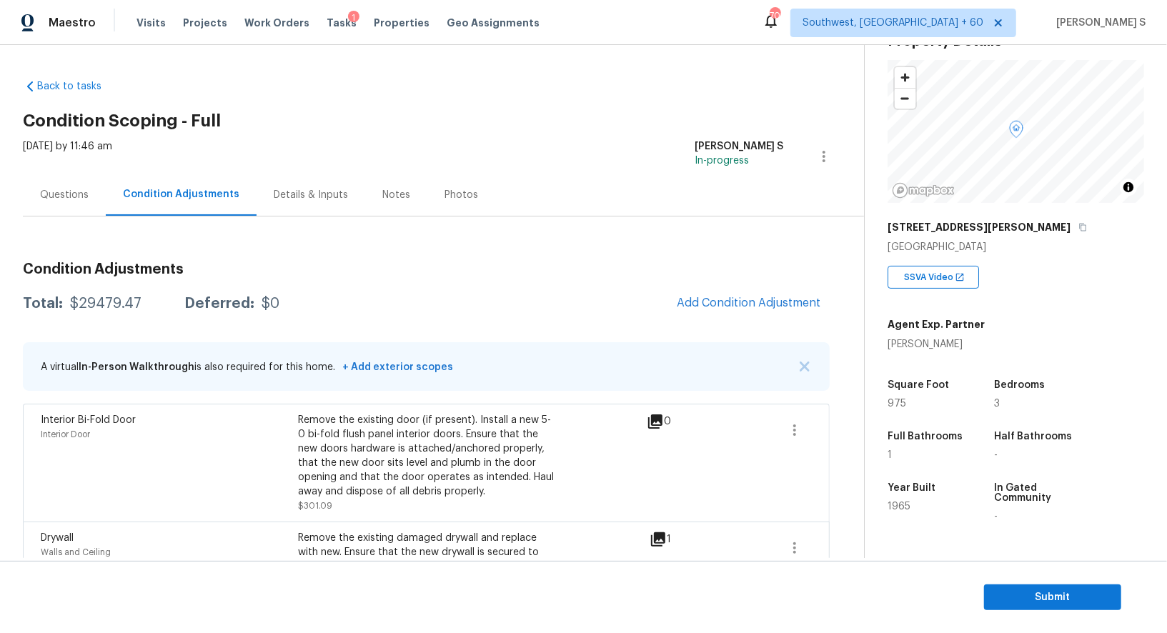
click at [69, 188] on div "Questions" at bounding box center [64, 195] width 49 height 14
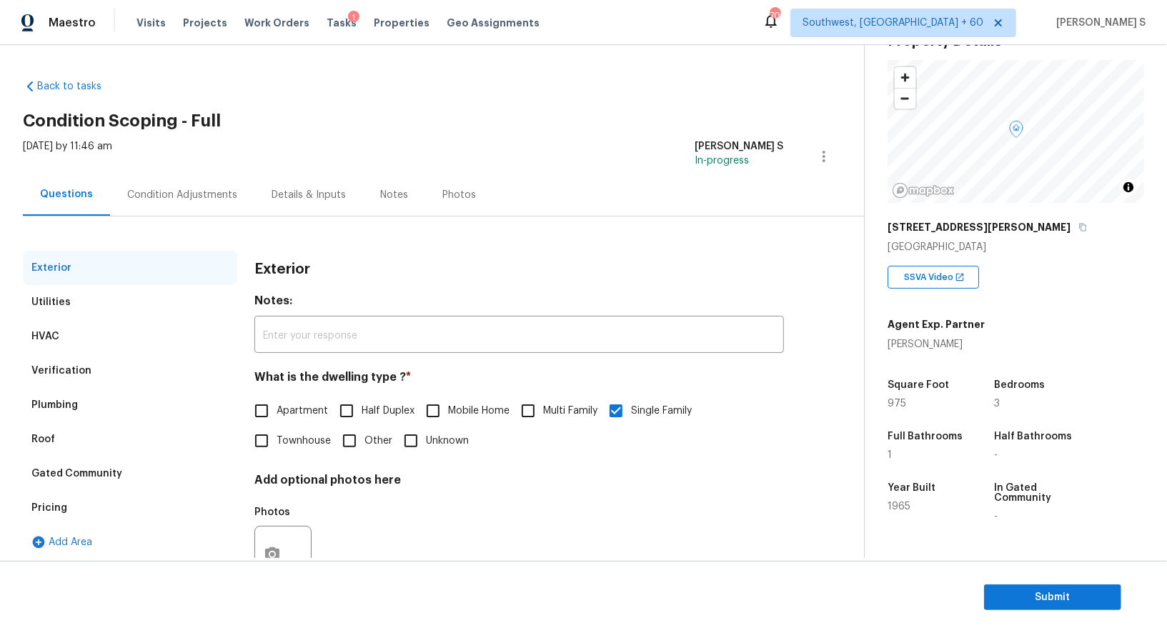
scroll to position [54, 0]
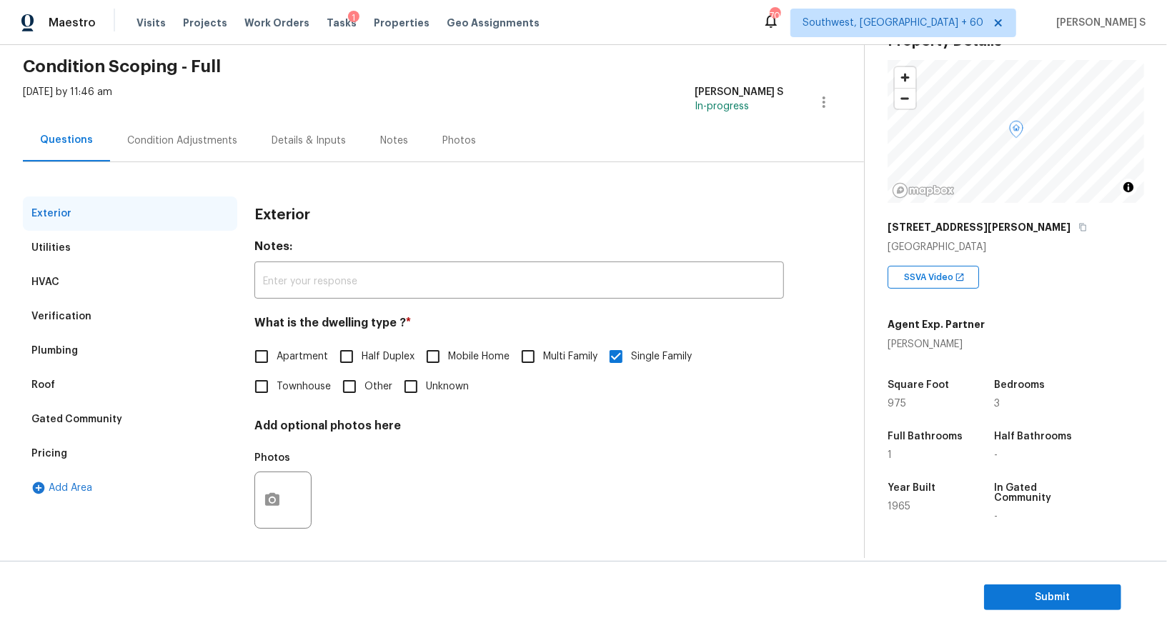
click at [66, 317] on div "Verification" at bounding box center [61, 317] width 60 height 14
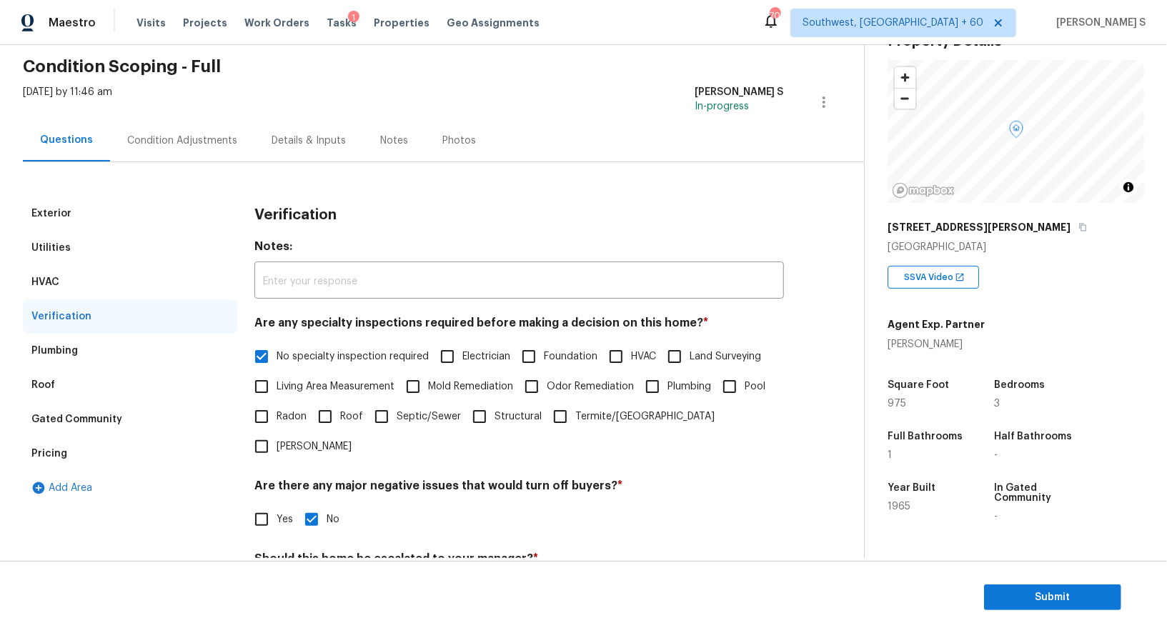
scroll to position [182, 0]
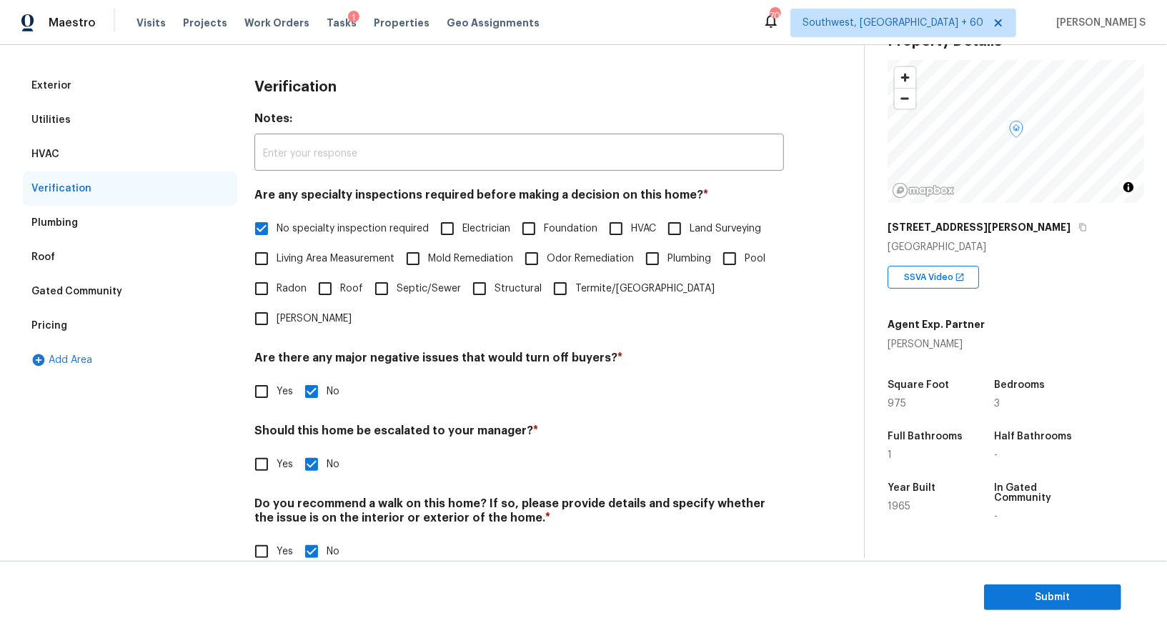
click at [64, 326] on div "Pricing" at bounding box center [49, 326] width 36 height 14
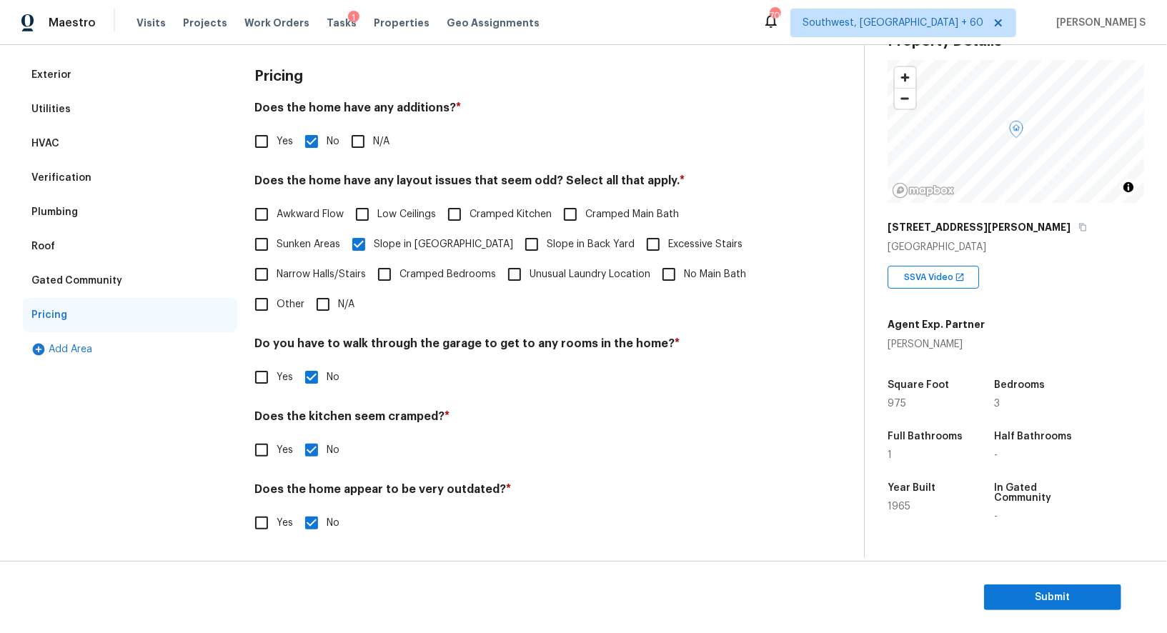
scroll to position [0, 0]
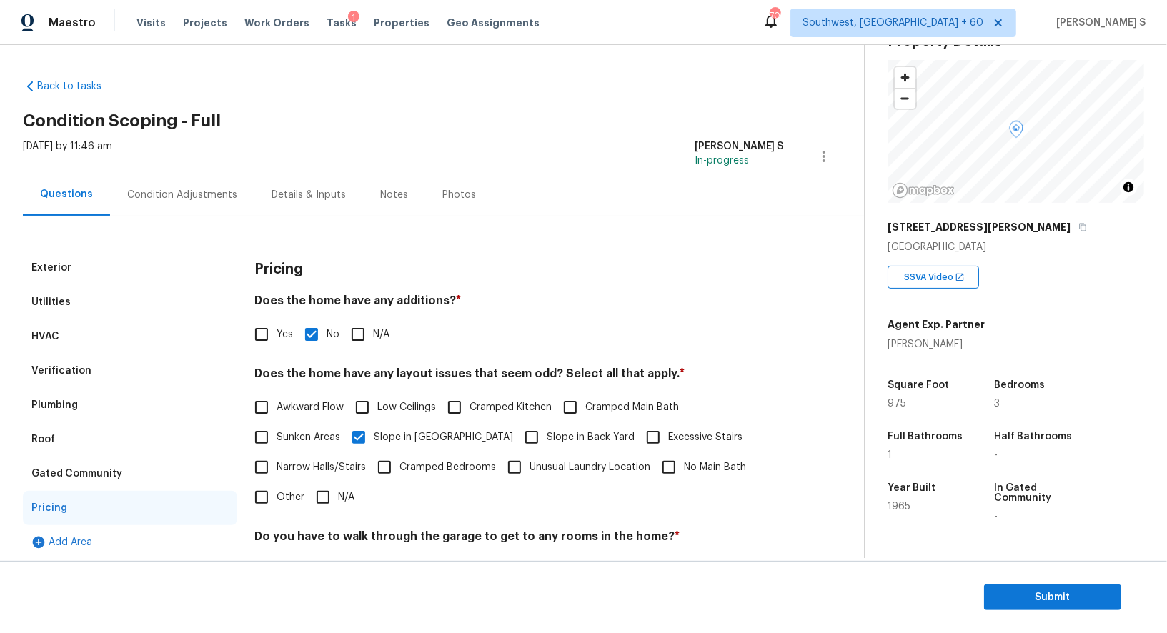
click at [200, 186] on div "Condition Adjustments" at bounding box center [182, 195] width 144 height 42
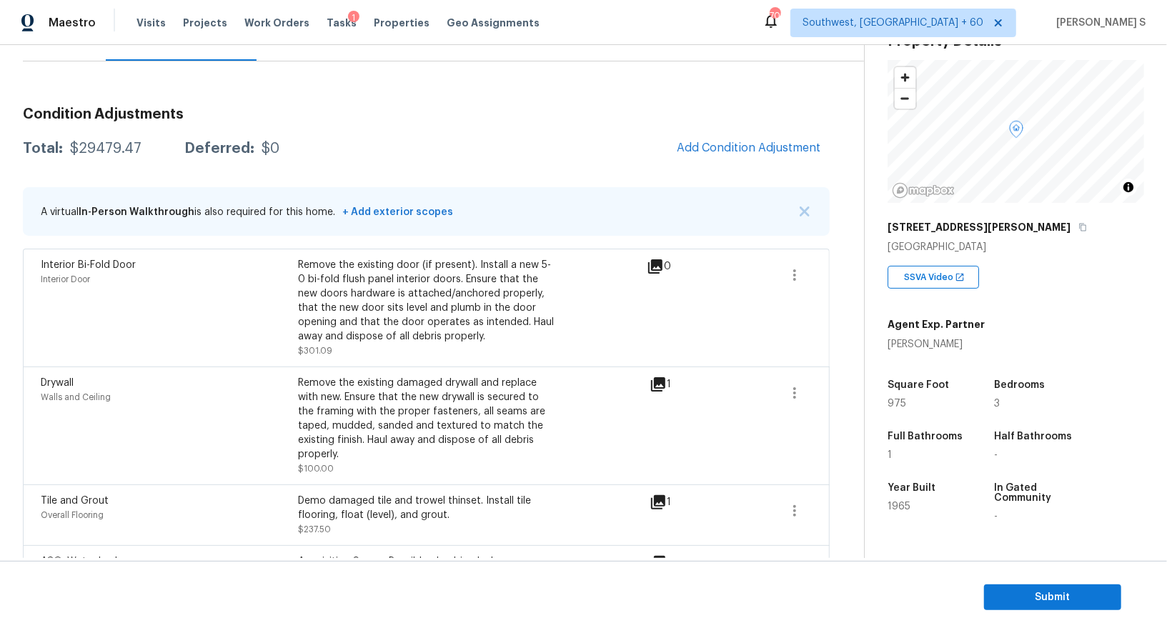
scroll to position [239, 0]
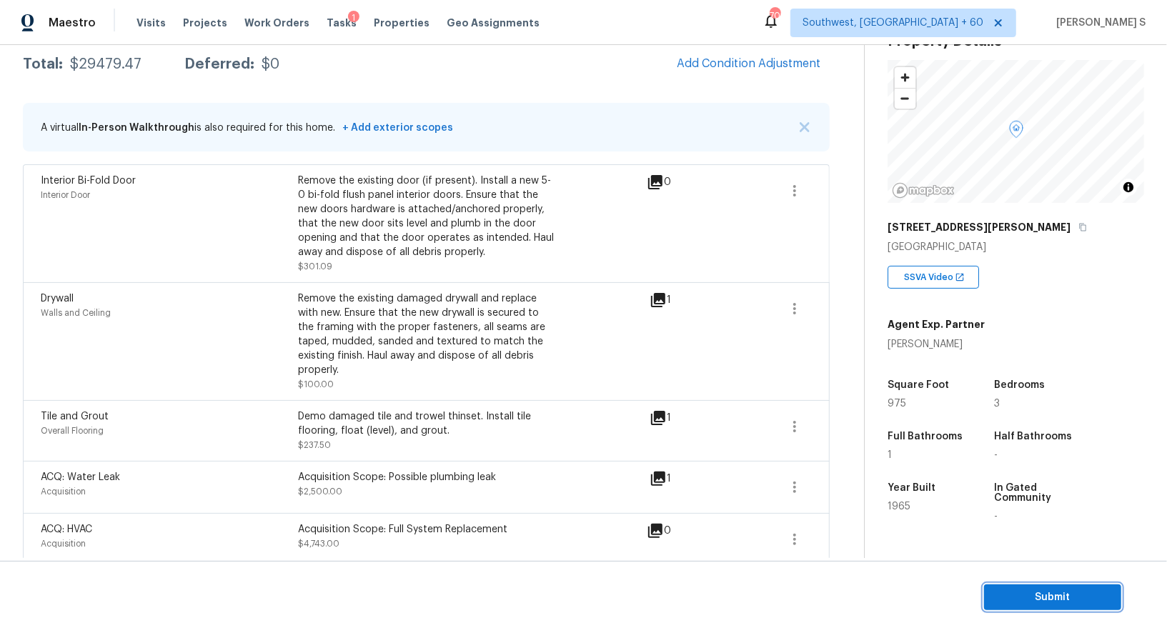
click at [1064, 597] on span "Submit" at bounding box center [1053, 598] width 114 height 18
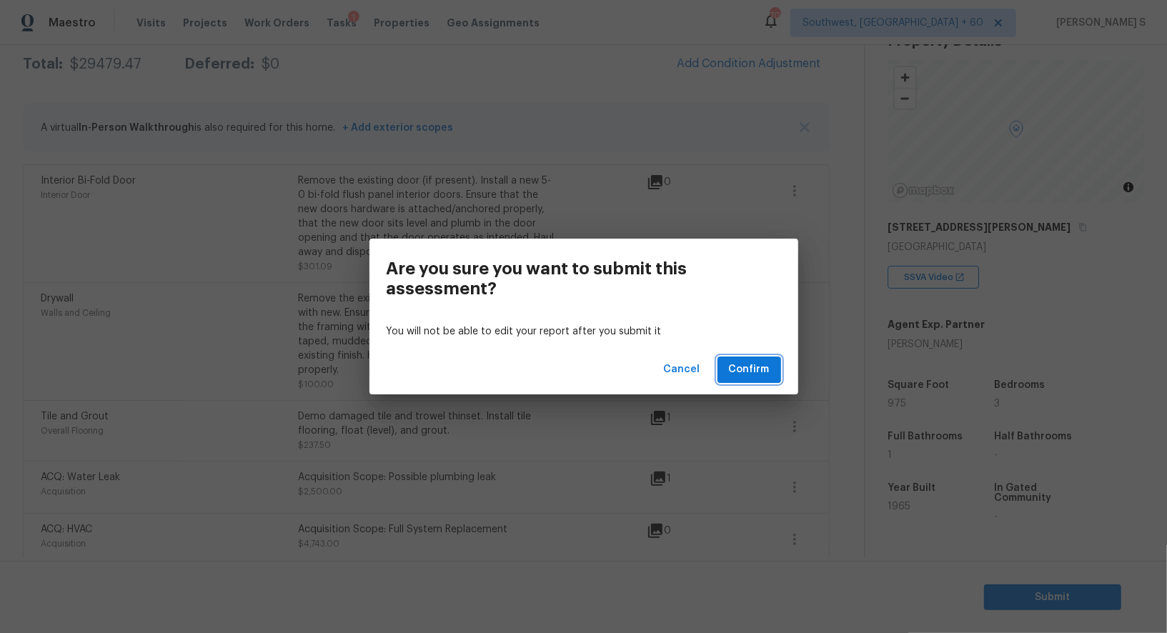
click at [749, 377] on span "Confirm" at bounding box center [749, 370] width 41 height 18
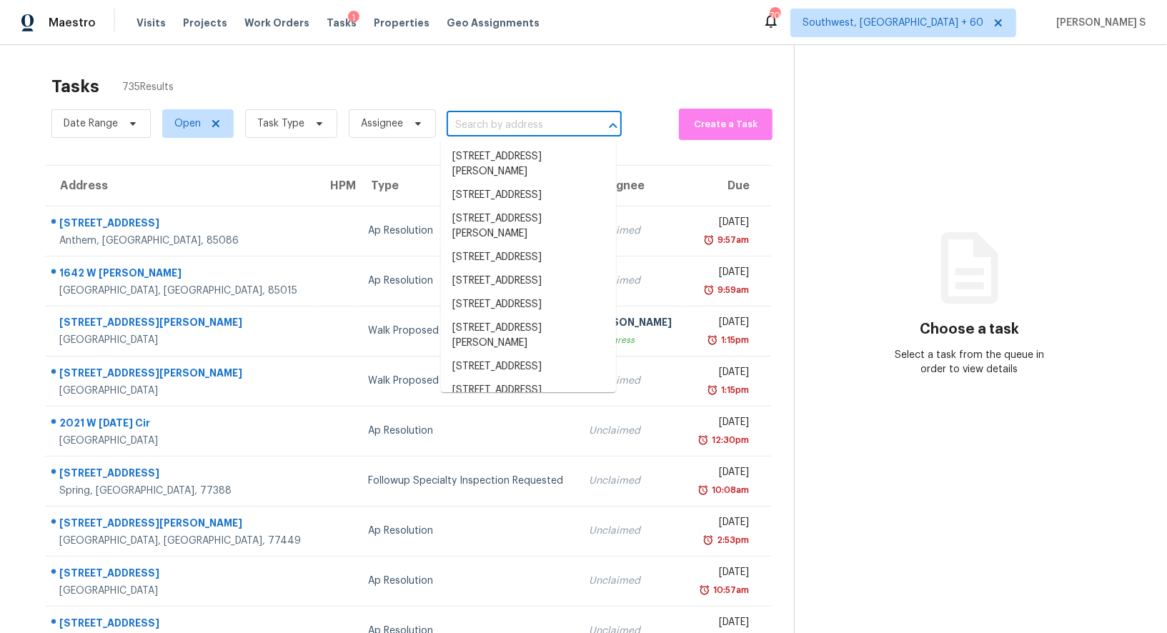
click at [503, 124] on input "text" at bounding box center [514, 125] width 135 height 22
paste input "6404 Peggy Dr, Fort Worth, TX 76133"
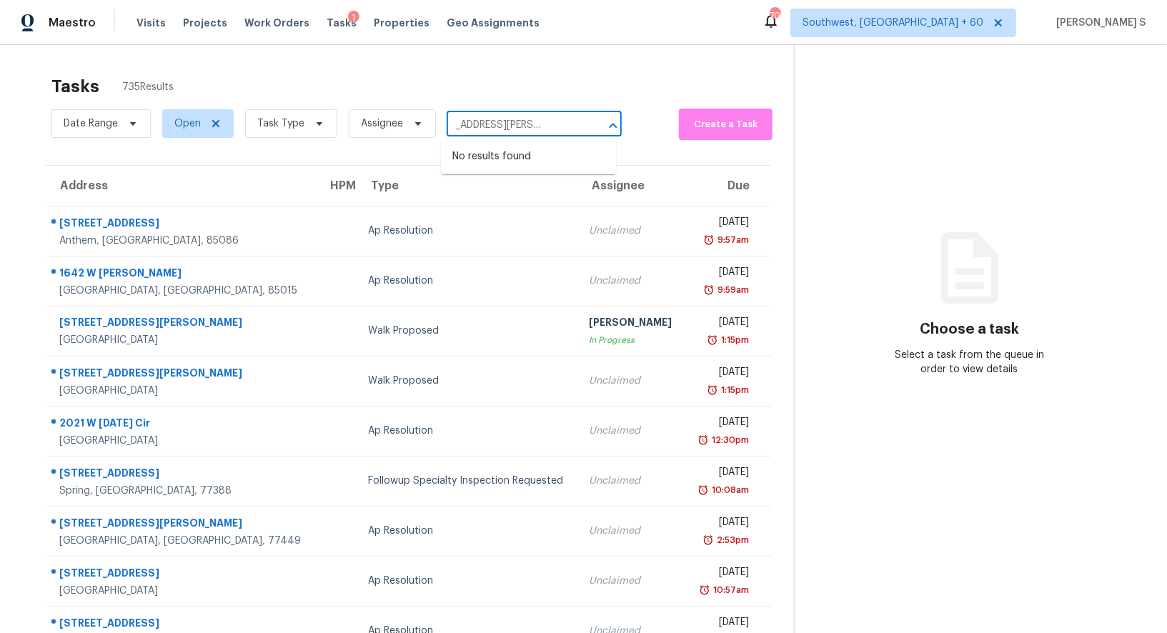
type input "6404 Peggy Dr, Fort Worth, TX 76133"
click at [545, 129] on input "text" at bounding box center [514, 125] width 135 height 22
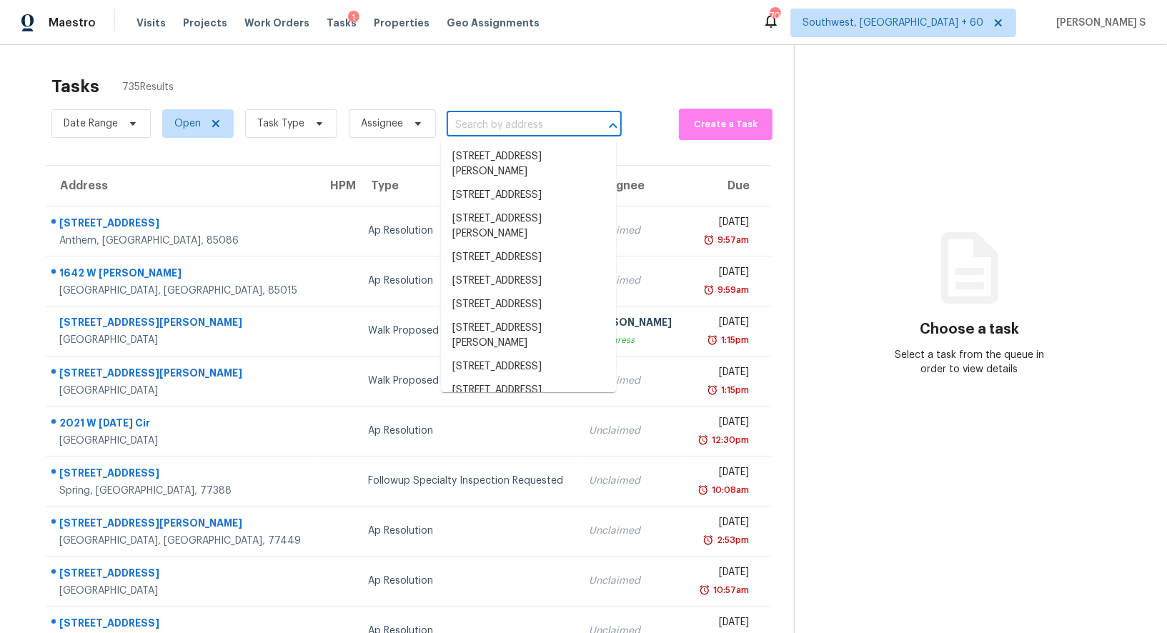
paste input "6404 Peggy Dr, Fort Worth, TX 76133"
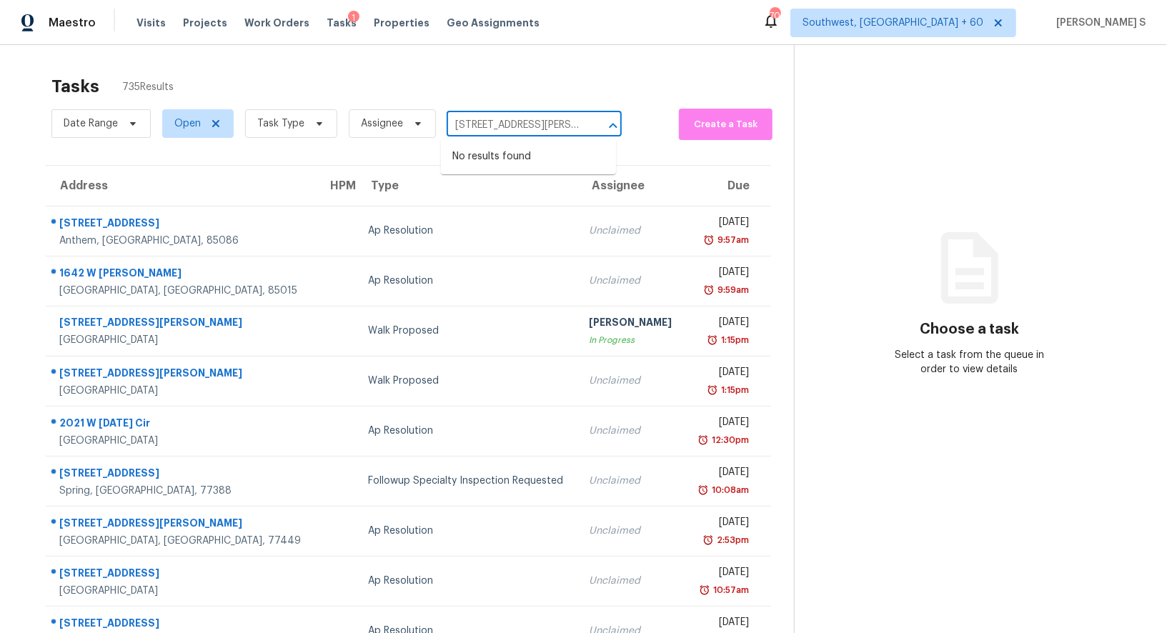
scroll to position [0, 45]
click at [465, 121] on input "6404 Peggy Dr, Fort Worth, TX 76133" at bounding box center [514, 125] width 135 height 22
type input "6404 Peggy"
click at [515, 166] on li "6404 Peggy Dr, Fort Worth, TX 76133" at bounding box center [528, 164] width 175 height 39
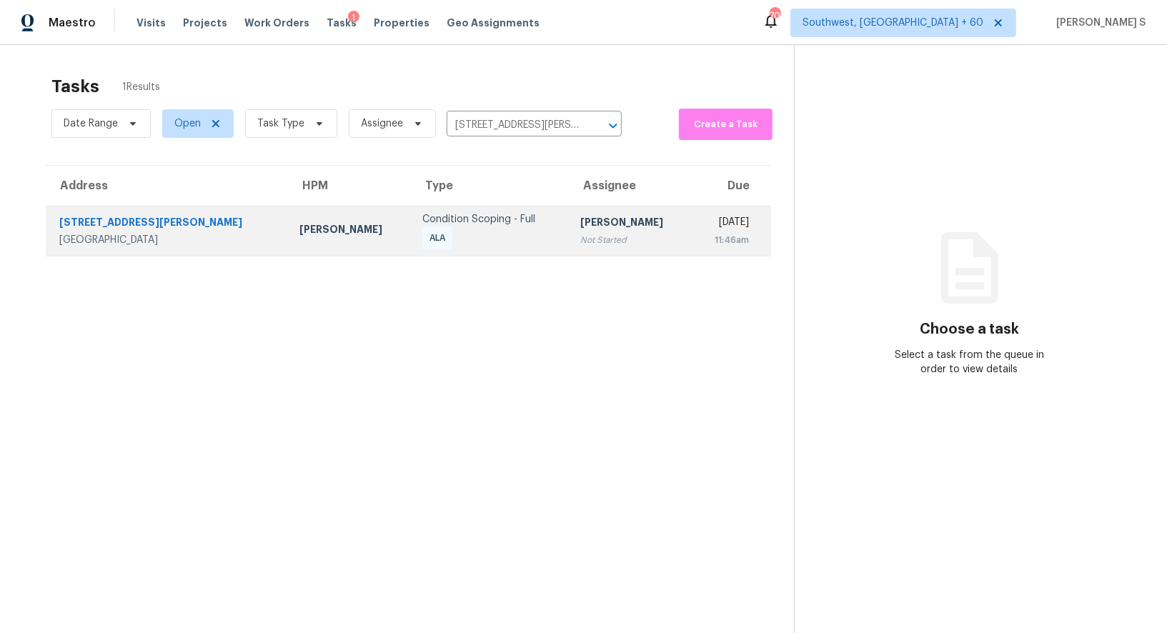
click at [569, 207] on td "Salma Ansari Not Started" at bounding box center [630, 231] width 123 height 50
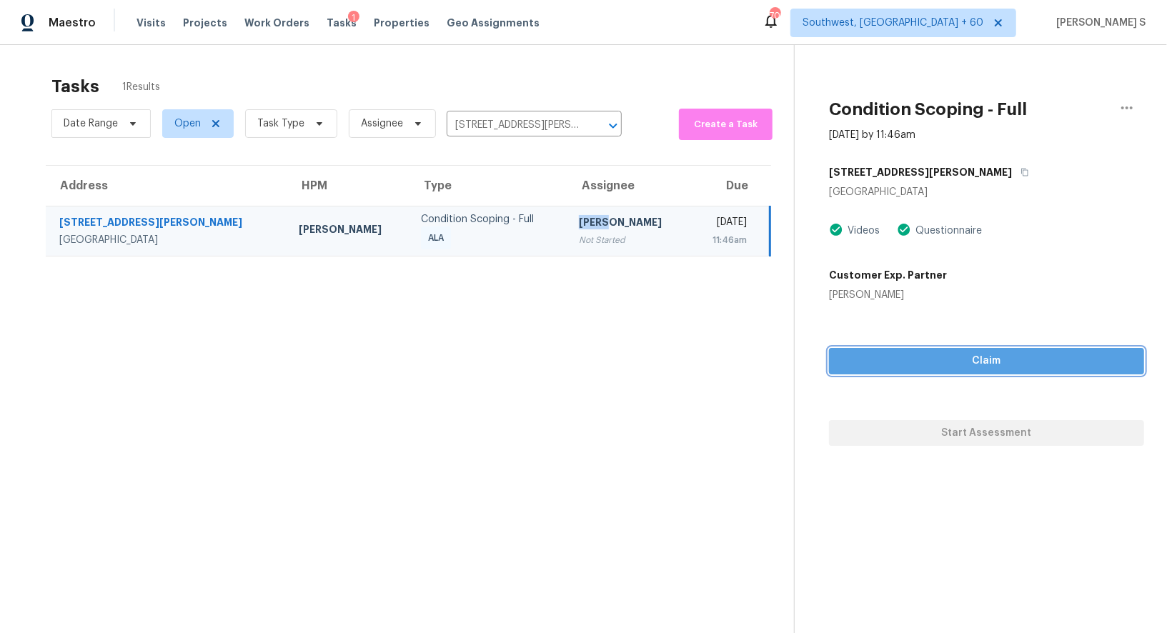
click at [933, 351] on button "Claim" at bounding box center [986, 361] width 315 height 26
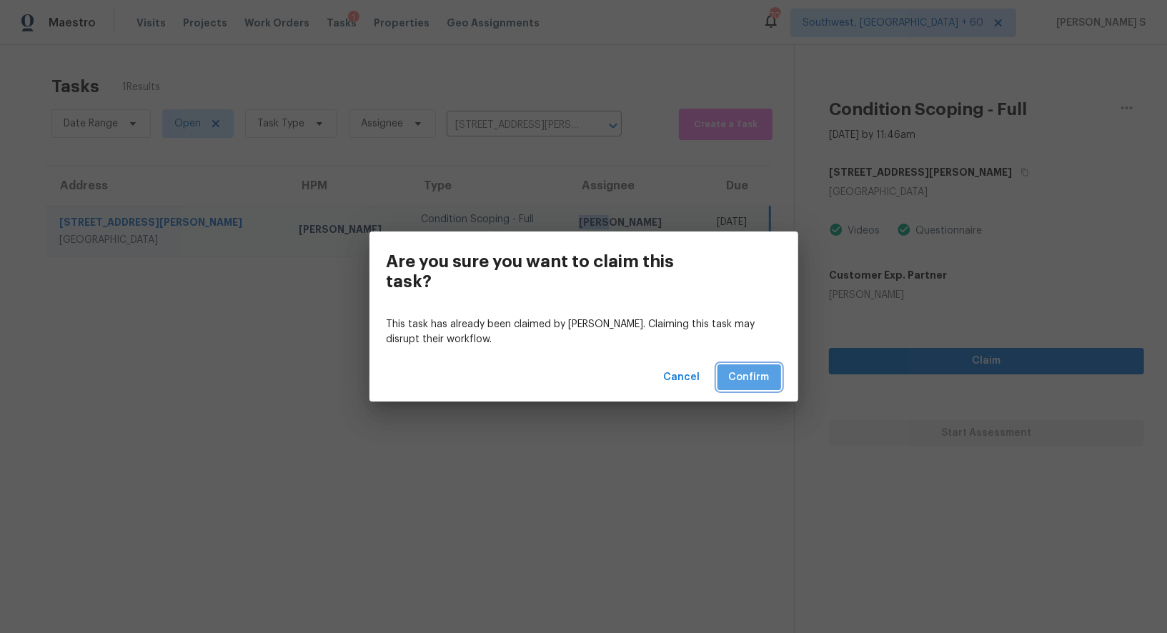
click at [763, 371] on span "Confirm" at bounding box center [749, 378] width 41 height 18
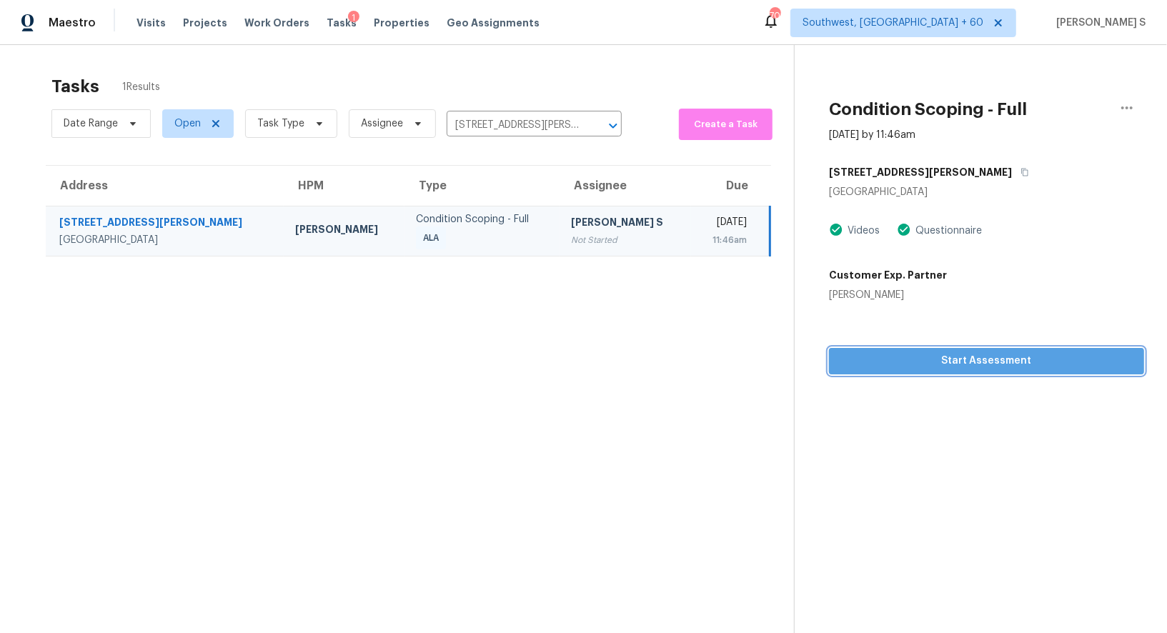
click at [954, 359] on span "Start Assessment" at bounding box center [987, 361] width 292 height 18
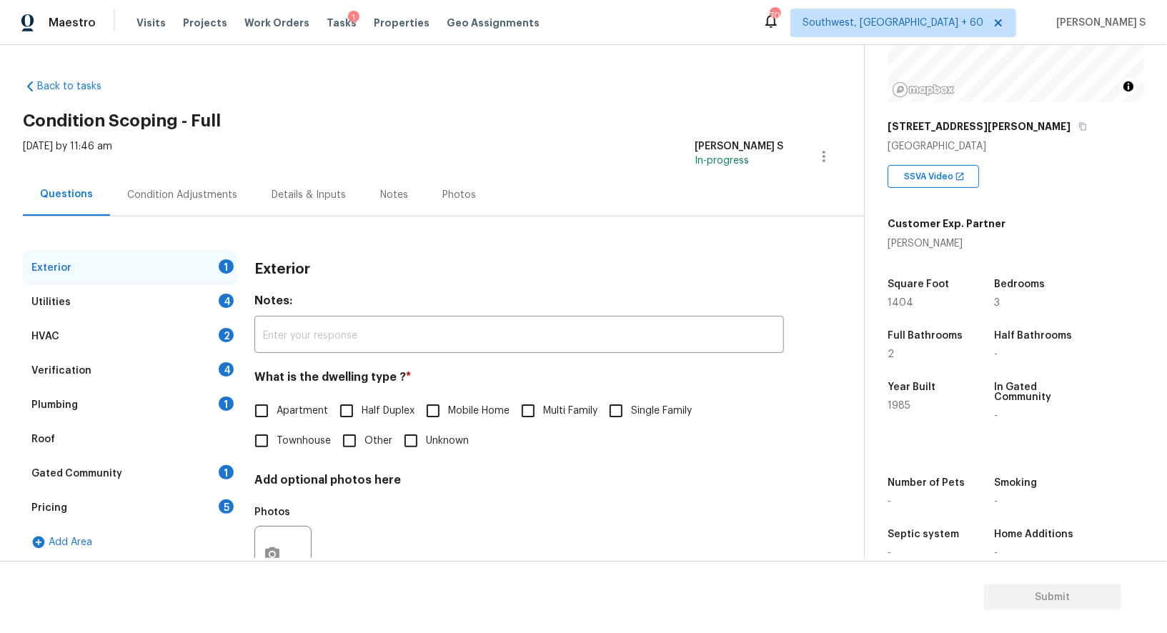
scroll to position [197, 0]
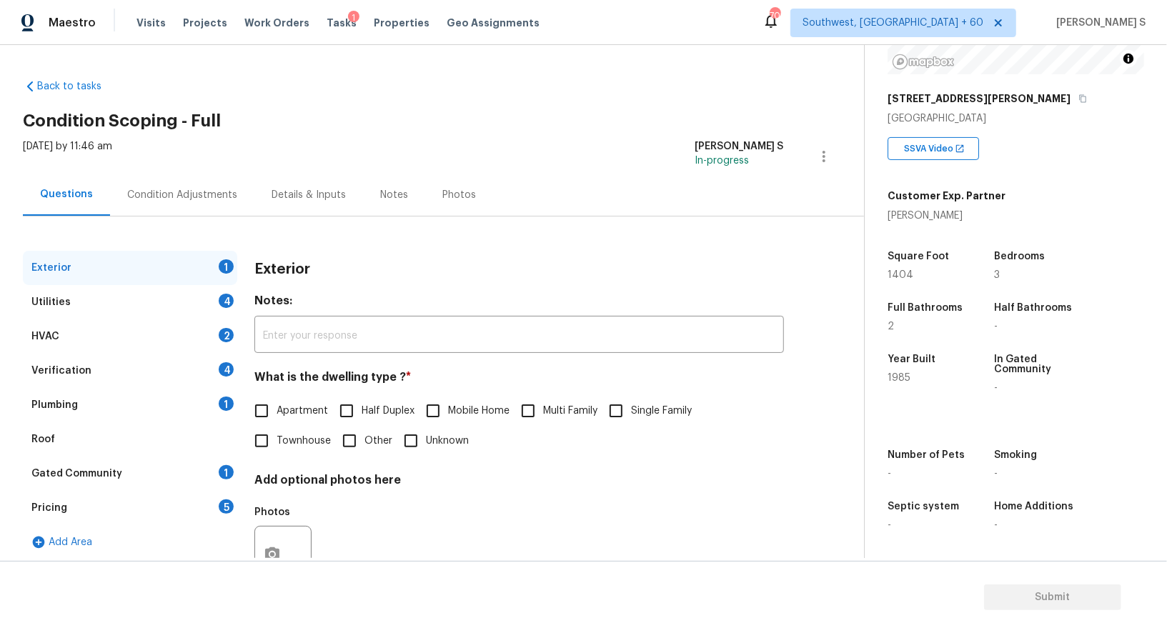
click at [623, 412] on input "Single Family" at bounding box center [616, 411] width 30 height 30
checkbox input "true"
click at [222, 302] on div "4" at bounding box center [226, 301] width 15 height 14
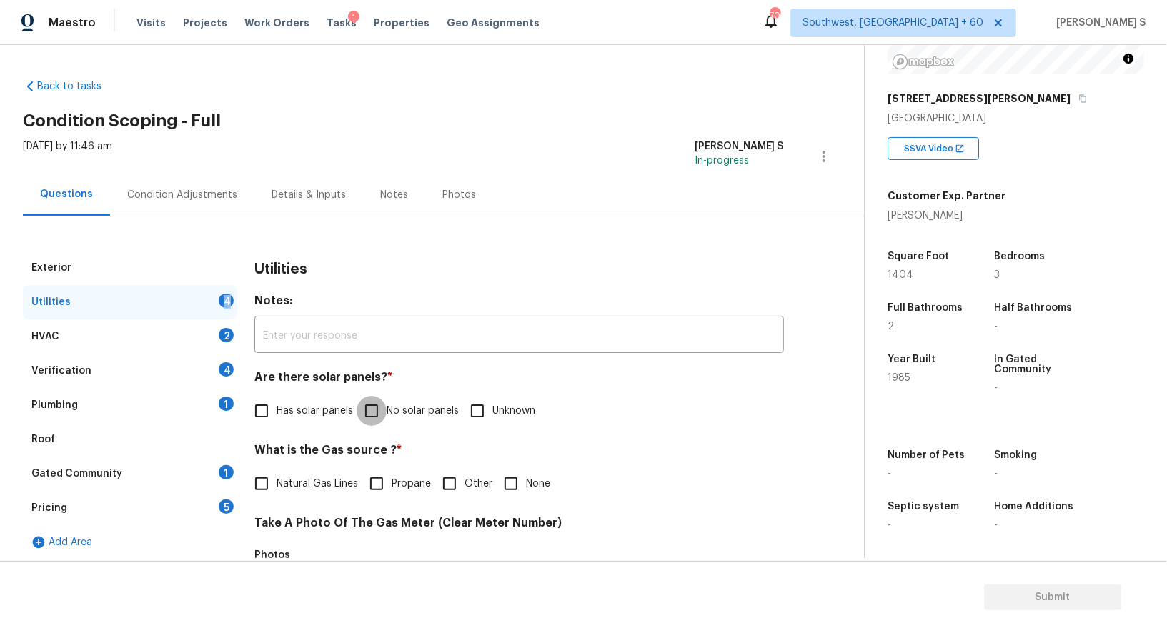
click at [371, 420] on input "No solar panels" at bounding box center [372, 411] width 30 height 30
checkbox input "true"
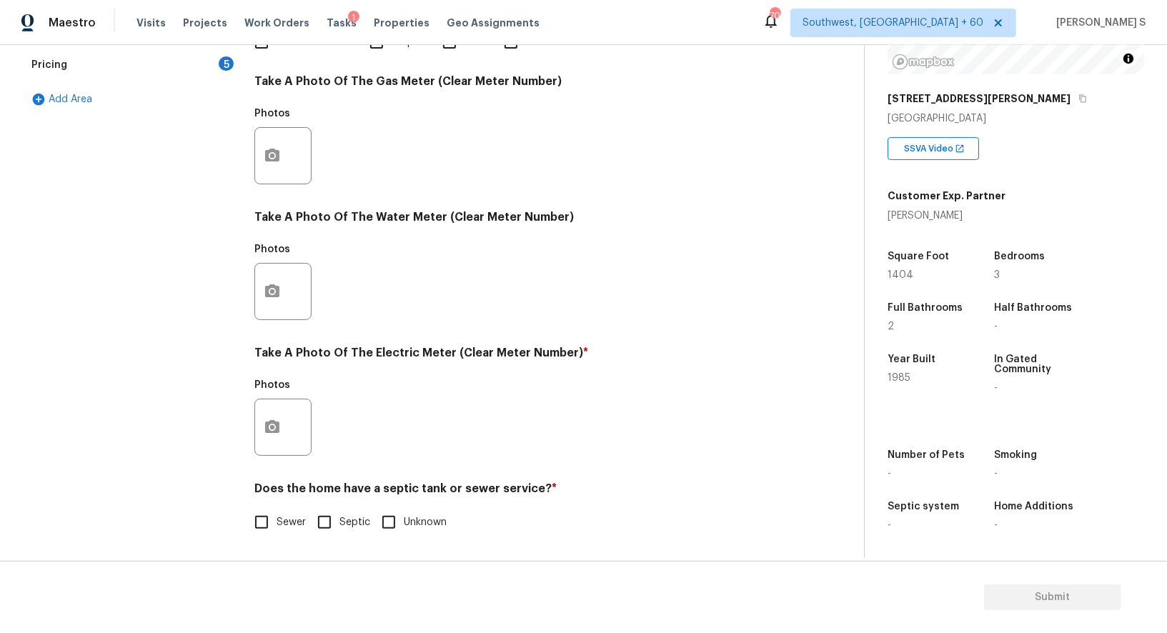
scroll to position [442, 0]
click at [256, 527] on input "Sewer" at bounding box center [262, 523] width 30 height 30
checkbox input "true"
click at [270, 421] on icon "button" at bounding box center [272, 426] width 14 height 13
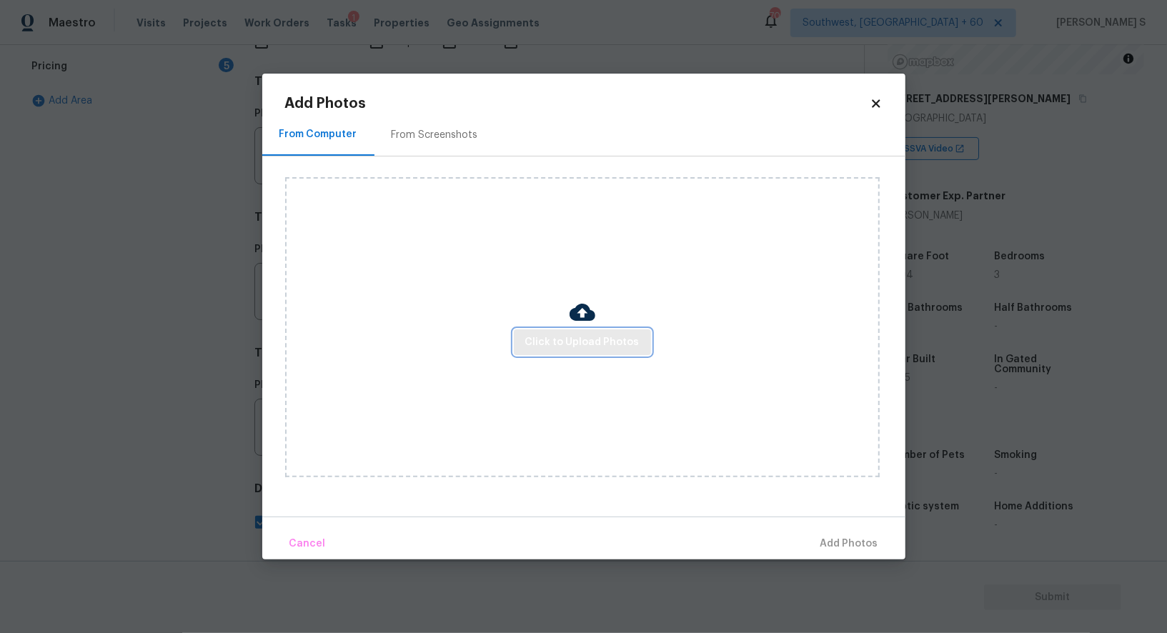
click at [564, 332] on button "Click to Upload Photos" at bounding box center [582, 343] width 137 height 26
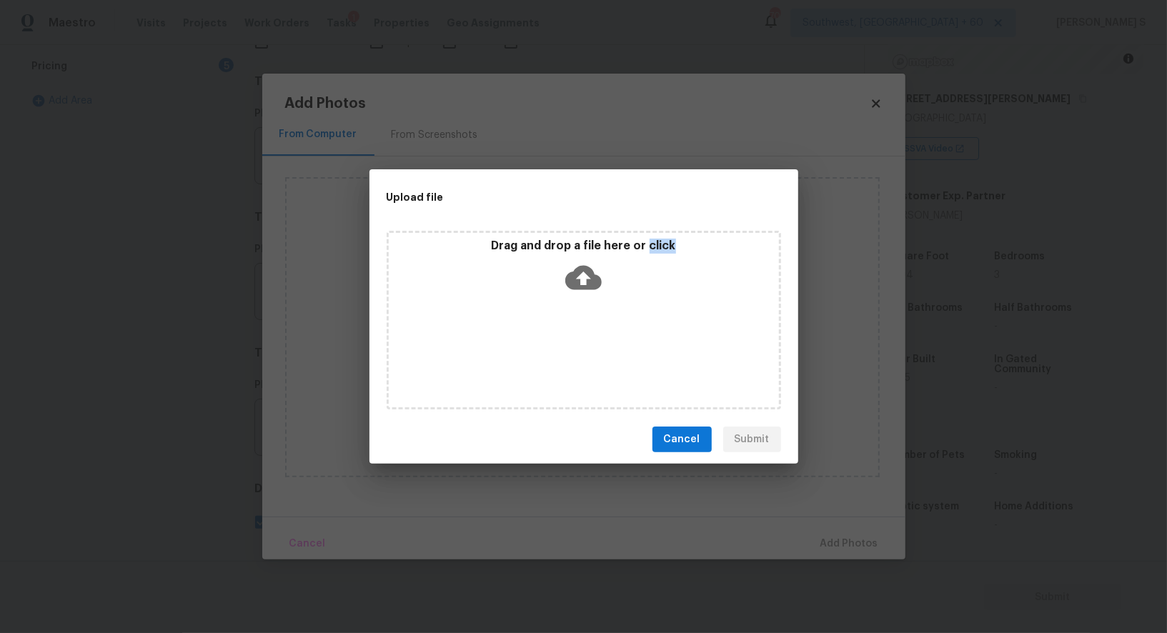
click at [564, 332] on div "Drag and drop a file here or click" at bounding box center [584, 320] width 395 height 179
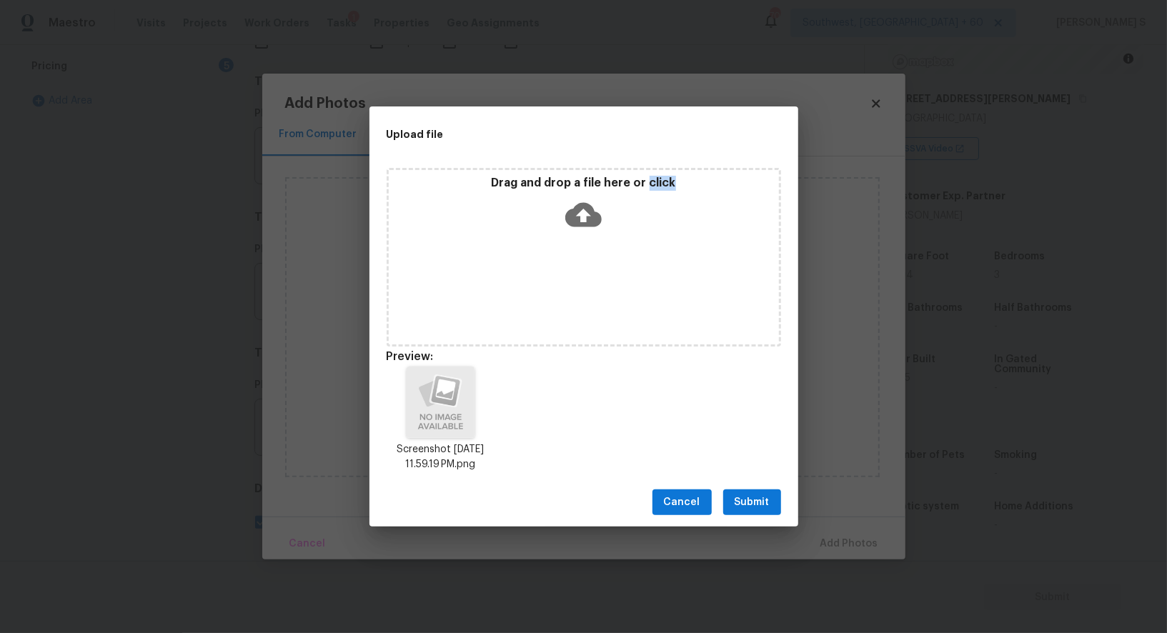
click at [747, 499] on span "Submit" at bounding box center [752, 503] width 35 height 18
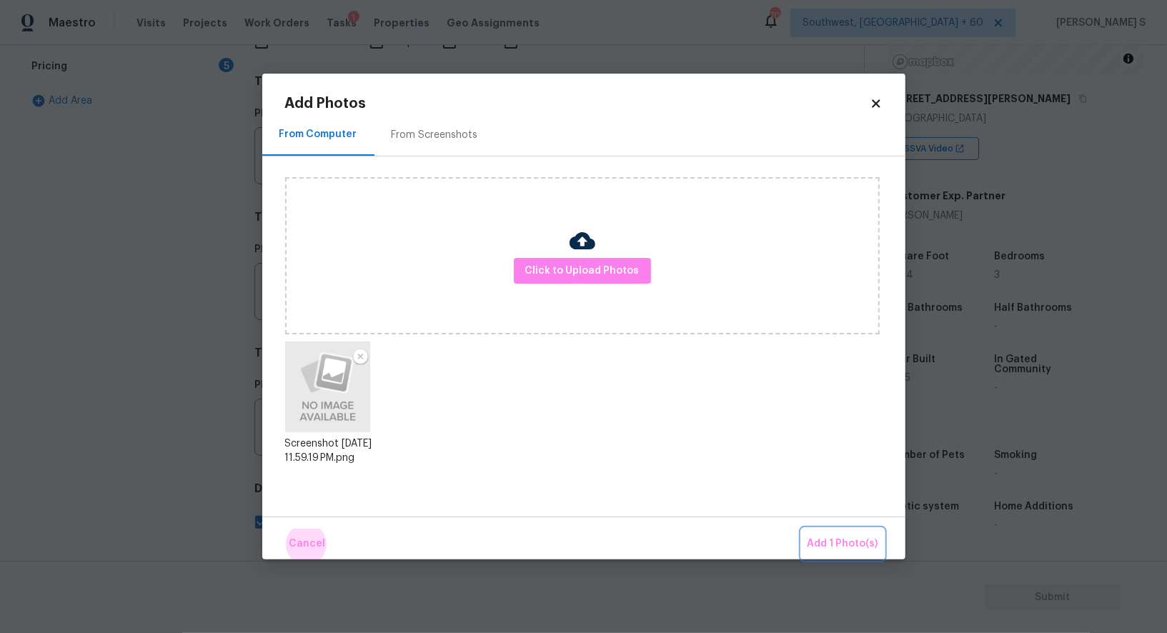
click at [802, 529] on button "Add 1 Photo(s)" at bounding box center [843, 544] width 82 height 31
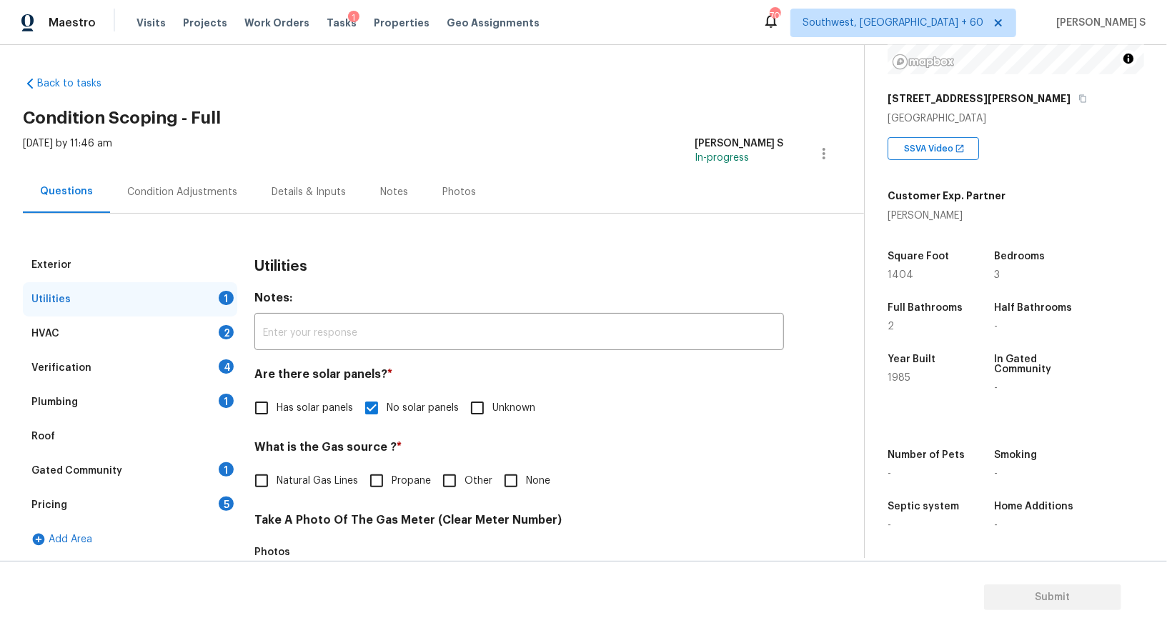
scroll to position [0, 0]
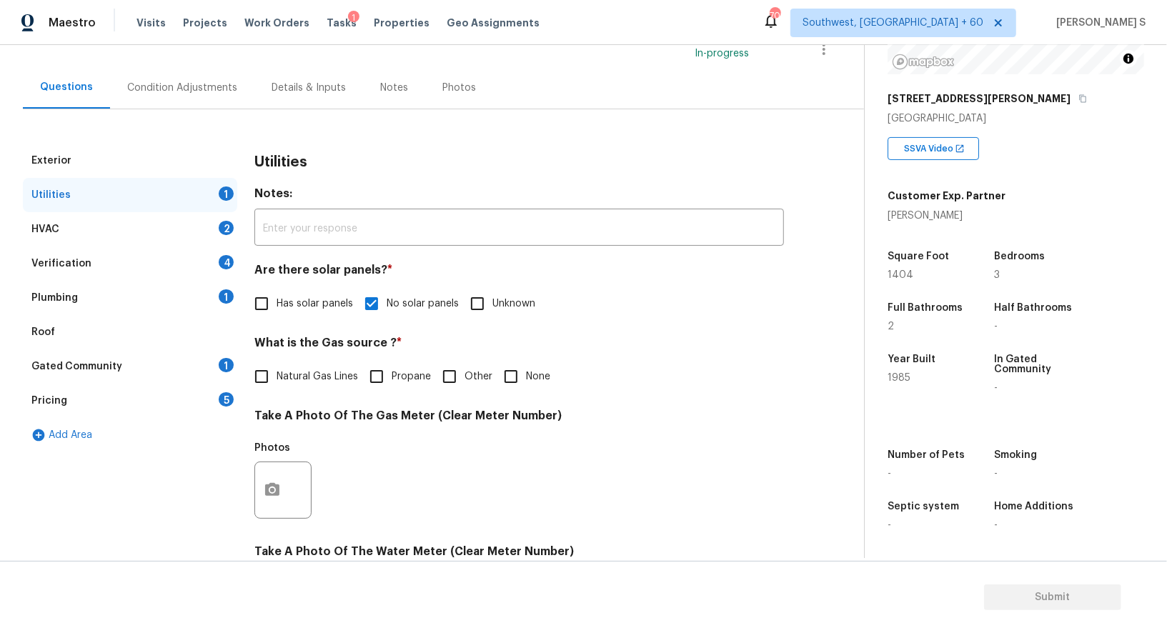
click at [199, 305] on div "Plumbing 1" at bounding box center [130, 298] width 214 height 34
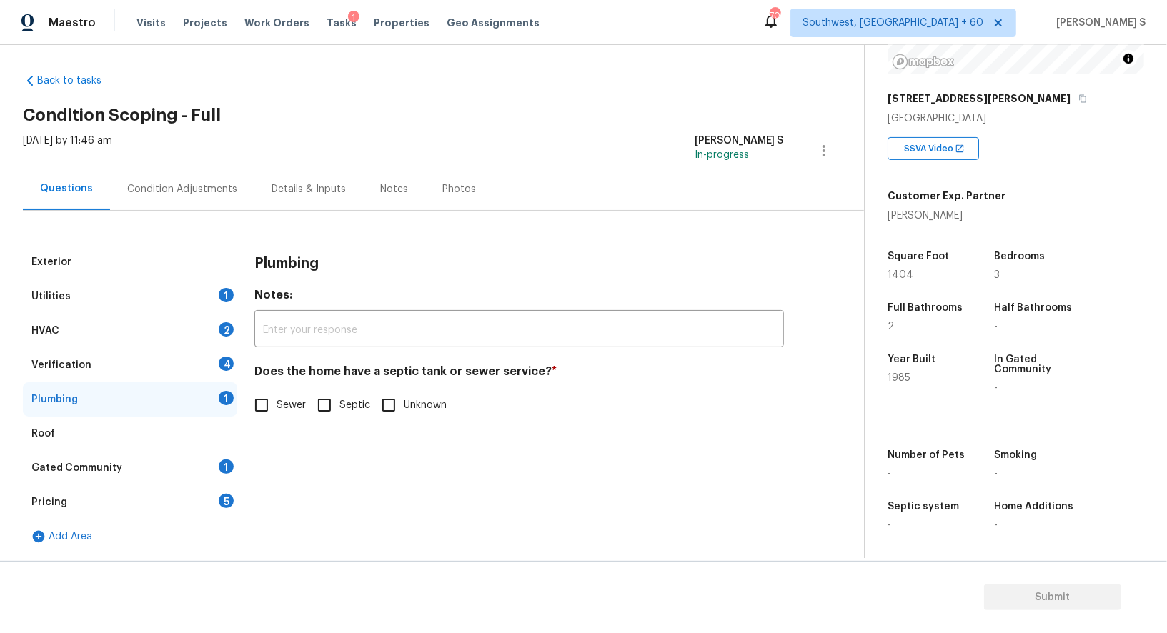
click at [199, 305] on div "Utilities 1" at bounding box center [130, 296] width 214 height 34
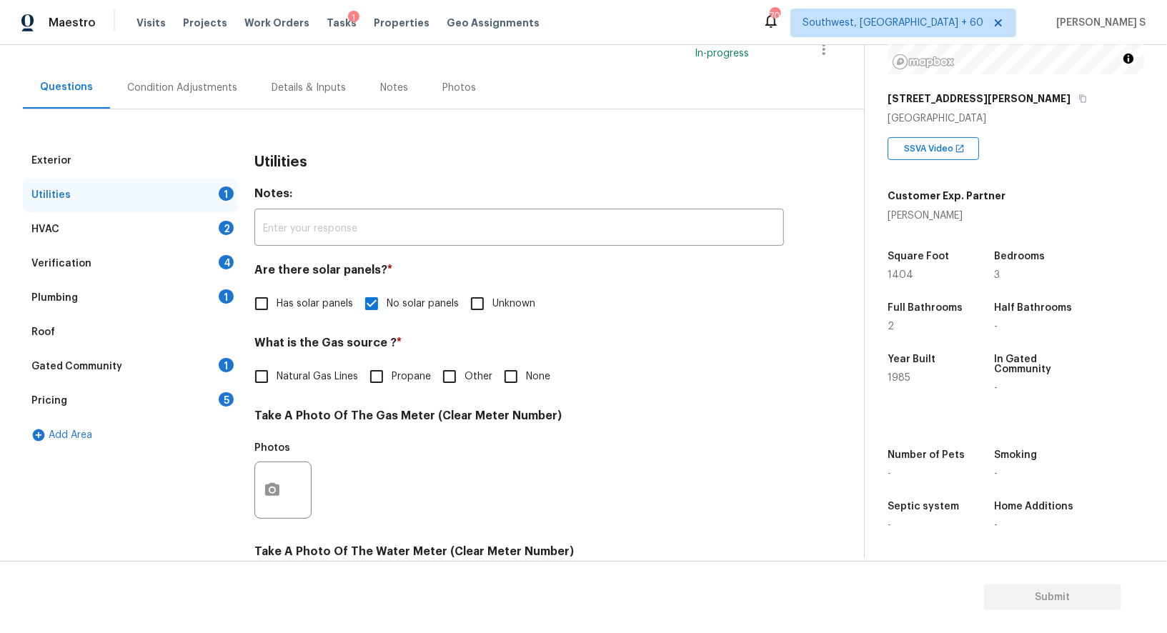
click at [217, 290] on div "Plumbing 1" at bounding box center [130, 298] width 214 height 34
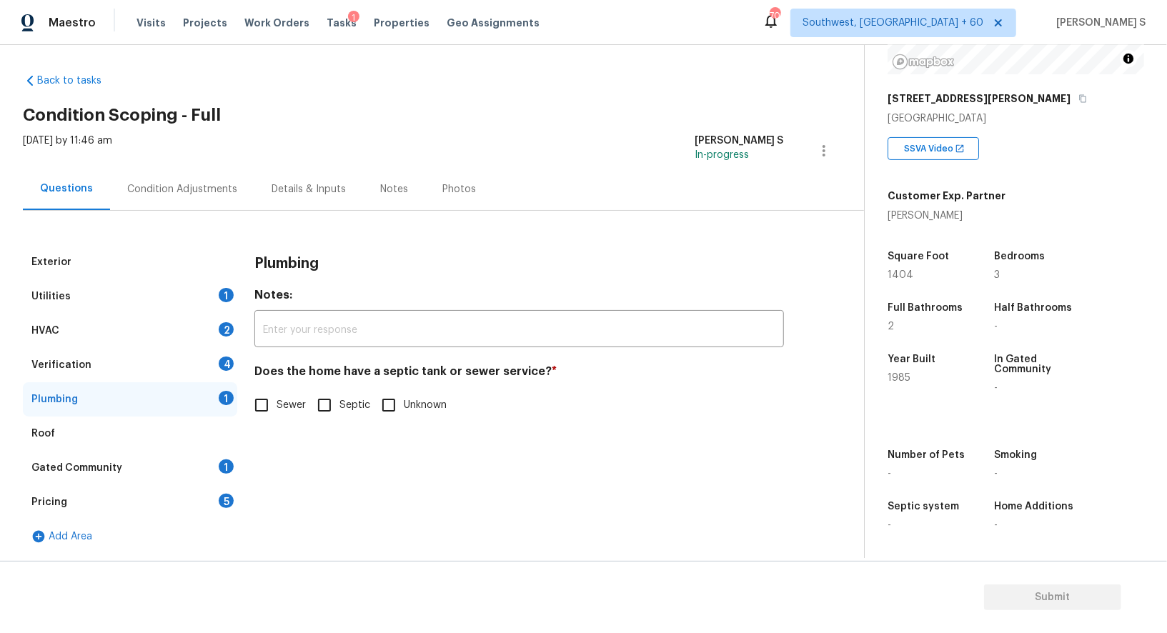
scroll to position [5, 0]
click at [265, 402] on input "Sewer" at bounding box center [262, 406] width 30 height 30
checkbox input "true"
click at [220, 462] on div "1" at bounding box center [226, 467] width 15 height 14
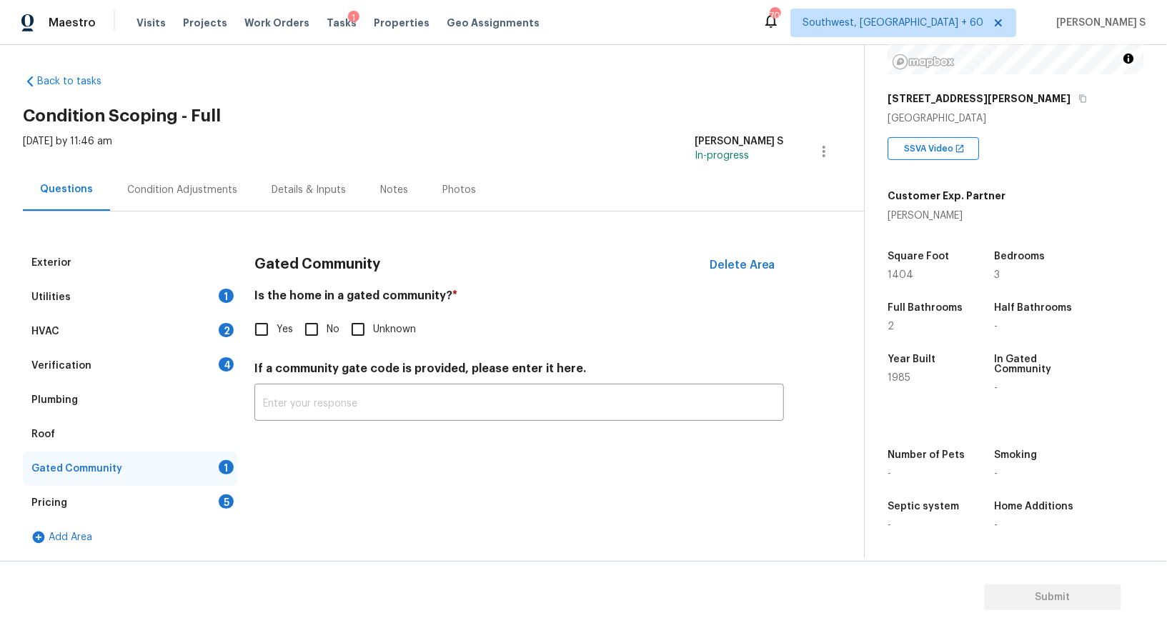
click at [310, 330] on input "No" at bounding box center [312, 330] width 30 height 30
checkbox input "true"
click at [222, 365] on div "4" at bounding box center [226, 364] width 15 height 14
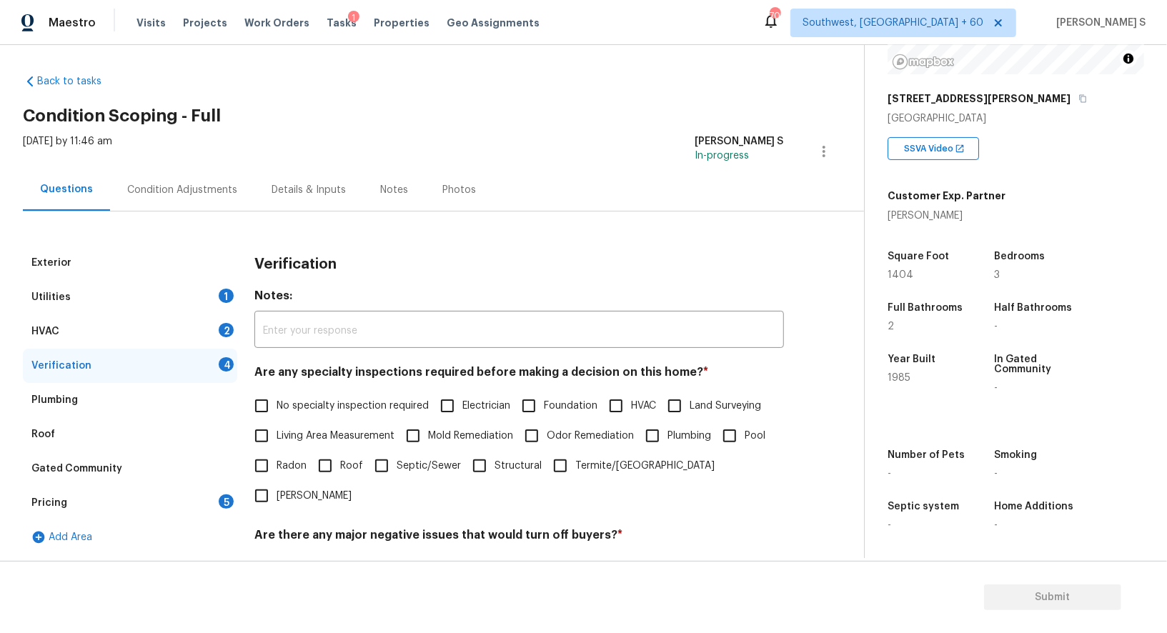
click at [277, 405] on span "No specialty inspection required" at bounding box center [353, 406] width 152 height 15
click at [277, 405] on input "No specialty inspection required" at bounding box center [262, 406] width 30 height 30
checkbox input "true"
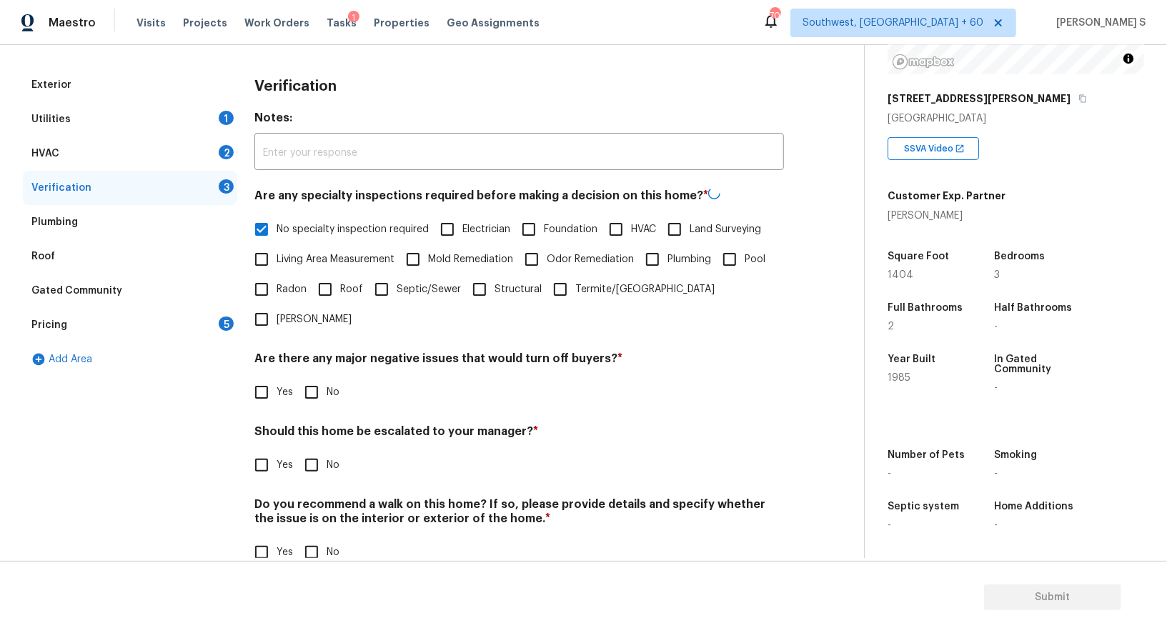
scroll to position [182, 0]
drag, startPoint x: 313, startPoint y: 366, endPoint x: 321, endPoint y: 485, distance: 118.9
click at [313, 377] on input "No" at bounding box center [312, 392] width 30 height 30
checkbox input "true"
click at [312, 537] on input "No" at bounding box center [312, 552] width 30 height 30
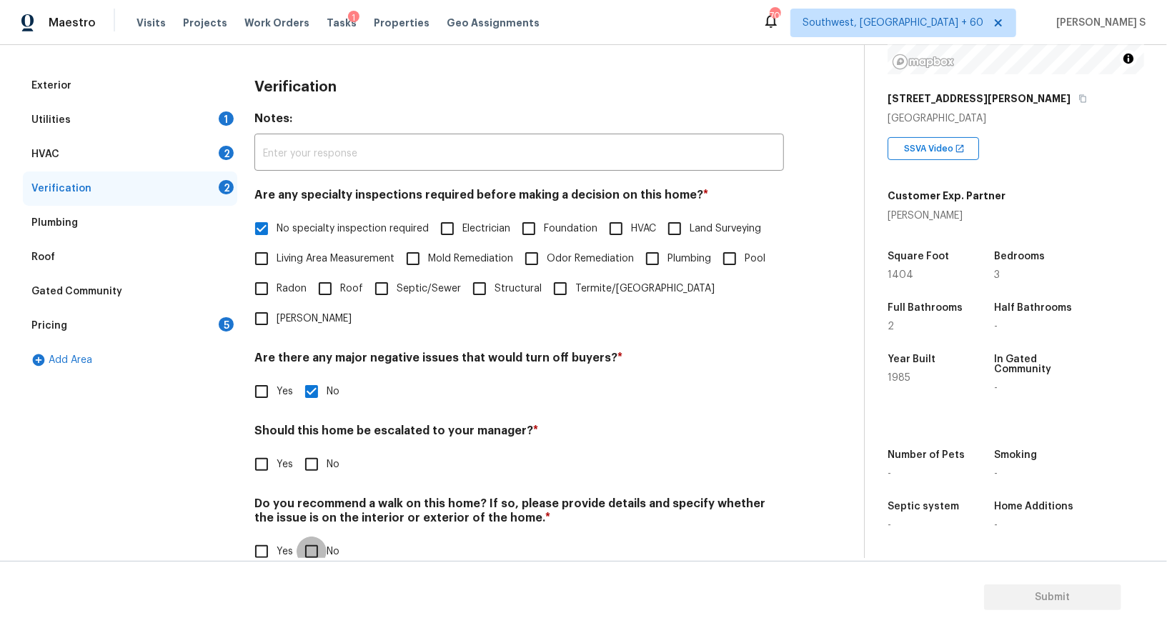
checkbox input "true"
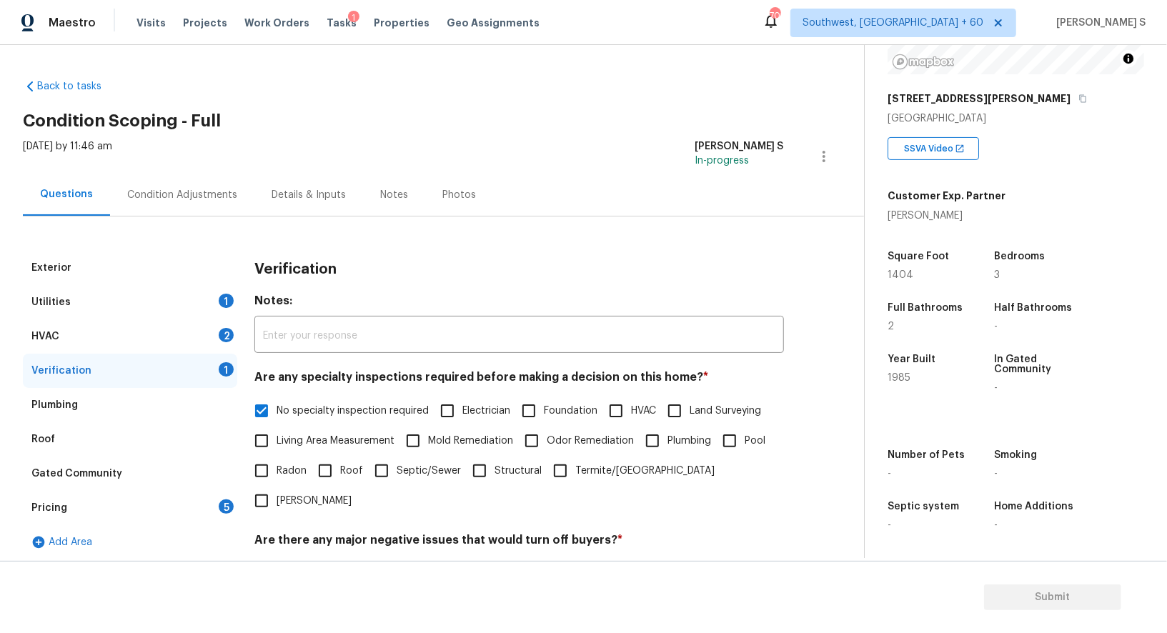
click at [224, 350] on div "HVAC 2" at bounding box center [130, 337] width 214 height 34
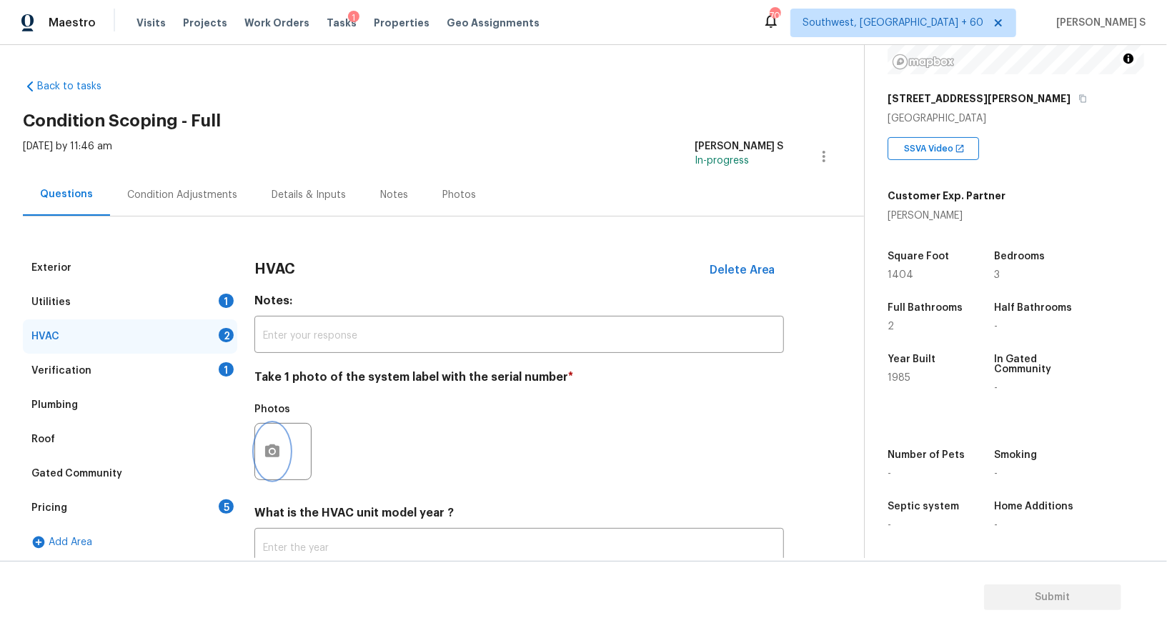
click at [280, 452] on icon "button" at bounding box center [272, 451] width 17 height 17
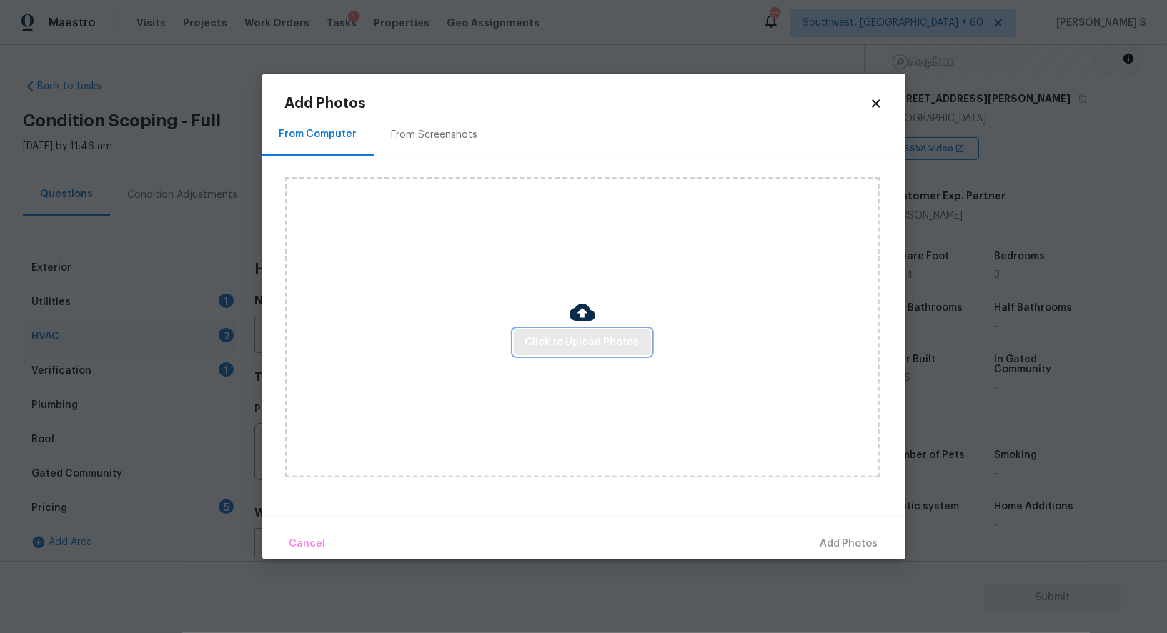
click at [605, 334] on span "Click to Upload Photos" at bounding box center [582, 343] width 114 height 18
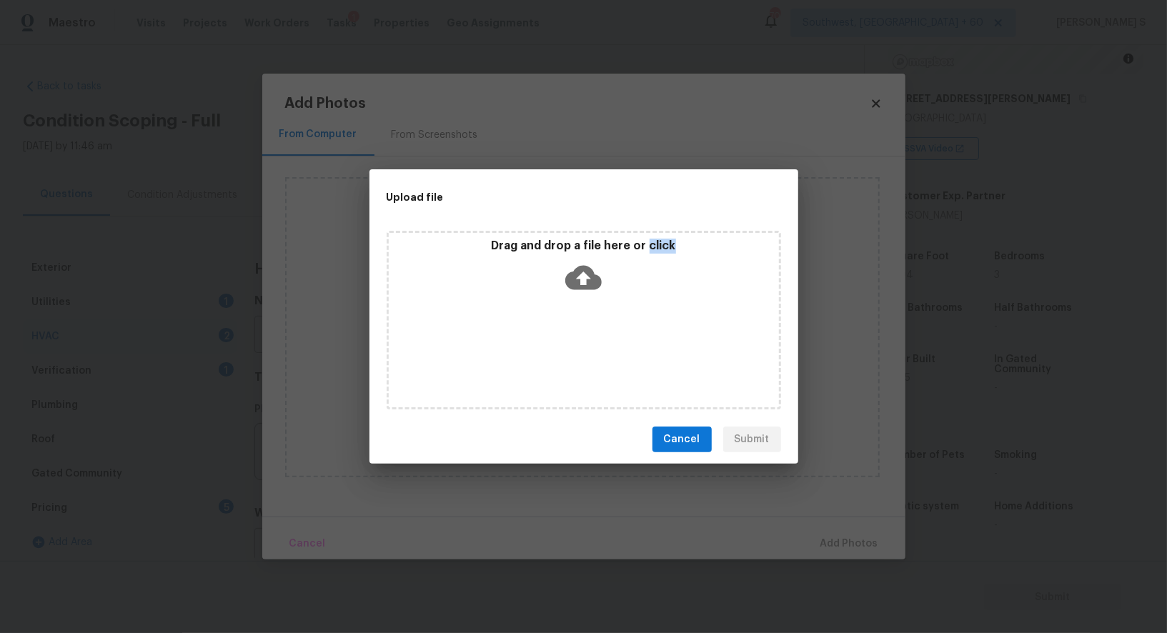
click at [605, 334] on div "Drag and drop a file here or click" at bounding box center [584, 320] width 395 height 179
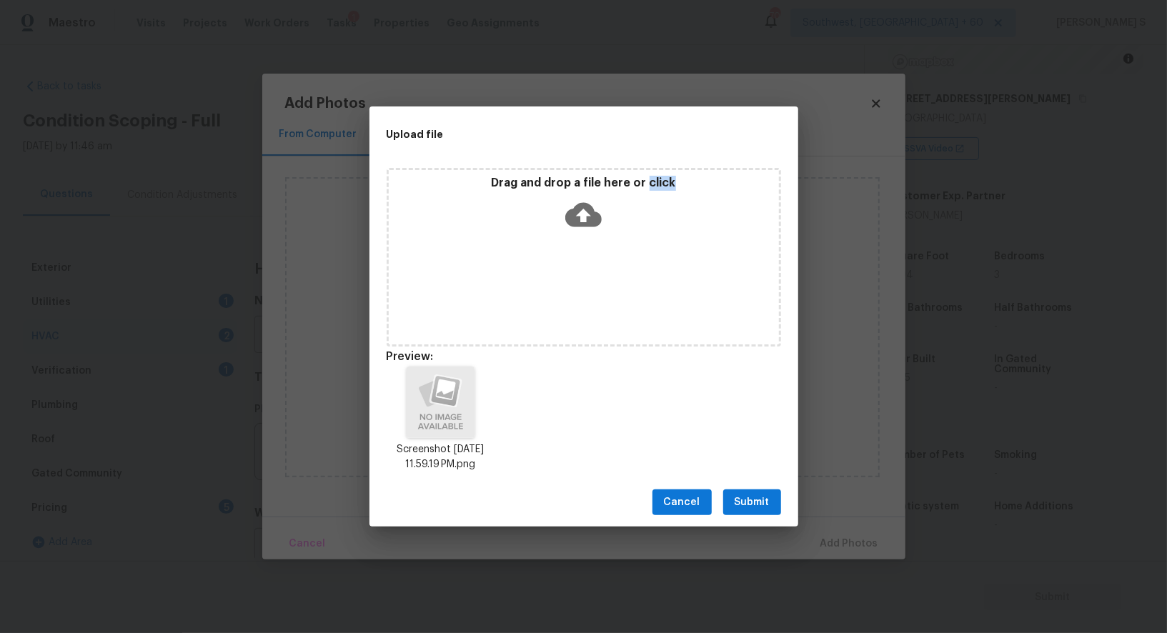
click at [760, 503] on span "Submit" at bounding box center [752, 503] width 35 height 18
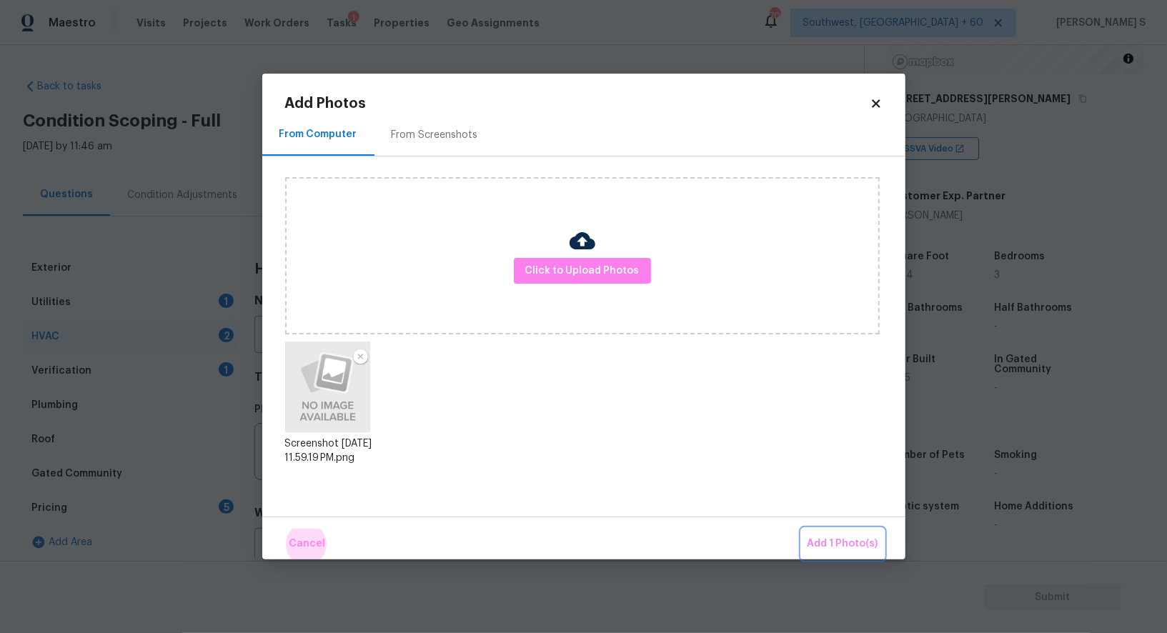
click at [802, 529] on button "Add 1 Photo(s)" at bounding box center [843, 544] width 82 height 31
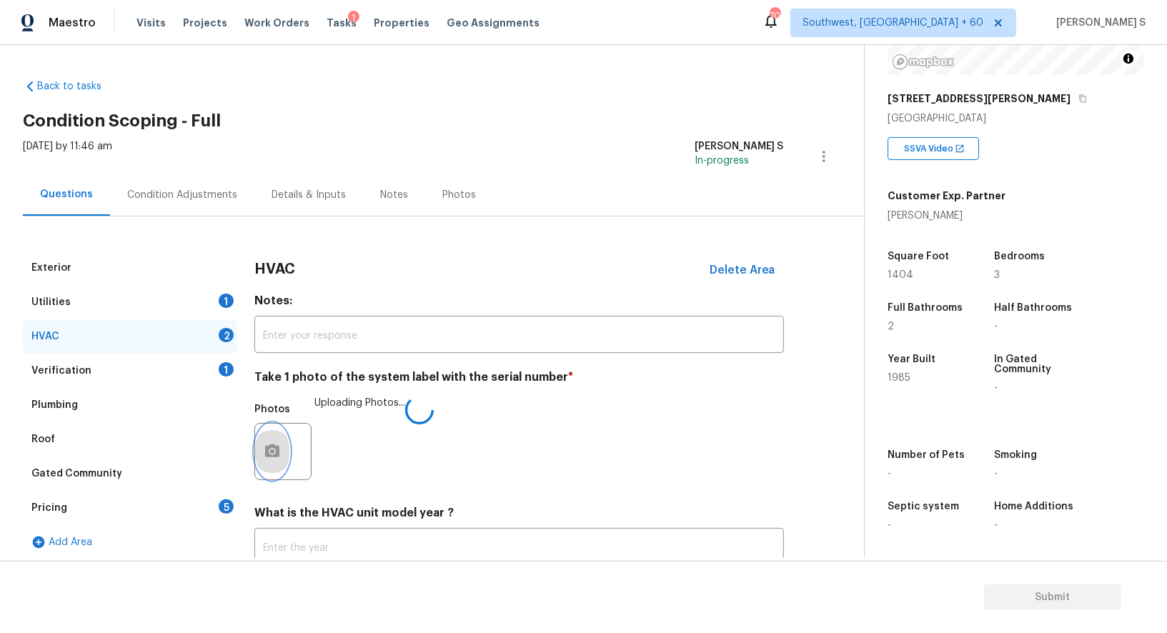
scroll to position [102, 0]
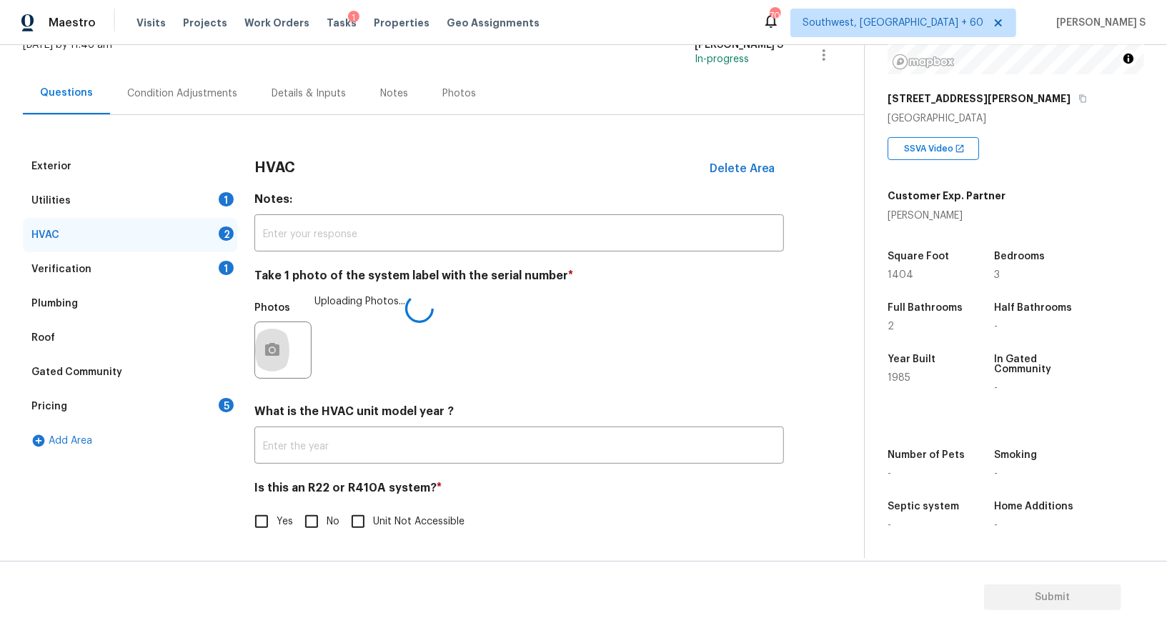
click at [334, 515] on span "No" at bounding box center [333, 522] width 13 height 15
click at [327, 515] on input "No" at bounding box center [312, 522] width 30 height 30
checkbox input "true"
click at [188, 395] on div "Pricing 5" at bounding box center [130, 407] width 214 height 34
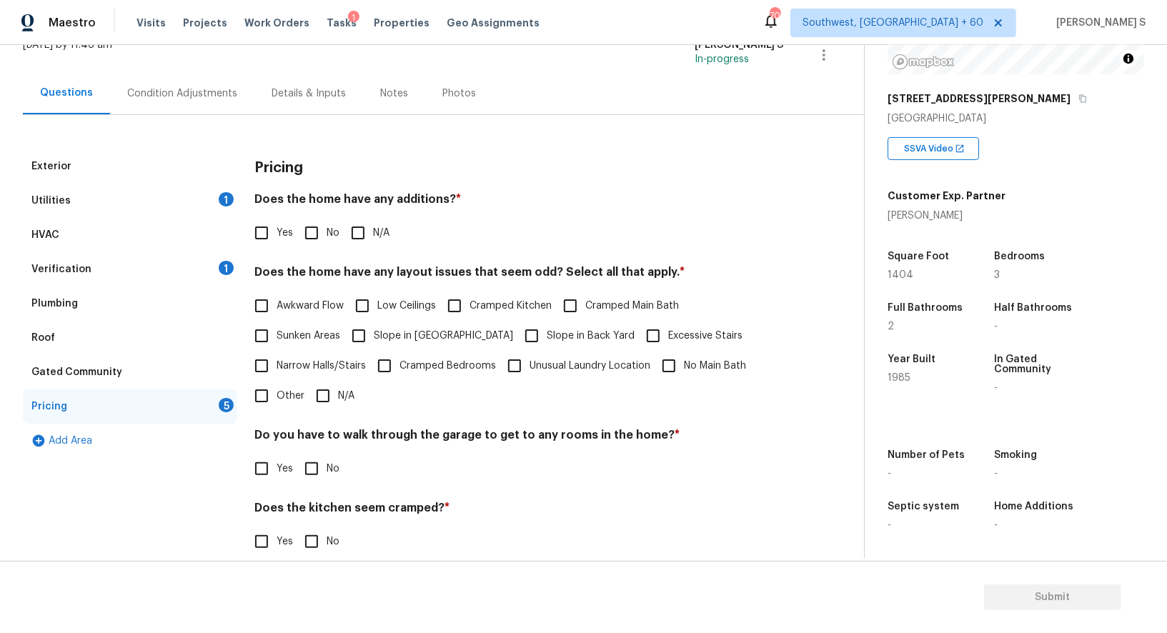
click at [315, 234] on input "No" at bounding box center [312, 233] width 30 height 30
checkbox input "true"
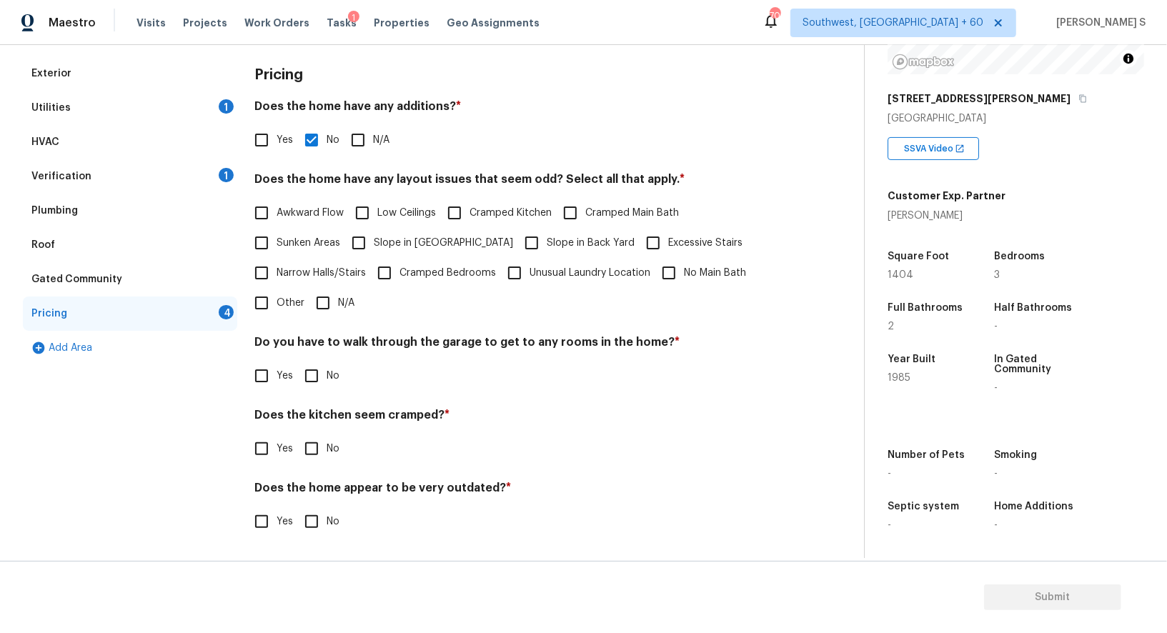
scroll to position [193, 0]
click at [312, 379] on input "No" at bounding box center [312, 377] width 30 height 30
checkbox input "true"
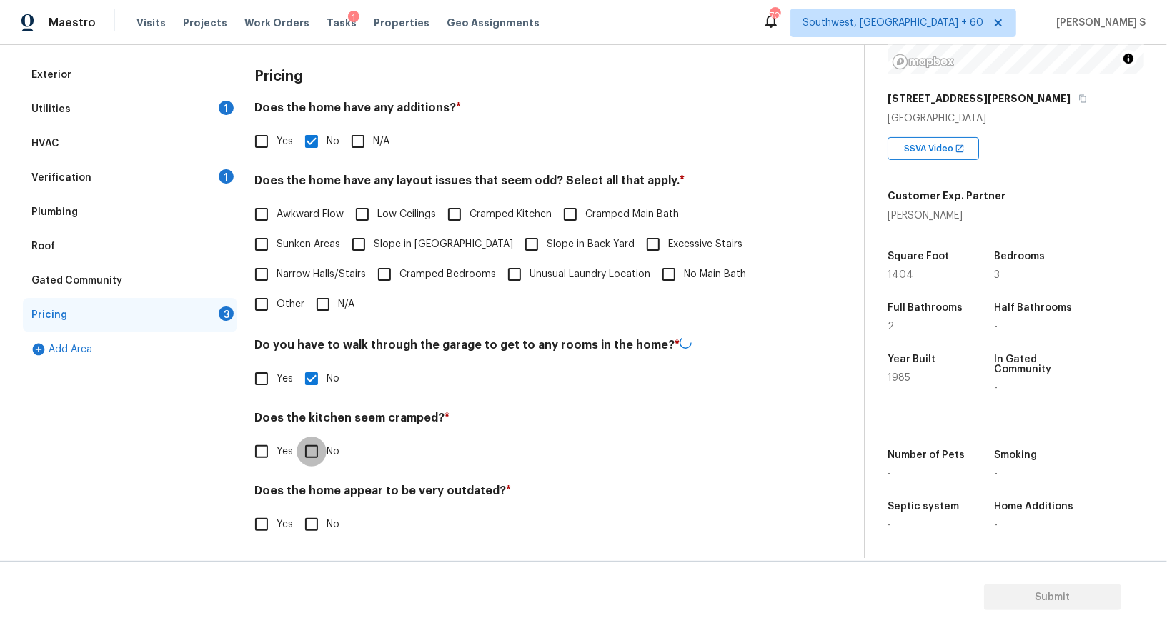
click at [297, 437] on input "No" at bounding box center [312, 452] width 30 height 30
checkbox input "true"
click at [297, 510] on input "No" at bounding box center [312, 525] width 30 height 30
checkbox input "true"
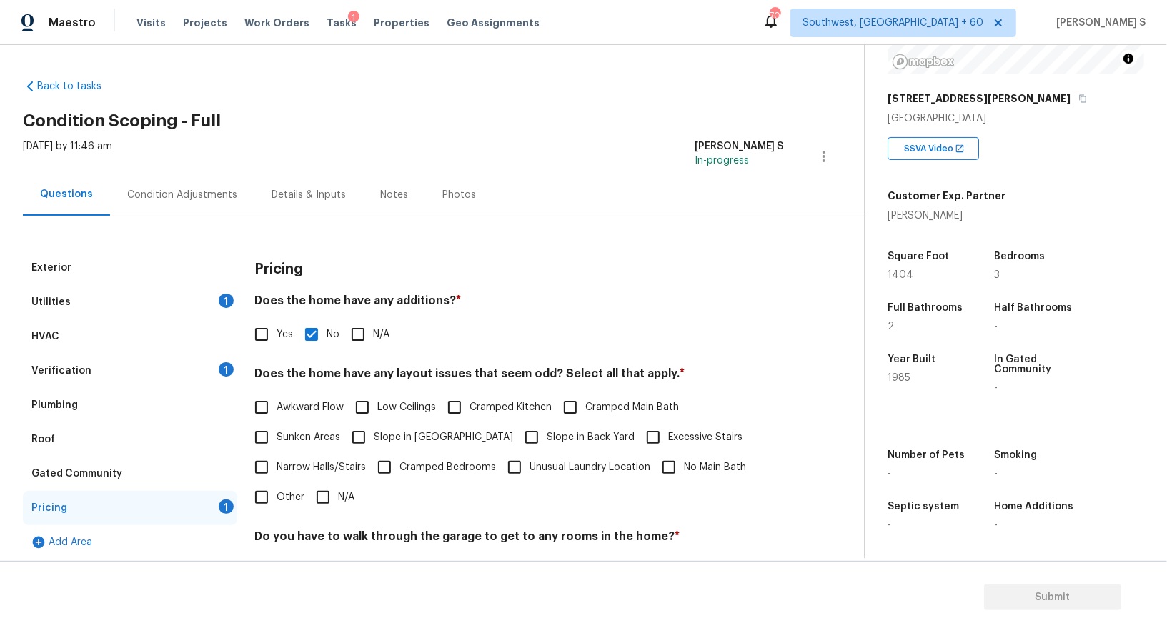
click at [194, 191] on div "Condition Adjustments" at bounding box center [182, 195] width 110 height 14
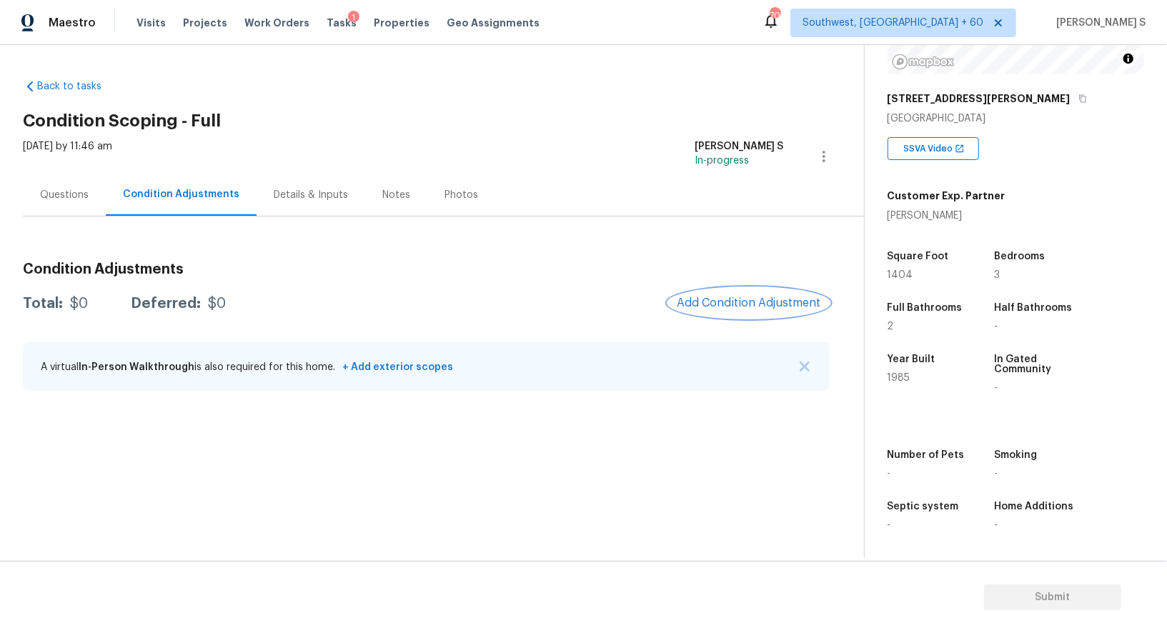
click at [776, 292] on button "Add Condition Adjustment" at bounding box center [749, 303] width 162 height 30
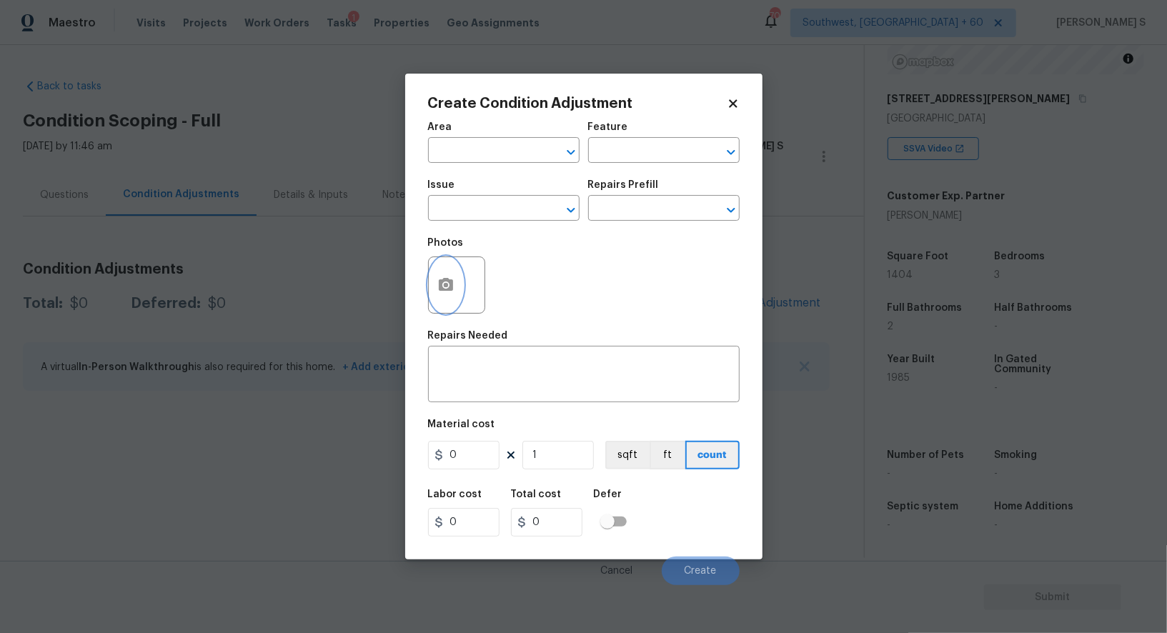
click at [452, 267] on button "button" at bounding box center [446, 285] width 34 height 56
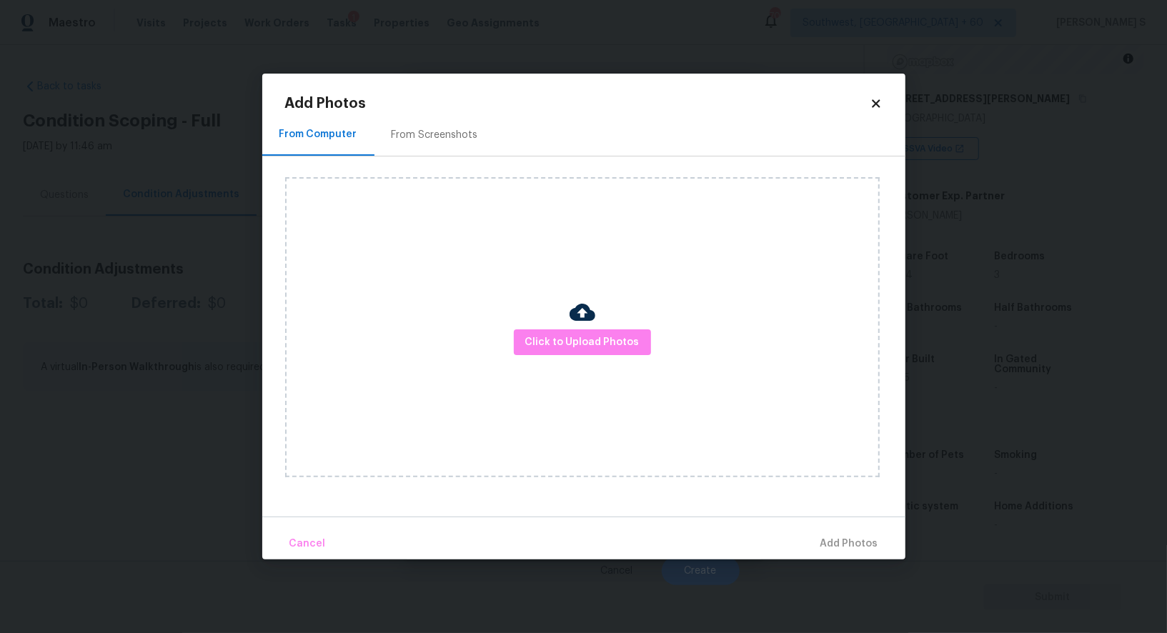
click at [440, 146] on div "From Screenshots" at bounding box center [435, 135] width 121 height 42
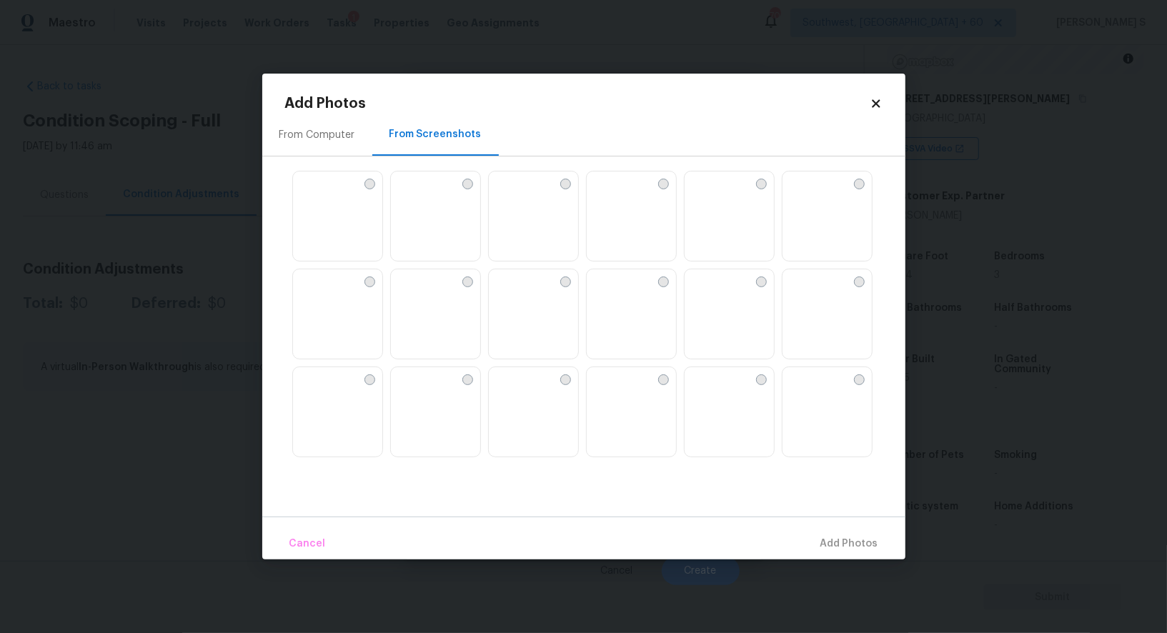
click at [610, 194] on img at bounding box center [598, 183] width 23 height 23
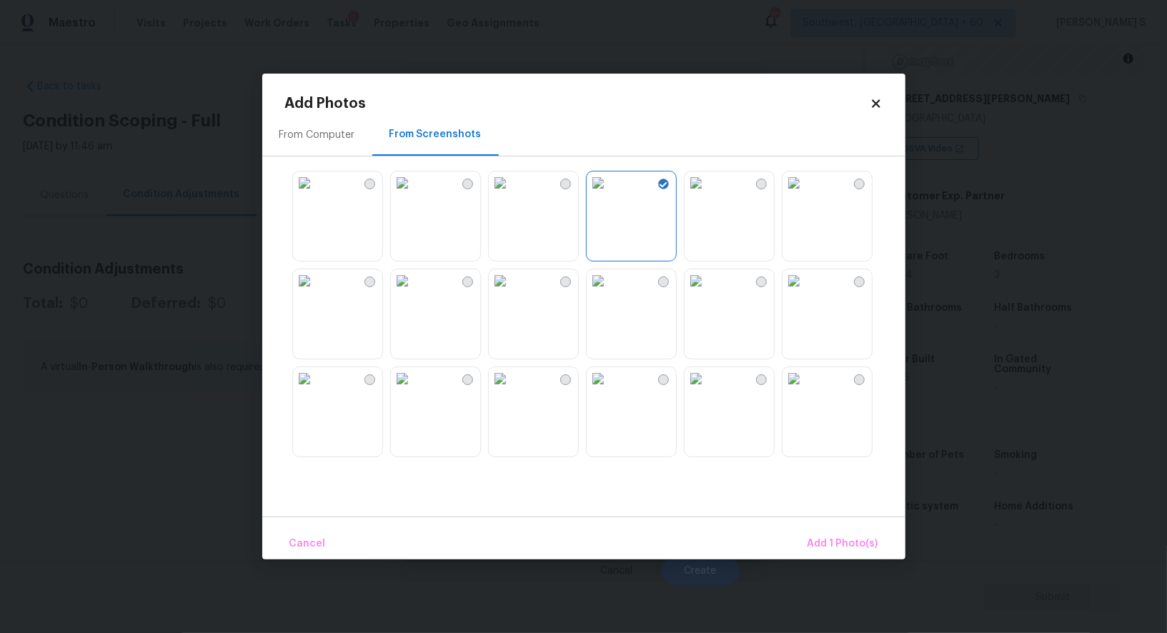
click at [610, 194] on img at bounding box center [598, 183] width 23 height 23
drag, startPoint x: 723, startPoint y: 227, endPoint x: 723, endPoint y: 251, distance: 24.3
click at [708, 194] on img at bounding box center [696, 183] width 23 height 23
click at [723, 266] on div at bounding box center [595, 314] width 620 height 300
click at [610, 292] on img at bounding box center [598, 280] width 23 height 23
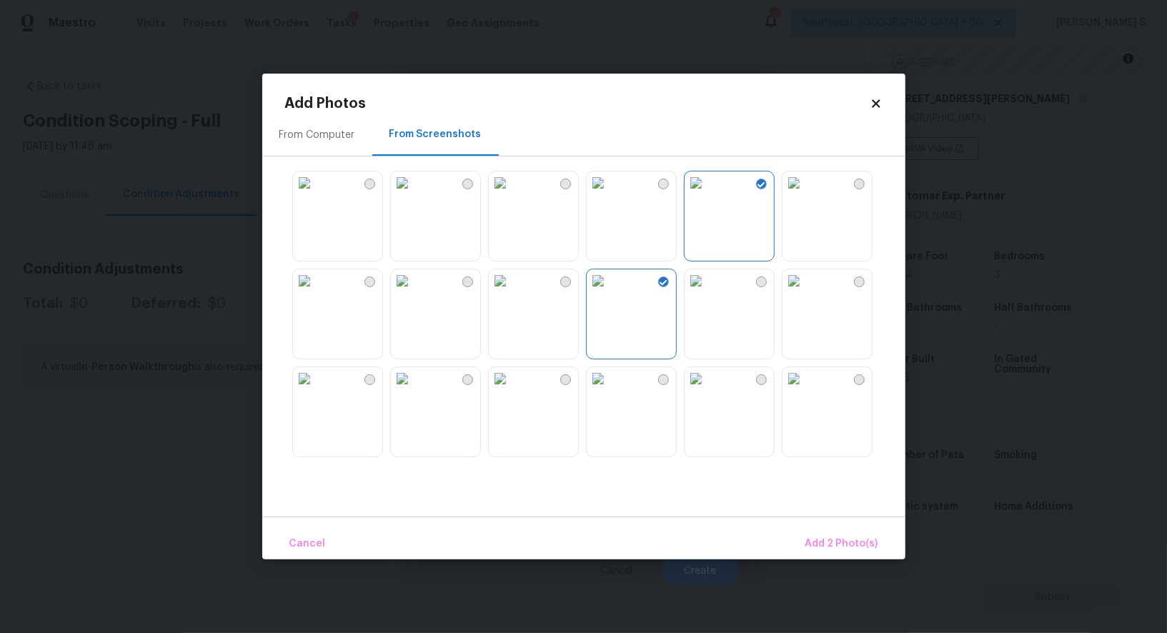
click at [591, 292] on img at bounding box center [598, 280] width 23 height 23
click at [512, 292] on img at bounding box center [500, 280] width 23 height 23
click at [512, 194] on img at bounding box center [500, 183] width 23 height 23
click at [610, 292] on img at bounding box center [598, 280] width 23 height 23
click at [708, 292] on img at bounding box center [696, 280] width 23 height 23
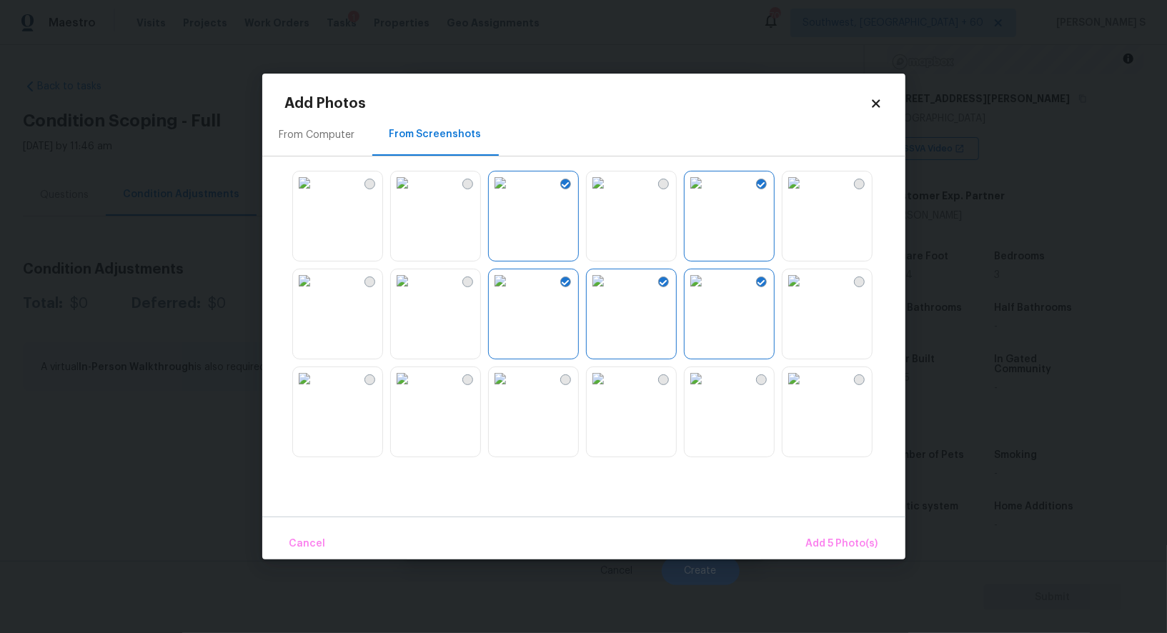
click at [512, 292] on img at bounding box center [500, 280] width 23 height 23
click at [512, 390] on img at bounding box center [500, 378] width 23 height 23
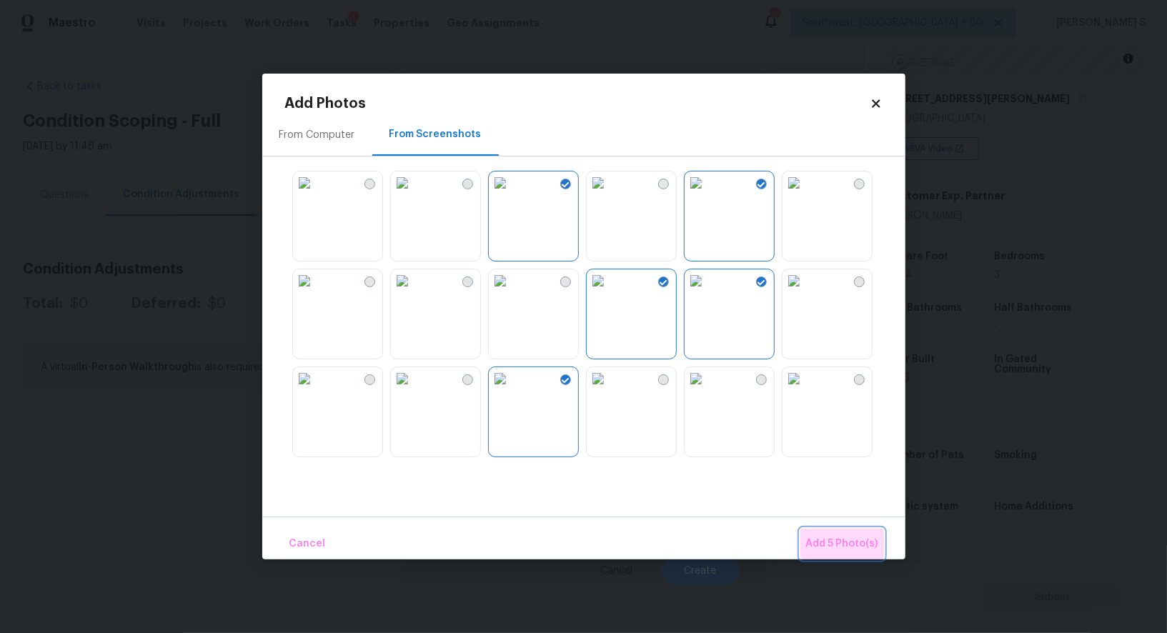
click at [823, 554] on button "Add 5 Photo(s)" at bounding box center [843, 544] width 84 height 31
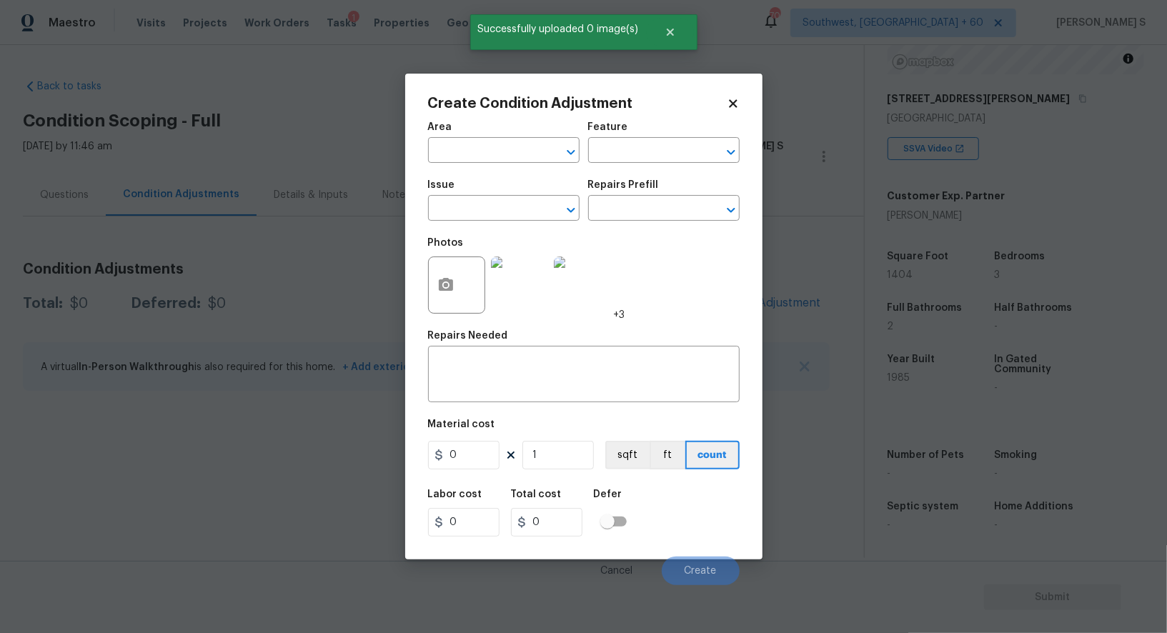
click at [479, 197] on div "Issue" at bounding box center [504, 189] width 152 height 19
click at [485, 219] on input "text" at bounding box center [484, 210] width 112 height 22
type input "Landscape Package"
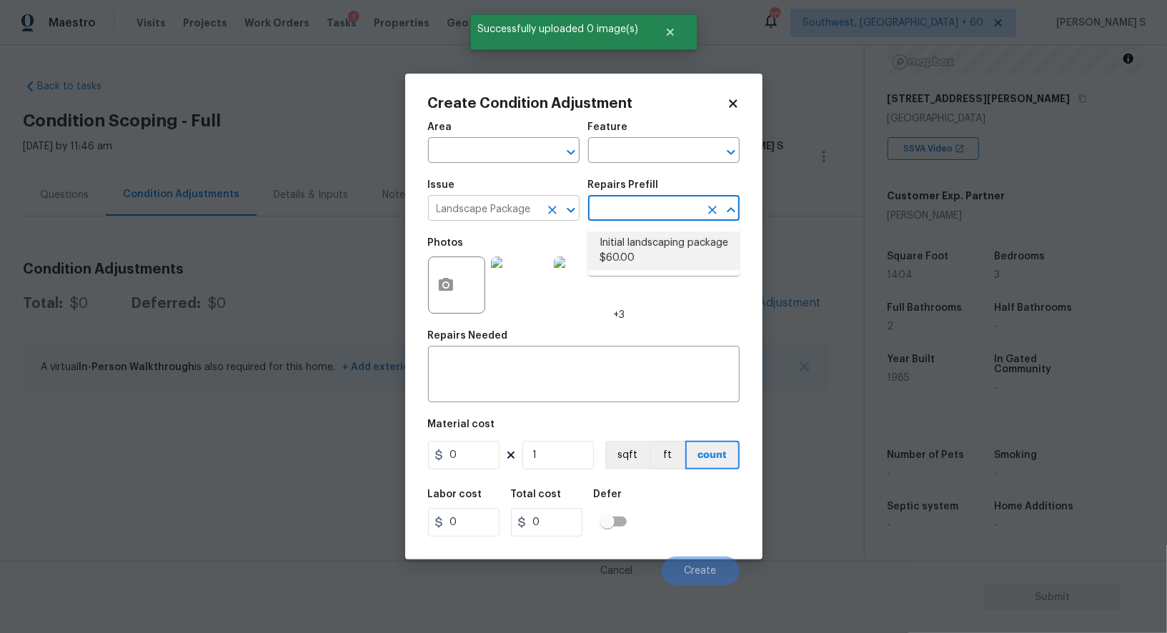
type input "Home Readiness Packages"
type textarea "Mowing of grass up to 6" in height. Mow, edge along driveways & sidewalks, trim…"
type input "60"
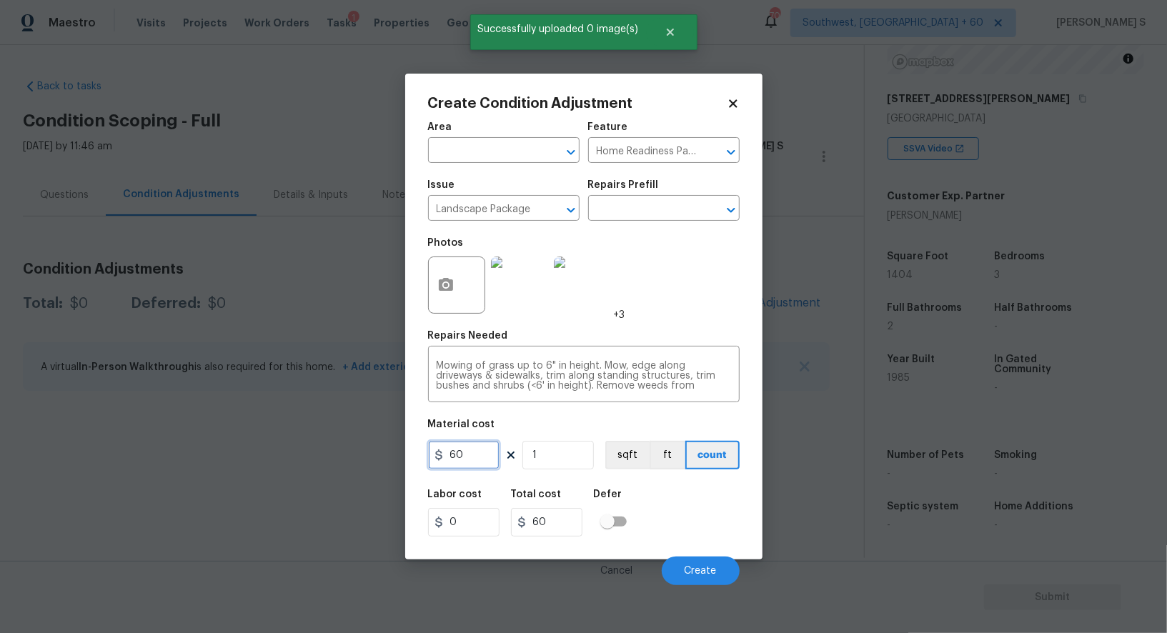
click at [475, 451] on input "60" at bounding box center [463, 455] width 71 height 29
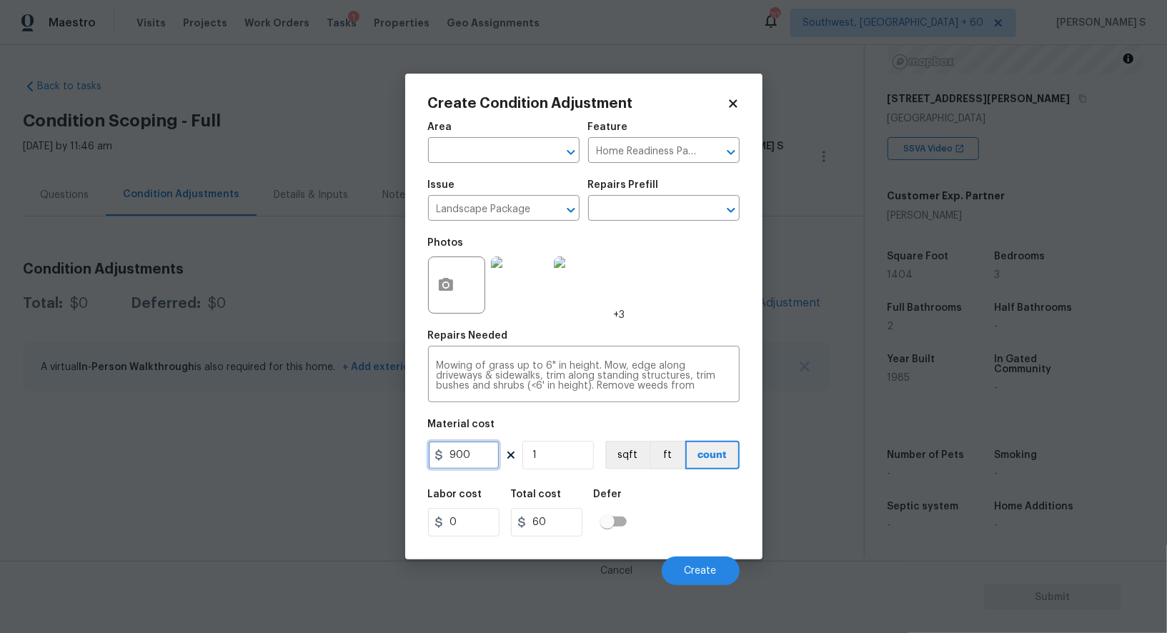
type input "900"
drag, startPoint x: 678, startPoint y: 543, endPoint x: 719, endPoint y: 561, distance: 44.8
click at [678, 543] on div "Labor cost 0 Total cost 900 Defer" at bounding box center [584, 513] width 312 height 64
click at [706, 571] on span "Create" at bounding box center [701, 571] width 32 height 11
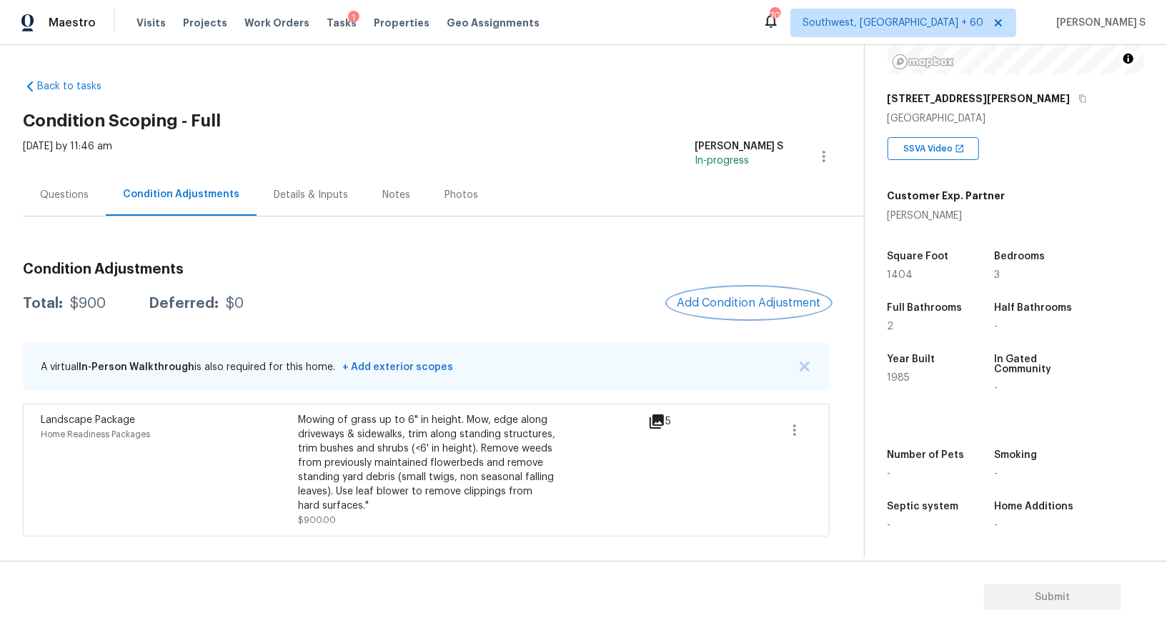
click at [714, 299] on span "Add Condition Adjustment" at bounding box center [749, 303] width 144 height 13
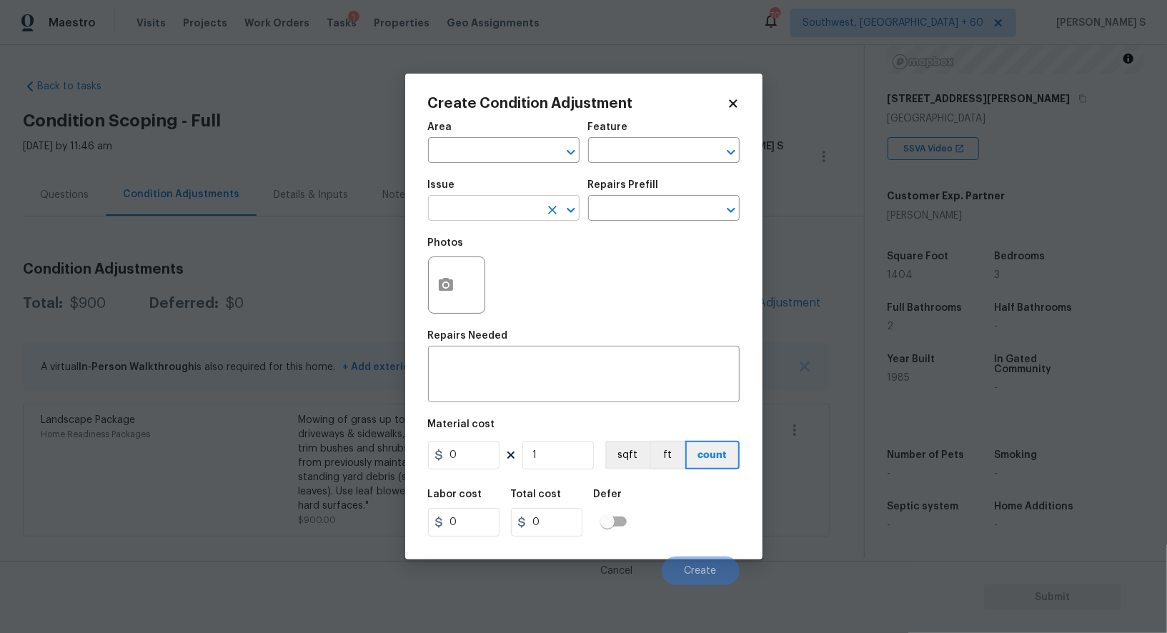
click at [532, 217] on input "text" at bounding box center [484, 210] width 112 height 22
type input "Pressure Washing"
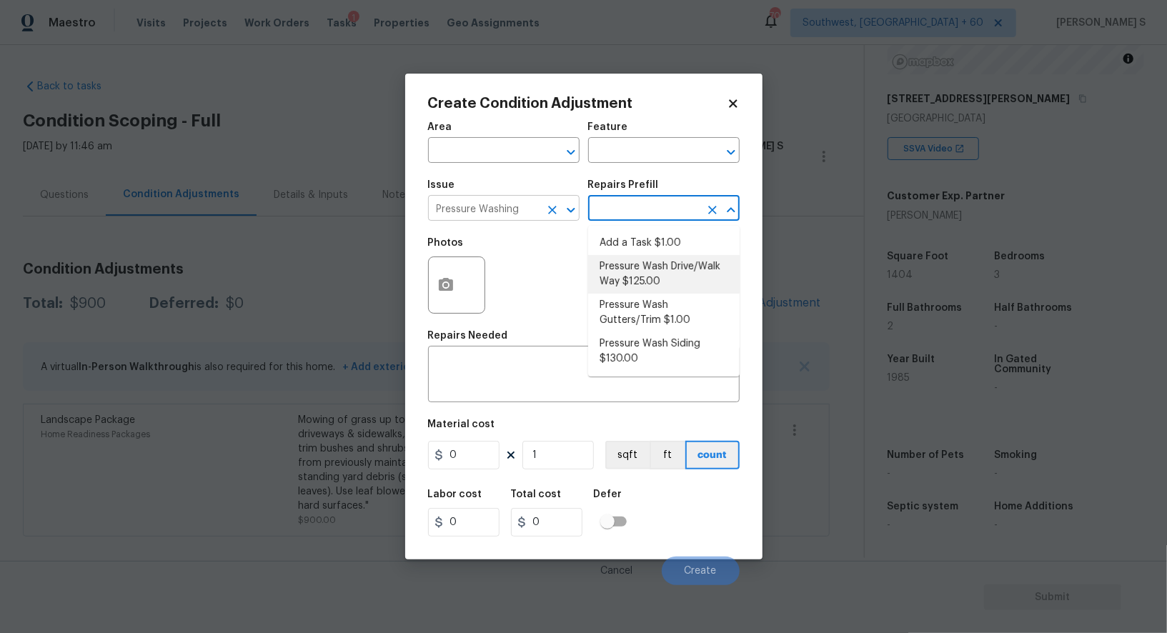
type input "Siding"
type textarea "Pressure wash the driveways/walkways as directed by the PM. Ensure that all deb…"
type input "125"
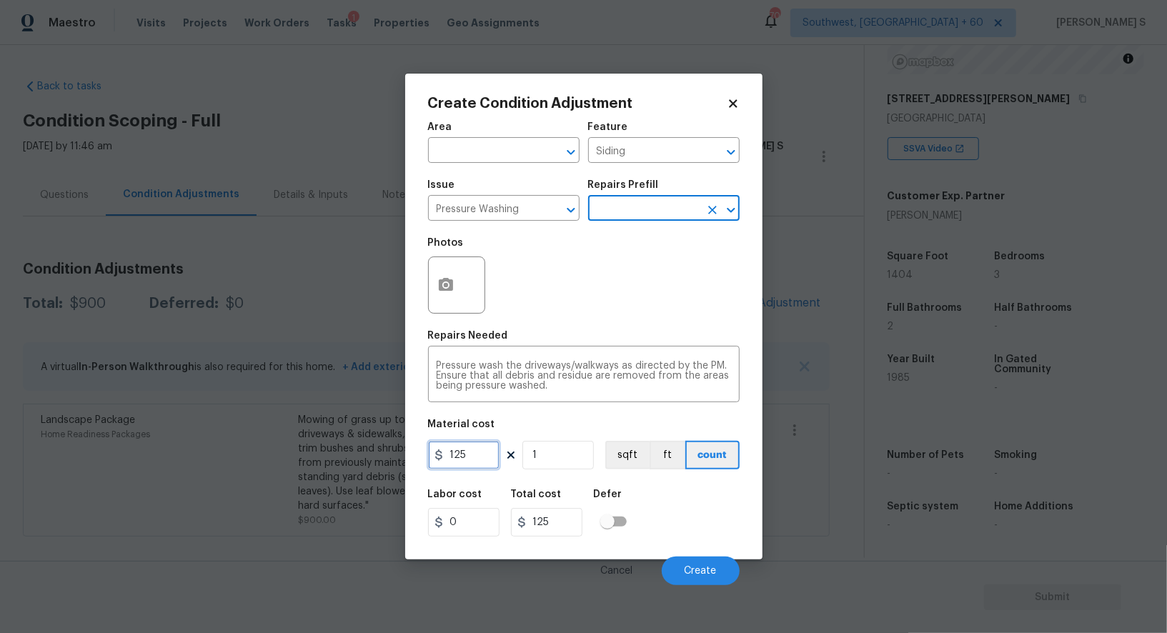
click at [480, 447] on input "125" at bounding box center [463, 455] width 71 height 29
type input "200"
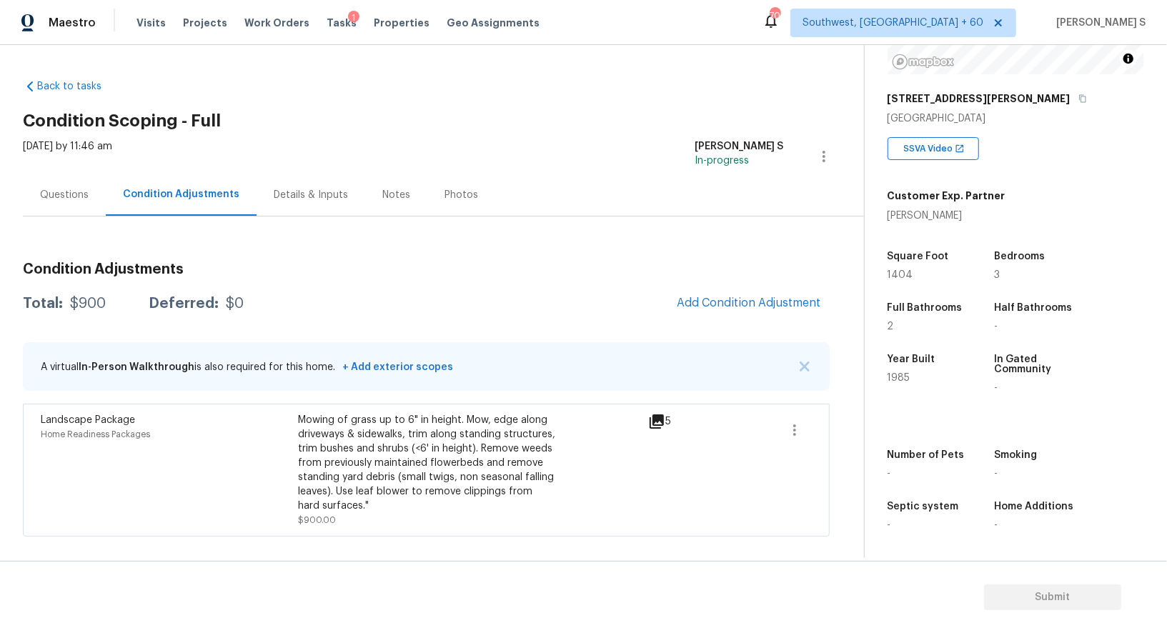
click at [794, 519] on body "Maestro Visits Projects Work Orders Tasks 1 Properties Geo Assignments 700 Sout…" at bounding box center [583, 316] width 1167 height 633
click at [759, 298] on span "Add Condition Adjustment" at bounding box center [749, 303] width 144 height 13
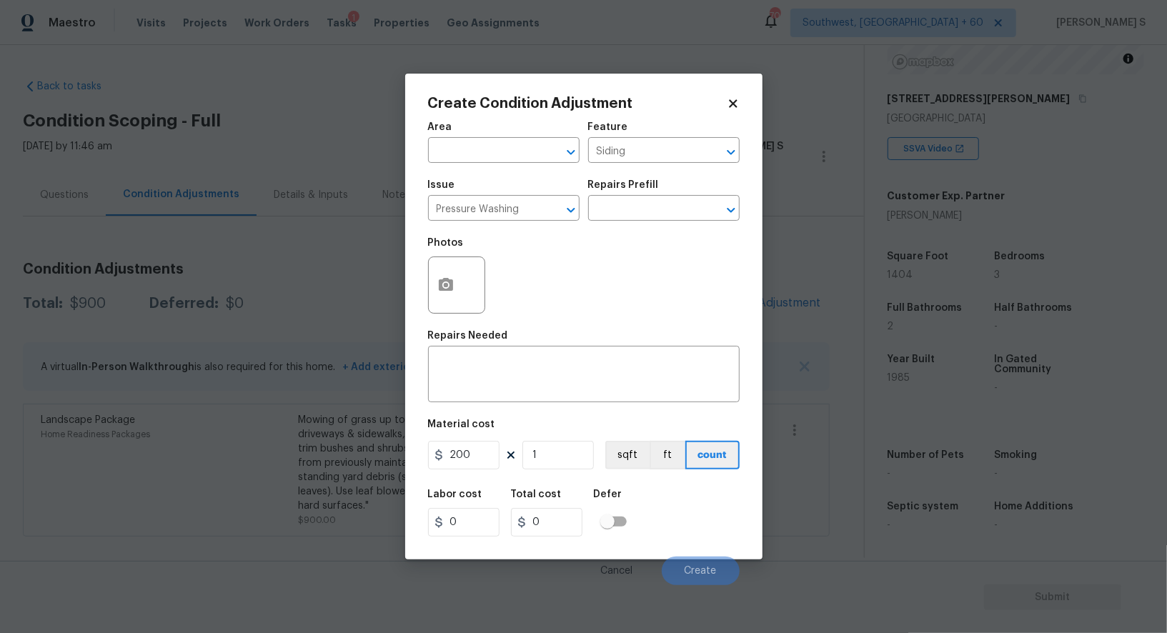
type input "0"
click at [515, 214] on input "text" at bounding box center [484, 210] width 112 height 22
type input "Pressure Washing"
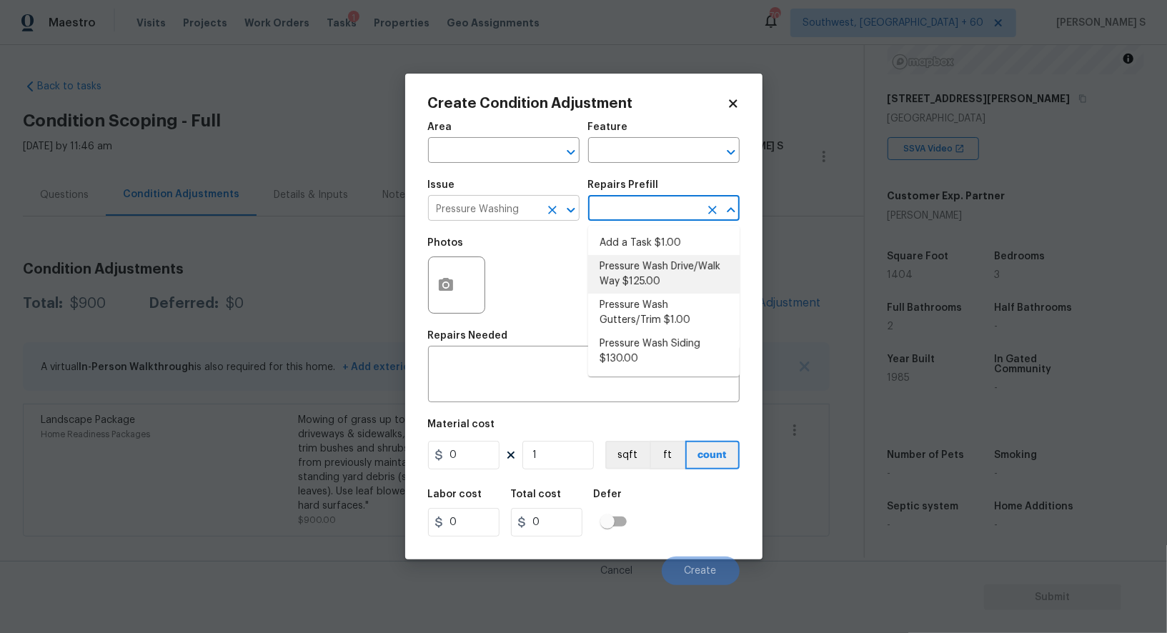
type input "Siding"
type textarea "Pressure wash the driveways/walkways as directed by the PM. Ensure that all deb…"
type input "125"
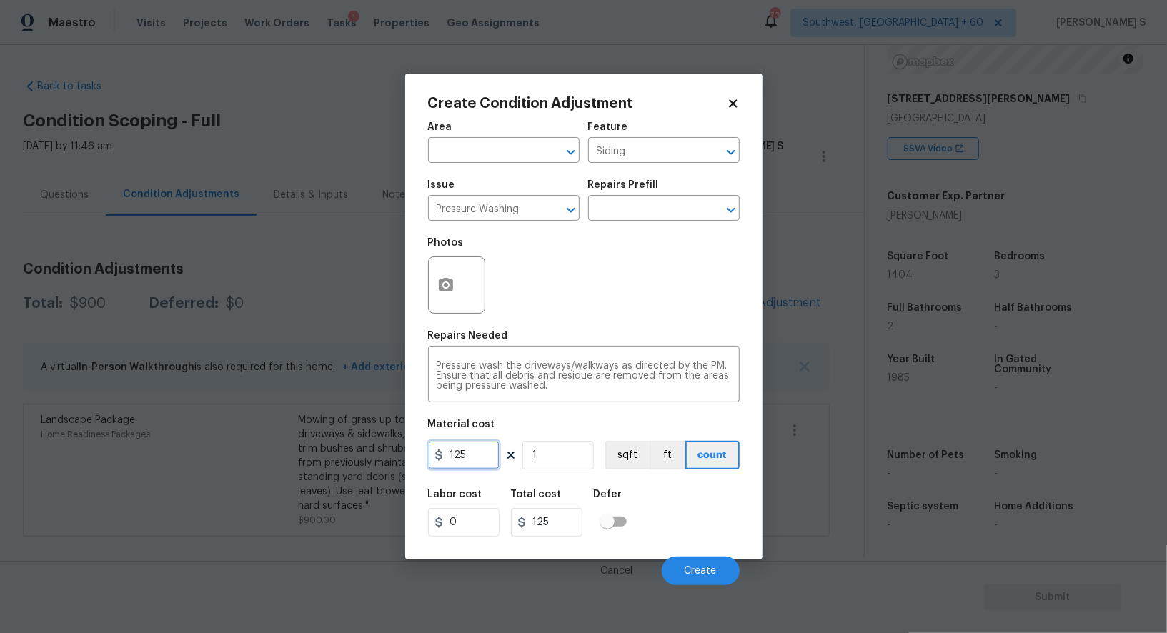
click at [485, 455] on input "125" at bounding box center [463, 455] width 71 height 29
type input "300"
click at [704, 570] on span "Create" at bounding box center [701, 571] width 32 height 11
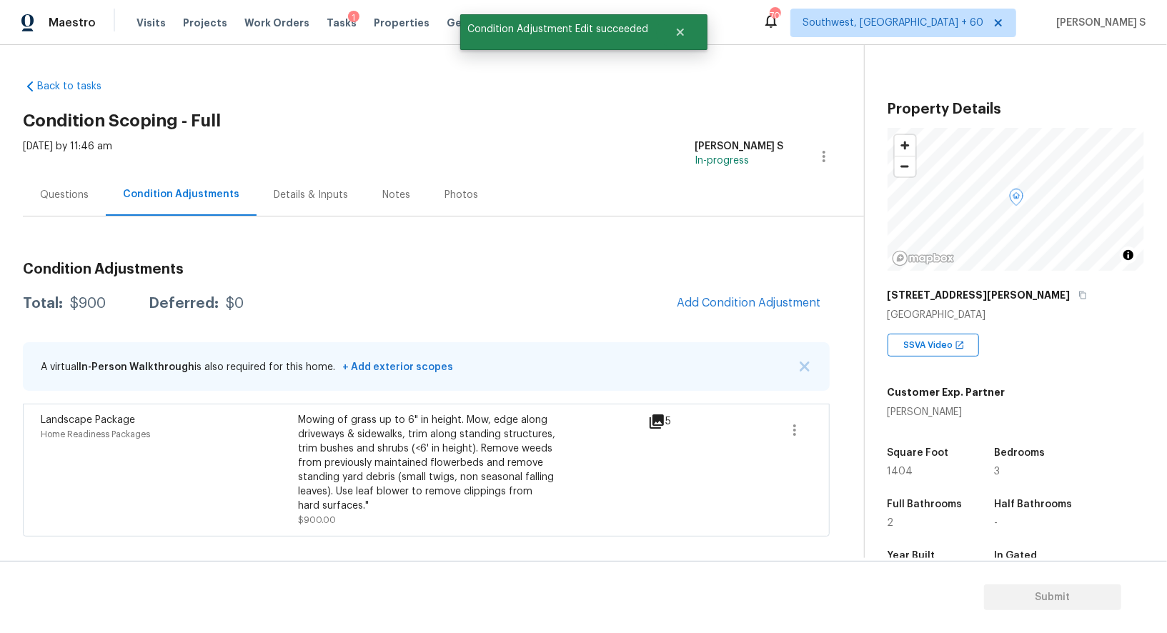
click at [293, 464] on div "Landscape Package Home Readiness Packages" at bounding box center [169, 470] width 257 height 114
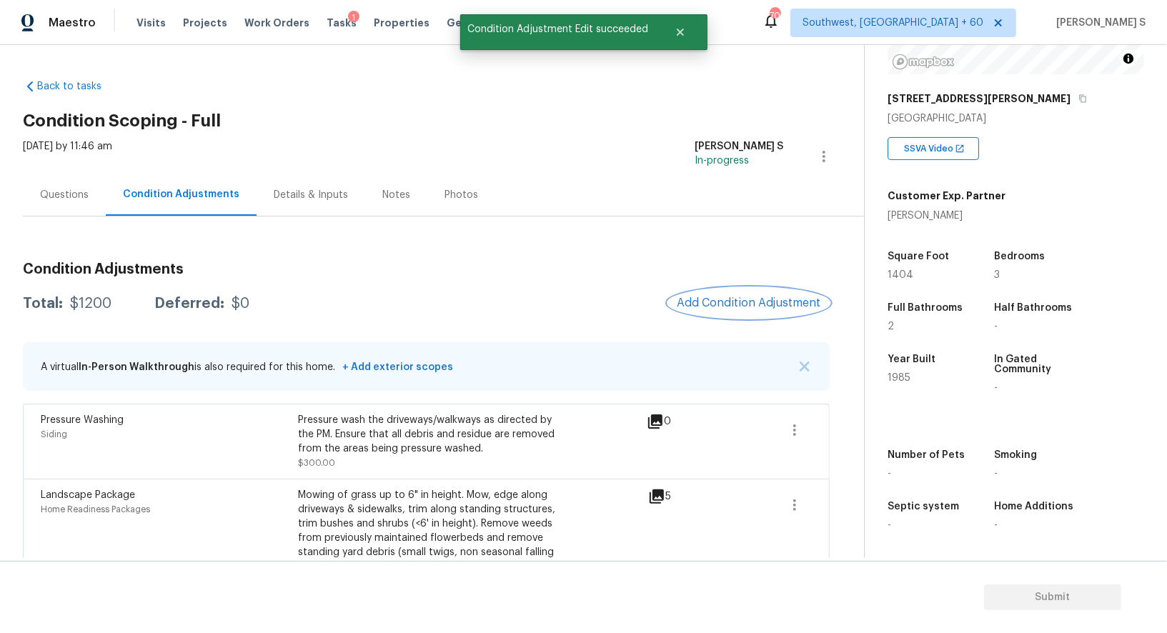
click at [717, 290] on button "Add Condition Adjustment" at bounding box center [749, 303] width 162 height 30
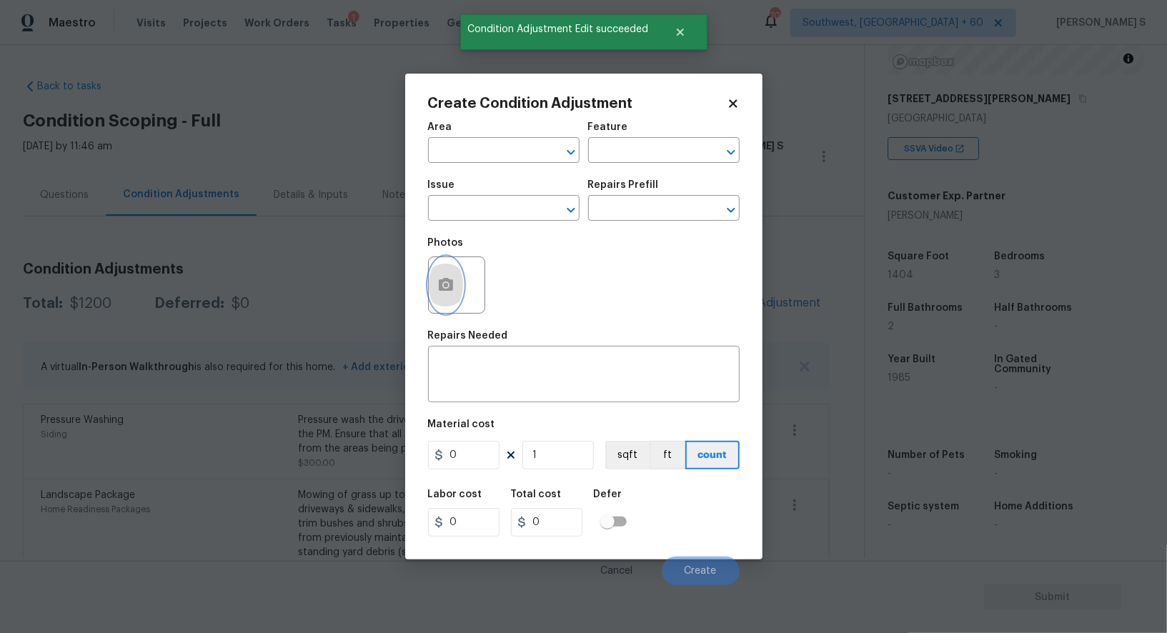
click at [457, 290] on button "button" at bounding box center [446, 285] width 34 height 56
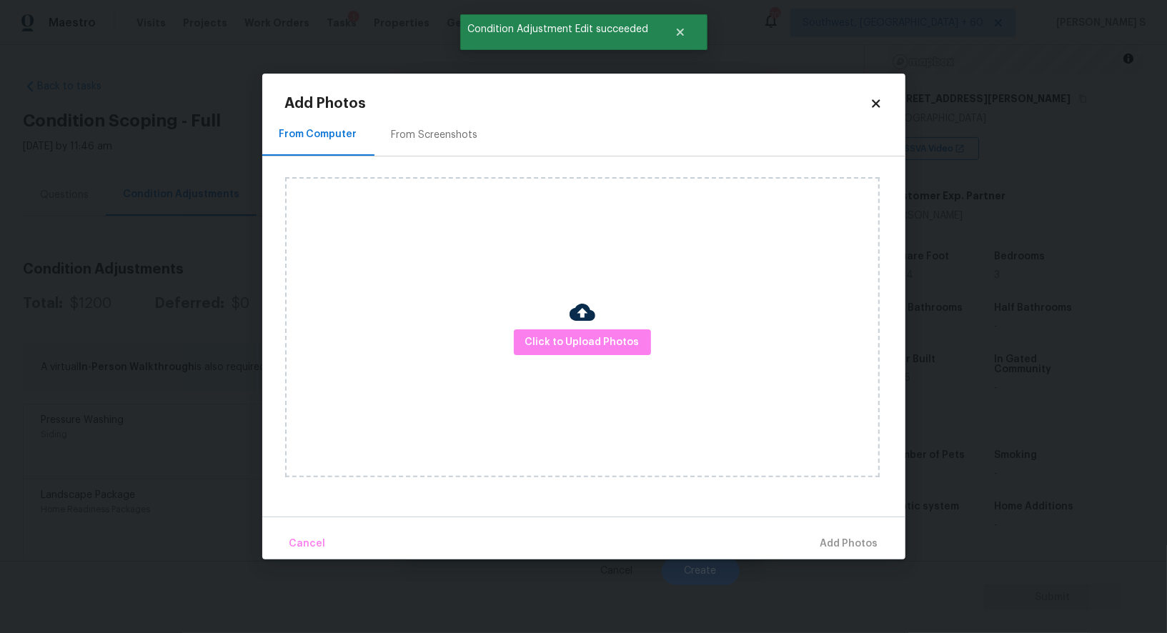
click at [473, 125] on div "From Screenshots" at bounding box center [435, 135] width 121 height 42
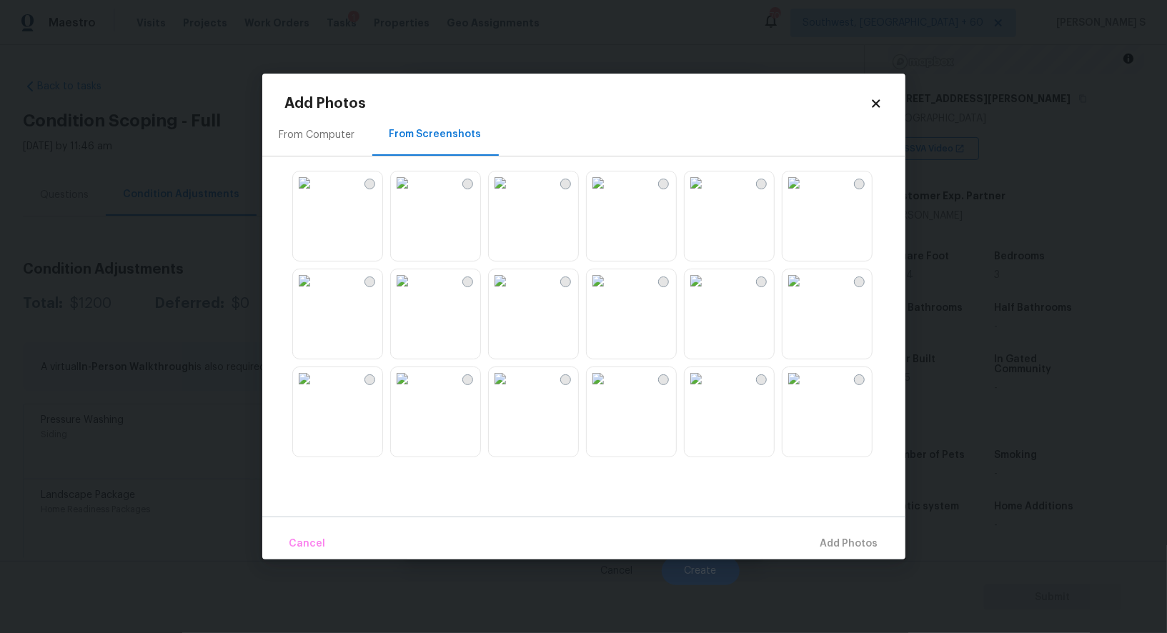
click at [512, 194] on img at bounding box center [500, 183] width 23 height 23
click at [708, 292] on img at bounding box center [696, 280] width 23 height 23
click at [610, 292] on img at bounding box center [598, 280] width 23 height 23
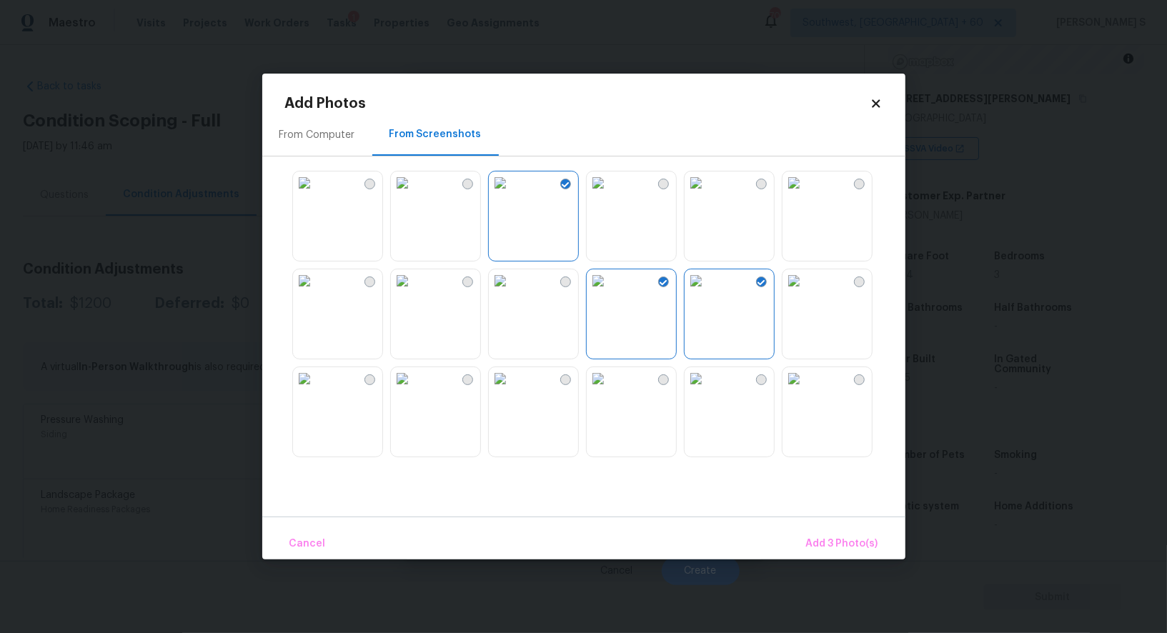
click at [702, 194] on img at bounding box center [696, 183] width 23 height 23
click at [826, 542] on span "Add 4 Photo(s)" at bounding box center [842, 544] width 74 height 18
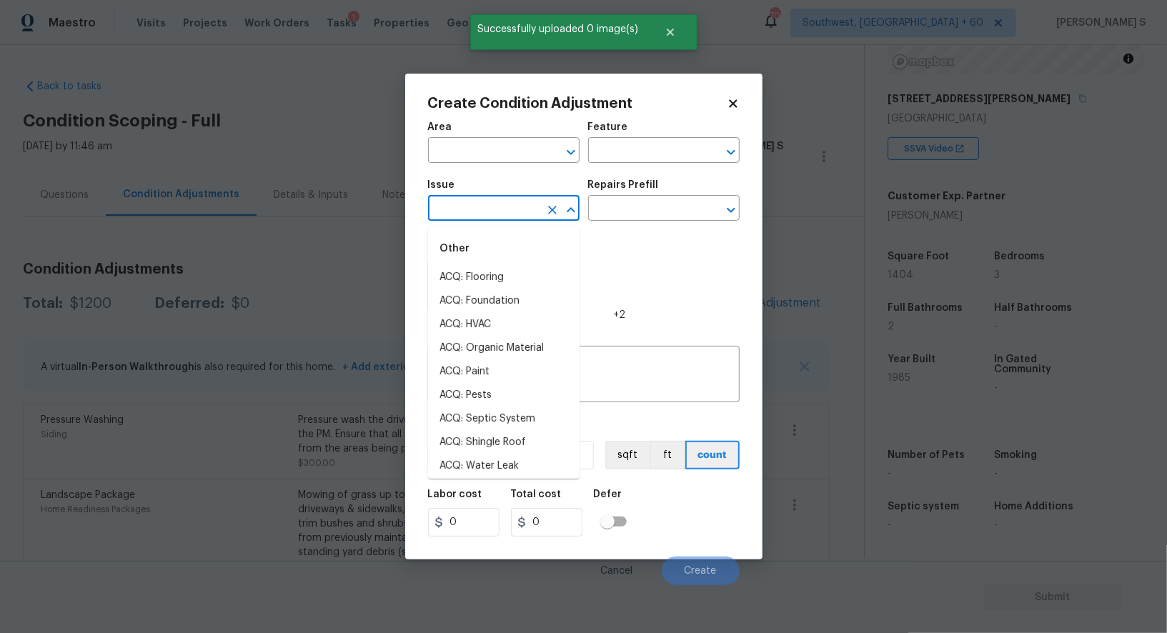
click at [452, 212] on input "text" at bounding box center [484, 210] width 112 height 22
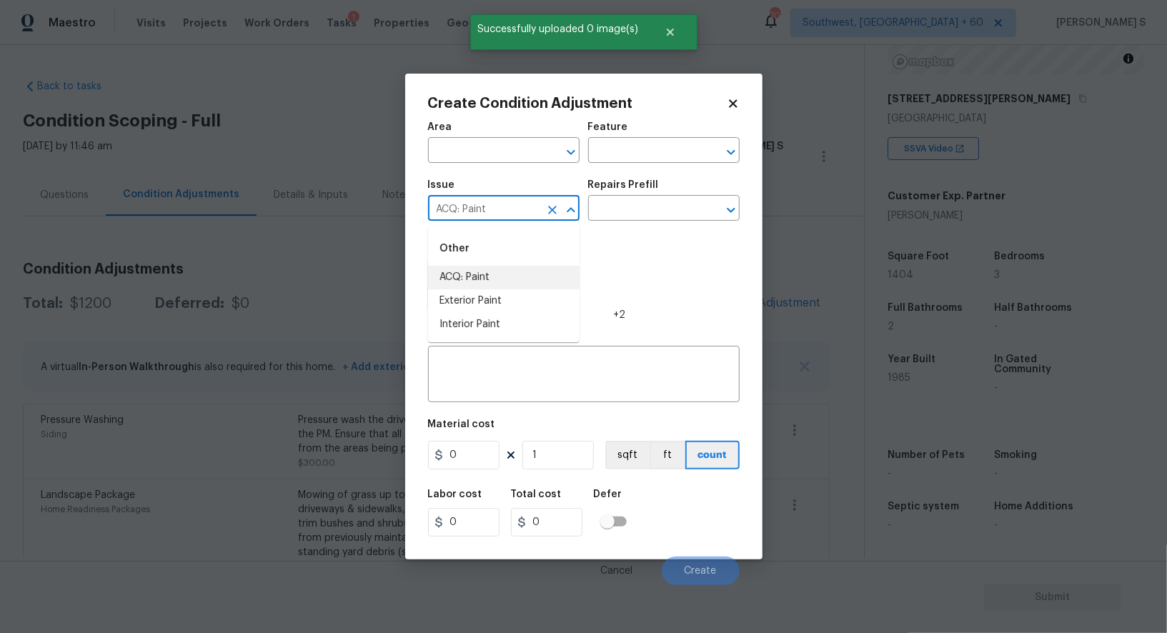
type input "ACQ: Paint"
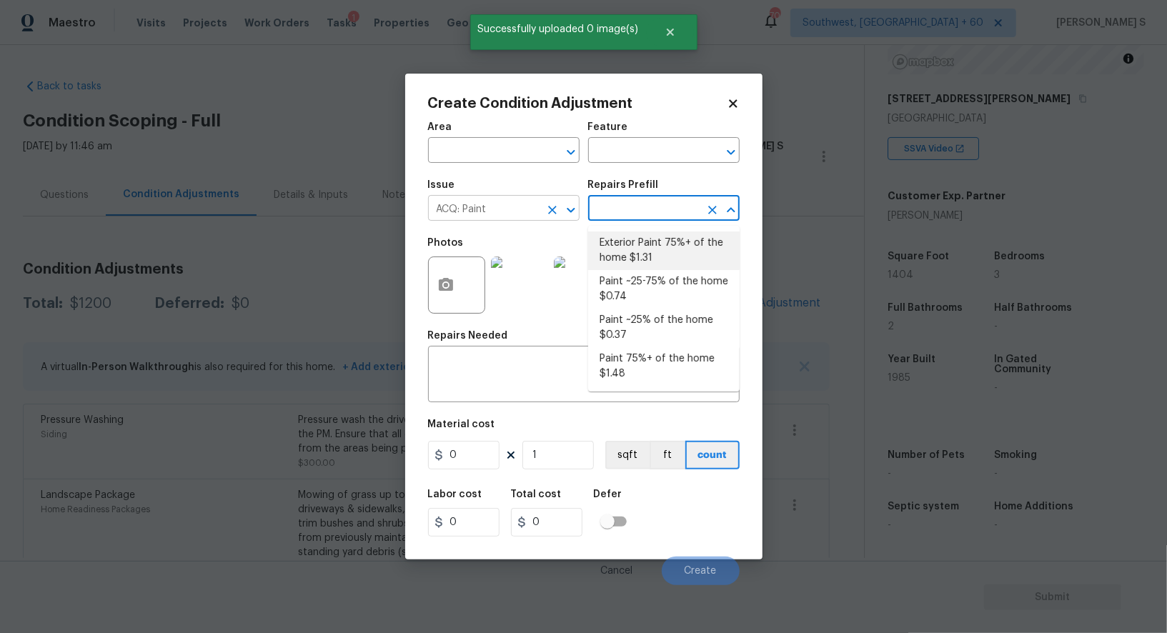
type input "Acquisition"
type textarea "Acquisition Scope: 75%+ of the home exterior will likely require paint"
type input "1.31"
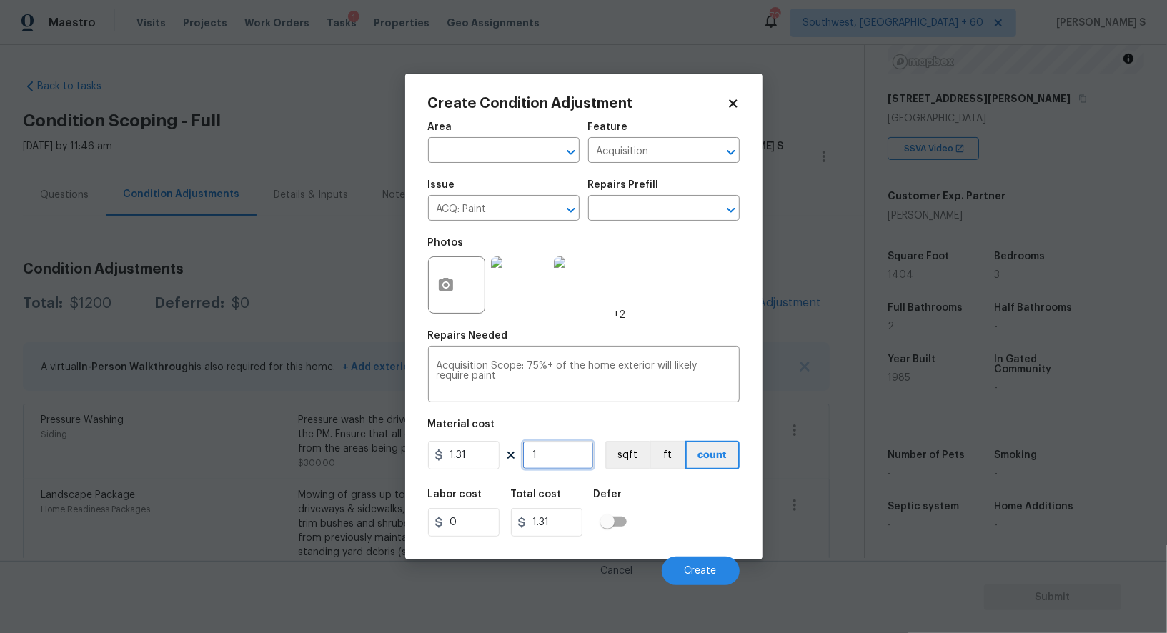
click at [588, 457] on input "1" at bounding box center [558, 455] width 71 height 29
type input "14"
type input "18.34"
type input "140"
type input "183.4"
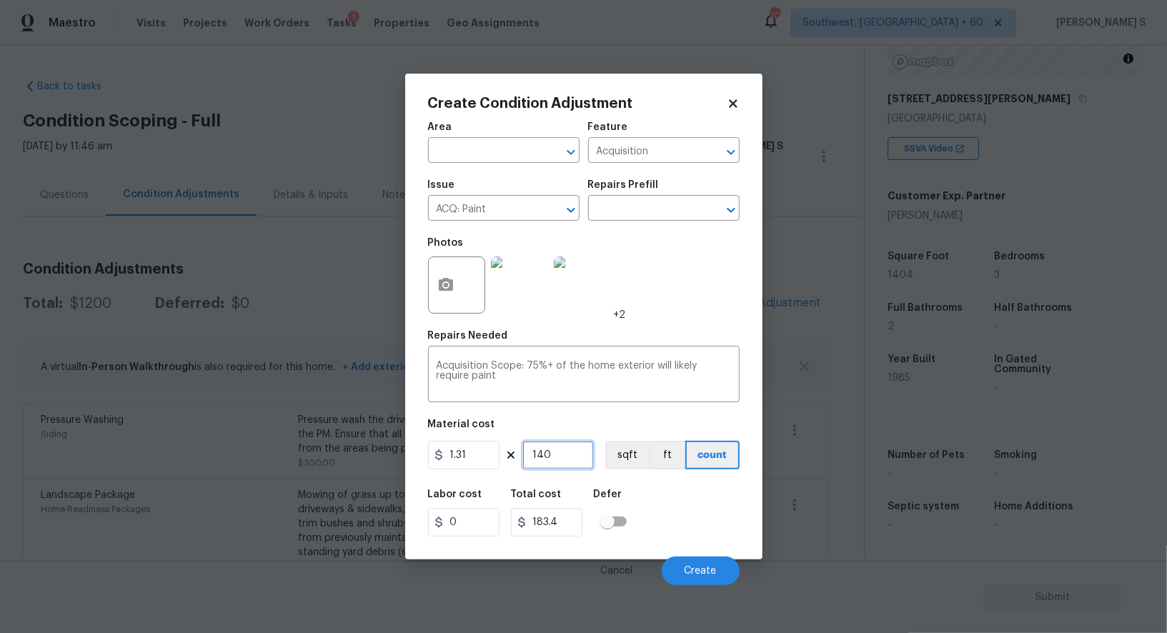
type input "1404"
type input "1839.24"
type input "1404"
click at [621, 462] on button "sqft" at bounding box center [627, 455] width 44 height 29
click at [645, 499] on div "Labor cost 0 Total cost 1839.24 Defer" at bounding box center [584, 513] width 312 height 64
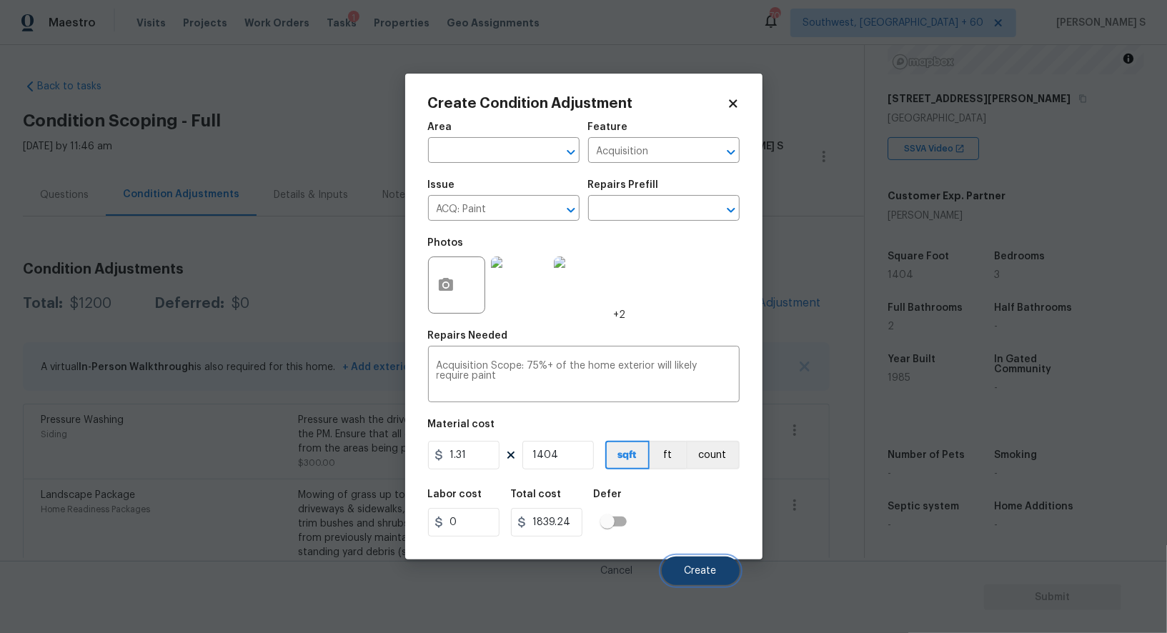
click at [710, 578] on button "Create" at bounding box center [701, 571] width 78 height 29
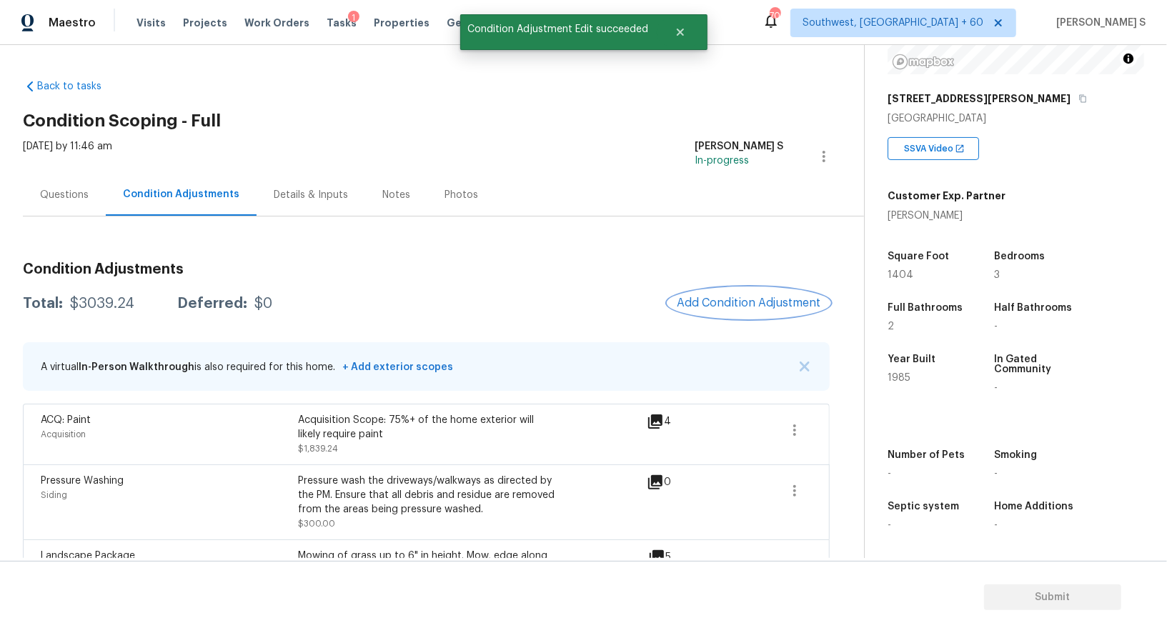
click at [727, 300] on span "Add Condition Adjustment" at bounding box center [749, 303] width 144 height 13
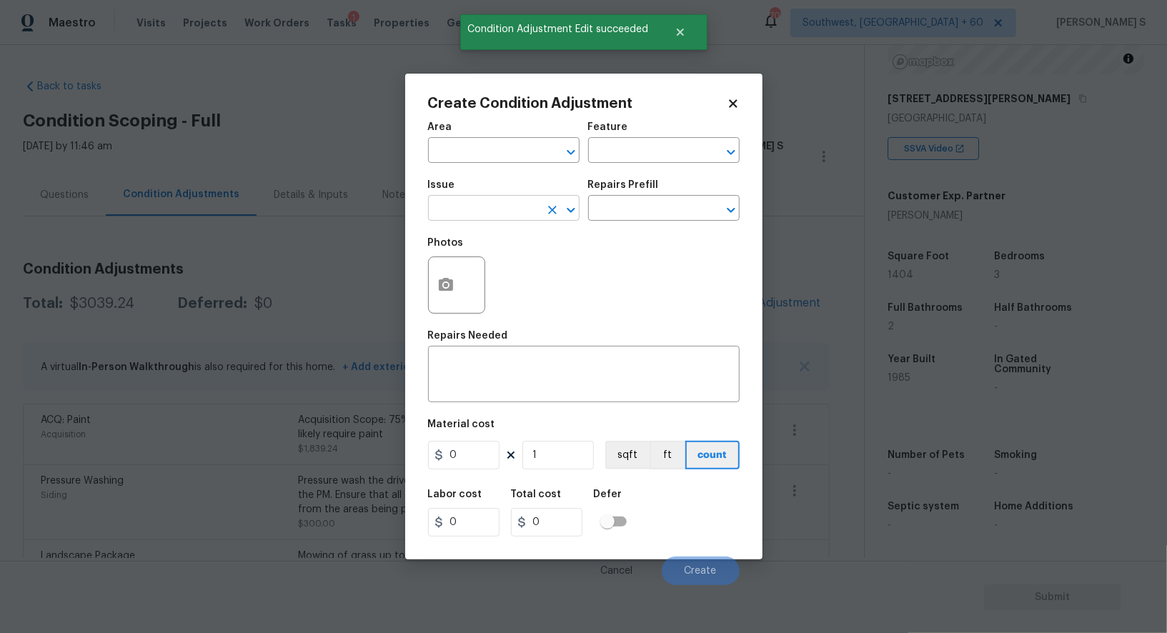
click at [513, 215] on input "text" at bounding box center [484, 210] width 112 height 22
type input "ACQ: Foundation"
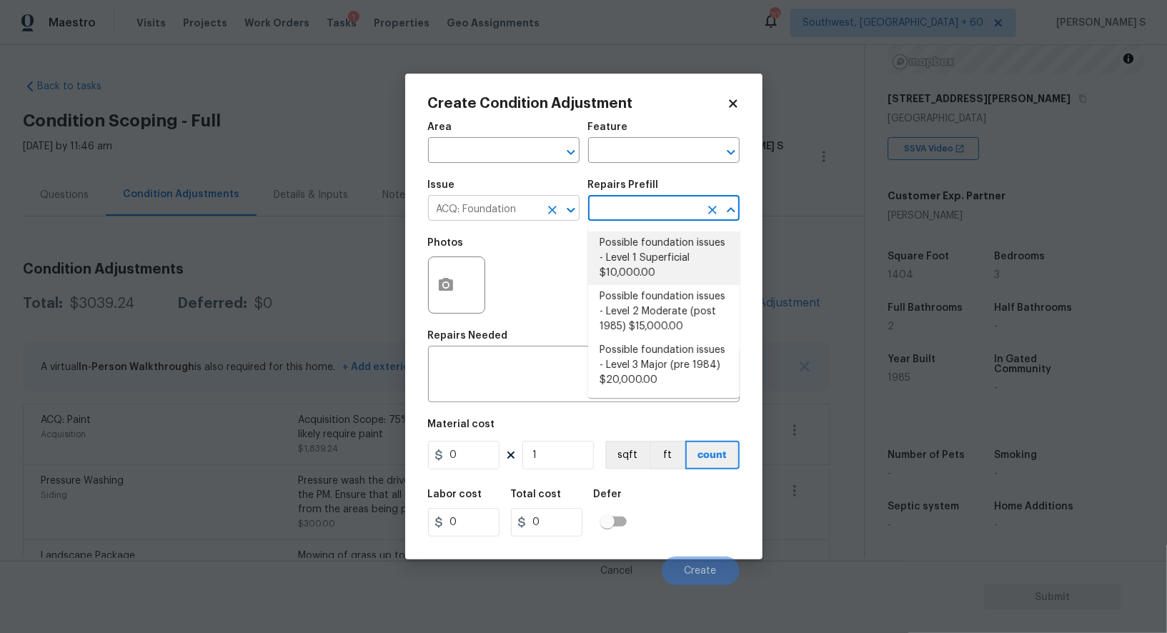
type input "Acquisition"
type textarea "Possible foundation issues - Level 1 - Superficial. Disclaimer: This is NOT a t…"
type input "10000"
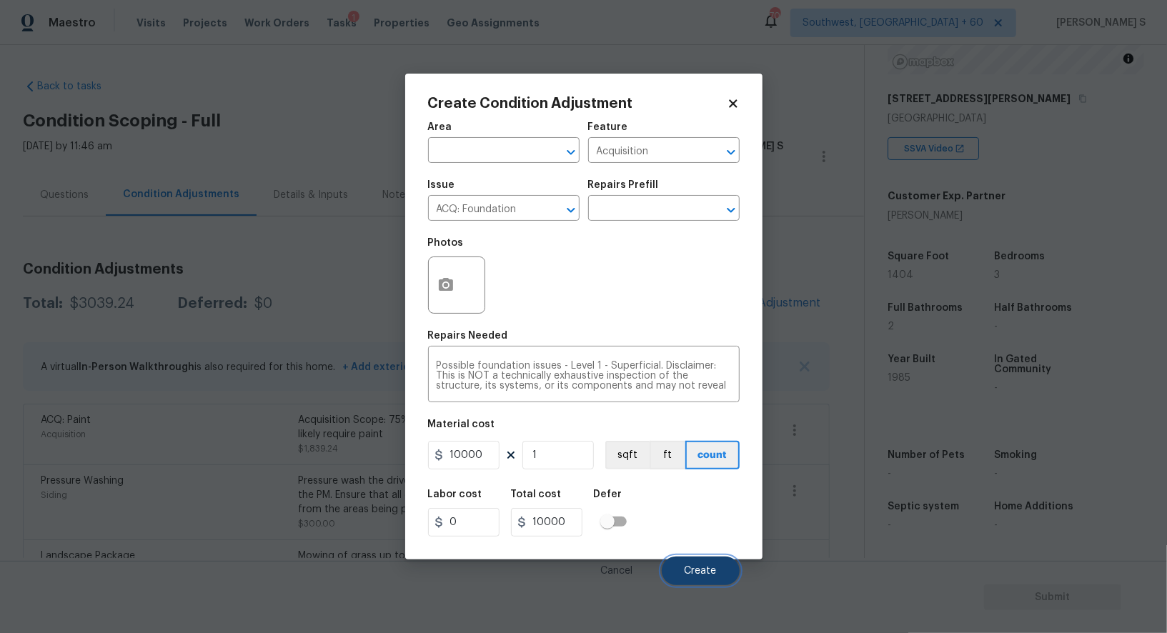
click at [697, 568] on span "Create" at bounding box center [701, 571] width 32 height 11
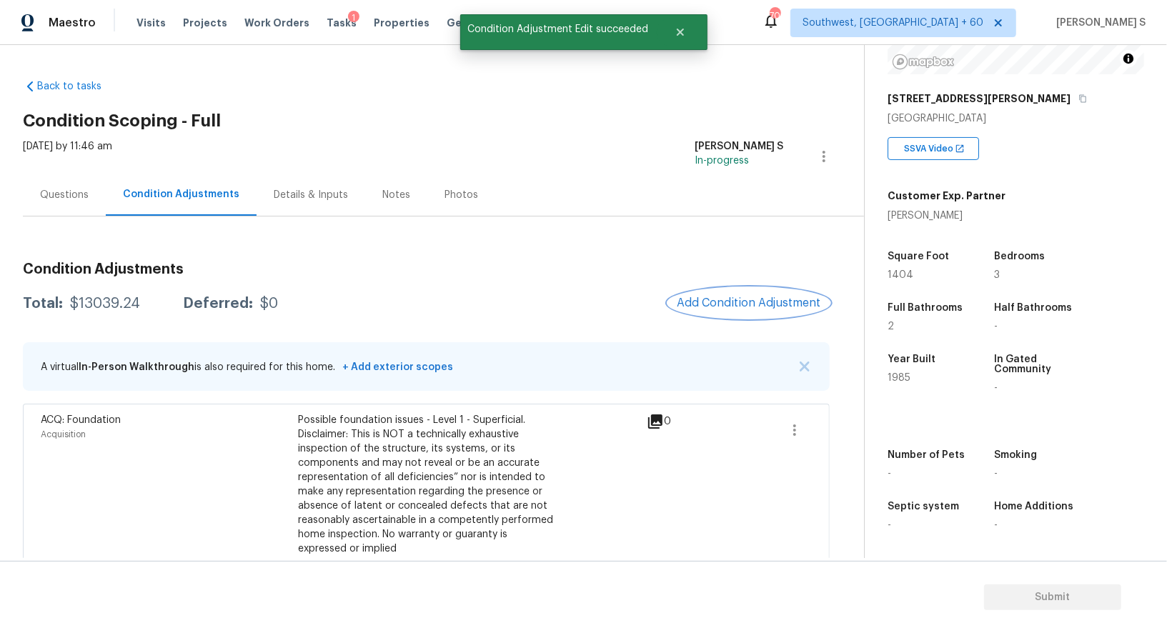
click at [782, 294] on button "Add Condition Adjustment" at bounding box center [749, 303] width 162 height 30
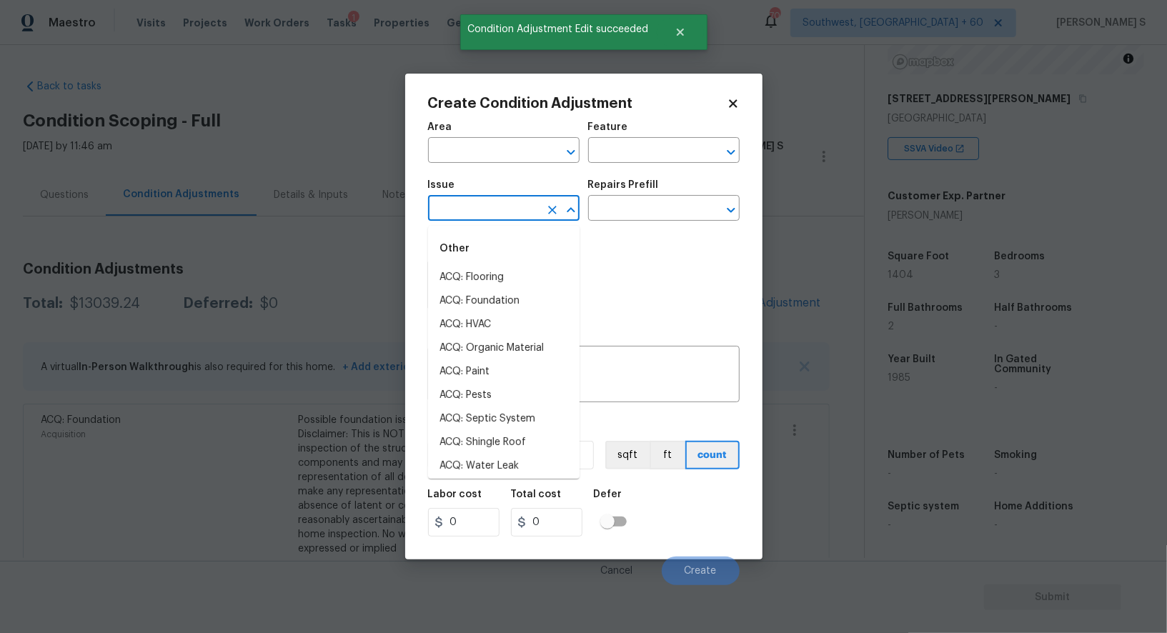
click at [488, 217] on input "text" at bounding box center [484, 210] width 112 height 22
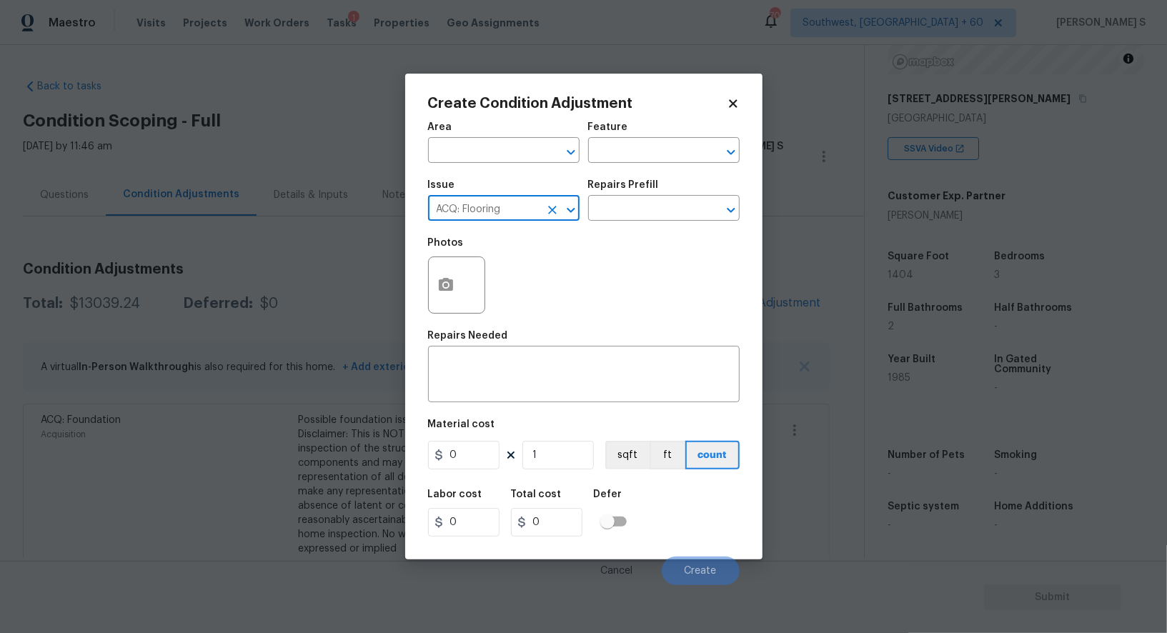
type input "ACQ: Flooring"
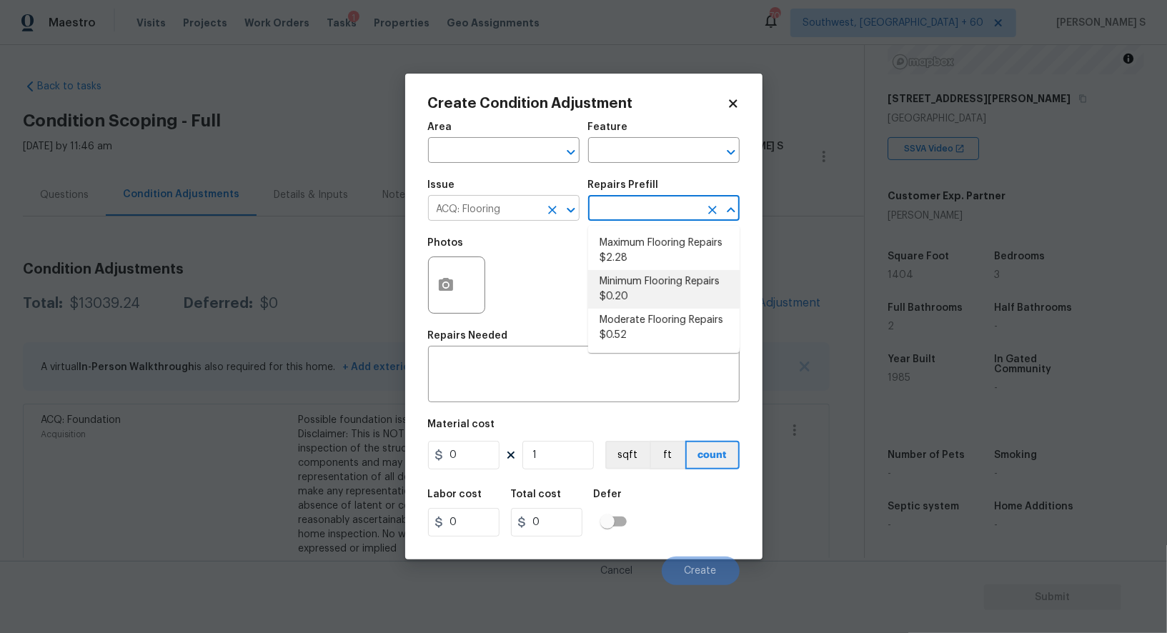
type input "Acquisition"
type textarea "Acquisition Scope: Minimum flooring repairs"
type input "0.2"
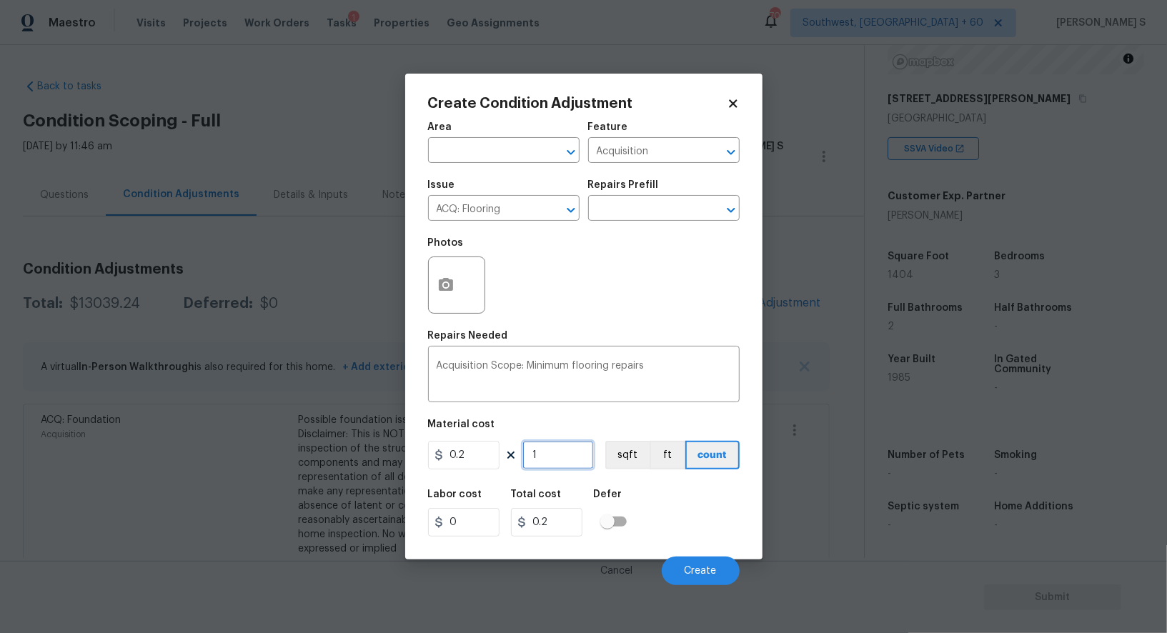
click at [545, 444] on input "1" at bounding box center [558, 455] width 71 height 29
paste input "404"
type input "1404"
type input "280.8"
type input "1404"
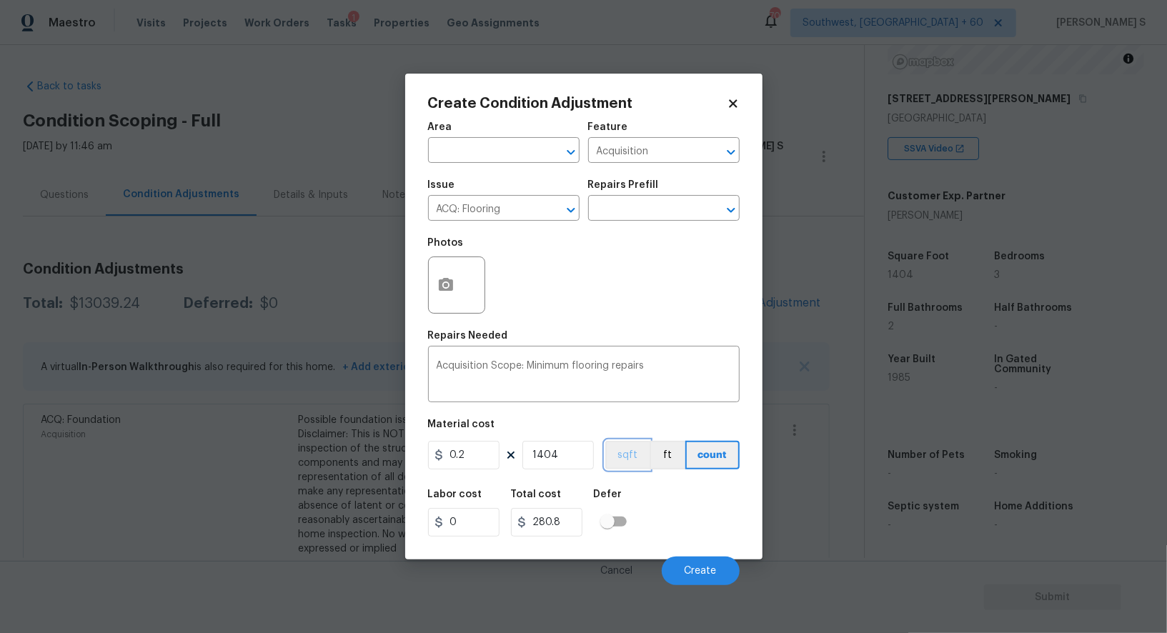
click at [631, 457] on button "sqft" at bounding box center [627, 455] width 44 height 29
click at [646, 495] on div "Labor cost 0 Total cost 280.8 Defer" at bounding box center [584, 513] width 312 height 64
click at [693, 566] on button "Create" at bounding box center [701, 571] width 78 height 29
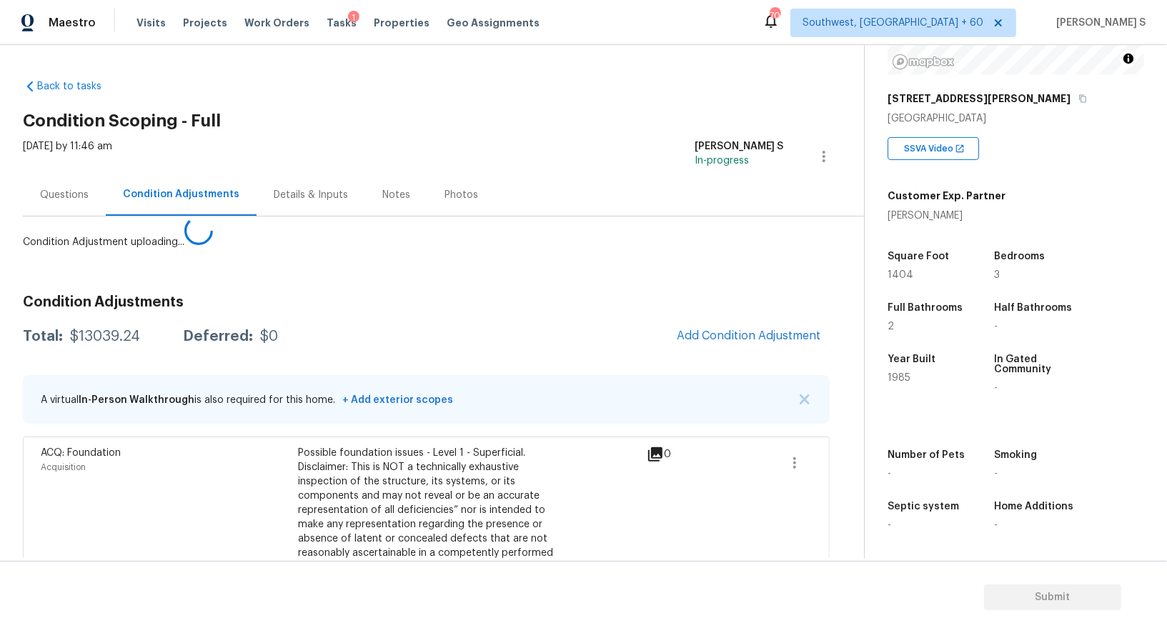
click at [201, 439] on body "Maestro Visits Projects Work Orders Tasks 1 Properties Geo Assignments 700 Sout…" at bounding box center [583, 316] width 1167 height 633
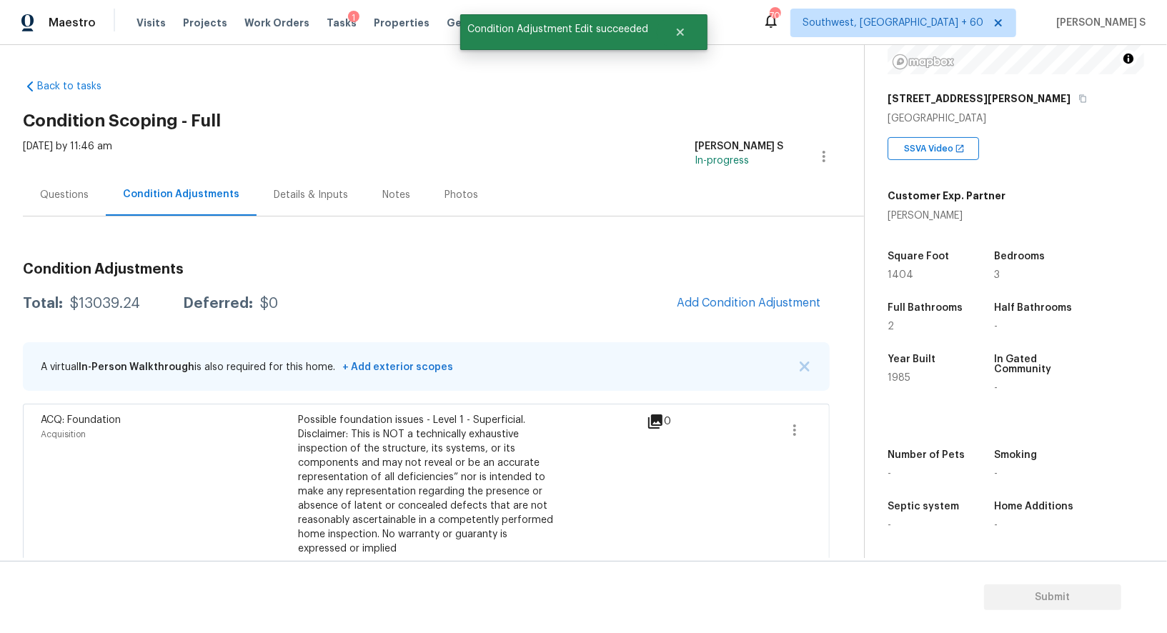
click at [744, 335] on div "Condition Adjustments Total: $13039.24 Deferred: $0 Add Condition Adjustment A …" at bounding box center [426, 549] width 807 height 597
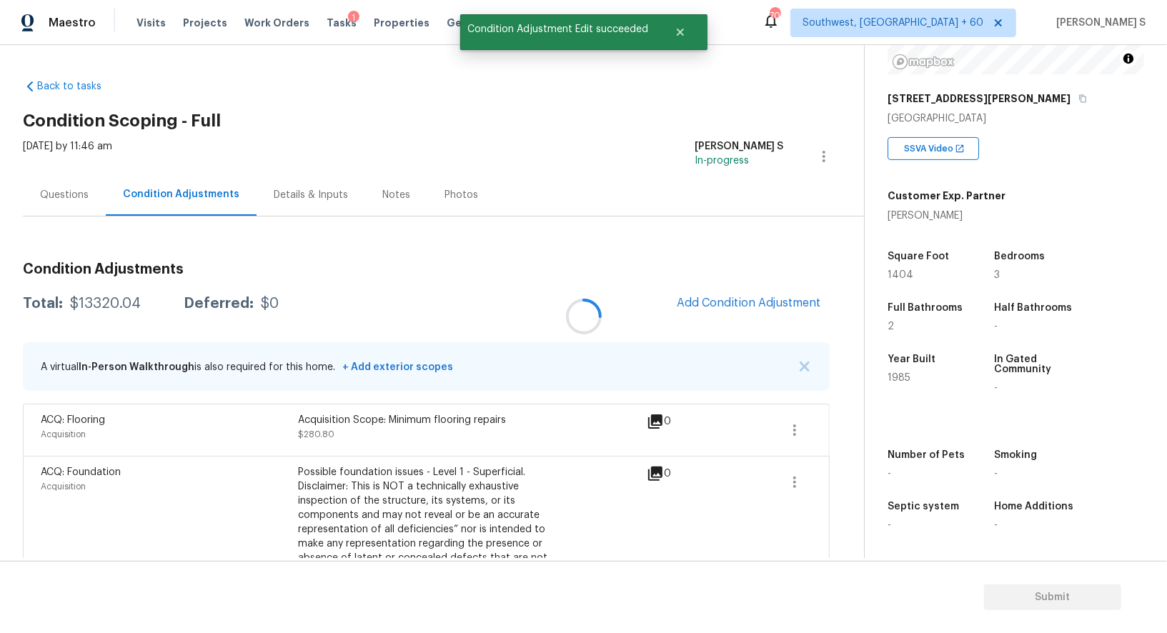
click at [766, 317] on div at bounding box center [583, 316] width 1167 height 633
click at [753, 289] on button "Add Condition Adjustment" at bounding box center [749, 303] width 162 height 30
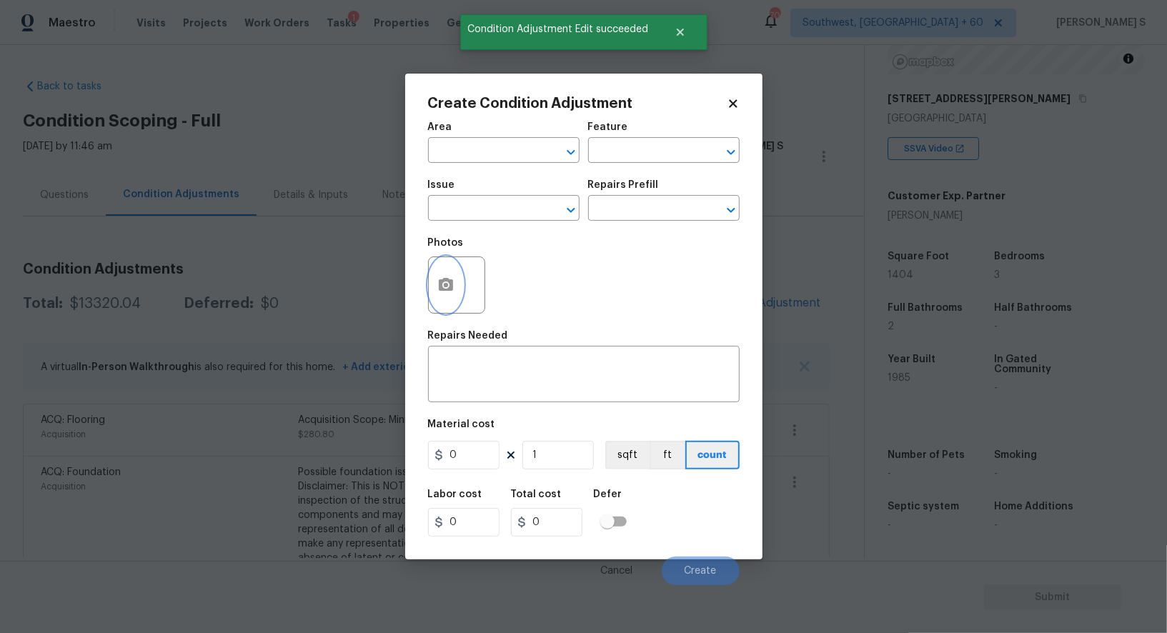
click at [454, 288] on icon "button" at bounding box center [445, 285] width 17 height 17
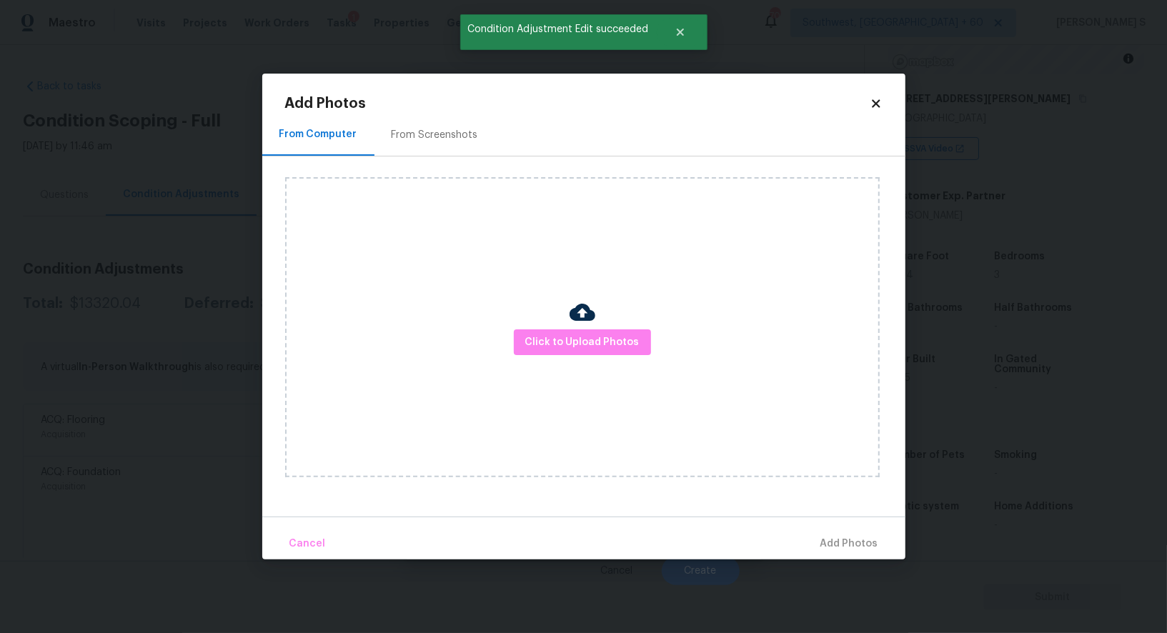
click at [440, 132] on div "From Screenshots" at bounding box center [435, 135] width 86 height 14
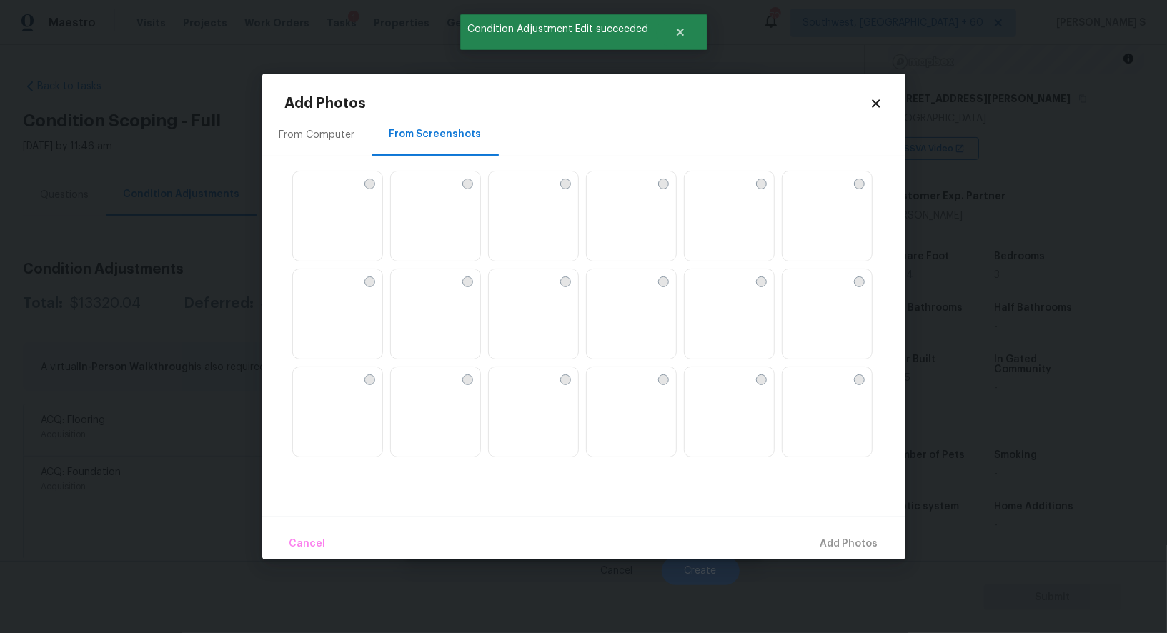
drag, startPoint x: 640, startPoint y: 234, endPoint x: 644, endPoint y: 307, distance: 73.7
click at [610, 194] on img at bounding box center [598, 183] width 23 height 23
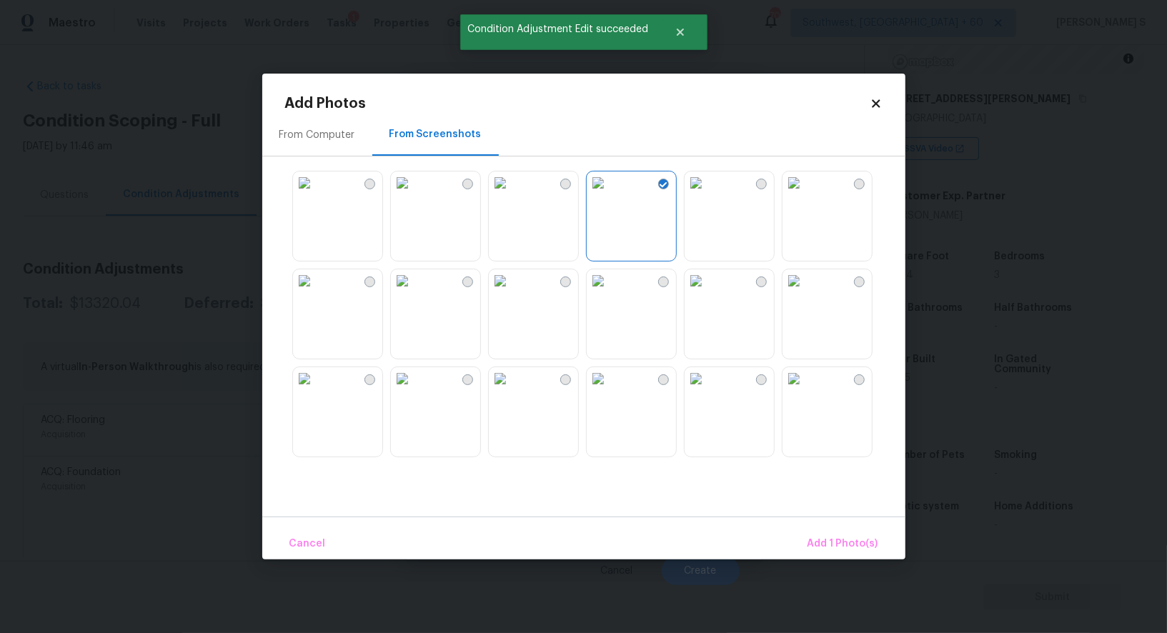
click at [644, 367] on div at bounding box center [631, 412] width 91 height 91
click at [512, 292] on img at bounding box center [500, 280] width 23 height 23
click at [708, 390] on img at bounding box center [696, 378] width 23 height 23
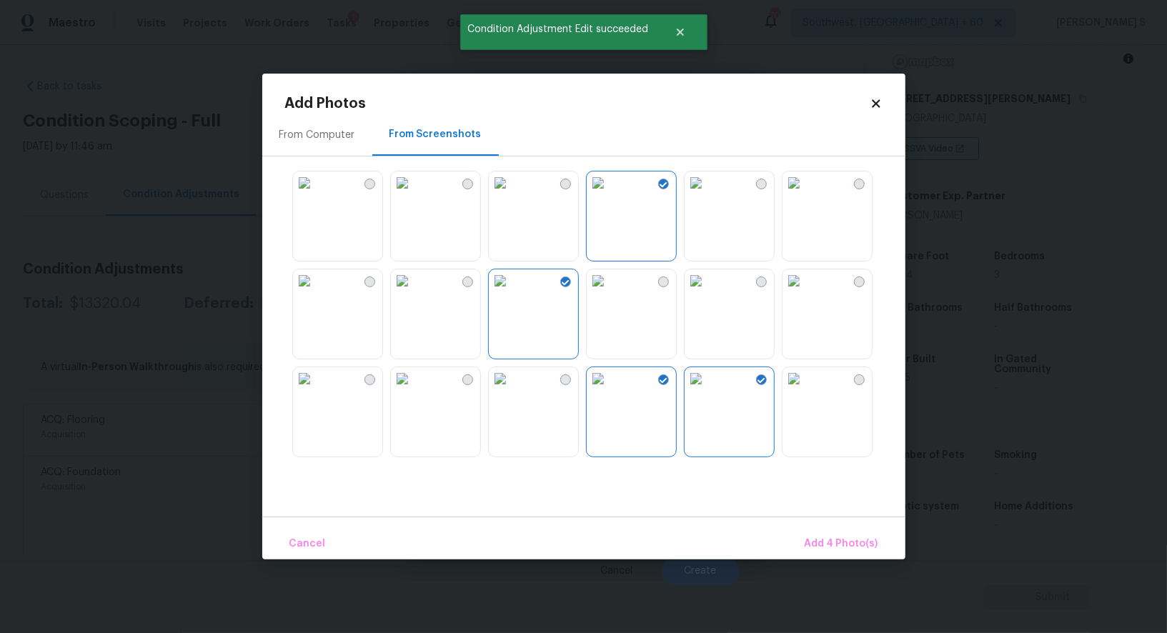
click at [414, 390] on img at bounding box center [402, 378] width 23 height 23
click at [392, 385] on img at bounding box center [402, 378] width 23 height 23
click at [316, 375] on img at bounding box center [304, 378] width 23 height 23
click at [316, 292] on img at bounding box center [304, 280] width 23 height 23
click at [316, 194] on img at bounding box center [304, 183] width 23 height 23
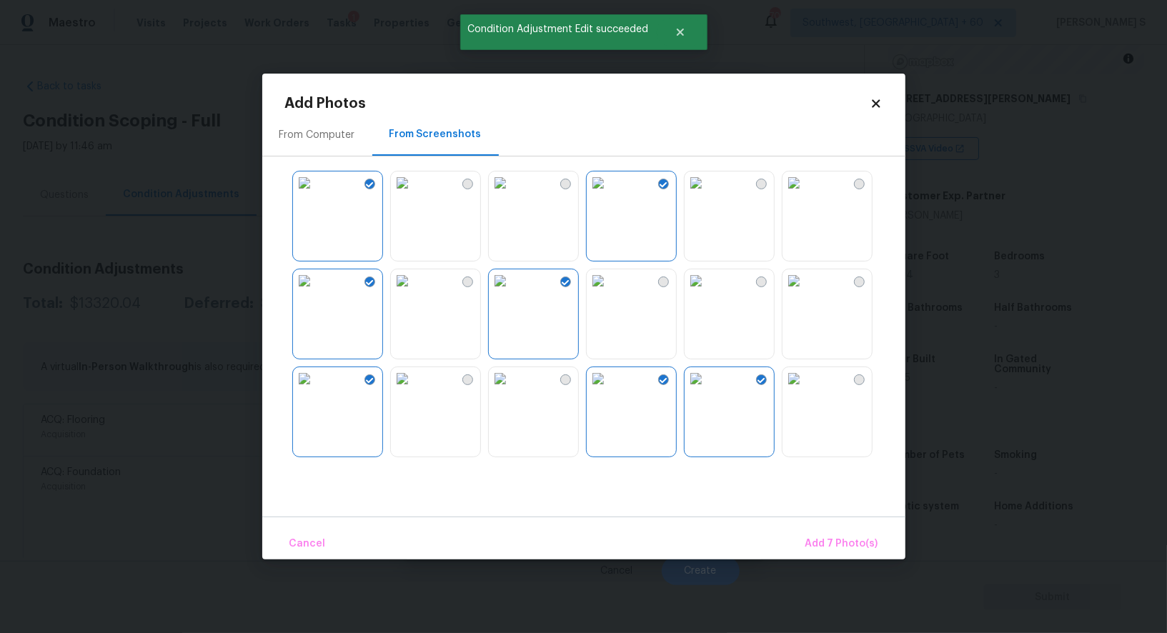
click at [414, 194] on img at bounding box center [402, 183] width 23 height 23
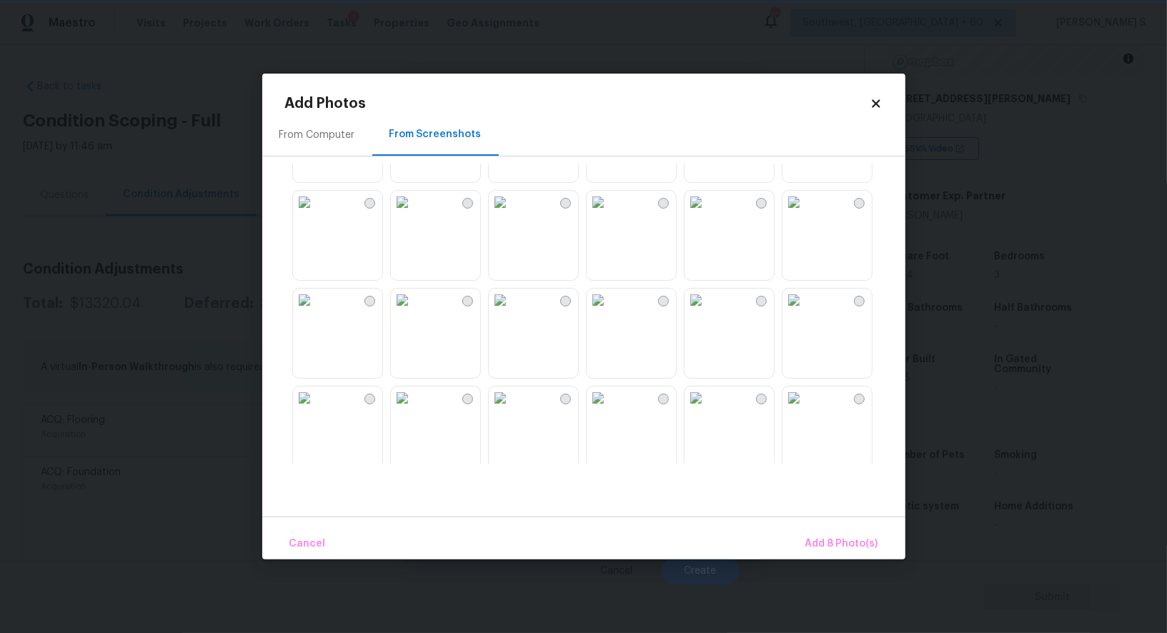
scroll to position [1365, 0]
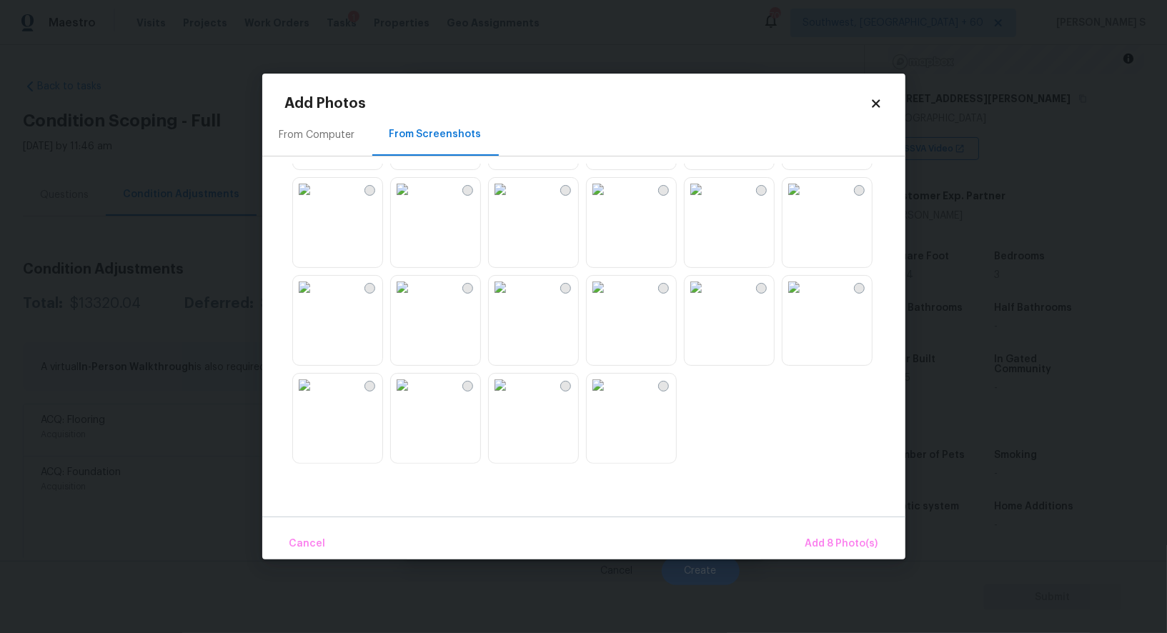
click at [512, 299] on img at bounding box center [500, 287] width 23 height 23
click at [414, 299] on img at bounding box center [402, 287] width 23 height 23
click at [414, 397] on img at bounding box center [402, 385] width 23 height 23
click at [512, 397] on img at bounding box center [500, 385] width 23 height 23
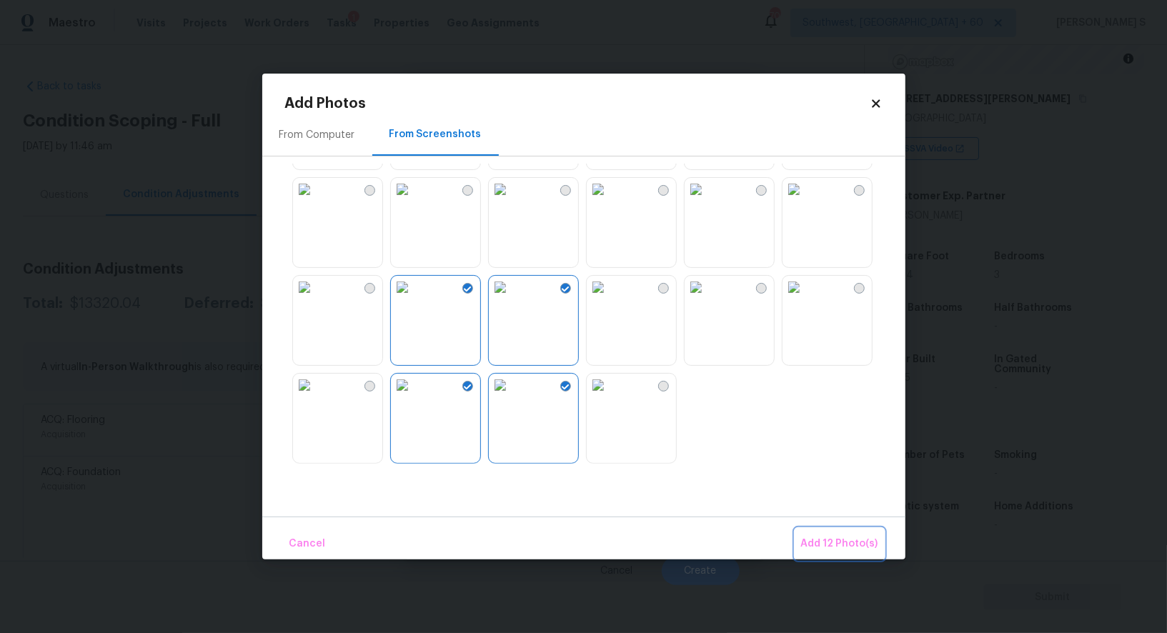
click at [836, 544] on span "Add 12 Photo(s)" at bounding box center [839, 544] width 77 height 18
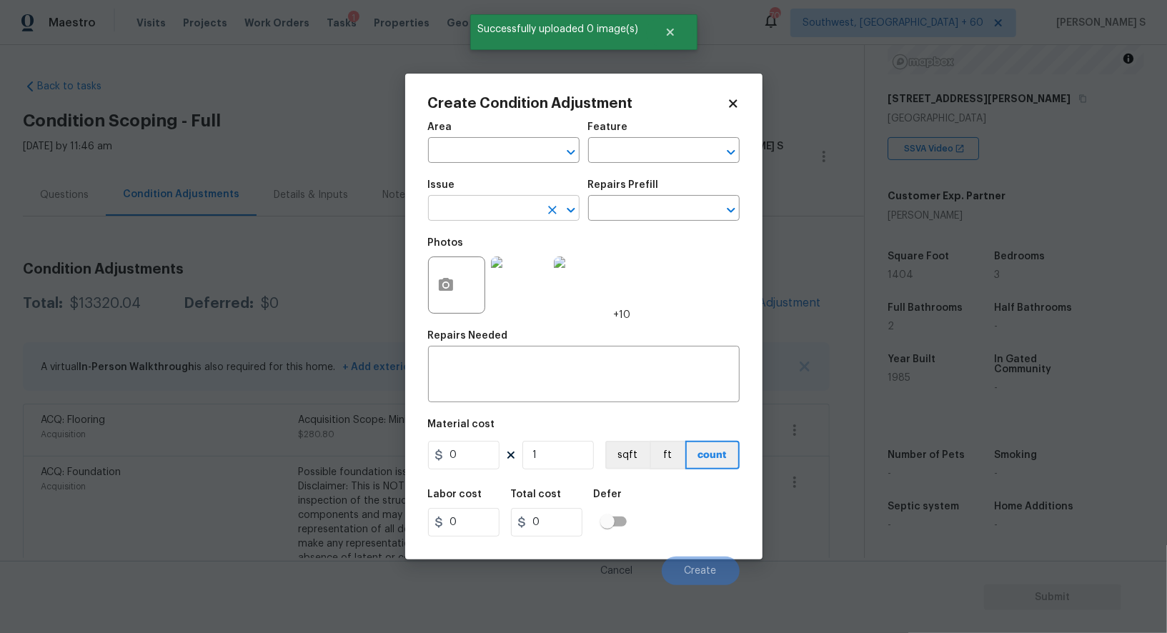
click at [482, 217] on input "text" at bounding box center [484, 210] width 112 height 22
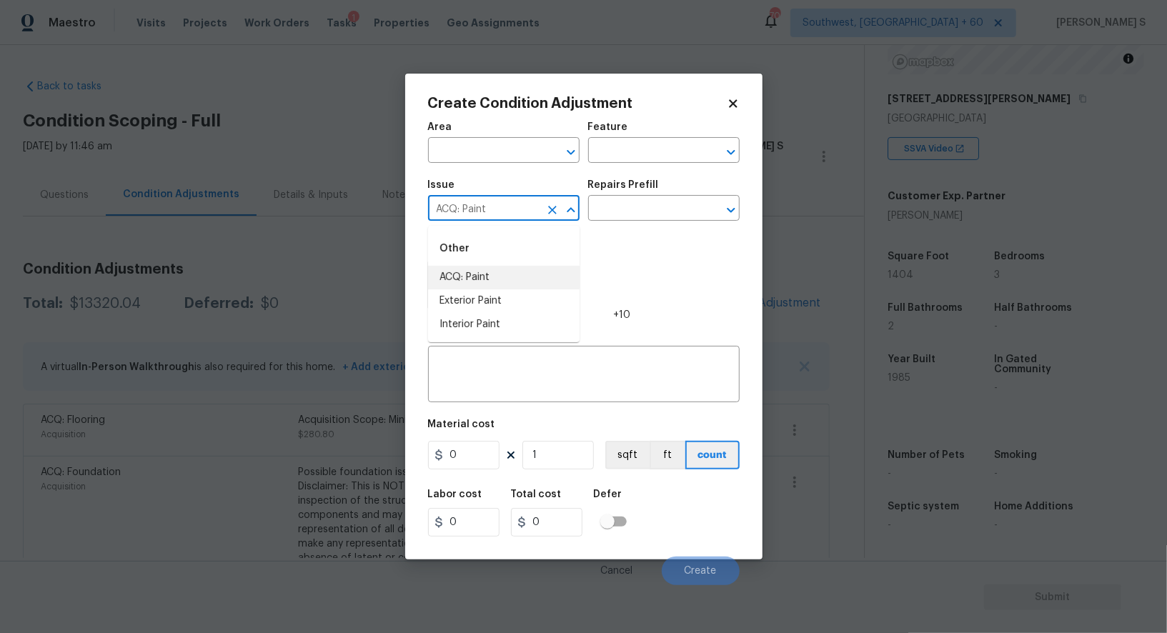
type input "ACQ: Paint"
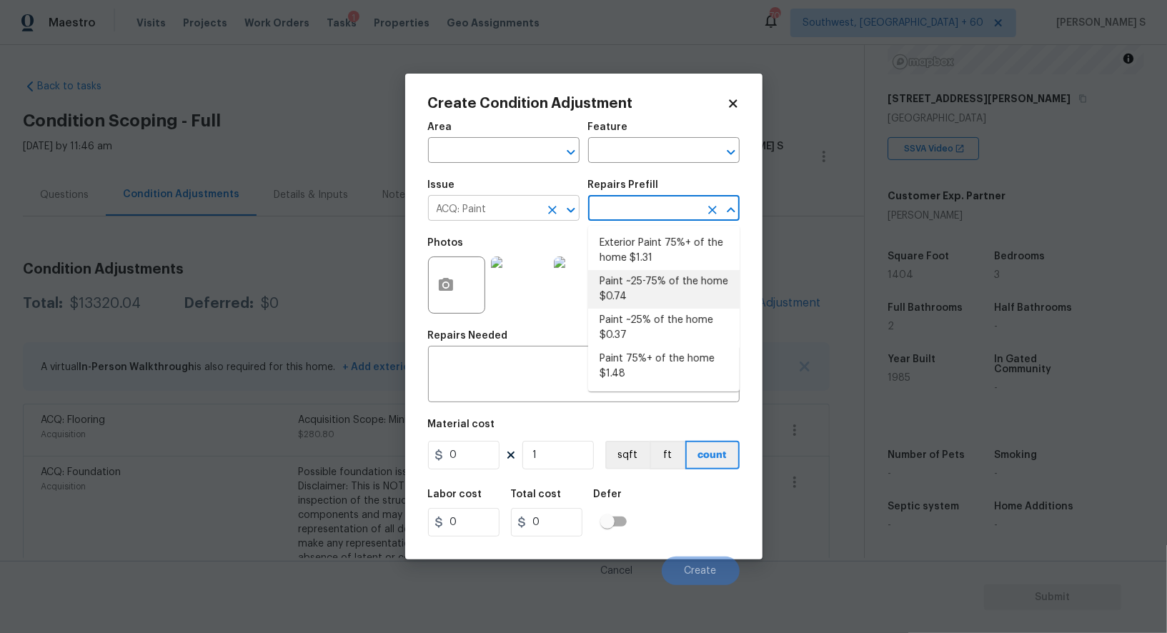
type input "Acquisition"
type textarea "Acquisition Scope: ~25 - 75% of the home needs interior paint"
type input "0.74"
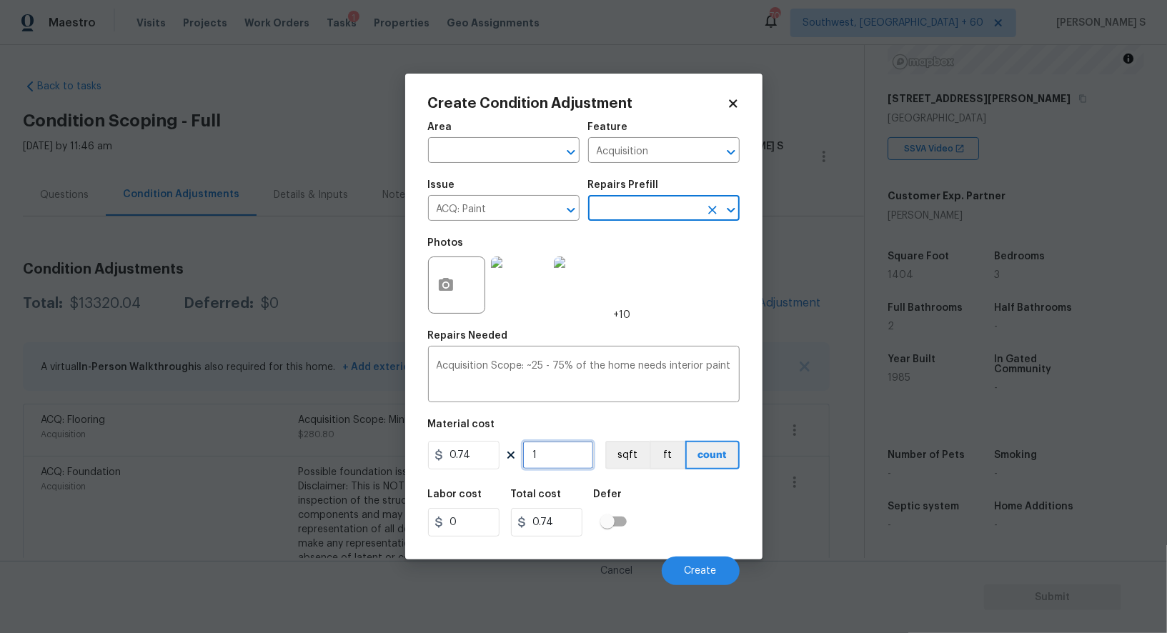
click at [554, 461] on input "1" at bounding box center [558, 455] width 71 height 29
paste input "404"
type input "1404"
type input "1038.96"
type input "1404"
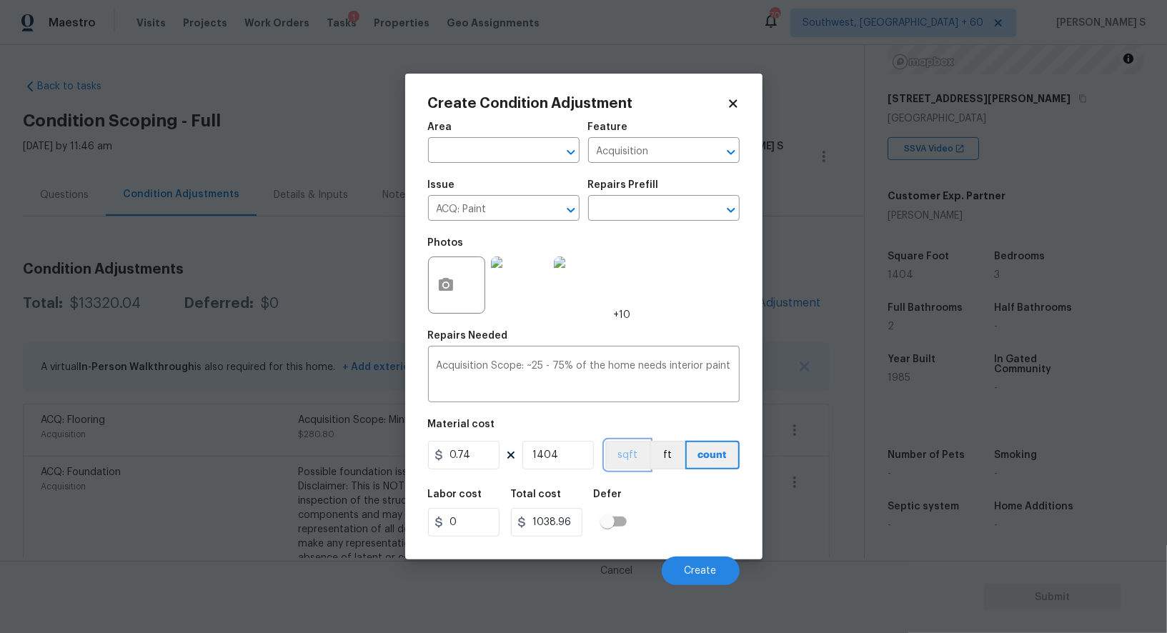
click at [615, 467] on button "sqft" at bounding box center [627, 455] width 44 height 29
click at [726, 523] on div "Labor cost 0 Total cost 1038.96 Defer" at bounding box center [584, 513] width 312 height 64
click at [711, 564] on button "Create" at bounding box center [701, 571] width 78 height 29
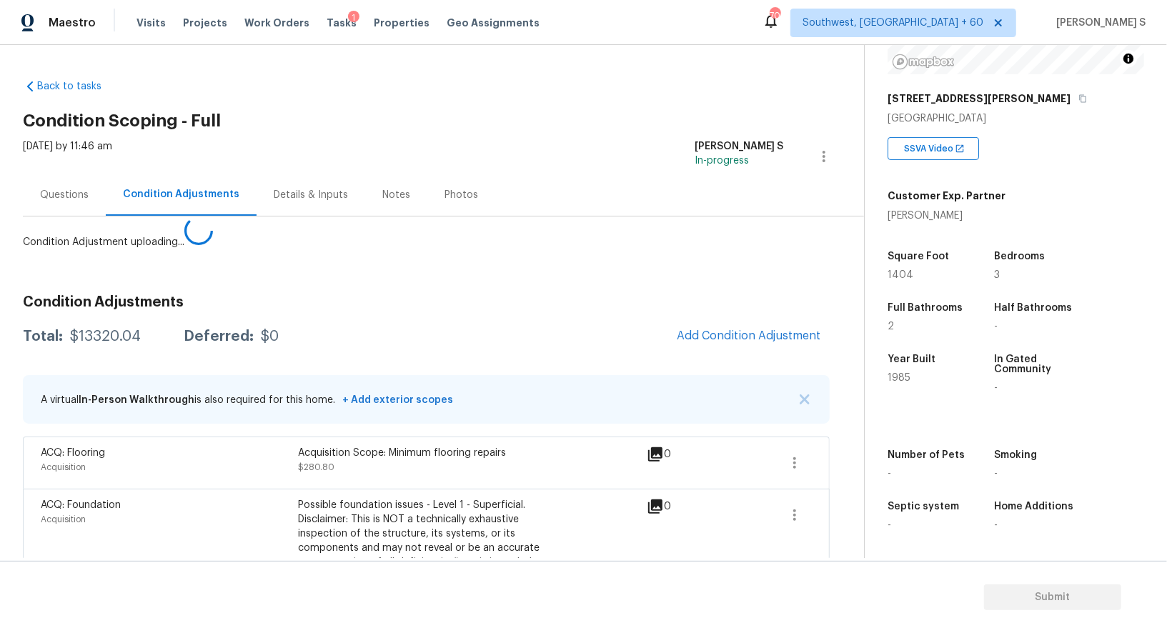
click at [281, 440] on body "Maestro Visits Projects Work Orders Tasks 1 Properties Geo Assignments 700 Sout…" at bounding box center [583, 316] width 1167 height 633
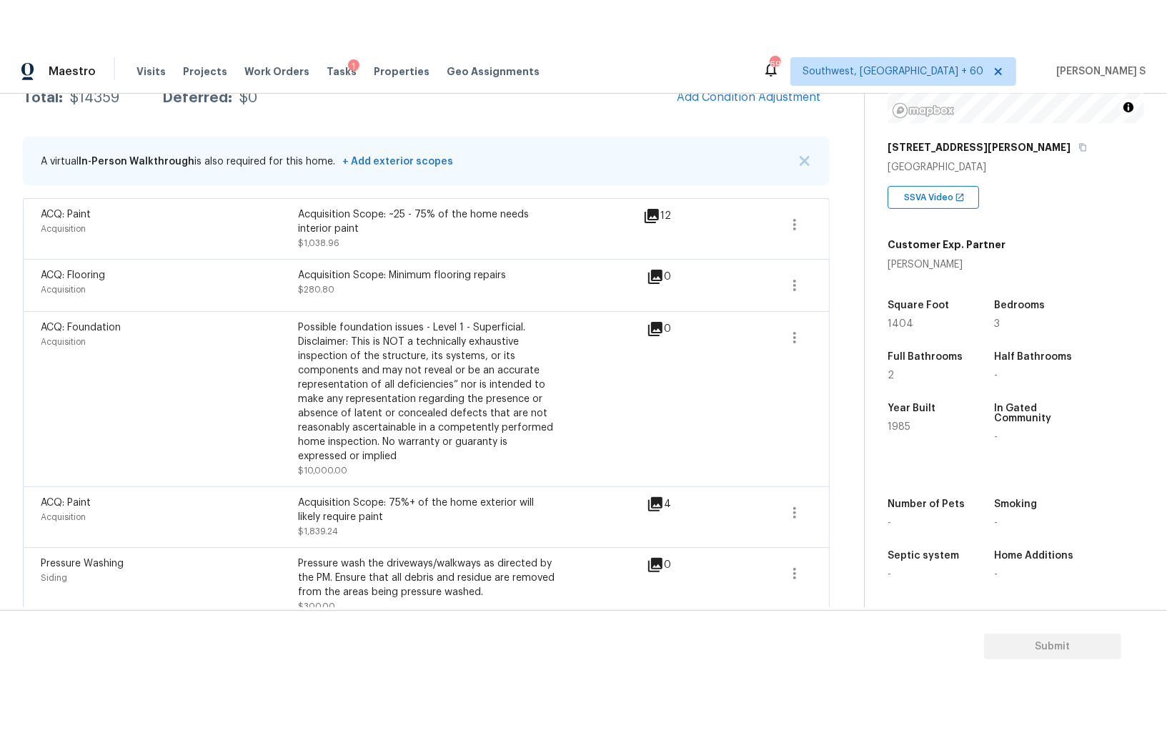
scroll to position [337, 0]
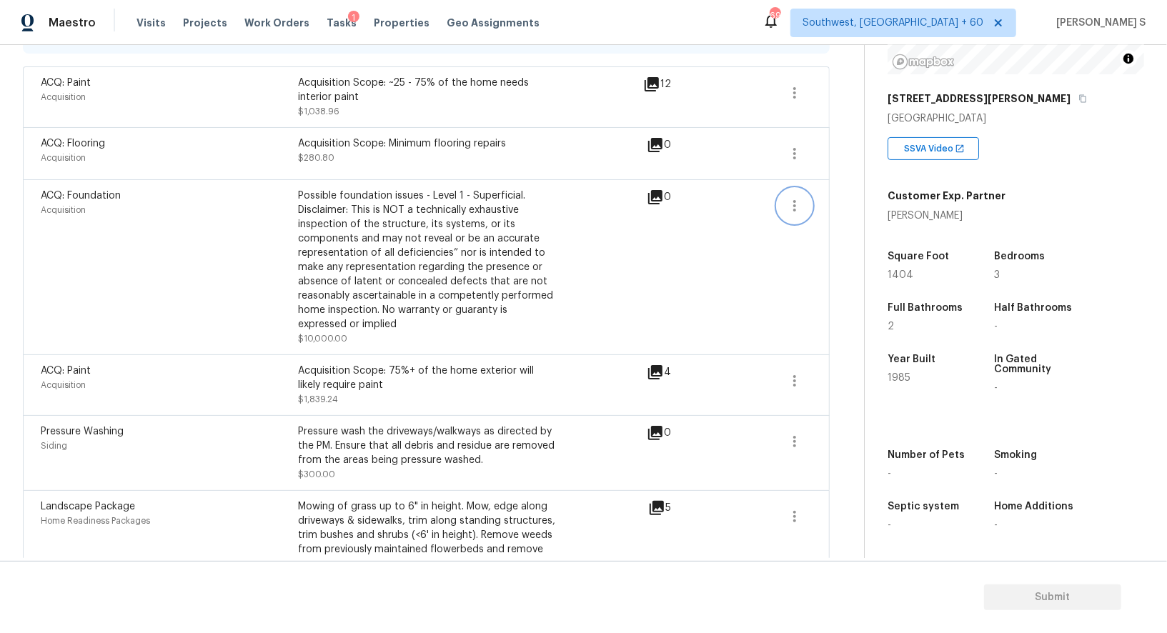
click at [783, 202] on button "button" at bounding box center [795, 206] width 34 height 34
click at [867, 202] on div "Edit" at bounding box center [877, 201] width 112 height 14
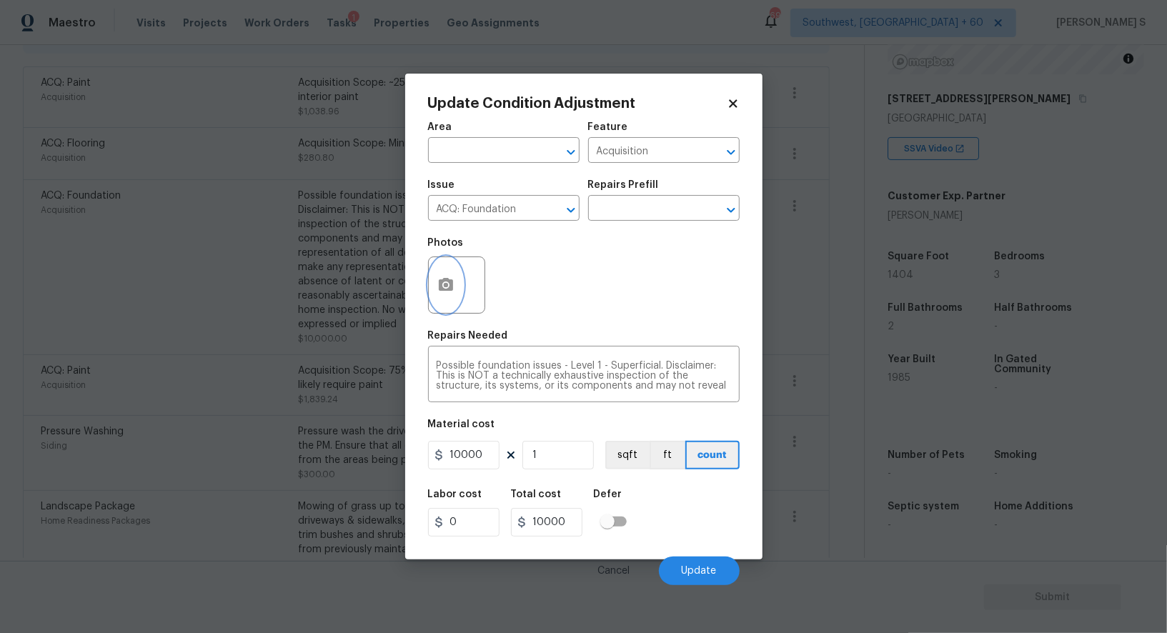
click at [460, 280] on button "button" at bounding box center [446, 285] width 34 height 56
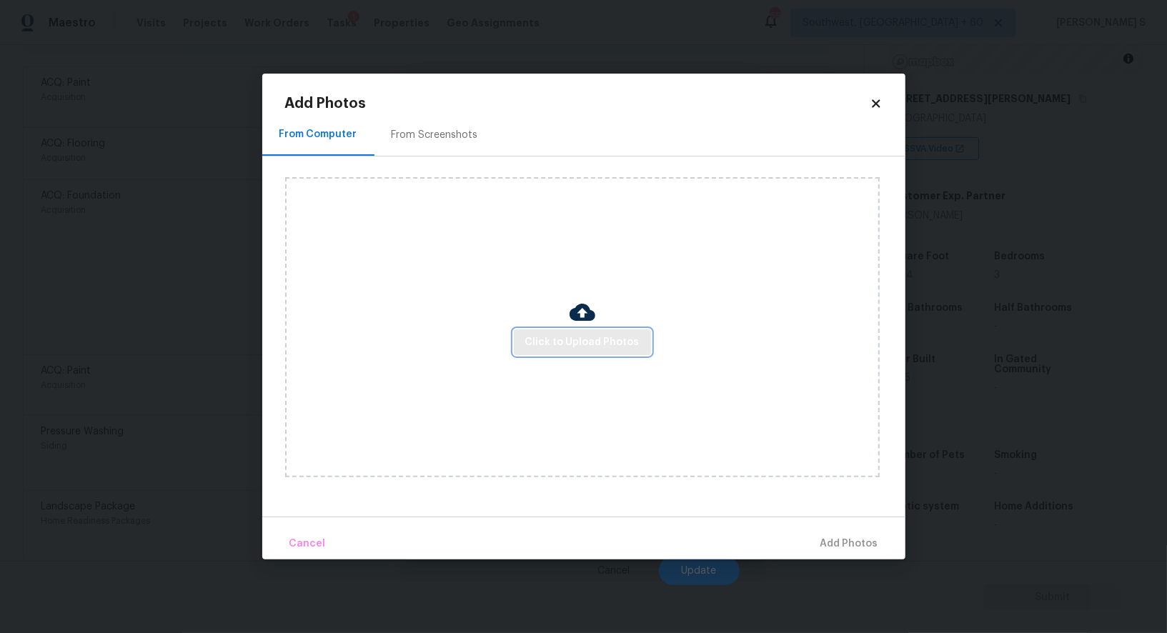
click at [583, 337] on span "Click to Upload Photos" at bounding box center [582, 343] width 114 height 18
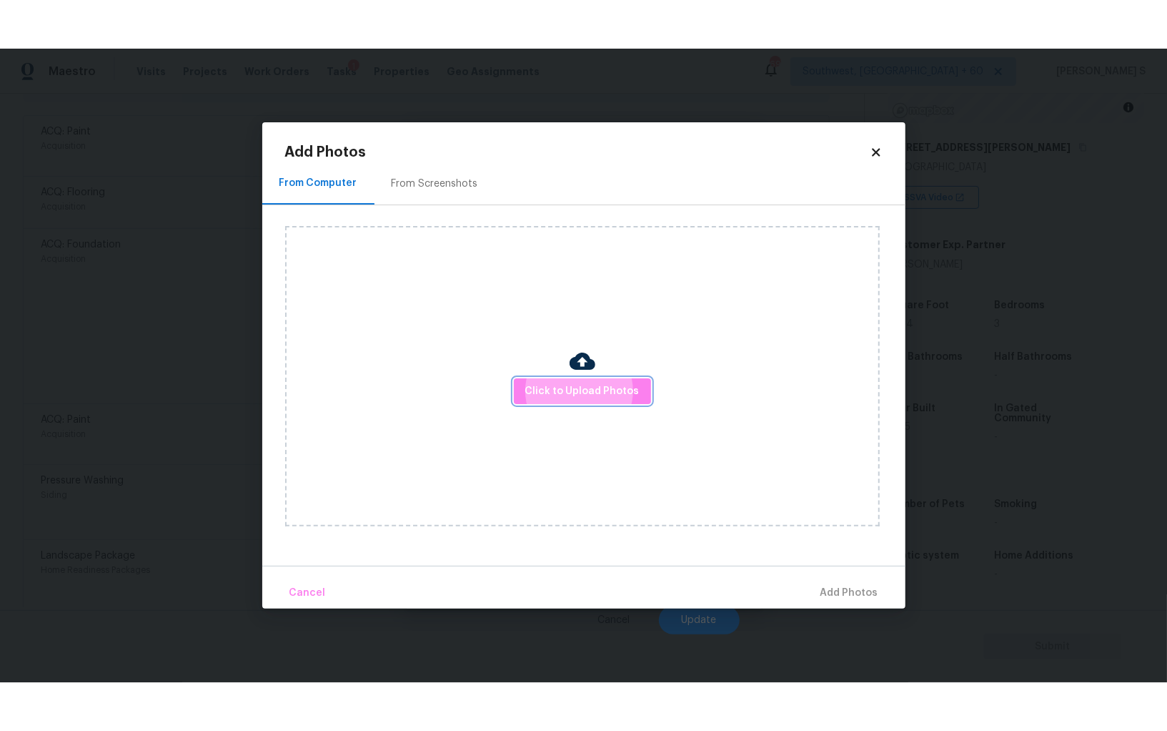
scroll to position [309, 0]
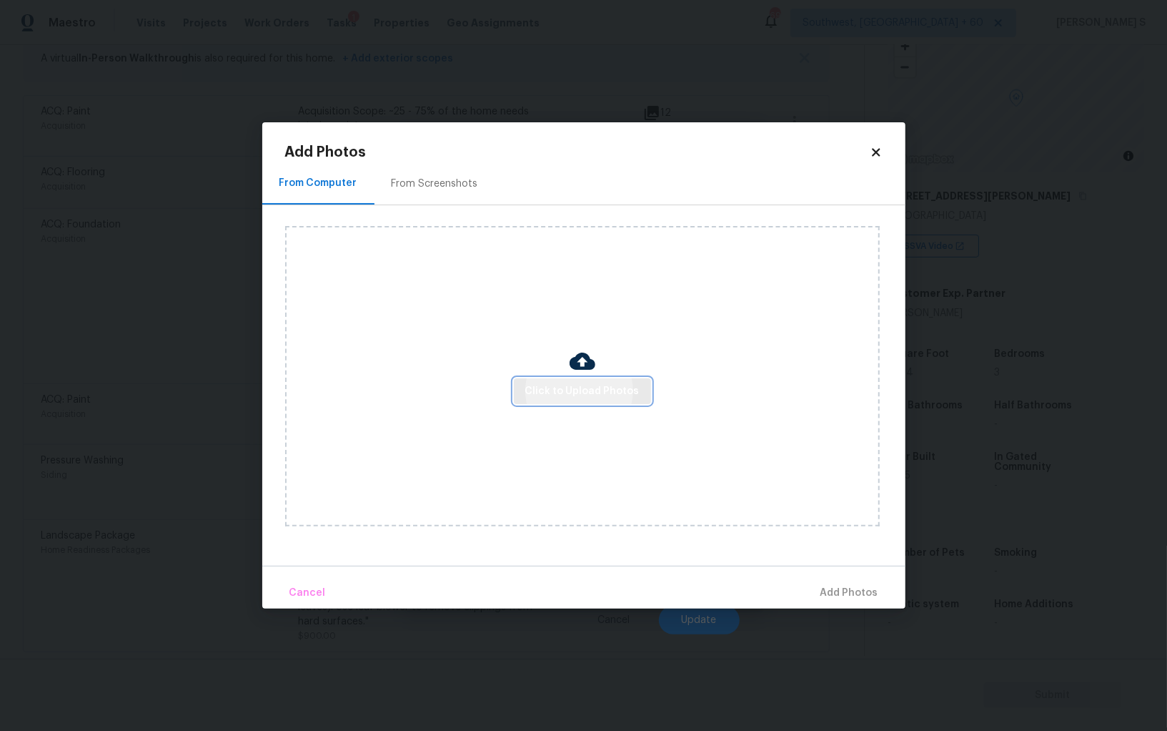
click at [600, 402] on button "Click to Upload Photos" at bounding box center [582, 391] width 137 height 26
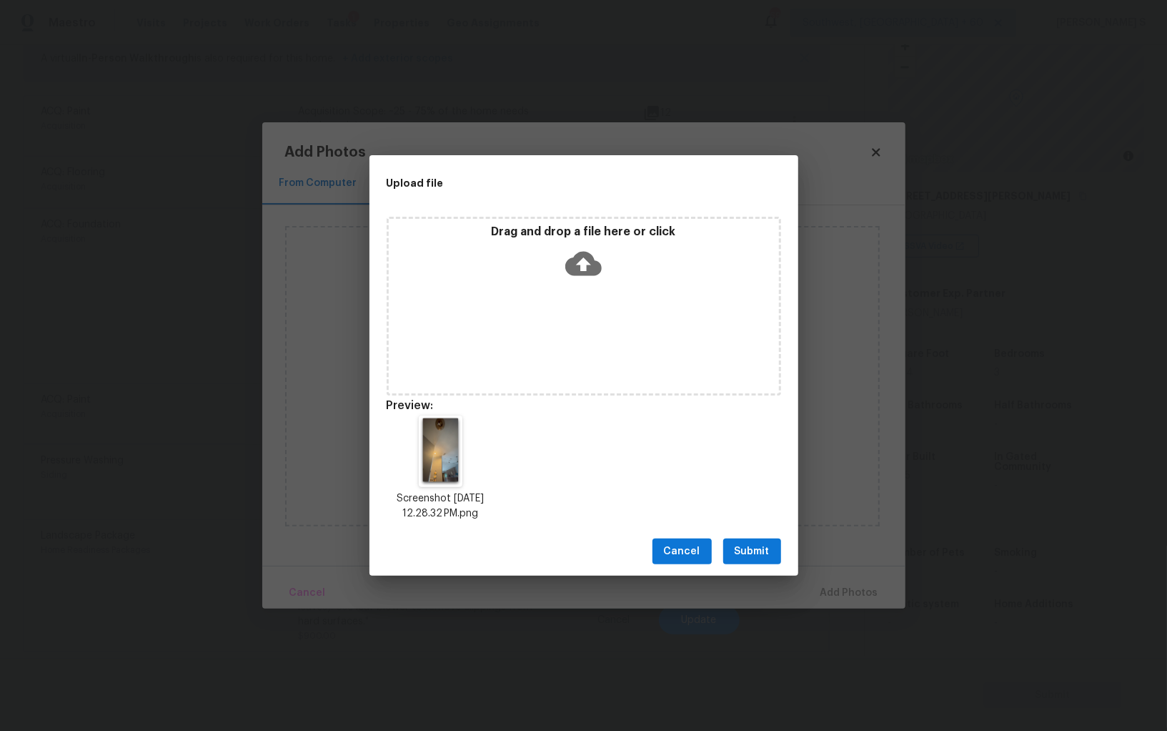
click at [773, 555] on button "Submit" at bounding box center [752, 551] width 58 height 26
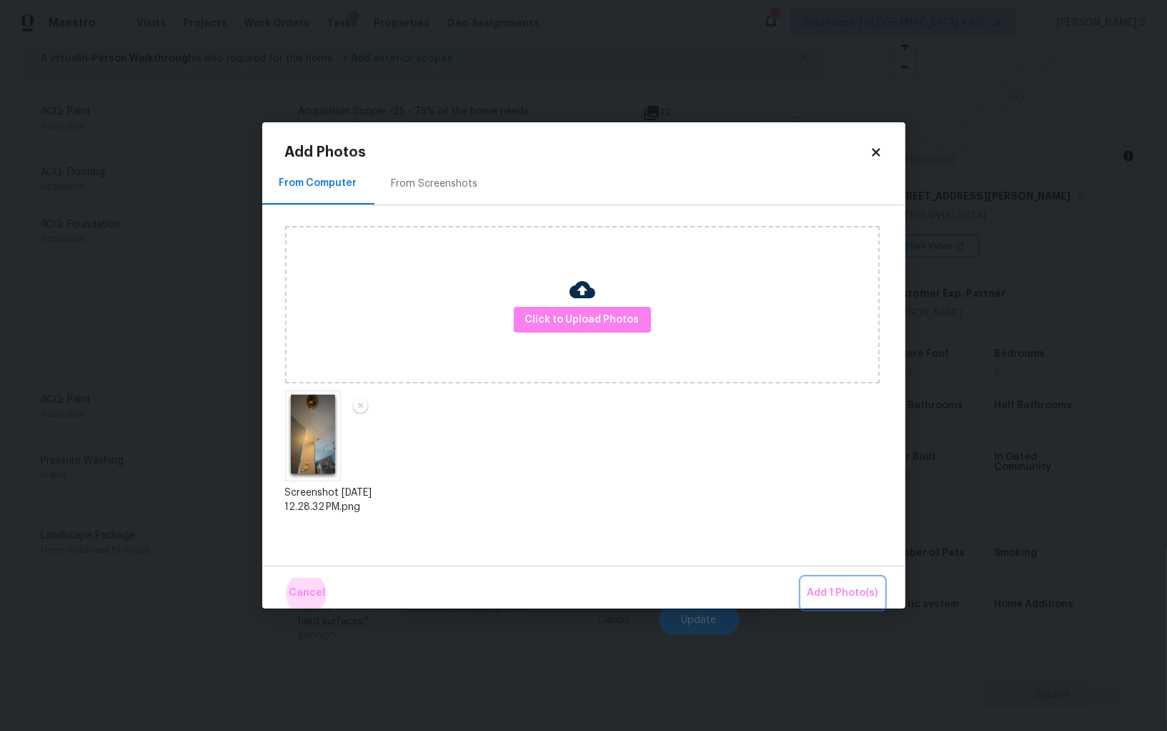
click at [802, 578] on button "Add 1 Photo(s)" at bounding box center [843, 593] width 82 height 31
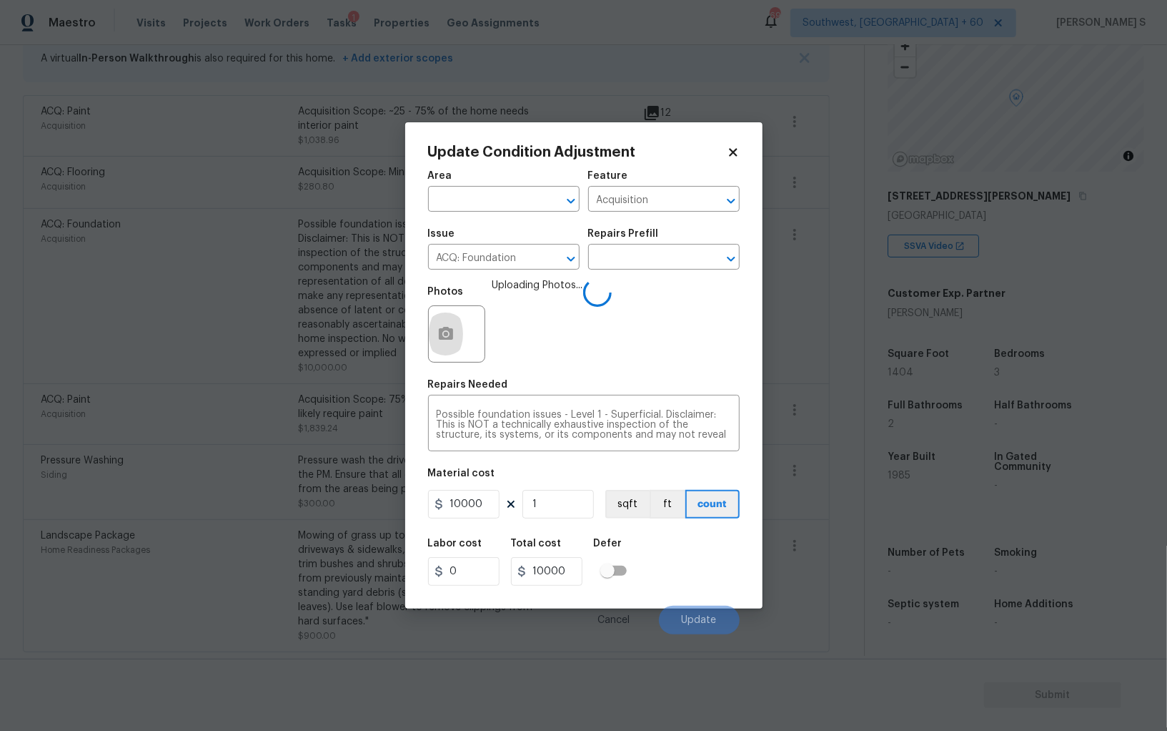
click at [687, 567] on div "Labor cost 0 Total cost 10000 Defer" at bounding box center [584, 562] width 312 height 64
click at [686, 609] on button "Update" at bounding box center [699, 619] width 81 height 29
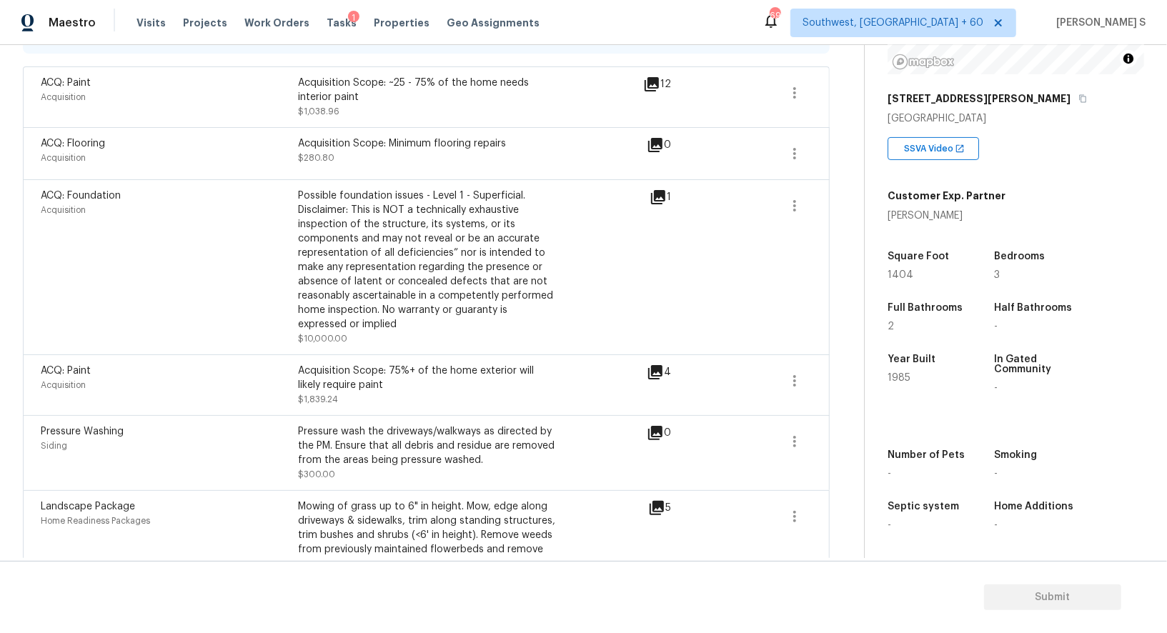
scroll to position [0, 0]
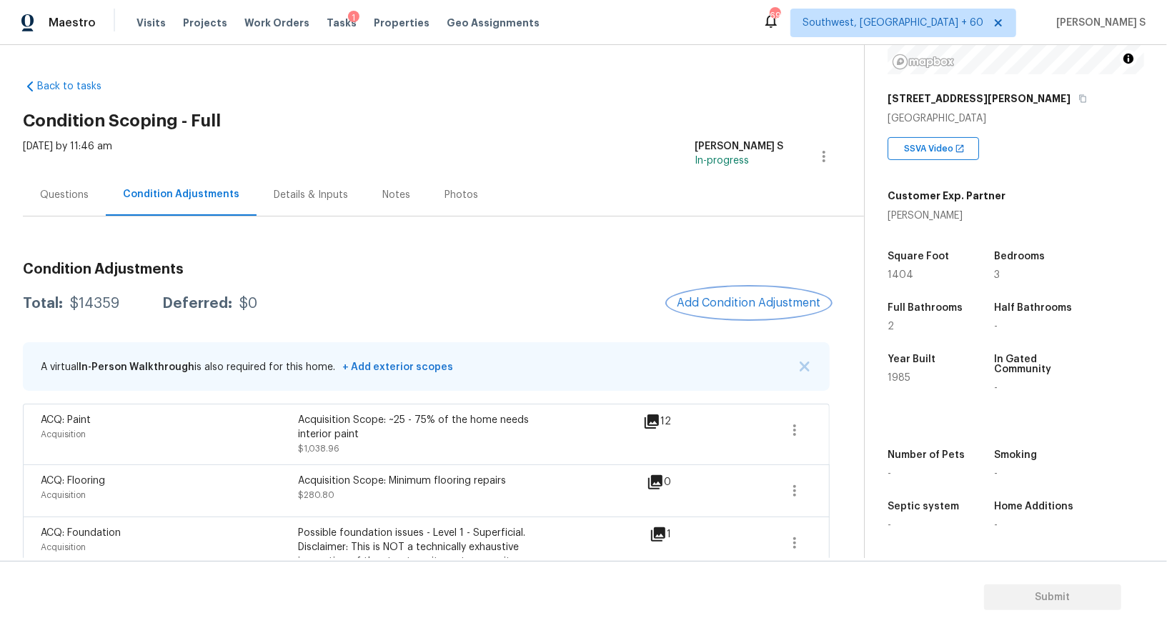
click at [783, 302] on span "Add Condition Adjustment" at bounding box center [749, 303] width 144 height 13
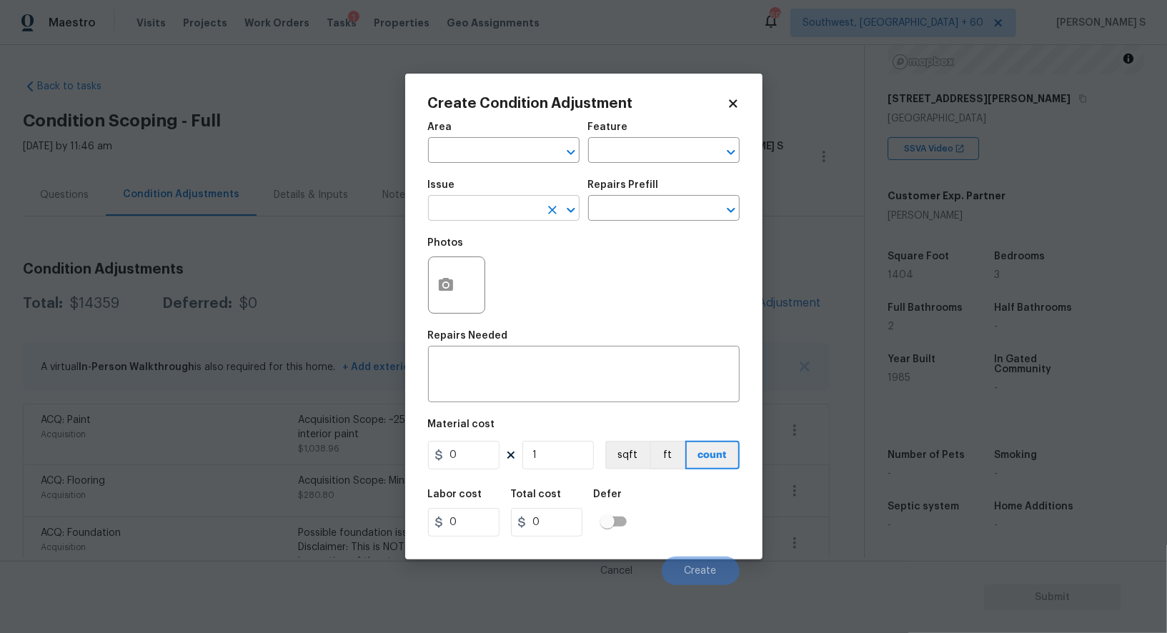
click at [480, 220] on input "text" at bounding box center [484, 210] width 112 height 22
type input "Light Pet Odor"
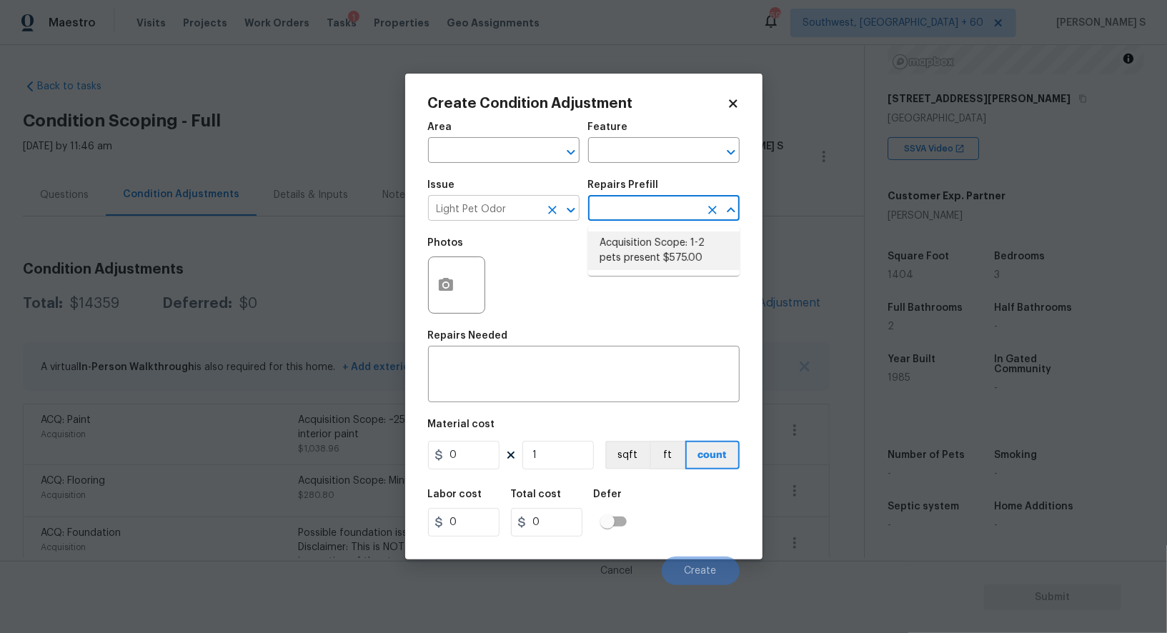
type textarea "Acquisition Scope: 1-2 pets present"
type input "575"
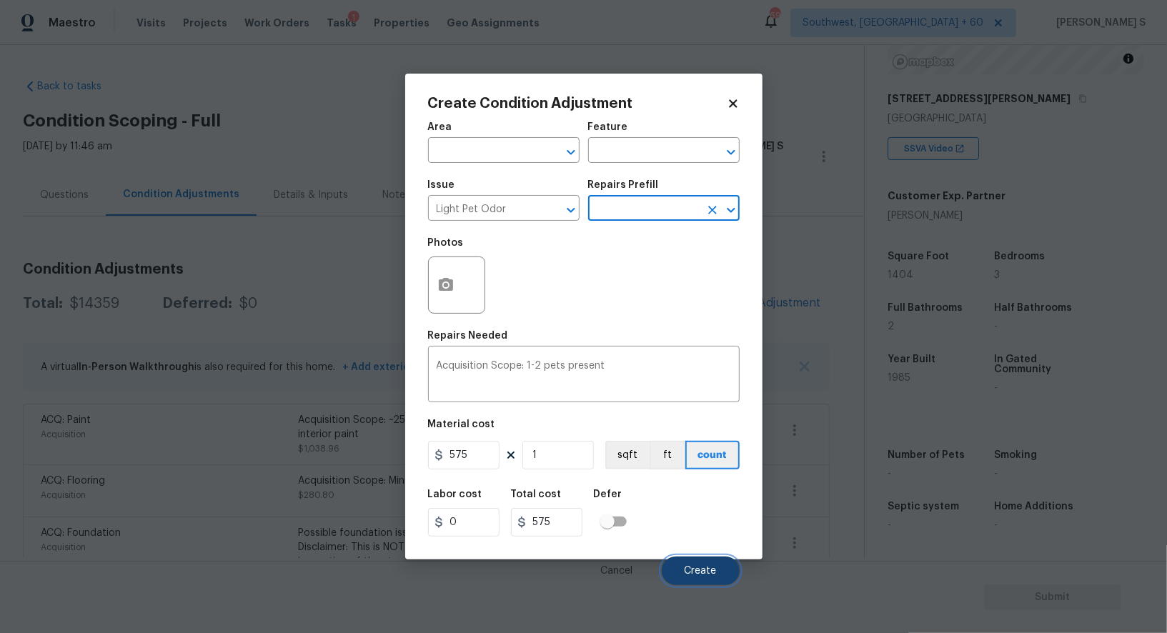
click at [706, 563] on button "Create" at bounding box center [701, 571] width 78 height 29
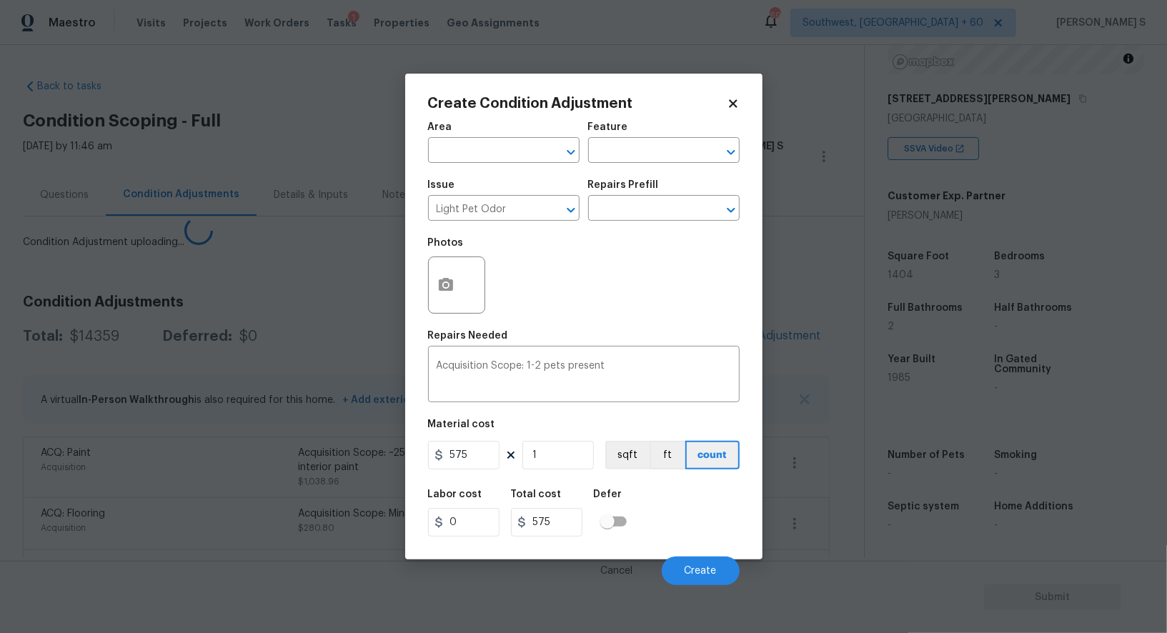
click at [292, 503] on body "Maestro Visits Projects Work Orders Tasks 1 Properties Geo Assignments 698 Sout…" at bounding box center [583, 316] width 1167 height 633
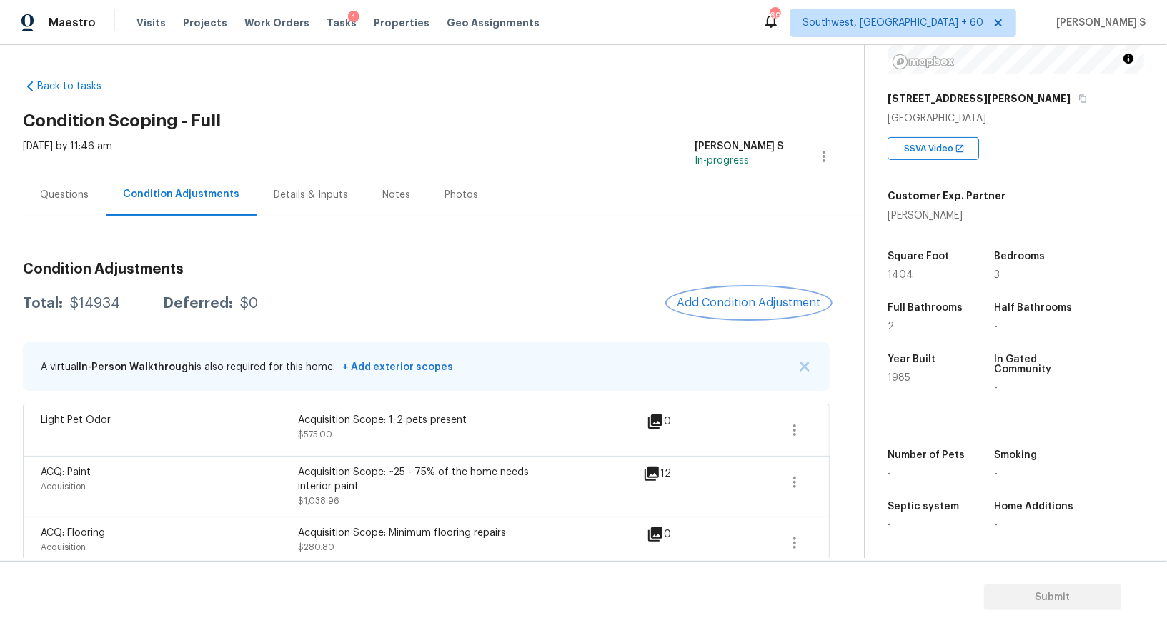
click at [748, 297] on span "Add Condition Adjustment" at bounding box center [749, 303] width 144 height 13
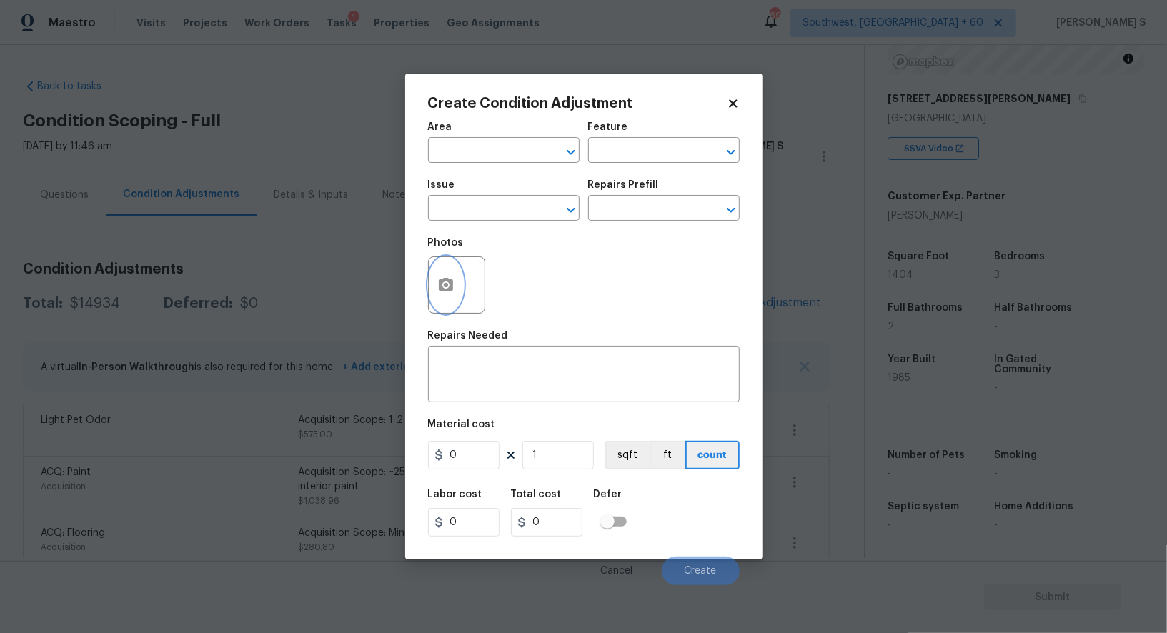
click at [452, 293] on icon "button" at bounding box center [445, 285] width 17 height 17
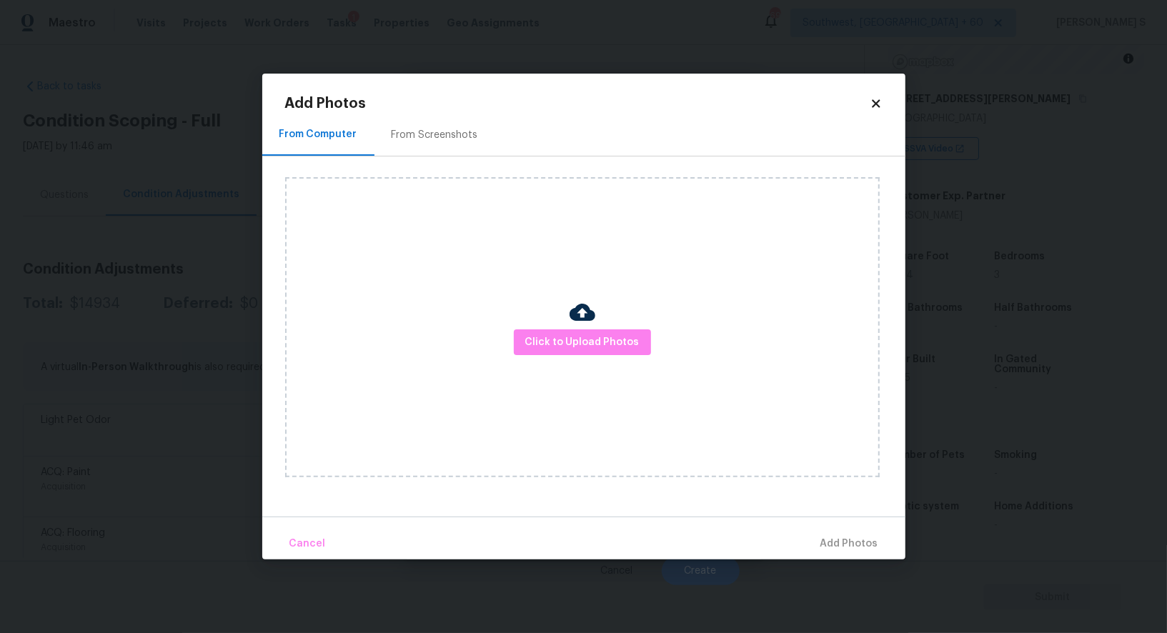
click at [422, 134] on div "From Screenshots" at bounding box center [435, 135] width 86 height 14
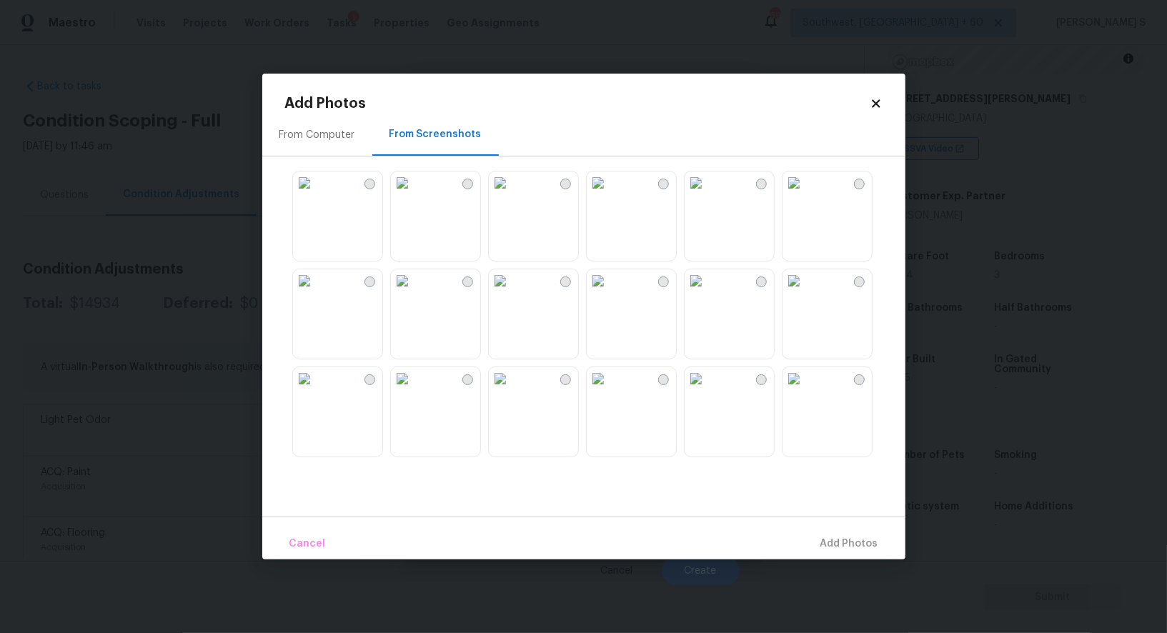
click at [512, 194] on img at bounding box center [500, 183] width 23 height 23
click at [512, 292] on img at bounding box center [500, 280] width 23 height 23
click at [610, 182] on img at bounding box center [598, 183] width 23 height 23
click at [316, 194] on img at bounding box center [304, 183] width 23 height 23
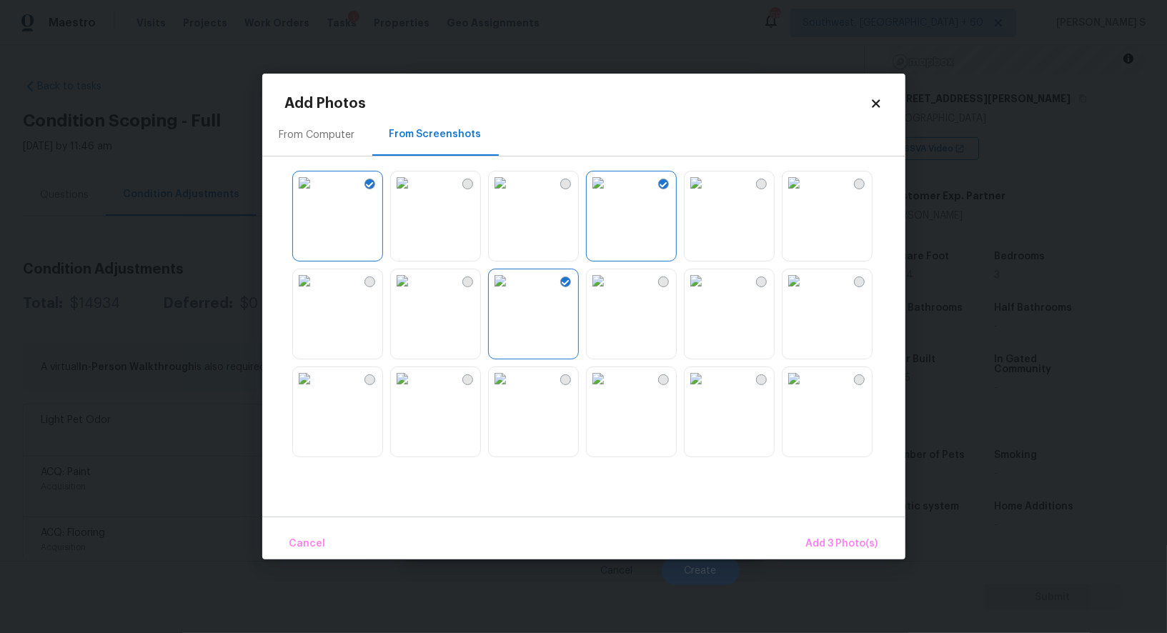
click at [316, 292] on img at bounding box center [304, 280] width 23 height 23
click at [316, 390] on img at bounding box center [304, 378] width 23 height 23
click at [610, 390] on img at bounding box center [598, 378] width 23 height 23
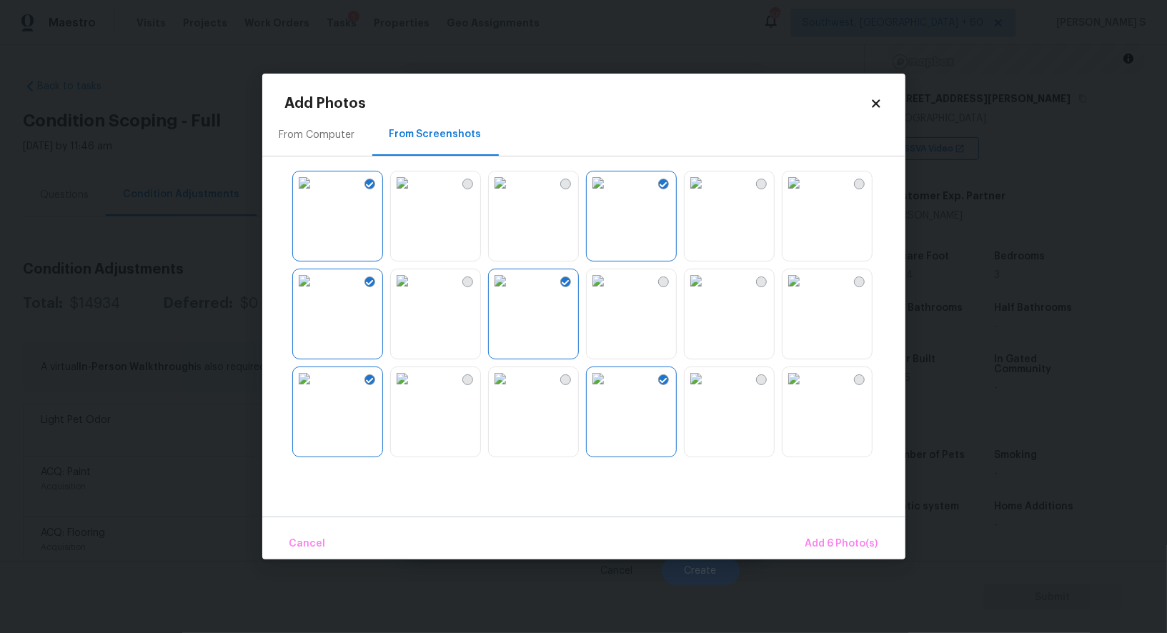
click at [708, 390] on img at bounding box center [696, 378] width 23 height 23
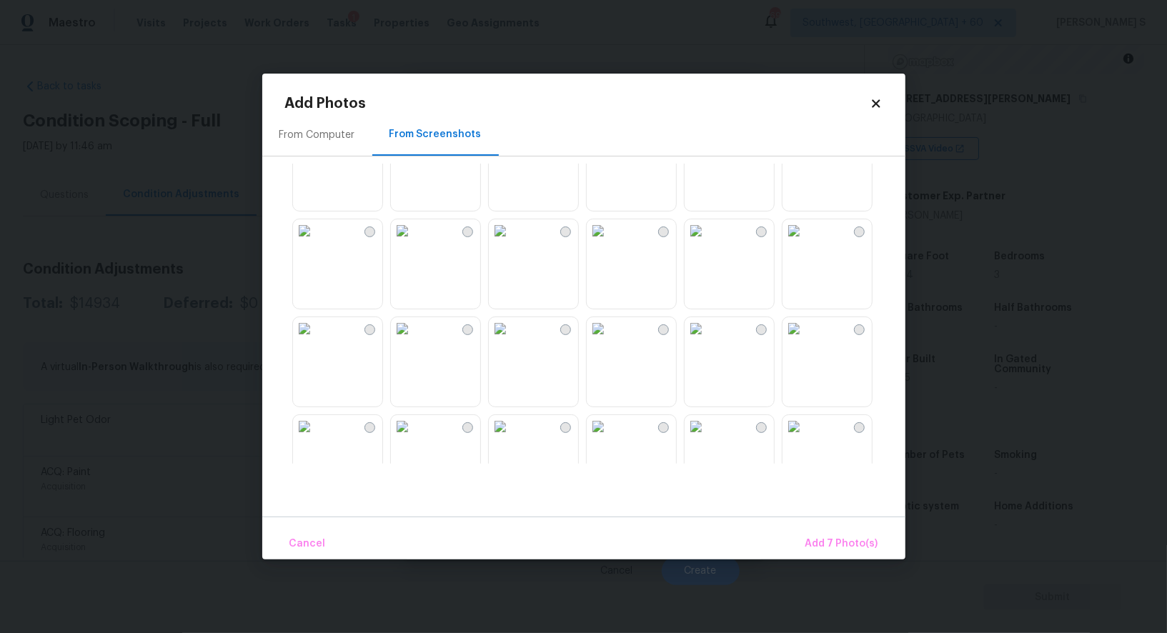
scroll to position [1195, 0]
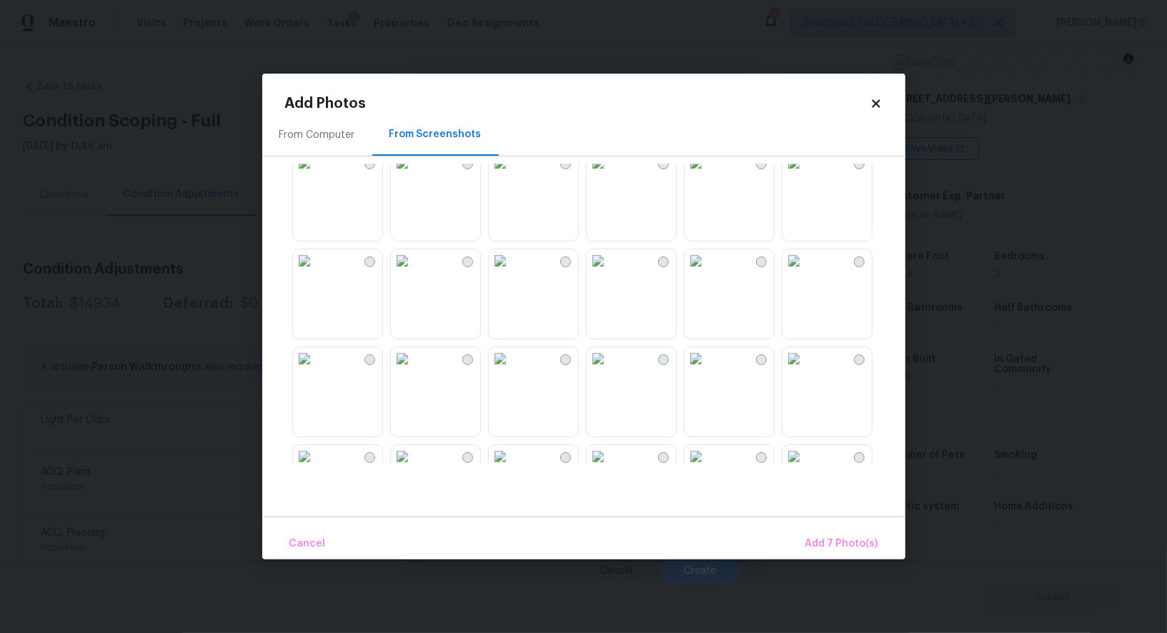
click at [708, 272] on img at bounding box center [696, 260] width 23 height 23
click at [708, 370] on img at bounding box center [696, 358] width 23 height 23
click at [849, 550] on span "Add 9 Photo(s)" at bounding box center [842, 544] width 73 height 18
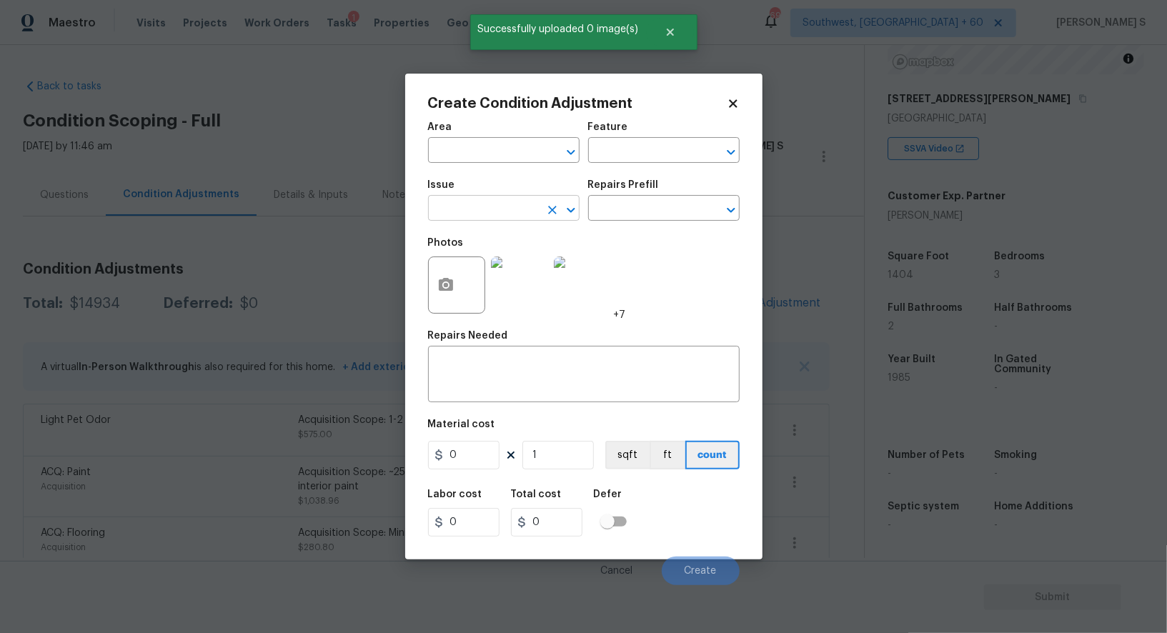
click at [489, 204] on input "text" at bounding box center [484, 210] width 112 height 22
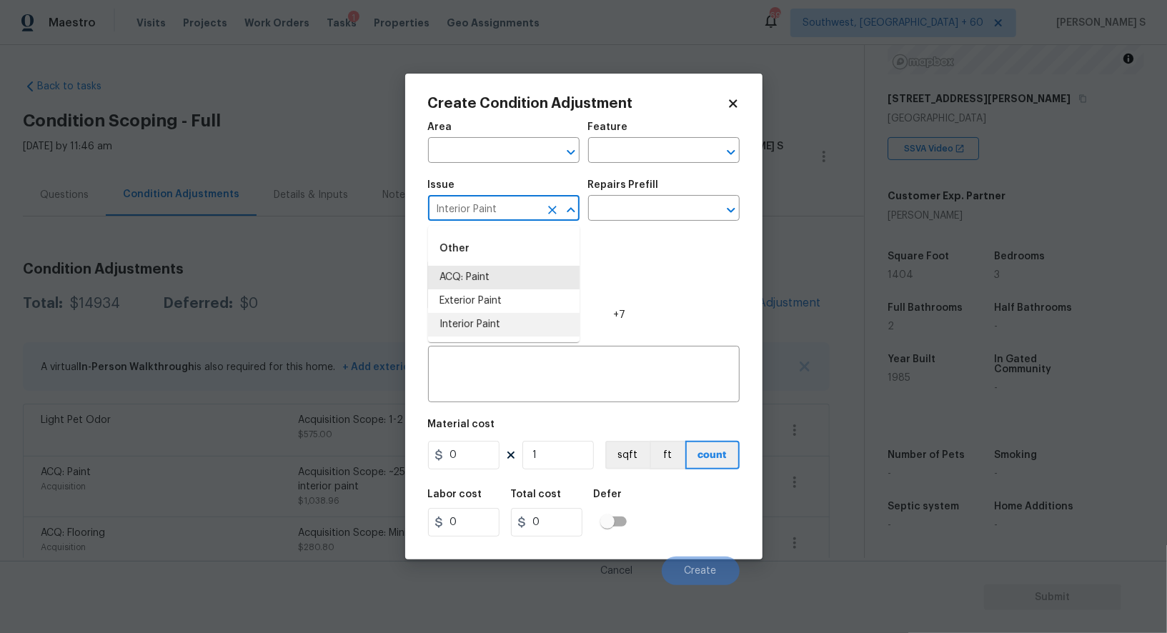
type input "Interior Paint"
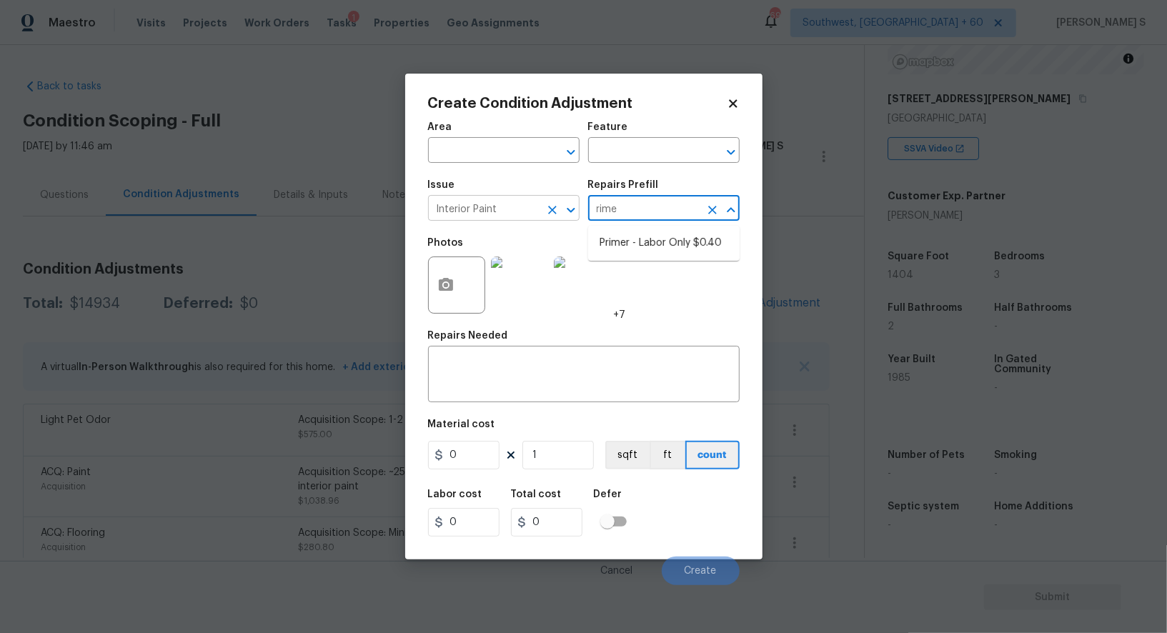
type input "rimer"
type input "Overall Paint"
type textarea "Interior primer - PRIMER PROVIDED BY OPENDOOR - All nails, screws, drywall anch…"
type input "0.4"
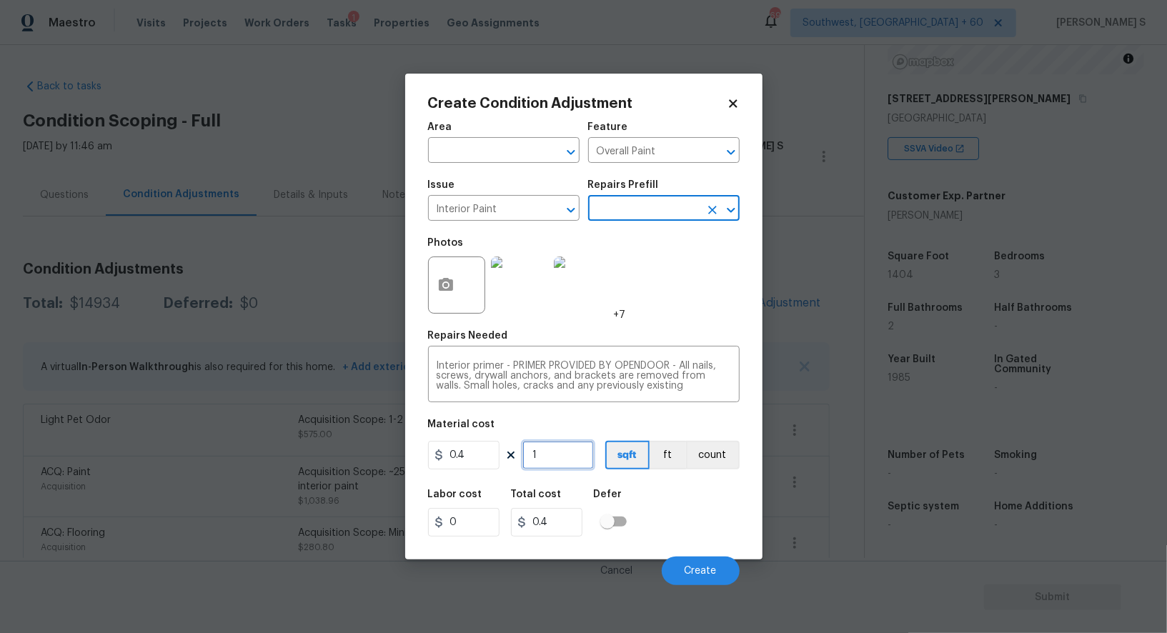
click at [548, 451] on input "1" at bounding box center [558, 455] width 71 height 29
paste input "404"
type input "1404"
type input "561.6"
type input "1404"
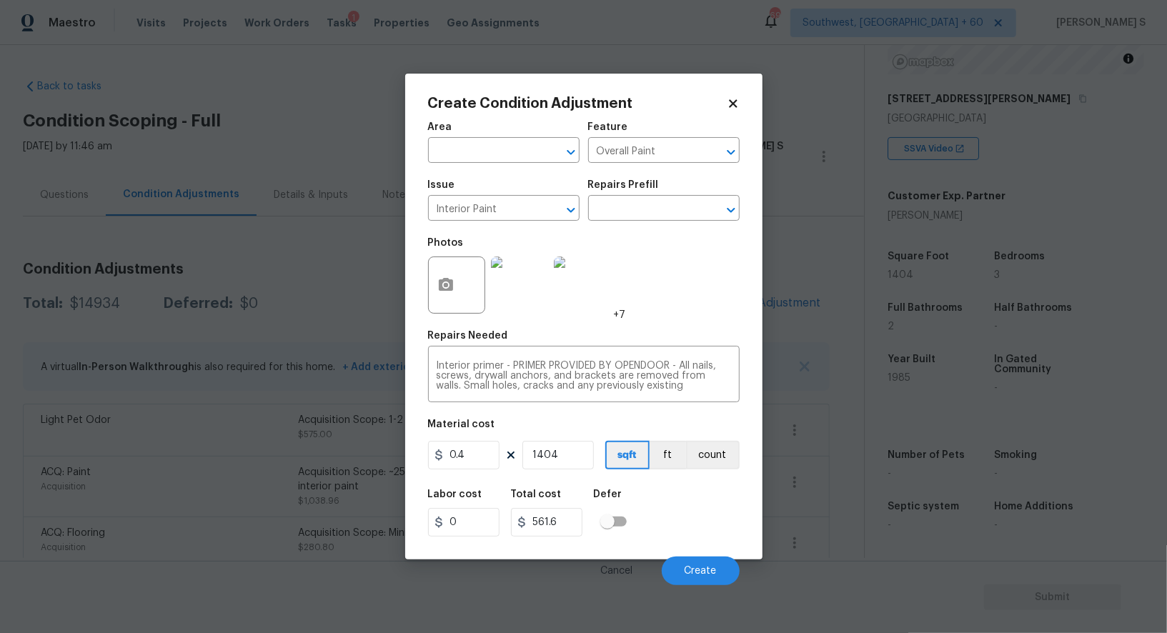
click at [664, 513] on div "Labor cost 0 Total cost 561.6 Defer" at bounding box center [584, 513] width 312 height 64
click at [708, 573] on span "Create" at bounding box center [701, 571] width 32 height 11
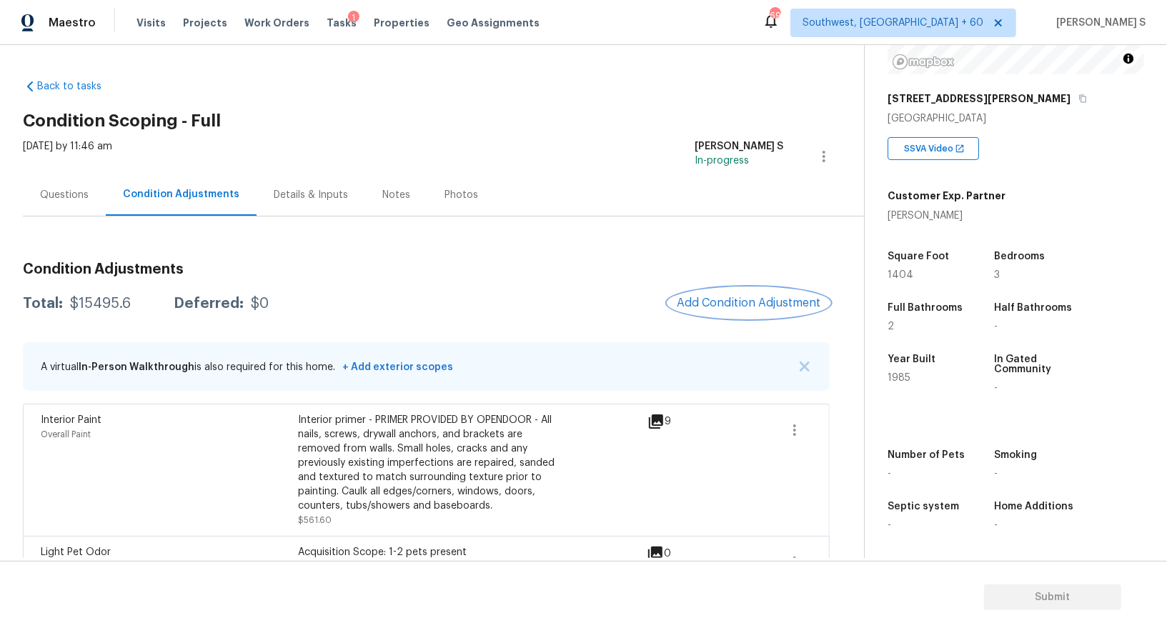
click at [726, 309] on span "Add Condition Adjustment" at bounding box center [749, 303] width 144 height 13
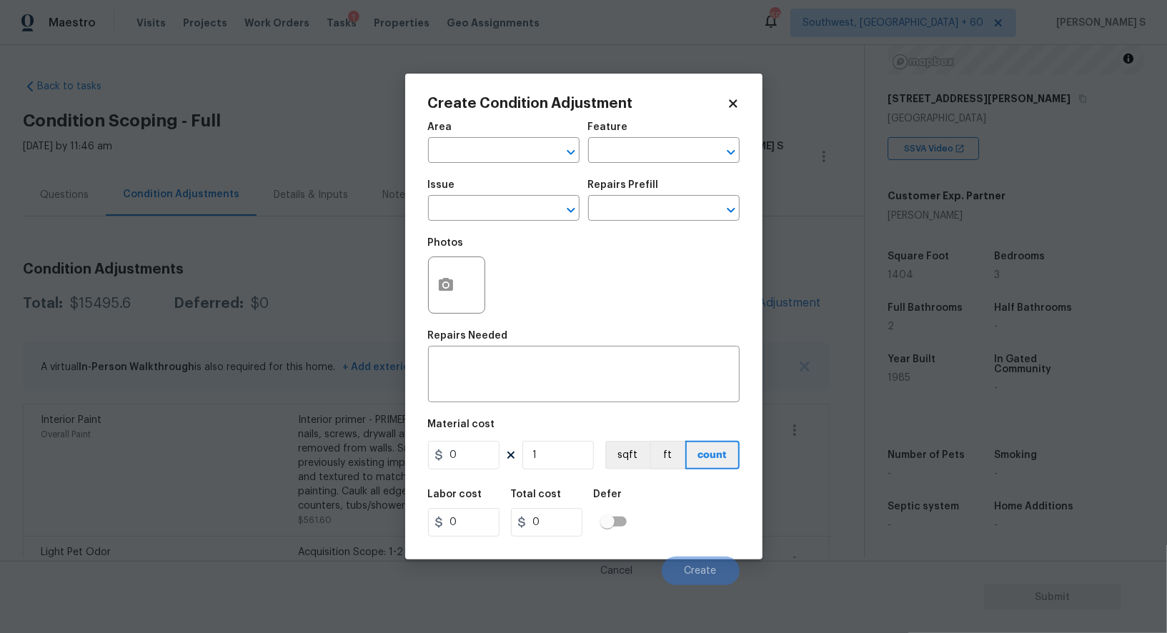
click at [428, 302] on div at bounding box center [456, 285] width 57 height 57
click at [452, 291] on icon "button" at bounding box center [446, 284] width 14 height 13
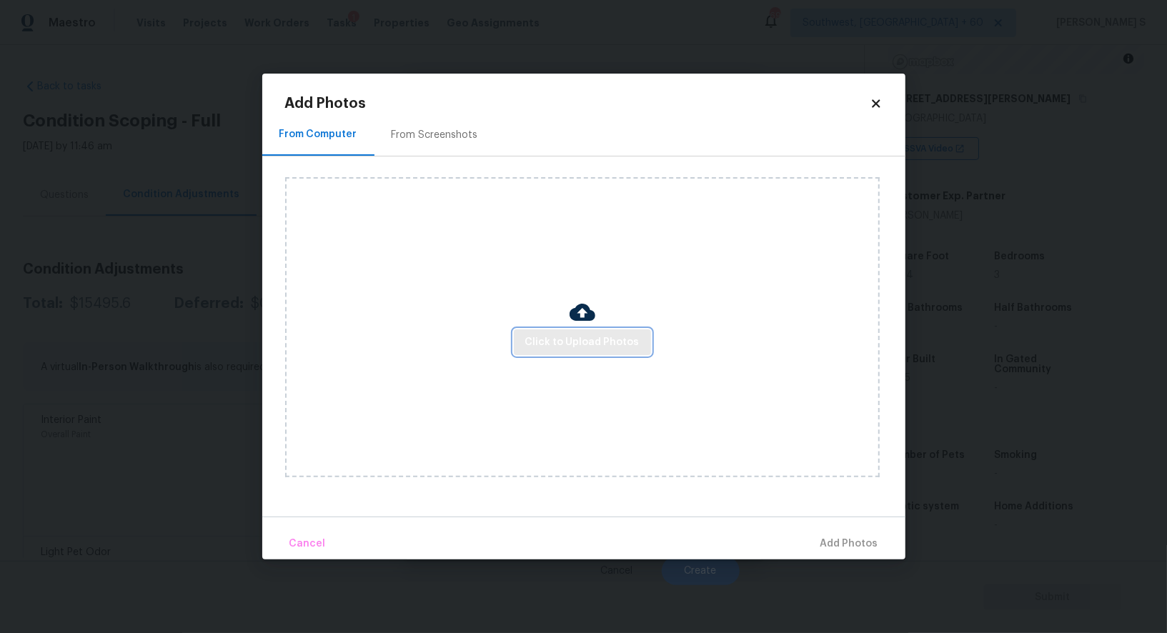
click at [593, 350] on span "Click to Upload Photos" at bounding box center [582, 343] width 114 height 18
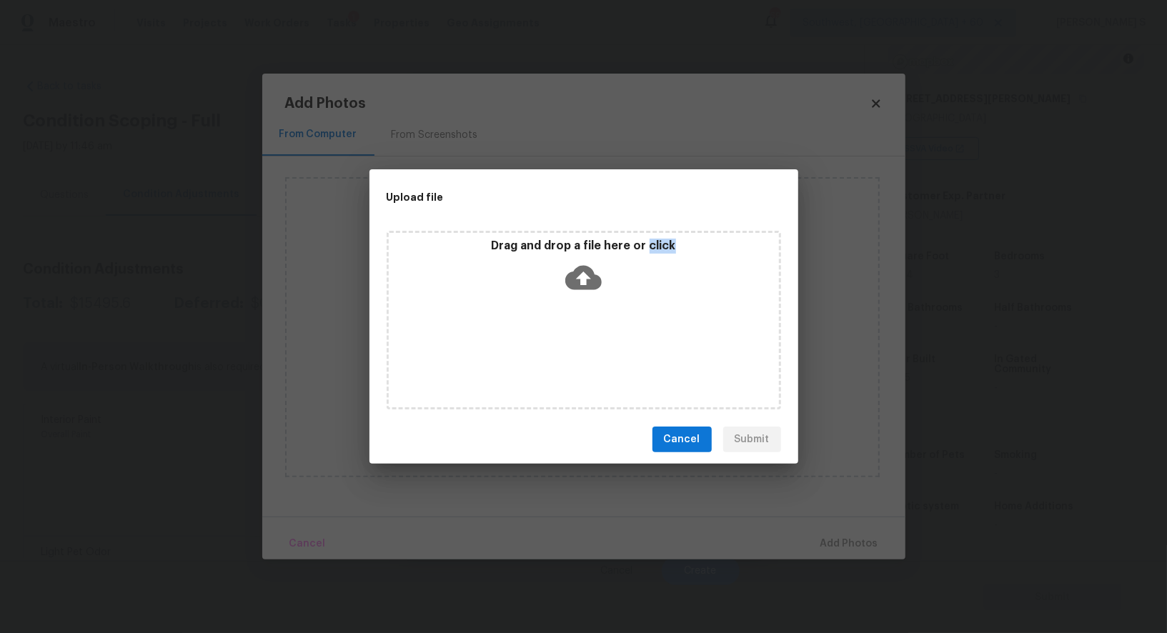
click at [593, 350] on div "Drag and drop a file here or click" at bounding box center [584, 320] width 395 height 179
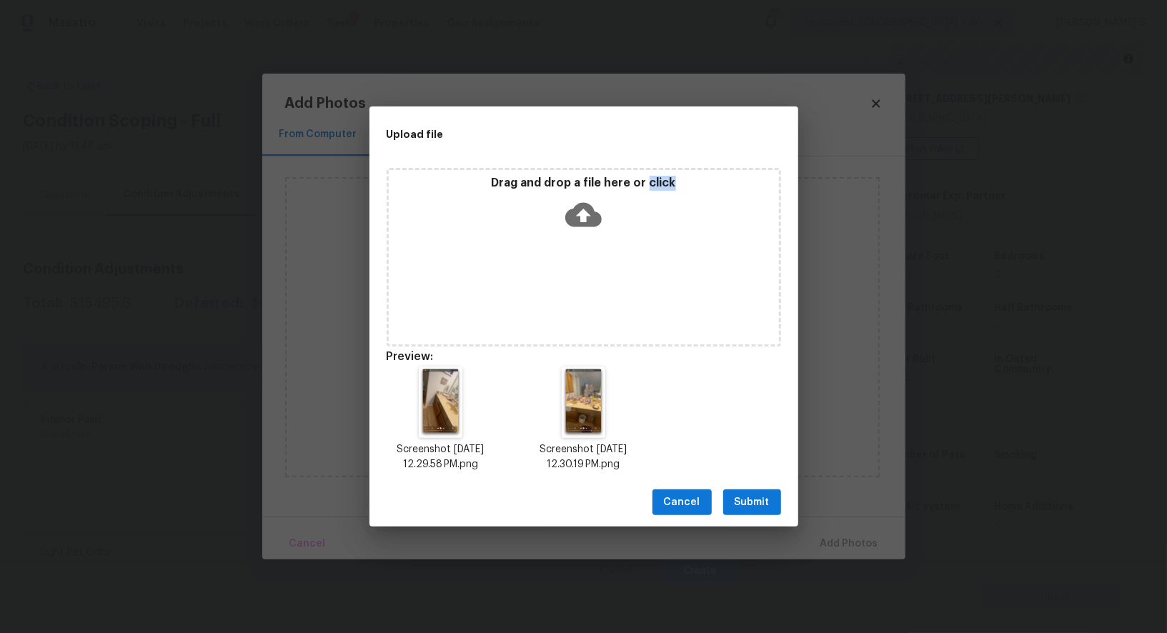
click at [763, 491] on button "Submit" at bounding box center [752, 503] width 58 height 26
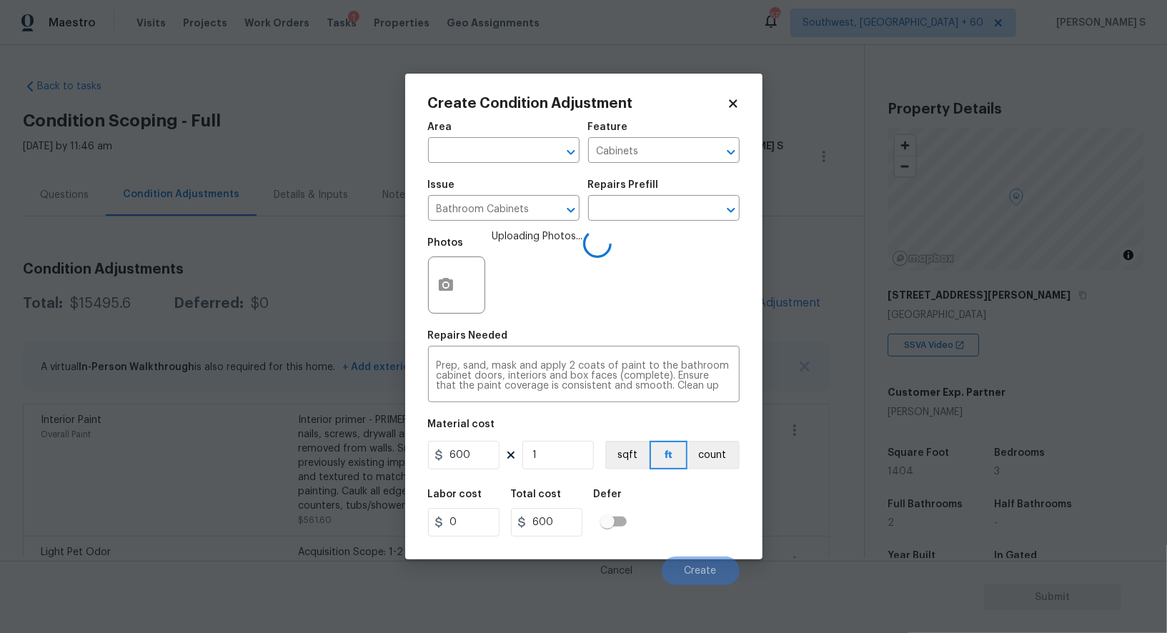
scroll to position [197, 0]
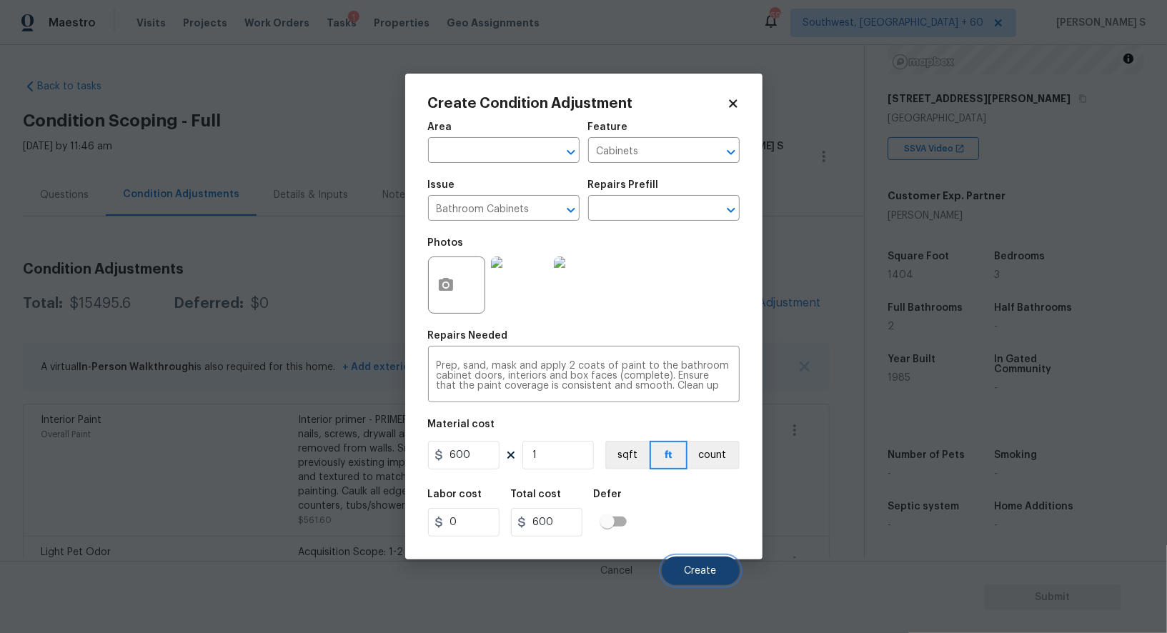
click at [687, 568] on span "Create" at bounding box center [701, 571] width 32 height 11
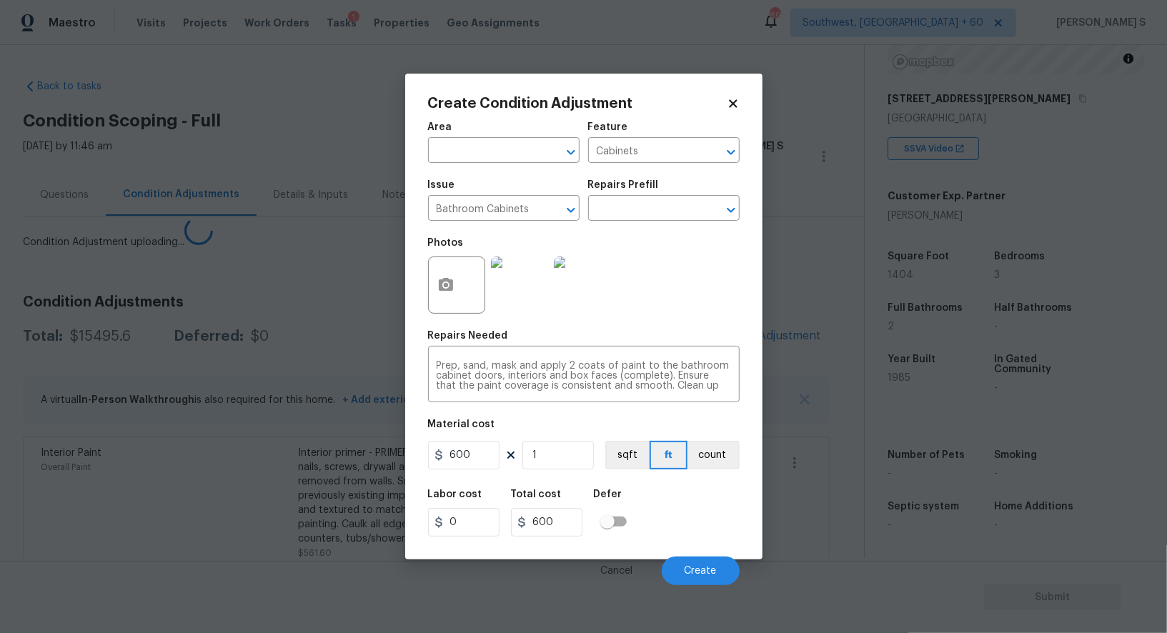
click at [322, 393] on body "Maestro Visits Projects Work Orders Tasks 1 Properties Geo Assignments 697 Sout…" at bounding box center [583, 316] width 1167 height 633
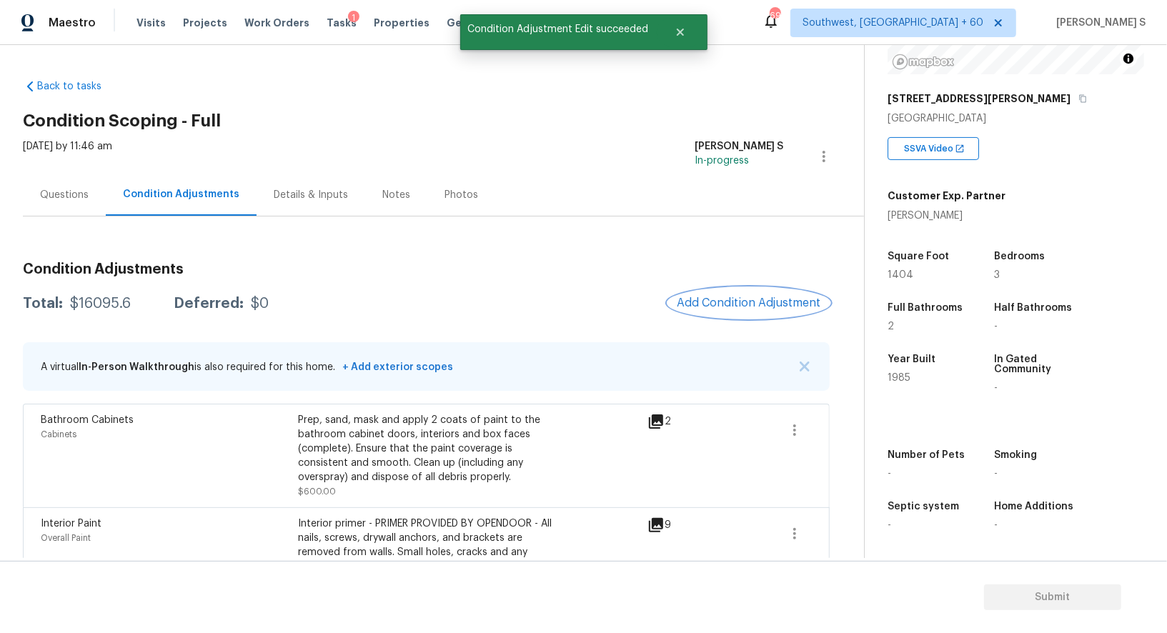
click at [738, 297] on span "Add Condition Adjustment" at bounding box center [749, 303] width 144 height 13
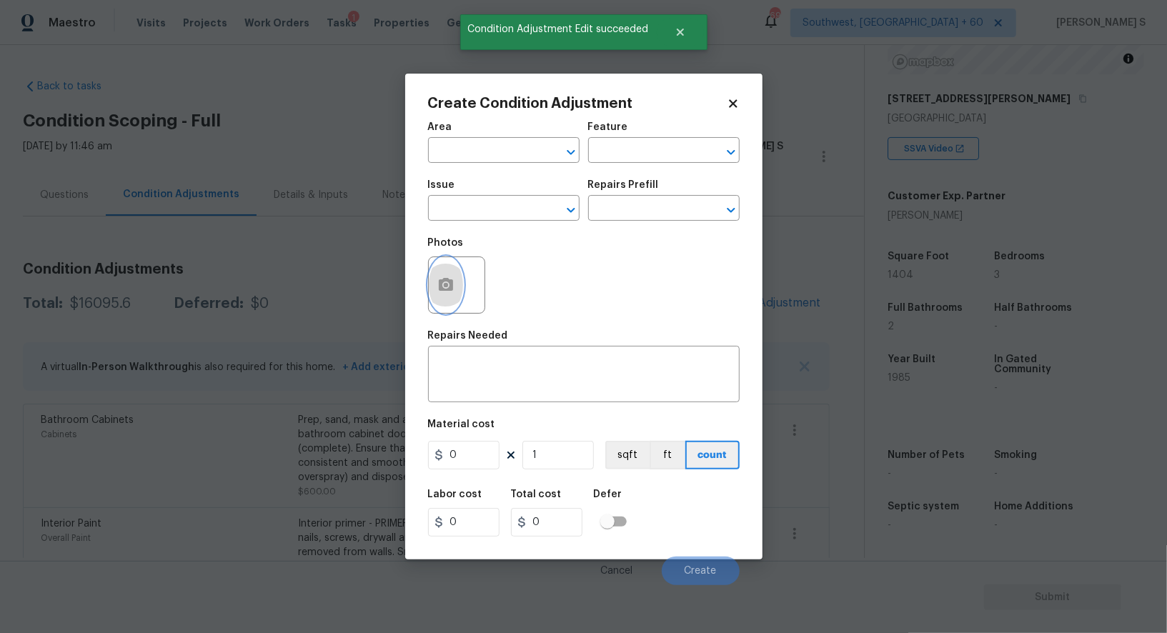
click at [459, 273] on button "button" at bounding box center [446, 285] width 34 height 56
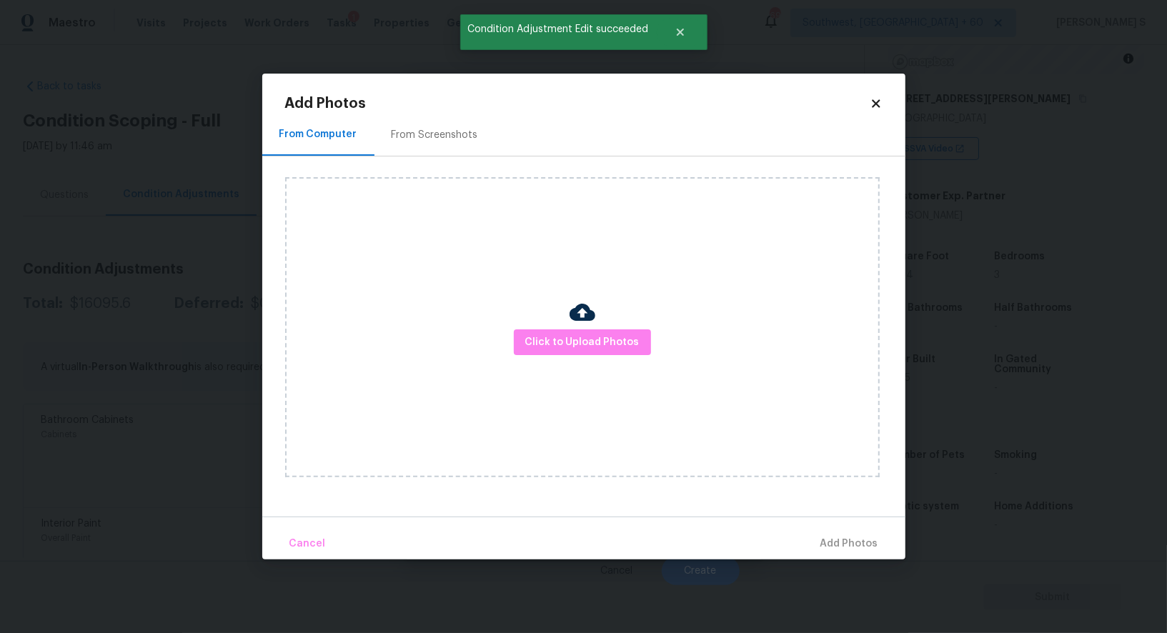
click at [562, 328] on div "Click to Upload Photos" at bounding box center [582, 327] width 595 height 300
click at [563, 332] on button "Click to Upload Photos" at bounding box center [582, 343] width 137 height 26
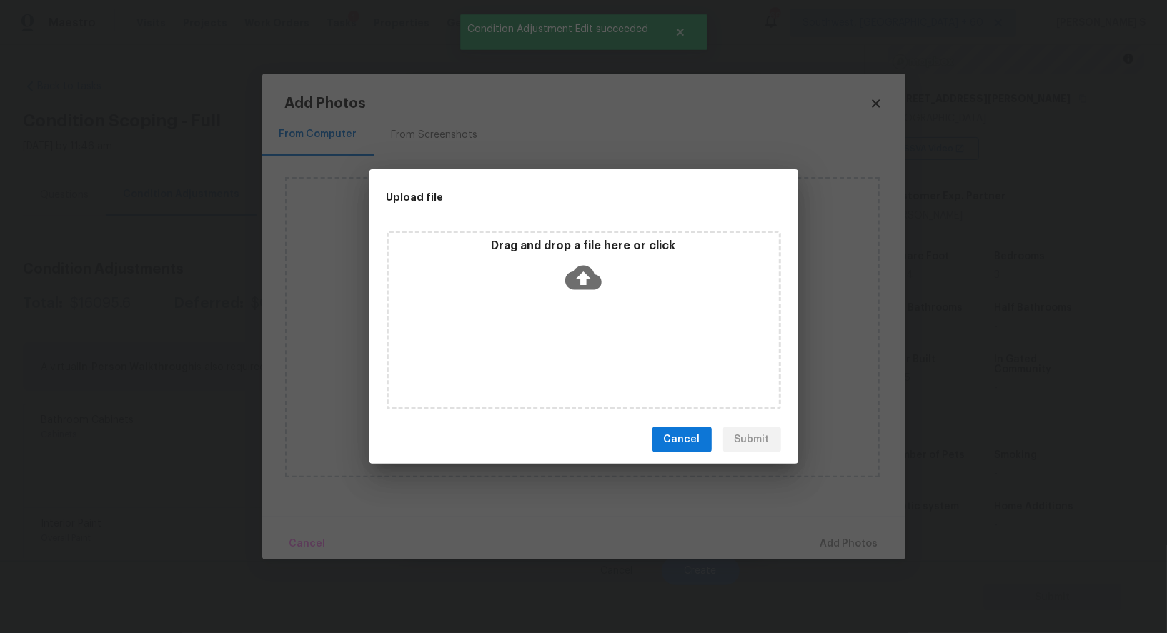
click at [563, 332] on div "Drag and drop a file here or click" at bounding box center [584, 320] width 395 height 179
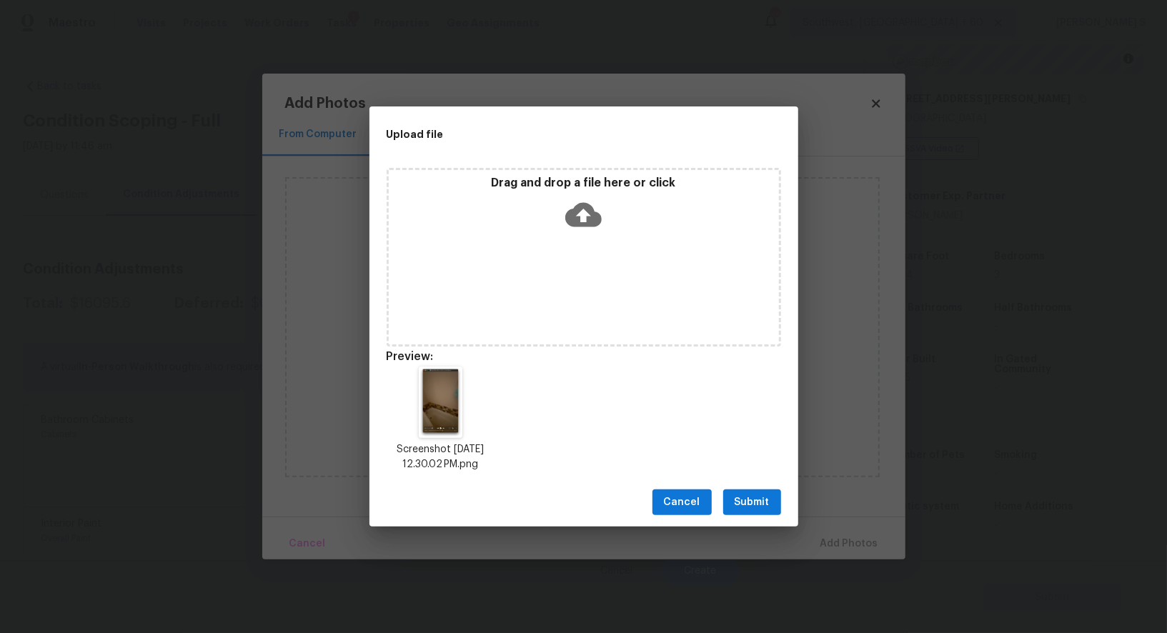
click at [751, 505] on span "Submit" at bounding box center [752, 503] width 35 height 18
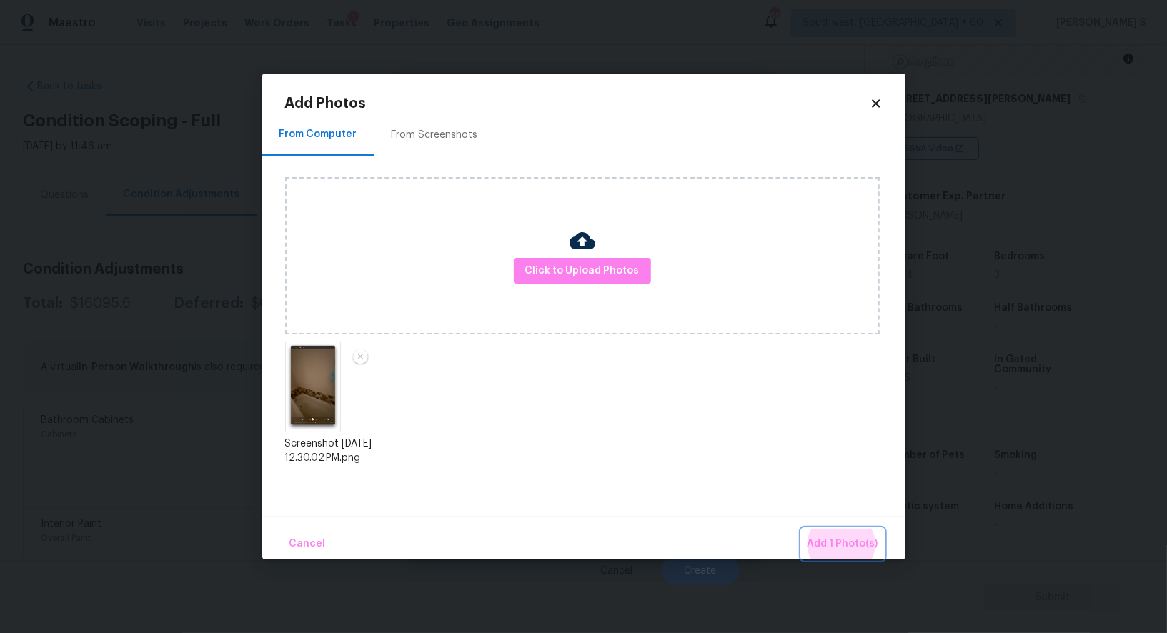
click at [802, 529] on button "Add 1 Photo(s)" at bounding box center [843, 544] width 82 height 31
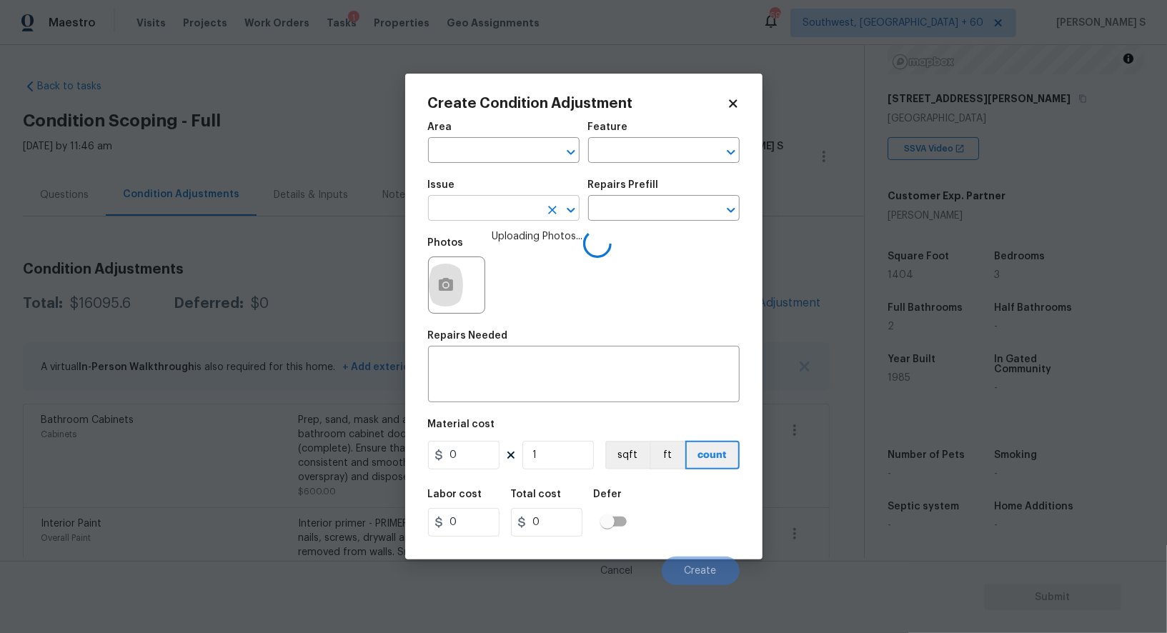
click at [515, 204] on input "text" at bounding box center [484, 210] width 112 height 22
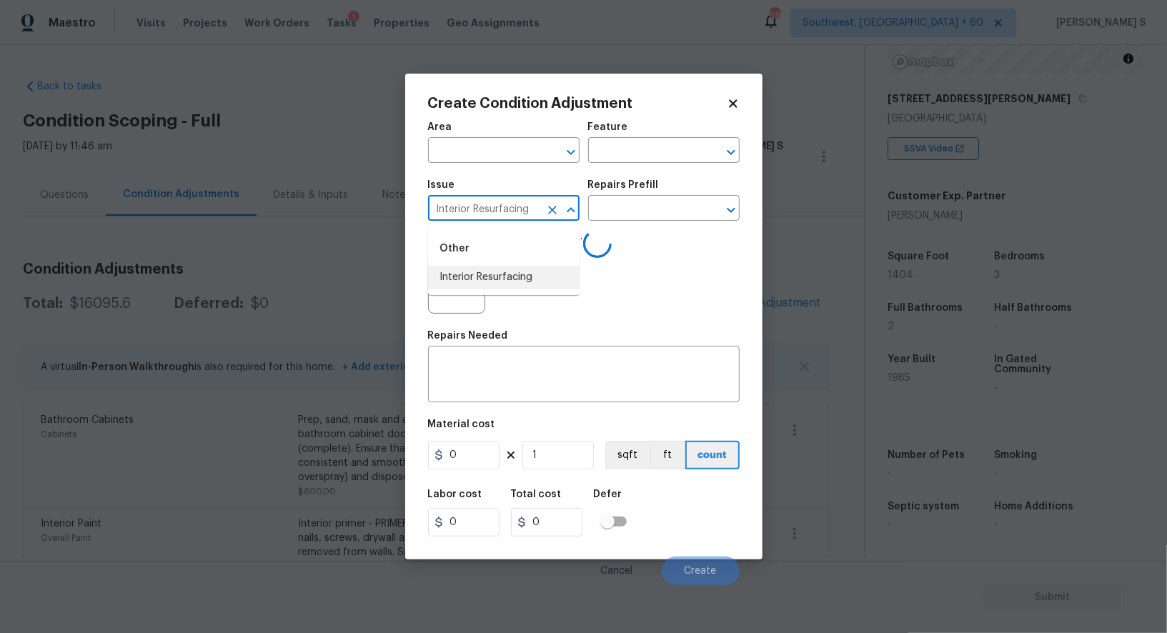
type input "Interior Resurfacing"
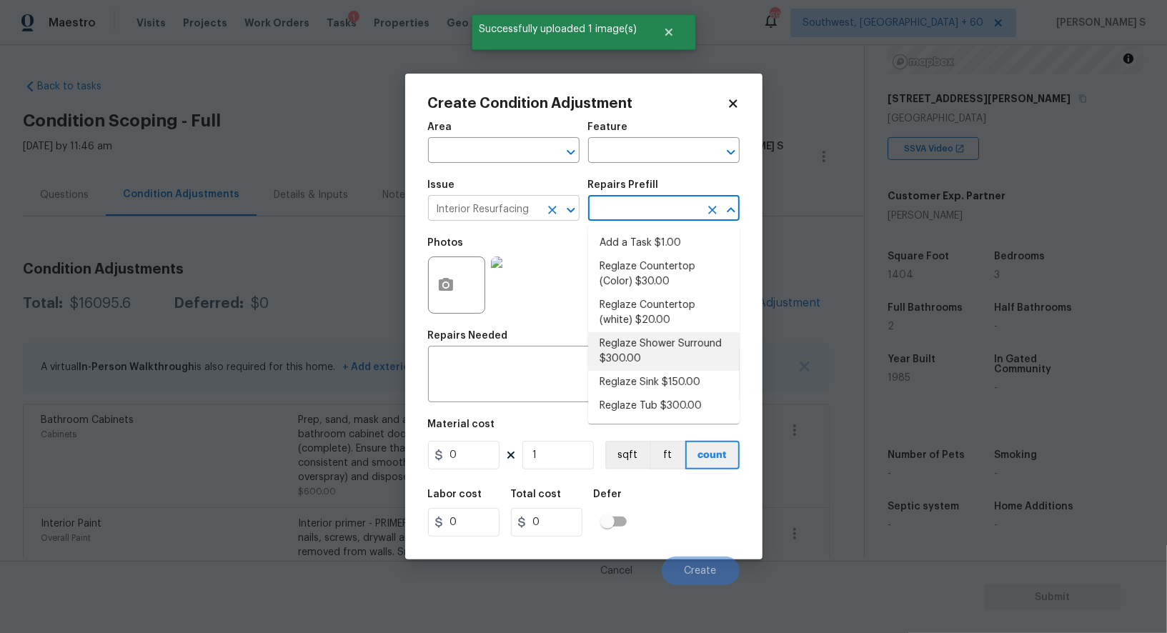
type textarea "Prep, mask, clean and reglaze the fiberglass shower surround (white) both on th…"
type input "300"
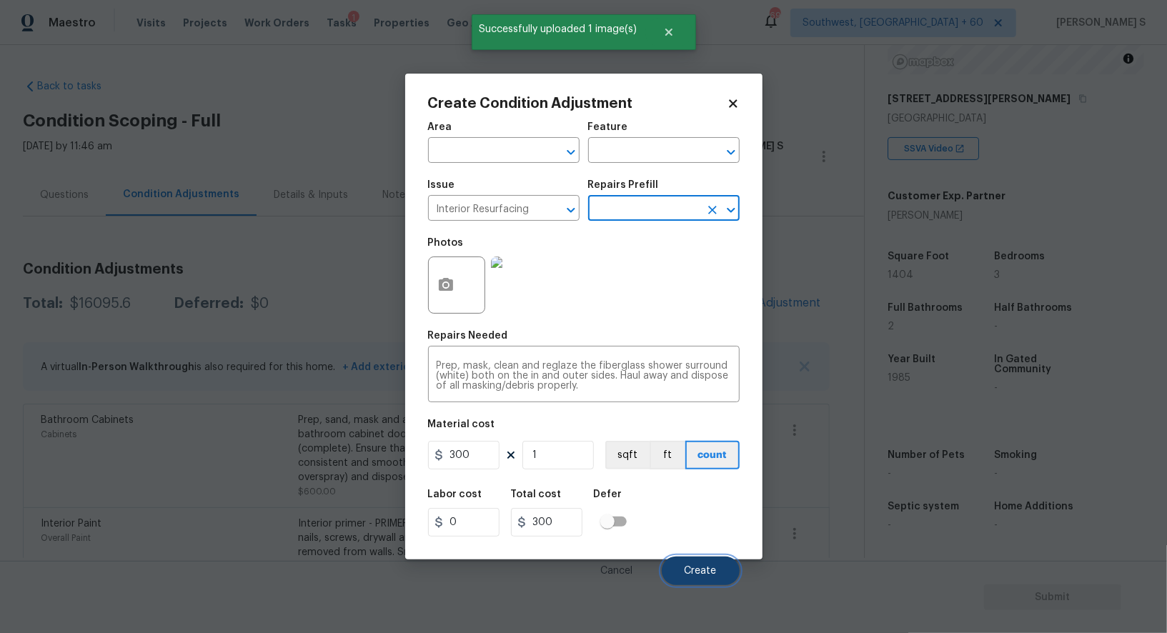
click at [723, 568] on button "Create" at bounding box center [701, 571] width 78 height 29
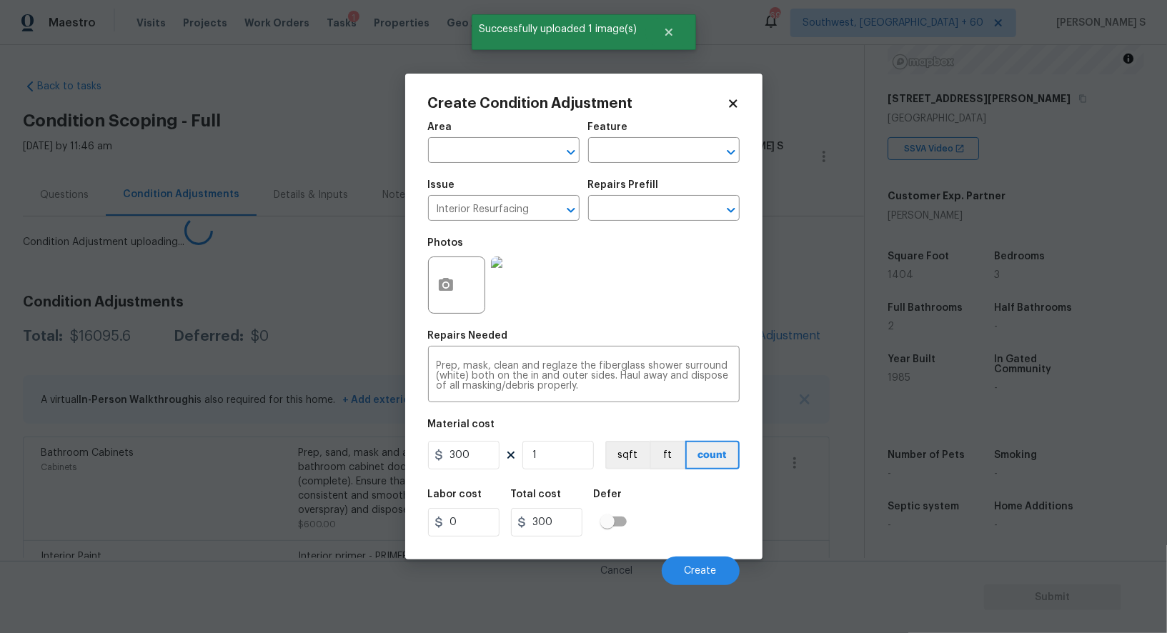
click at [260, 457] on body "Maestro Visits Projects Work Orders Tasks 1 Properties Geo Assignments 697 Sout…" at bounding box center [583, 316] width 1167 height 633
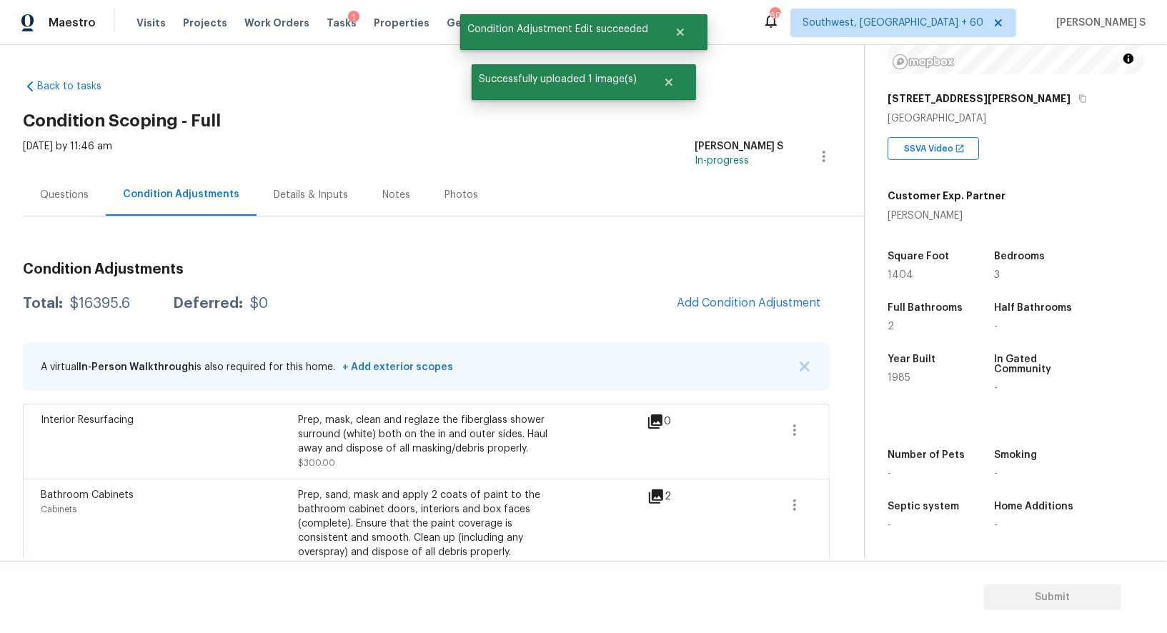
click at [768, 297] on span "Add Condition Adjustment" at bounding box center [749, 303] width 144 height 13
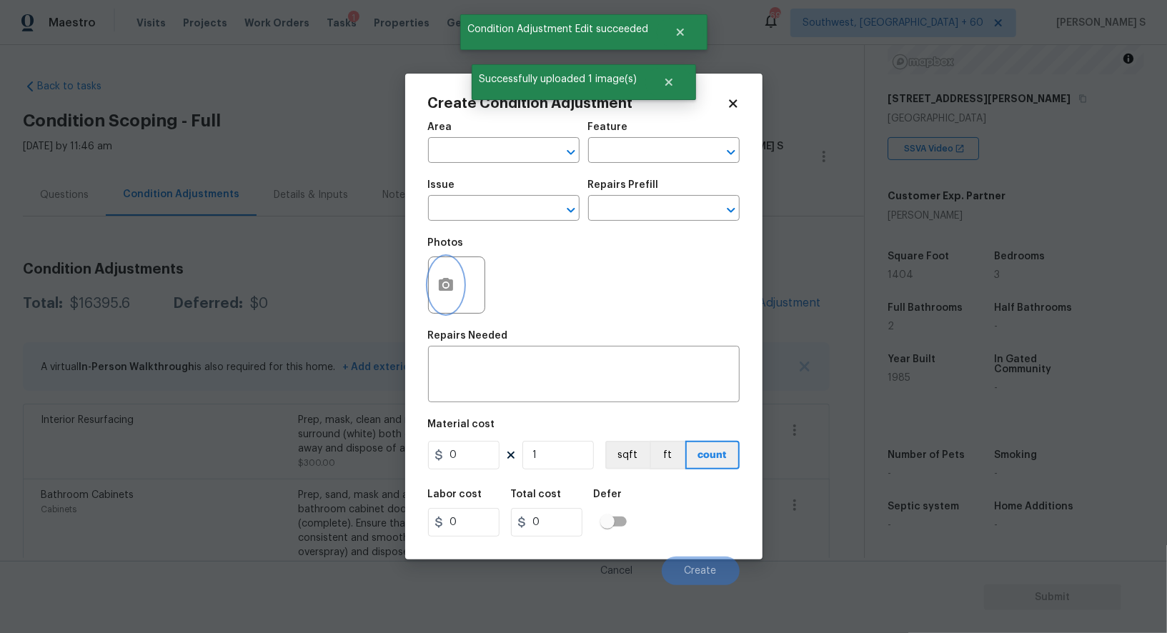
click at [452, 284] on icon "button" at bounding box center [446, 284] width 14 height 13
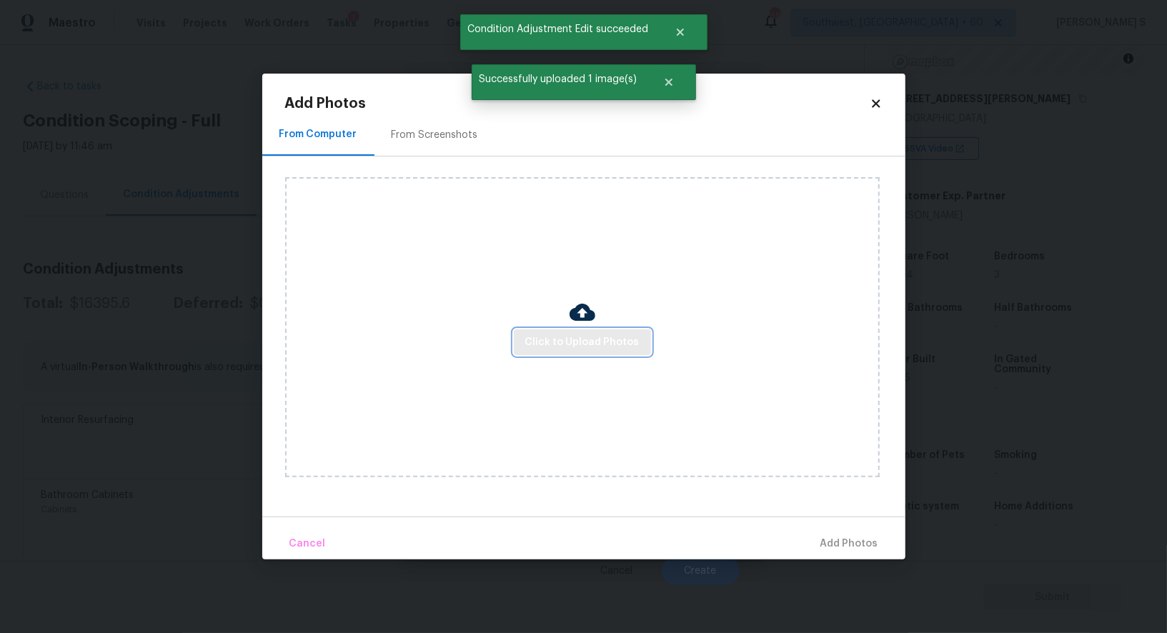
click at [598, 340] on span "Click to Upload Photos" at bounding box center [582, 343] width 114 height 18
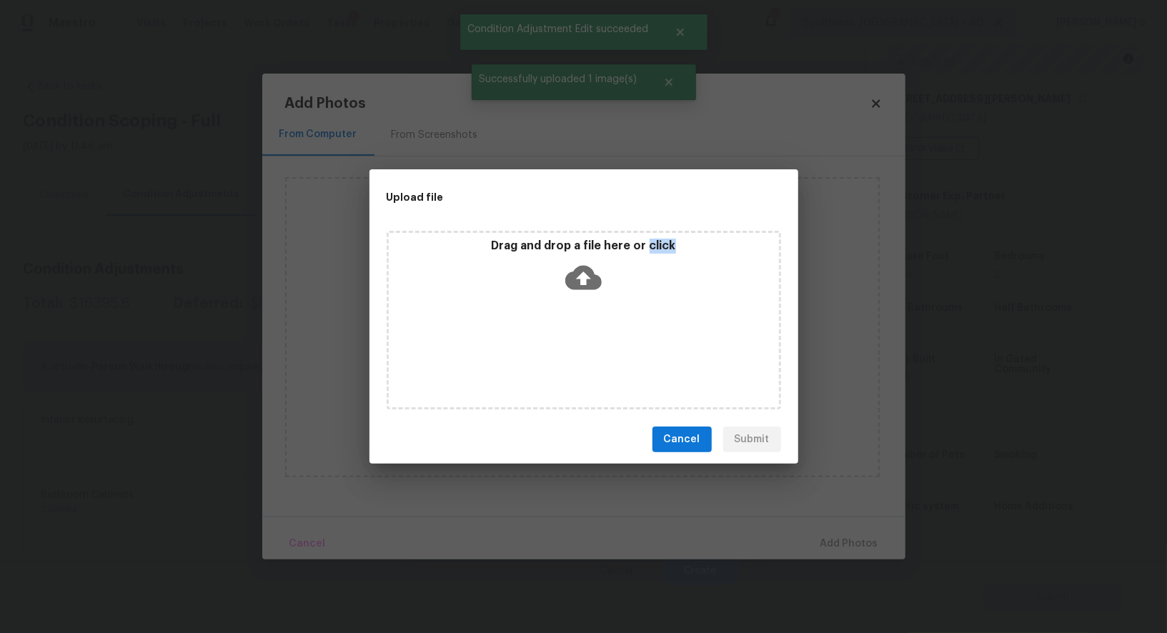
click at [598, 340] on div "Drag and drop a file here or click" at bounding box center [584, 320] width 395 height 179
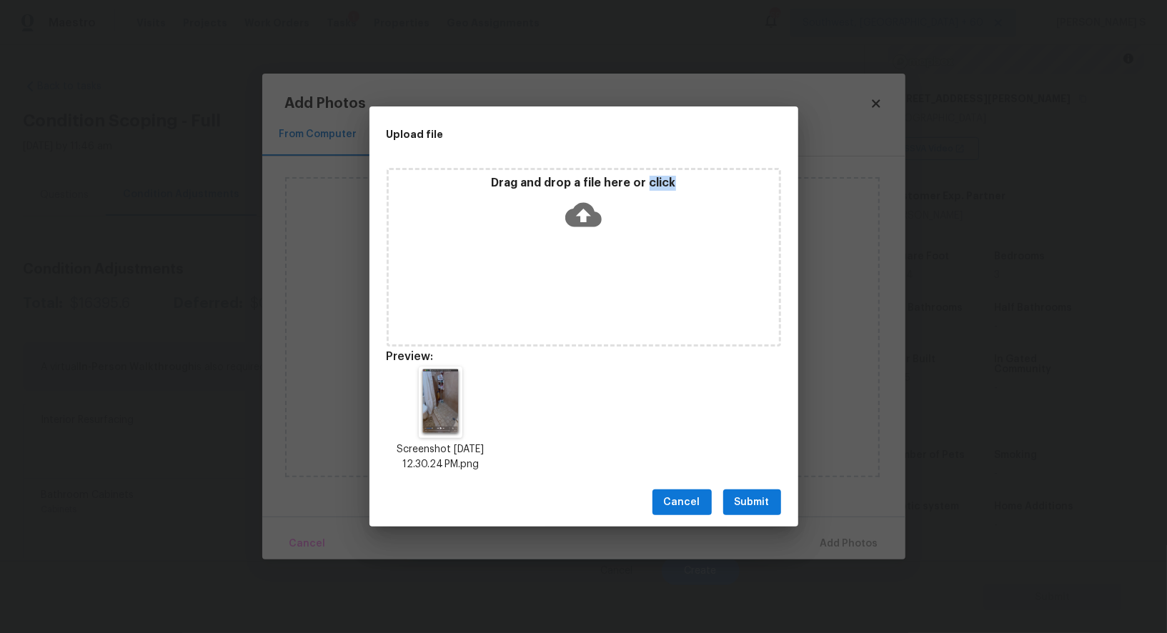
click at [769, 490] on button "Submit" at bounding box center [752, 503] width 58 height 26
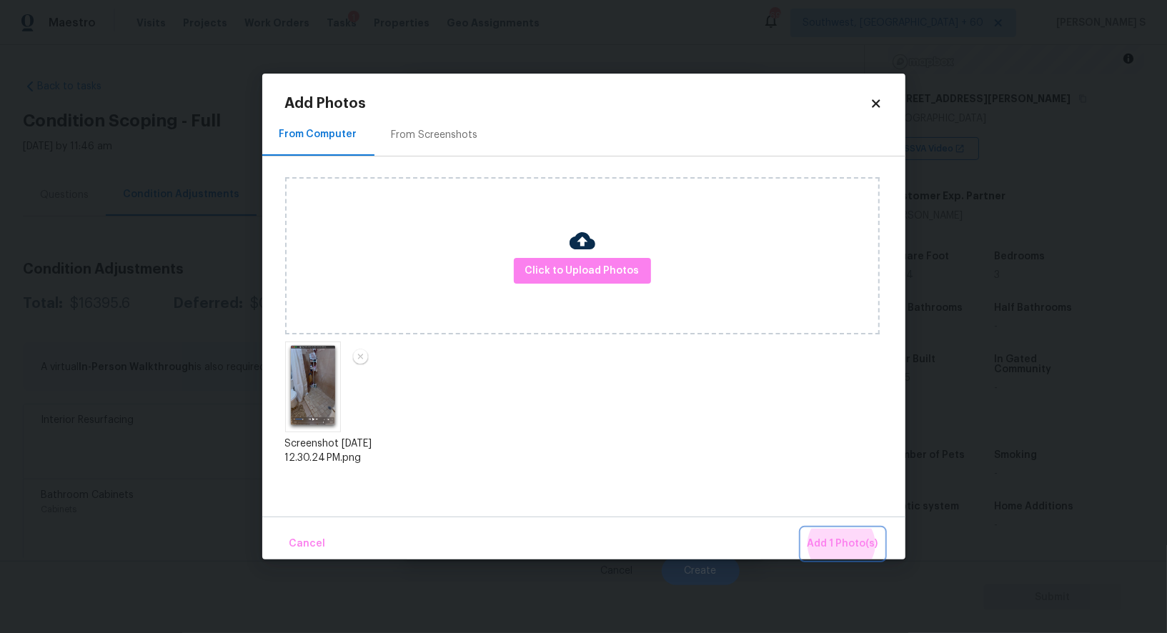
click at [802, 529] on button "Add 1 Photo(s)" at bounding box center [843, 544] width 82 height 31
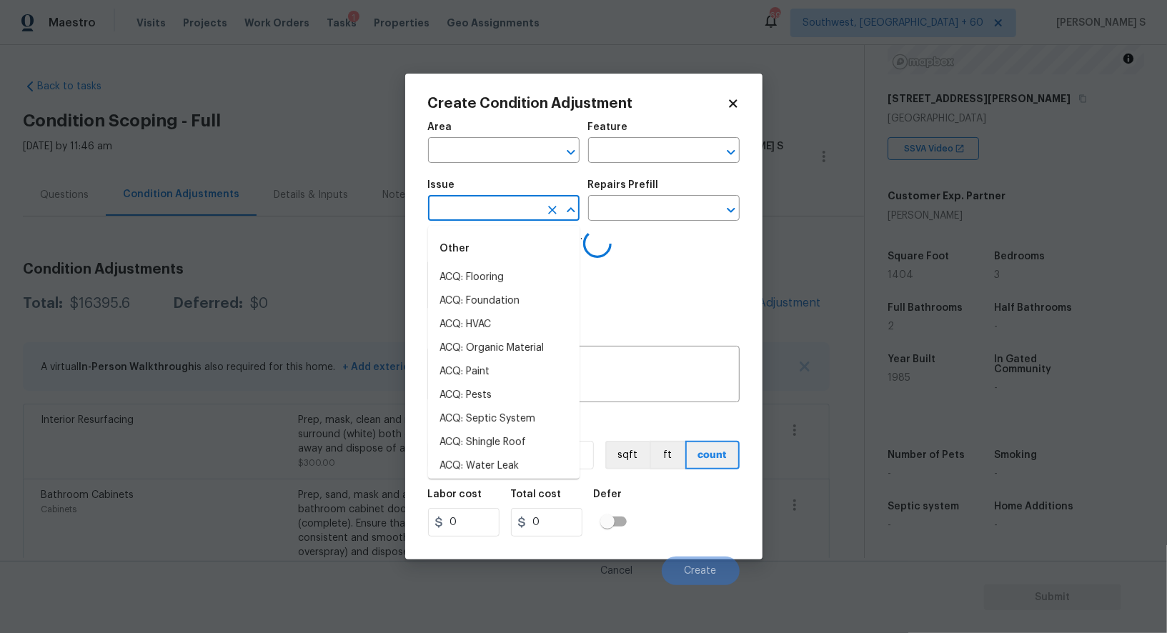
click at [475, 215] on input "text" at bounding box center [484, 210] width 112 height 22
type input "bath"
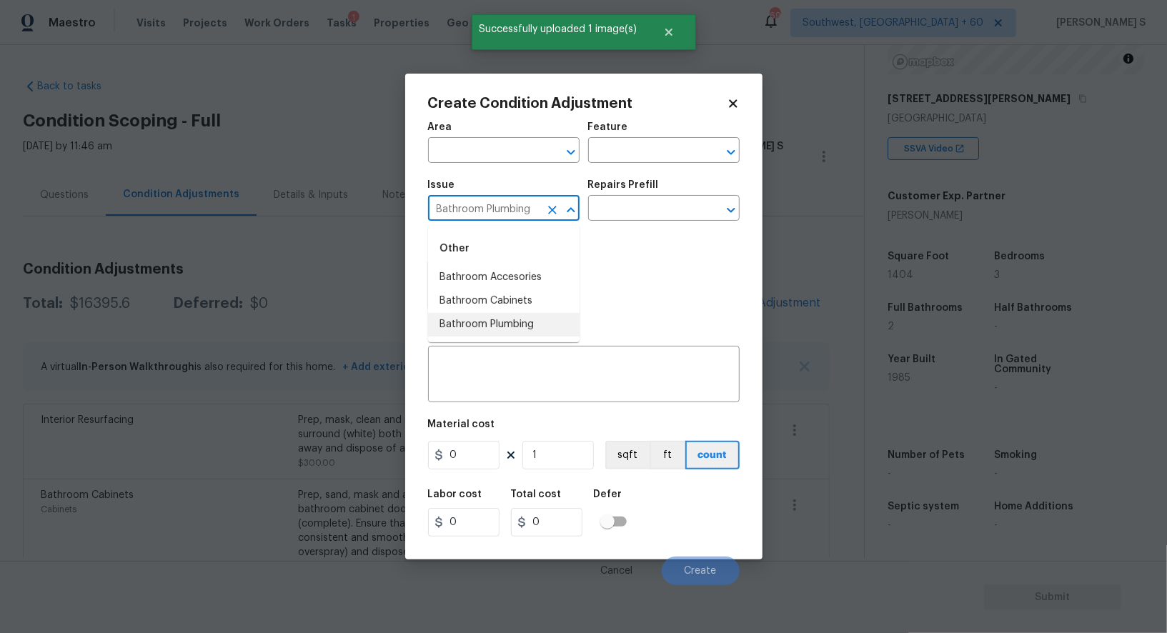
type input "Bathroom Plumbing"
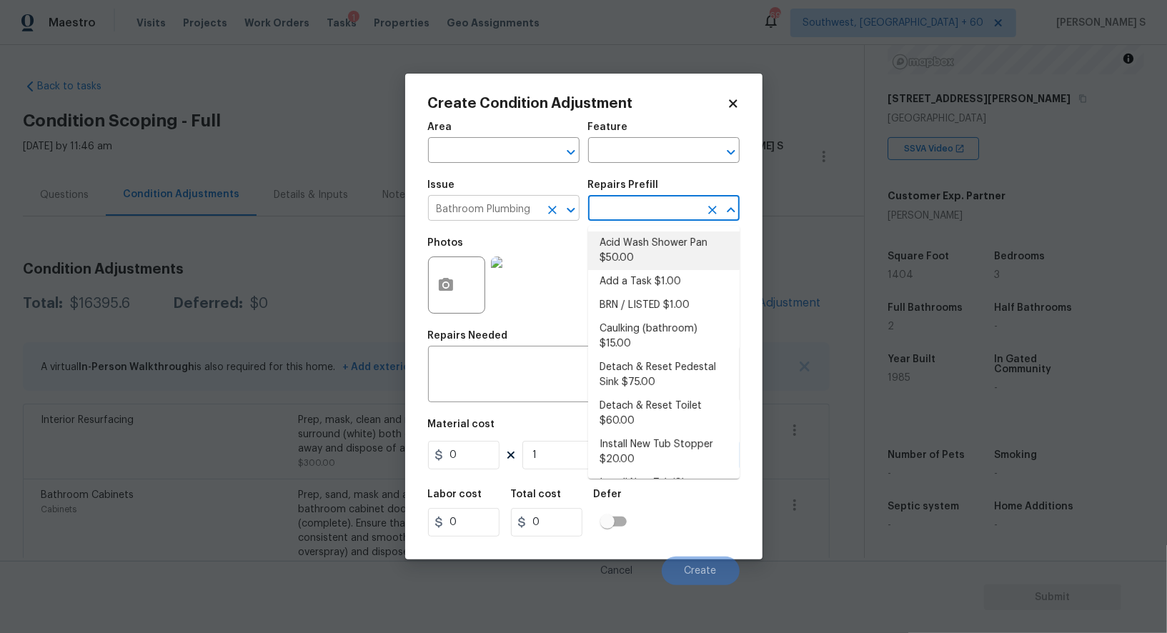
type input "Plumbing"
type textarea "Prep and acid wash/deep clean the shower pan."
type input "50"
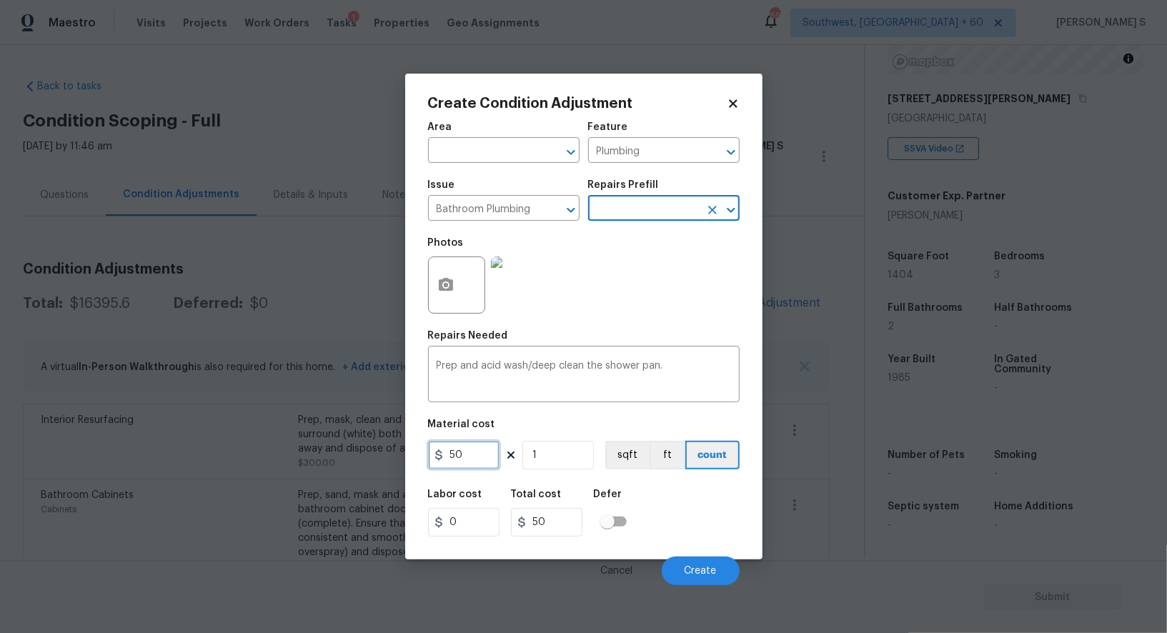
click at [485, 460] on input "50" at bounding box center [463, 455] width 71 height 29
type input "100"
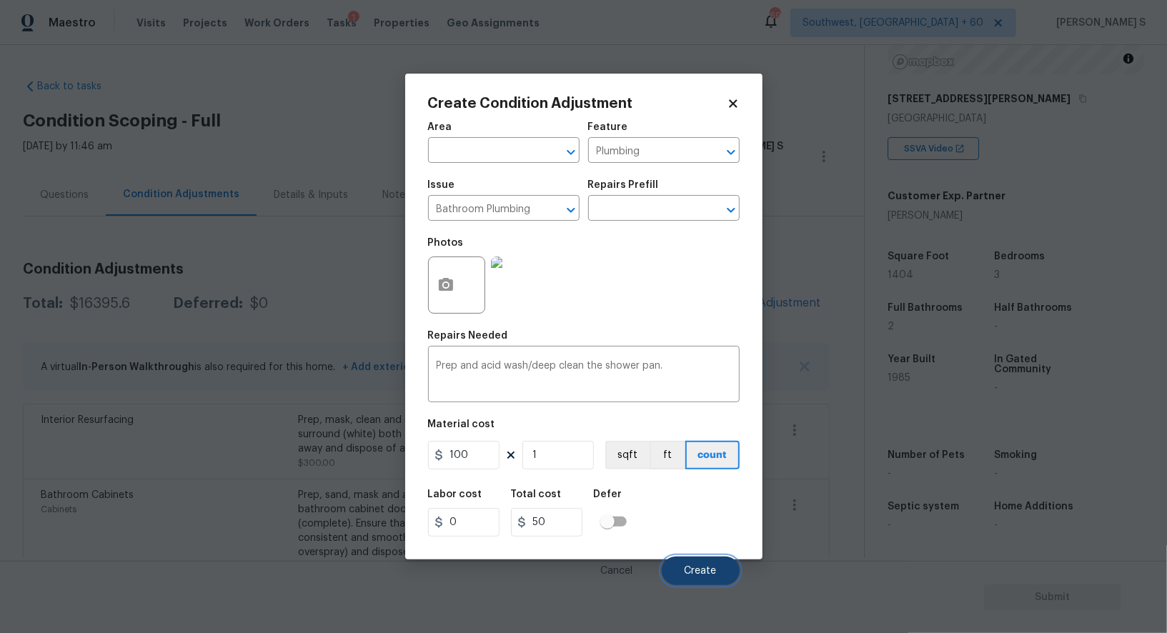
type input "100"
click at [710, 566] on button "Create" at bounding box center [701, 571] width 78 height 29
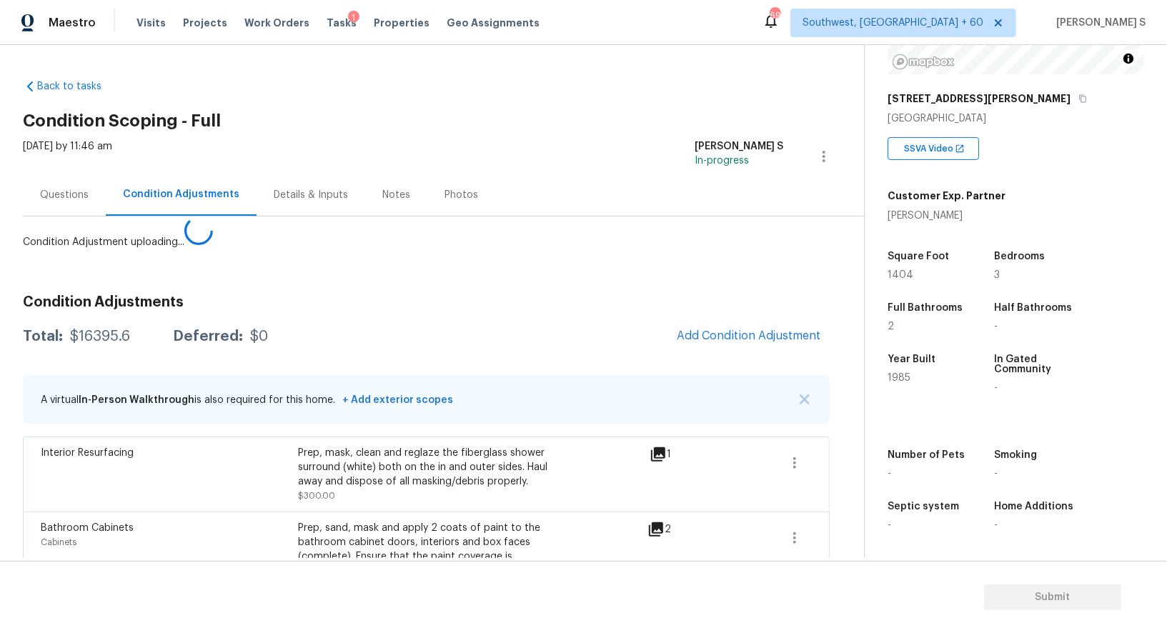
click at [278, 472] on body "Maestro Visits Projects Work Orders Tasks 1 Properties Geo Assignments 697 Sout…" at bounding box center [583, 316] width 1167 height 633
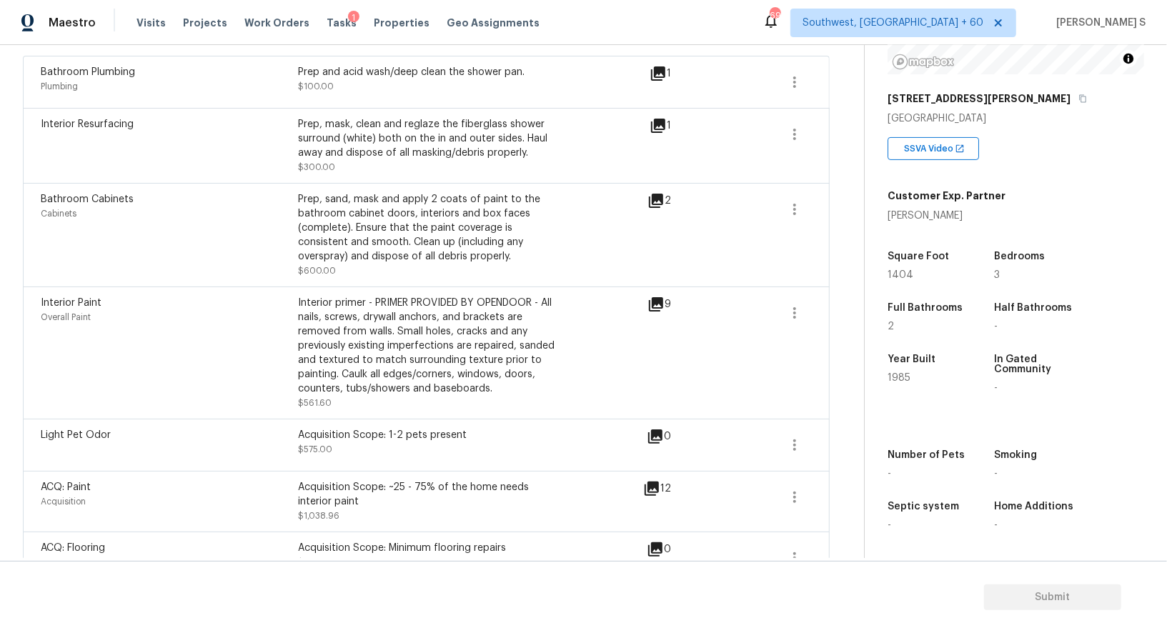
scroll to position [0, 0]
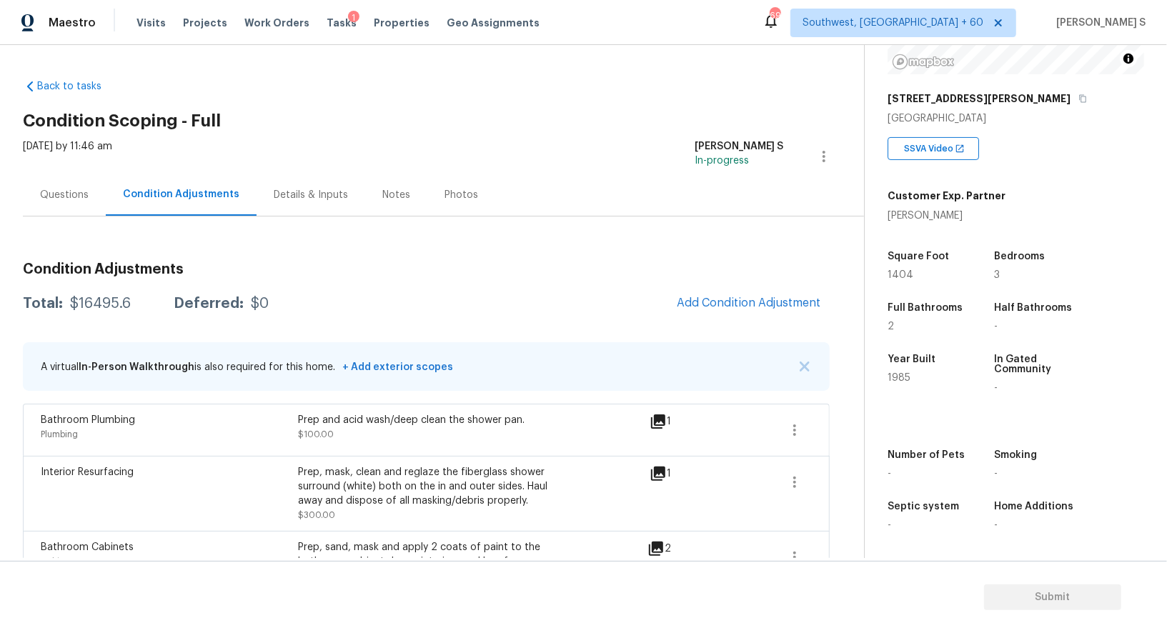
click at [56, 194] on div "Questions" at bounding box center [64, 195] width 49 height 14
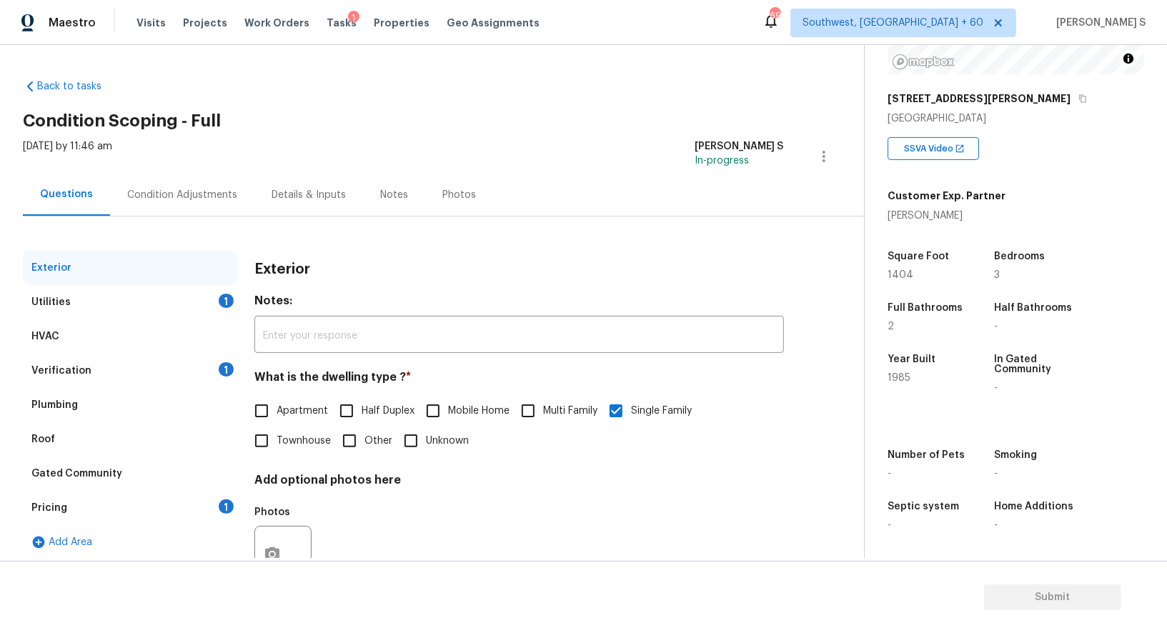
click at [102, 503] on div "Pricing 1" at bounding box center [130, 508] width 214 height 34
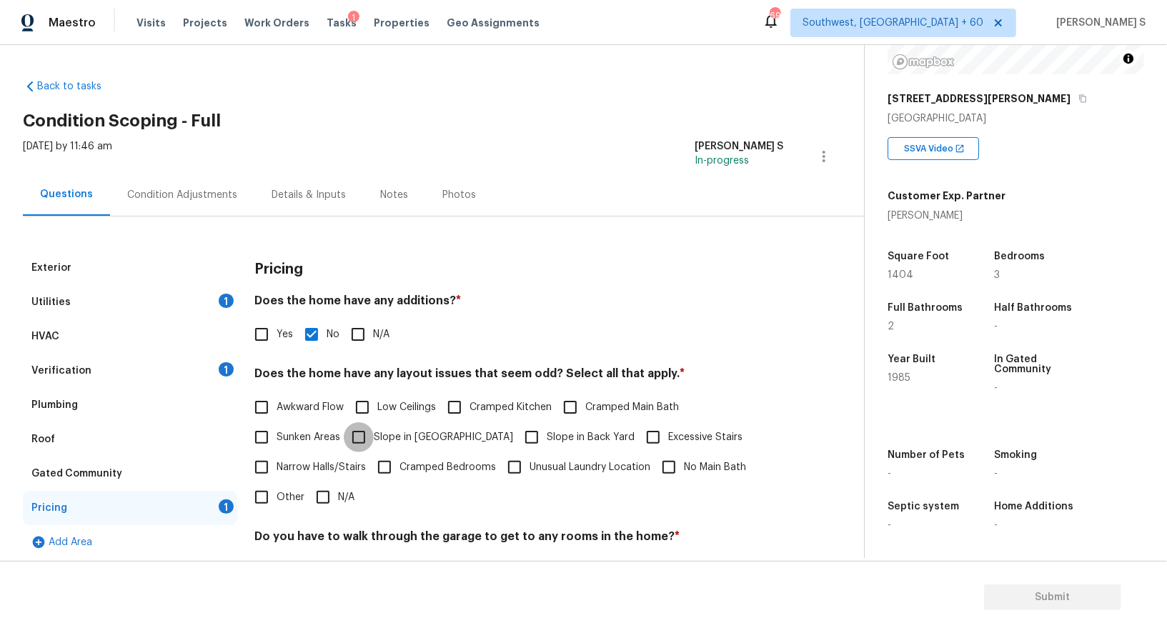
click at [366, 443] on input "Slope in [GEOGRAPHIC_DATA]" at bounding box center [359, 437] width 30 height 30
checkbox input "true"
click at [517, 437] on input "Slope in Back Yard" at bounding box center [532, 437] width 30 height 30
checkbox input "true"
click at [217, 374] on div "Verification 1" at bounding box center [130, 371] width 214 height 34
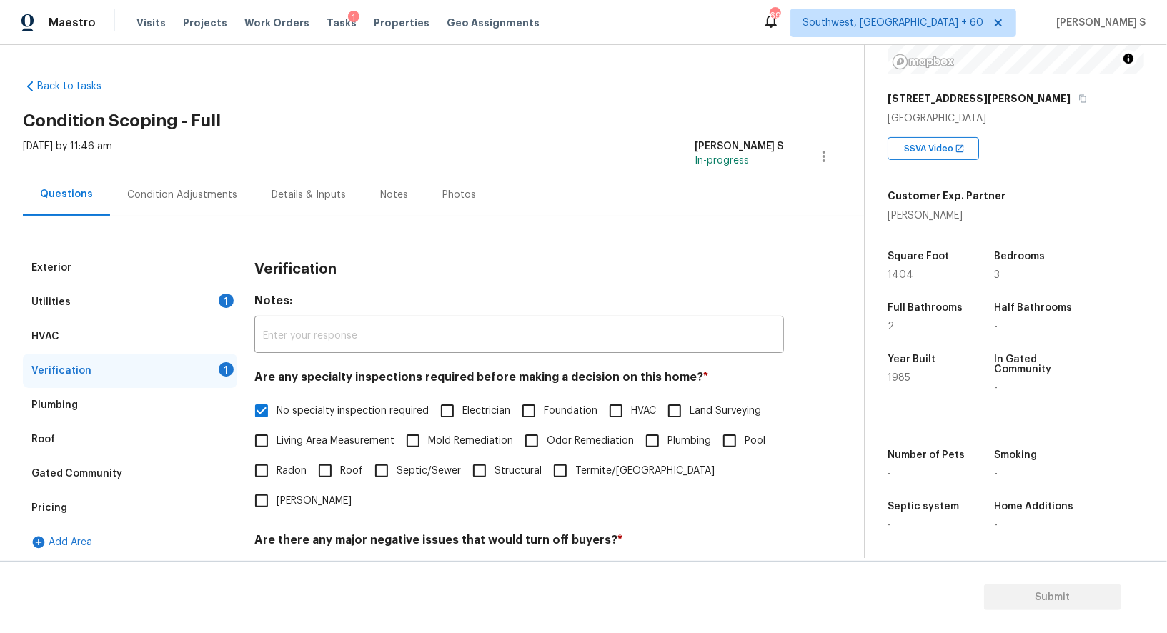
scroll to position [182, 0]
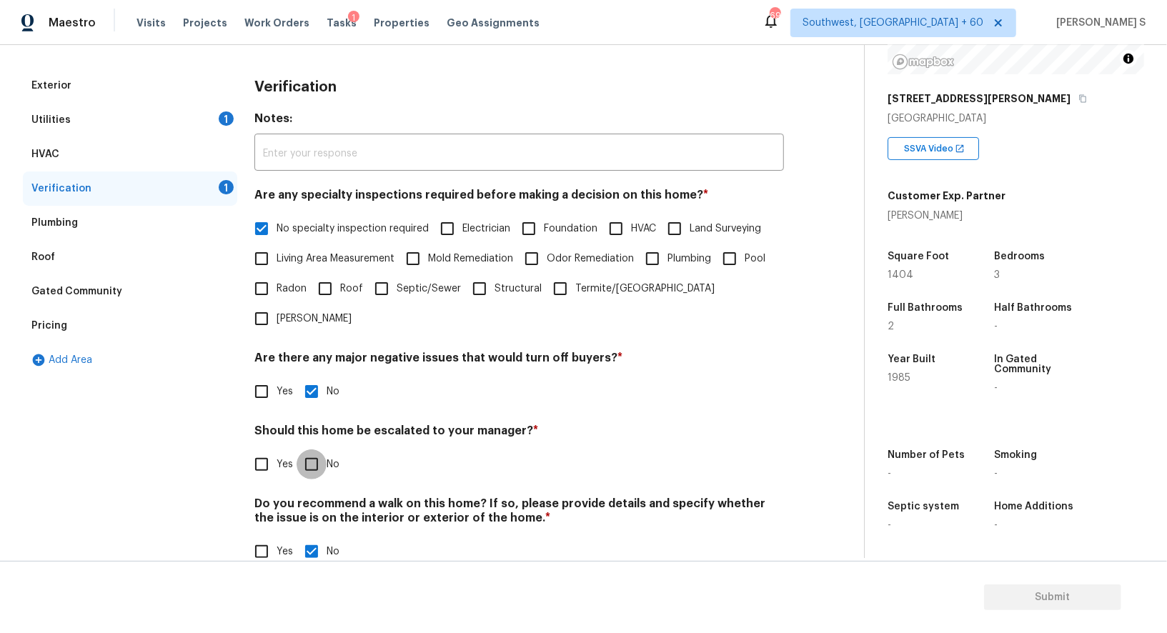
click at [310, 450] on input "No" at bounding box center [312, 465] width 30 height 30
checkbox input "true"
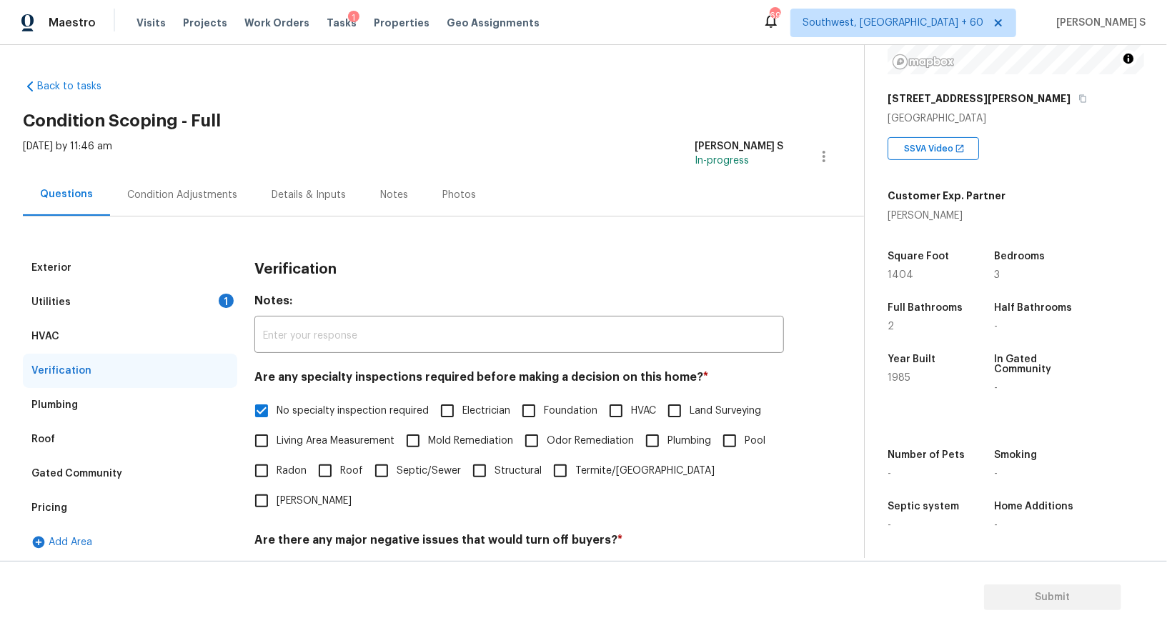
click at [205, 307] on div "Utilities 1" at bounding box center [130, 302] width 214 height 34
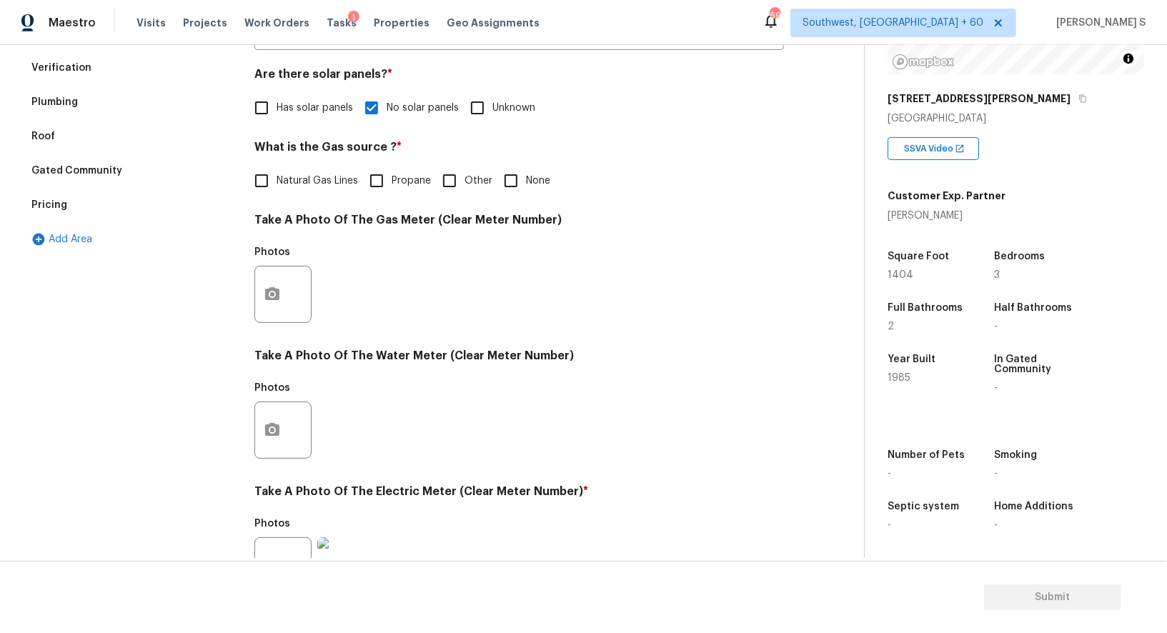
scroll to position [290, 0]
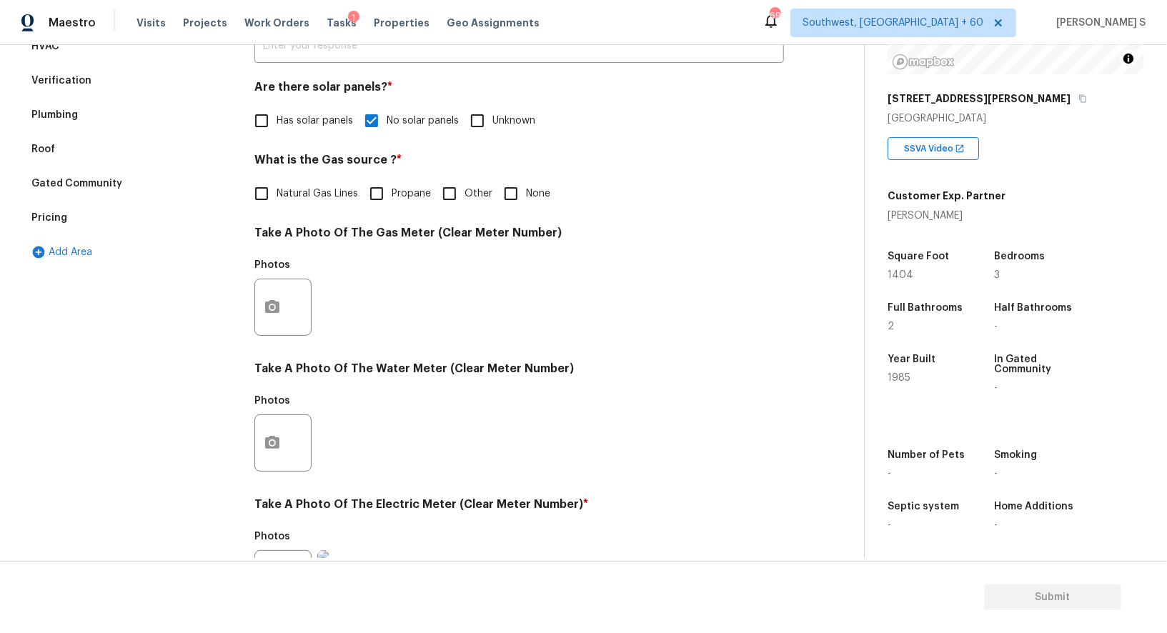
click at [505, 207] on input "None" at bounding box center [511, 194] width 30 height 30
checkbox input "true"
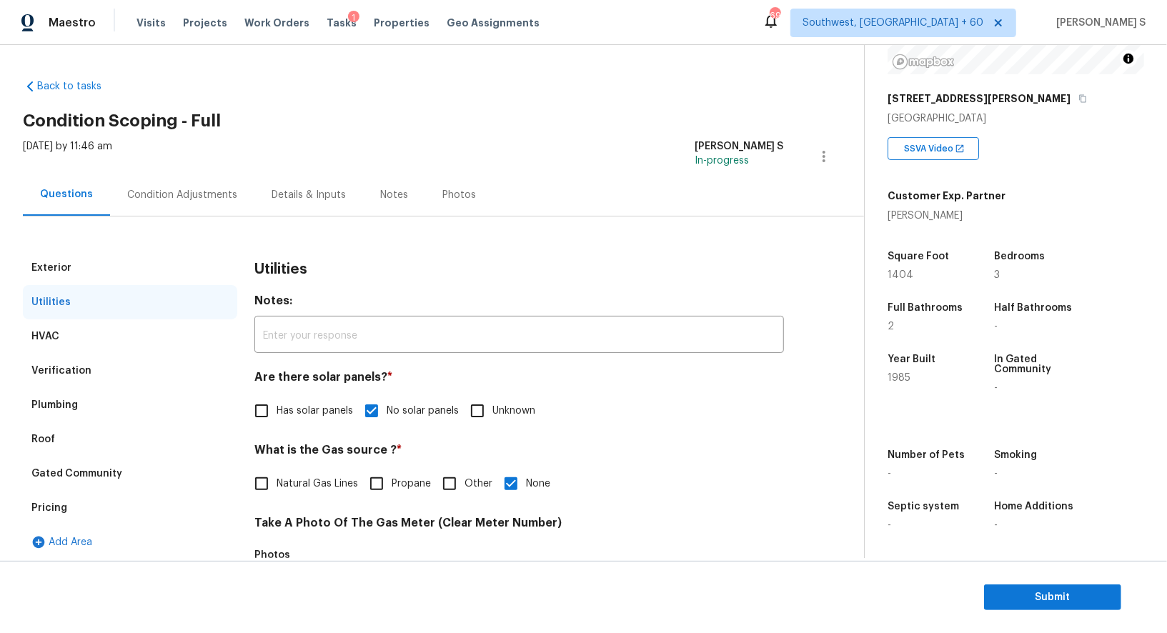
click at [194, 189] on div "Condition Adjustments" at bounding box center [182, 195] width 110 height 14
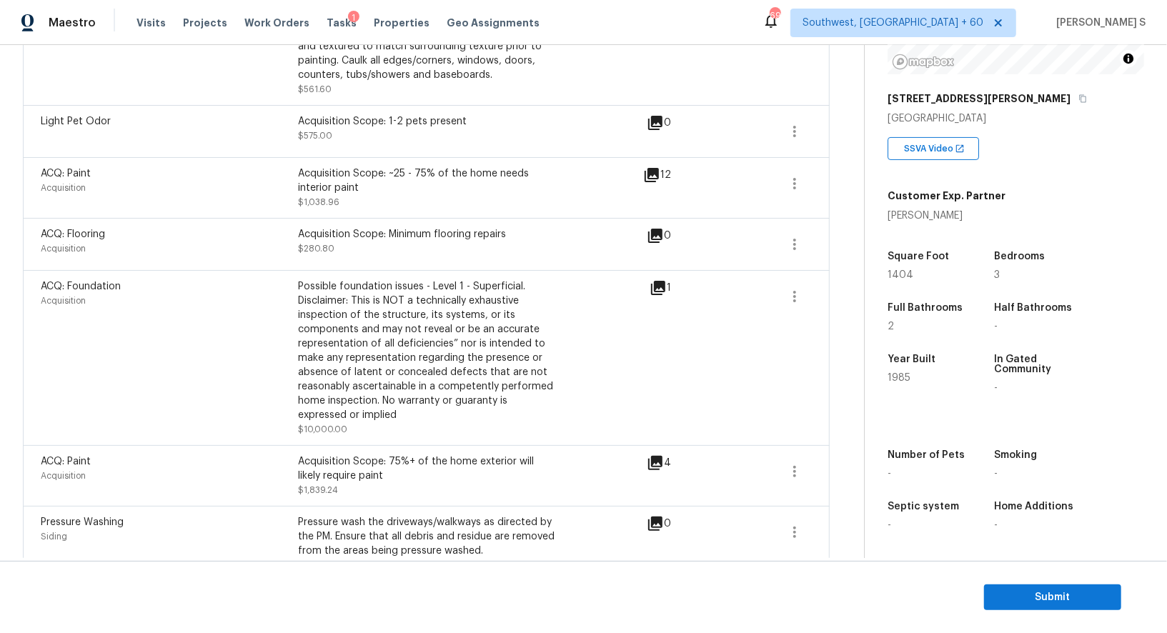
scroll to position [735, 0]
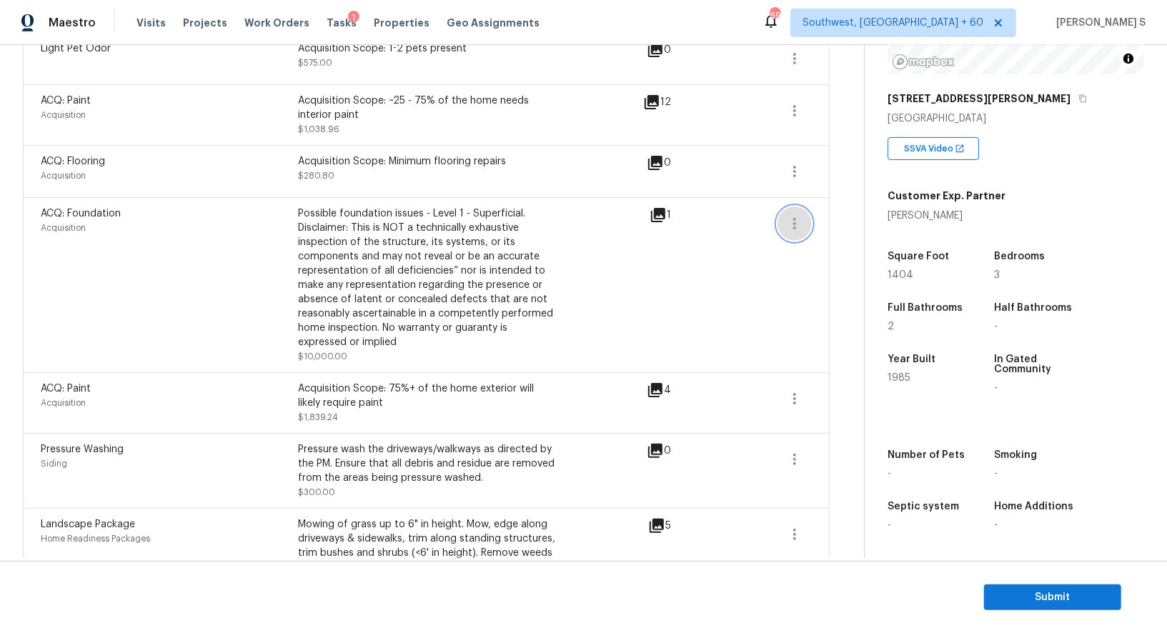
click at [787, 227] on icon "button" at bounding box center [794, 223] width 17 height 17
click at [866, 229] on ul "Edit" at bounding box center [876, 218] width 129 height 29
click at [828, 214] on div "Edit" at bounding box center [877, 219] width 112 height 14
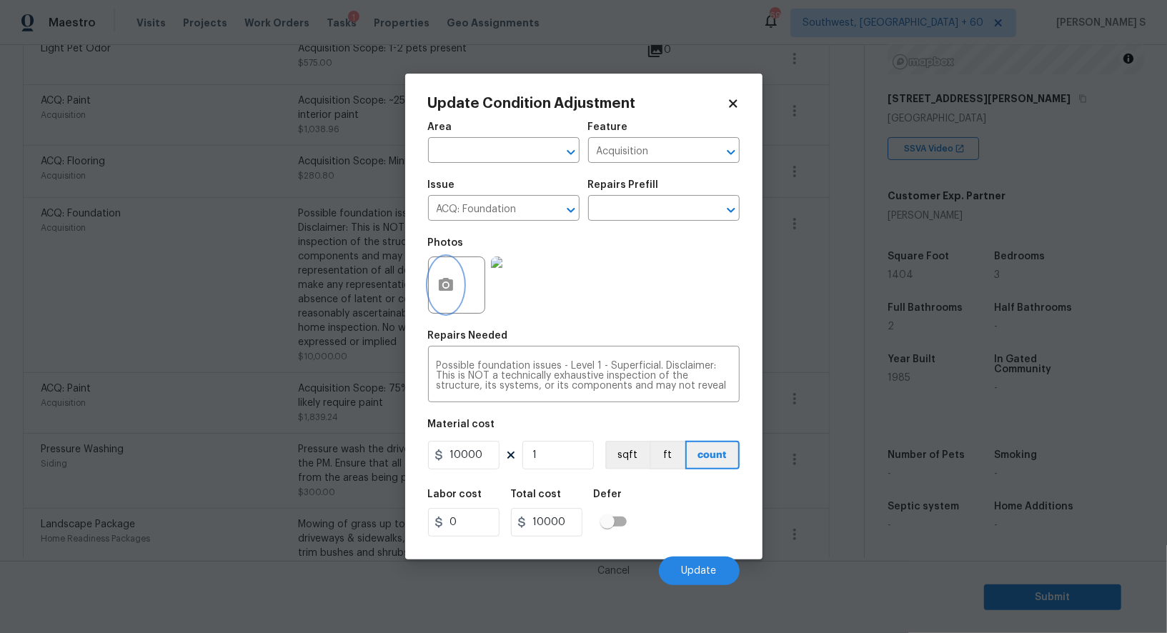
click at [437, 293] on icon "button" at bounding box center [445, 285] width 17 height 17
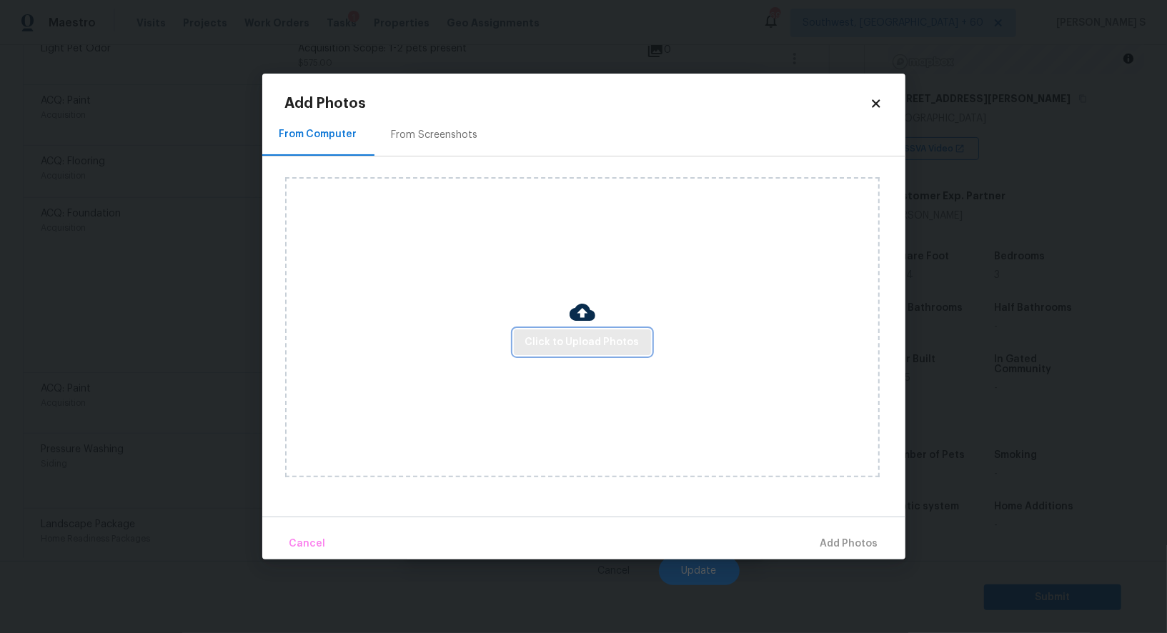
click at [608, 347] on span "Click to Upload Photos" at bounding box center [582, 343] width 114 height 18
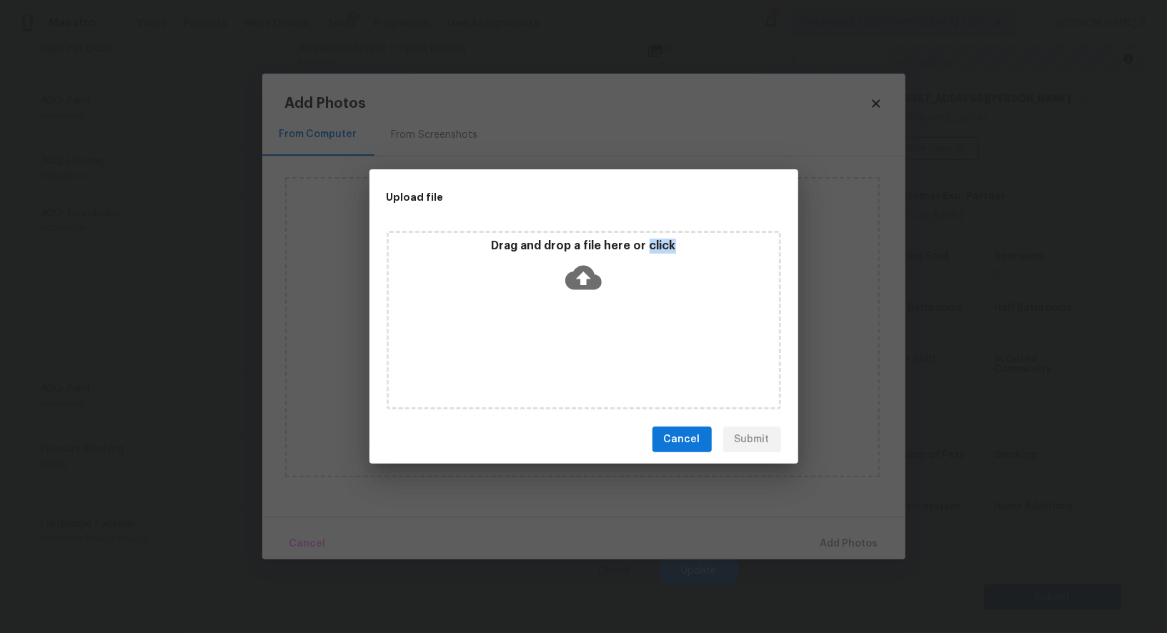
click at [608, 347] on div "Drag and drop a file here or click" at bounding box center [584, 320] width 395 height 179
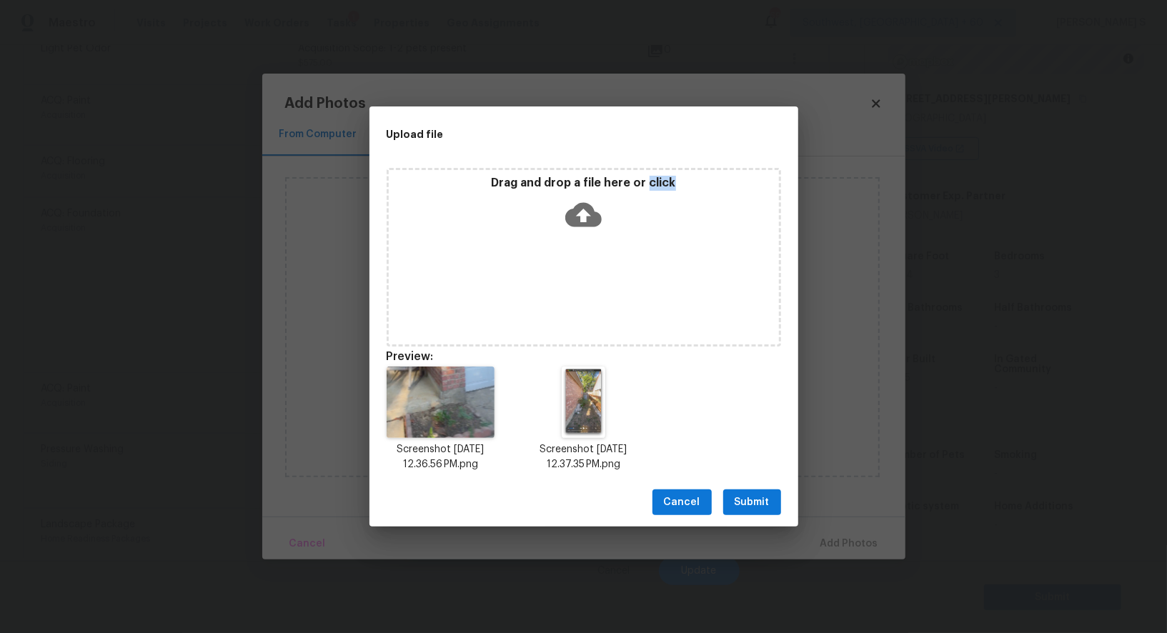
click at [764, 513] on button "Submit" at bounding box center [752, 503] width 58 height 26
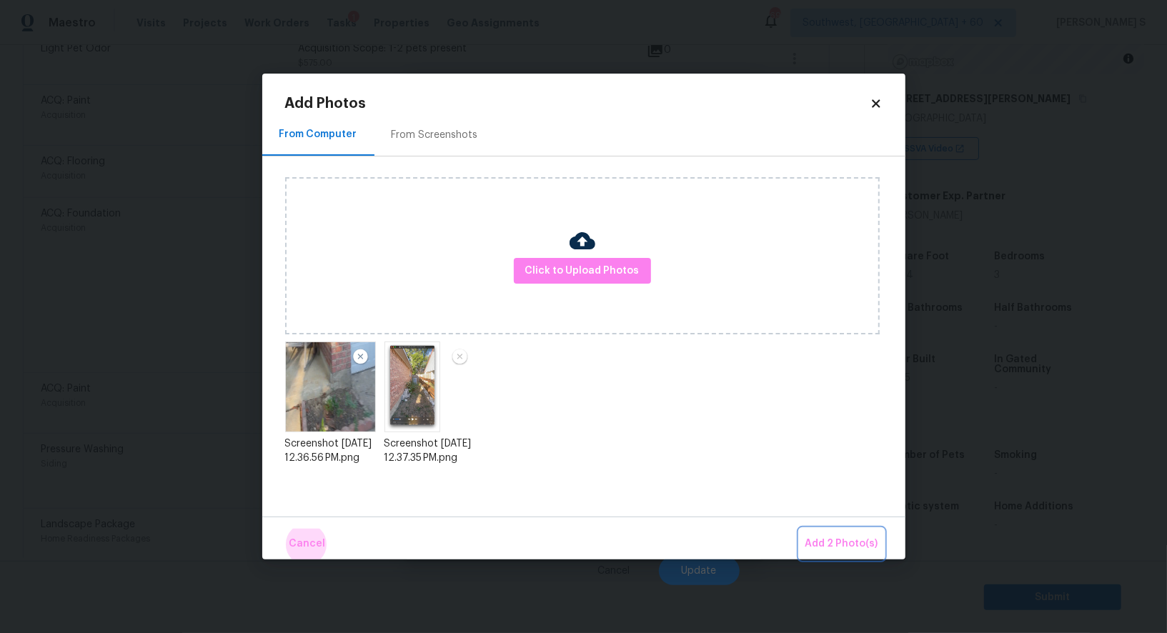
click at [800, 529] on button "Add 2 Photo(s)" at bounding box center [842, 544] width 84 height 31
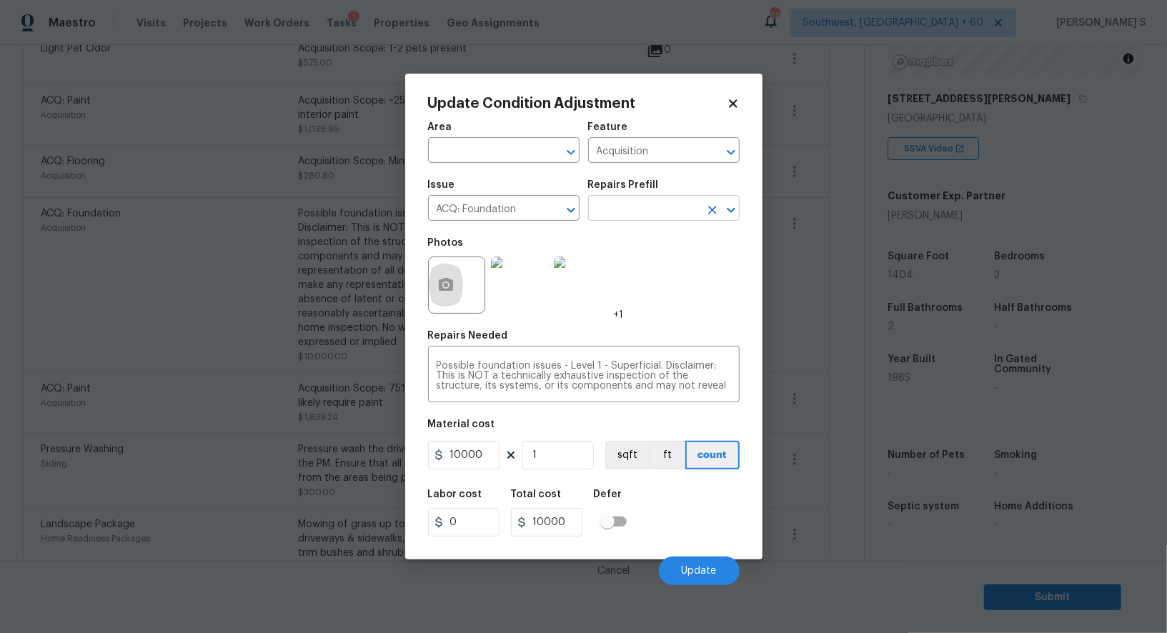
click at [655, 214] on input "text" at bounding box center [644, 210] width 112 height 22
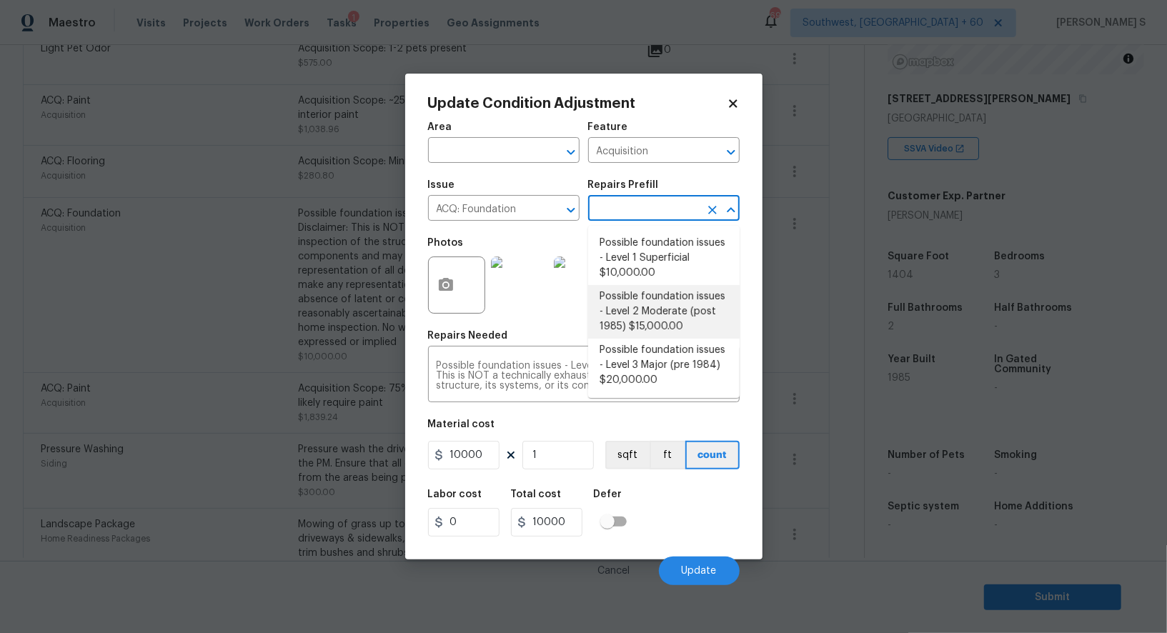
click at [669, 297] on li "Possible foundation issues - Level 2 Moderate (post 1985) $15,000.00" at bounding box center [664, 312] width 152 height 54
type textarea "Possible foundation issues - Level 2 Moderate: Disclaimer: This is NOT a techni…"
type input "15000"
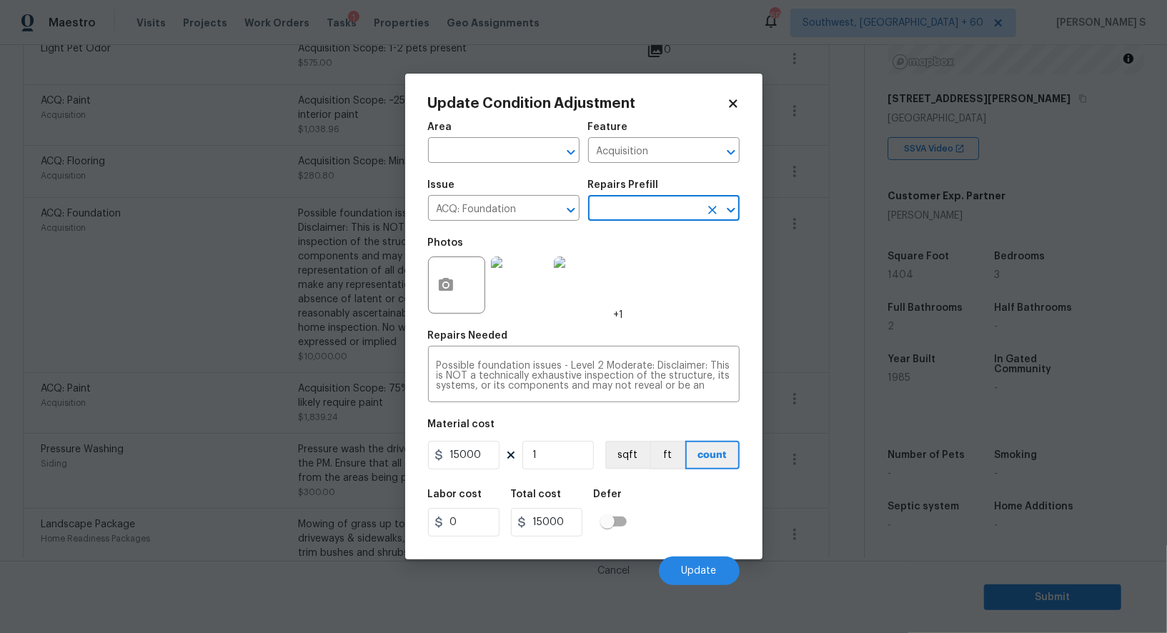
click at [697, 507] on div "Labor cost 0 Total cost 15000 Defer" at bounding box center [584, 513] width 312 height 64
click at [713, 572] on span "Update" at bounding box center [699, 571] width 35 height 11
click at [140, 480] on body "Maestro Visits Projects Work Orders Tasks 1 Properties Geo Assignments 696 Sout…" at bounding box center [583, 316] width 1167 height 633
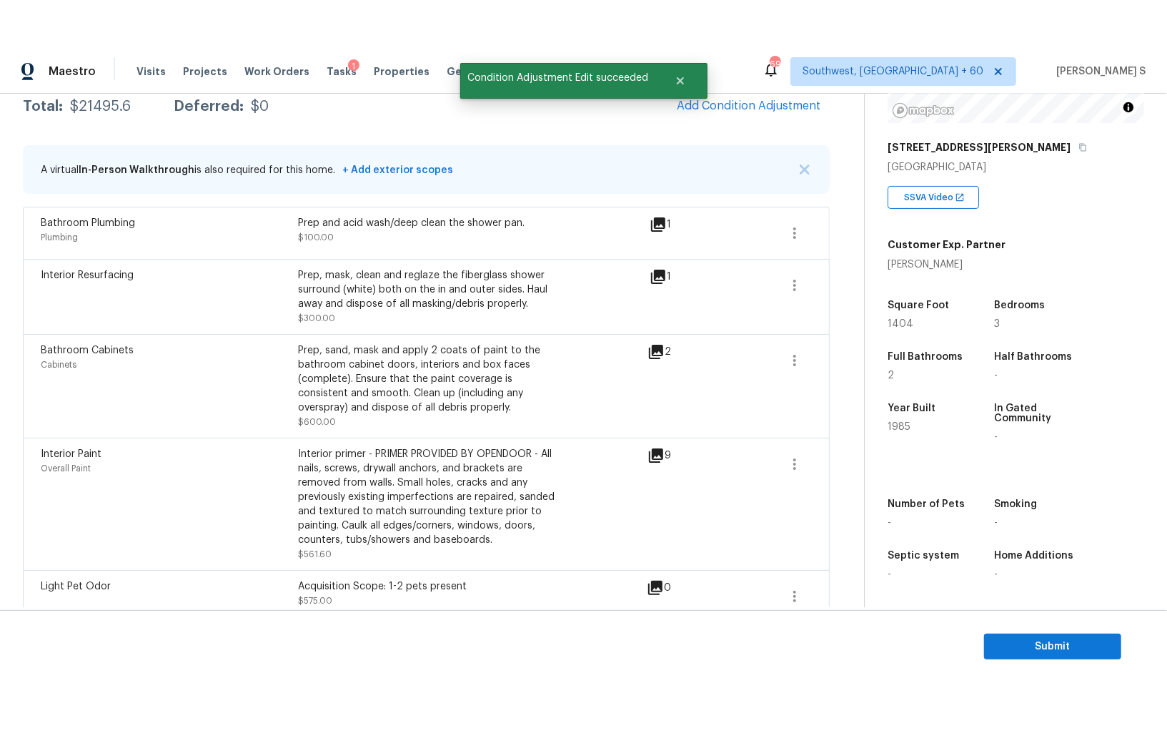
scroll to position [162, 0]
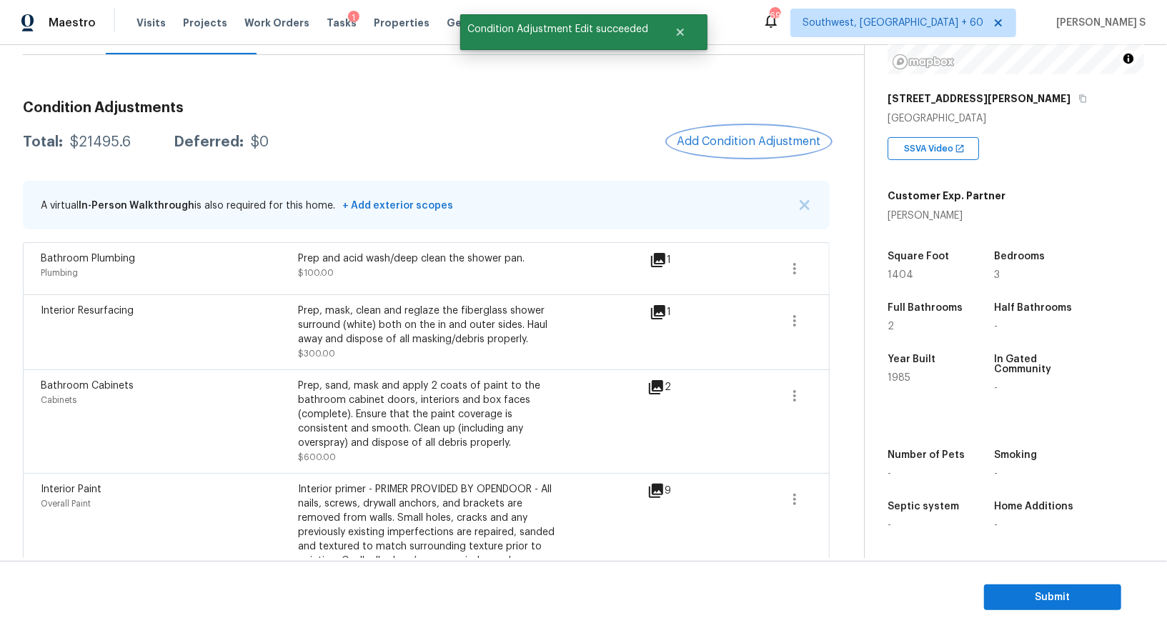
click at [727, 139] on span "Add Condition Adjustment" at bounding box center [749, 141] width 144 height 13
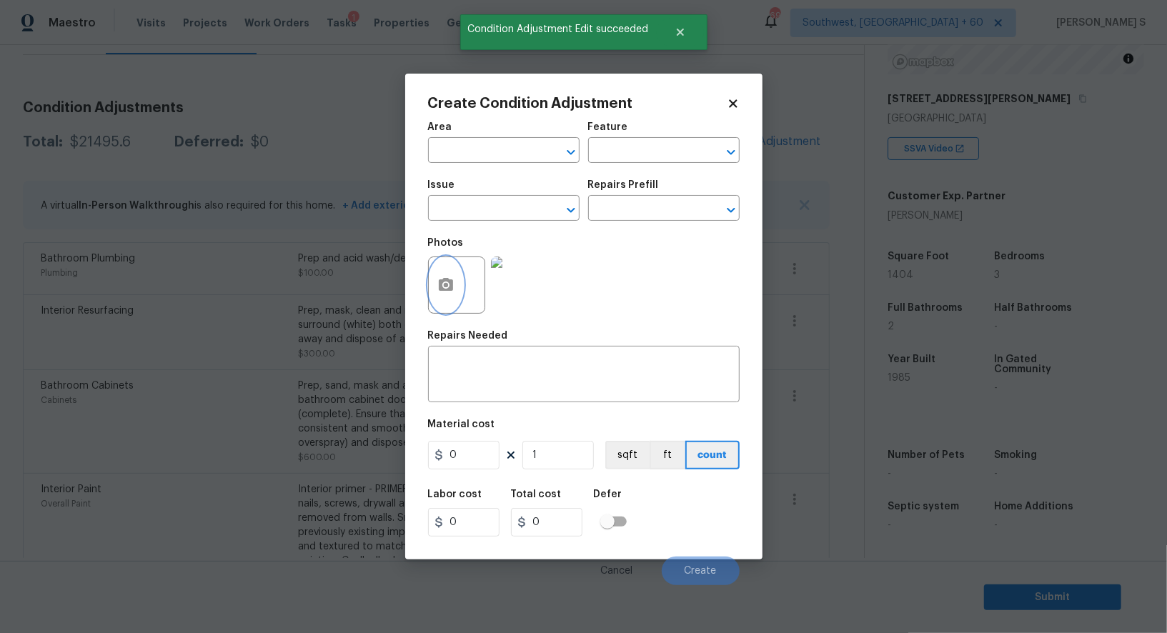
click at [447, 282] on icon "button" at bounding box center [446, 284] width 14 height 13
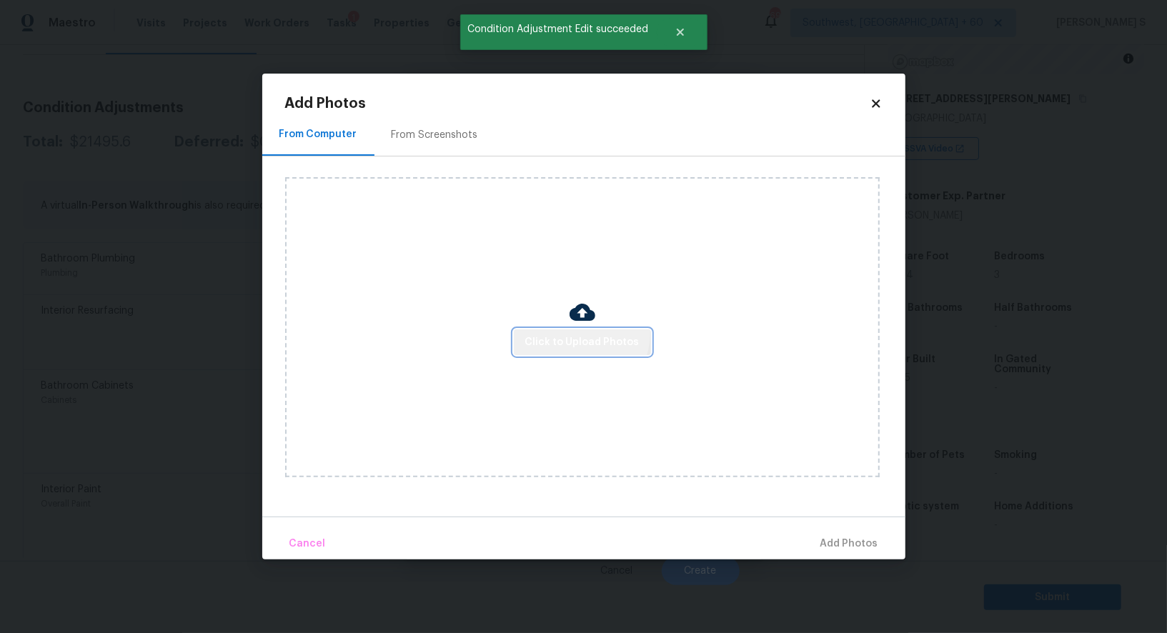
click at [584, 335] on span "Click to Upload Photos" at bounding box center [582, 343] width 114 height 18
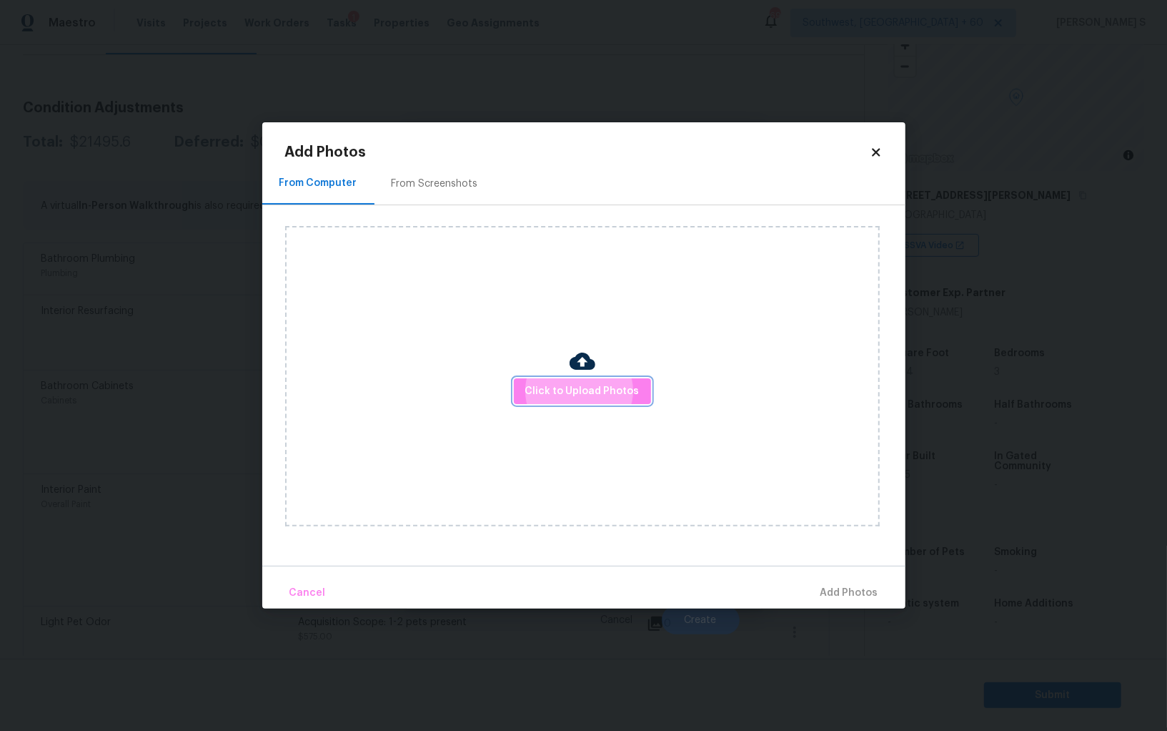
scroll to position [99, 0]
click at [427, 189] on div "From Screenshots" at bounding box center [435, 184] width 86 height 14
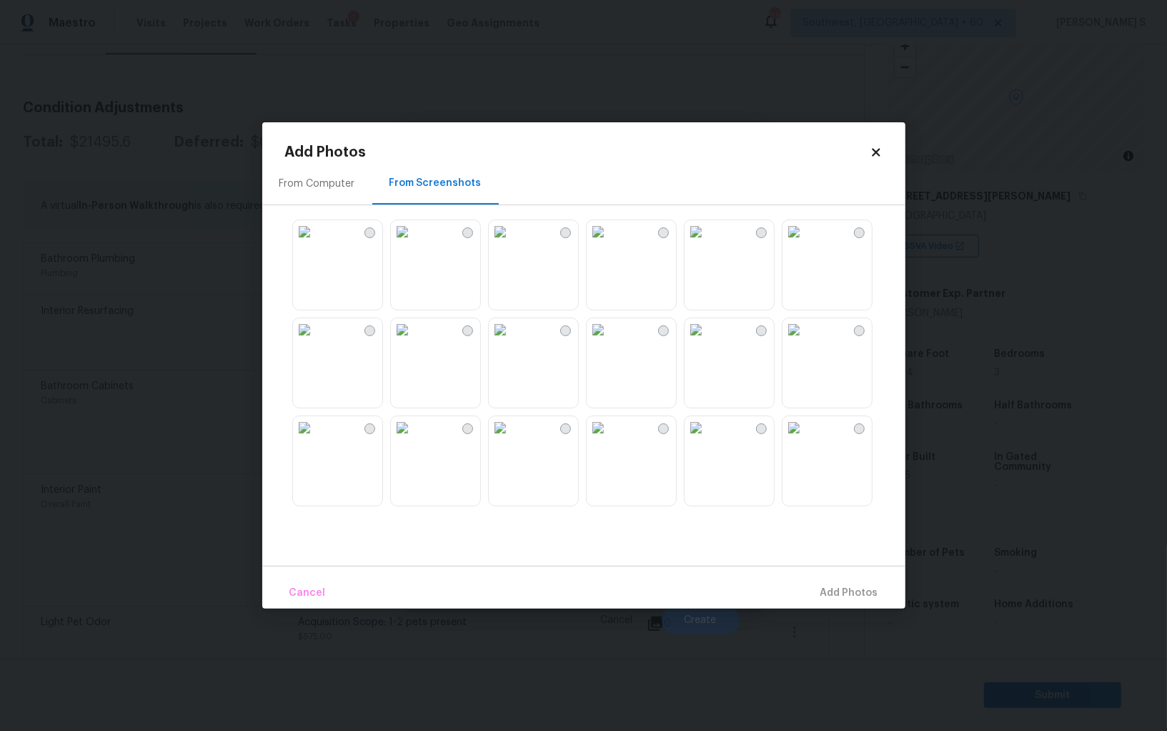
click at [512, 243] on img at bounding box center [500, 231] width 23 height 23
click at [605, 341] on img at bounding box center [598, 329] width 23 height 23
click at [708, 341] on img at bounding box center [696, 329] width 23 height 23
click at [512, 439] on img at bounding box center [500, 427] width 23 height 23
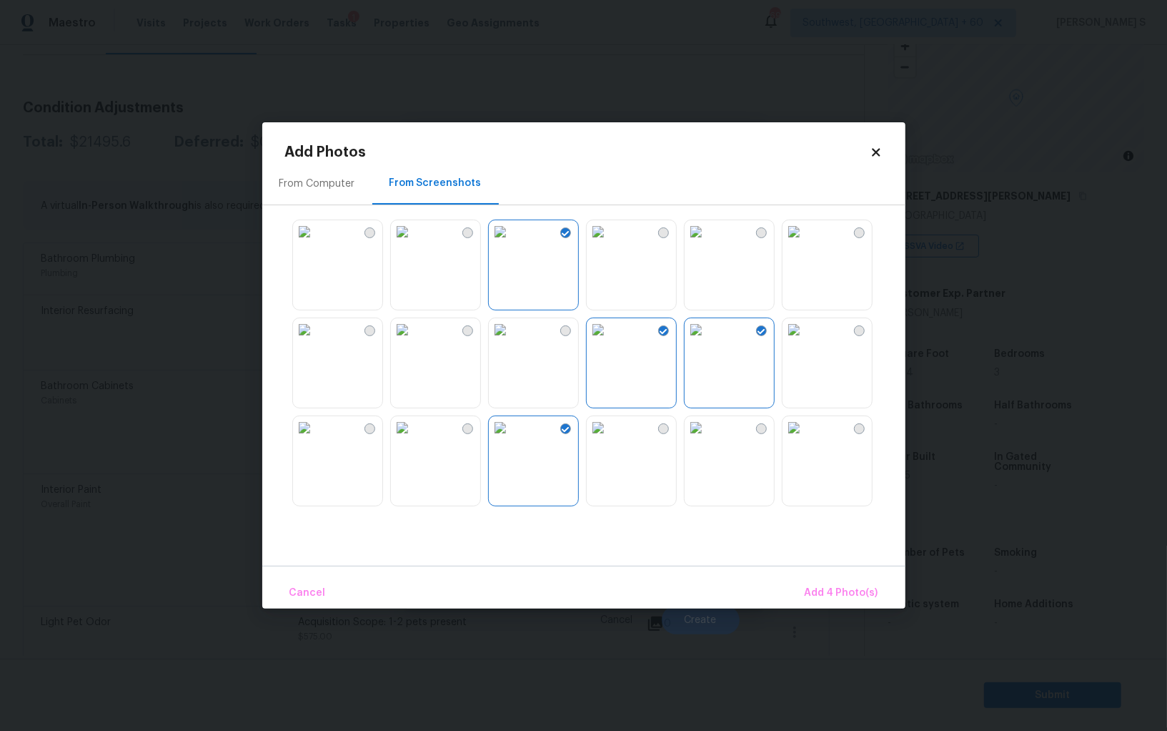
click at [414, 439] on img at bounding box center [402, 427] width 23 height 23
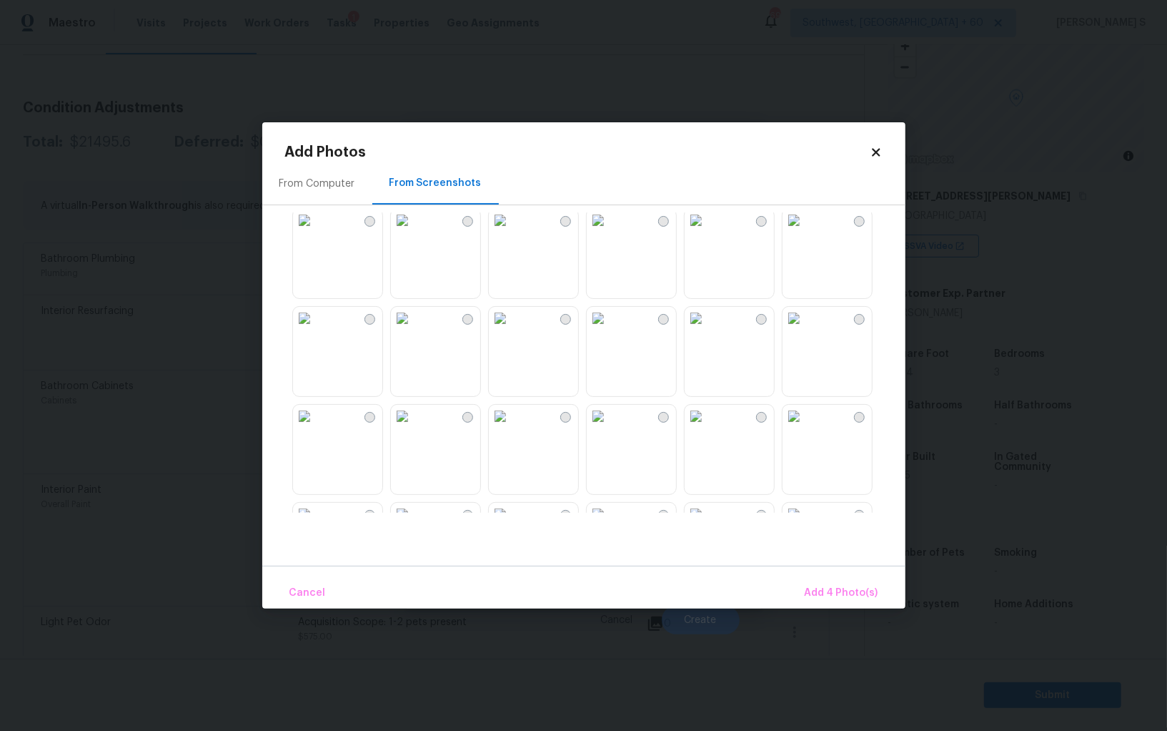
scroll to position [82, 0]
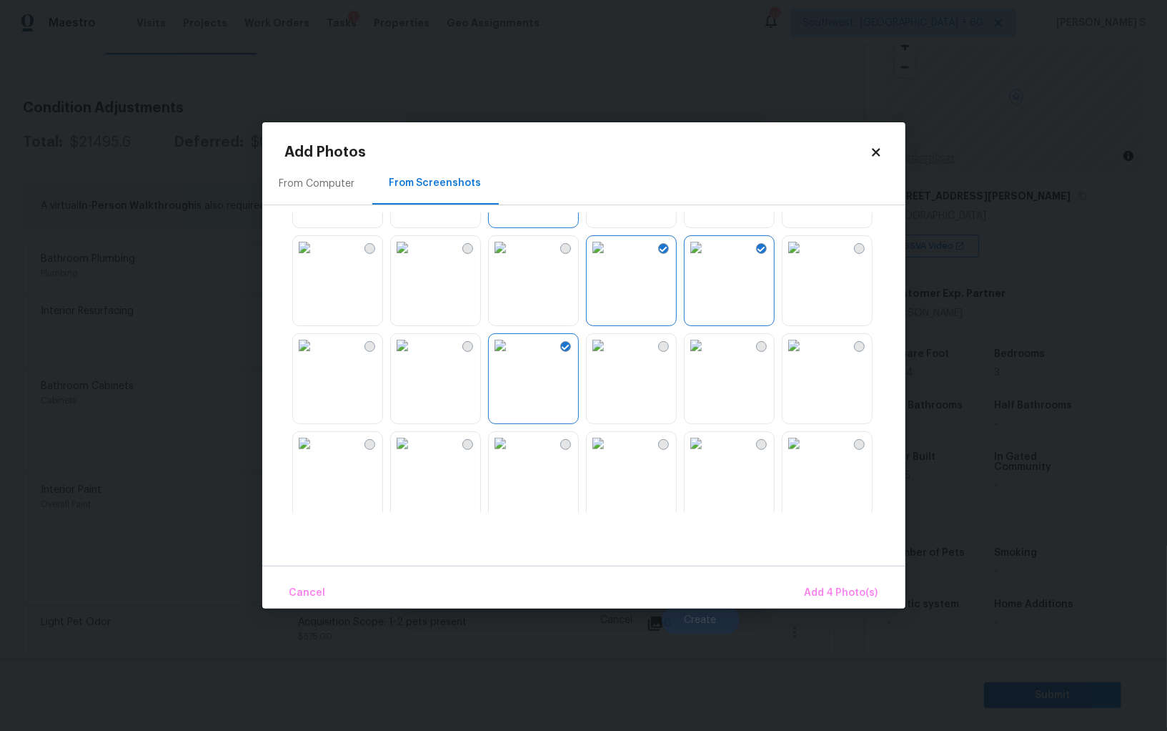
click at [806, 357] on img at bounding box center [794, 345] width 23 height 23
click at [316, 455] on img at bounding box center [304, 443] width 23 height 23
click at [414, 455] on img at bounding box center [402, 443] width 23 height 23
click at [838, 595] on span "Add 7 Photo(s)" at bounding box center [842, 593] width 73 height 18
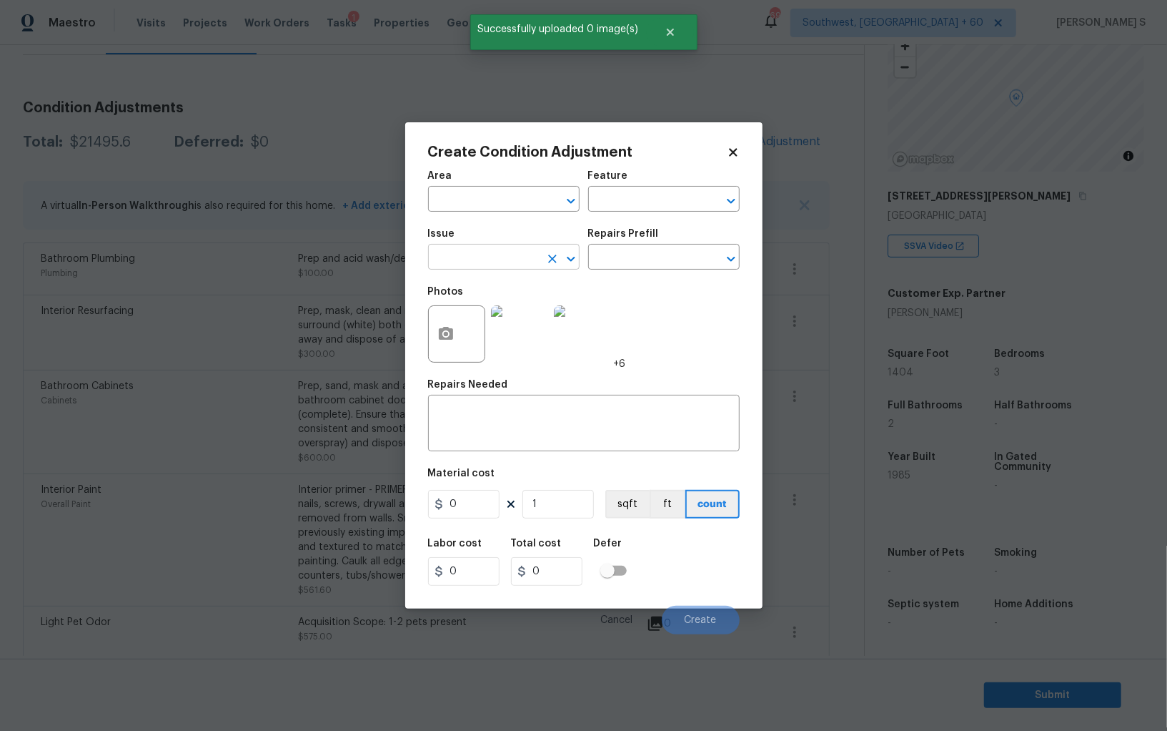
click at [518, 248] on input "text" at bounding box center [484, 258] width 112 height 22
type input "Debris/garbage on site"
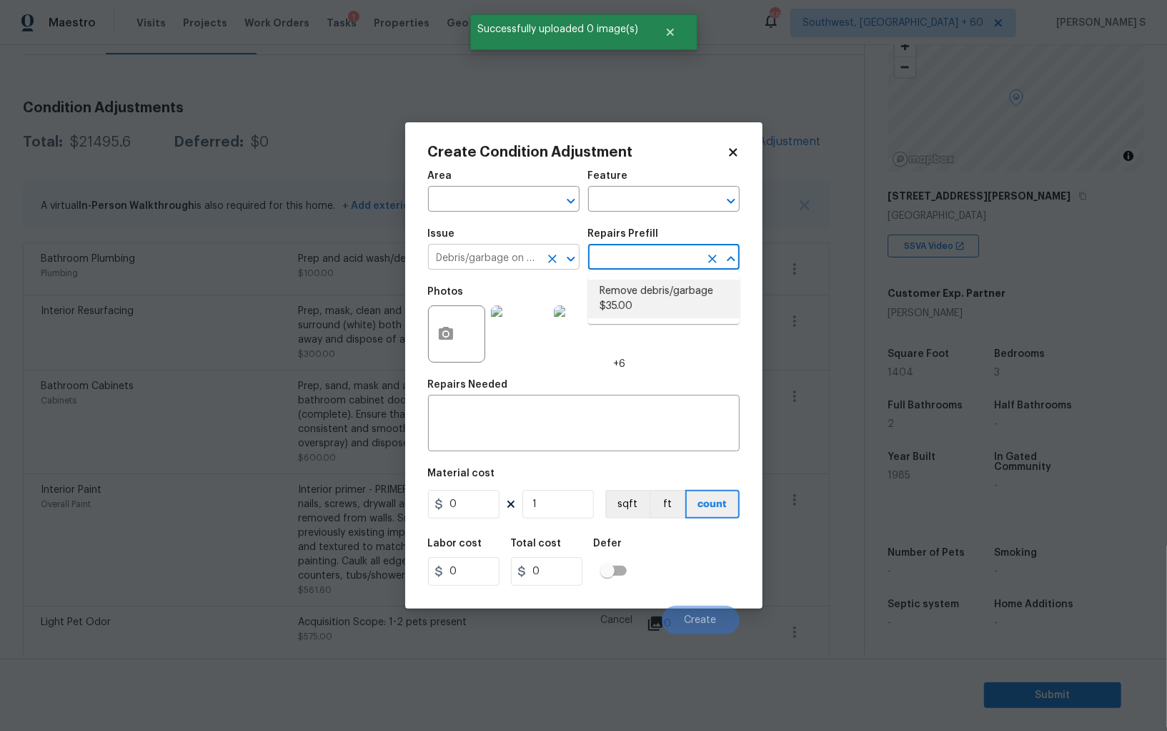
type textarea "Remove, haul off, and properly dispose of any debris left by seller to offsite …"
type input "35"
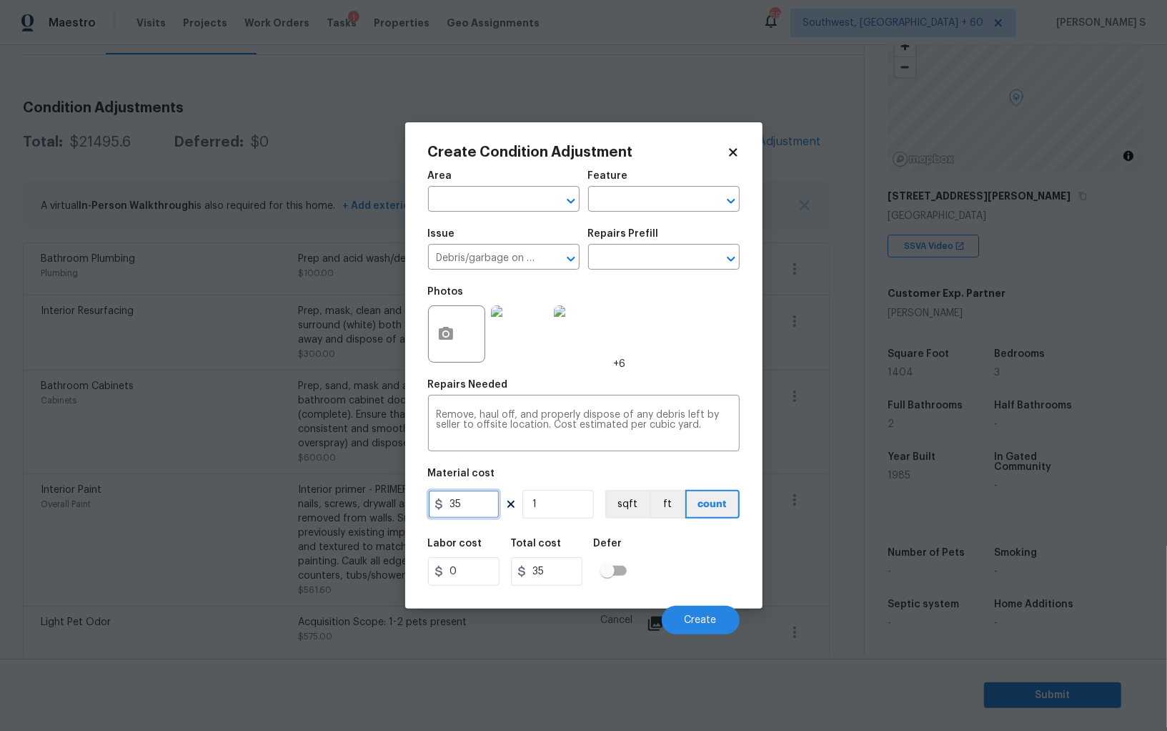
click at [471, 510] on input "35" at bounding box center [463, 504] width 71 height 29
type input "1500"
click at [692, 613] on button "Create" at bounding box center [701, 619] width 78 height 29
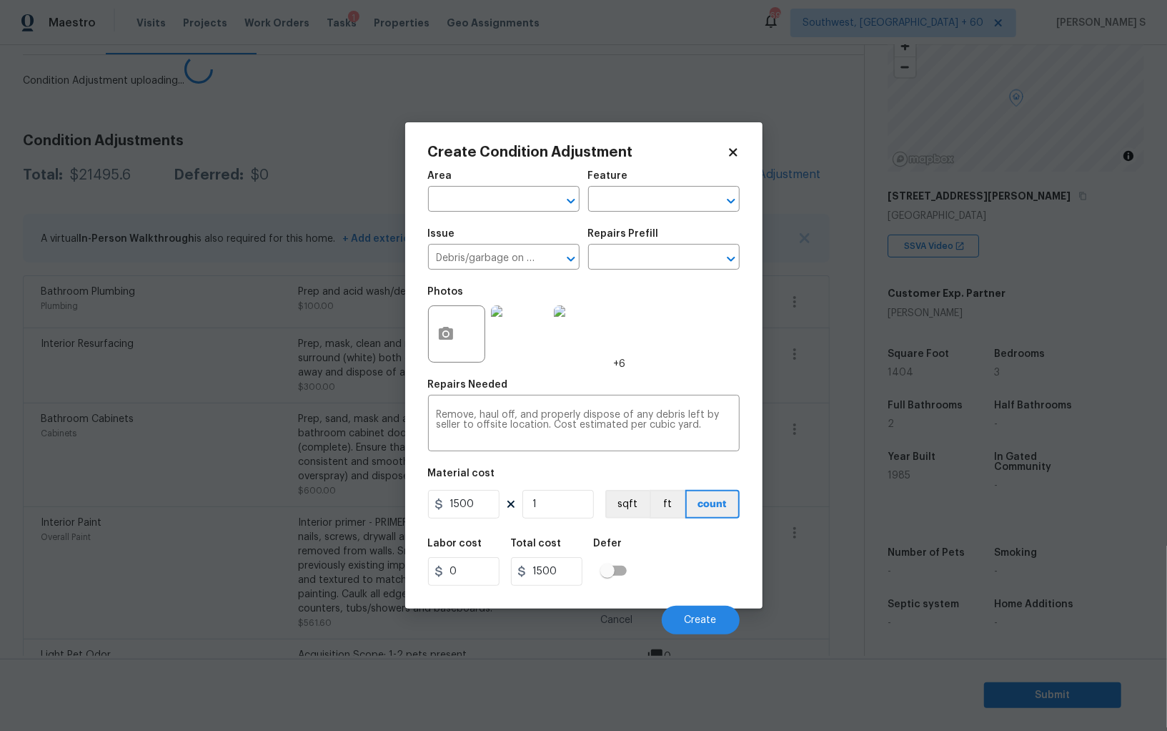
click at [195, 490] on body "Maestro Visits Projects Work Orders Tasks 1 Properties Geo Assignments 696 Sout…" at bounding box center [583, 365] width 1167 height 731
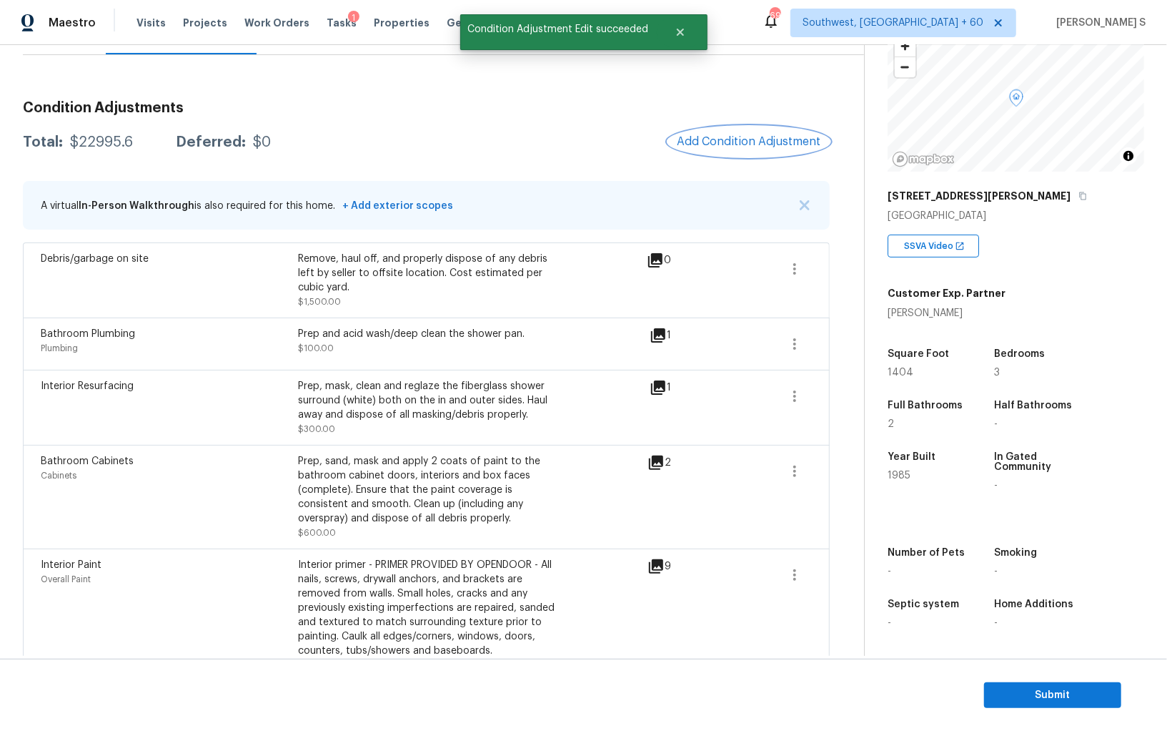
click at [739, 139] on span "Add Condition Adjustment" at bounding box center [749, 141] width 144 height 13
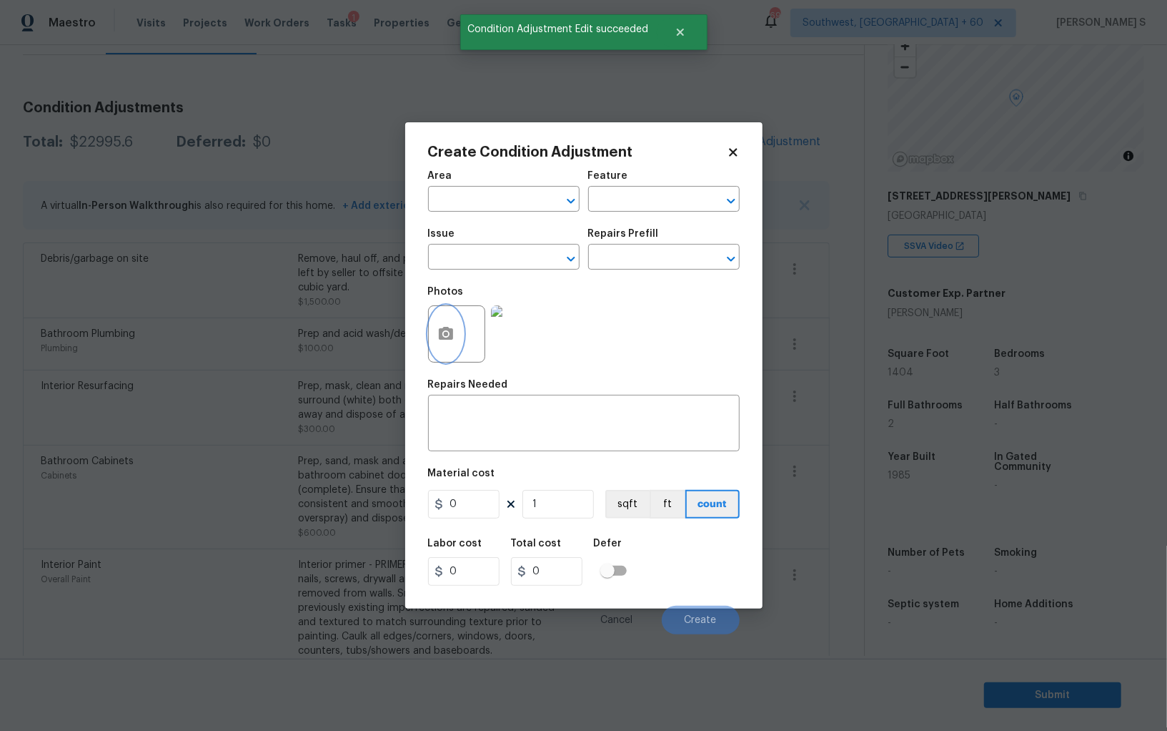
click at [435, 313] on button "button" at bounding box center [446, 334] width 34 height 56
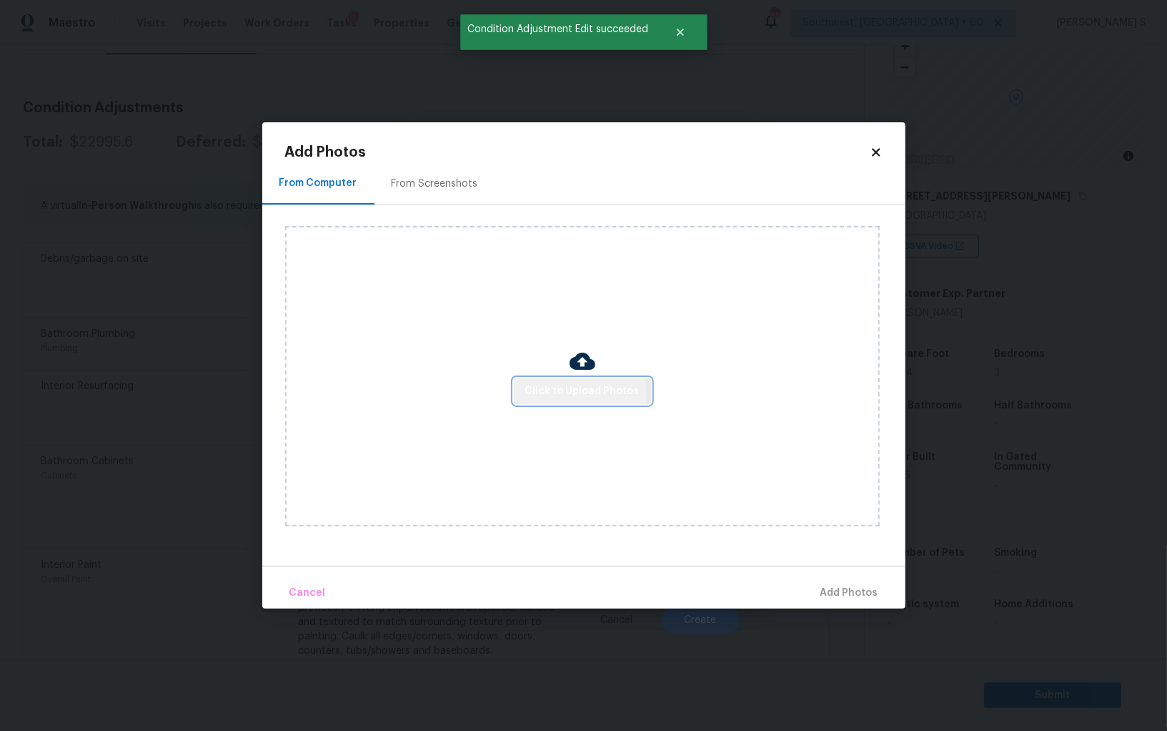
click at [553, 396] on span "Click to Upload Photos" at bounding box center [582, 391] width 114 height 18
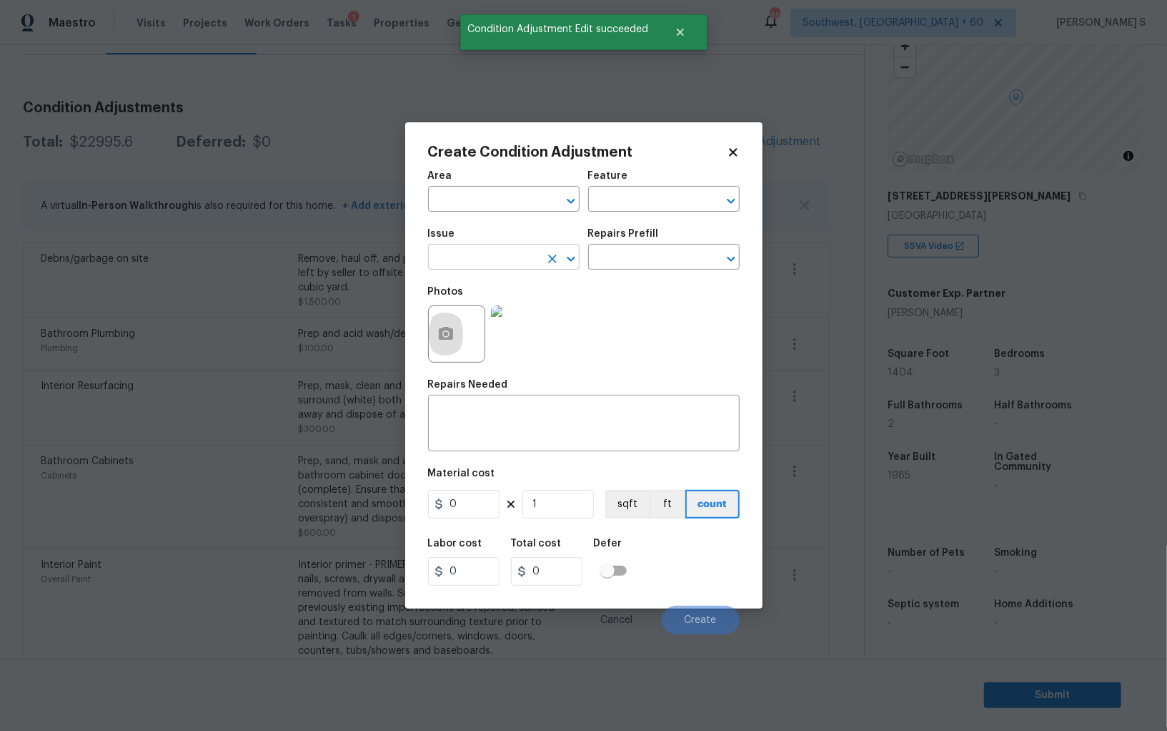
click at [467, 251] on input "text" at bounding box center [484, 258] width 112 height 22
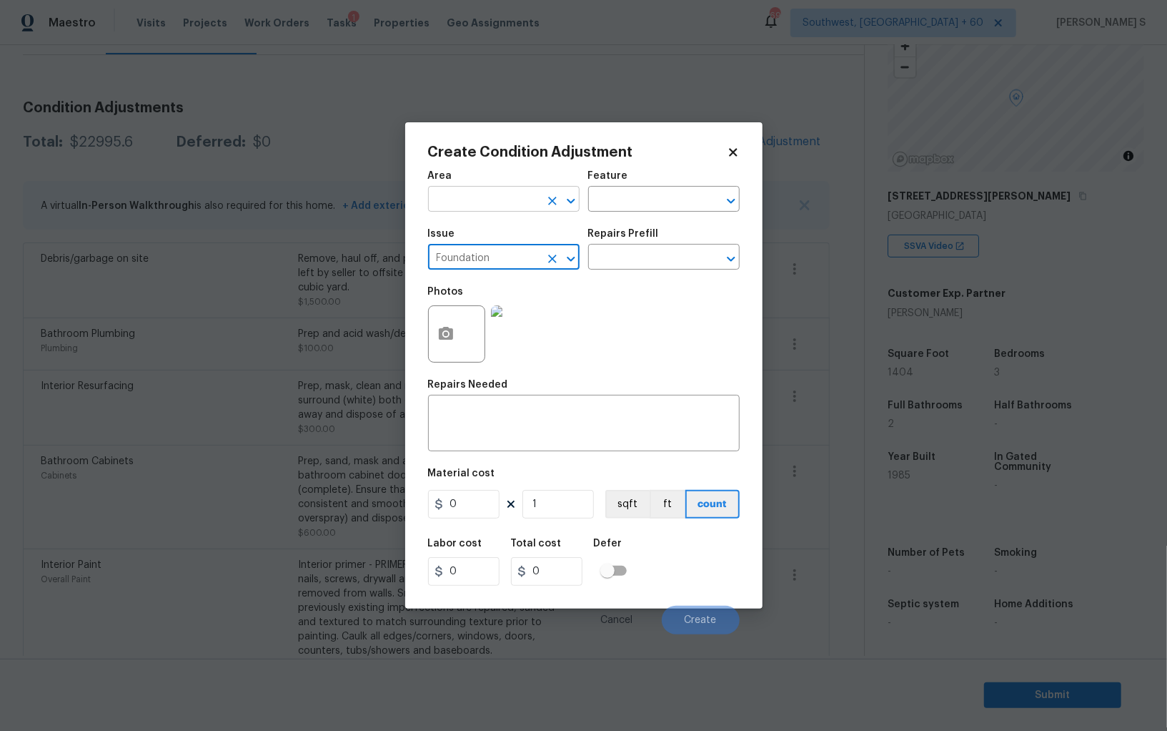
type input "Foundation"
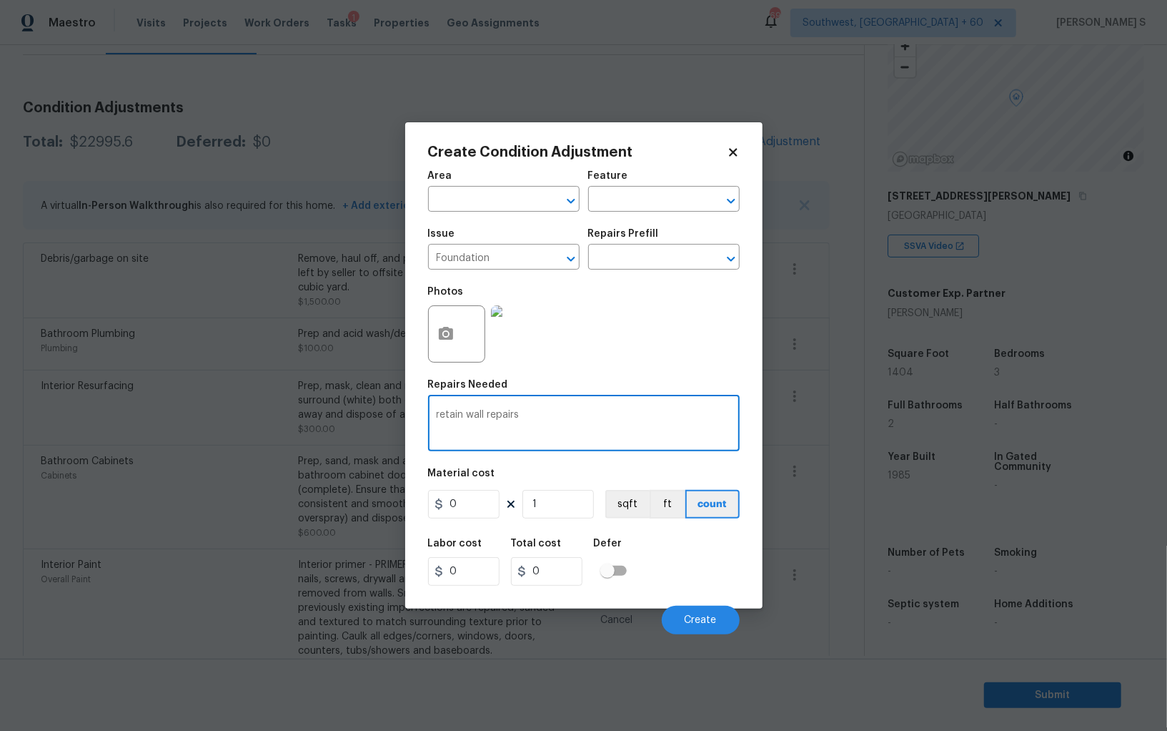
type textarea "retain wall repairs"
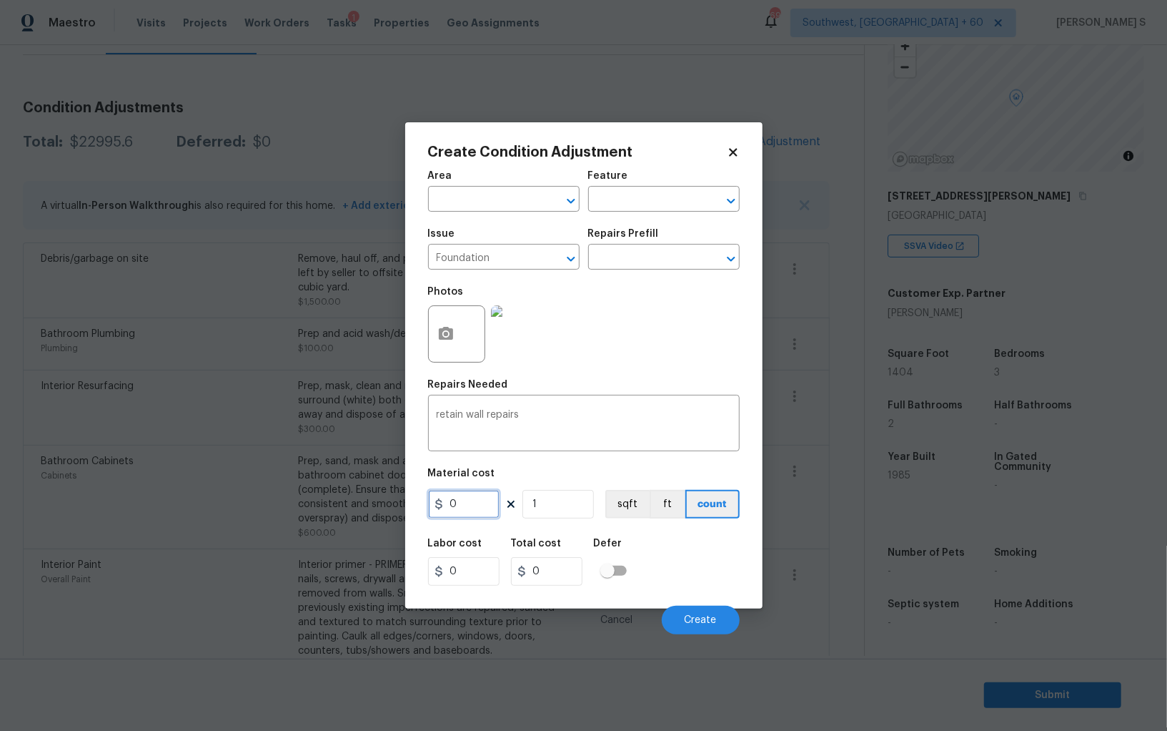
click at [479, 500] on input "0" at bounding box center [463, 504] width 71 height 29
type input "500"
click at [717, 620] on button "Create" at bounding box center [701, 619] width 78 height 29
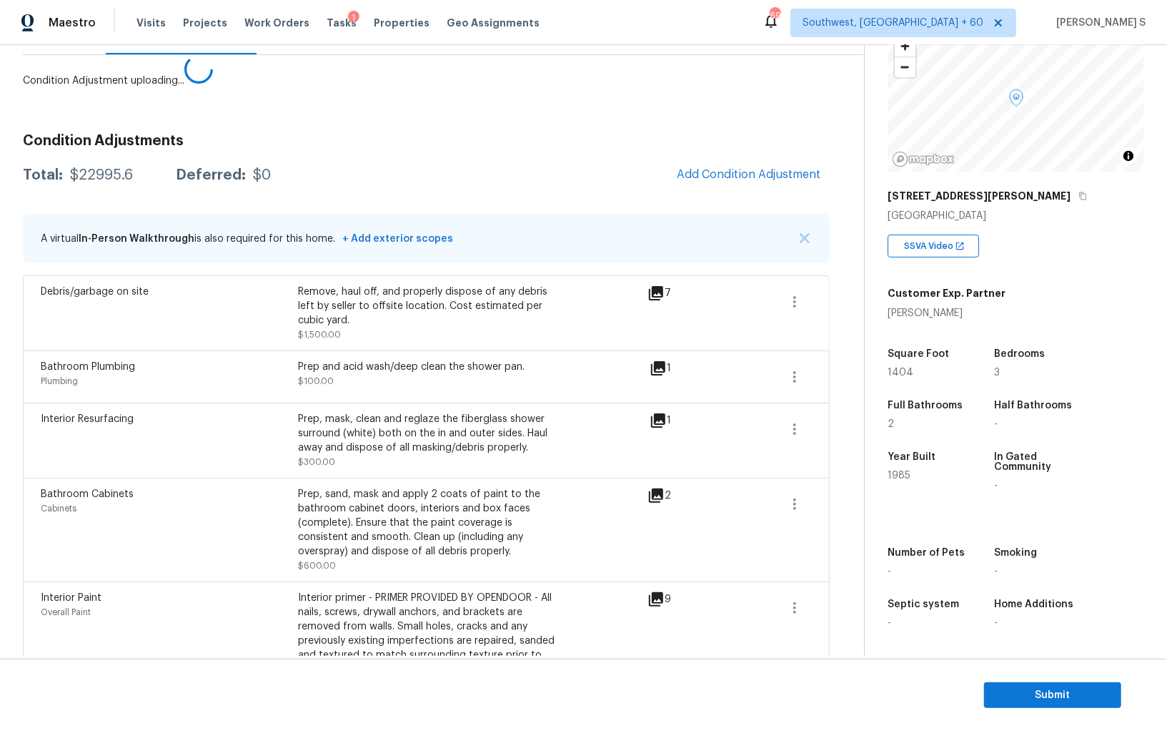
click at [184, 527] on body "Maestro Visits Projects Work Orders Tasks 1 Properties Geo Assignments 695 Sout…" at bounding box center [583, 365] width 1167 height 731
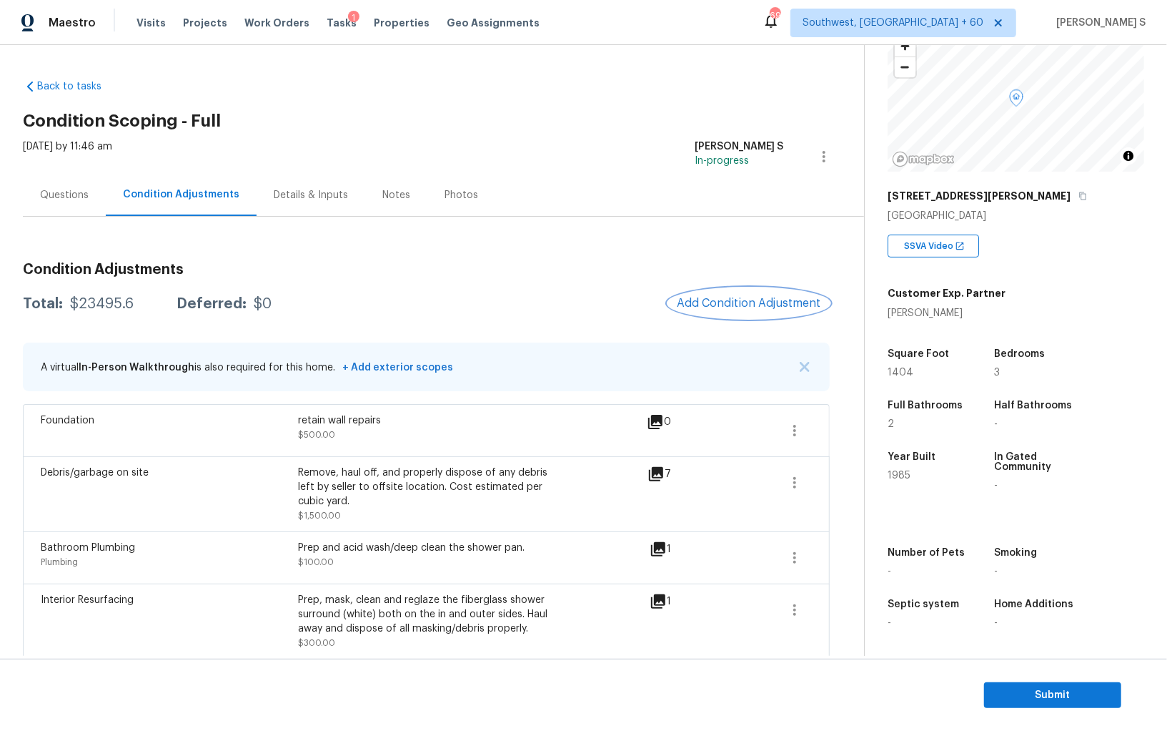
scroll to position [99, 0]
click at [75, 188] on div "Questions" at bounding box center [64, 195] width 49 height 14
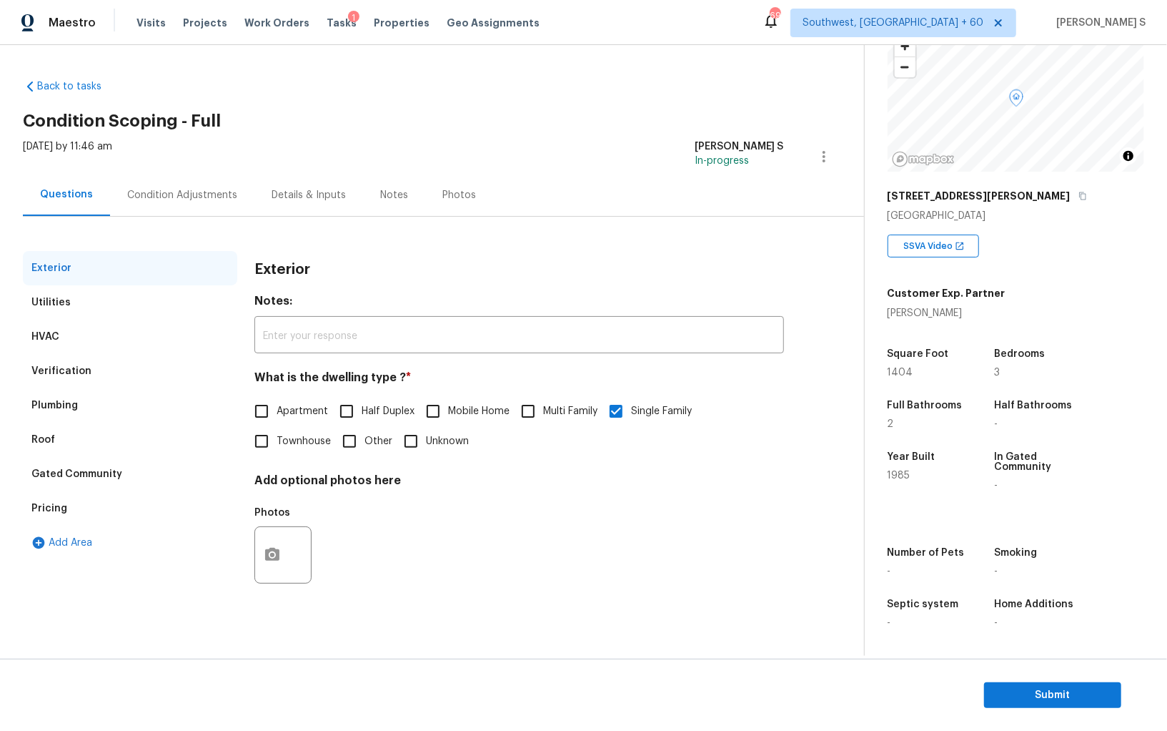
click at [91, 364] on div "Verification" at bounding box center [130, 371] width 214 height 34
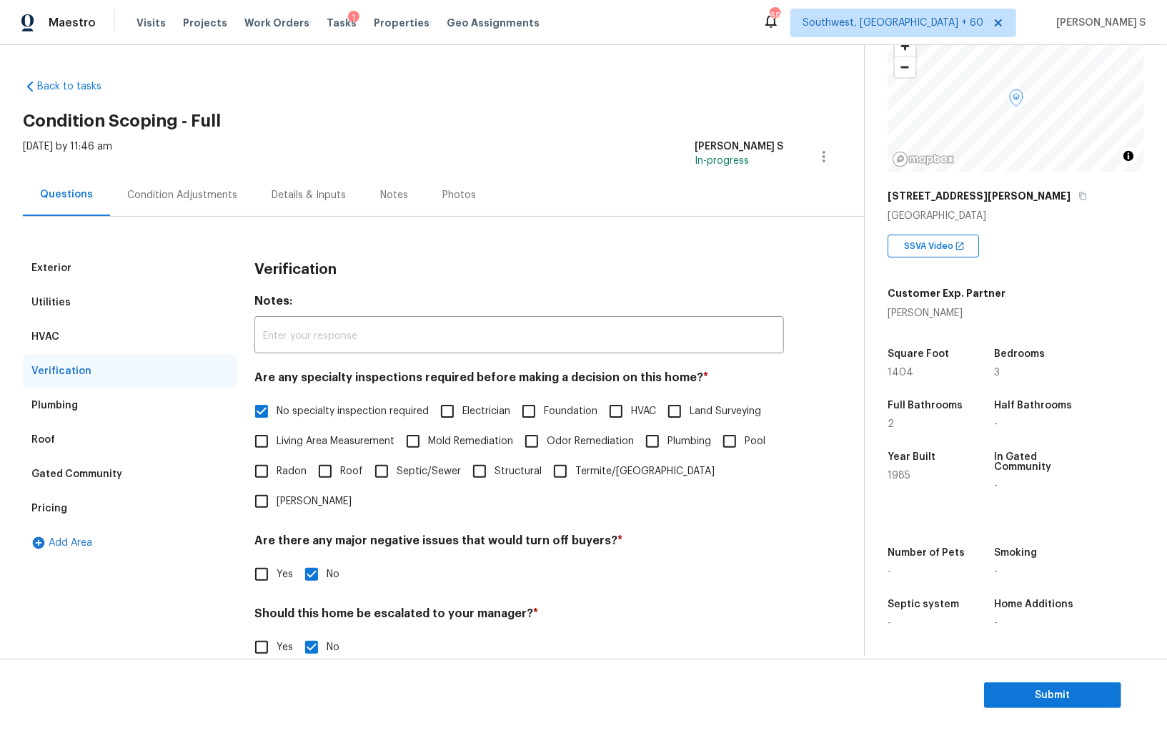
scroll to position [85, 0]
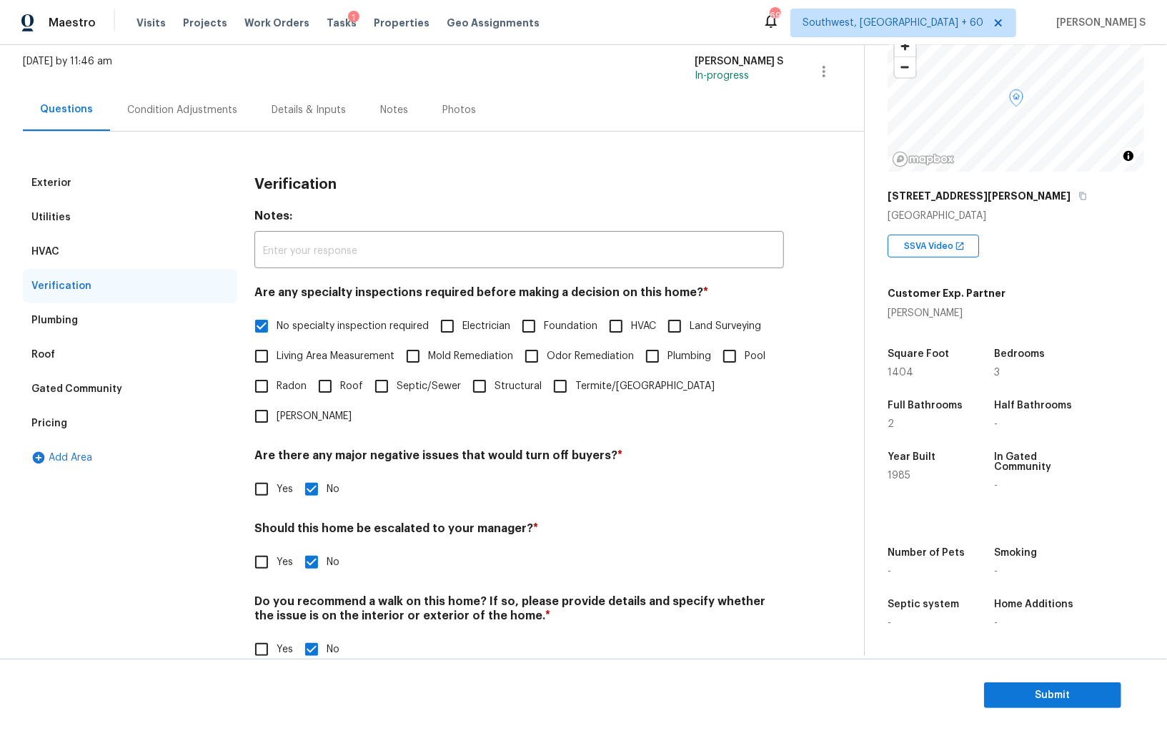
click at [55, 422] on div "Pricing" at bounding box center [49, 423] width 36 height 14
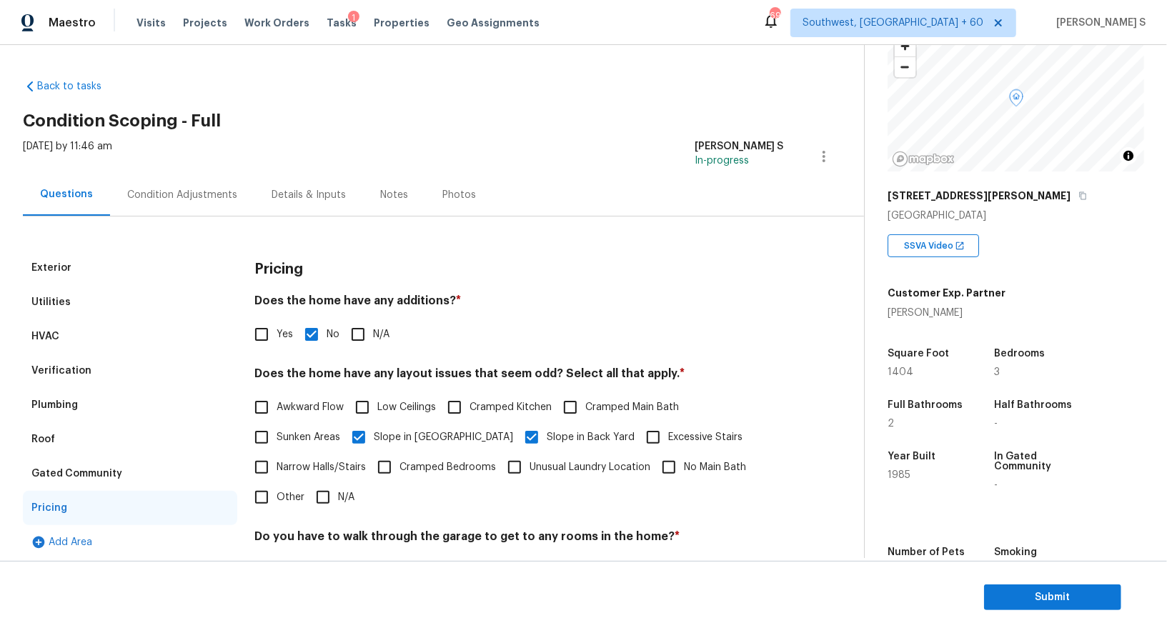
scroll to position [197, 0]
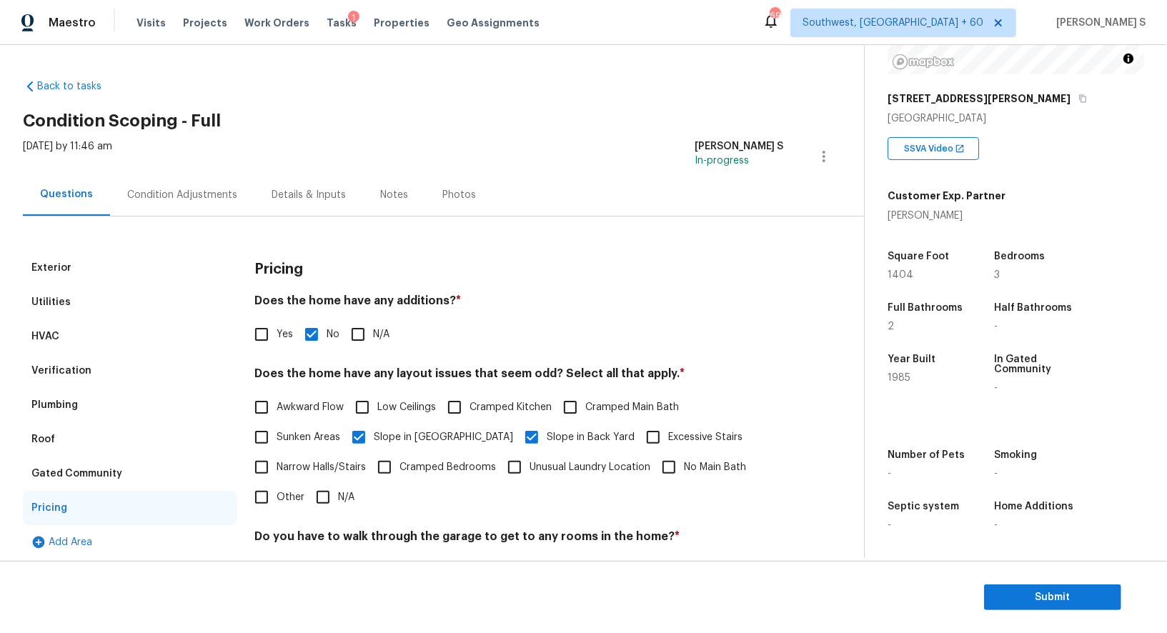
click at [180, 179] on div "Condition Adjustments" at bounding box center [182, 195] width 144 height 42
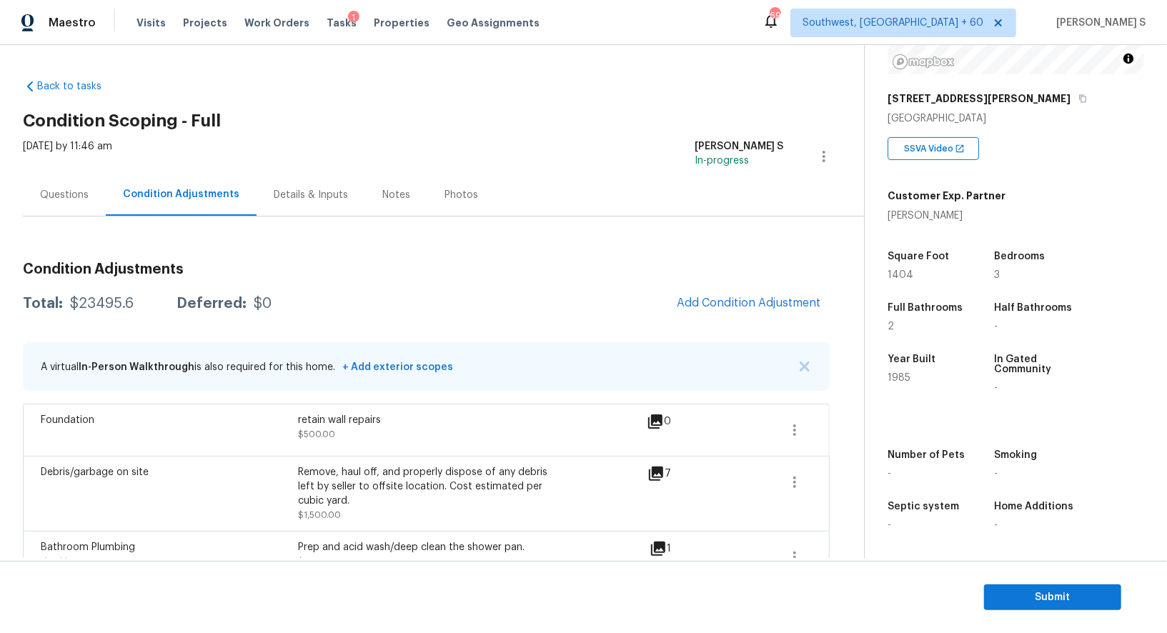
click at [101, 305] on div "$23495.6" at bounding box center [102, 304] width 64 height 14
copy div "23495.6"
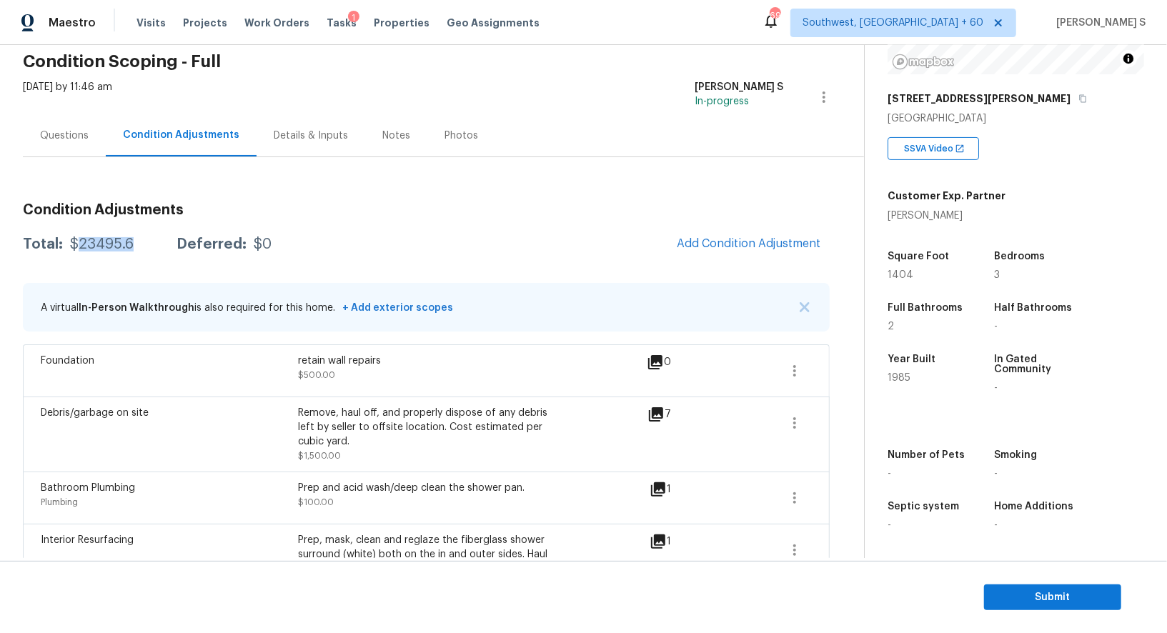
scroll to position [197, 0]
click at [1001, 585] on button "Submit" at bounding box center [1052, 598] width 137 height 26
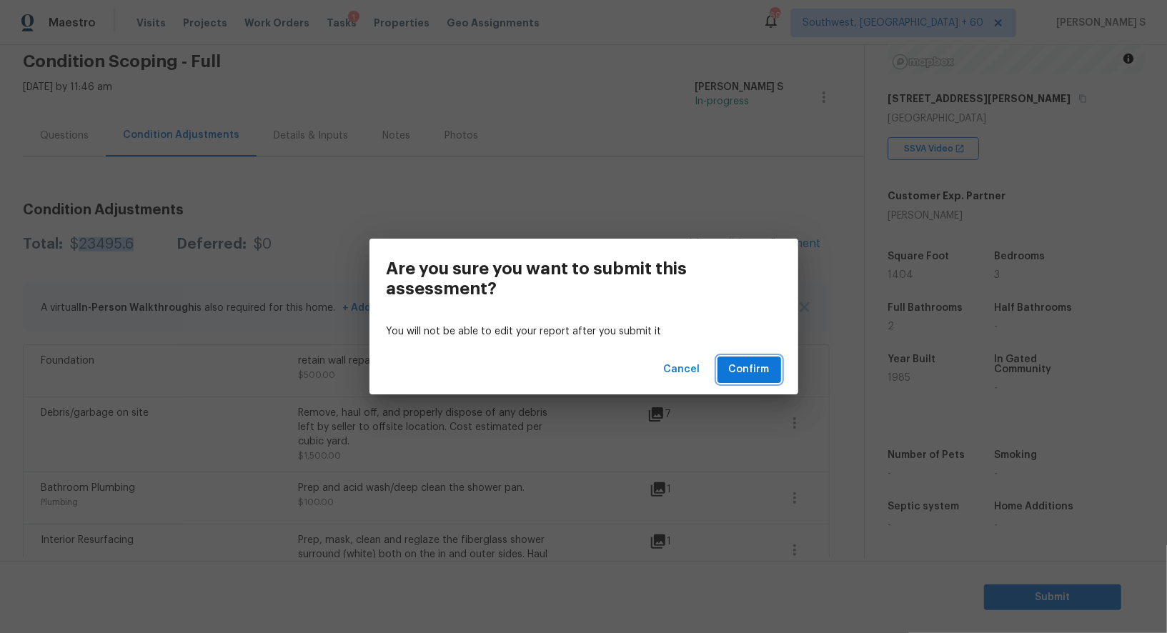
click at [741, 368] on span "Confirm" at bounding box center [749, 370] width 41 height 18
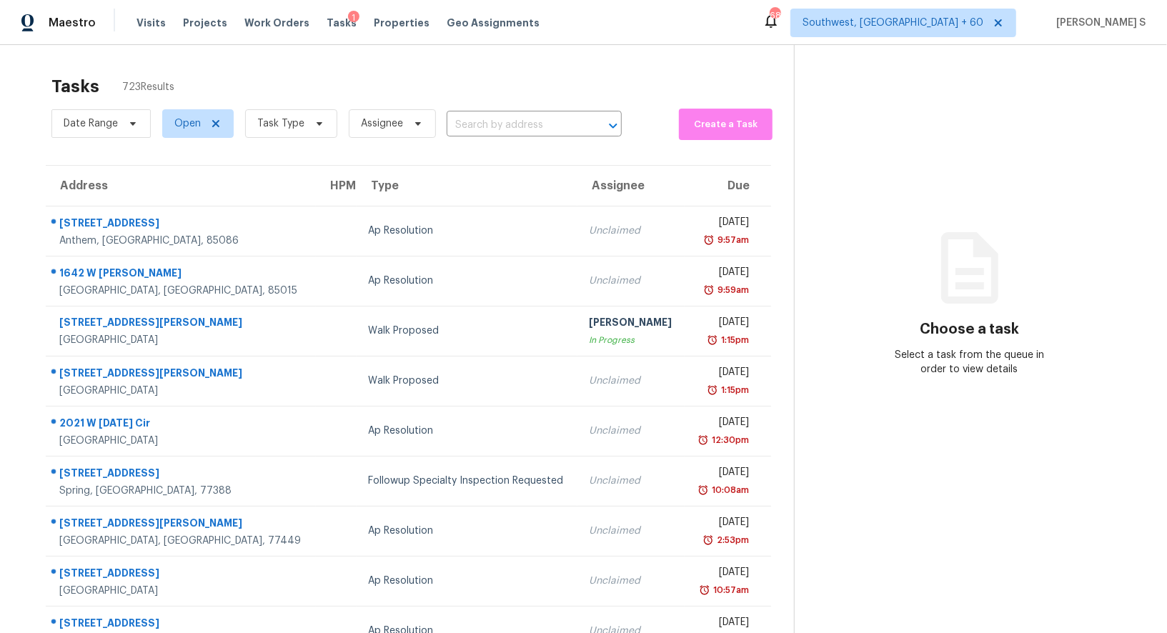
click at [418, 59] on div "Tasks 723 Results Date Range Open Task Type Assignee ​ Create a Task Address HP…" at bounding box center [583, 395] width 1167 height 700
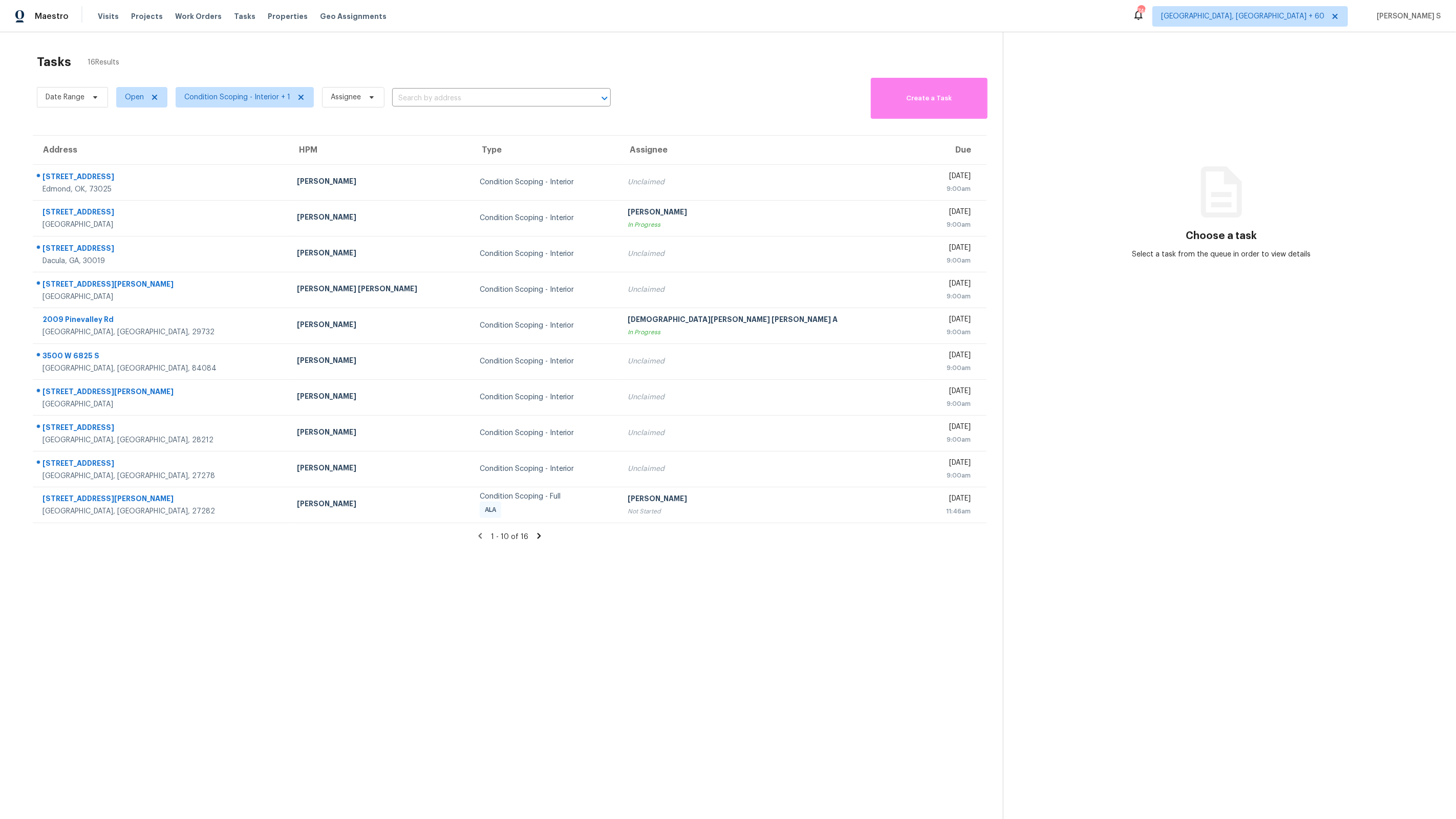
click at [539, 532] on icon at bounding box center [539, 536] width 9 height 9
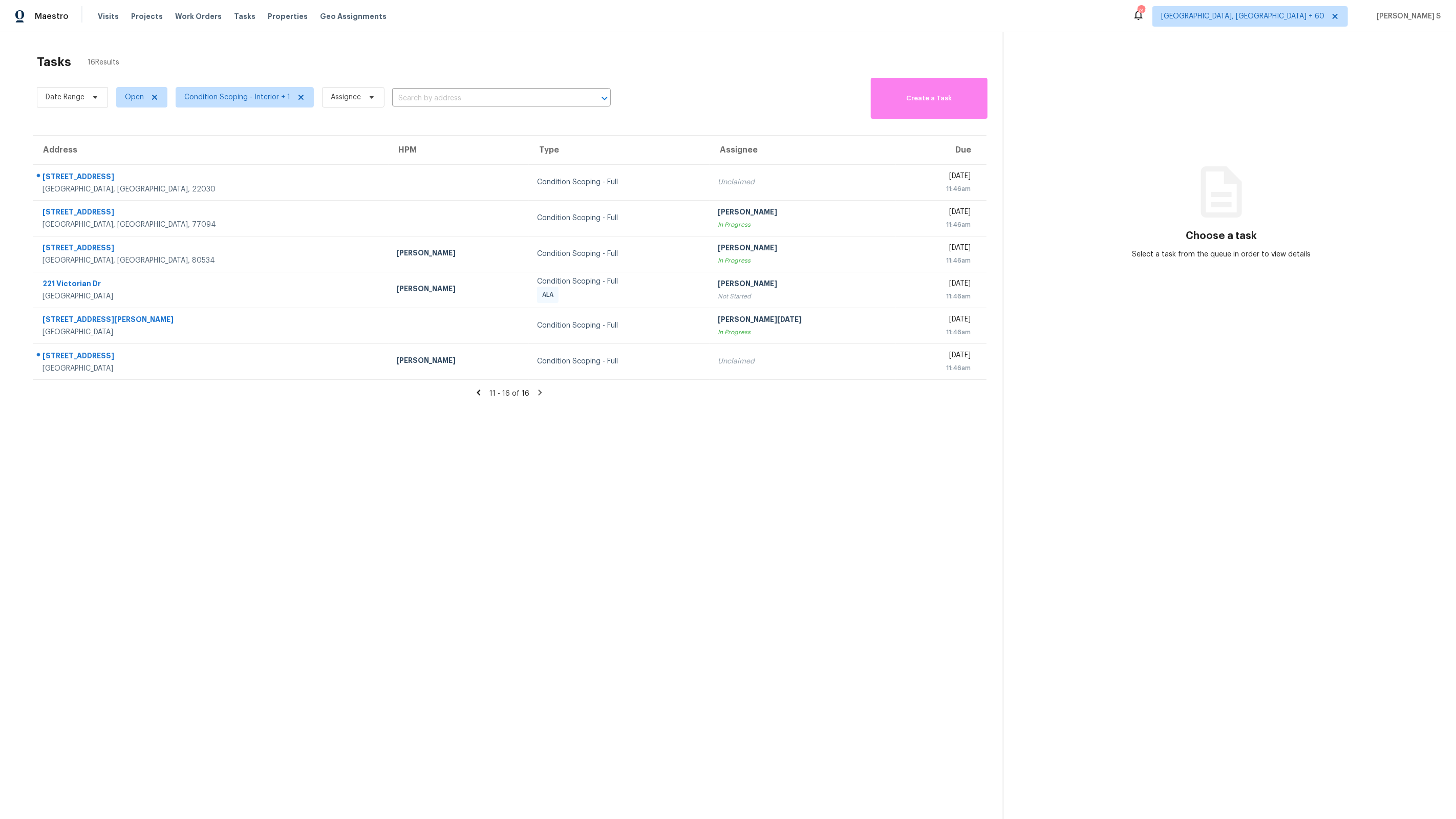
click at [478, 392] on icon at bounding box center [478, 392] width 9 height 9
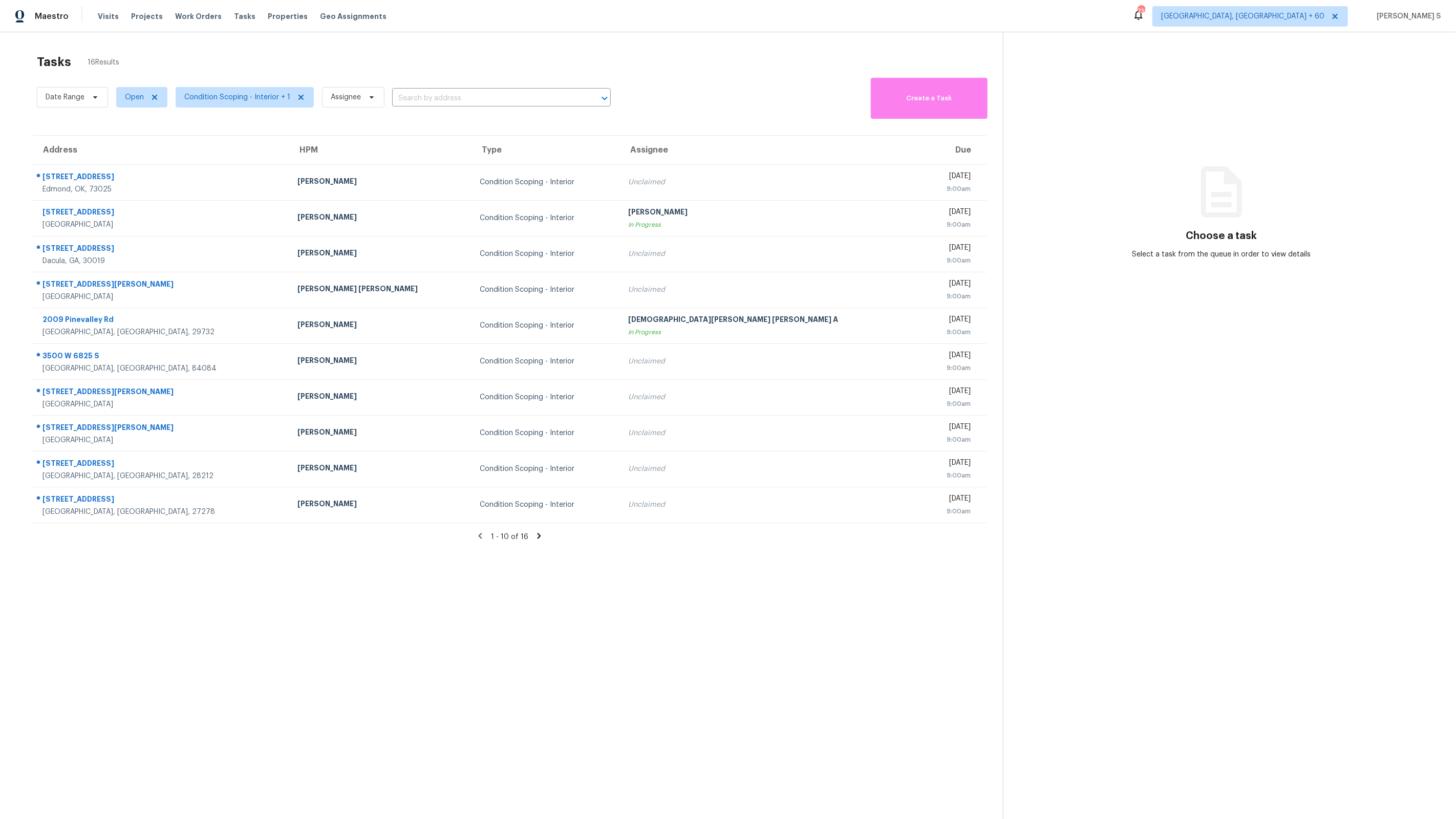
click at [539, 536] on icon at bounding box center [539, 536] width 4 height 6
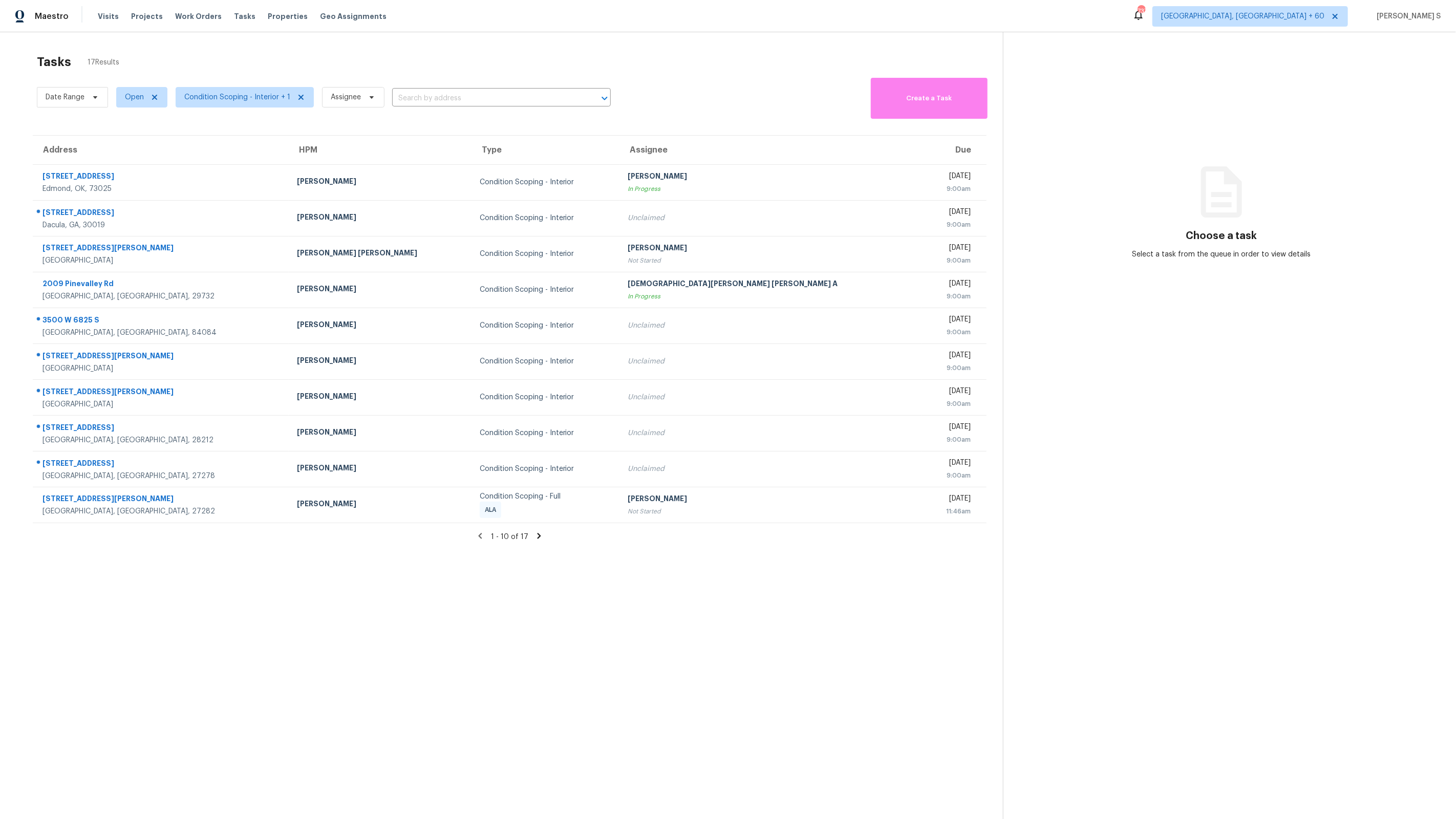
click at [538, 536] on icon at bounding box center [539, 536] width 4 height 6
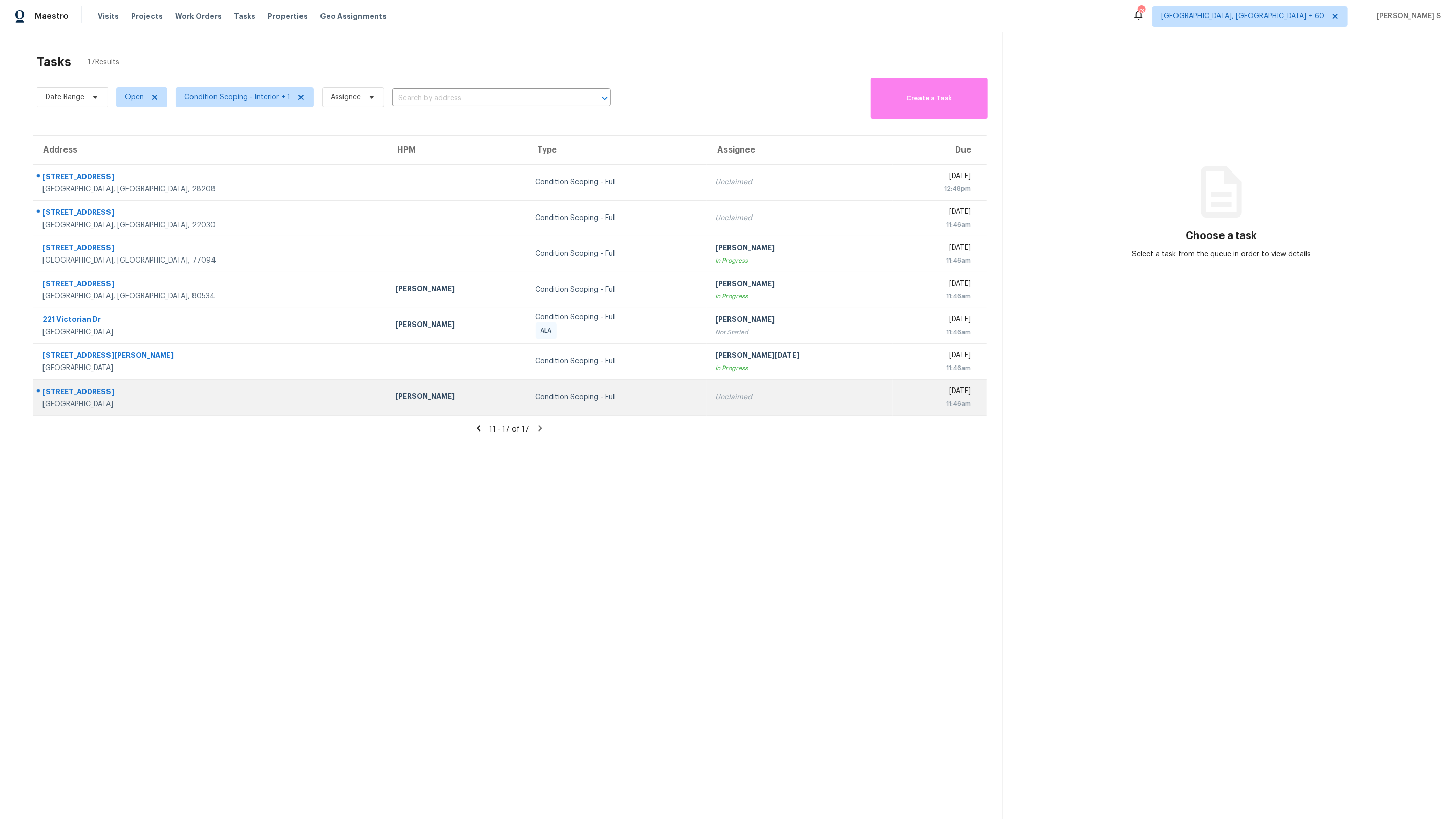
click at [733, 395] on div "Unclaimed" at bounding box center [800, 397] width 170 height 10
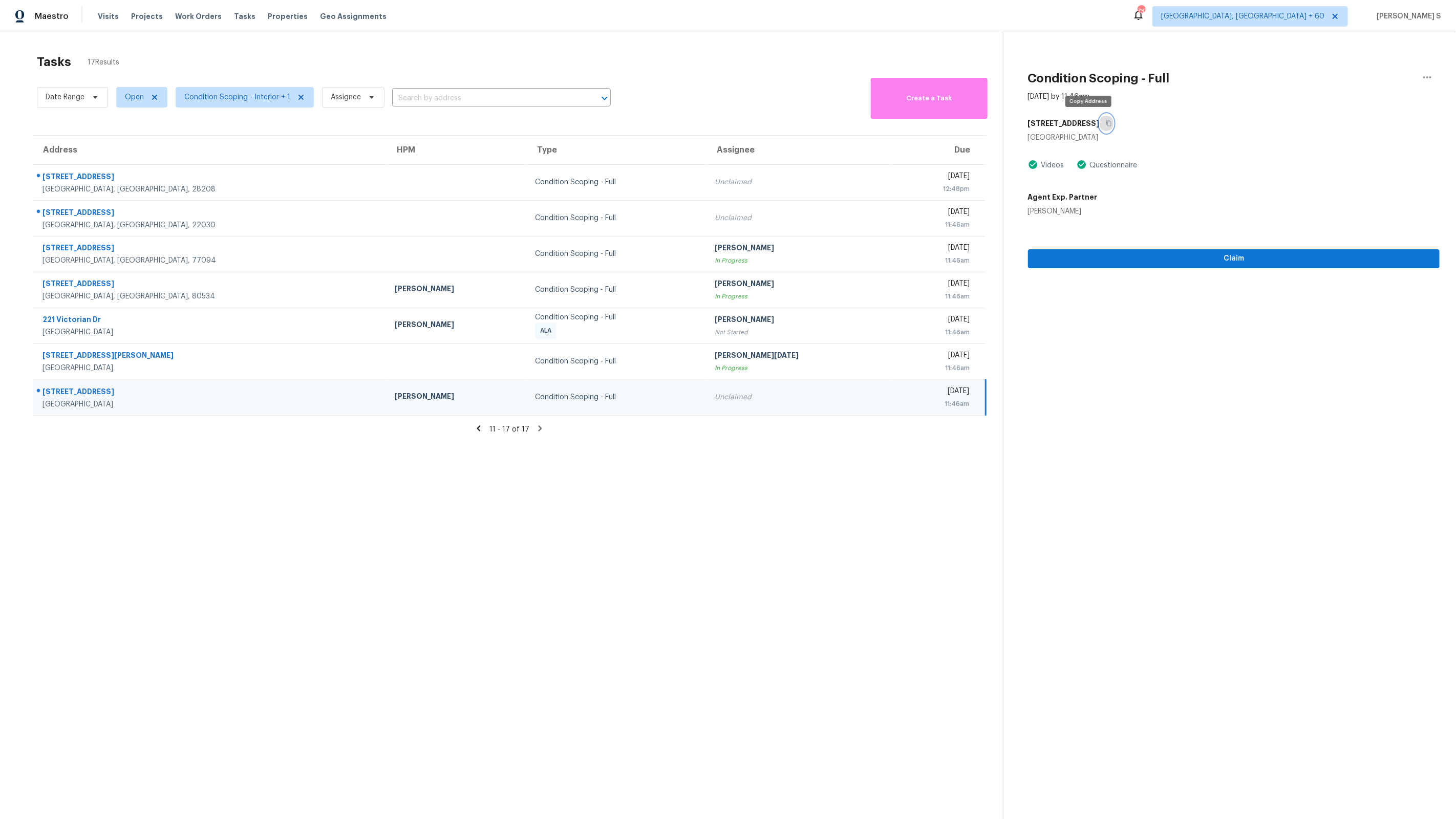
click at [1099, 122] on button "button" at bounding box center [1106, 123] width 14 height 19
